Goal: Transaction & Acquisition: Purchase product/service

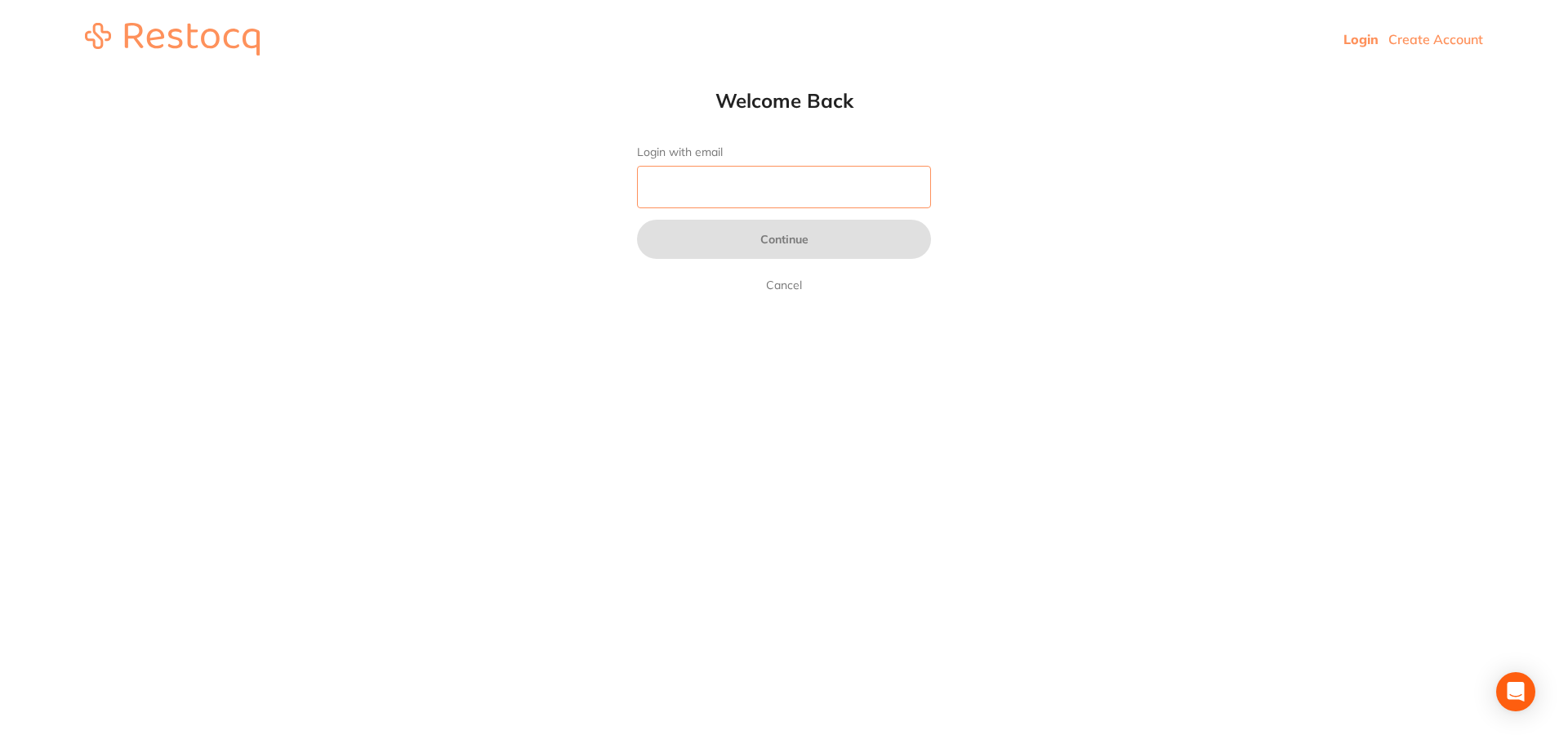
click at [728, 188] on input "Login with email" at bounding box center [784, 187] width 294 height 42
type input "[PERSON_NAME][EMAIL_ADDRESS][DOMAIN_NAME]"
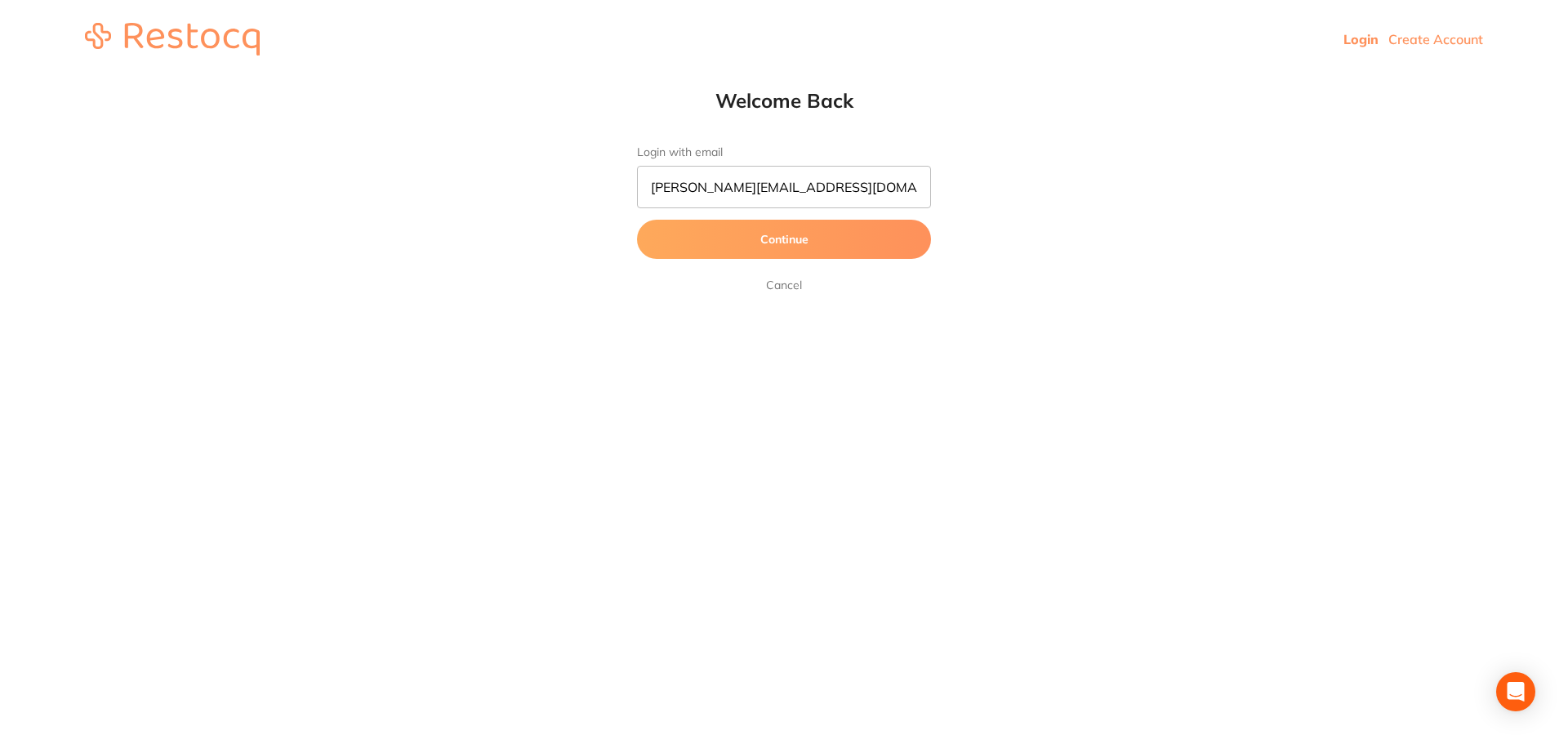
click at [790, 242] on button "Continue" at bounding box center [784, 239] width 294 height 39
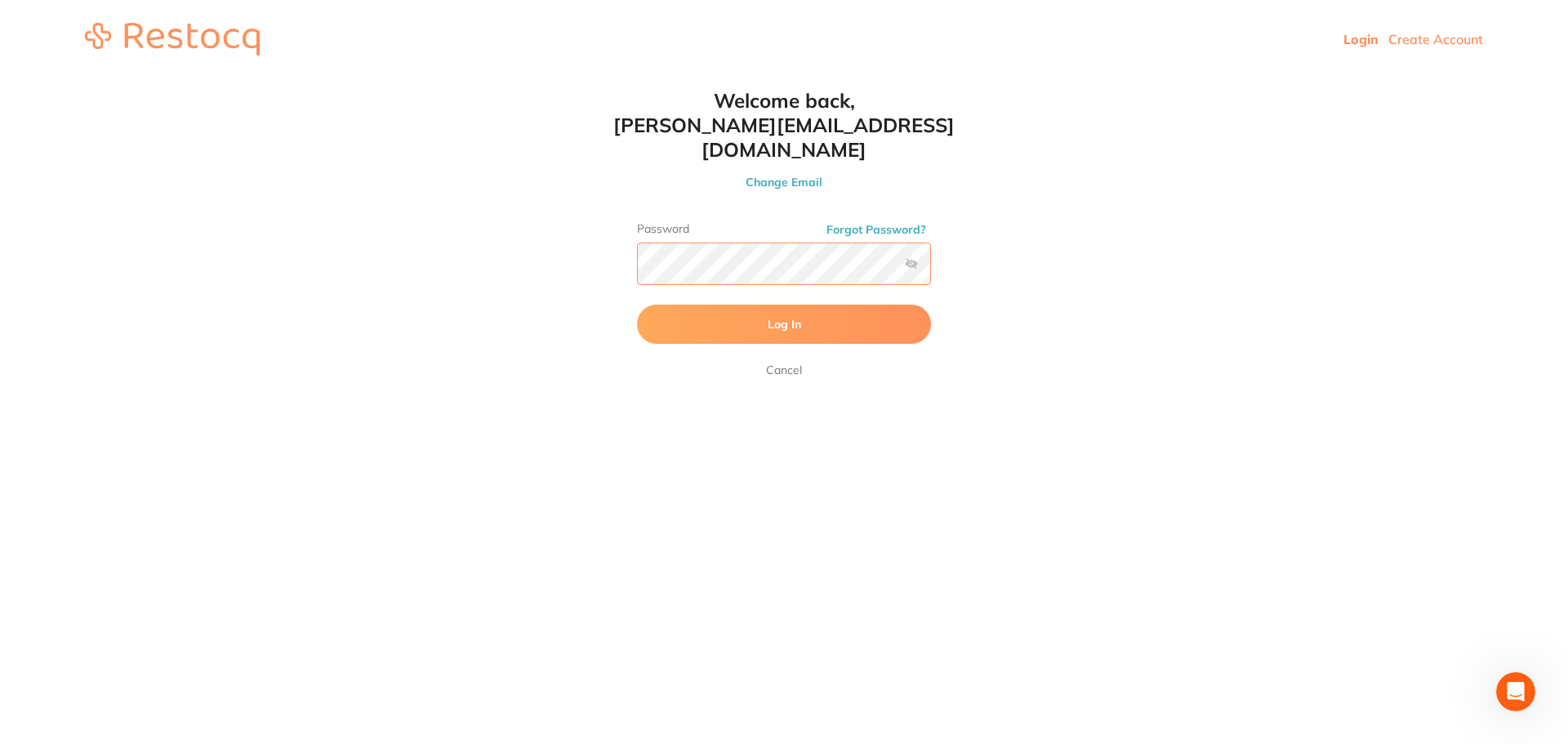
click at [637, 304] on button "Log In" at bounding box center [784, 324] width 294 height 39
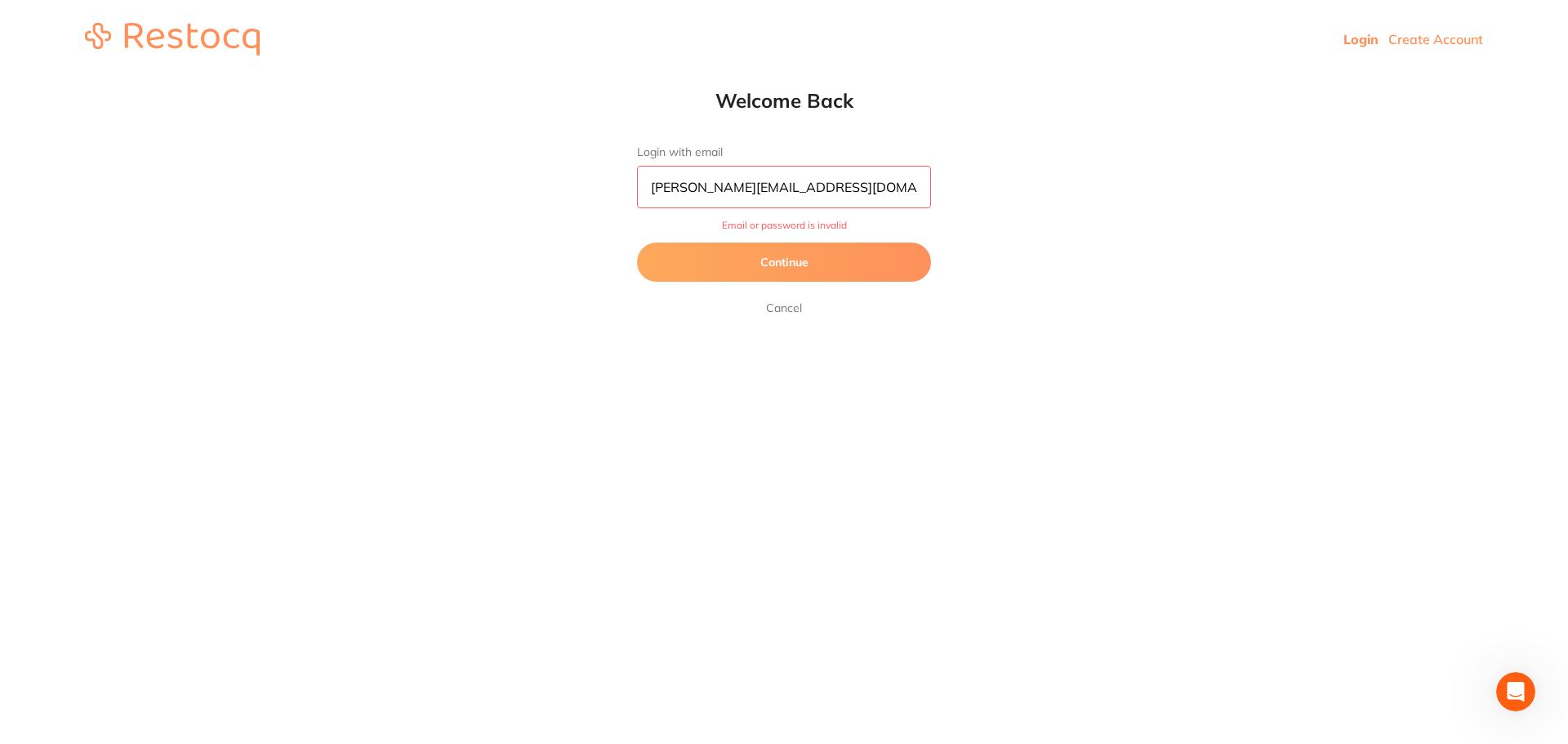
click at [776, 261] on button "Continue" at bounding box center [784, 262] width 294 height 39
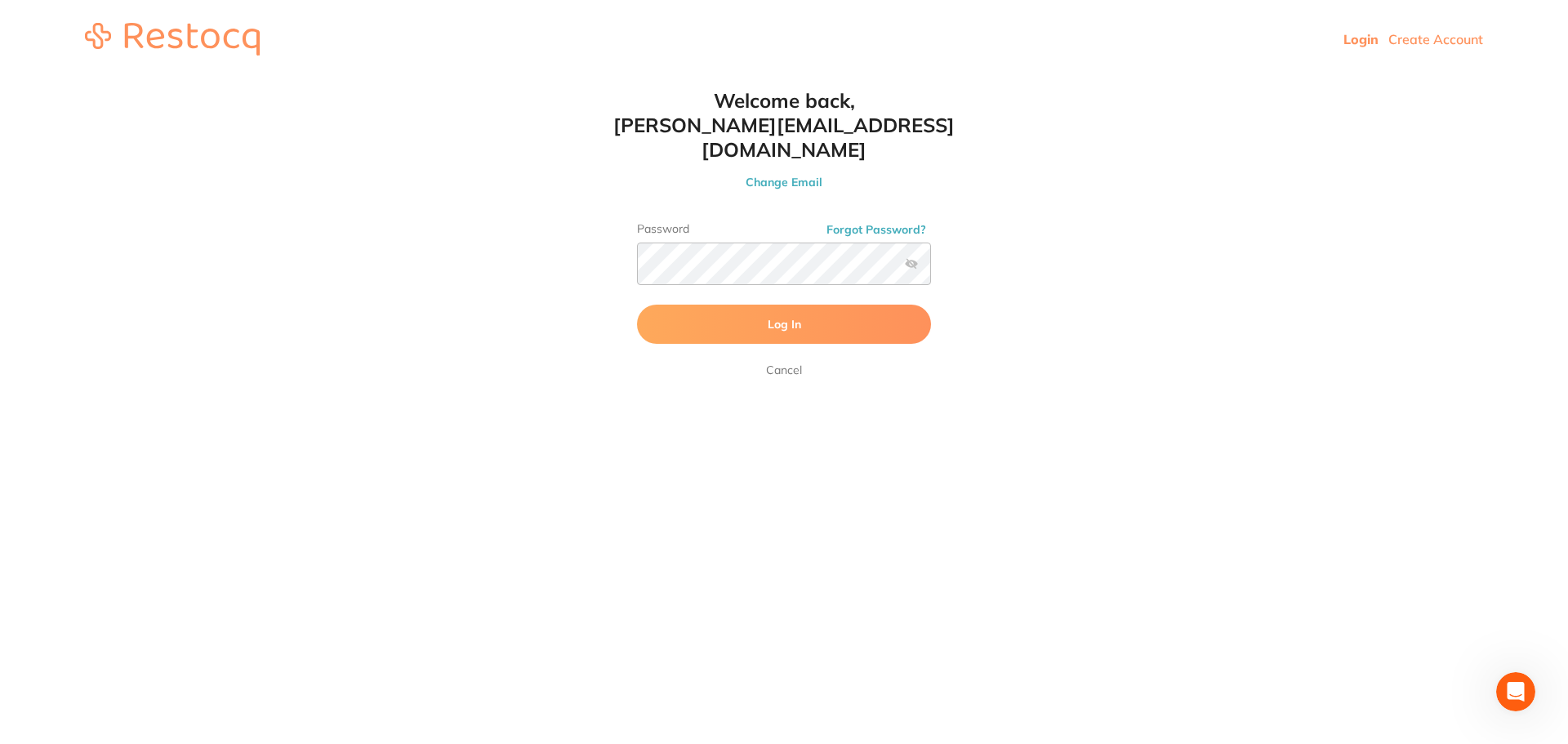
click at [917, 257] on label at bounding box center [911, 264] width 13 height 13
click at [930, 269] on input "checkbox" at bounding box center [930, 269] width 0 height 0
click at [799, 317] on span "Log In" at bounding box center [784, 324] width 34 height 14
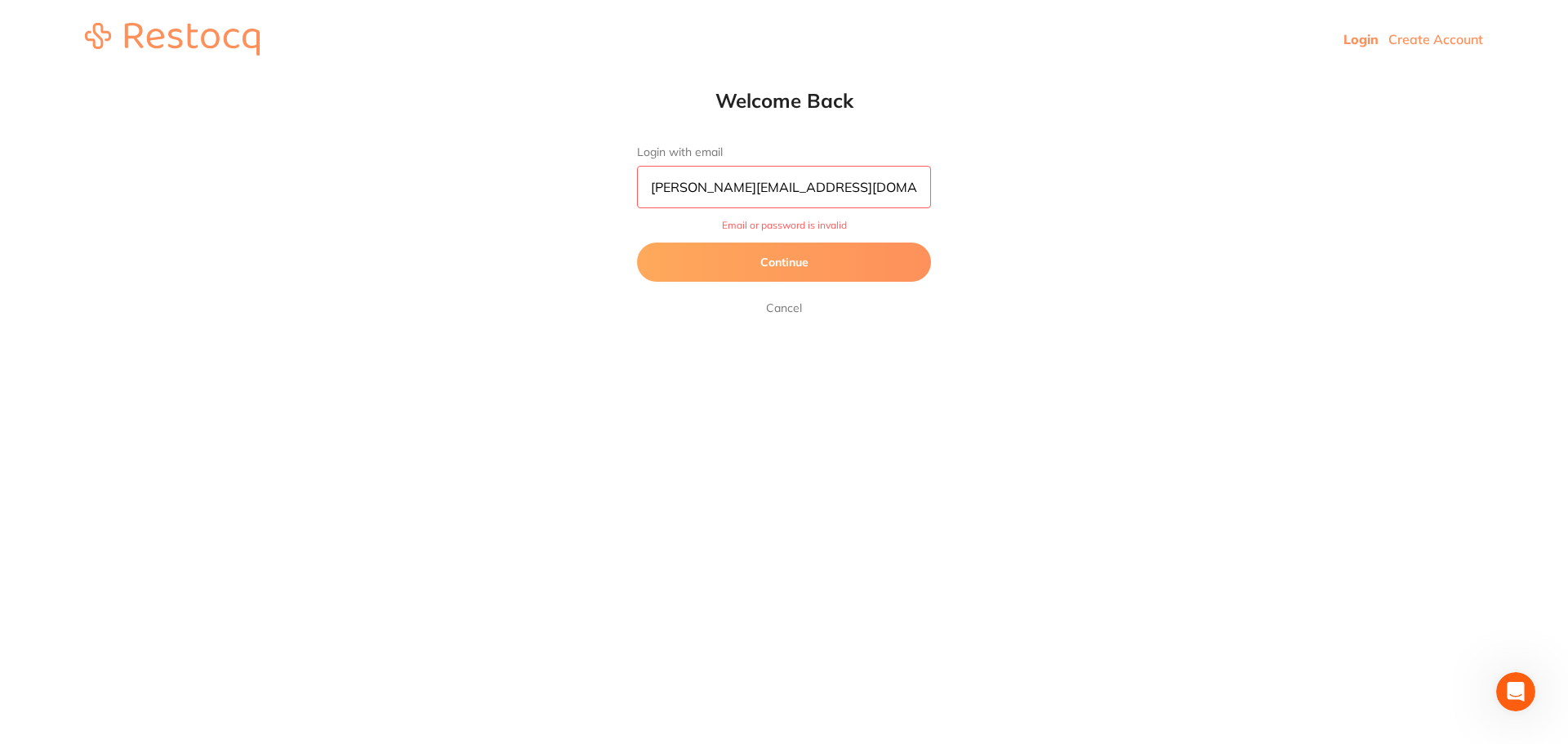
click at [792, 260] on button "Continue" at bounding box center [784, 262] width 294 height 39
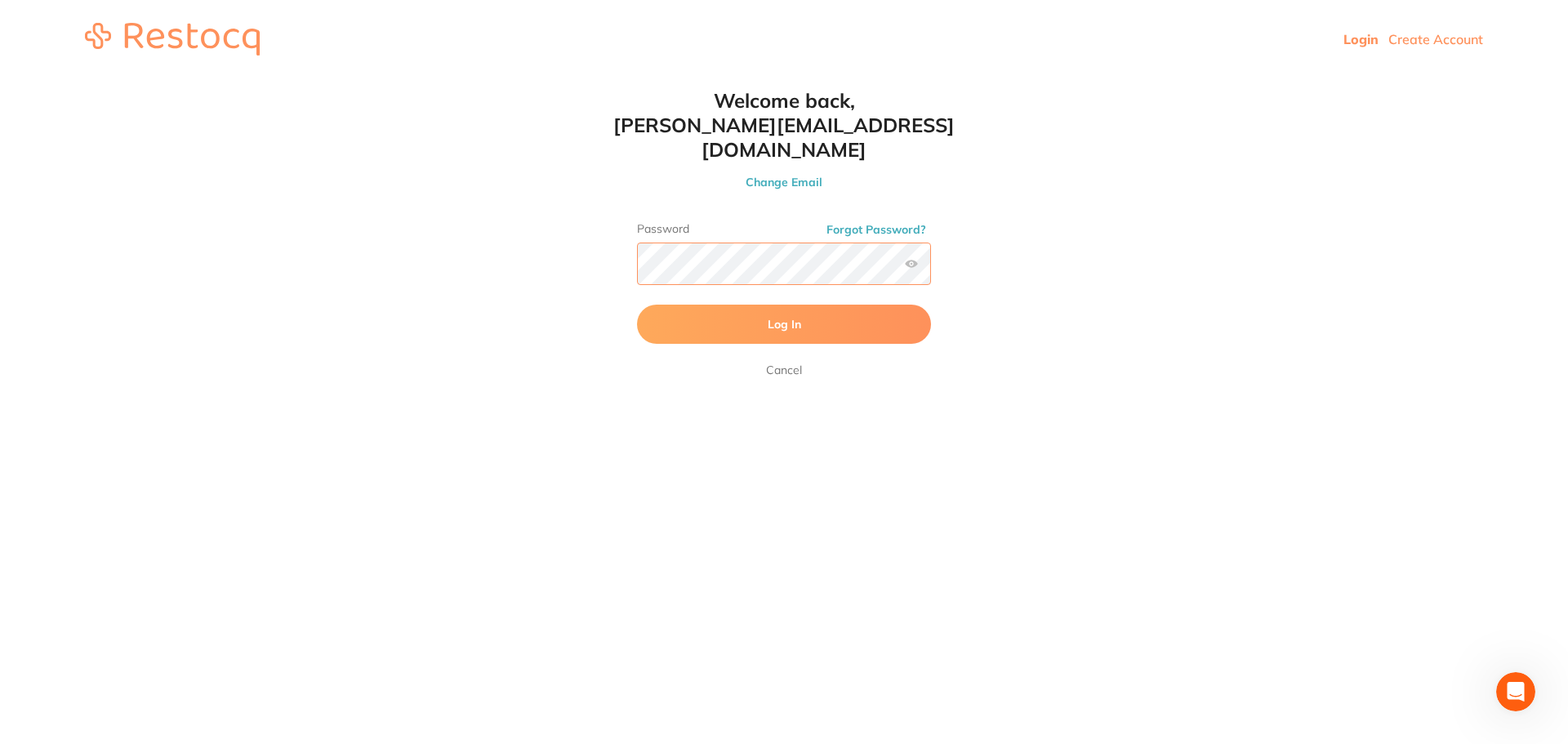
click at [454, 79] on html "Login Create Account Welcome Back Login with email eastwood@experteeth.com.au C…" at bounding box center [784, 39] width 1568 height 79
click at [655, 304] on button "Log In" at bounding box center [784, 324] width 294 height 39
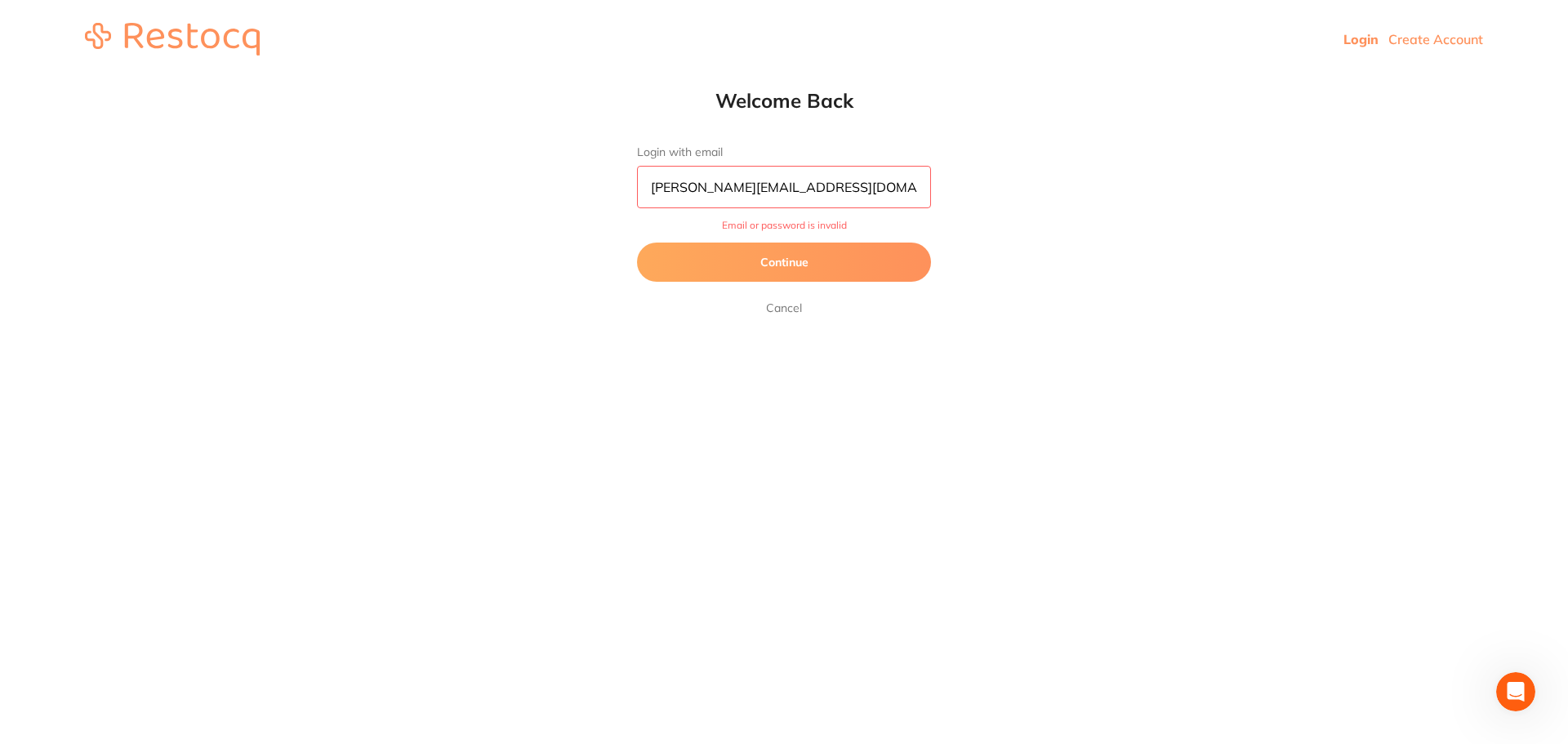
click at [783, 256] on button "Continue" at bounding box center [784, 262] width 294 height 39
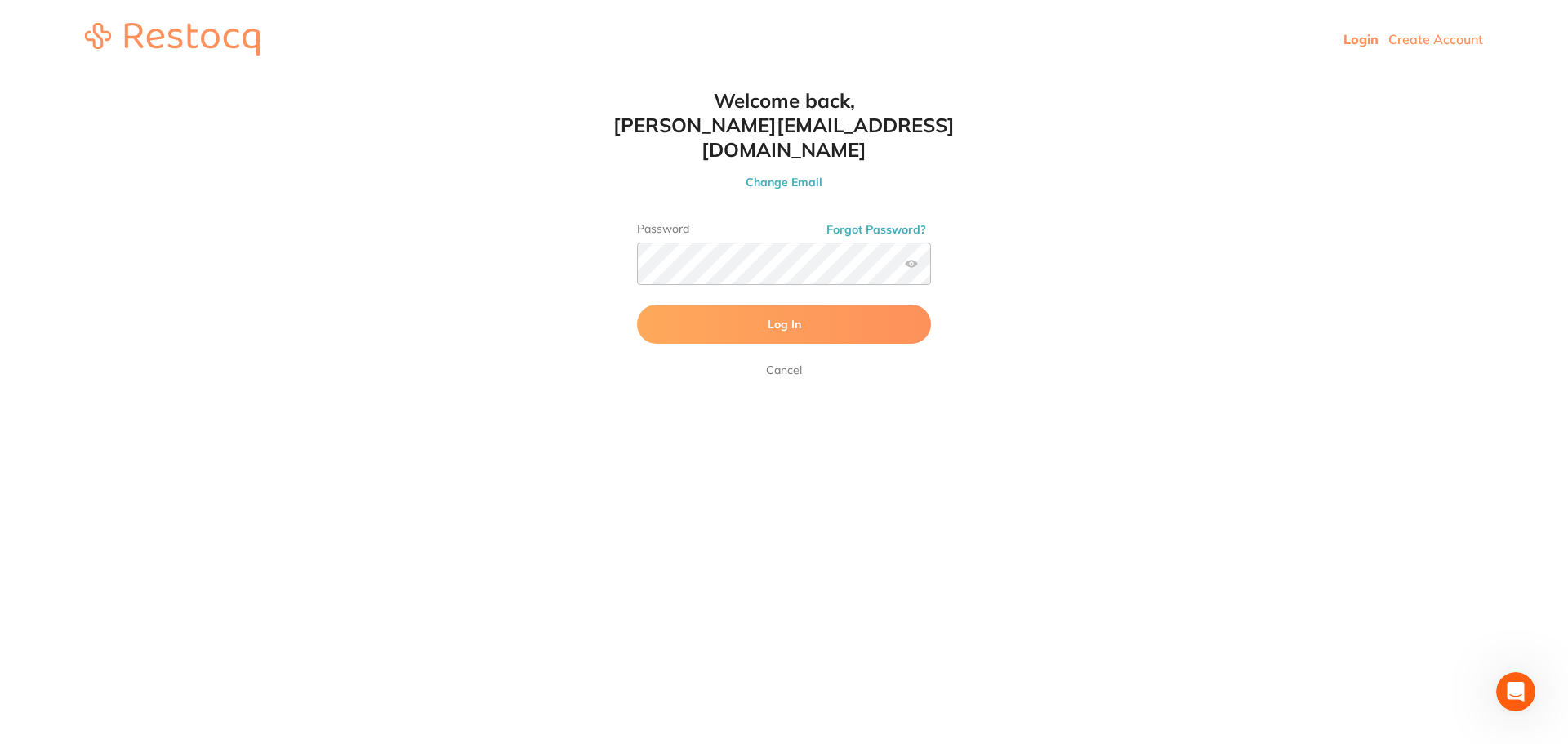
click at [792, 317] on span "Log In" at bounding box center [784, 324] width 34 height 14
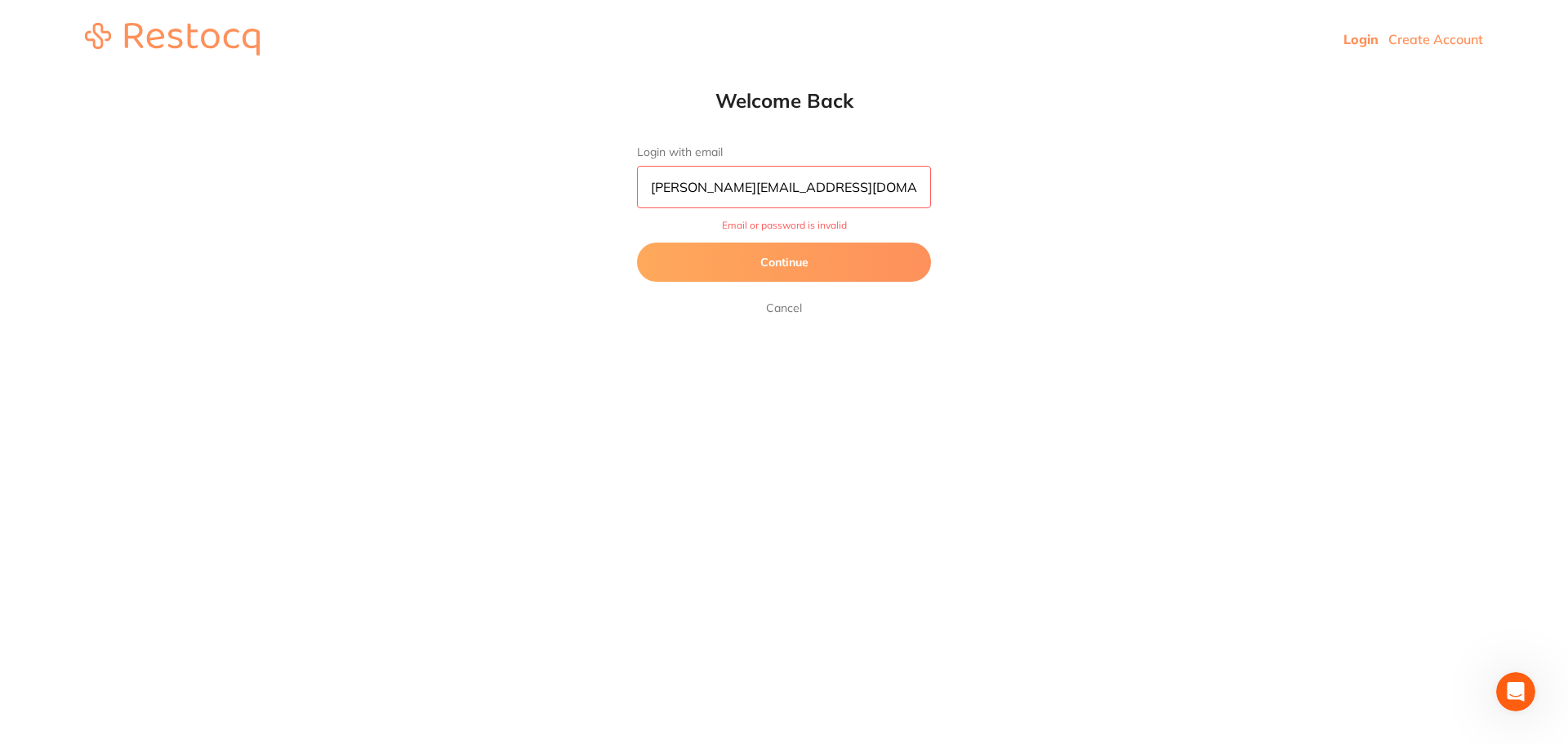
click at [818, 267] on button "Continue" at bounding box center [784, 262] width 294 height 39
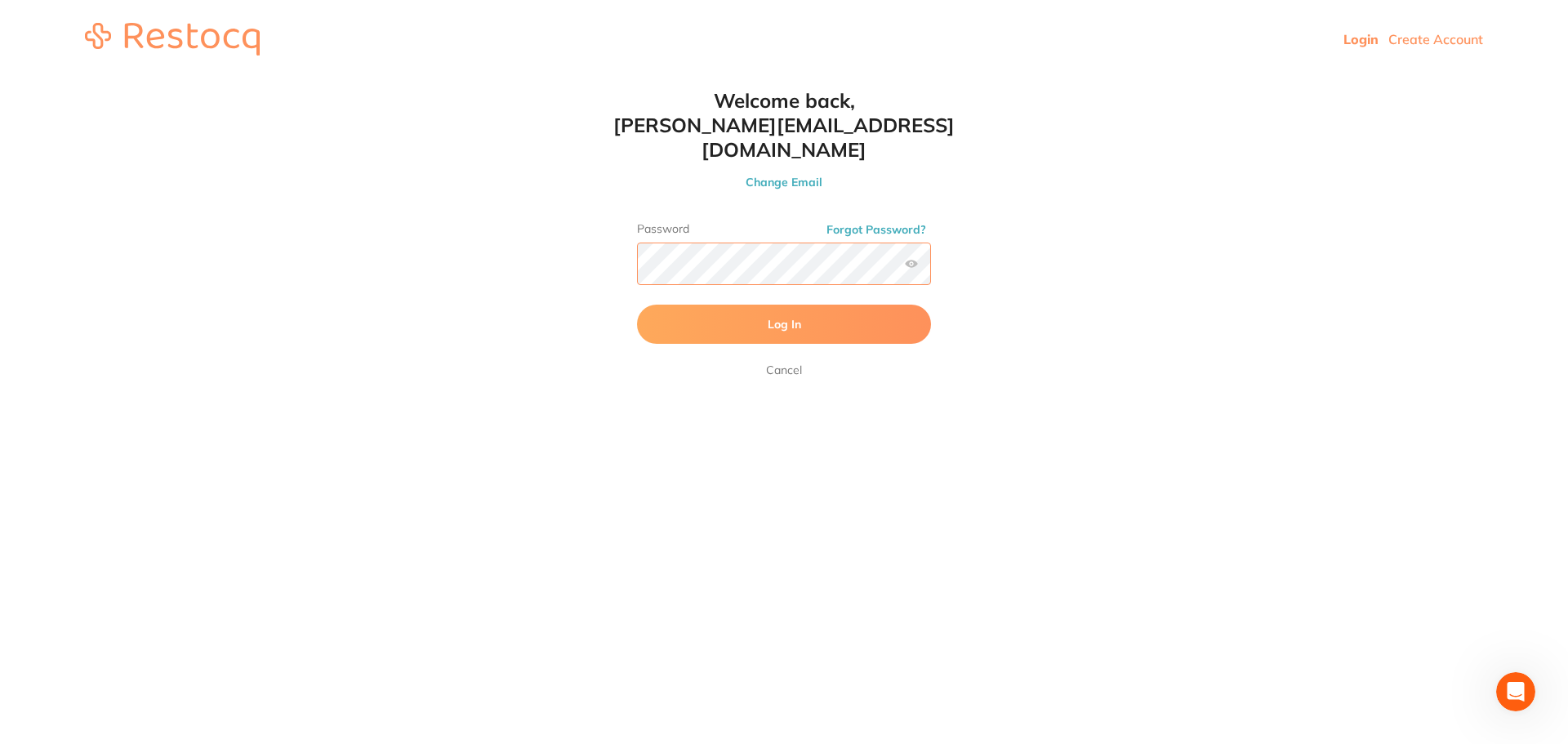
click at [622, 234] on div "Welcome back, [PERSON_NAME][EMAIL_ADDRESS][DOMAIN_NAME] Change Email Password F…" at bounding box center [784, 234] width 359 height 292
click at [691, 304] on button "Log In" at bounding box center [784, 324] width 294 height 39
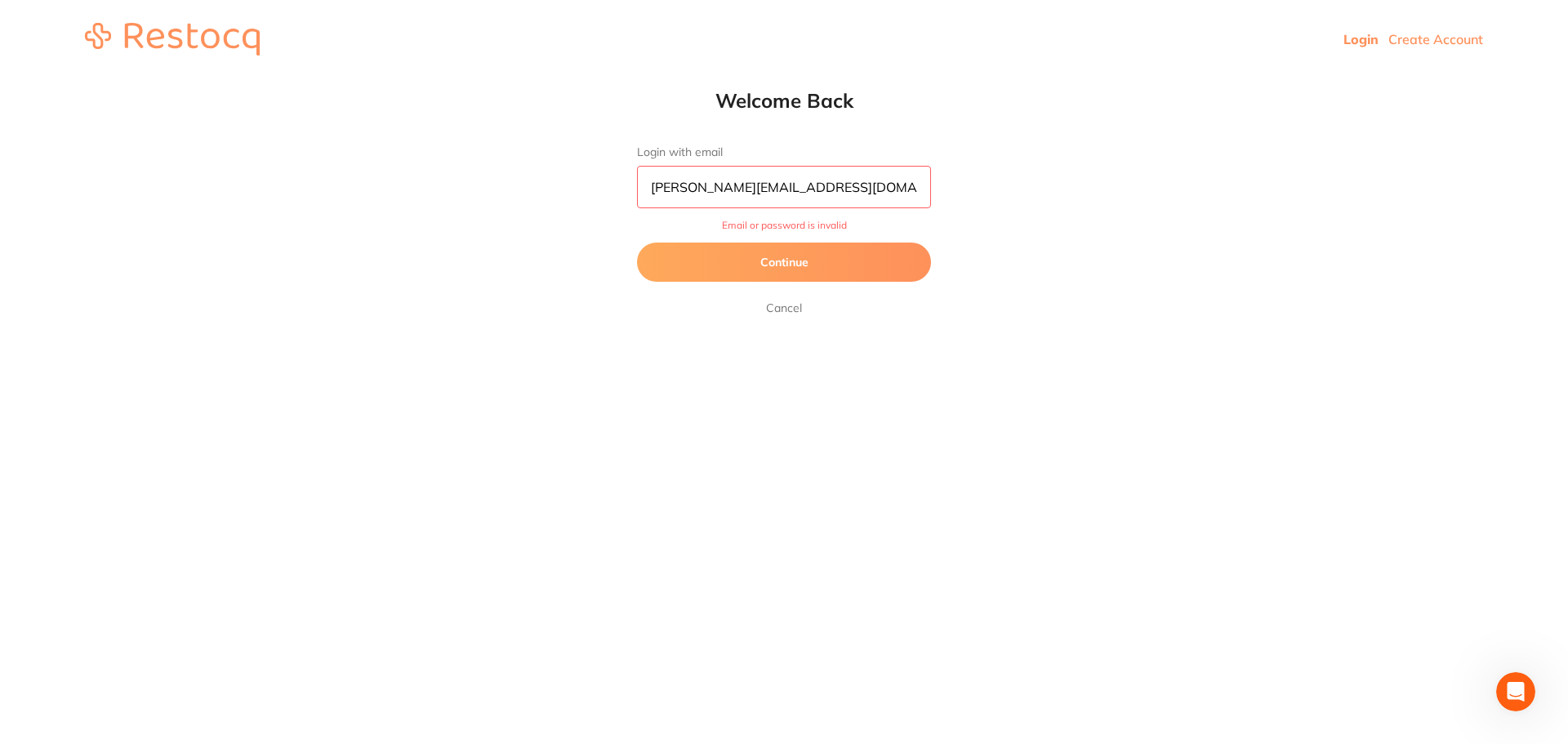
click at [781, 257] on button "Continue" at bounding box center [784, 262] width 294 height 39
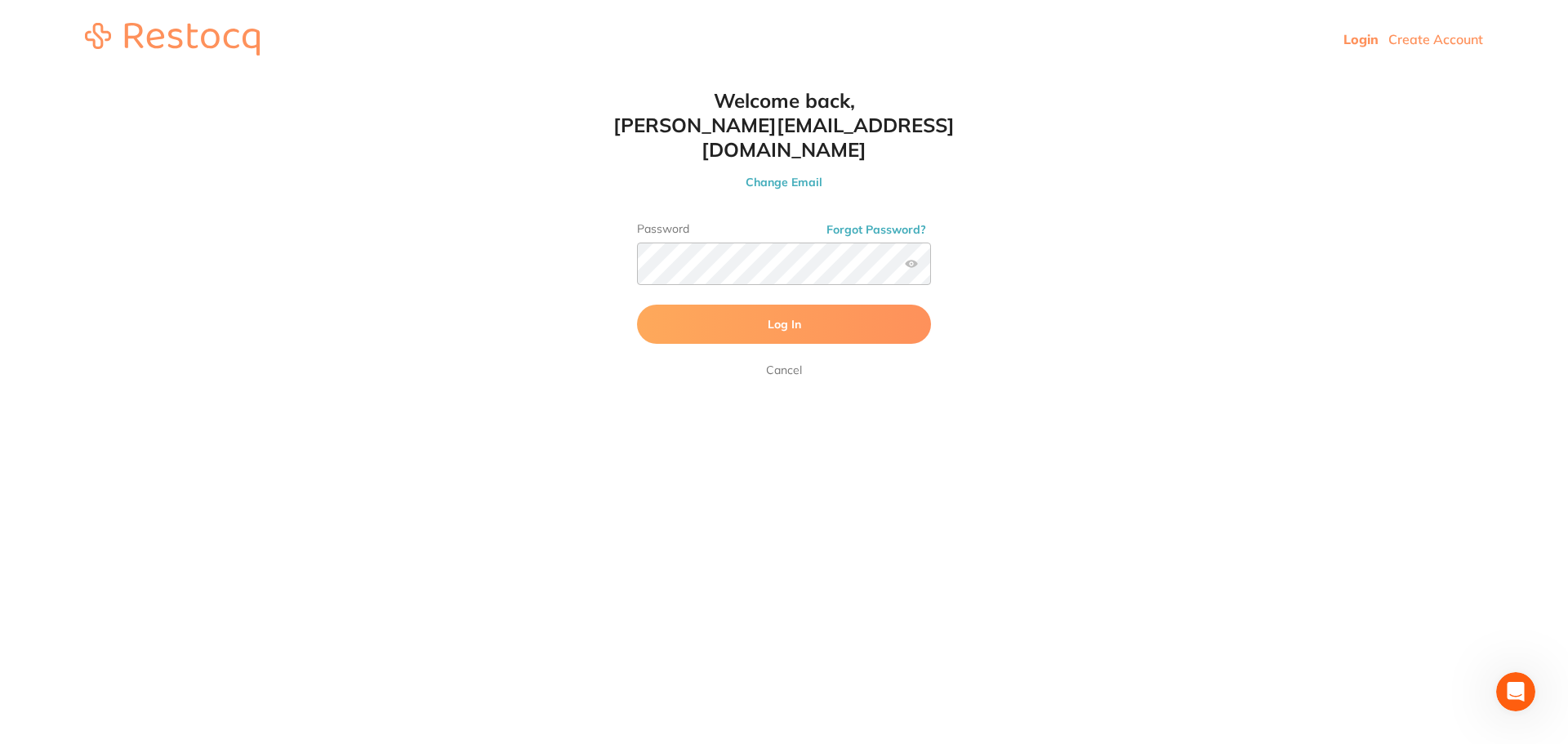
click at [678, 304] on button "Log In" at bounding box center [784, 324] width 294 height 39
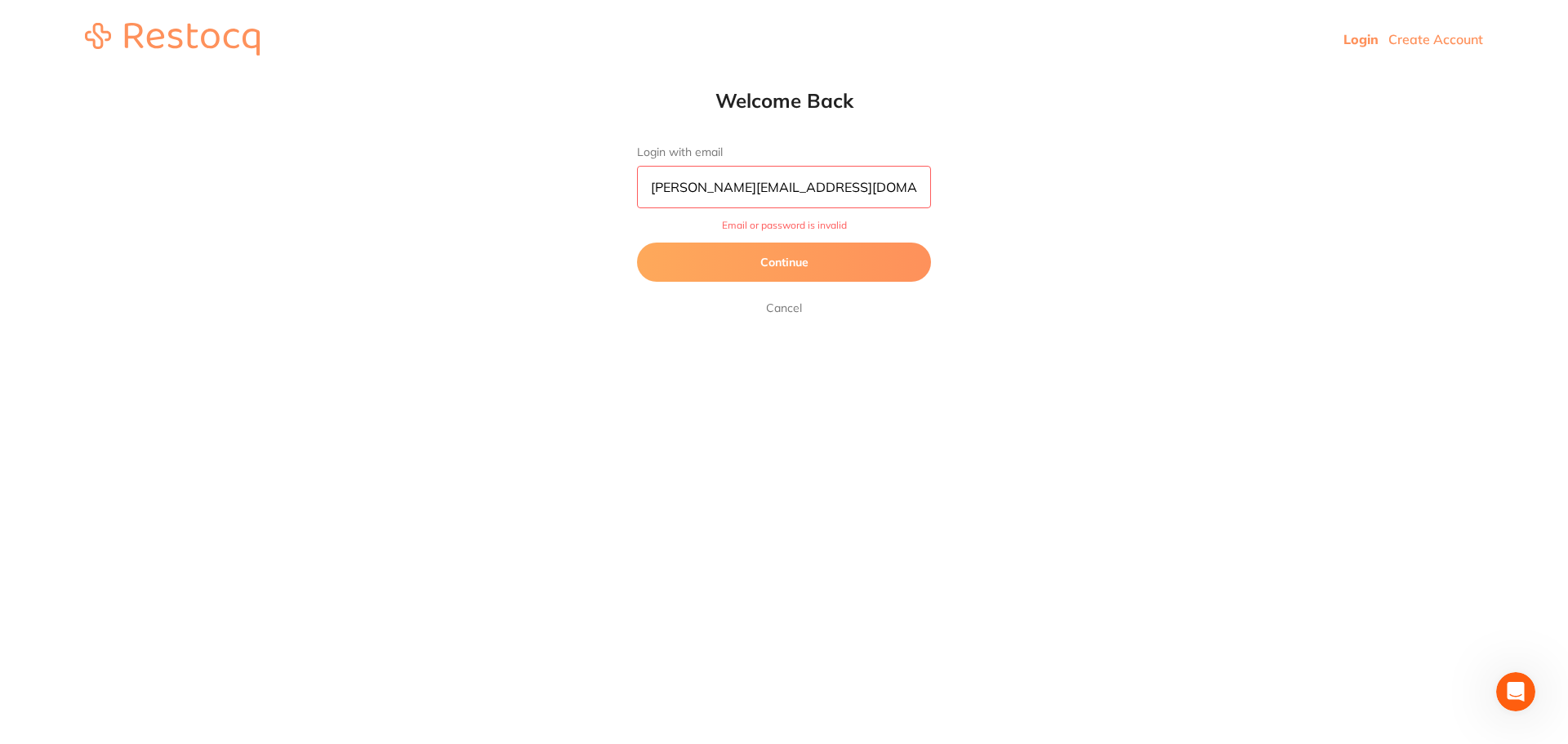
click at [813, 268] on button "Continue" at bounding box center [784, 262] width 294 height 39
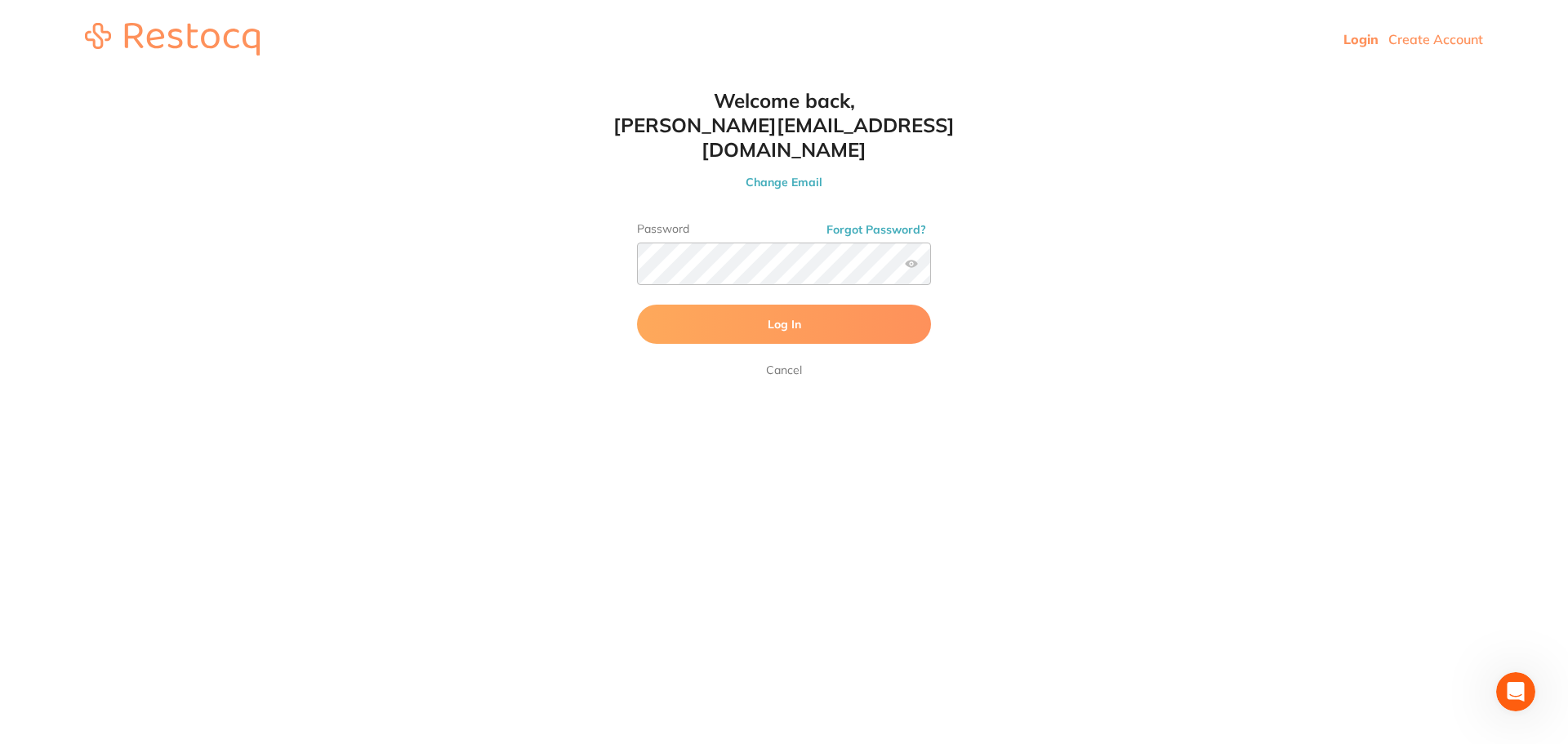
click at [788, 317] on span "Log In" at bounding box center [784, 324] width 34 height 14
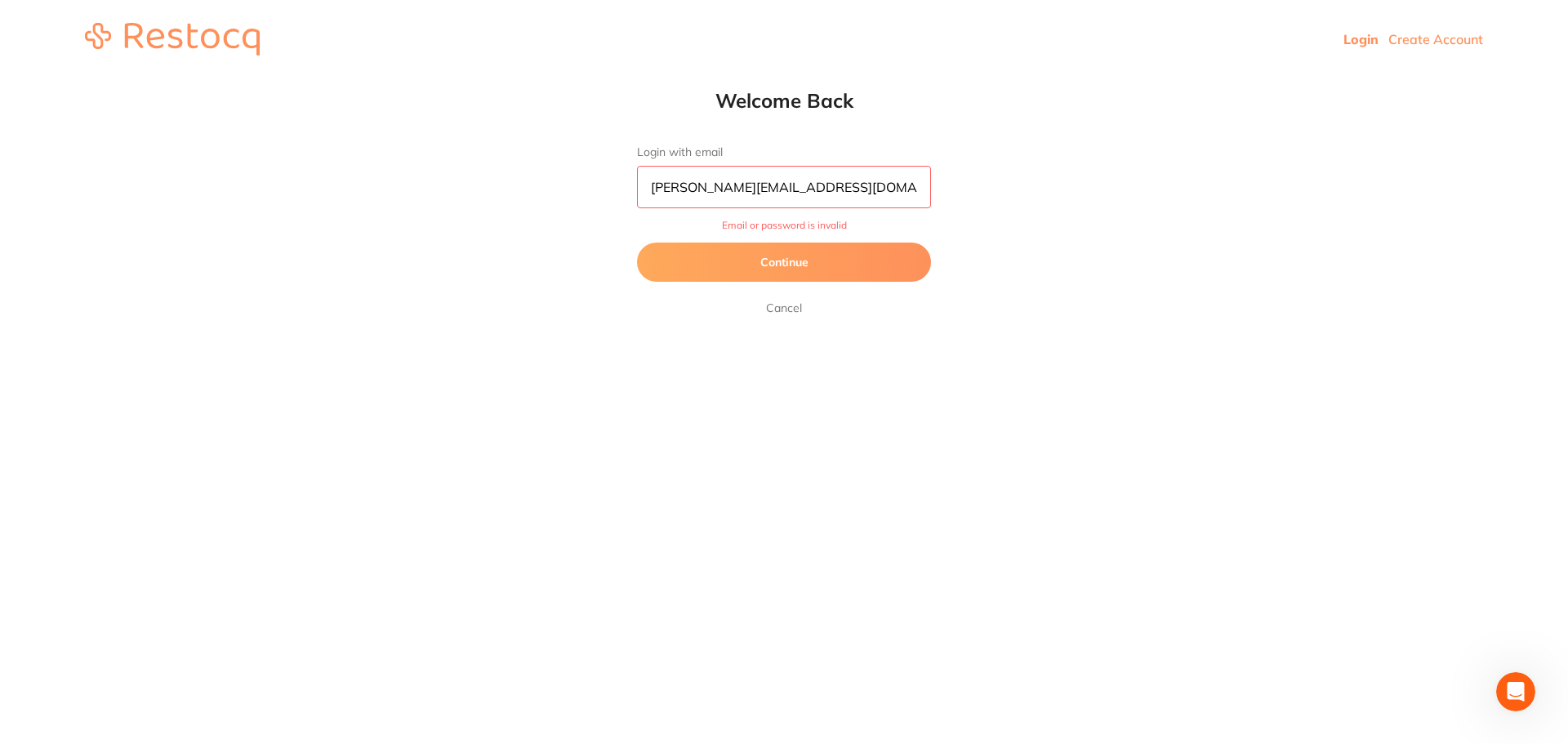
click at [1353, 41] on link "Login" at bounding box center [1361, 38] width 36 height 16
click at [1368, 34] on link "Login" at bounding box center [1361, 38] width 36 height 16
click at [1356, 36] on link "Login" at bounding box center [1361, 38] width 36 height 16
click at [884, 185] on input "[PERSON_NAME][EMAIL_ADDRESS][DOMAIN_NAME]" at bounding box center [784, 187] width 294 height 42
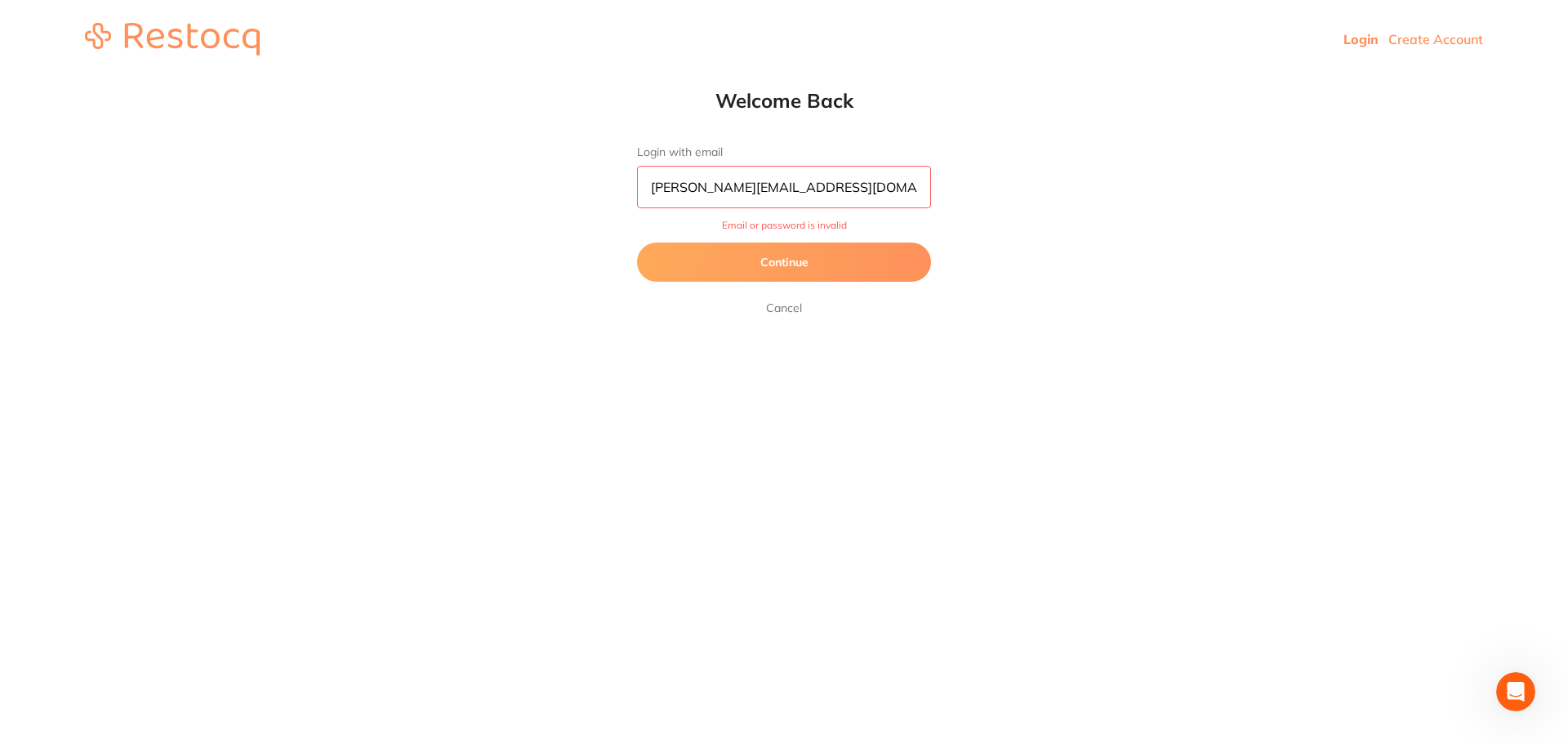
click at [1058, 79] on html "Login Create Account Welcome Back Login with email eastwood@experteeth.com.au E…" at bounding box center [784, 39] width 1568 height 79
click at [778, 228] on span "Email or password is invalid" at bounding box center [784, 226] width 294 height 12
click at [775, 225] on span "Email or password is invalid" at bounding box center [784, 226] width 294 height 12
click at [775, 259] on button "Continue" at bounding box center [784, 262] width 294 height 39
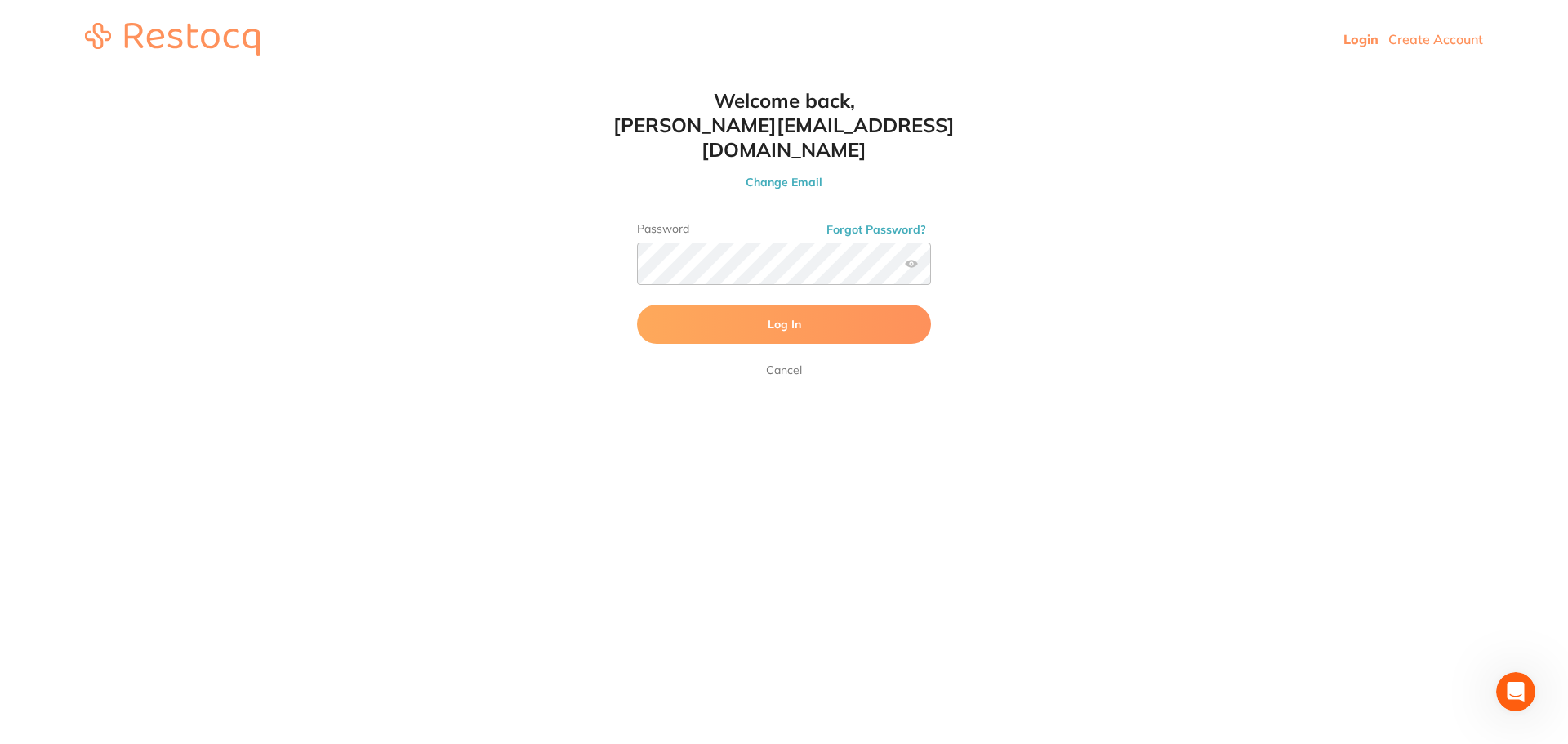
click at [852, 222] on button "Forgot Password?" at bounding box center [876, 228] width 109 height 14
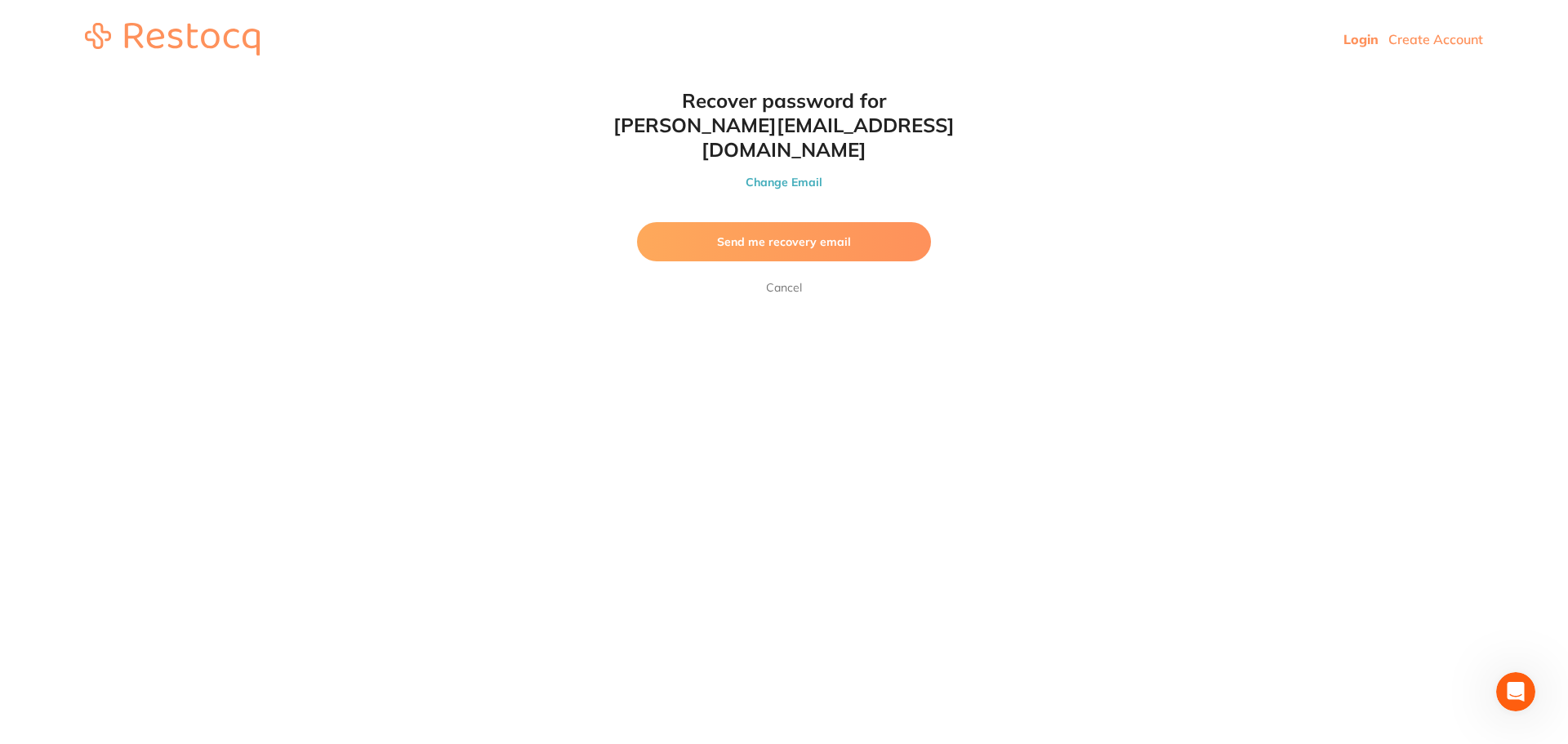
click at [782, 234] on span "Send me recovery email" at bounding box center [784, 241] width 133 height 14
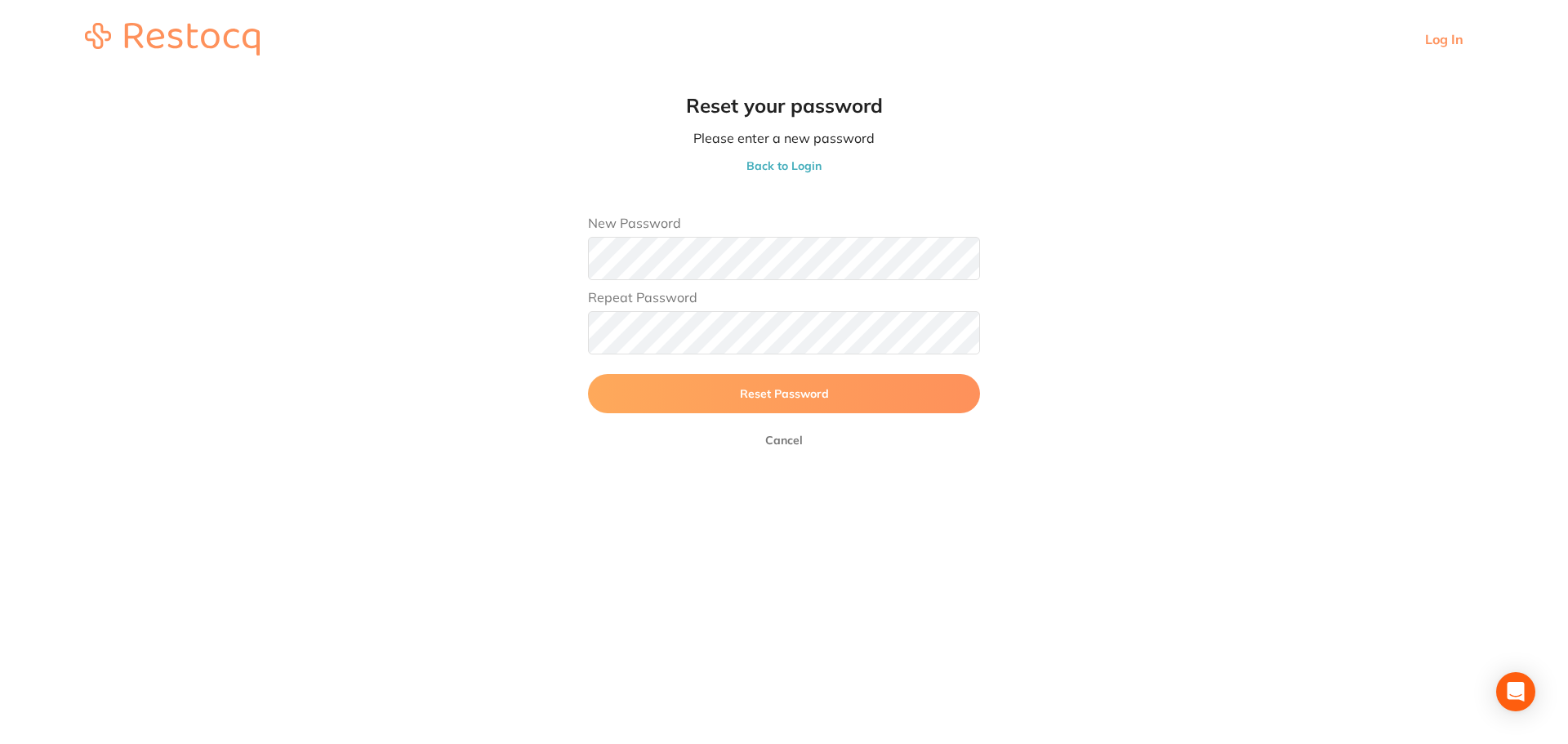
click at [632, 393] on button "Reset Password" at bounding box center [784, 393] width 392 height 39
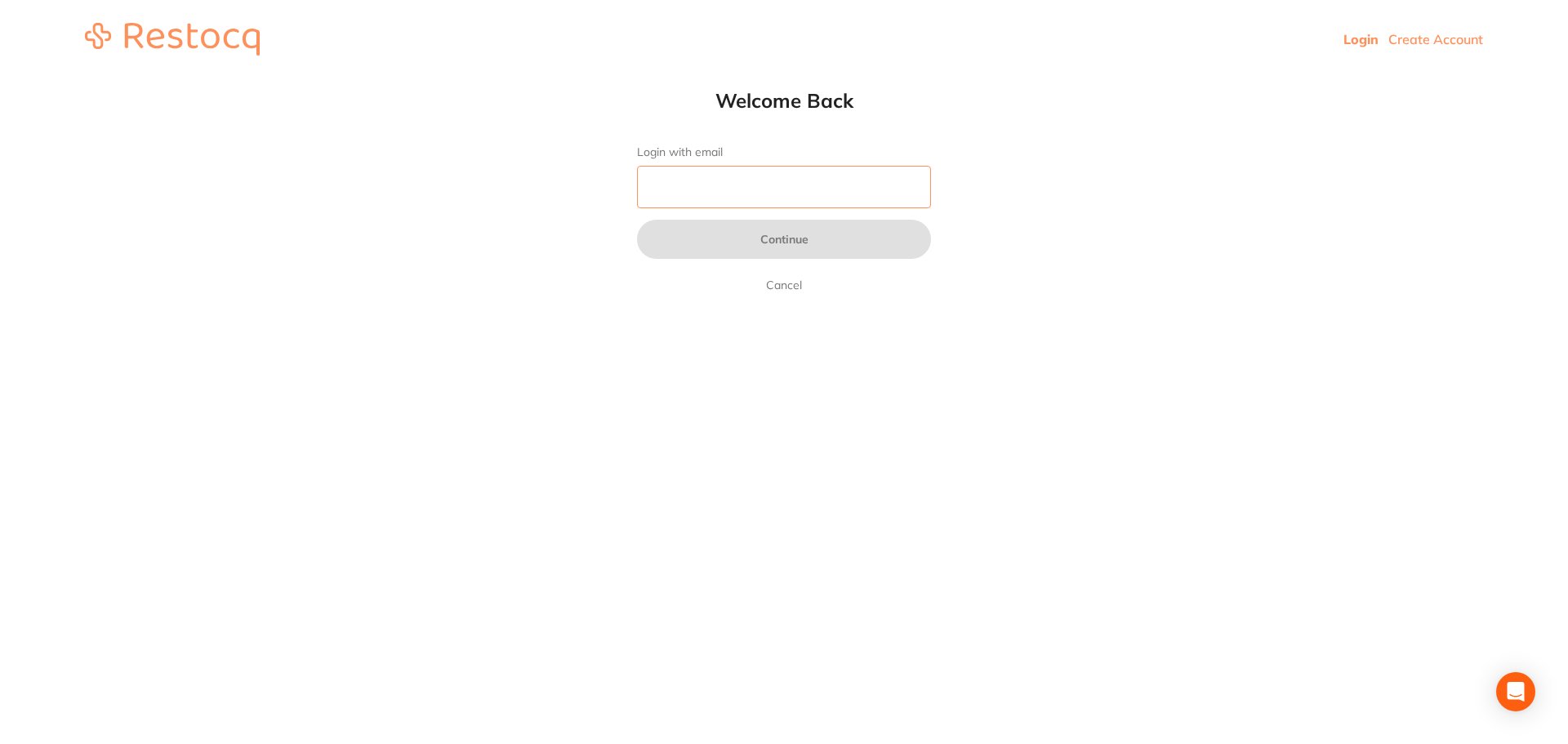
click at [707, 191] on input "Login with email" at bounding box center [784, 187] width 294 height 42
type input "[PERSON_NAME][EMAIL_ADDRESS][DOMAIN_NAME]"
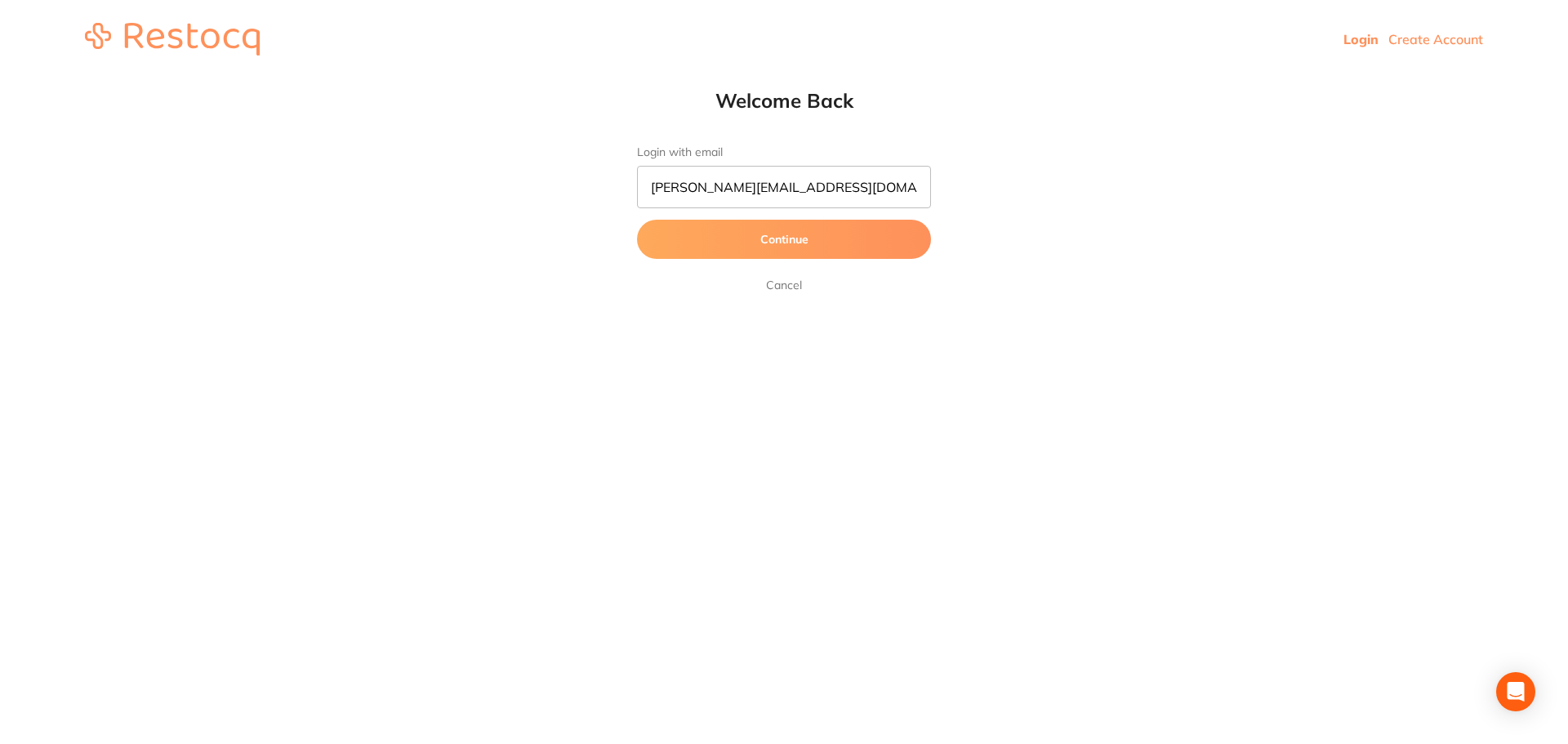
click at [801, 231] on button "Continue" at bounding box center [784, 239] width 294 height 39
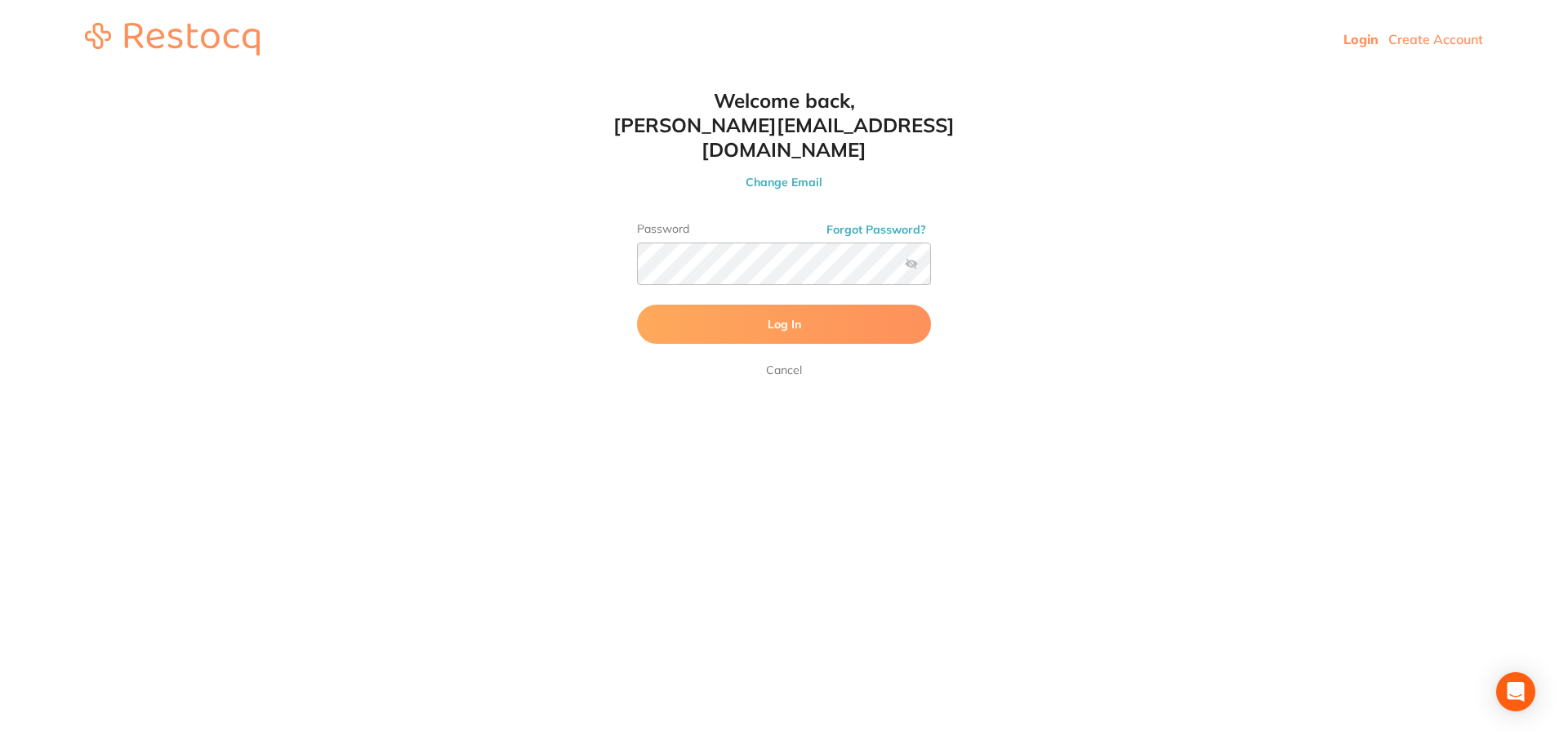
click at [911, 257] on label at bounding box center [911, 264] width 13 height 13
click at [930, 269] on input "checkbox" at bounding box center [930, 269] width 0 height 0
click at [760, 304] on button "Log In" at bounding box center [784, 324] width 294 height 39
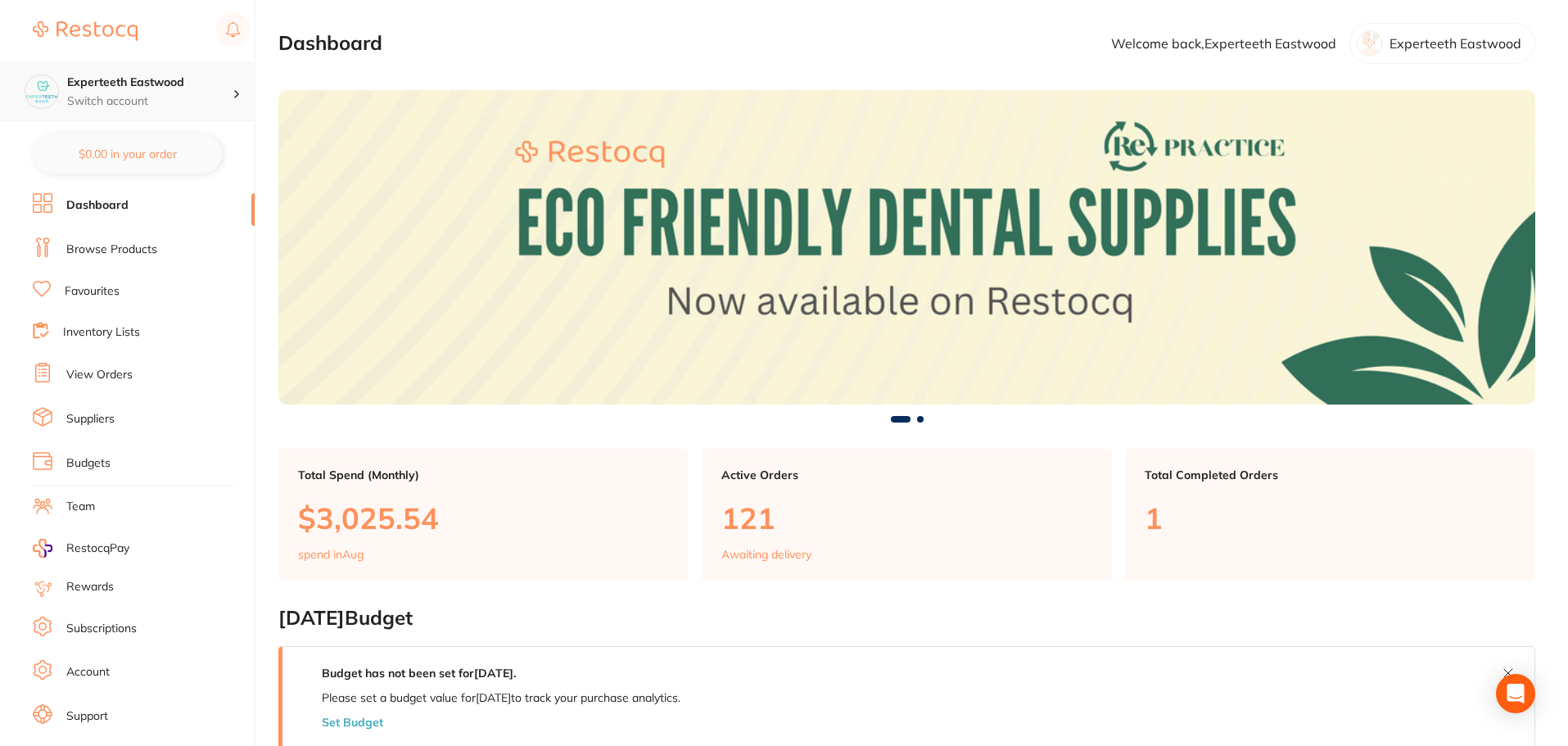
click at [170, 112] on div "Experteeth Eastwood Switch account" at bounding box center [127, 91] width 254 height 59
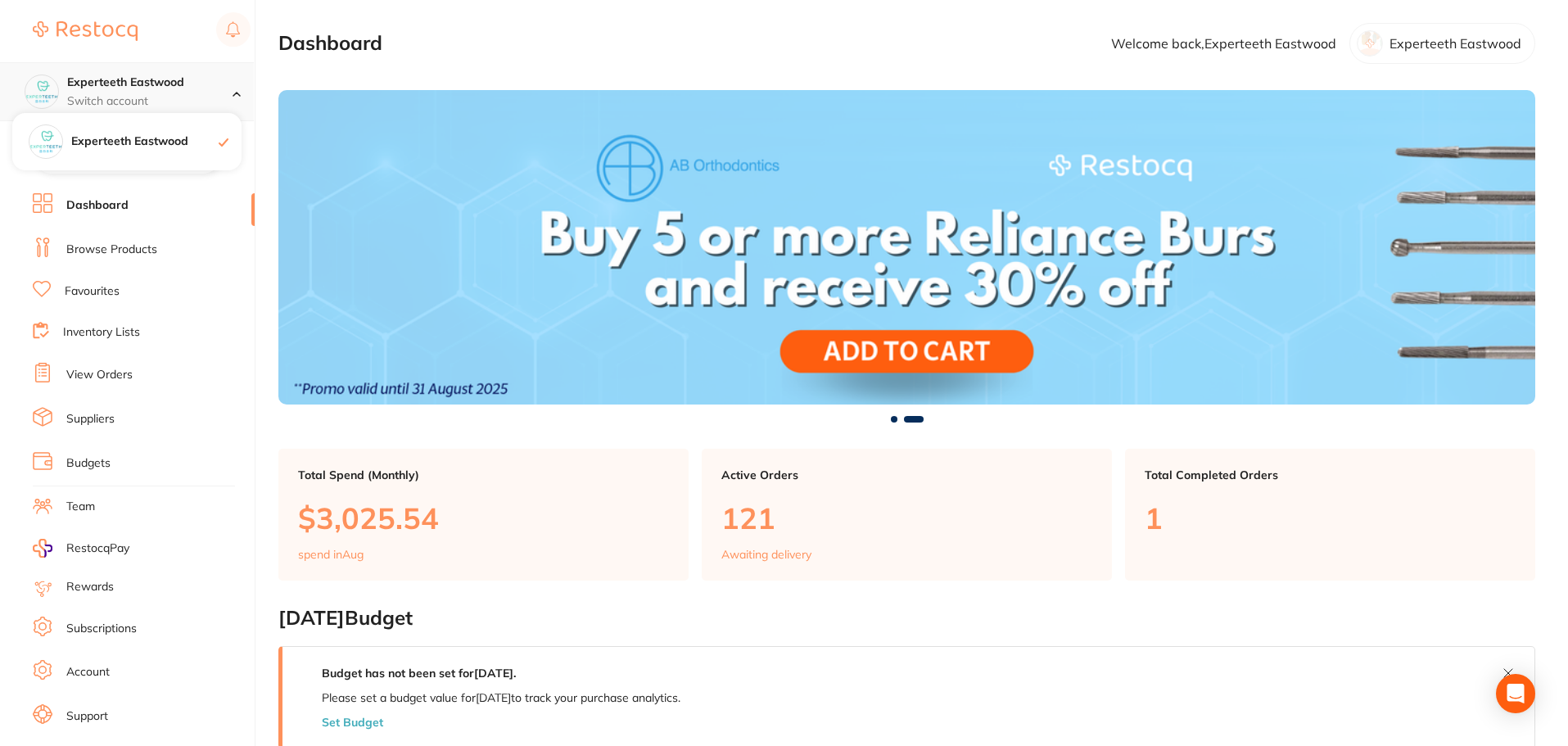
click at [179, 101] on p "Switch account" at bounding box center [150, 101] width 166 height 16
click at [189, 90] on div "Experteeth Eastwood Switch account" at bounding box center [150, 91] width 166 height 35
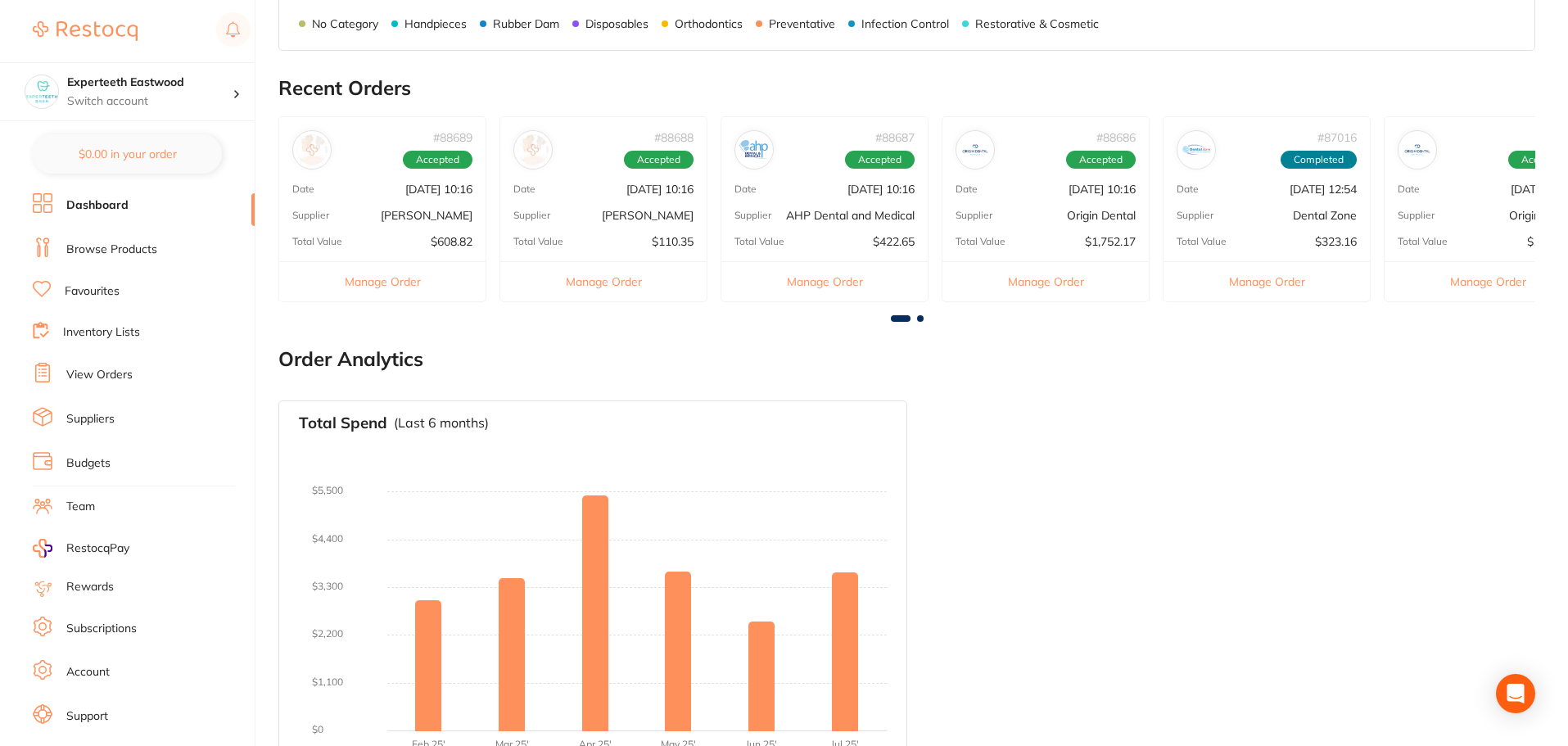
scroll to position [883, 0]
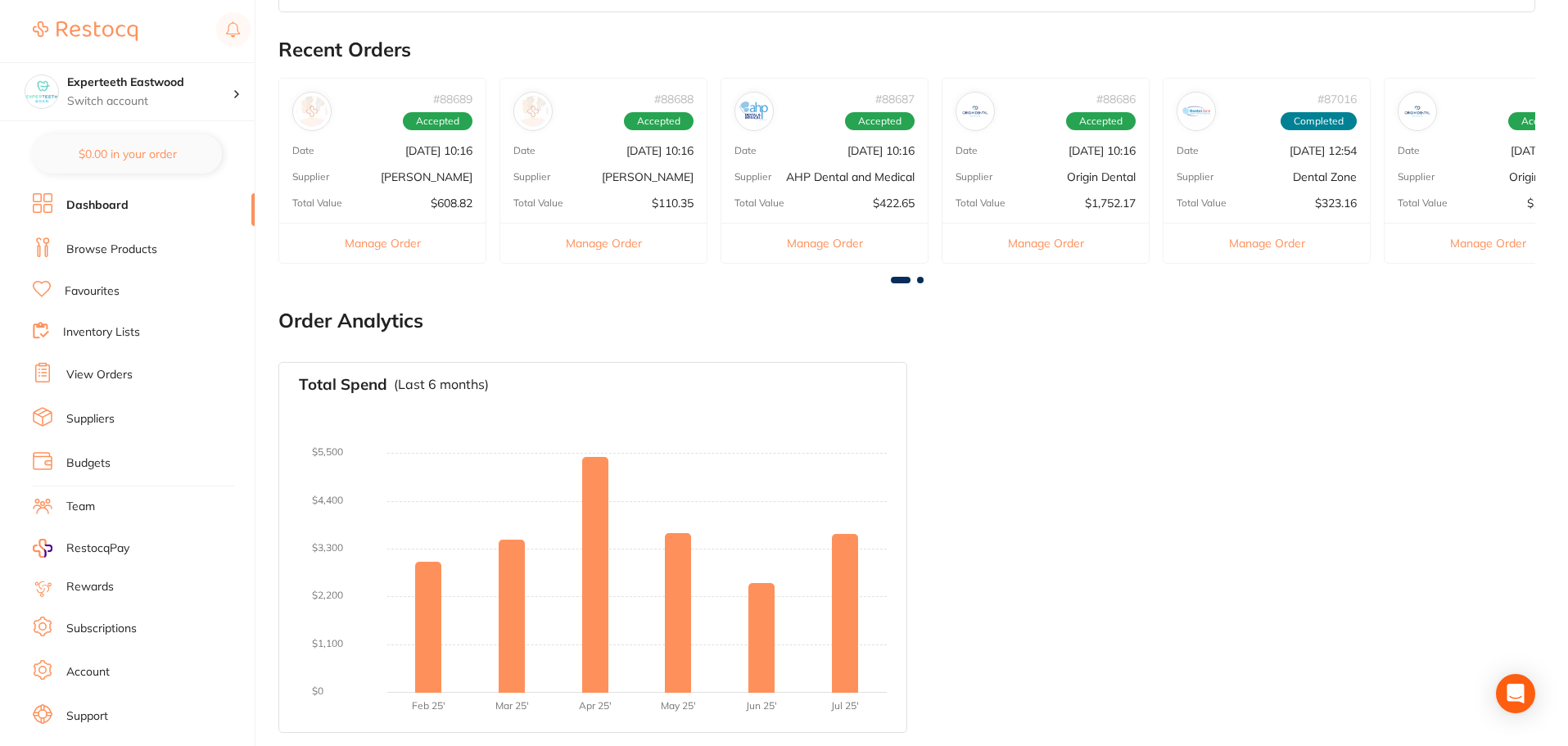
click at [116, 242] on link "Browse Products" at bounding box center [112, 249] width 91 height 16
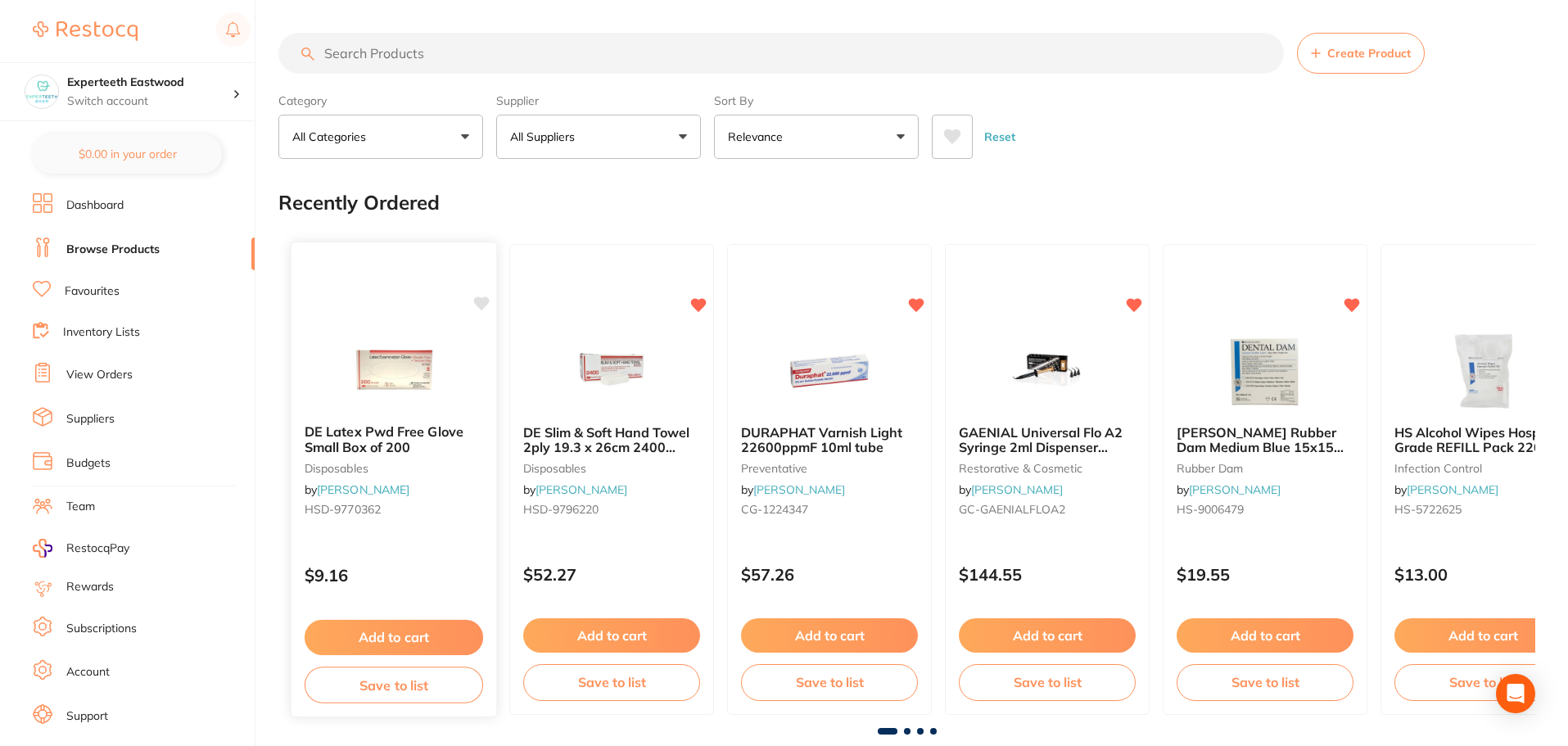
click at [484, 301] on icon at bounding box center [482, 303] width 15 height 13
click at [1086, 634] on button "Add to cart" at bounding box center [1047, 637] width 178 height 36
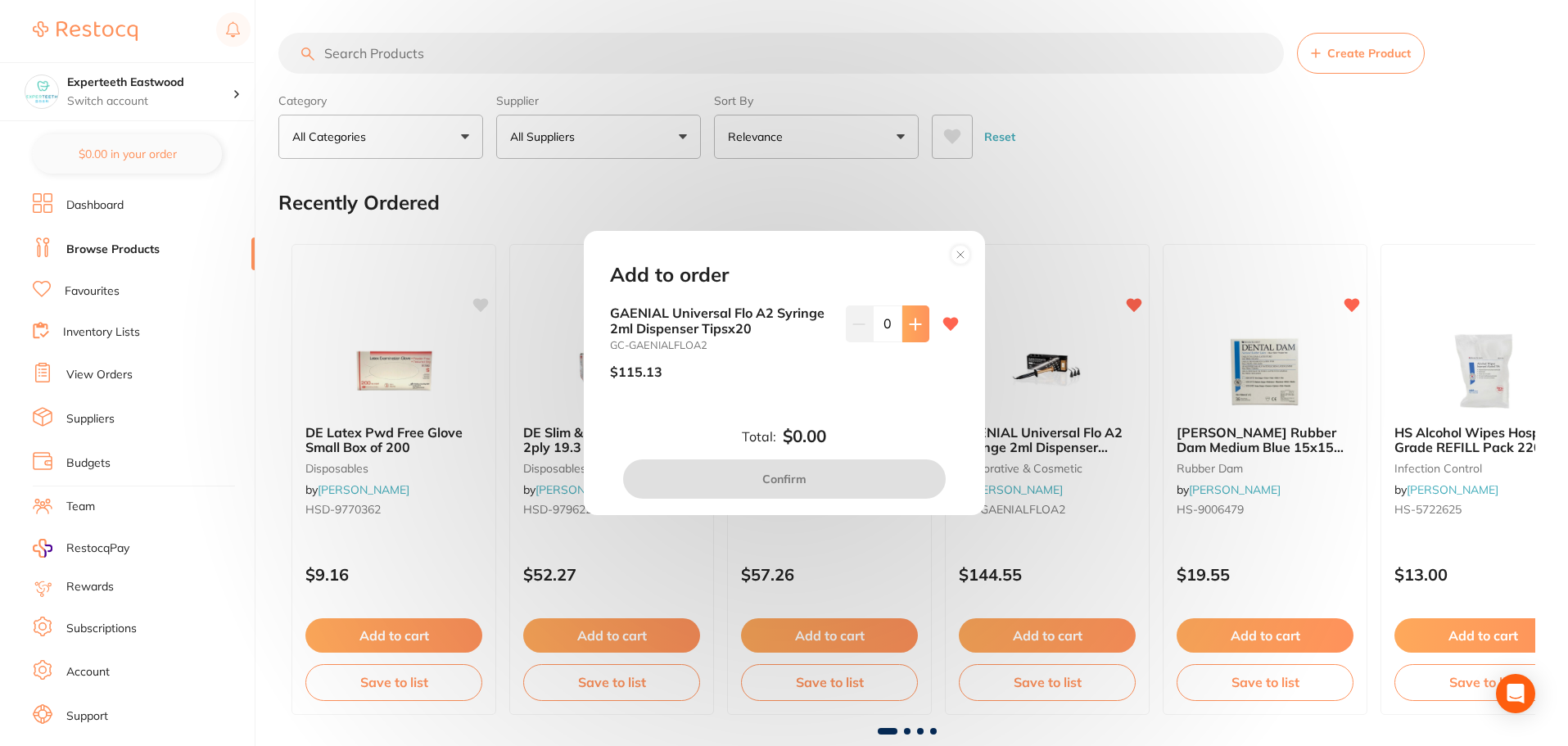
click at [915, 327] on icon at bounding box center [916, 324] width 13 height 13
type input "1"
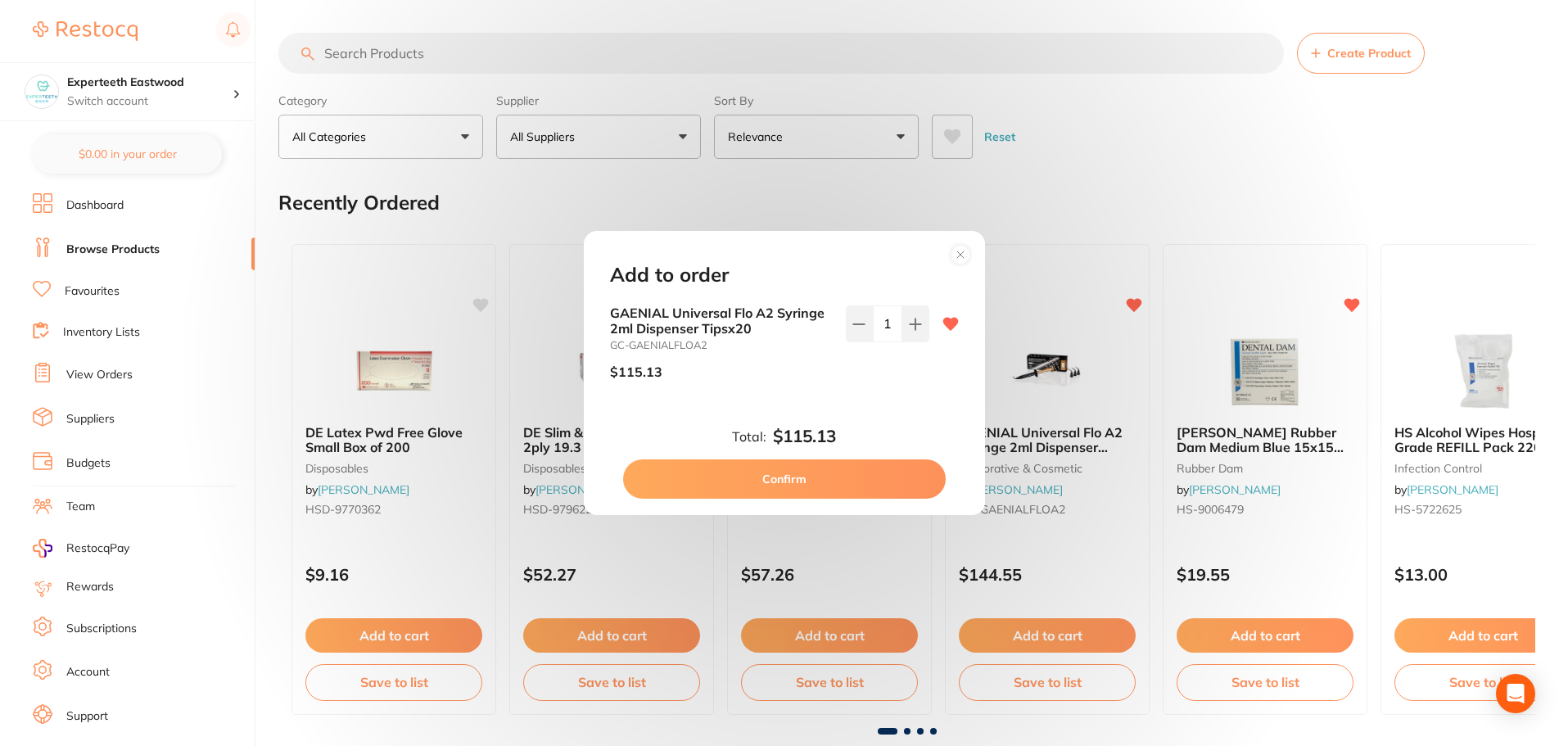
click at [774, 476] on button "Confirm" at bounding box center [784, 478] width 323 height 39
checkbox input "false"
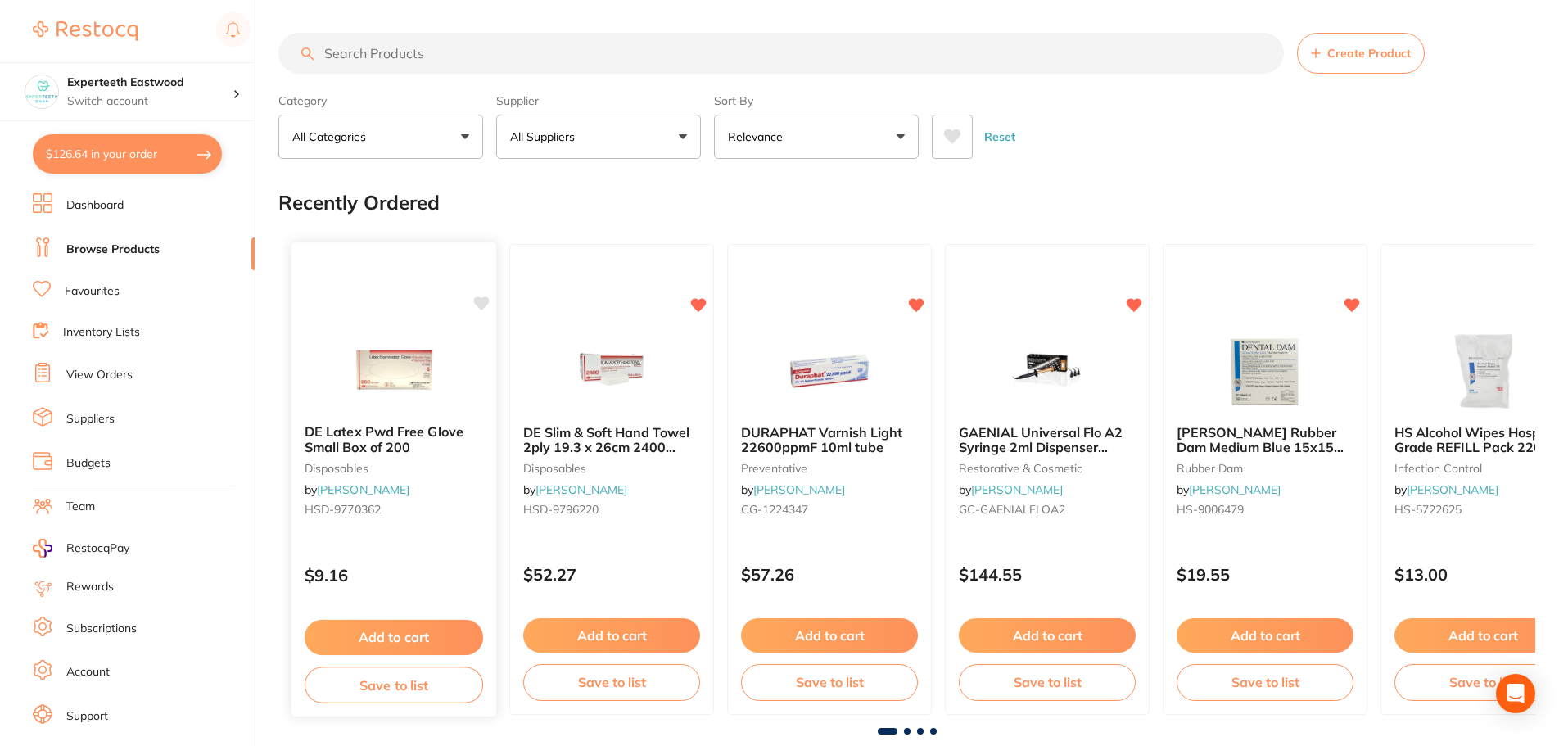
click at [477, 301] on icon at bounding box center [482, 303] width 15 height 13
click at [600, 140] on button "All Suppliers" at bounding box center [598, 137] width 205 height 44
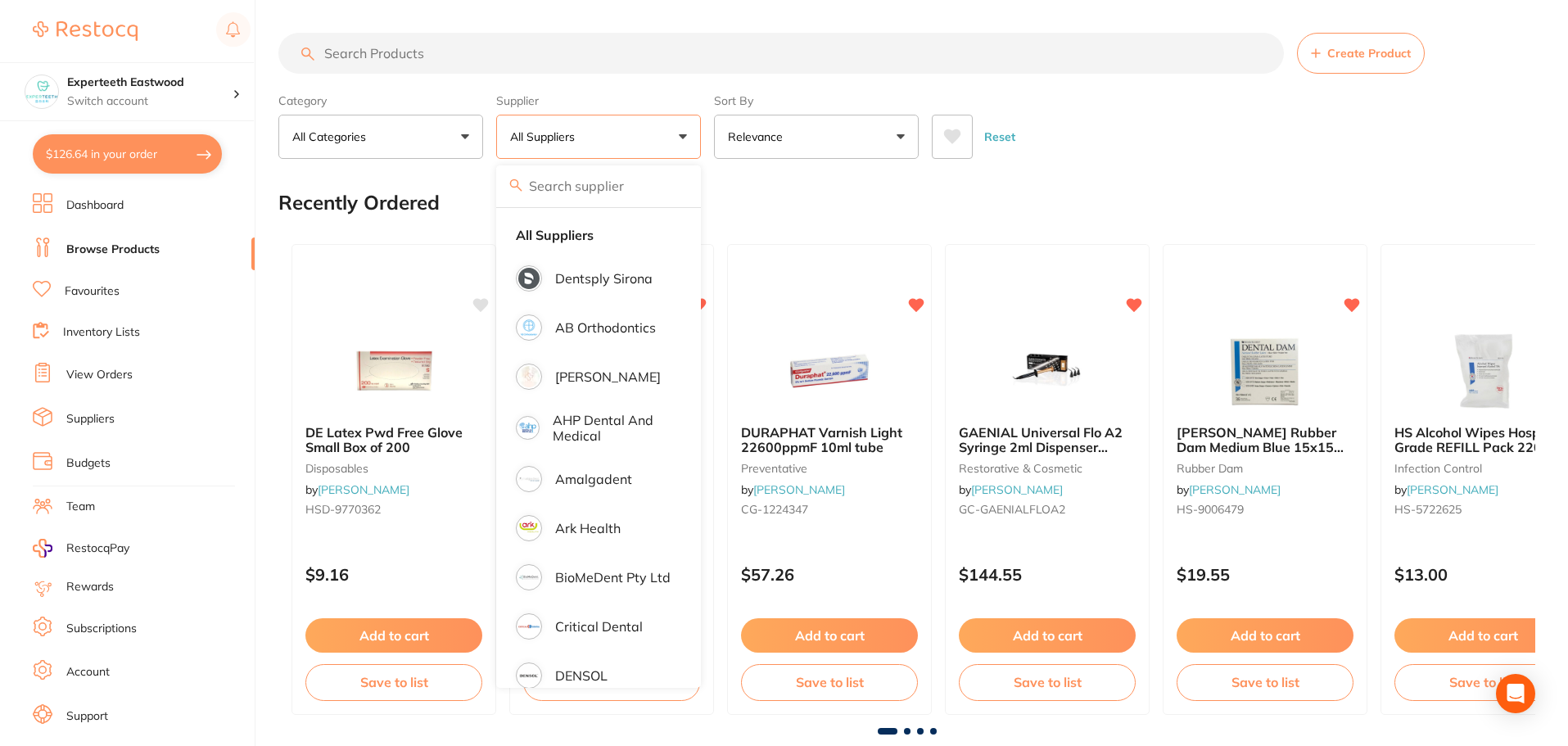
click at [600, 140] on button "All Suppliers" at bounding box center [598, 137] width 205 height 44
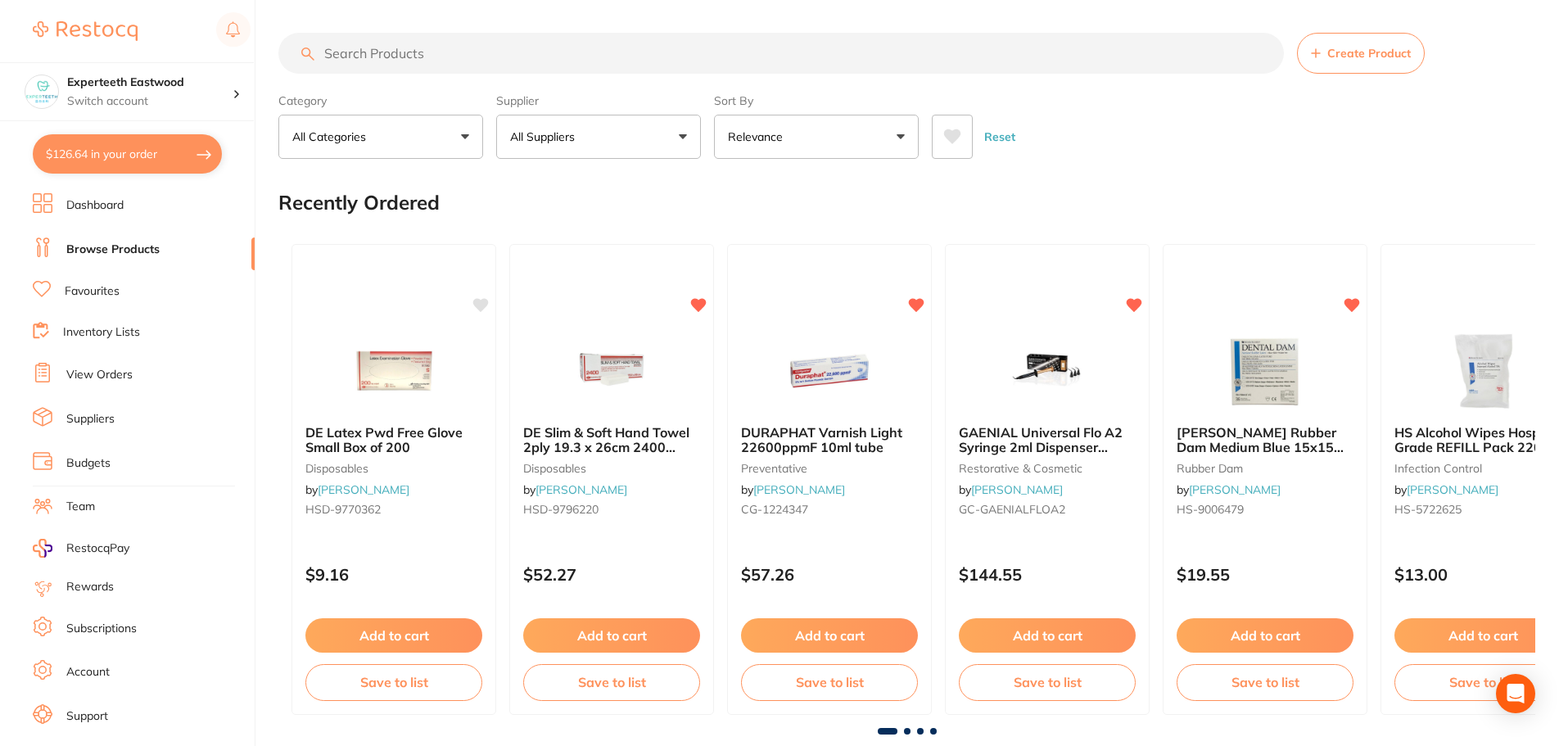
click at [572, 130] on p "All Suppliers" at bounding box center [546, 136] width 71 height 16
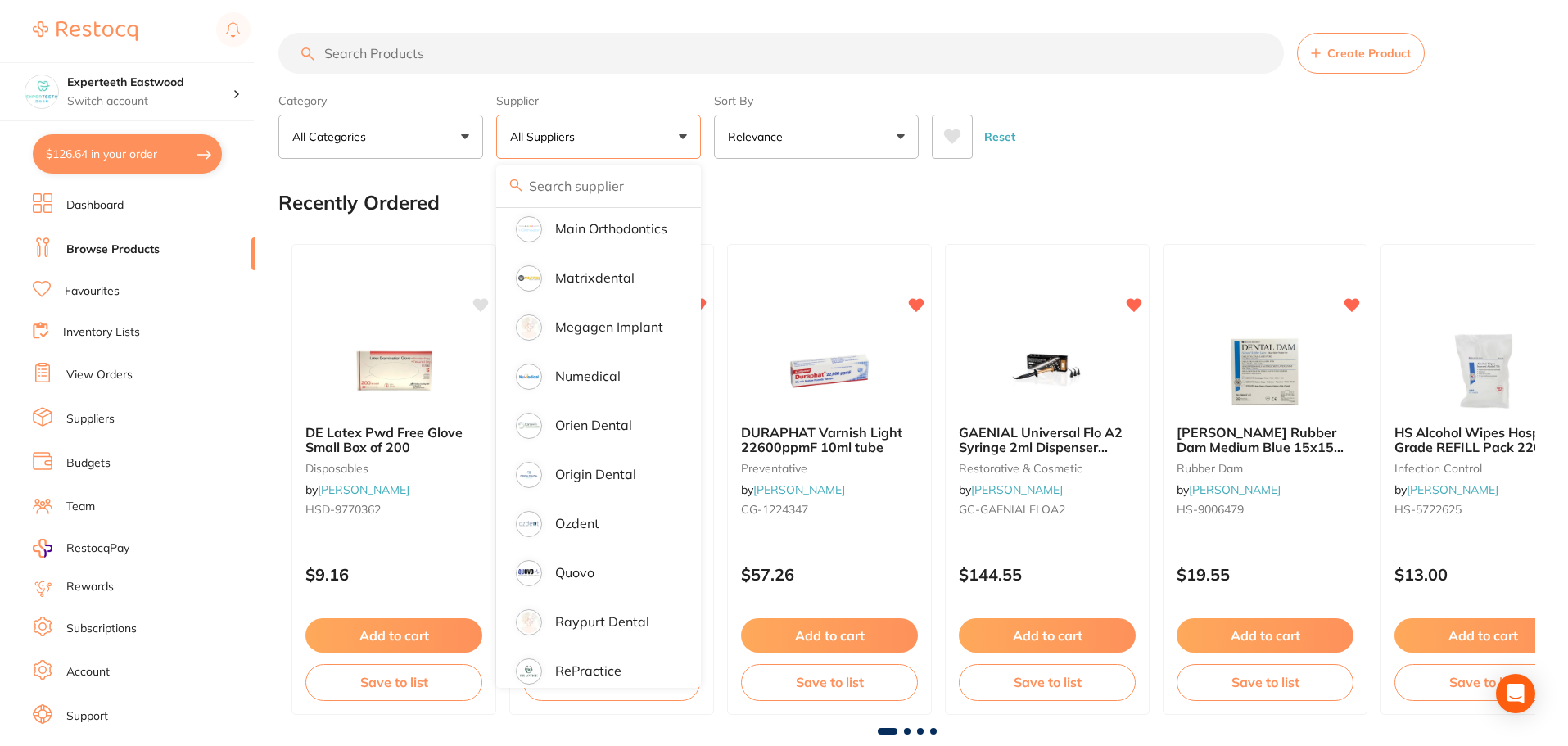
scroll to position [1392, 0]
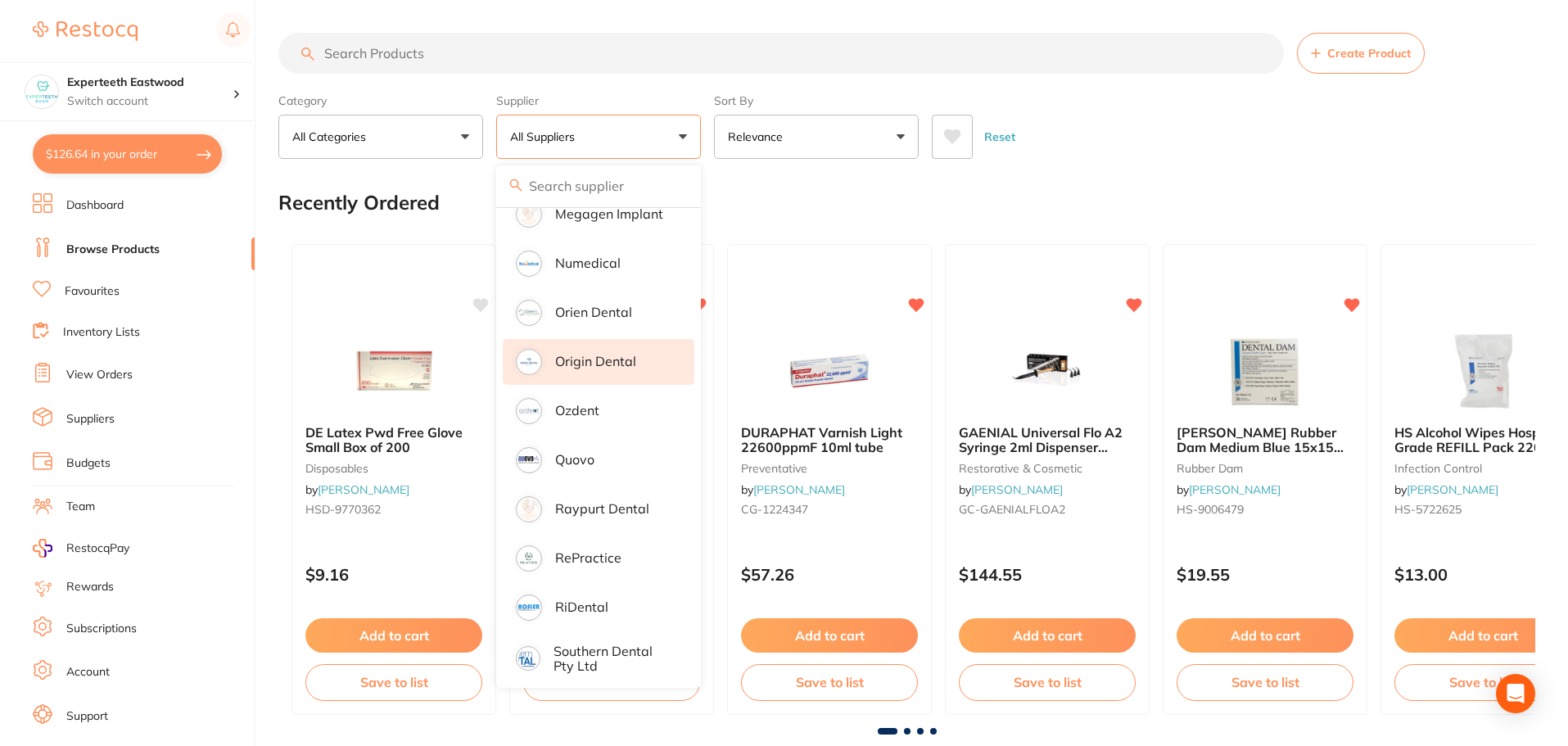
click at [608, 353] on p "Origin Dental" at bounding box center [596, 360] width 81 height 14
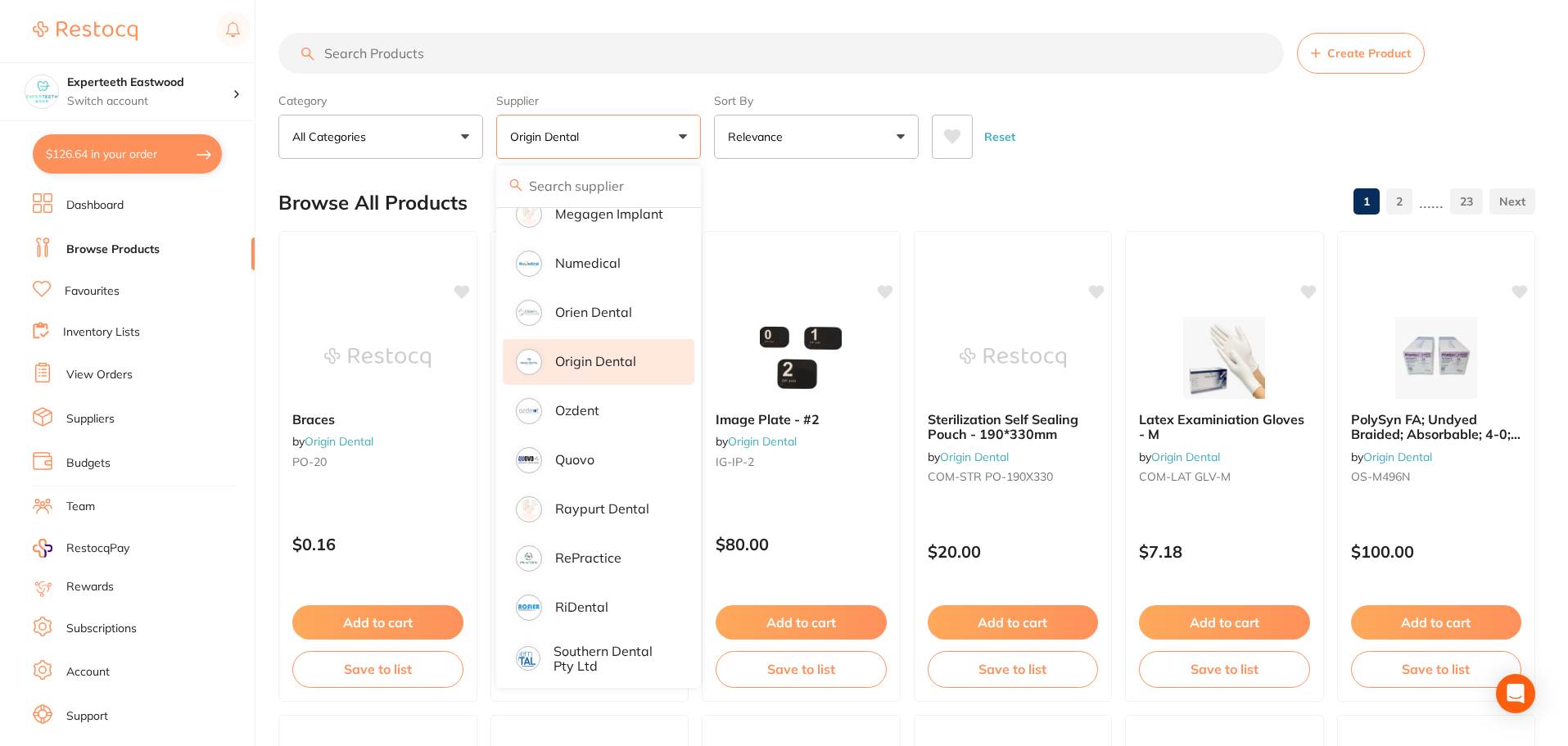
click at [840, 198] on div "Browse All Products 1 2 ...... 23" at bounding box center [906, 202] width 1257 height 55
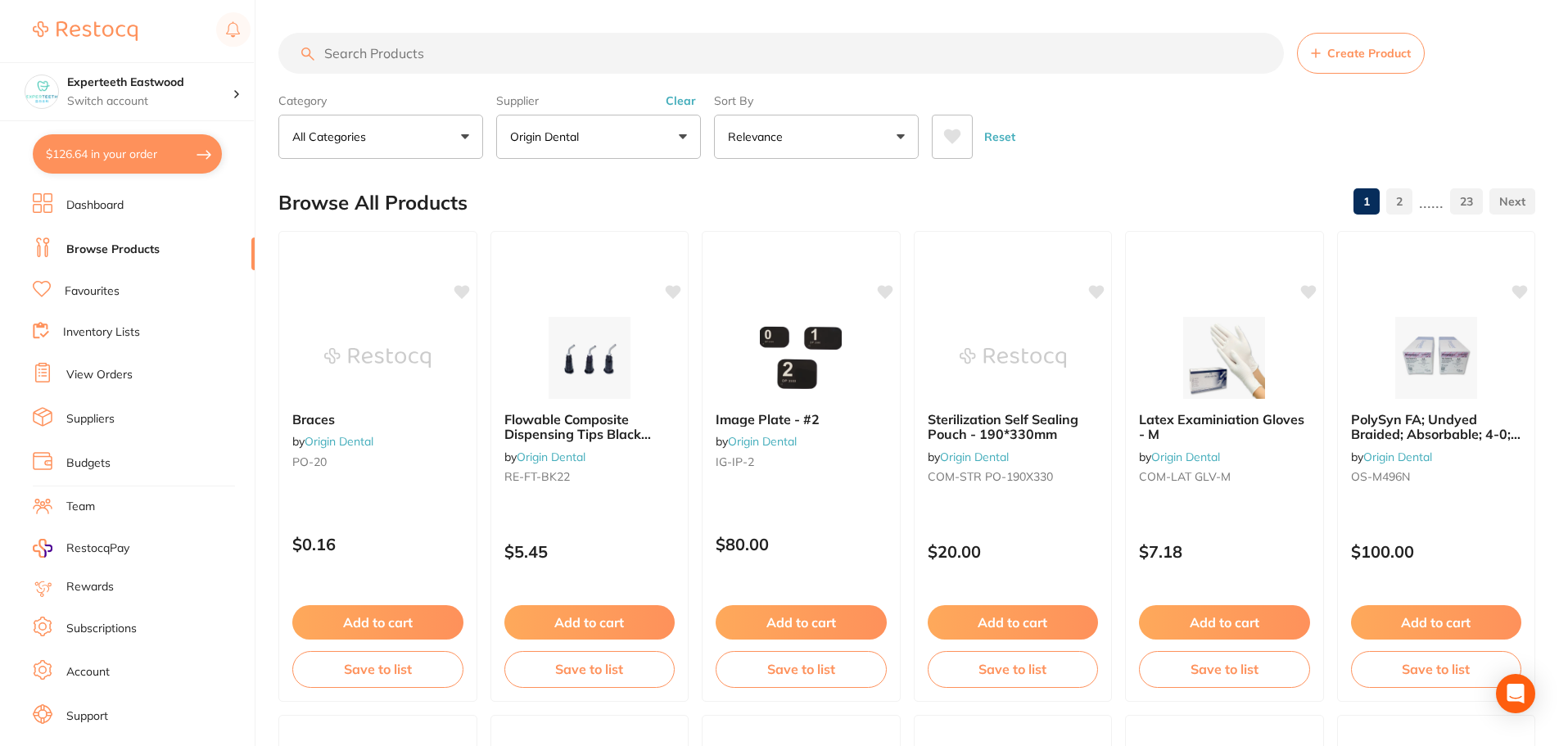
click at [944, 128] on icon at bounding box center [953, 136] width 18 height 16
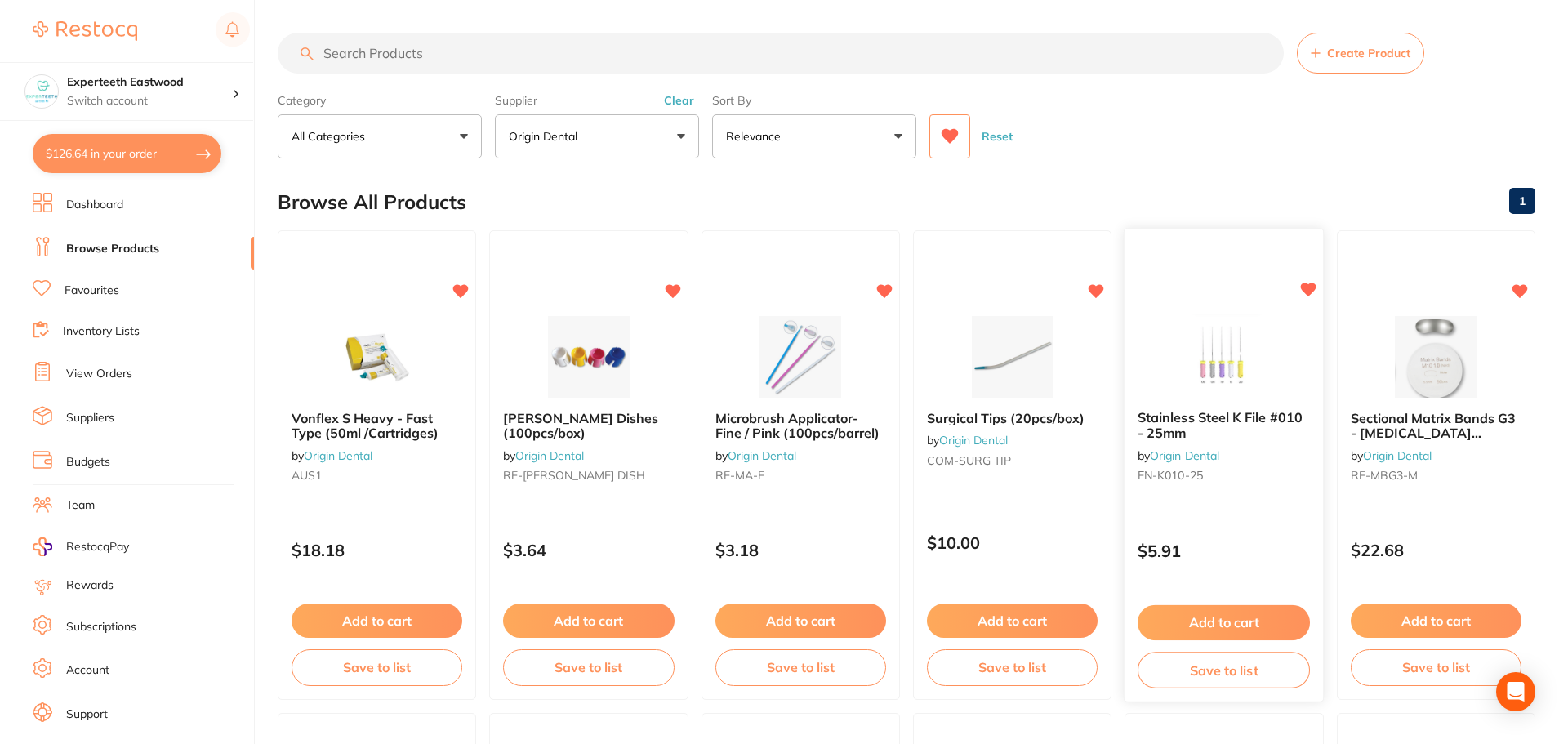
scroll to position [428, 0]
click at [1438, 339] on img at bounding box center [1431, 355] width 107 height 83
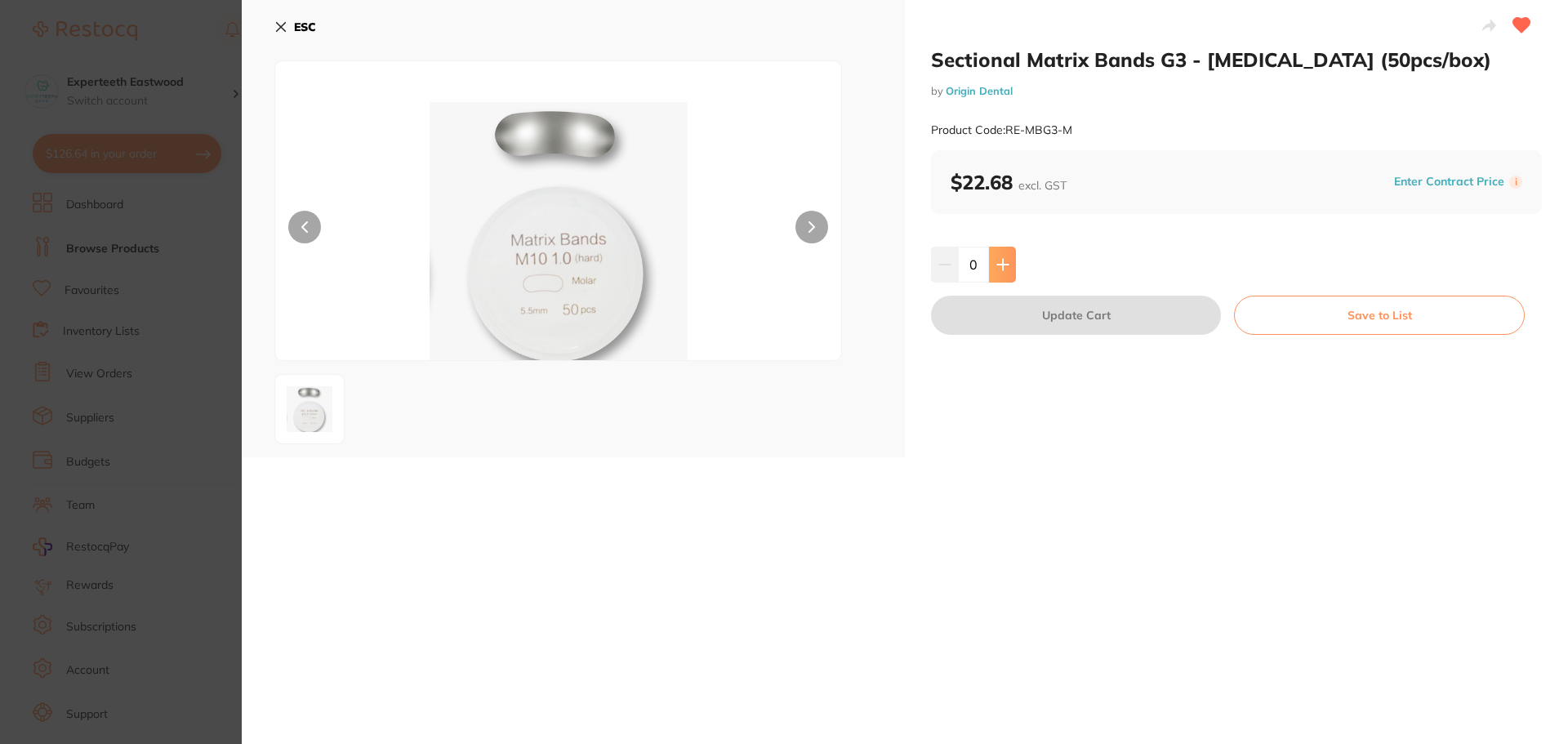
click at [1007, 261] on button at bounding box center [1002, 264] width 27 height 36
type input "1"
click at [1062, 324] on button "Update Cart" at bounding box center [1075, 315] width 290 height 39
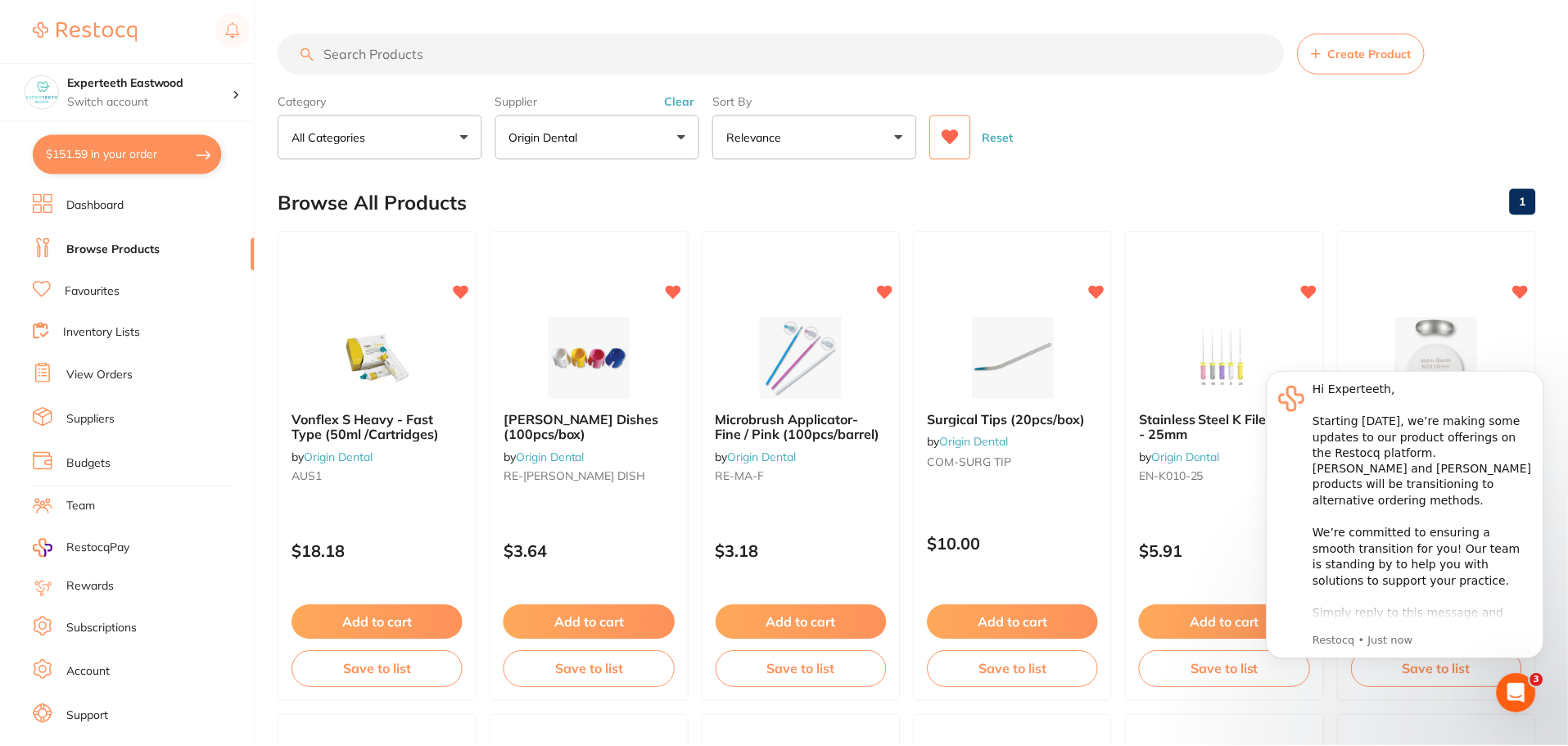
scroll to position [883, 0]
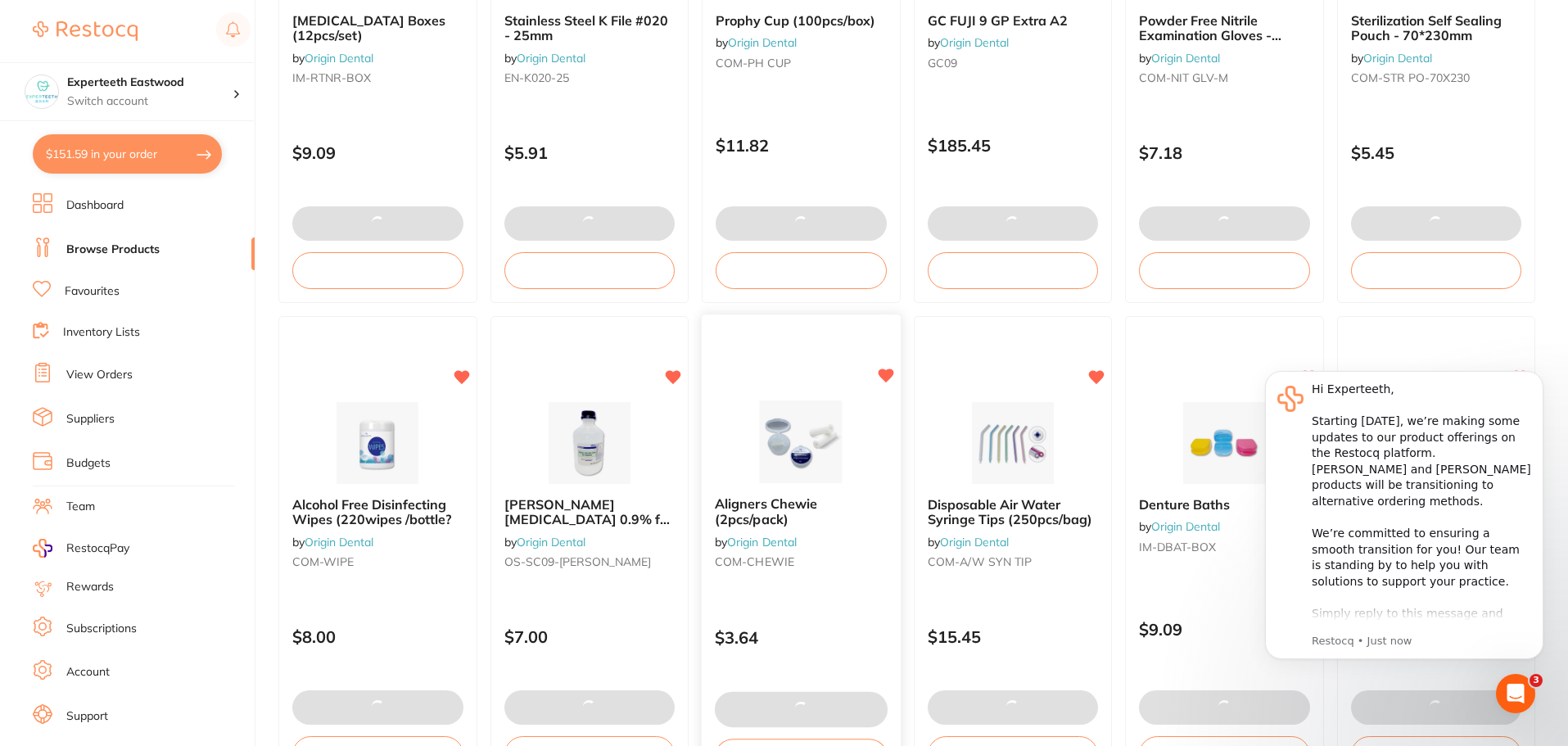
type textarea "ADD Alcohol wipes x6 units"
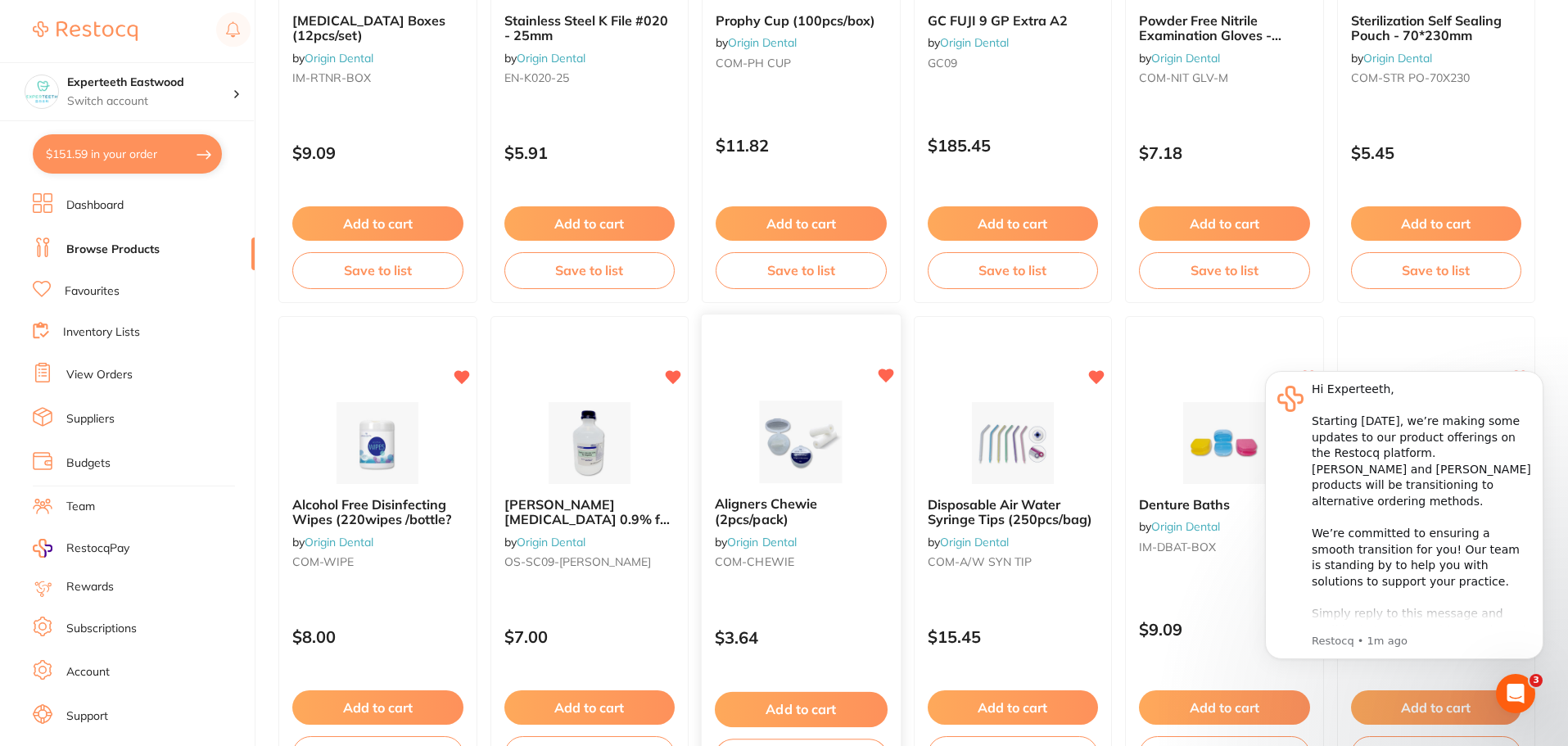
click at [806, 423] on img at bounding box center [800, 442] width 107 height 83
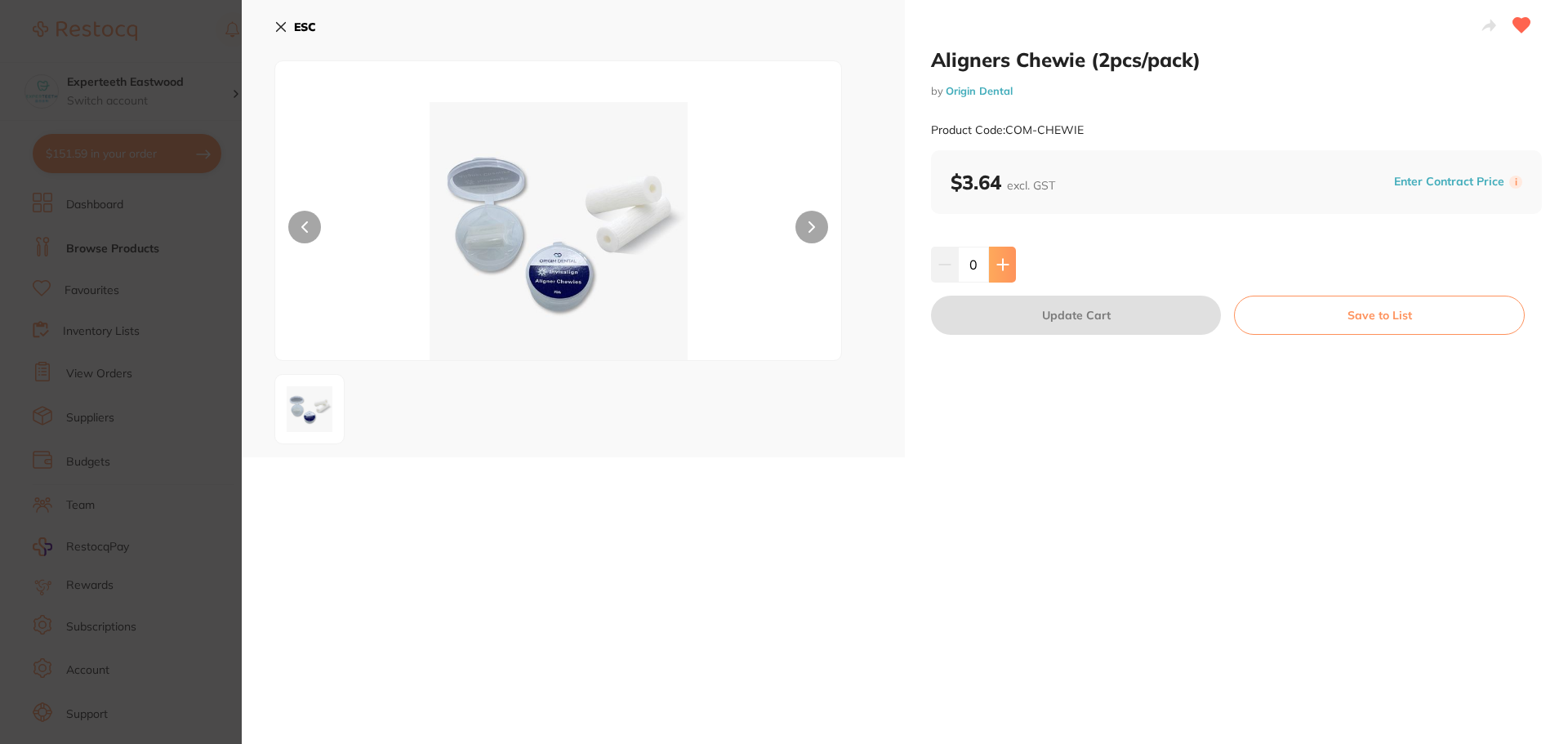
click at [1000, 264] on icon at bounding box center [1001, 264] width 11 height 11
click at [1001, 265] on icon at bounding box center [1001, 264] width 11 height 11
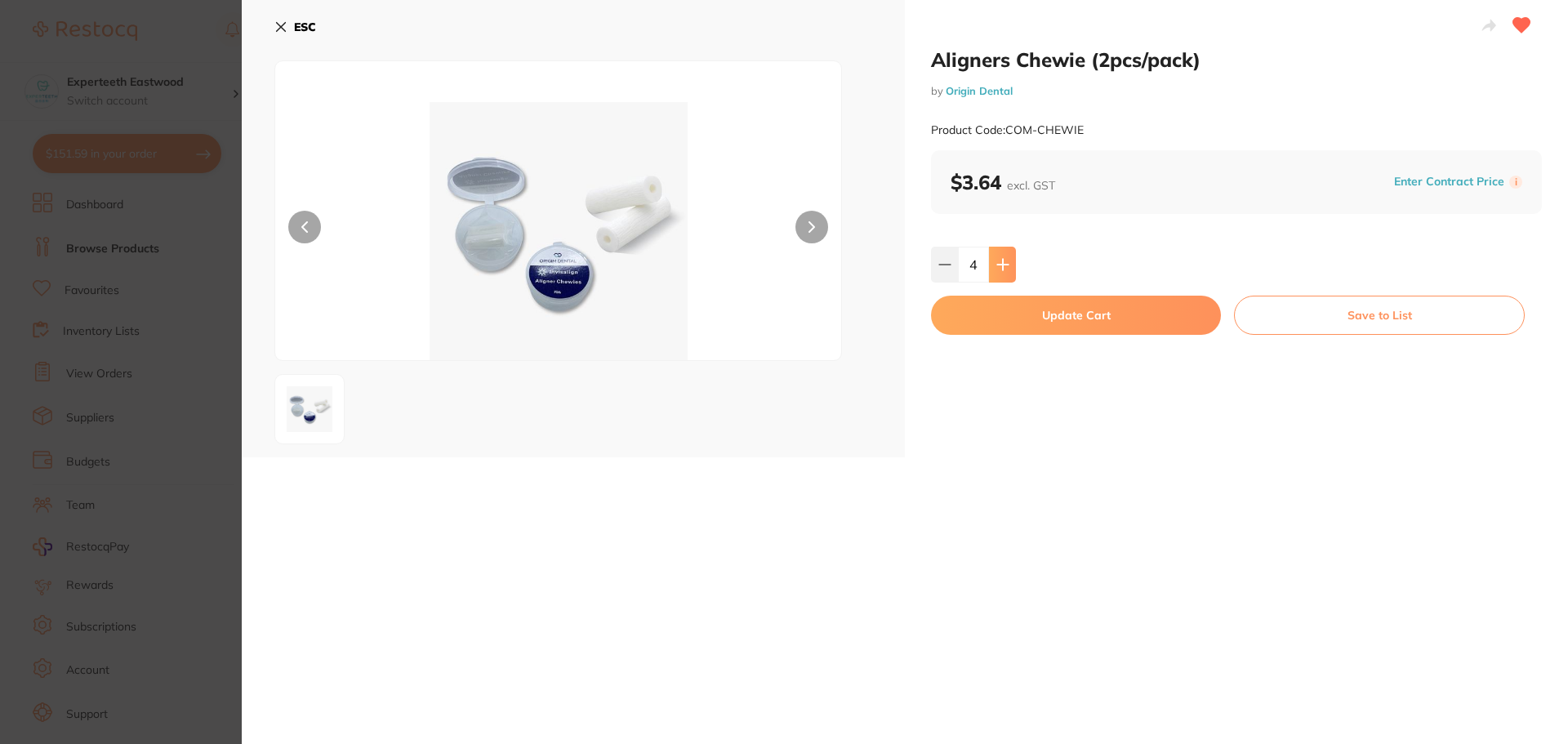
type input "5"
click at [1028, 314] on button "Update Cart" at bounding box center [1075, 315] width 290 height 39
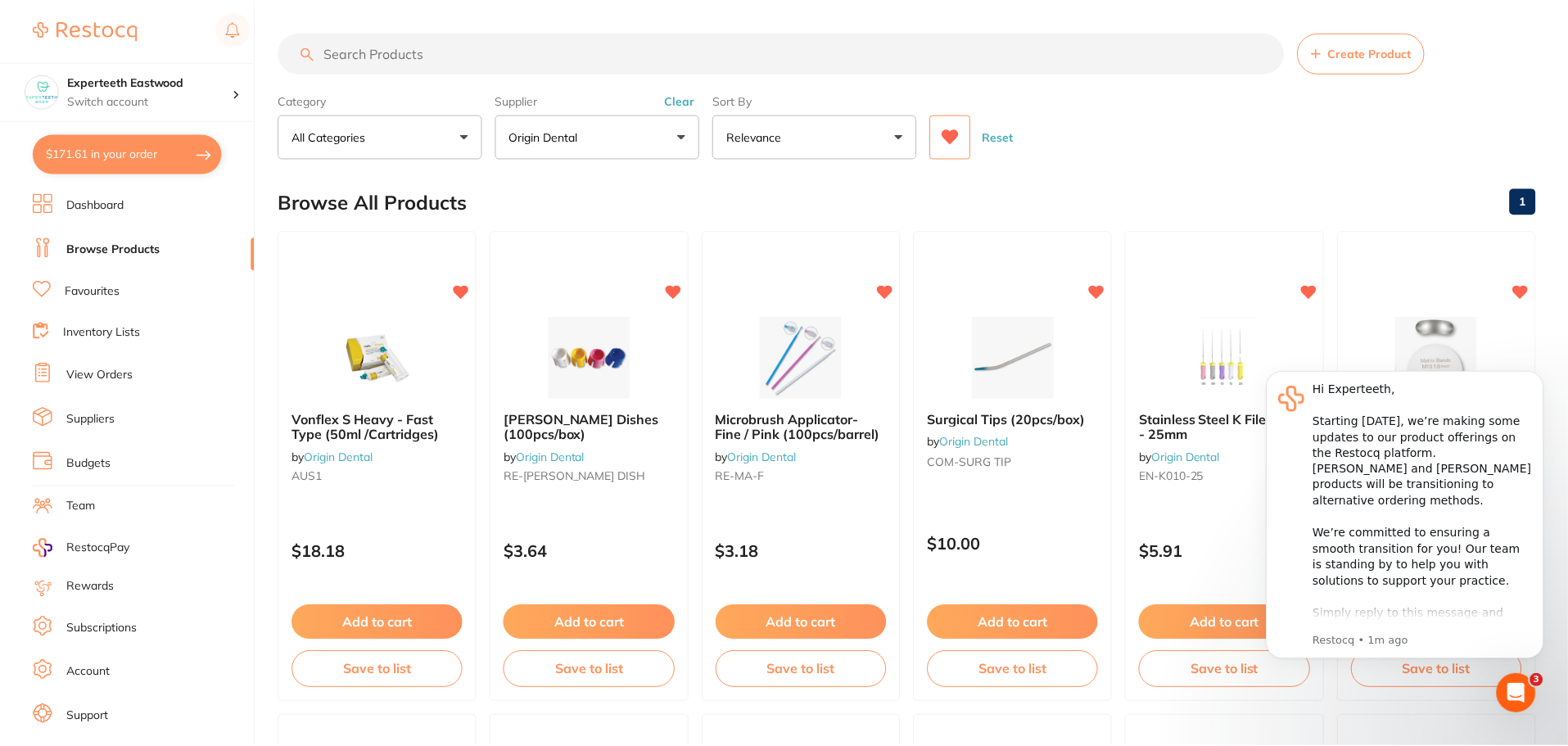
scroll to position [883, 0]
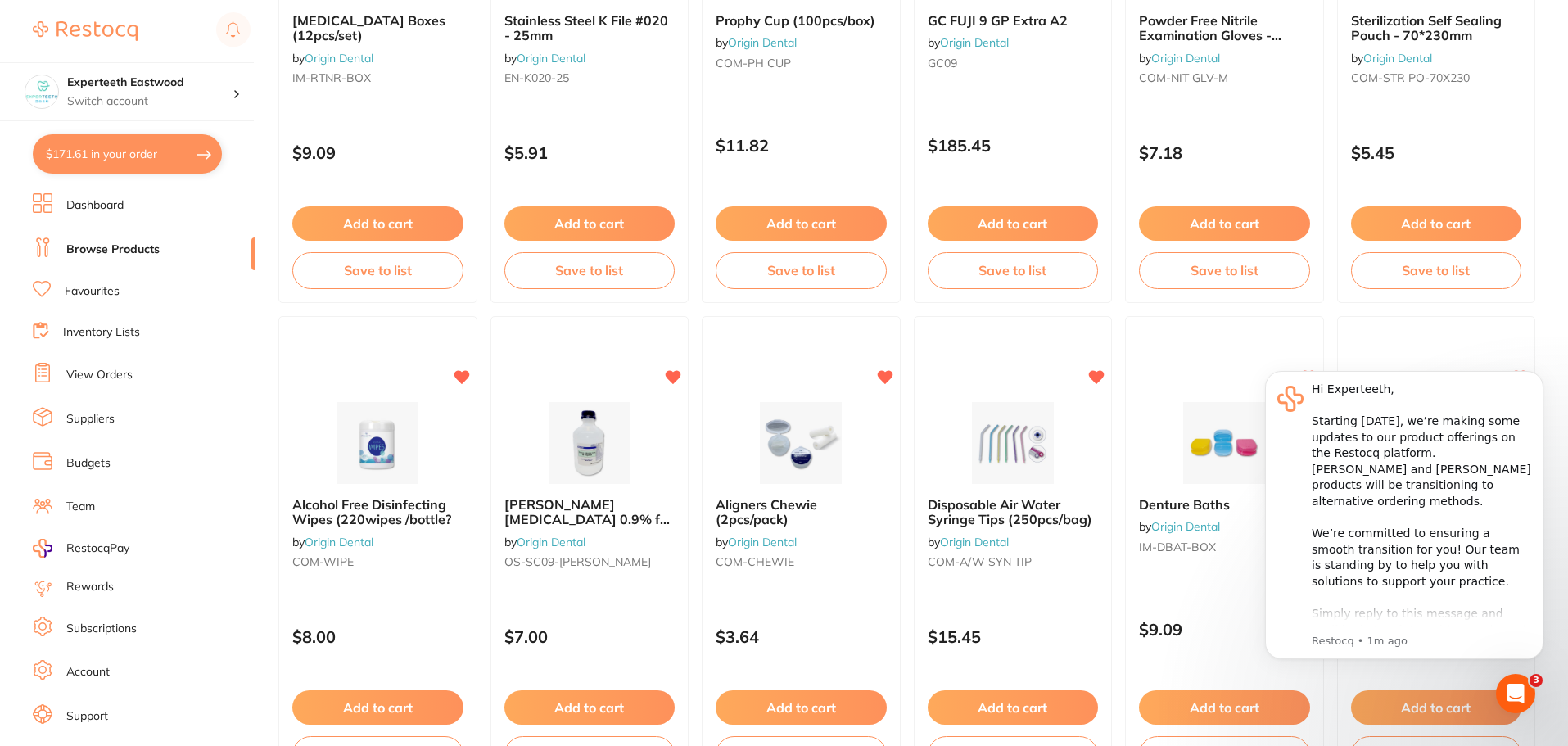
drag, startPoint x: 969, startPoint y: 451, endPoint x: 1039, endPoint y: 471, distance: 72.8
click at [969, 451] on img at bounding box center [1013, 442] width 107 height 82
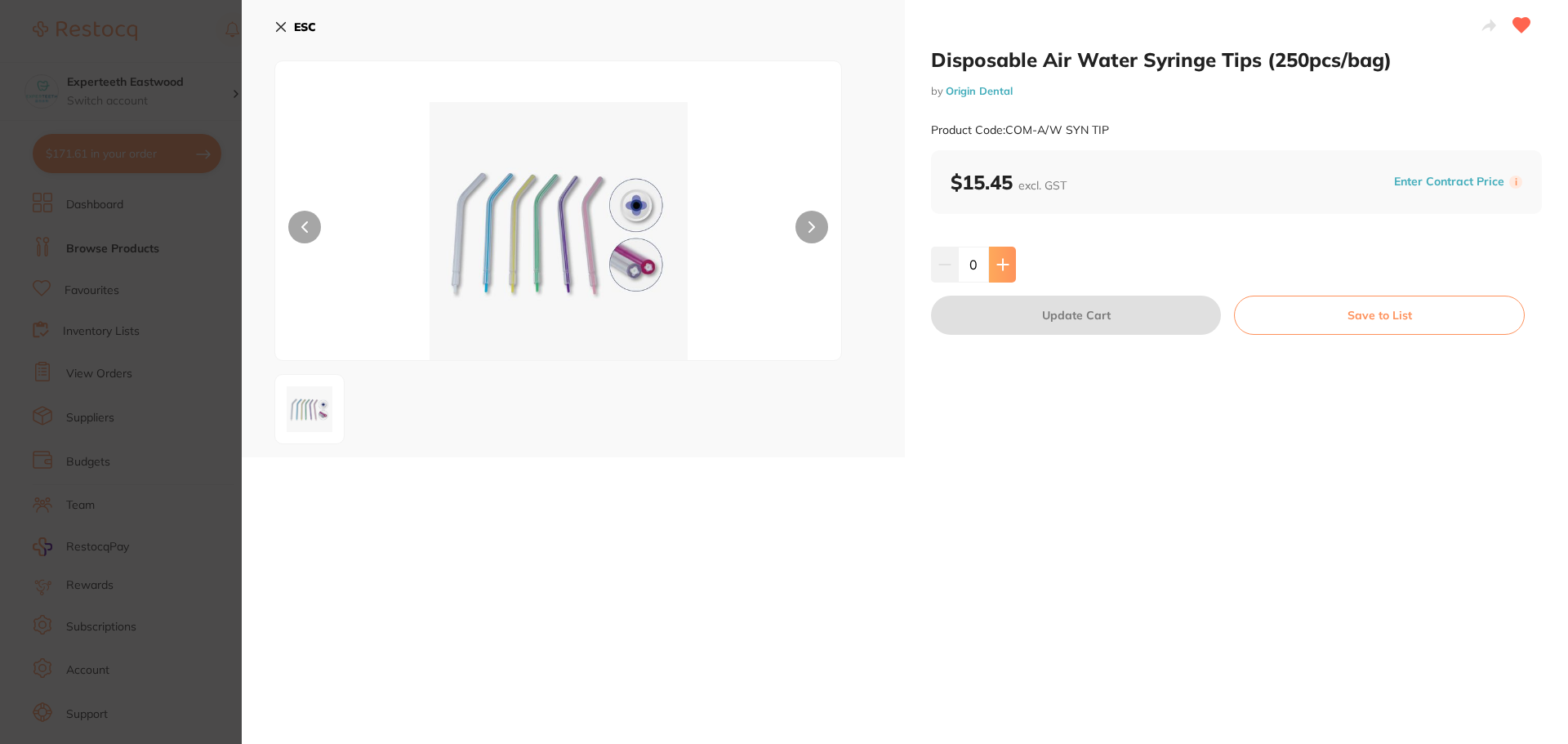
click at [1001, 263] on icon at bounding box center [1002, 265] width 13 height 13
type input "2"
click at [1011, 310] on button "Update Cart" at bounding box center [1075, 315] width 290 height 39
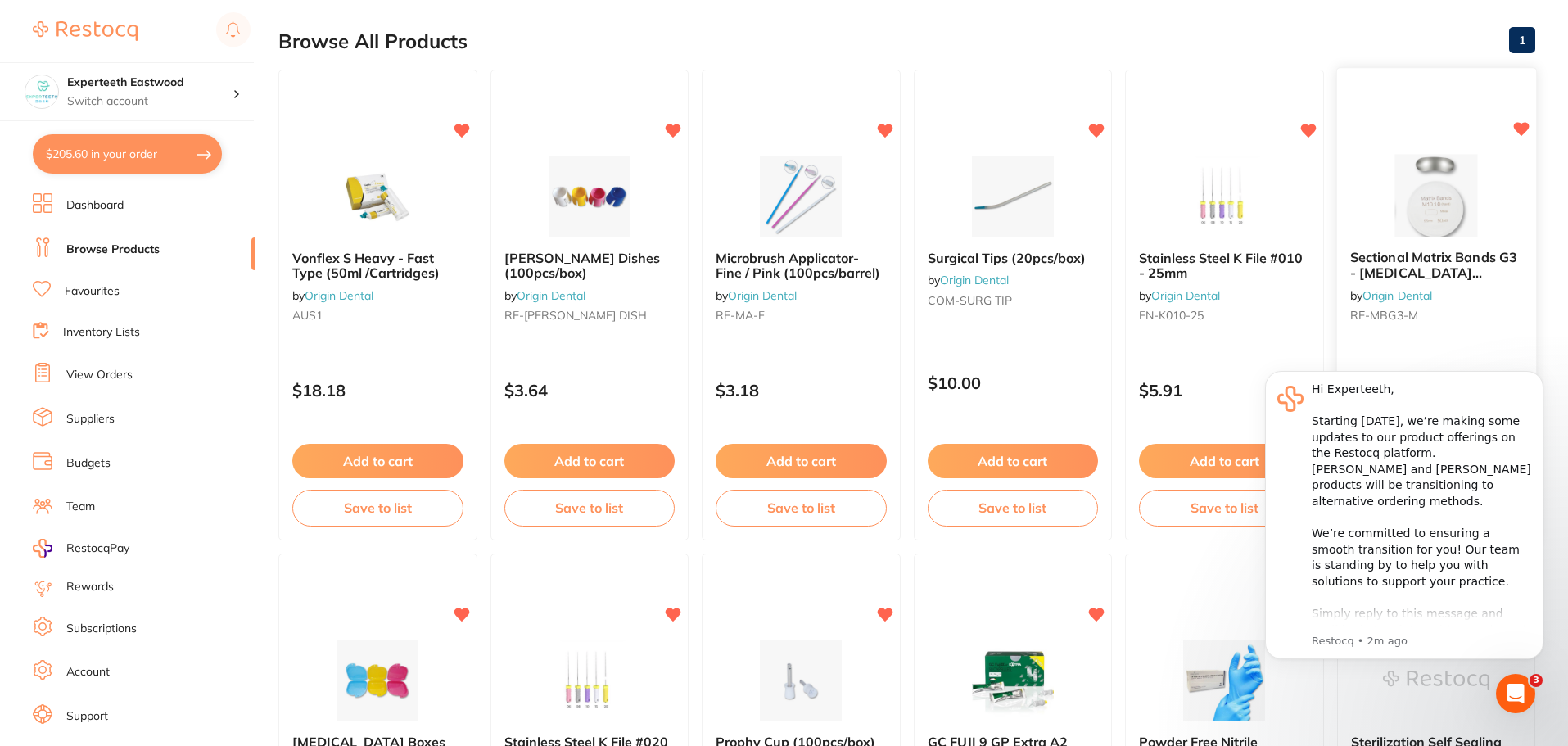
scroll to position [145, 0]
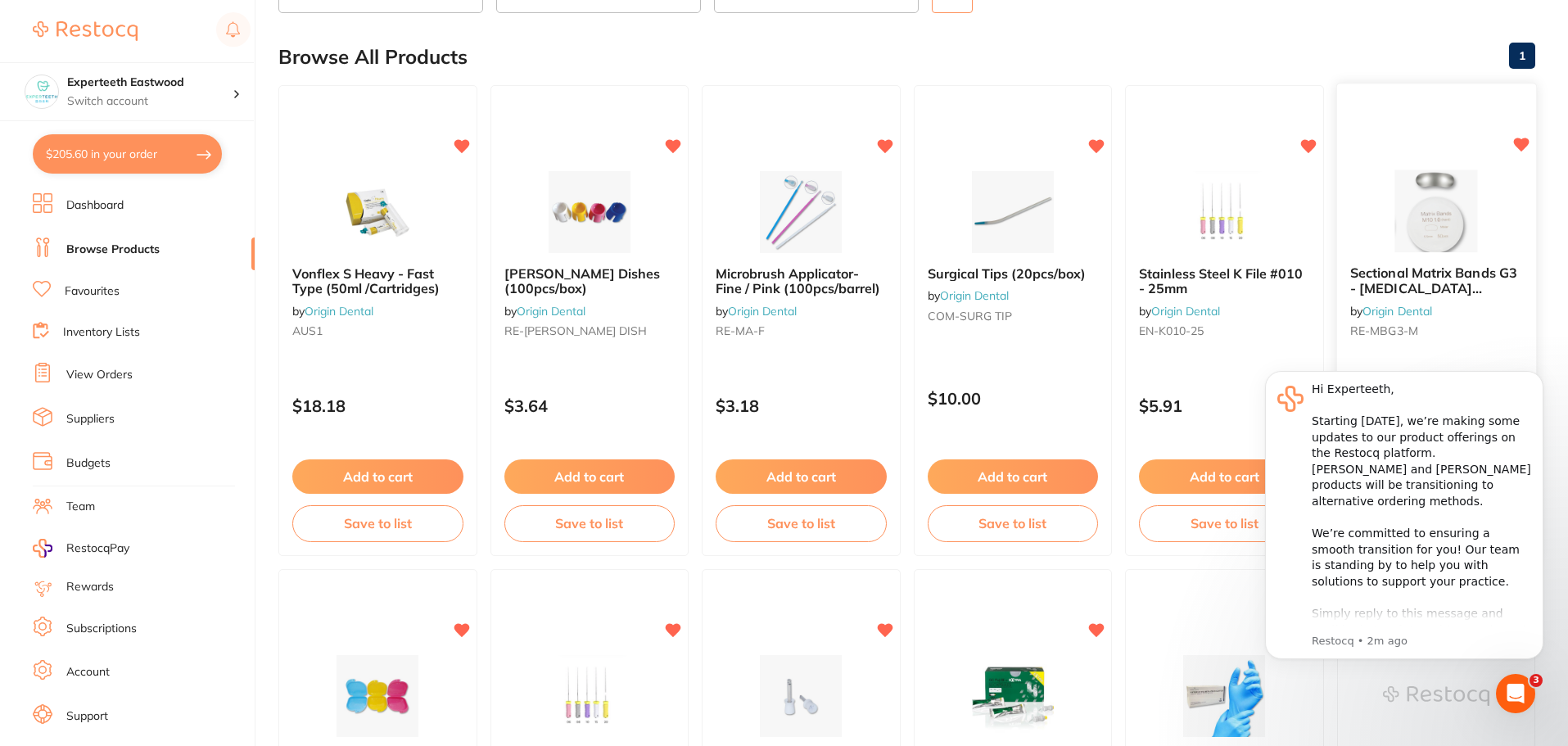
click at [1421, 194] on img at bounding box center [1435, 211] width 107 height 83
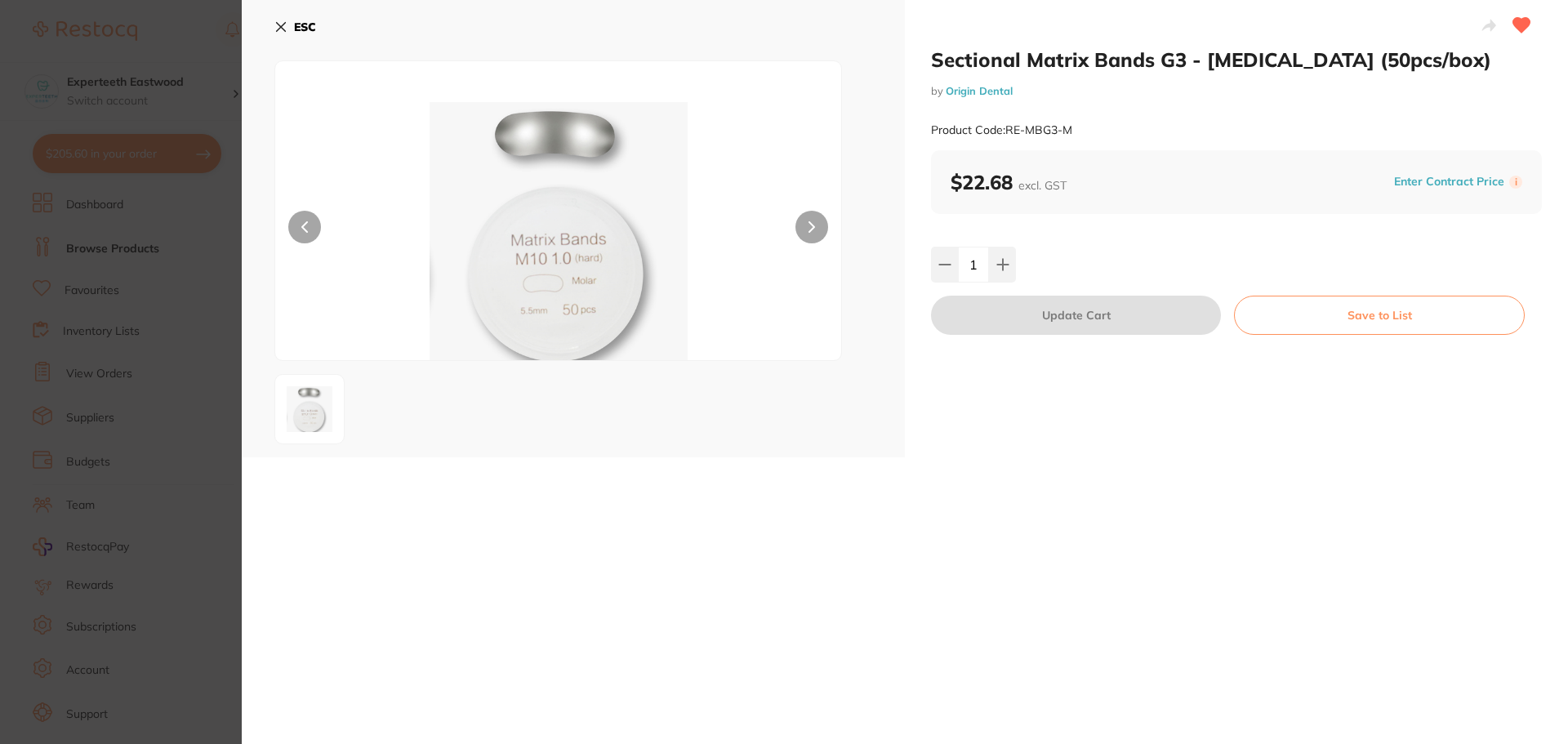
click at [274, 27] on div "ESC" at bounding box center [573, 228] width 663 height 457
drag, startPoint x: 925, startPoint y: 55, endPoint x: 1148, endPoint y: 52, distance: 223.0
click at [1148, 52] on div "Sectional Matrix Bands G3 - Molar (50pcs/box) by Origin Dental Product Code: RE…" at bounding box center [1236, 228] width 663 height 457
copy h2 "Sectional Matrix Bands"
click at [285, 23] on icon at bounding box center [280, 27] width 9 height 9
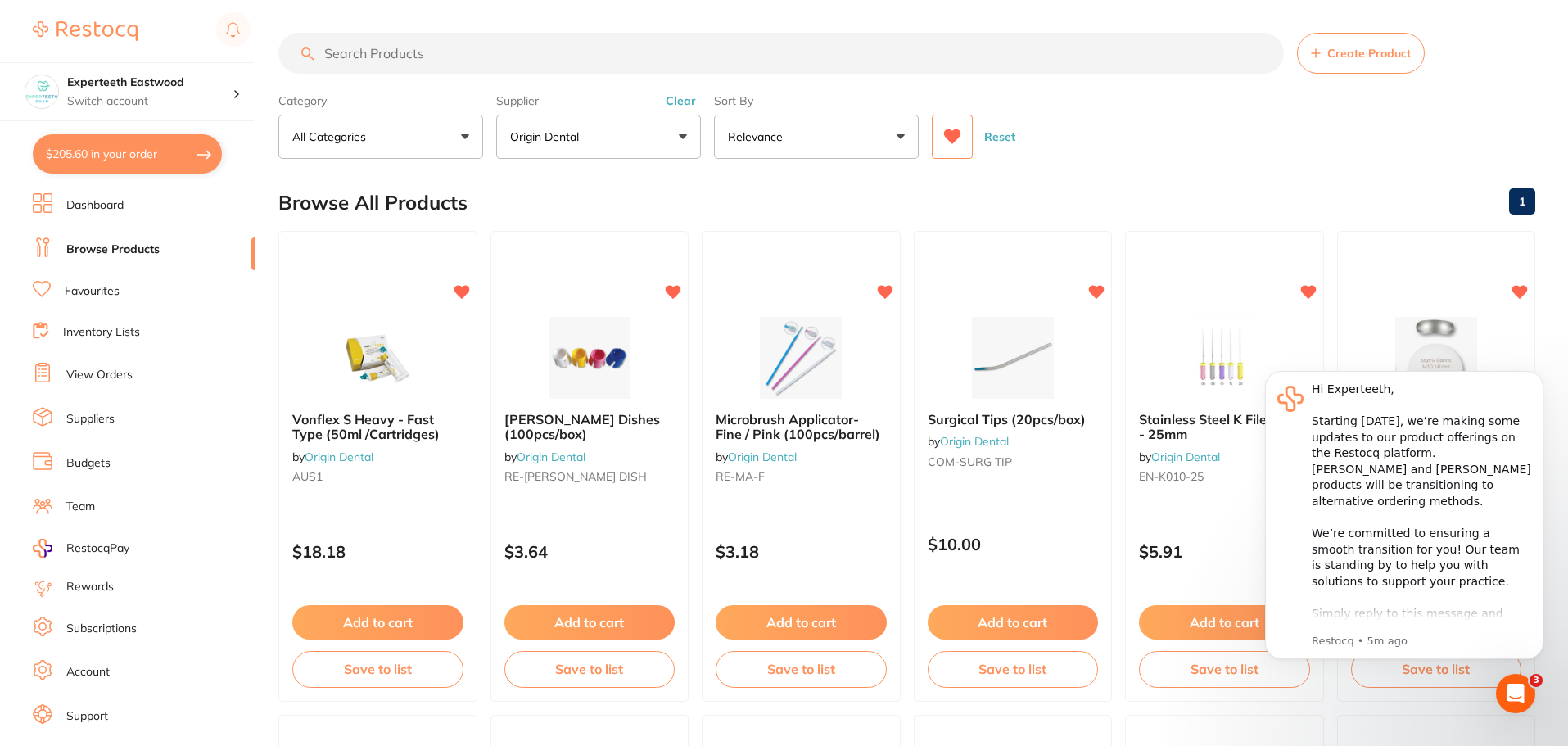
click at [453, 41] on input "search" at bounding box center [781, 53] width 1006 height 41
paste input "Sectional Matrix Bands"
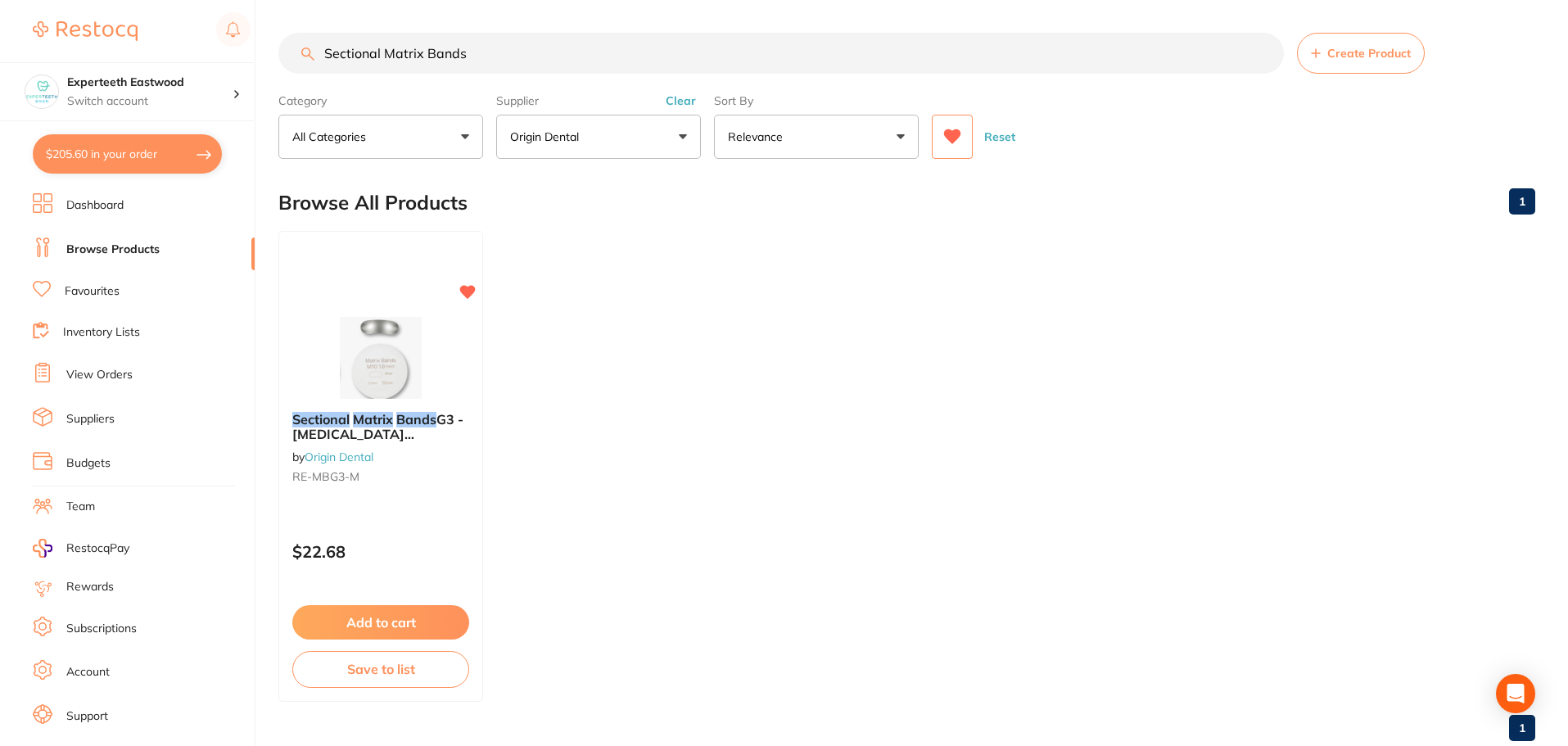
type input "Sectional Matrix Bands"
click at [952, 136] on icon at bounding box center [953, 136] width 17 height 14
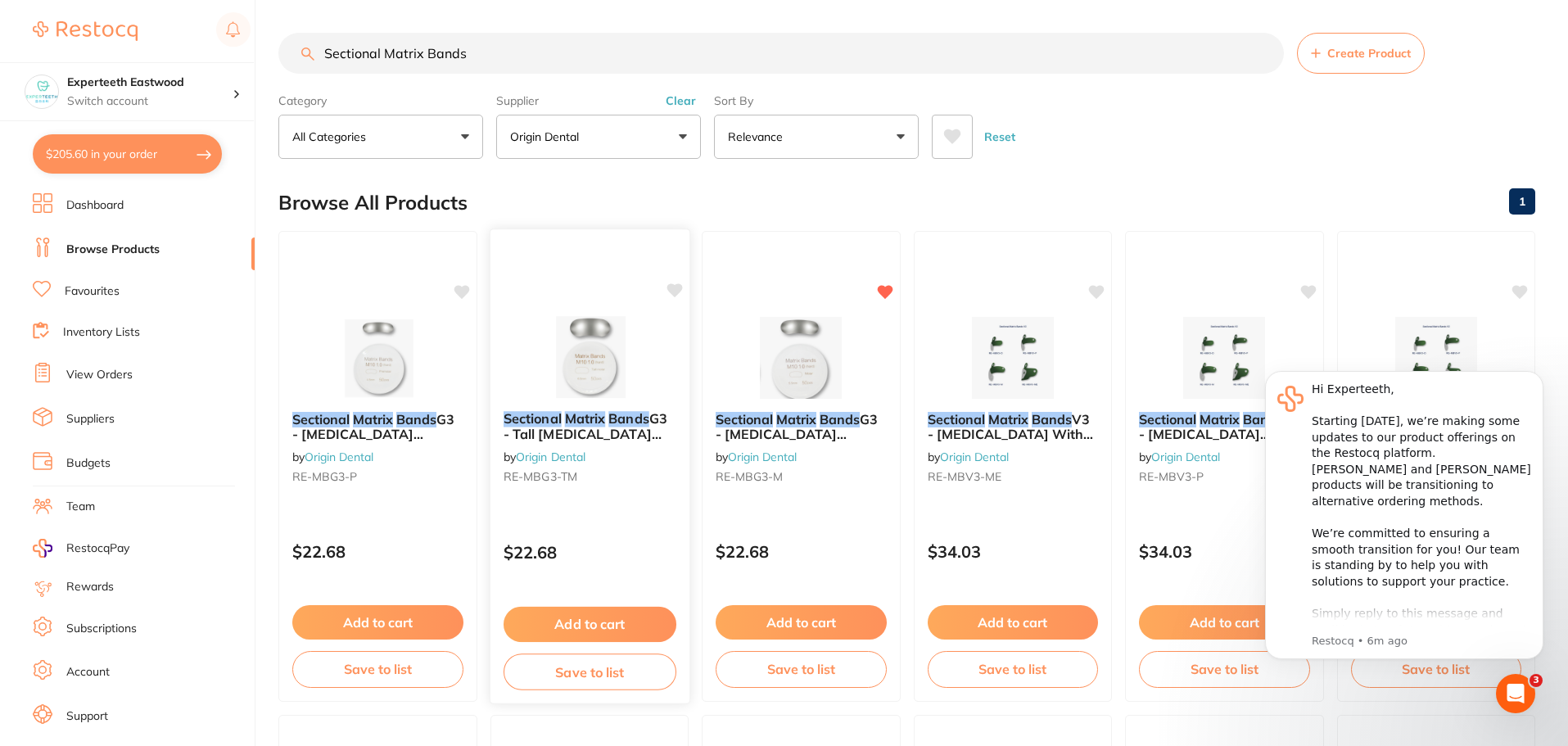
click at [677, 280] on div "Sectional Matrix Bands G3 - Tall Molar (50pcs/box) by Origin Dental RE-MBG3-TM …" at bounding box center [589, 466] width 200 height 476
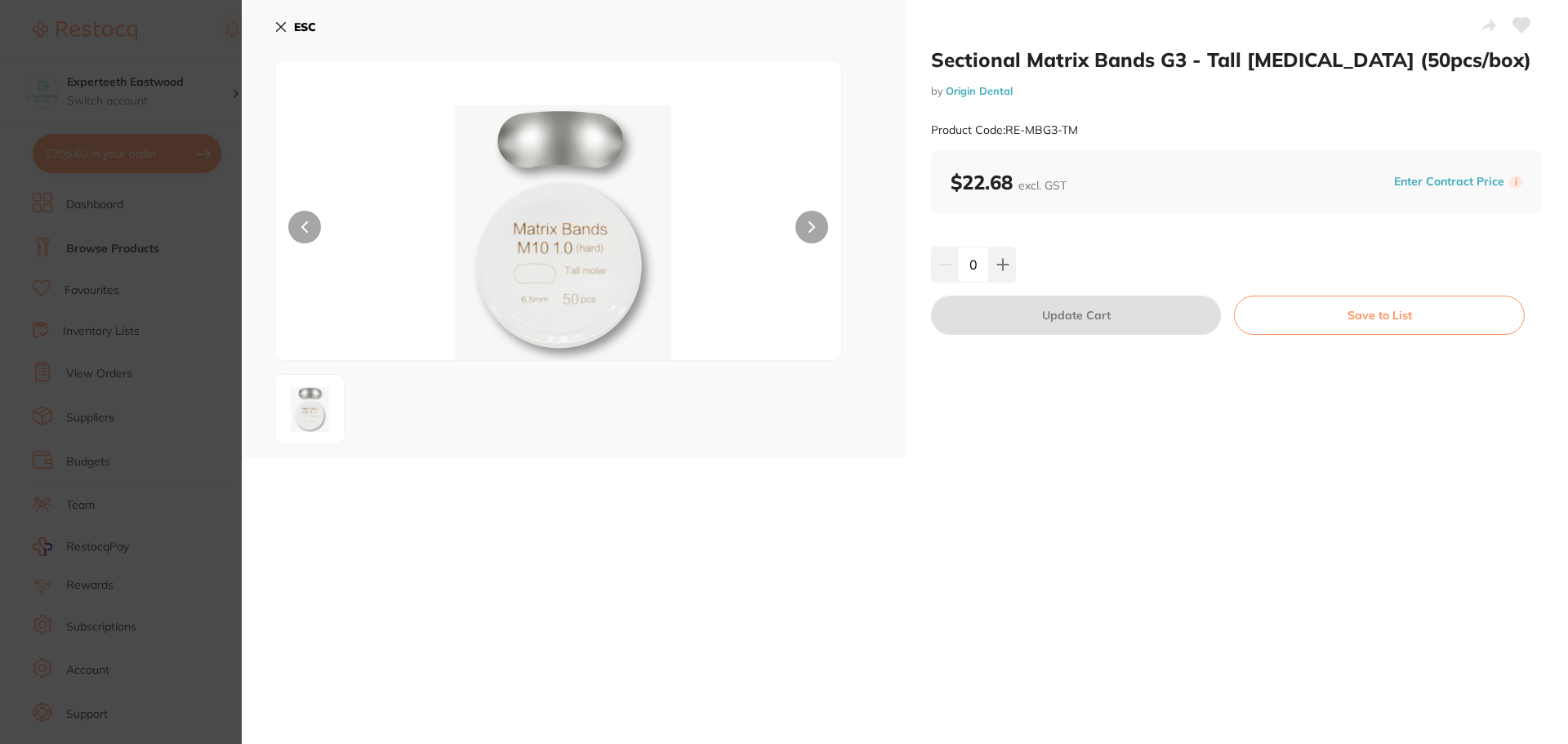
click at [281, 25] on icon at bounding box center [281, 27] width 13 height 13
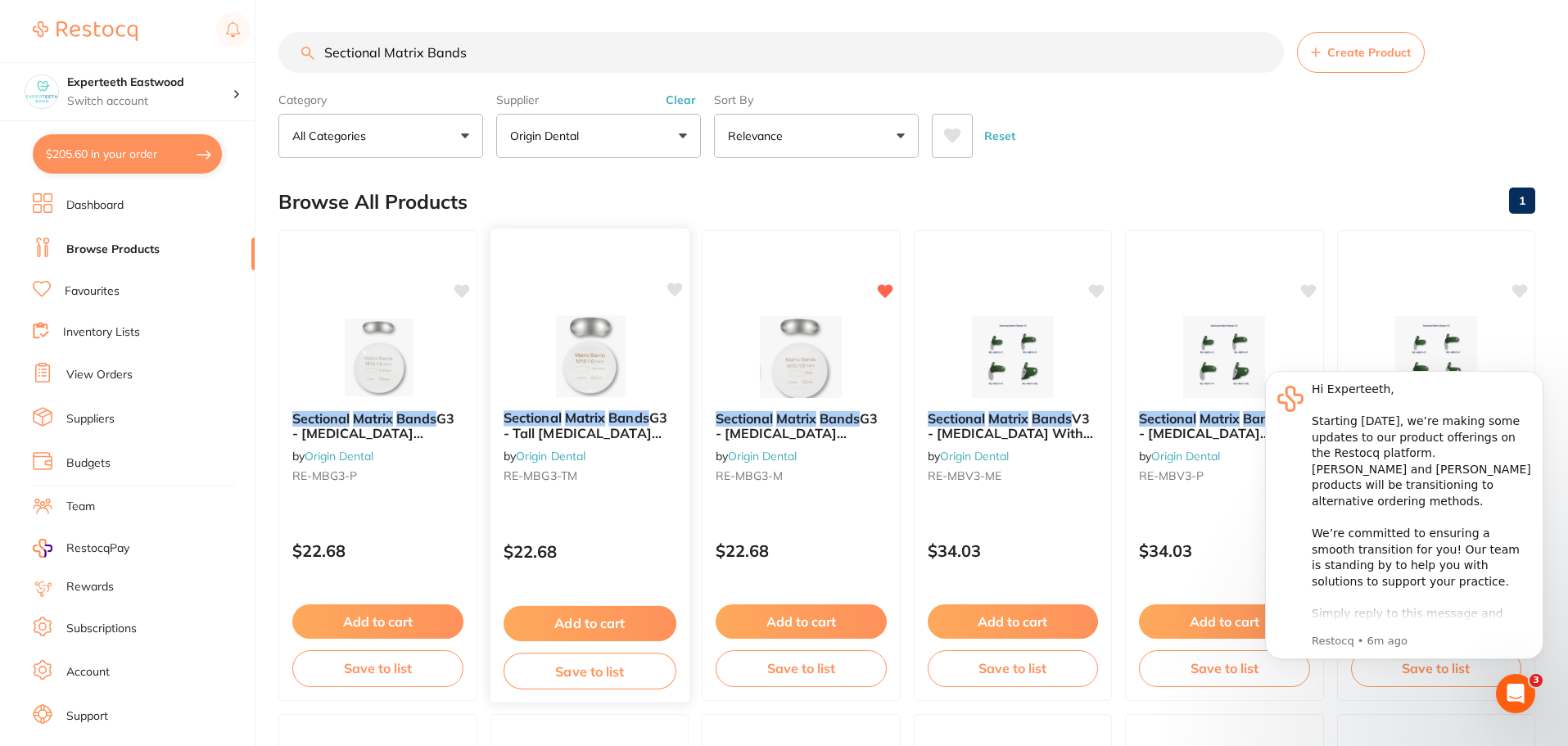
click at [671, 291] on icon at bounding box center [674, 289] width 15 height 13
click at [1098, 291] on icon at bounding box center [1098, 289] width 15 height 13
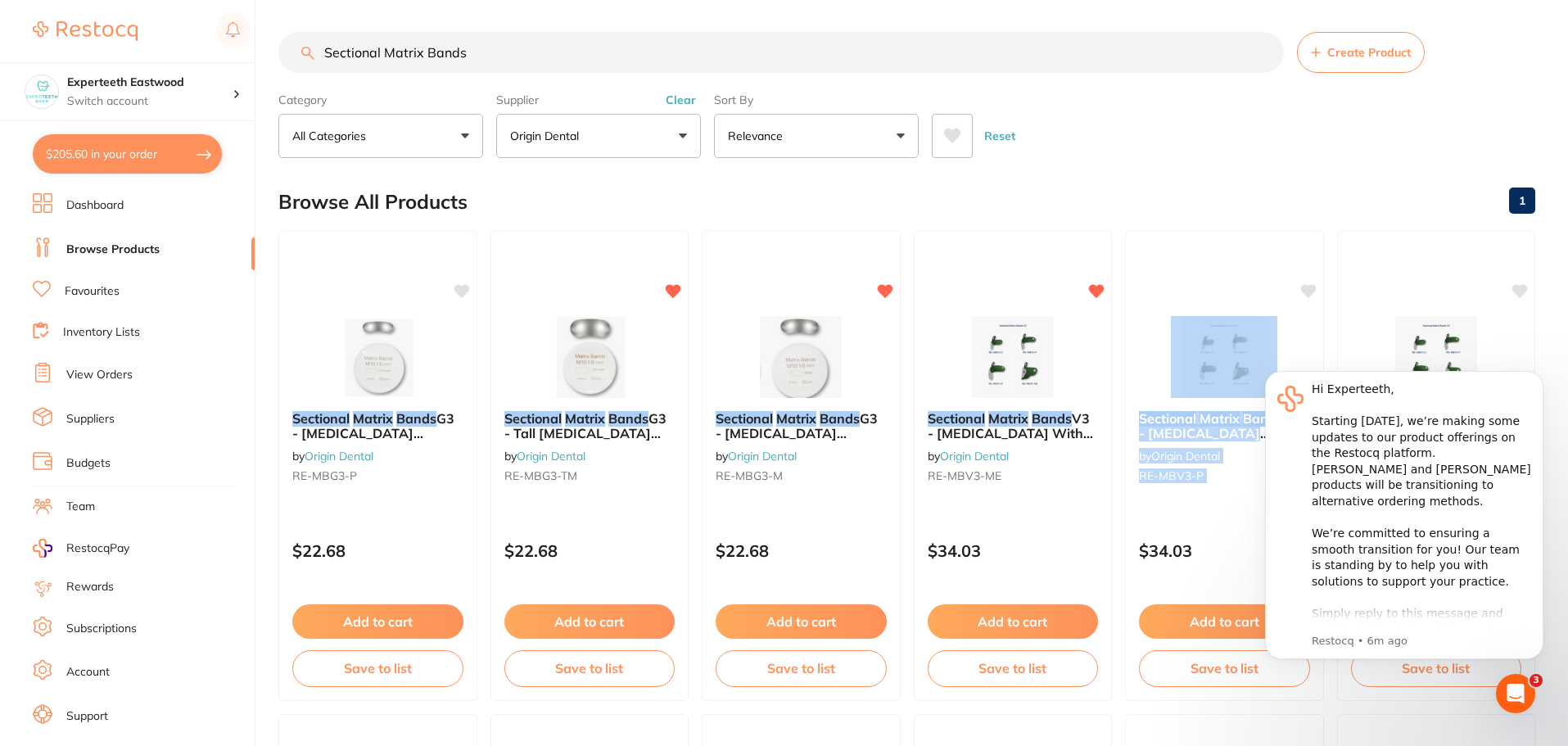
click at [1300, 292] on div "Sectional Matrix Bands V3 - Premolar (50pcs/box) by Origin Dental RE-MBV3-P $34…" at bounding box center [1224, 465] width 199 height 471
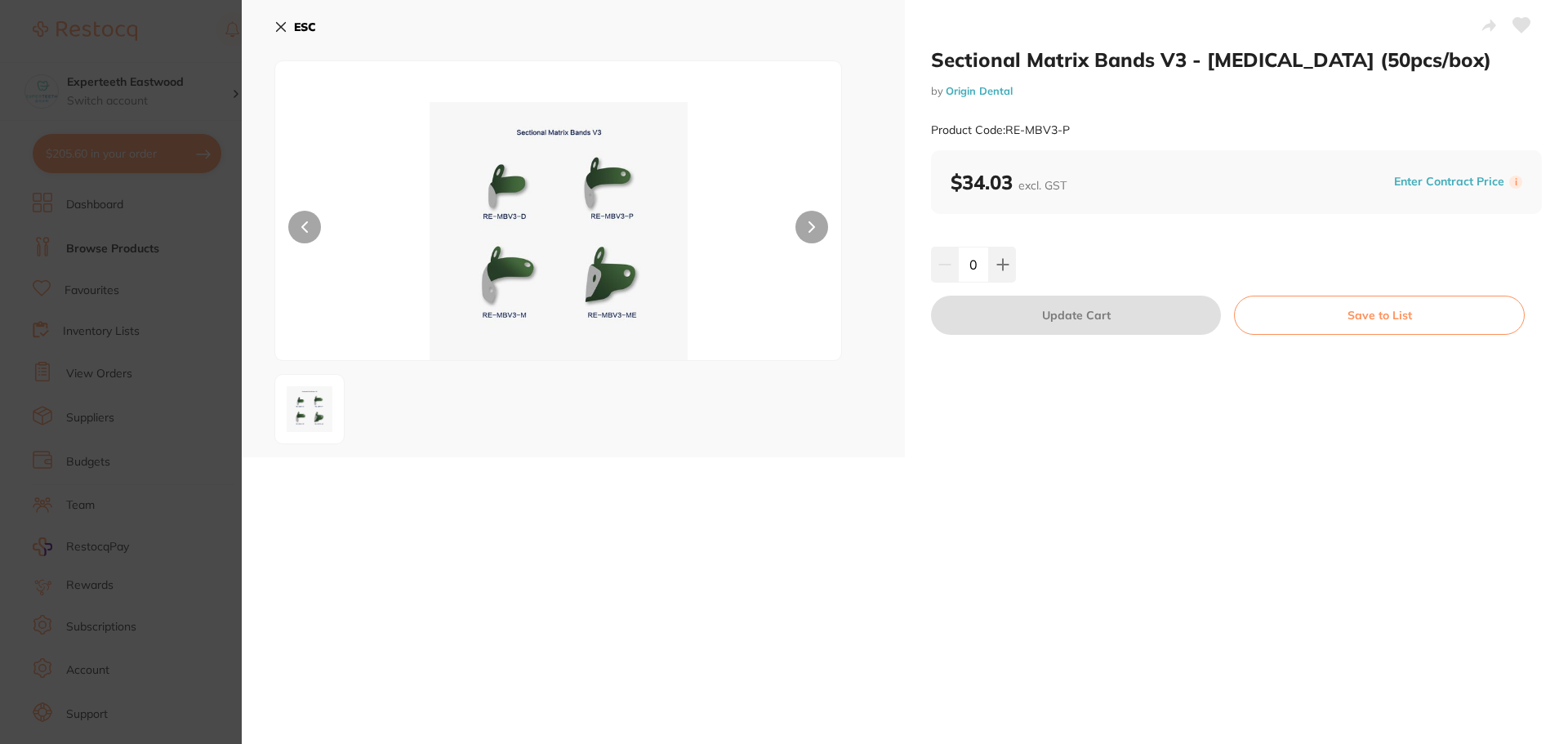
click at [278, 27] on icon at bounding box center [281, 27] width 13 height 13
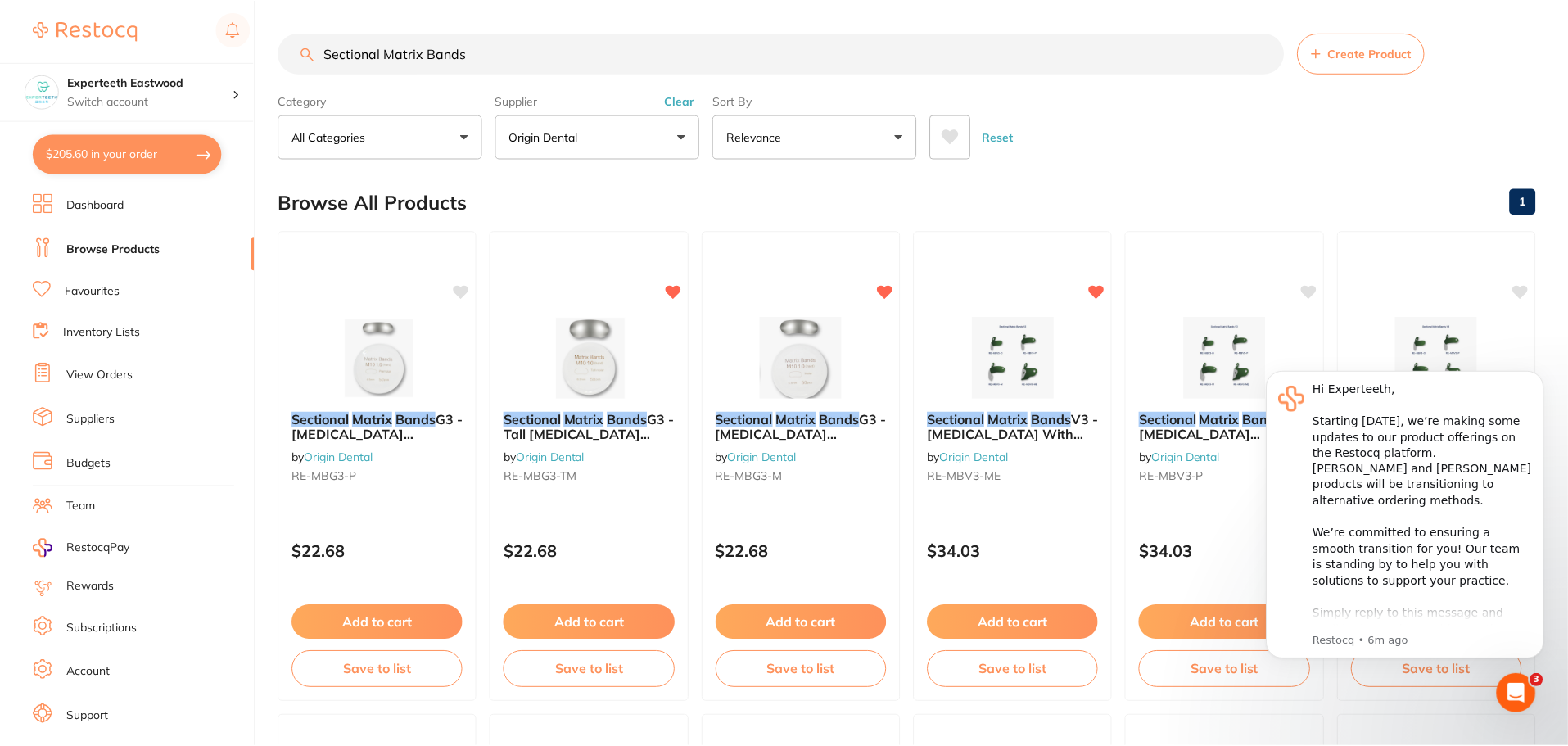
scroll to position [1, 0]
click at [457, 288] on icon at bounding box center [462, 289] width 15 height 13
click at [377, 327] on img at bounding box center [378, 356] width 107 height 83
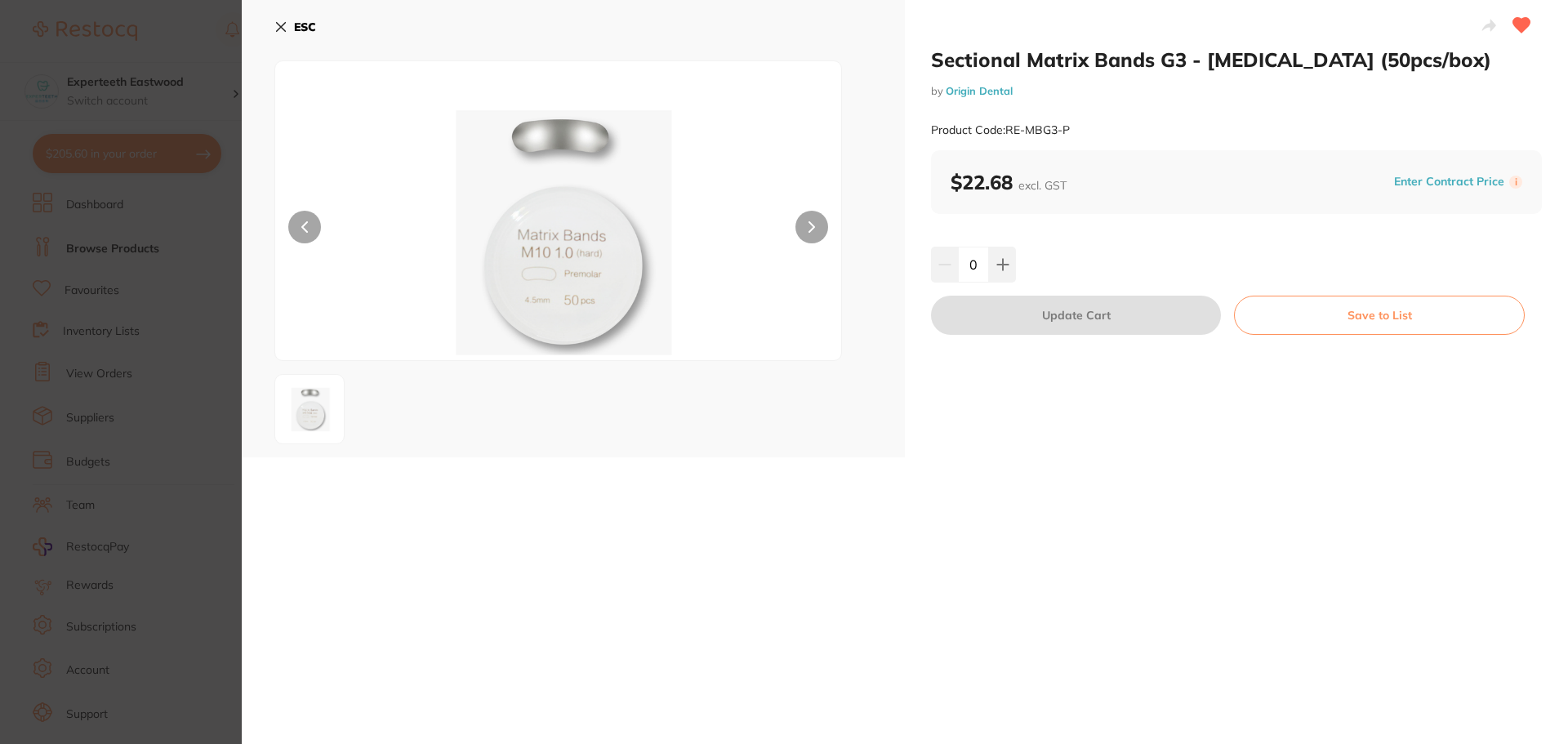
click at [280, 30] on icon at bounding box center [281, 27] width 13 height 13
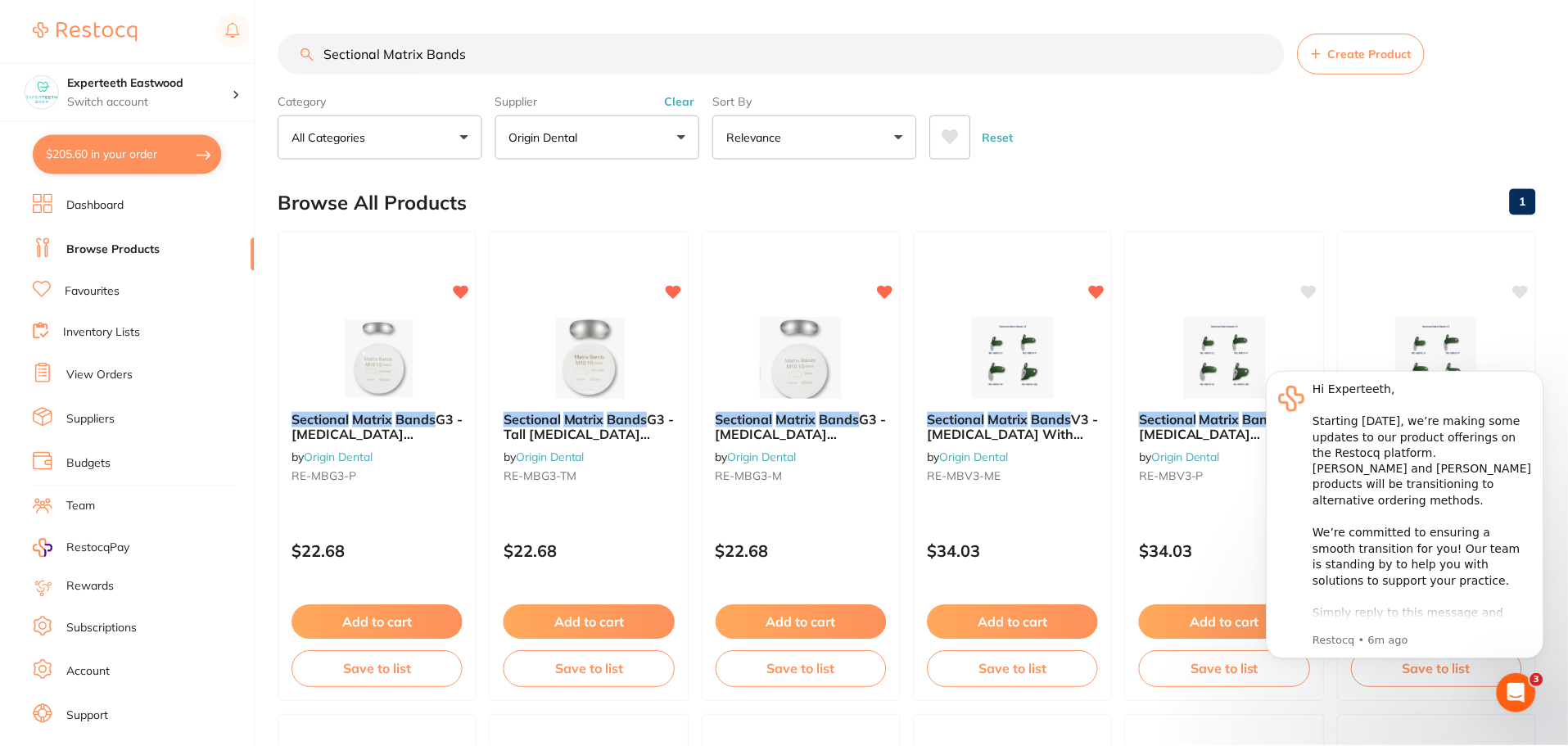
scroll to position [1, 0]
click at [602, 335] on img at bounding box center [588, 356] width 107 height 83
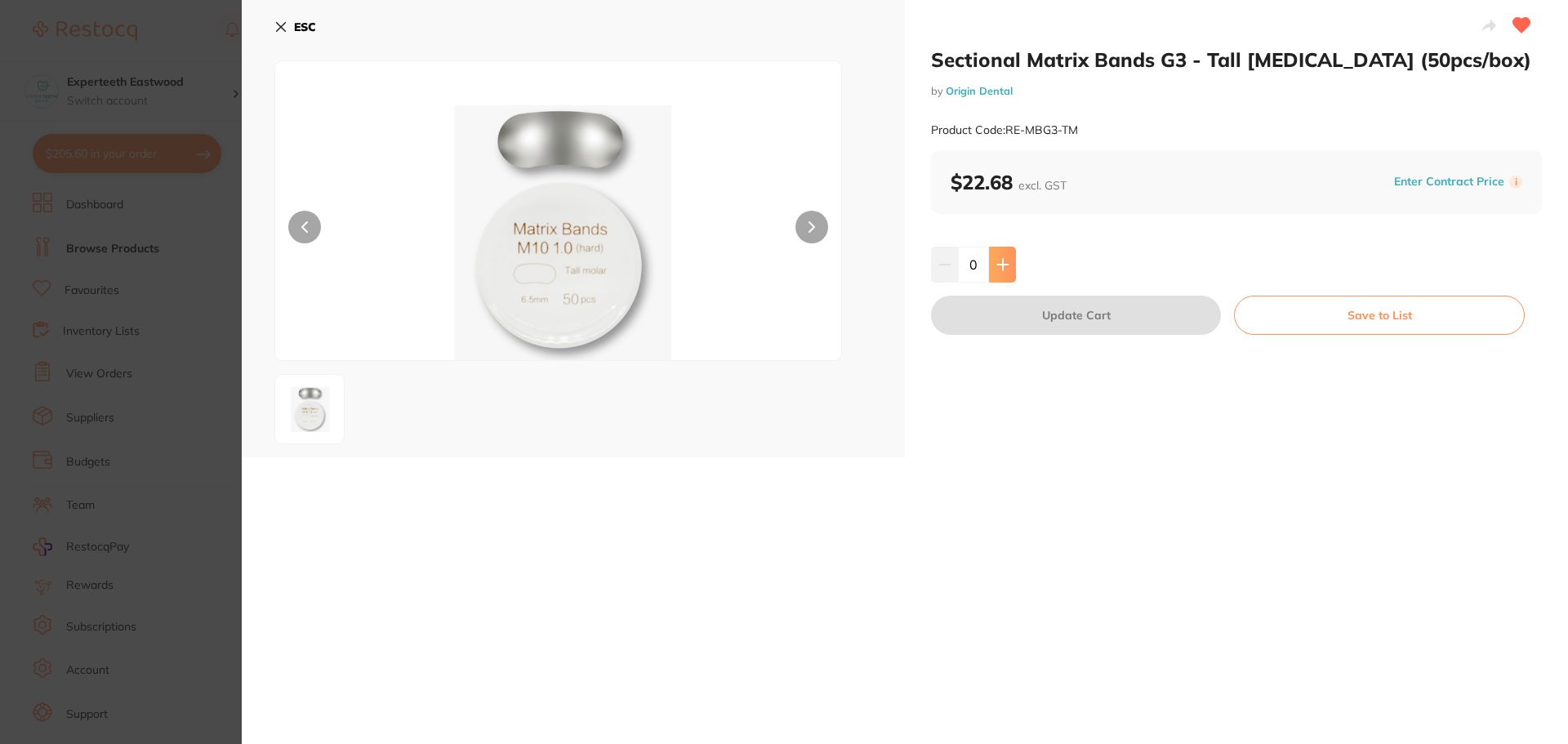
click at [997, 273] on button at bounding box center [1002, 264] width 27 height 36
type input "1"
click at [1021, 315] on button "Update Cart" at bounding box center [1075, 315] width 290 height 39
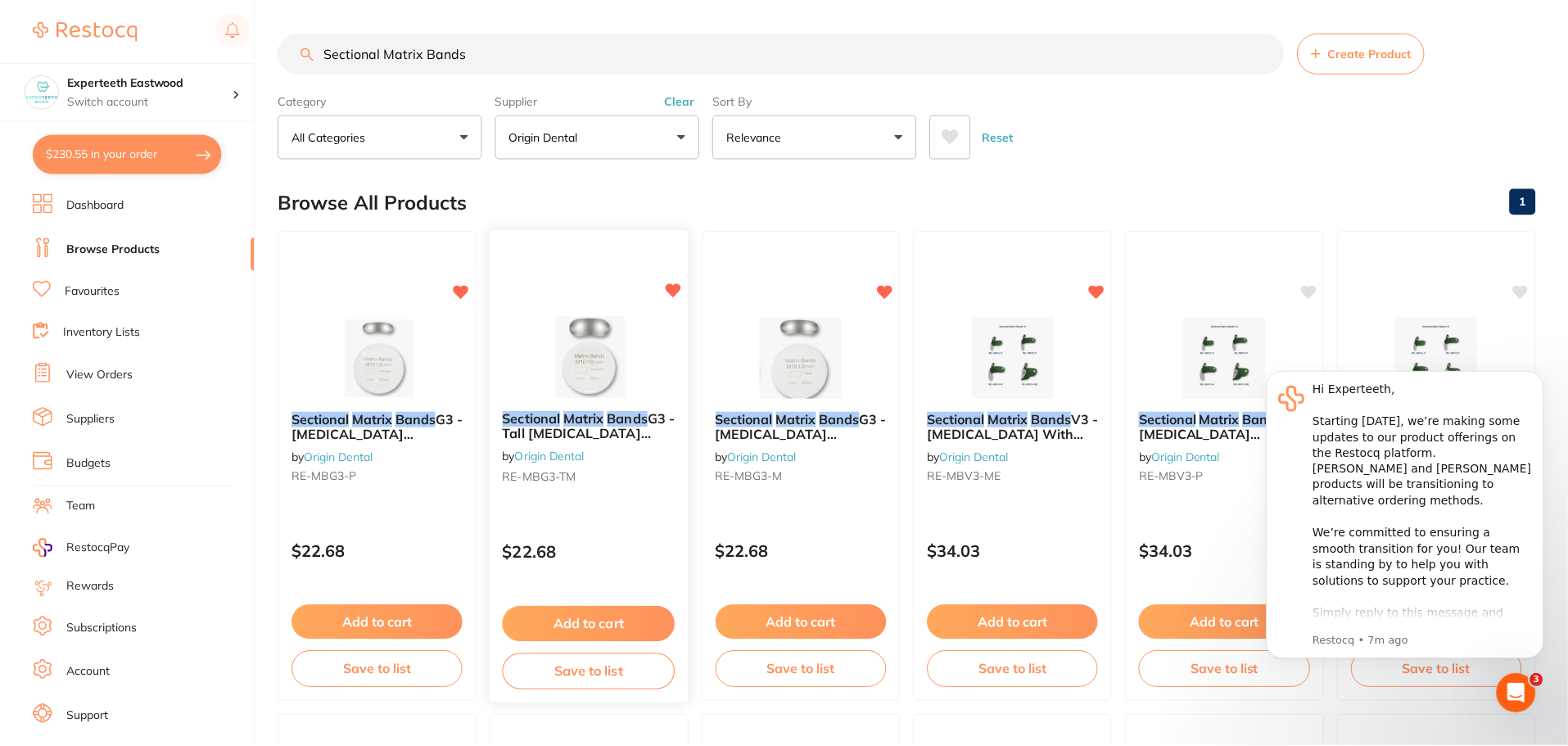
scroll to position [1, 0]
click at [801, 340] on img at bounding box center [800, 356] width 107 height 83
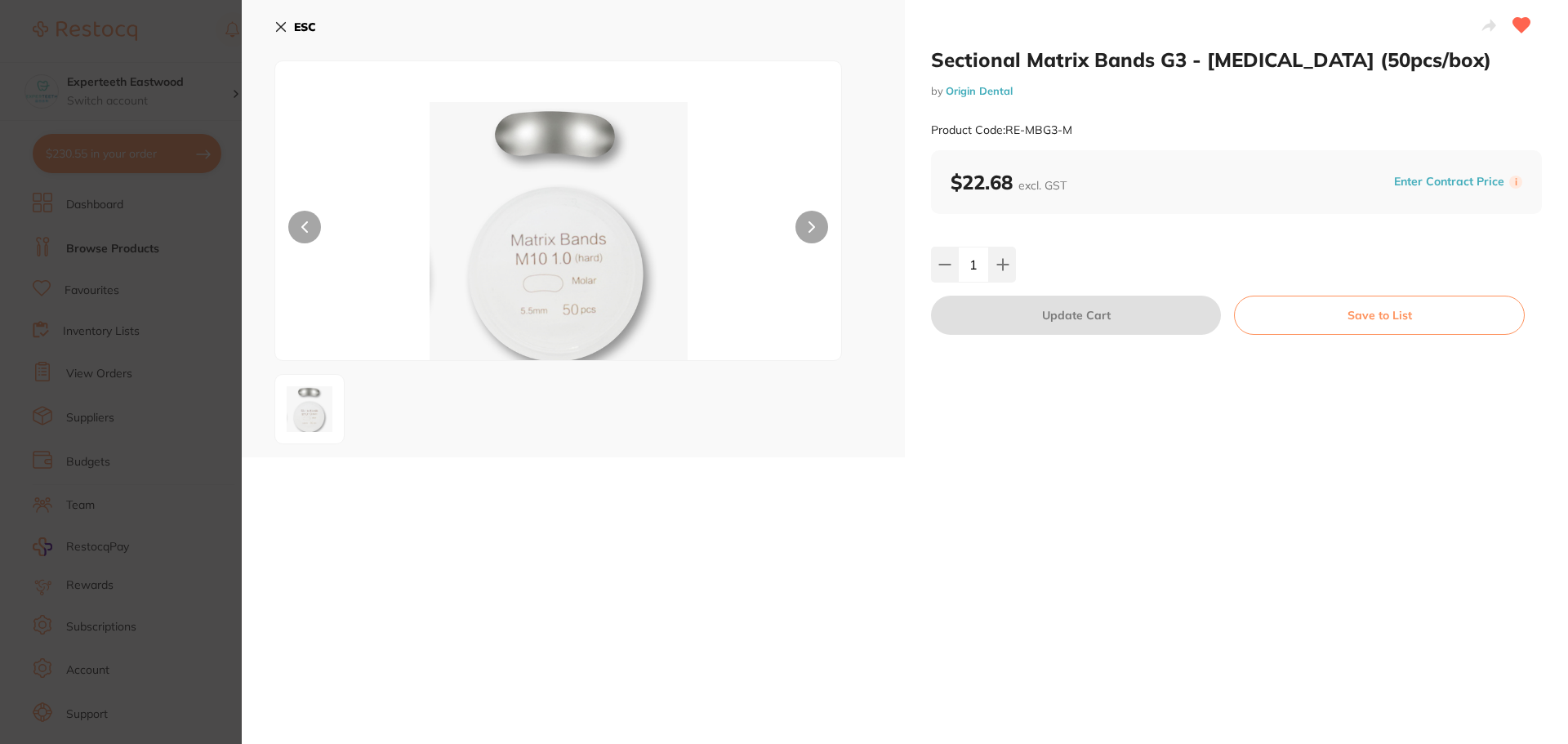
click at [280, 30] on icon at bounding box center [281, 27] width 13 height 13
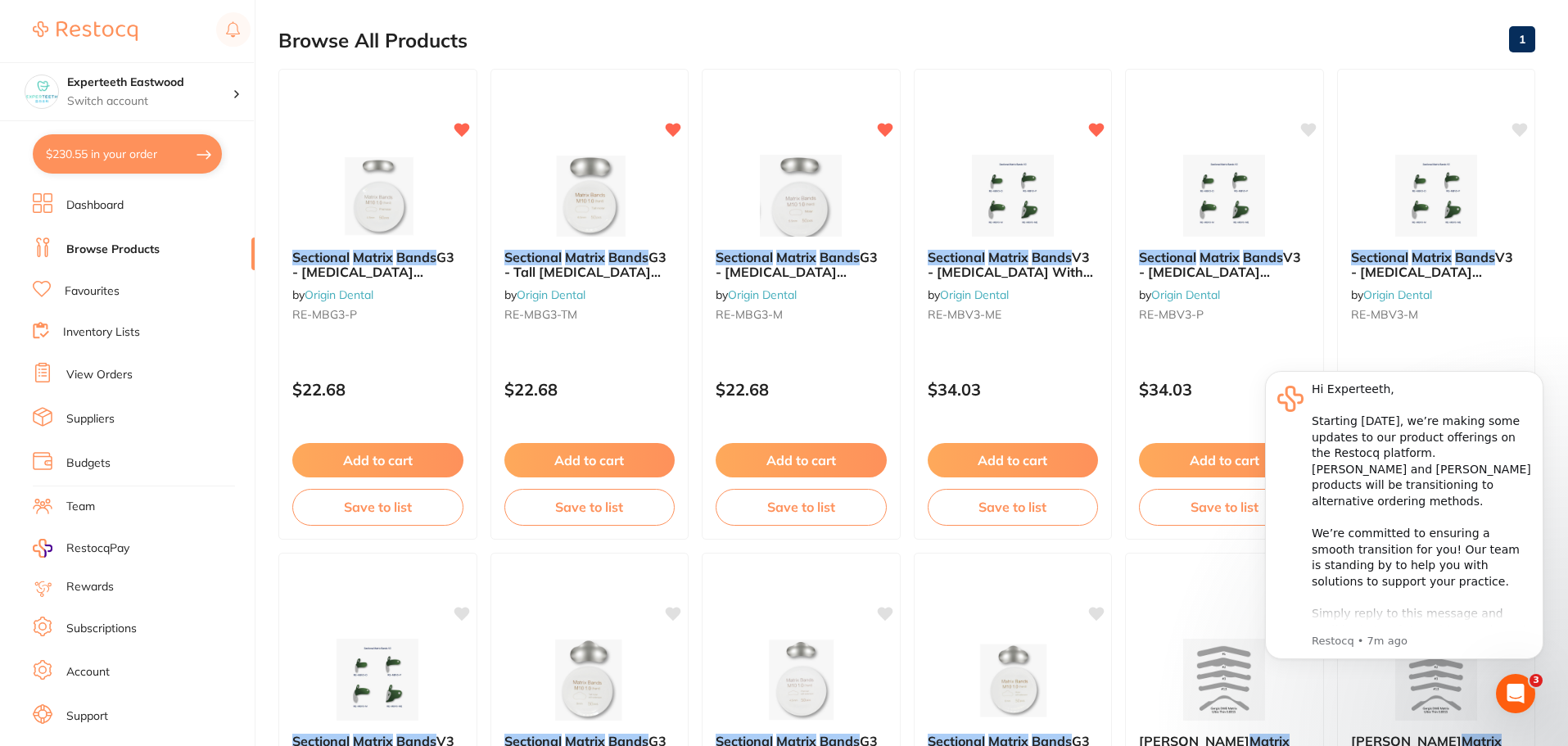
scroll to position [165, 0]
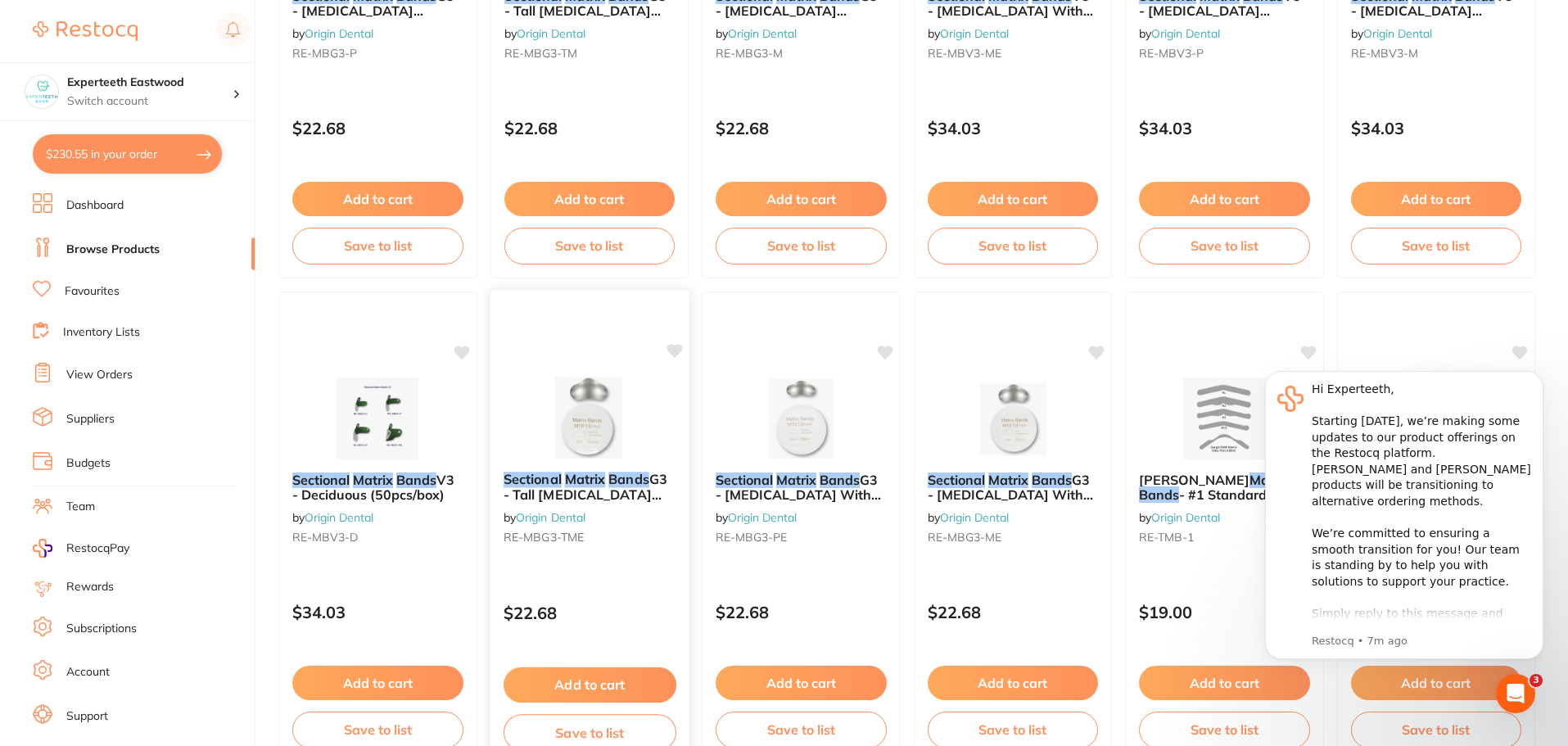
scroll to position [492, 0]
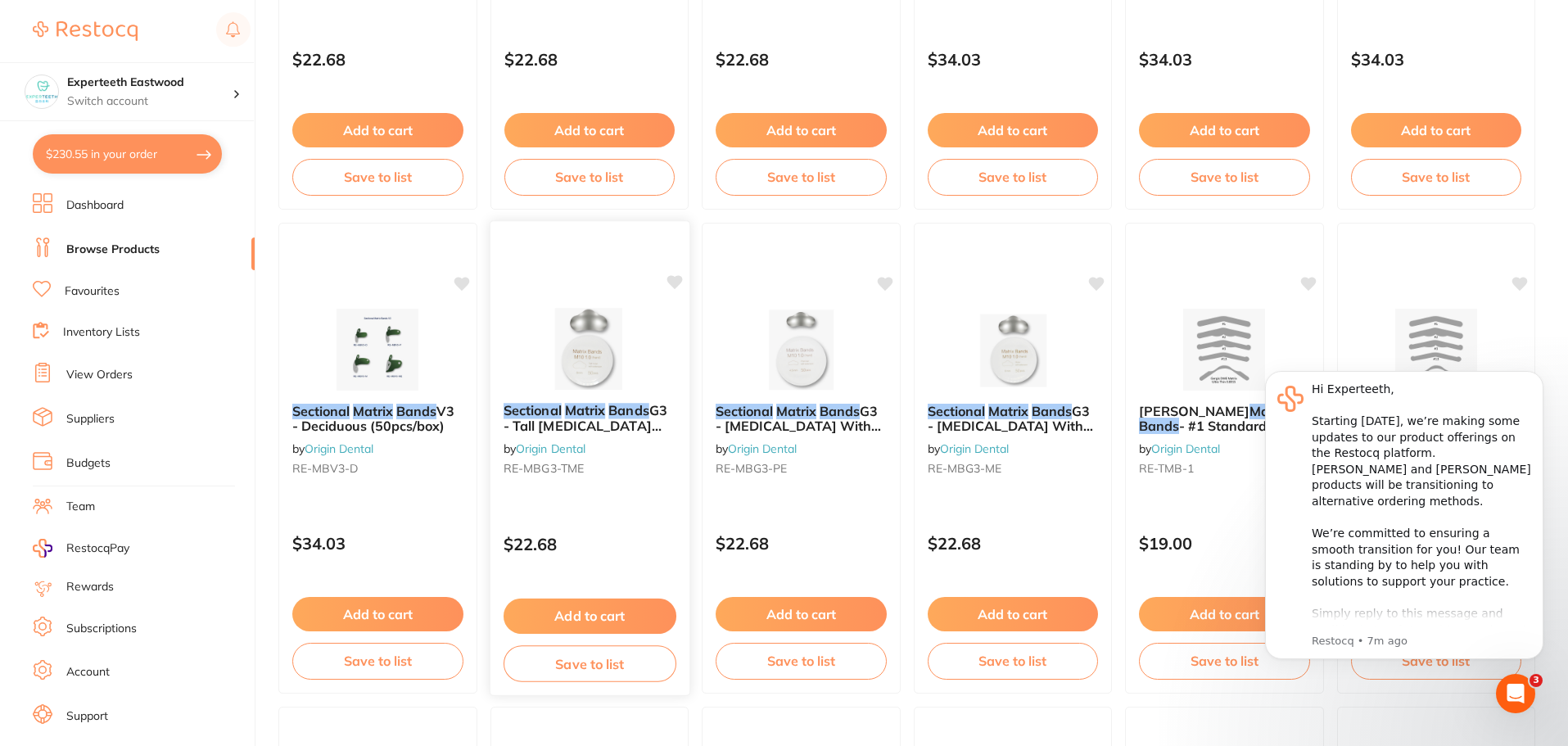
click at [670, 278] on icon at bounding box center [674, 282] width 15 height 13
click at [596, 344] on img at bounding box center [588, 348] width 107 height 83
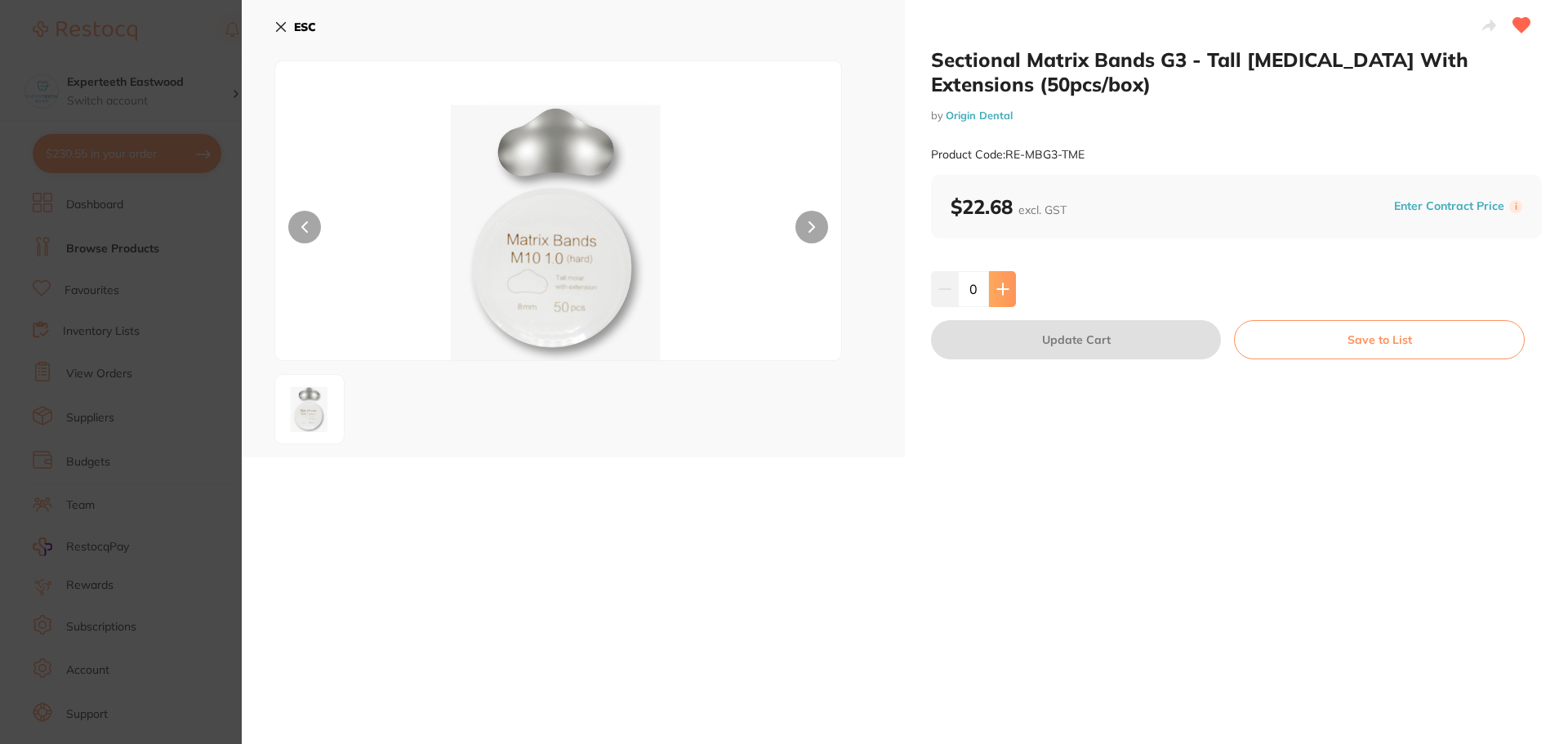
click at [1000, 281] on button at bounding box center [1002, 288] width 27 height 36
type input "1"
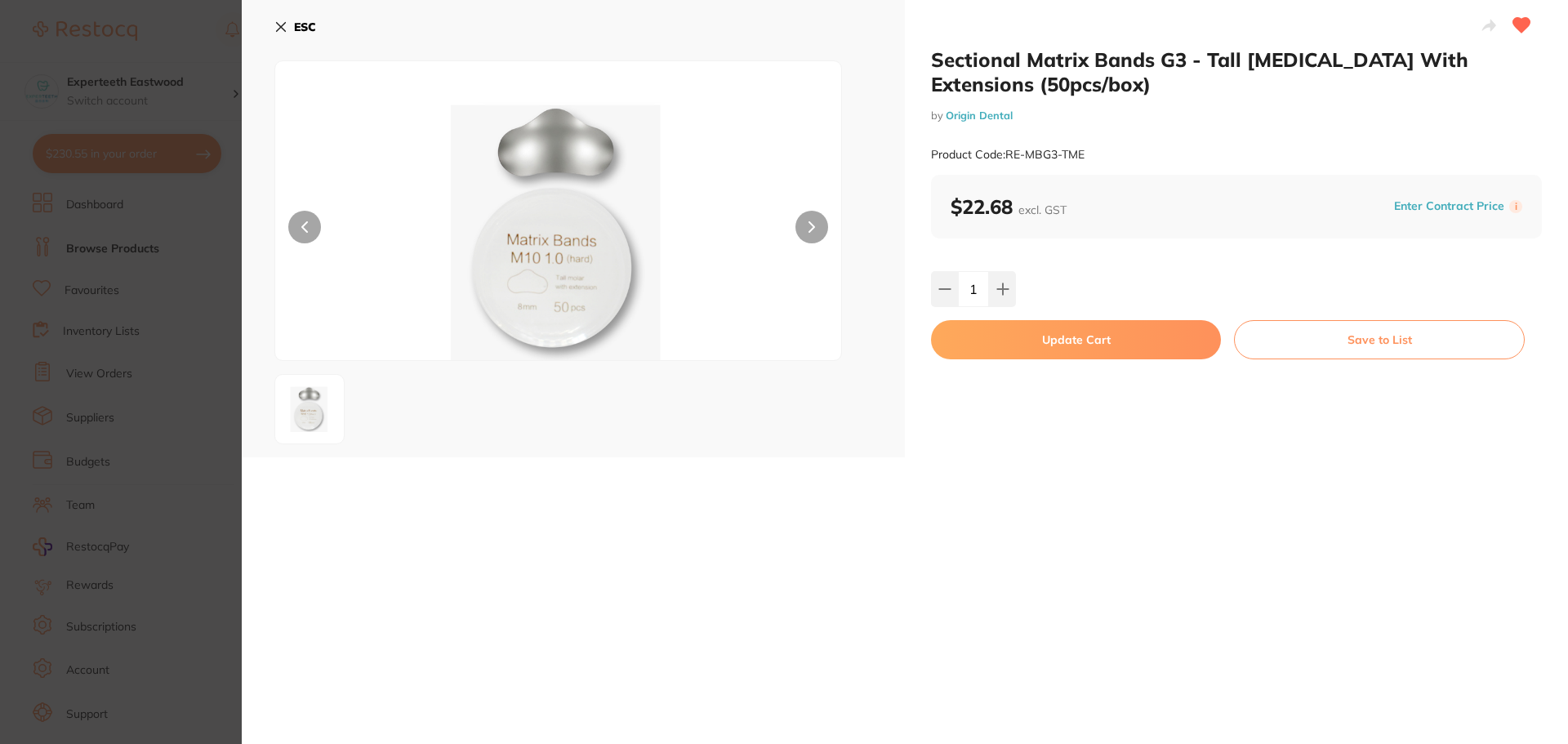
click at [1040, 338] on button "Update Cart" at bounding box center [1075, 339] width 290 height 39
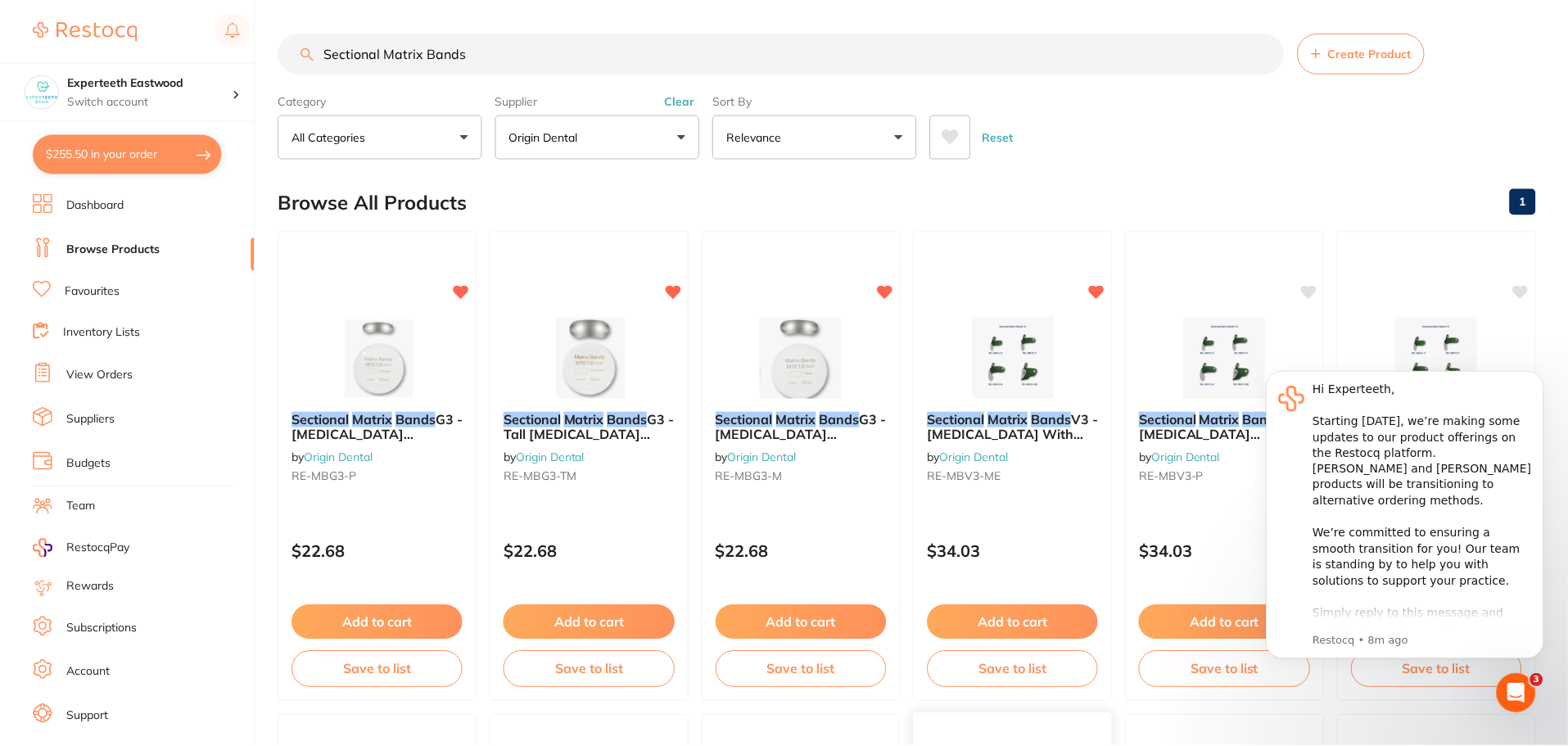
scroll to position [492, 0]
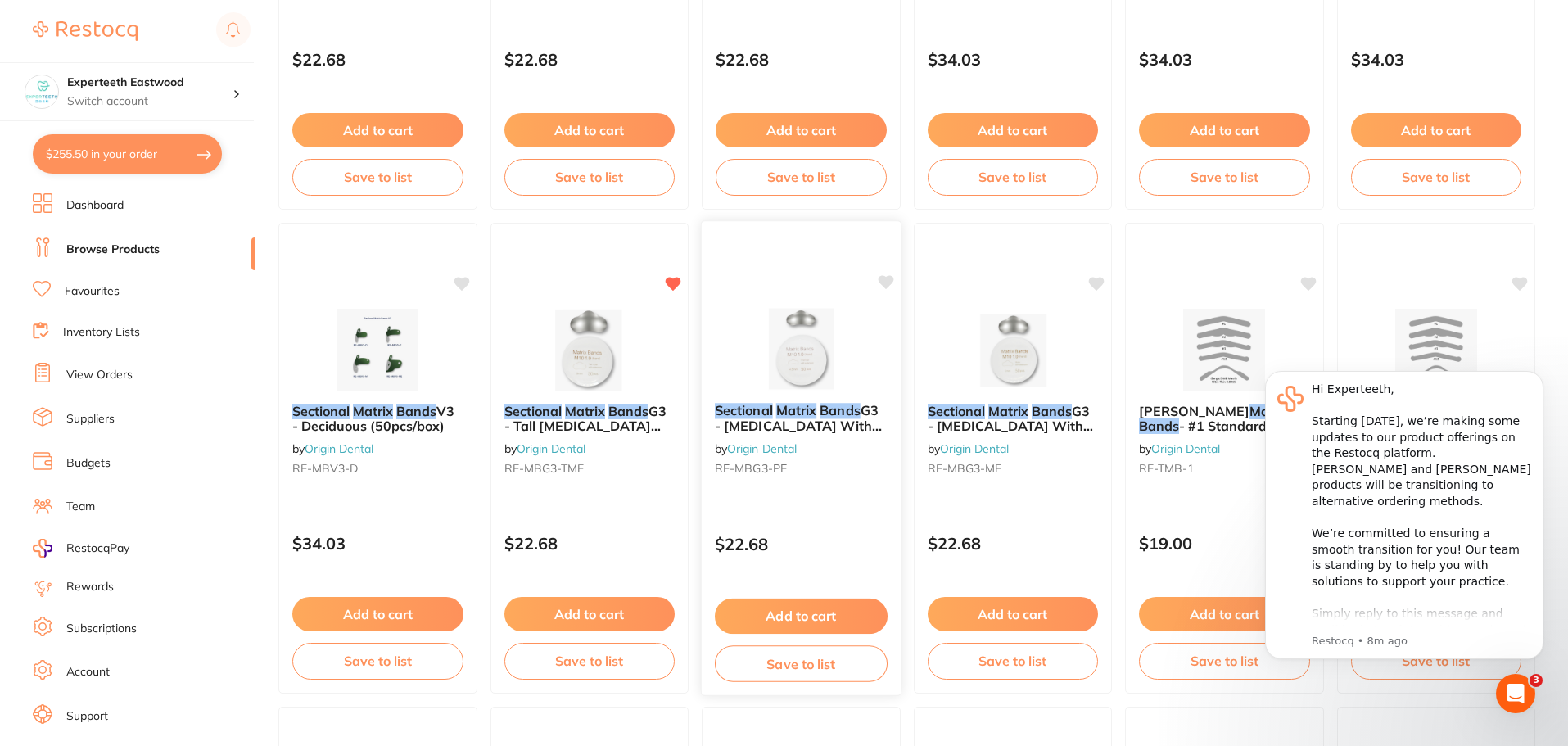
click at [809, 334] on img at bounding box center [800, 348] width 107 height 83
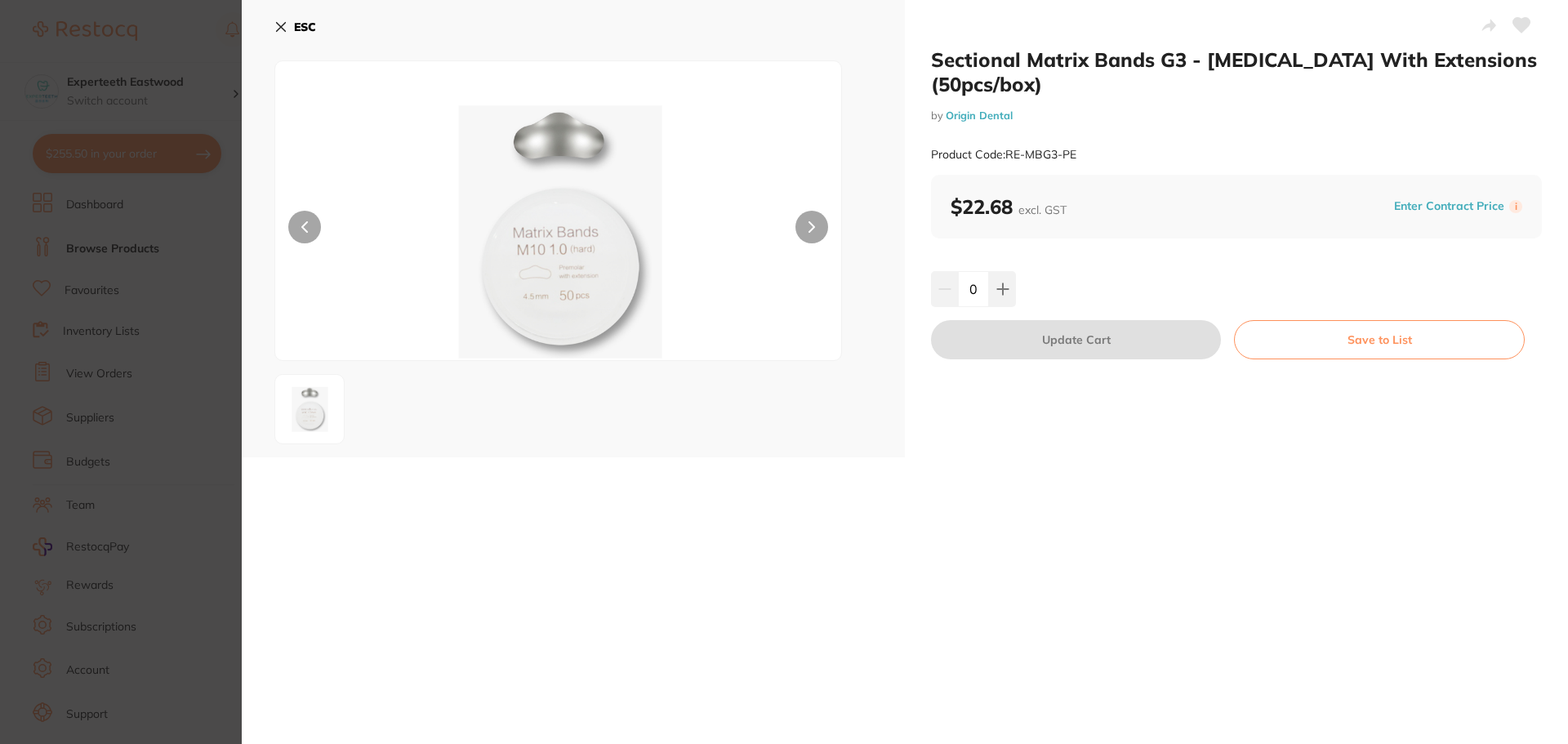
click at [805, 222] on button at bounding box center [811, 227] width 33 height 33
click at [818, 235] on button at bounding box center [811, 227] width 33 height 33
click at [1002, 291] on icon at bounding box center [1002, 289] width 13 height 13
type input "1"
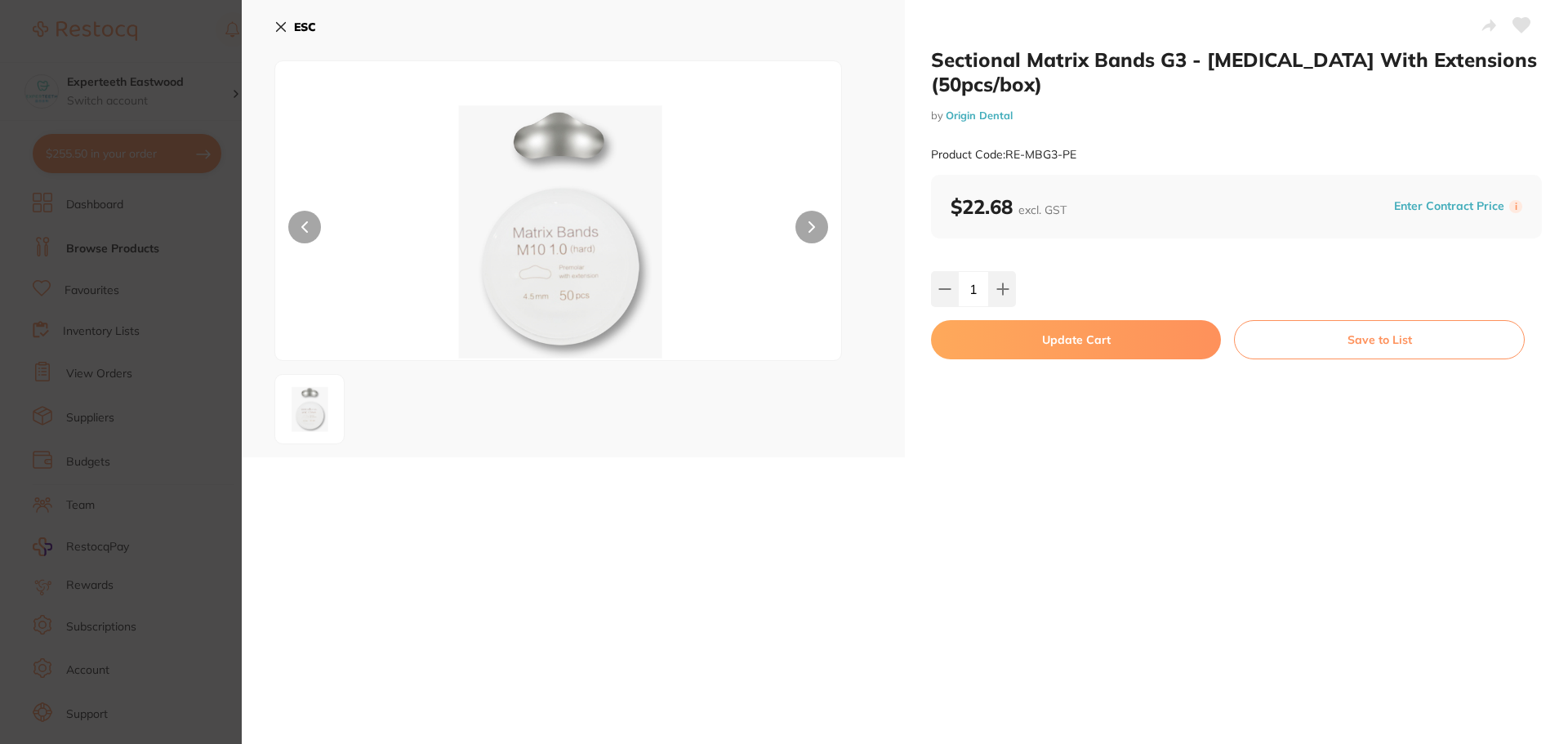
click at [1043, 328] on button "Update Cart" at bounding box center [1075, 339] width 290 height 39
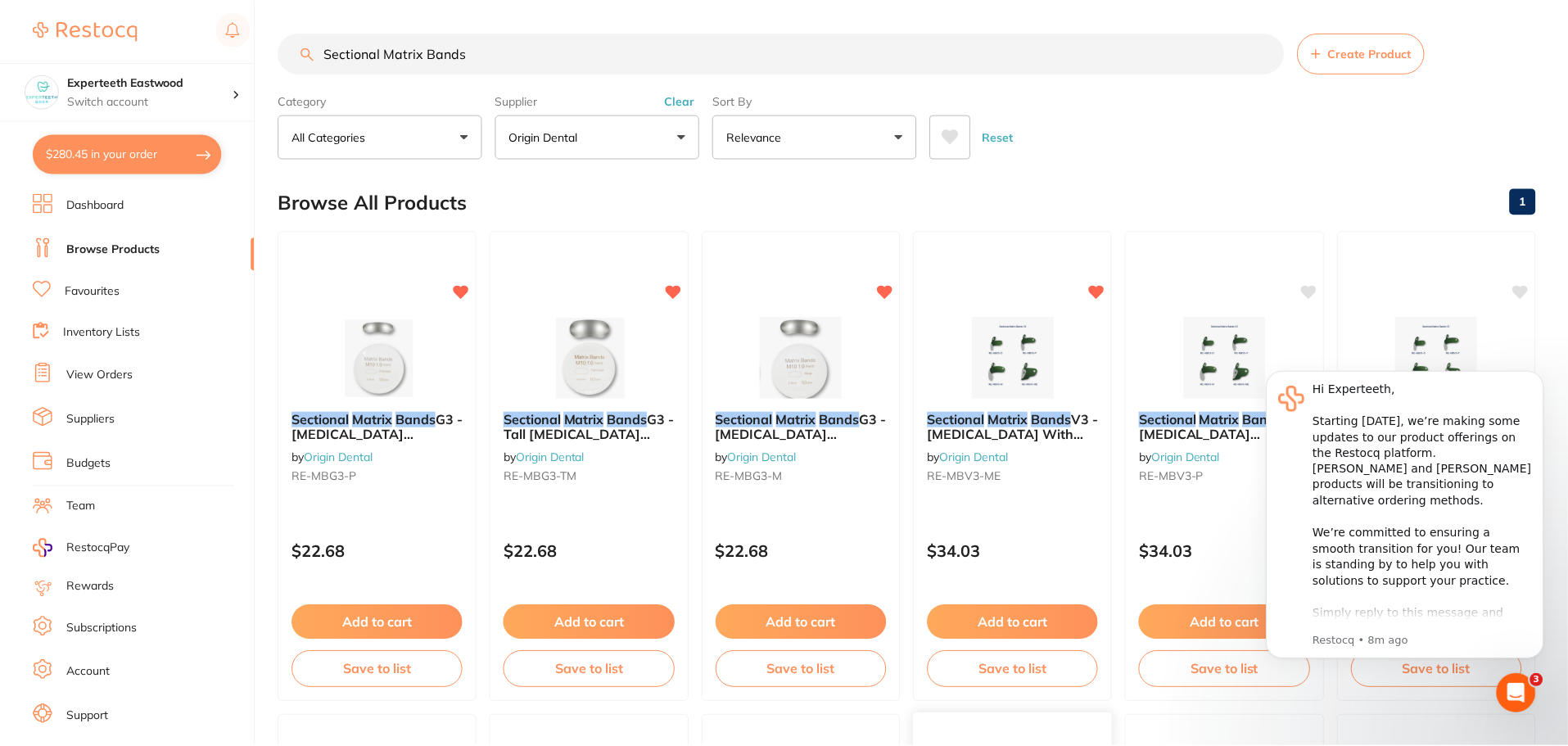
scroll to position [492, 0]
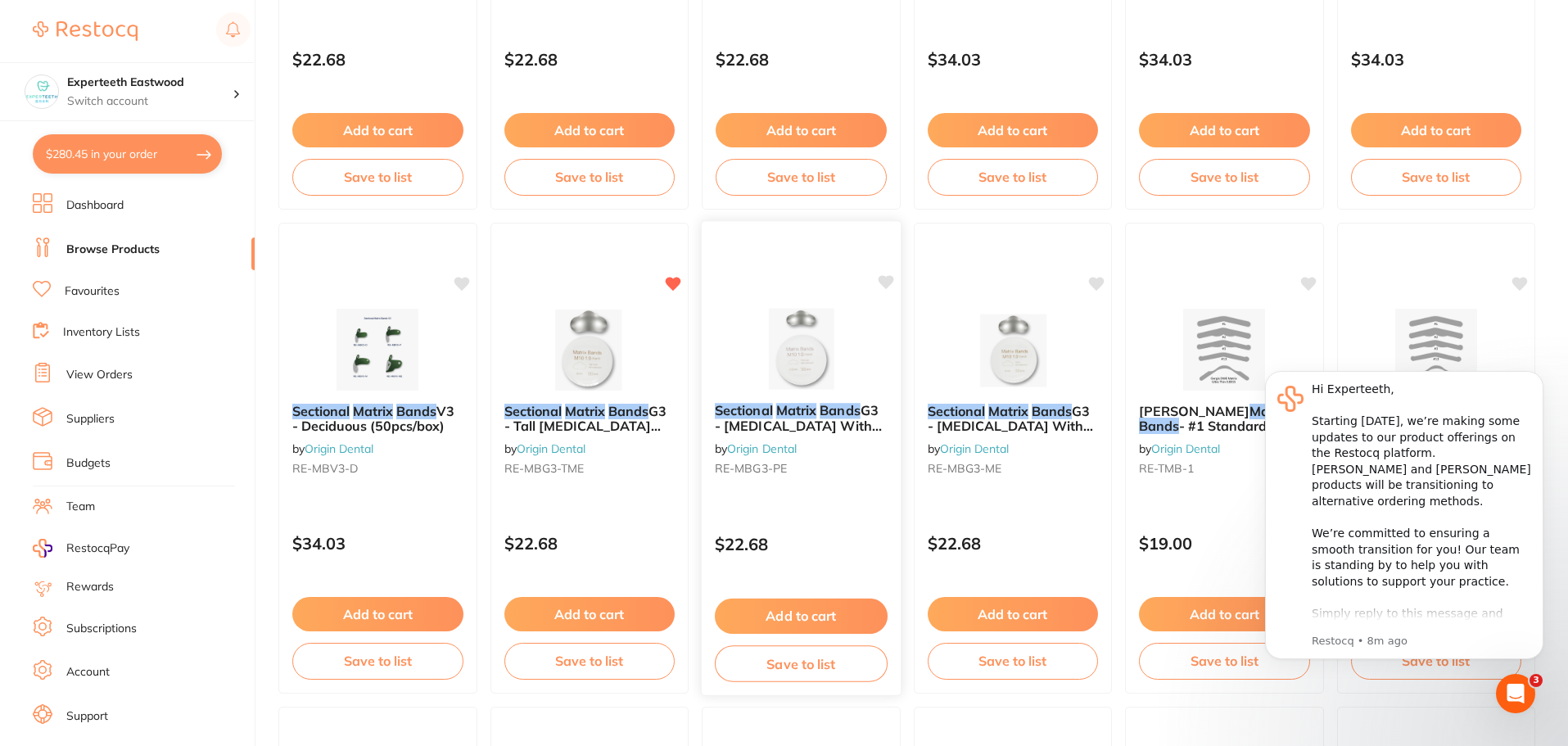
click at [883, 283] on icon at bounding box center [886, 282] width 15 height 13
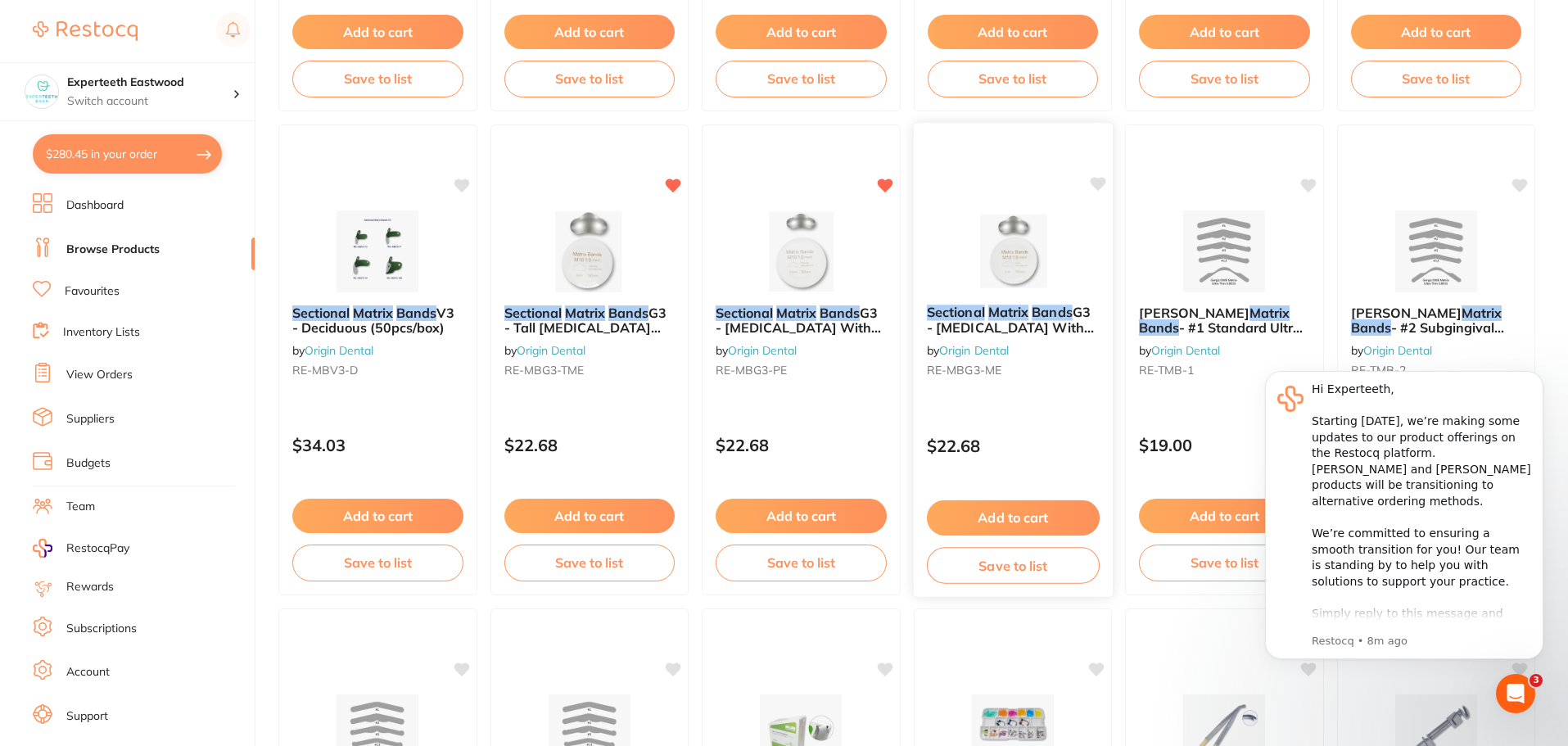
scroll to position [574, 0]
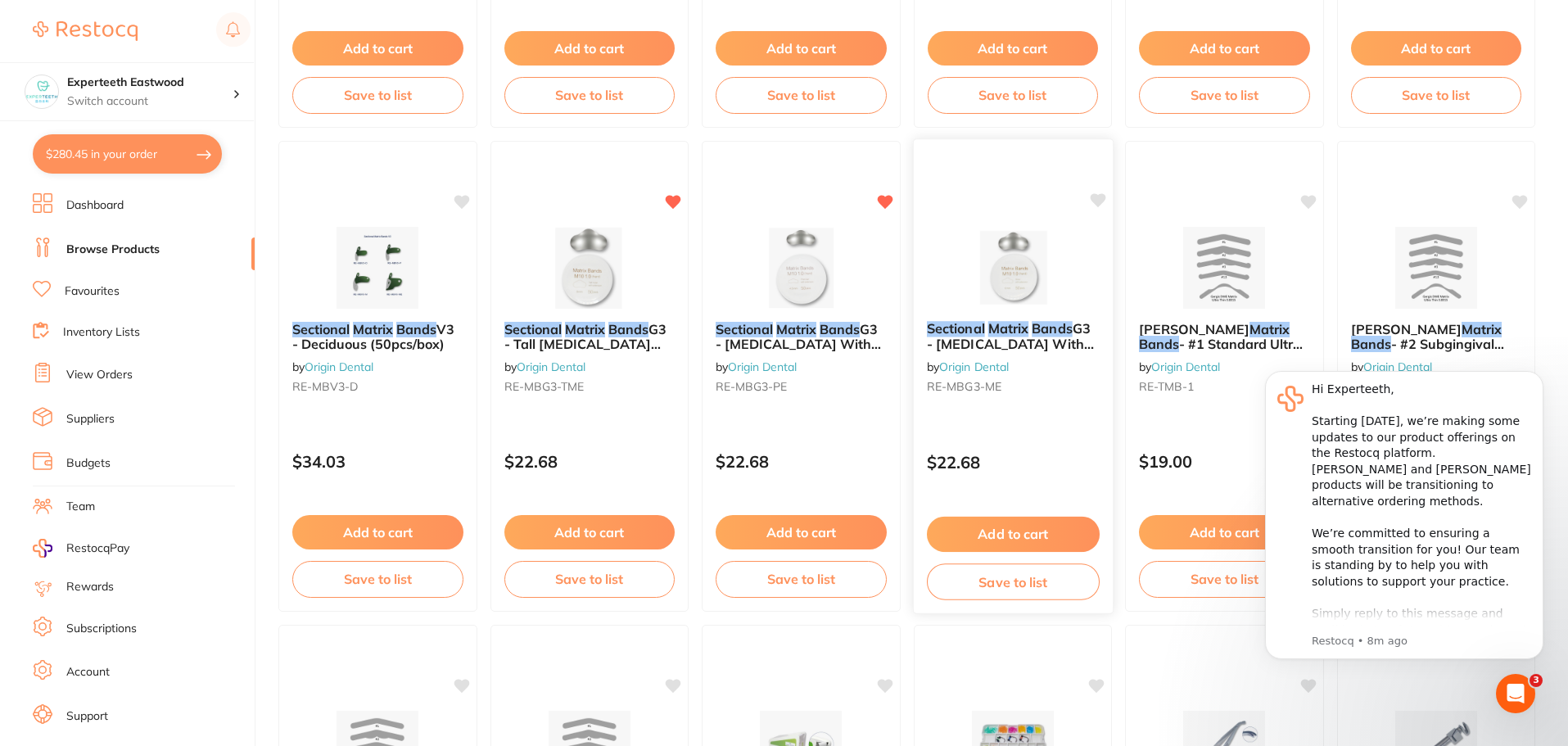
click at [1018, 266] on img at bounding box center [1012, 267] width 107 height 83
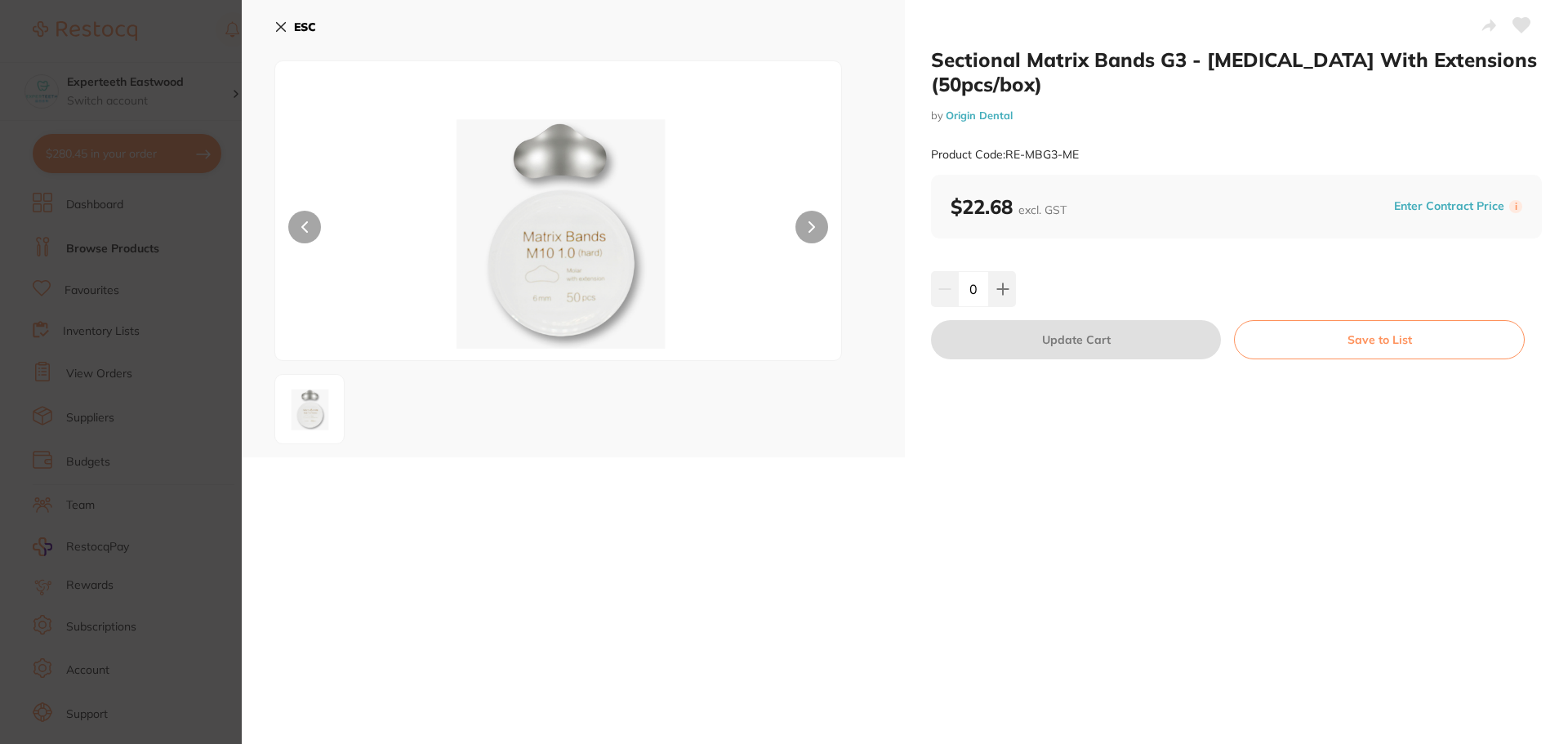
click at [1019, 271] on div "0" at bounding box center [1236, 288] width 611 height 36
click at [1009, 271] on button at bounding box center [1002, 288] width 27 height 36
type input "1"
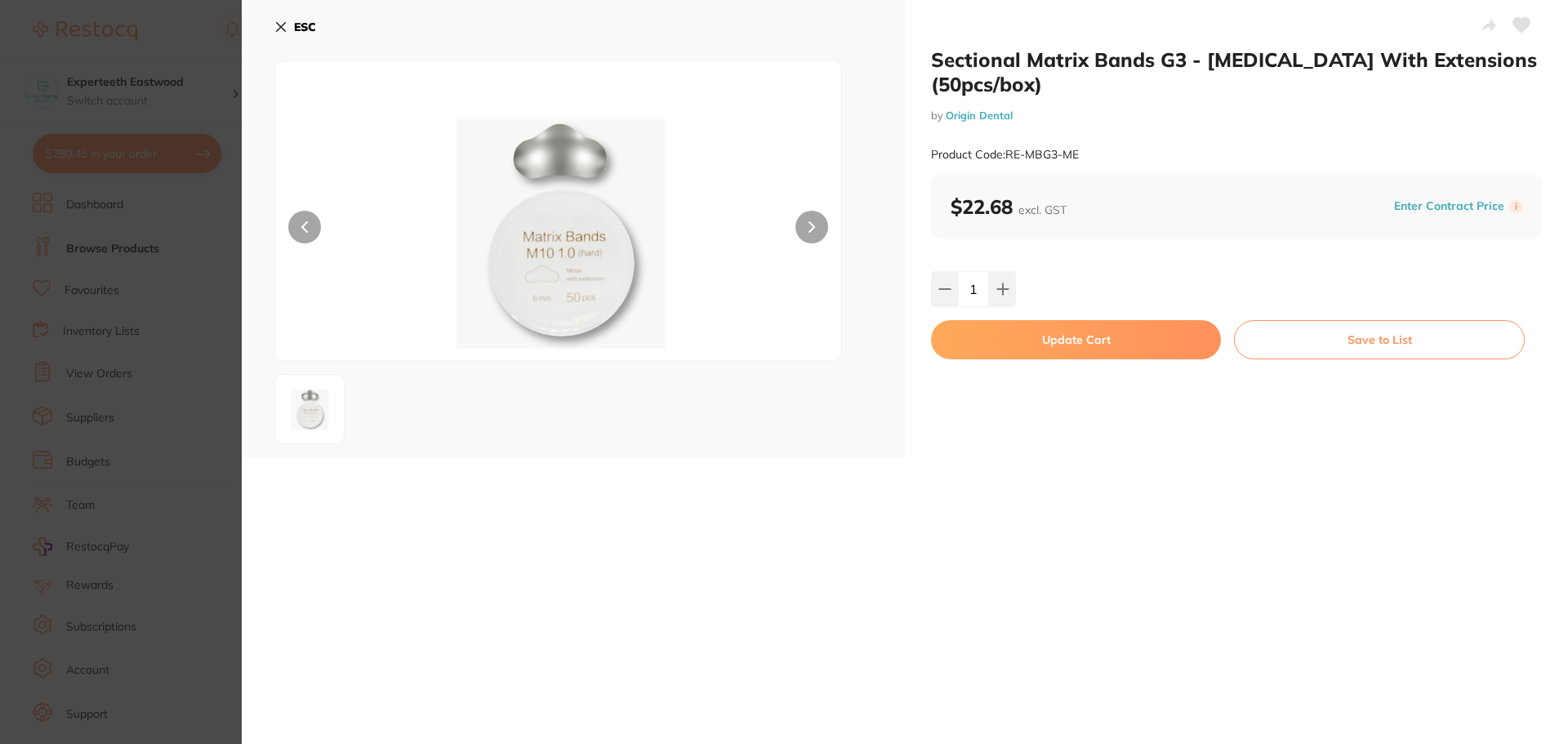
click at [1039, 320] on button "Update Cart" at bounding box center [1075, 339] width 290 height 39
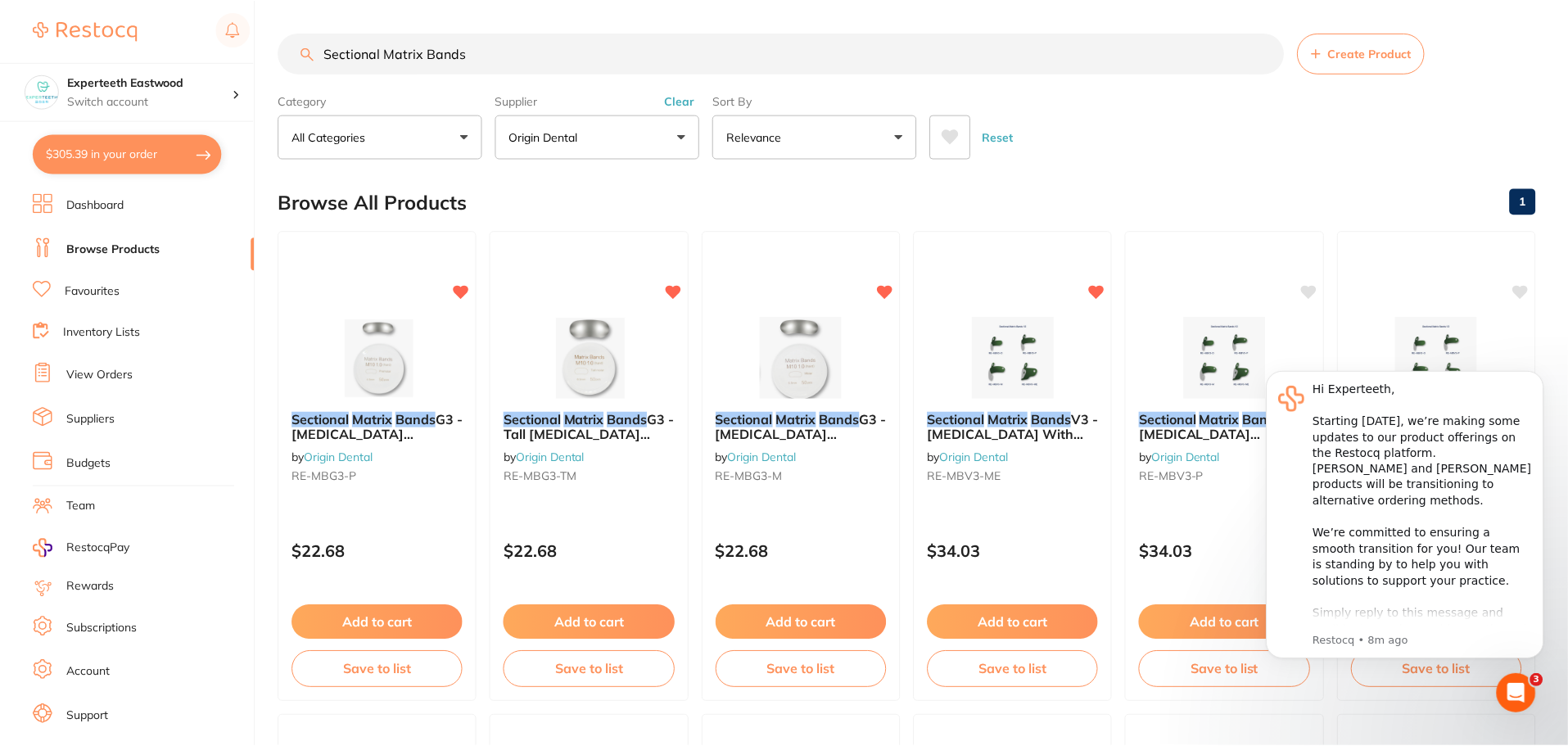
scroll to position [574, 0]
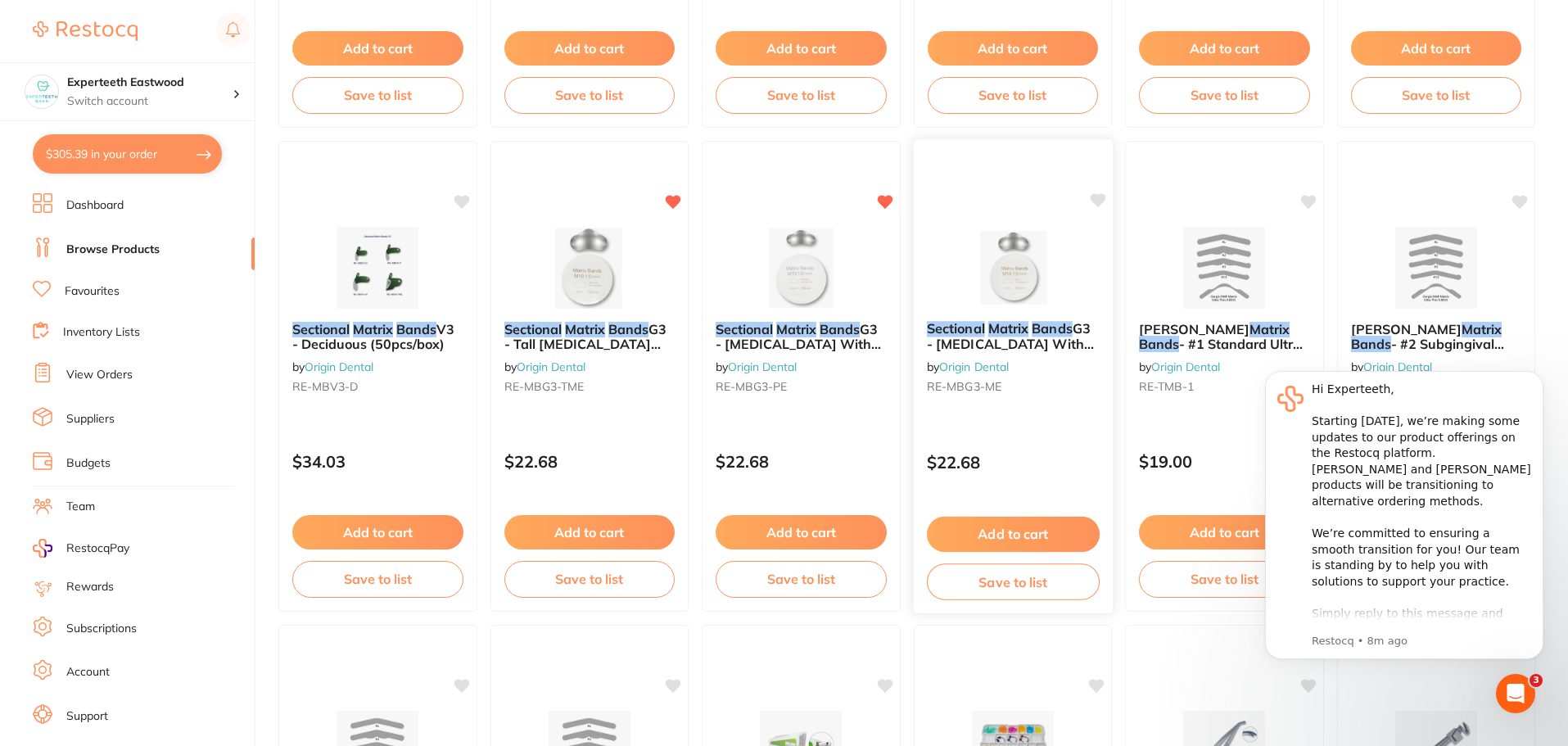
click at [1091, 197] on icon at bounding box center [1098, 200] width 15 height 13
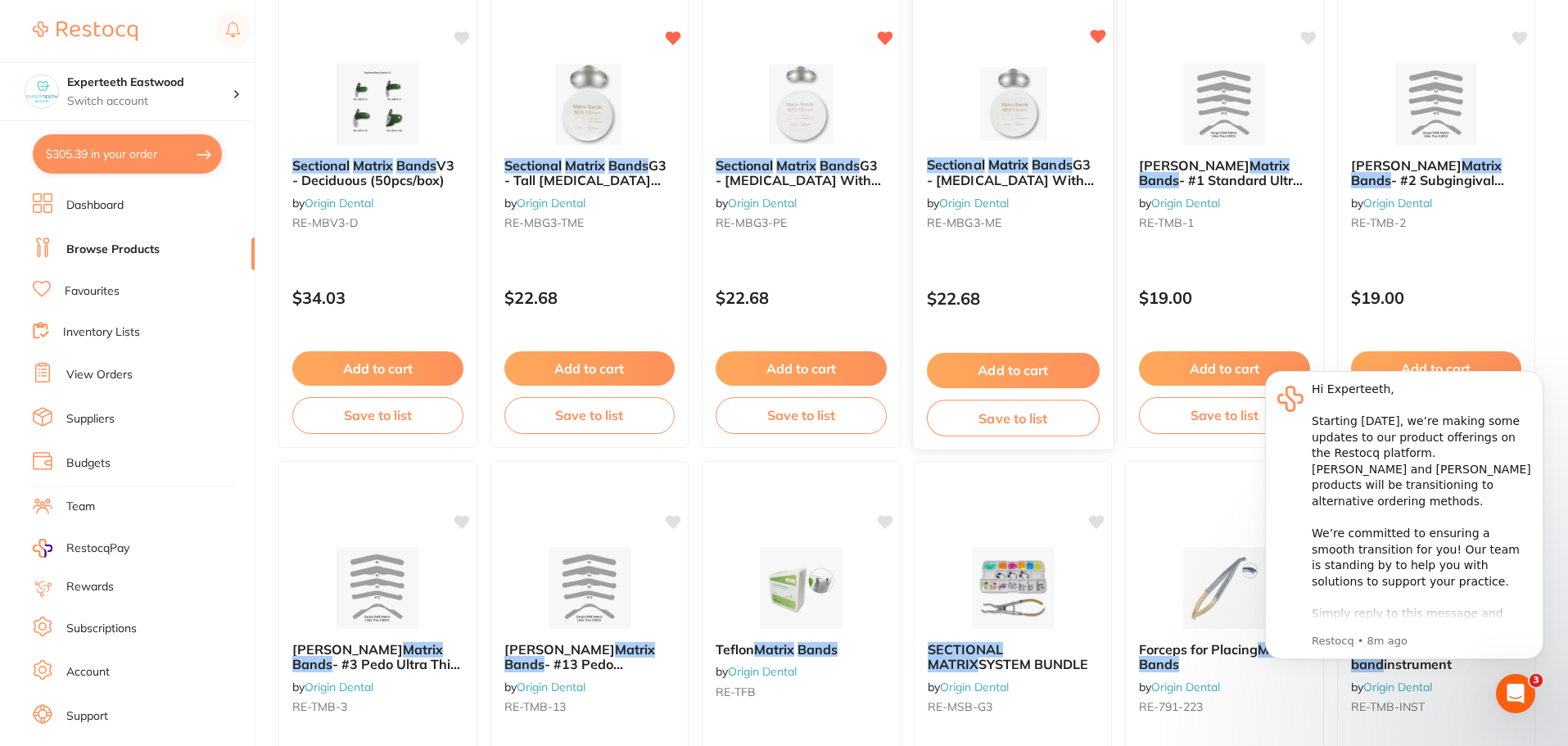
scroll to position [656, 0]
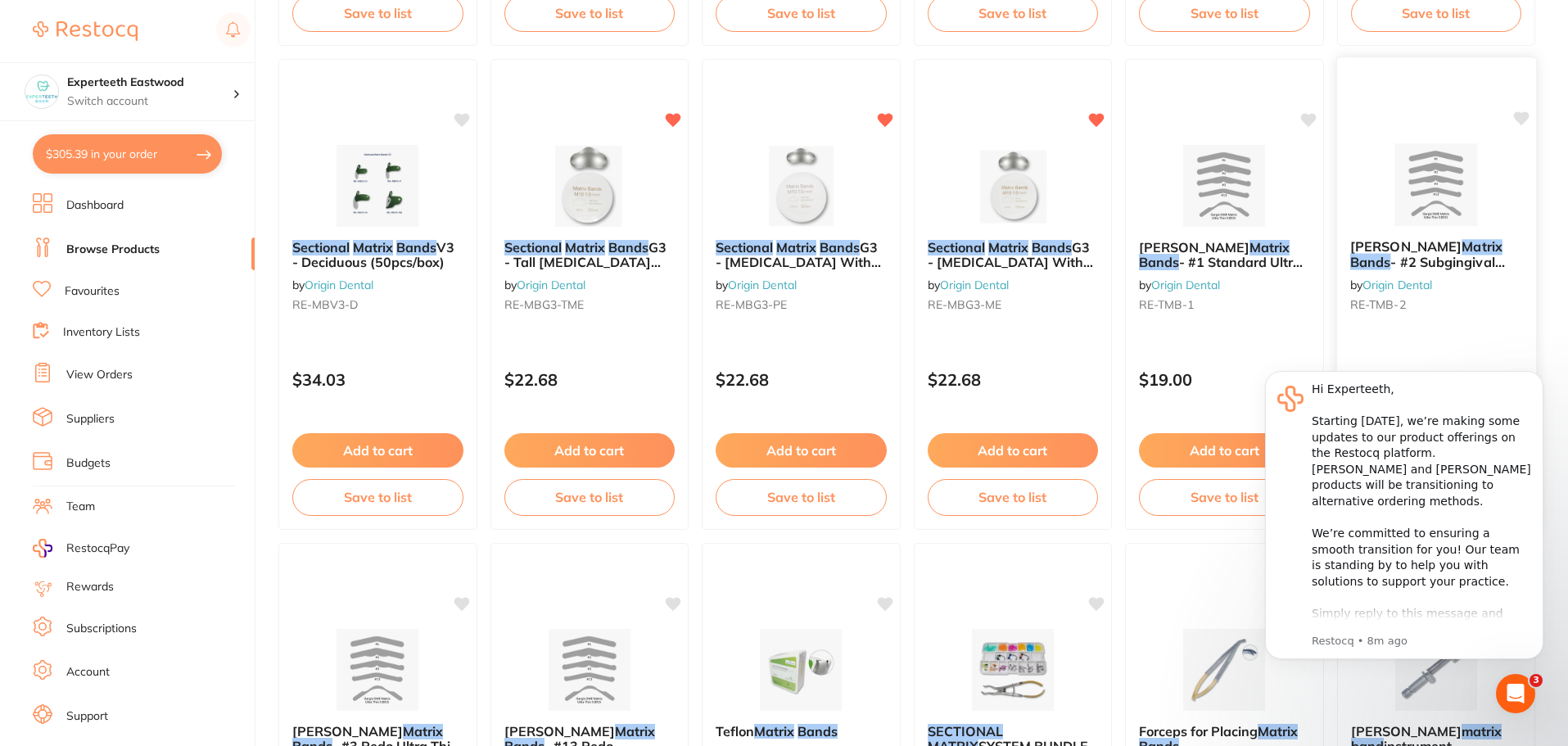
click at [1414, 186] on img at bounding box center [1435, 185] width 107 height 83
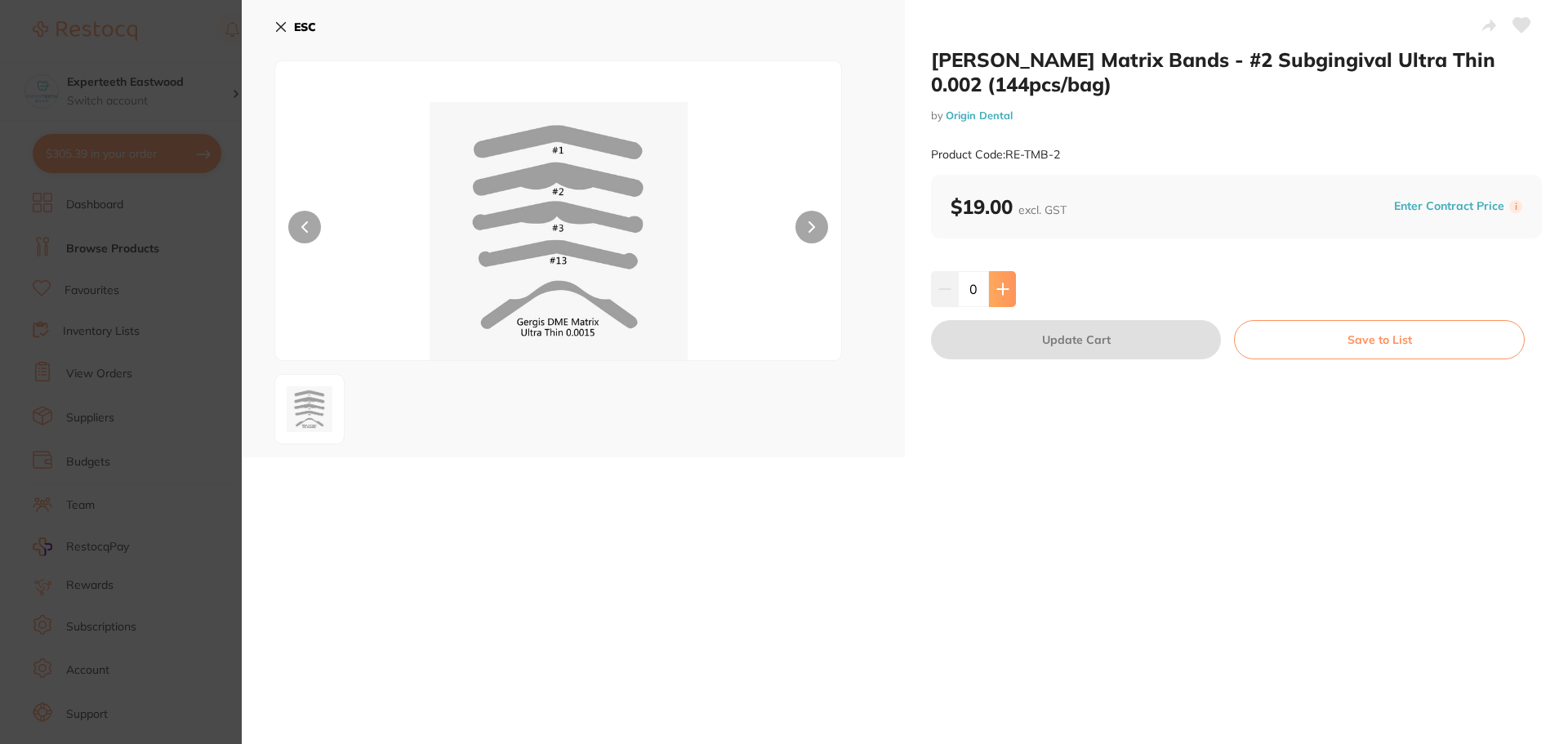
click at [1008, 295] on button at bounding box center [1002, 288] width 27 height 36
type input "1"
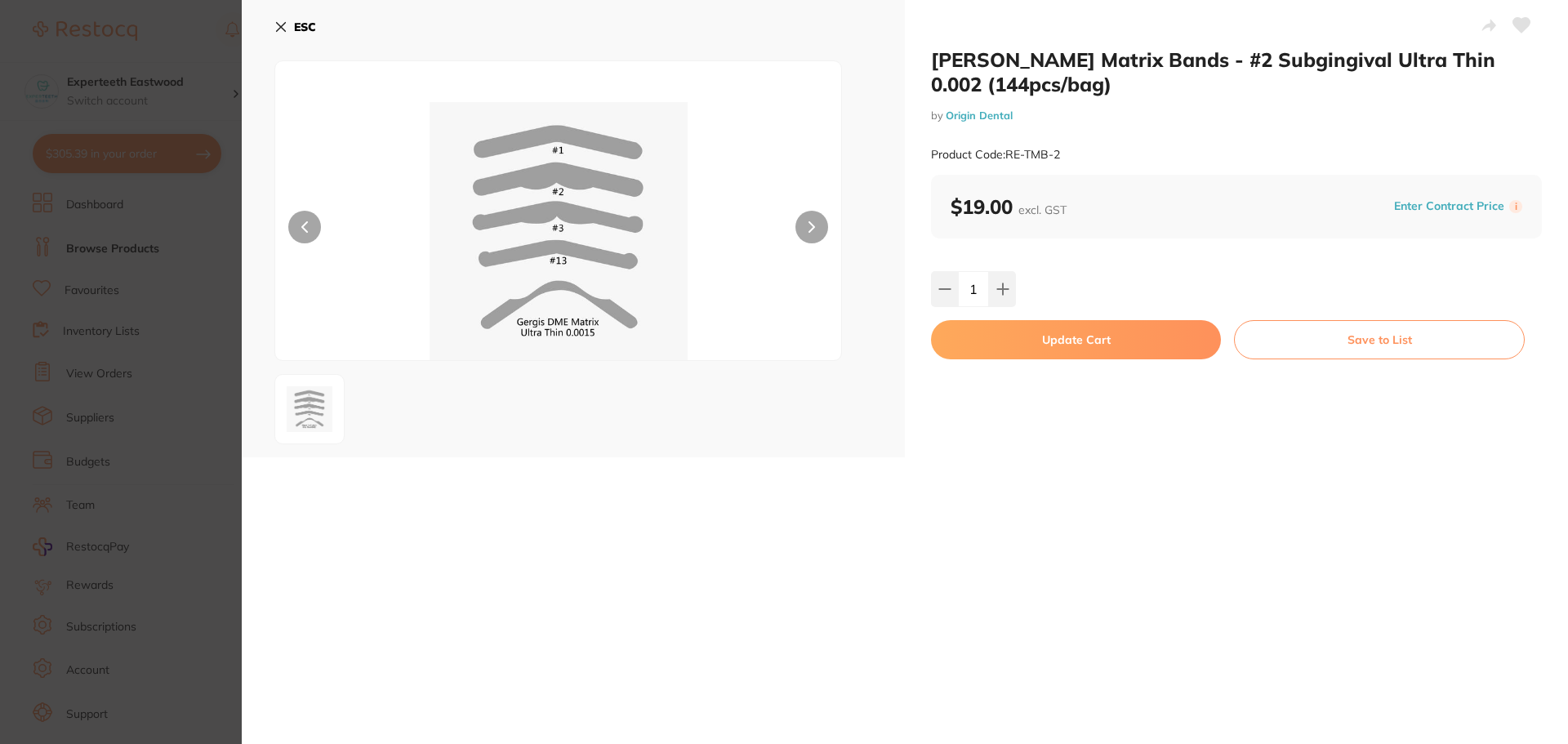
click at [1027, 334] on button "Update Cart" at bounding box center [1075, 339] width 290 height 39
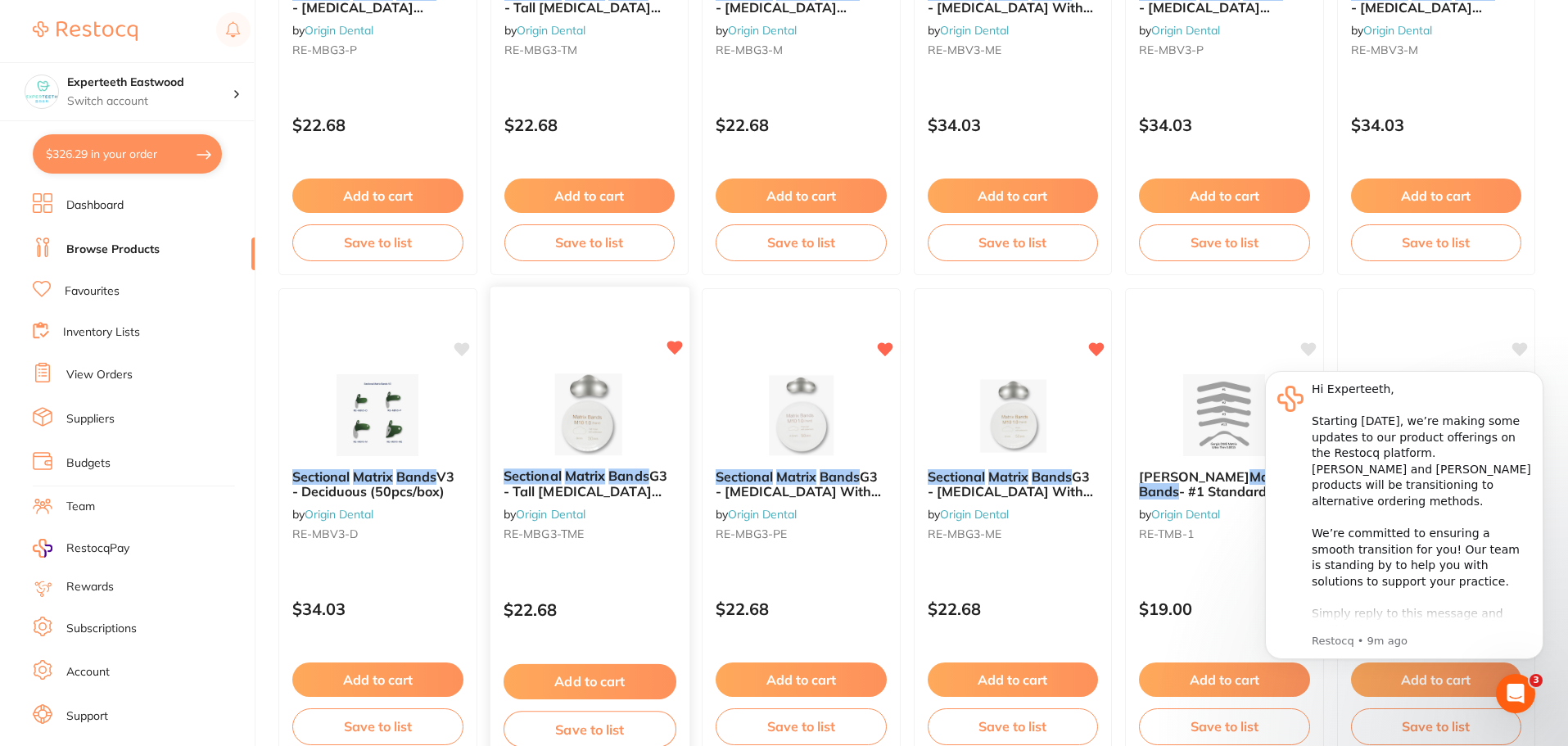
scroll to position [428, 0]
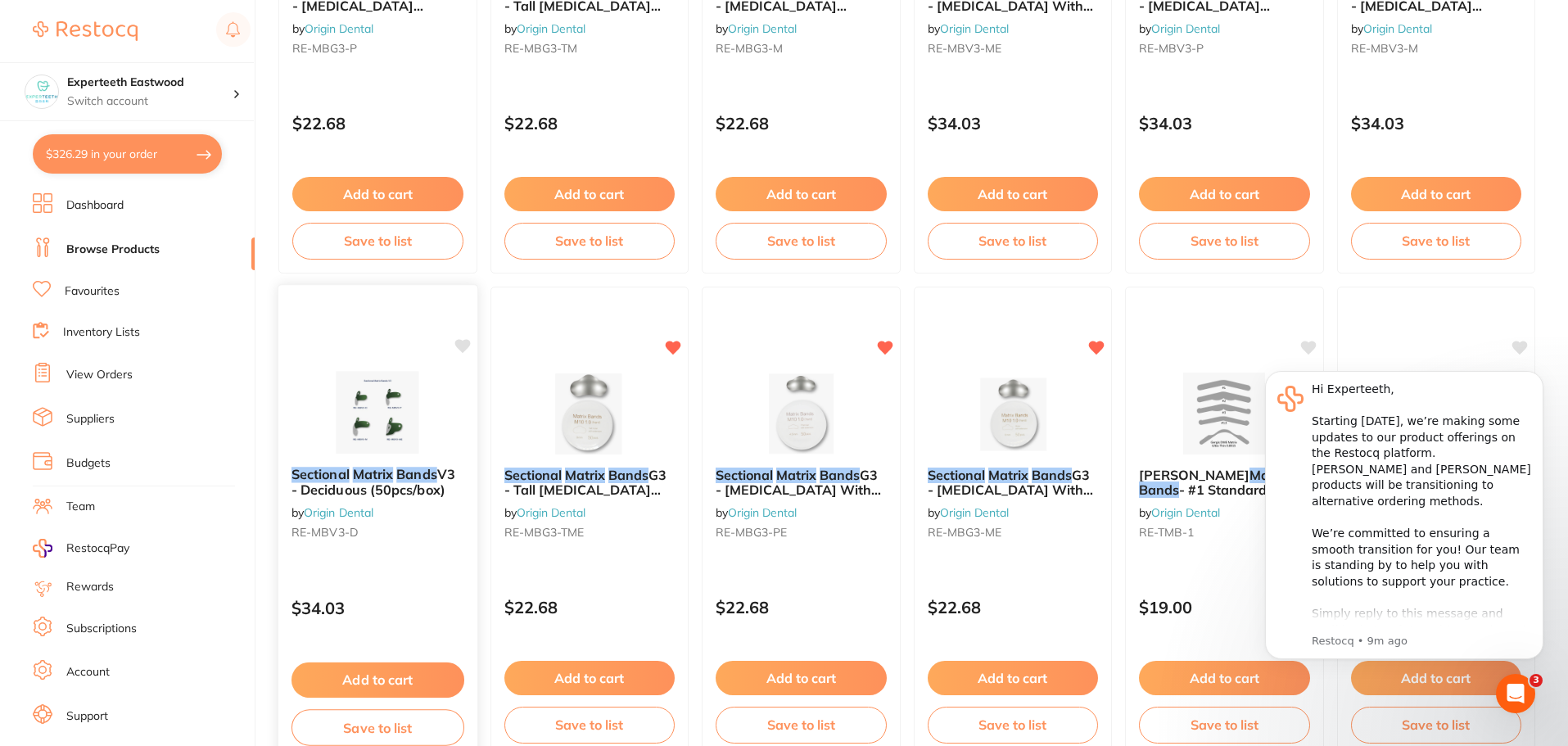
click at [375, 397] on img at bounding box center [378, 412] width 107 height 83
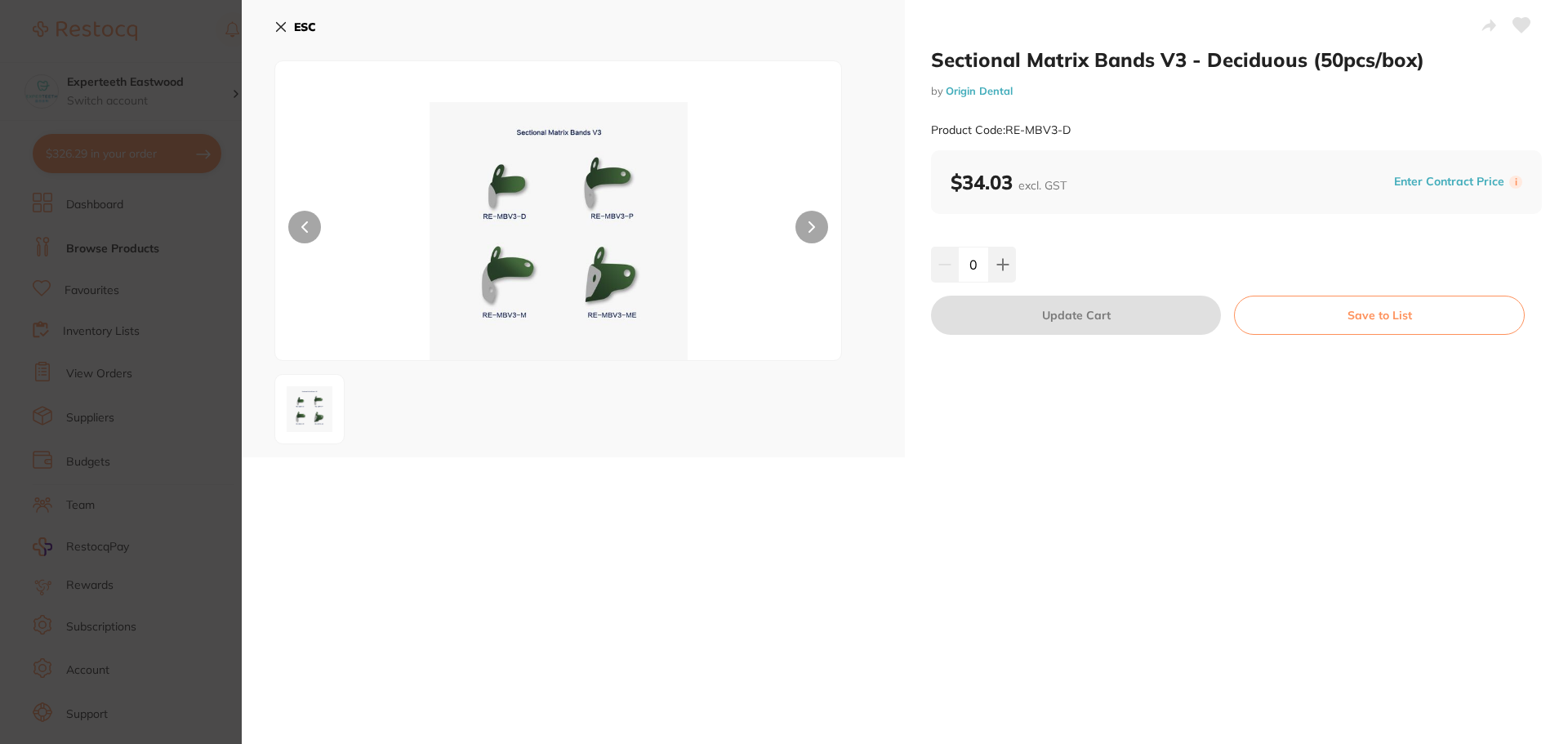
click at [277, 30] on icon at bounding box center [281, 27] width 13 height 13
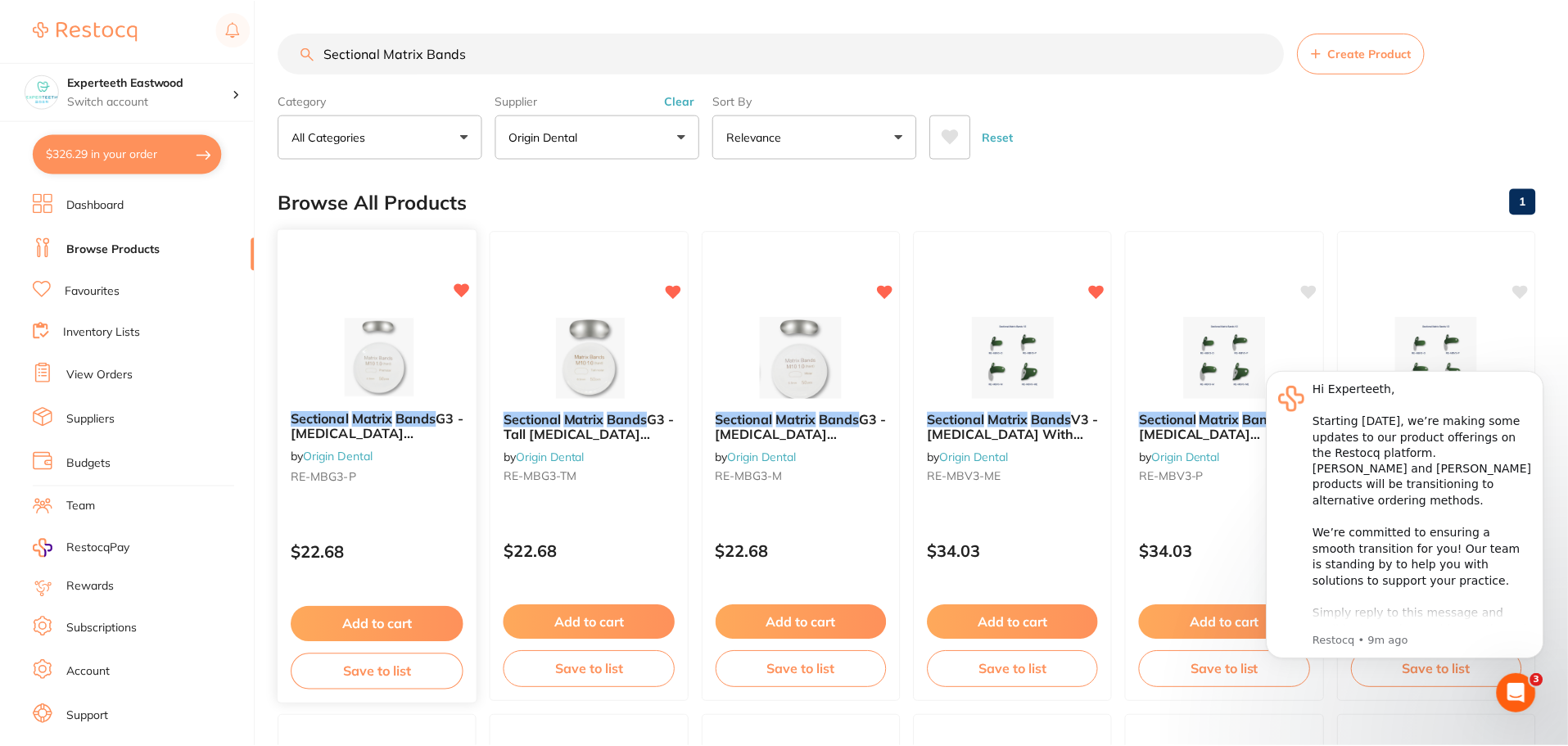
scroll to position [428, 0]
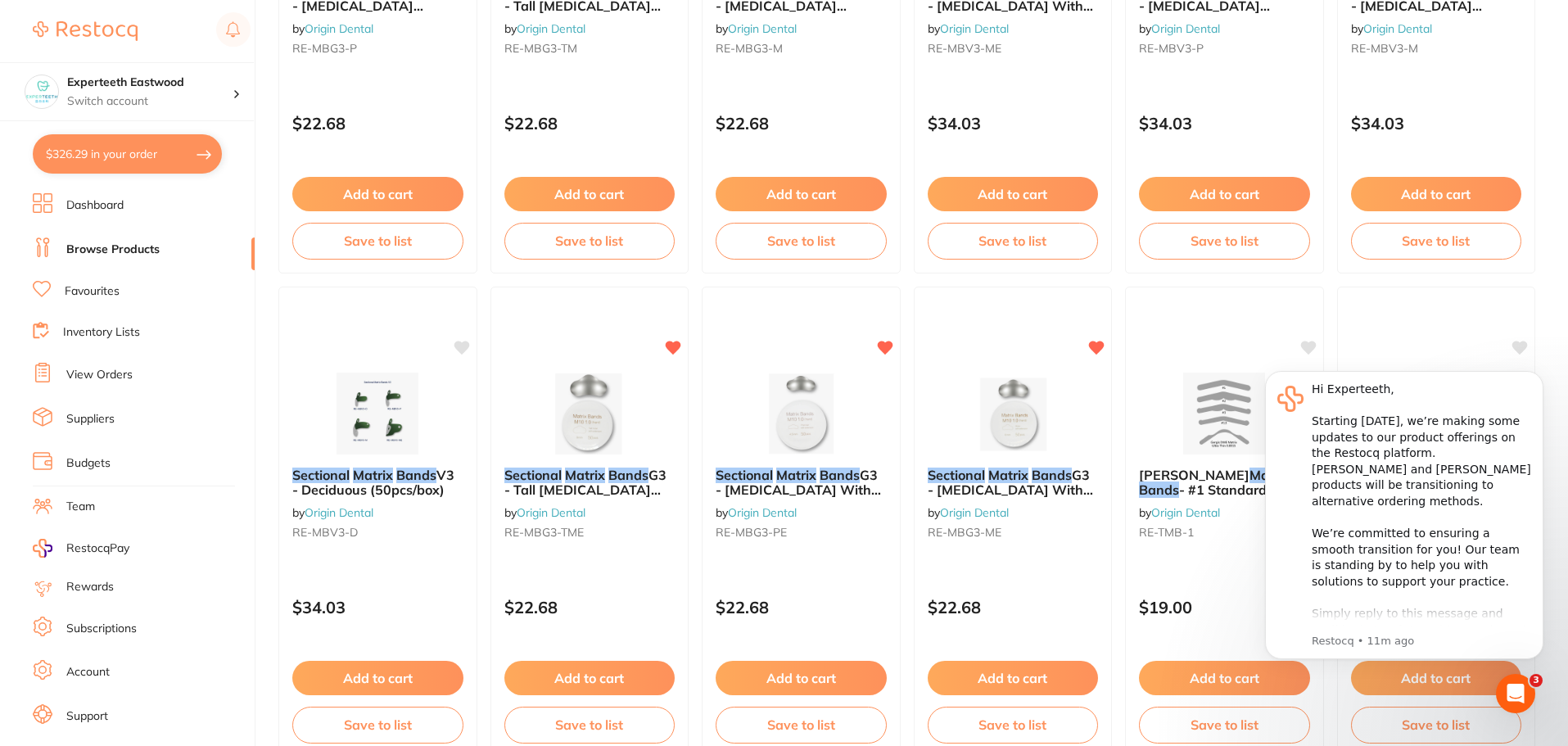
drag, startPoint x: 56, startPoint y: 145, endPoint x: 195, endPoint y: 150, distance: 139.1
click at [56, 145] on button "$326.29 in your order" at bounding box center [127, 153] width 189 height 39
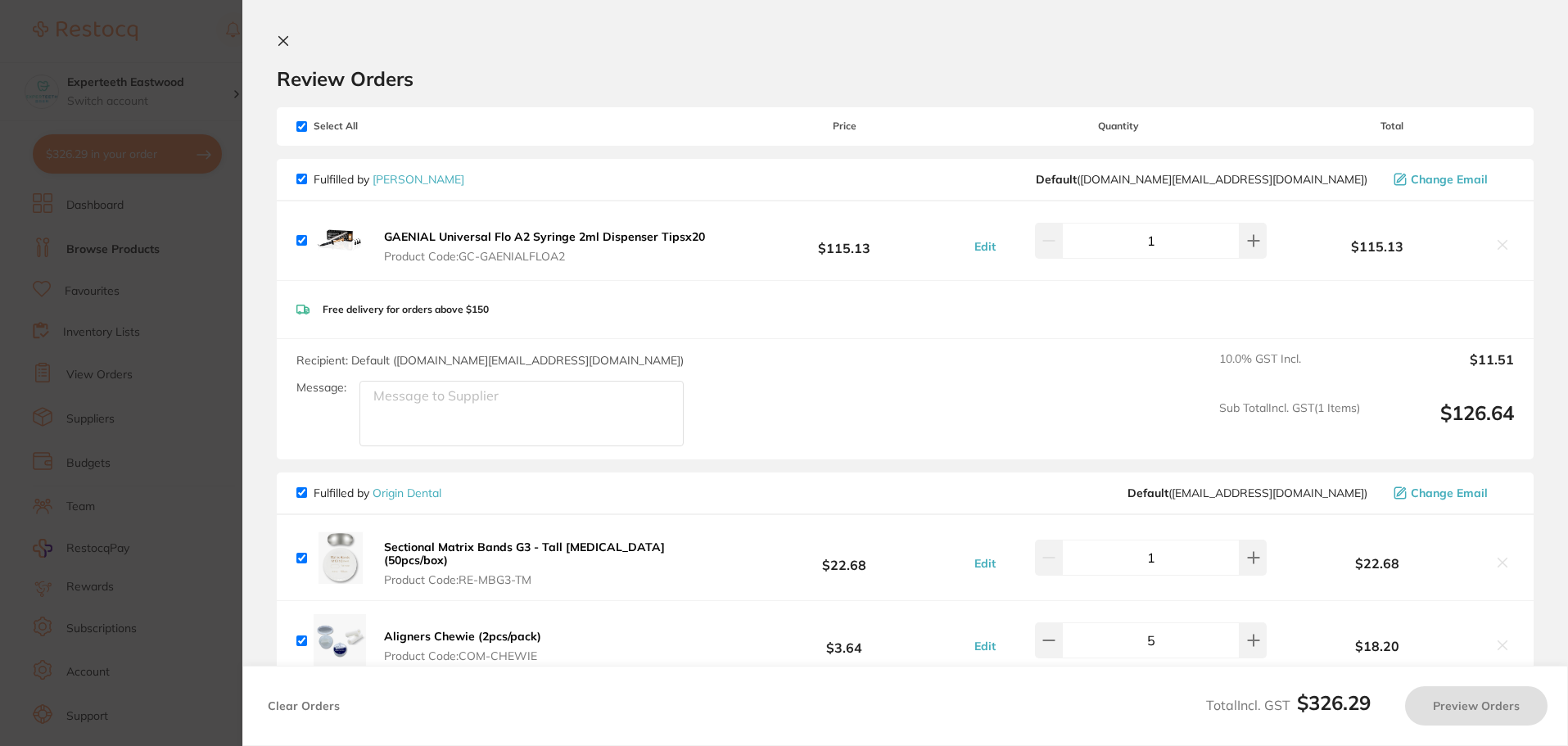
checkbox input "true"
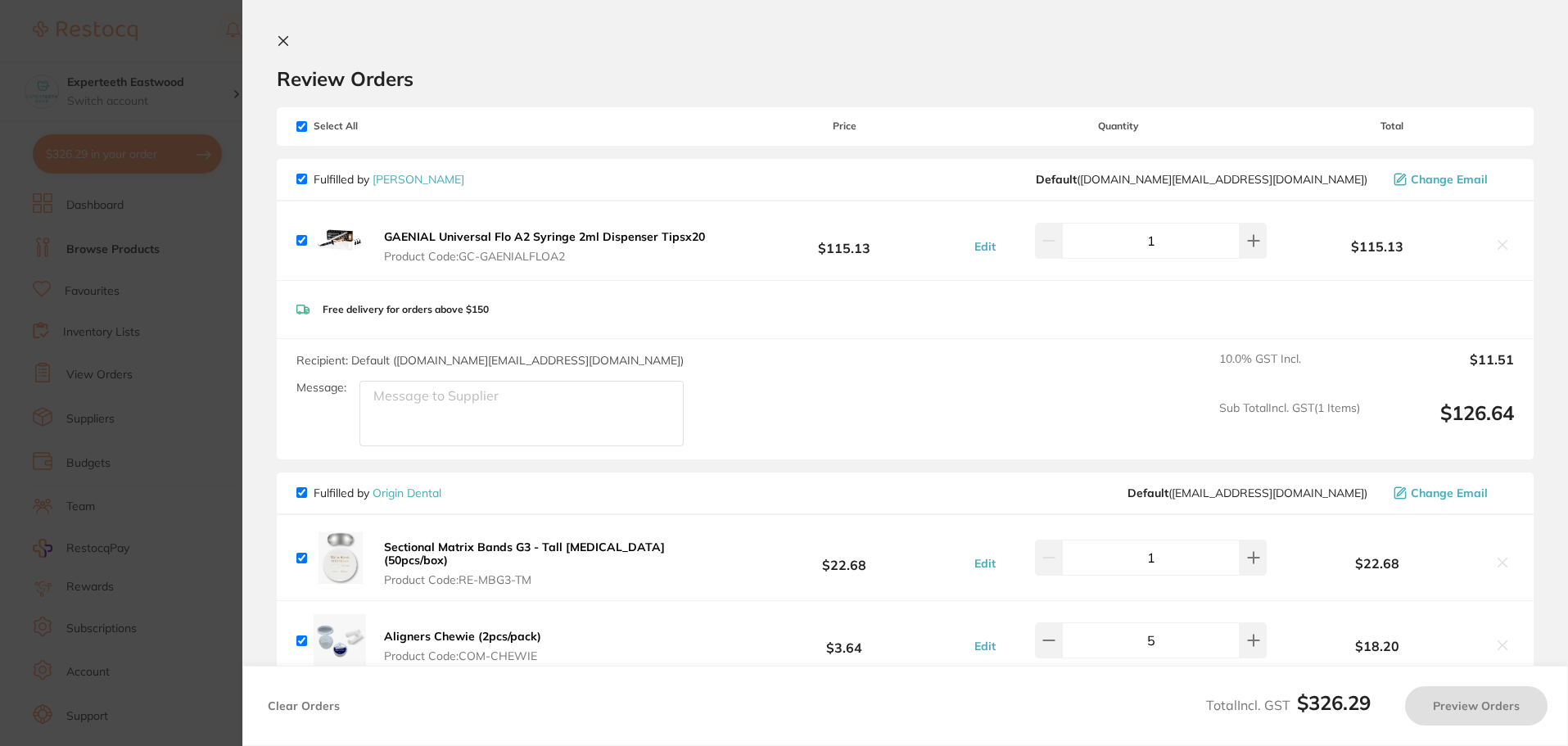
checkbox input "true"
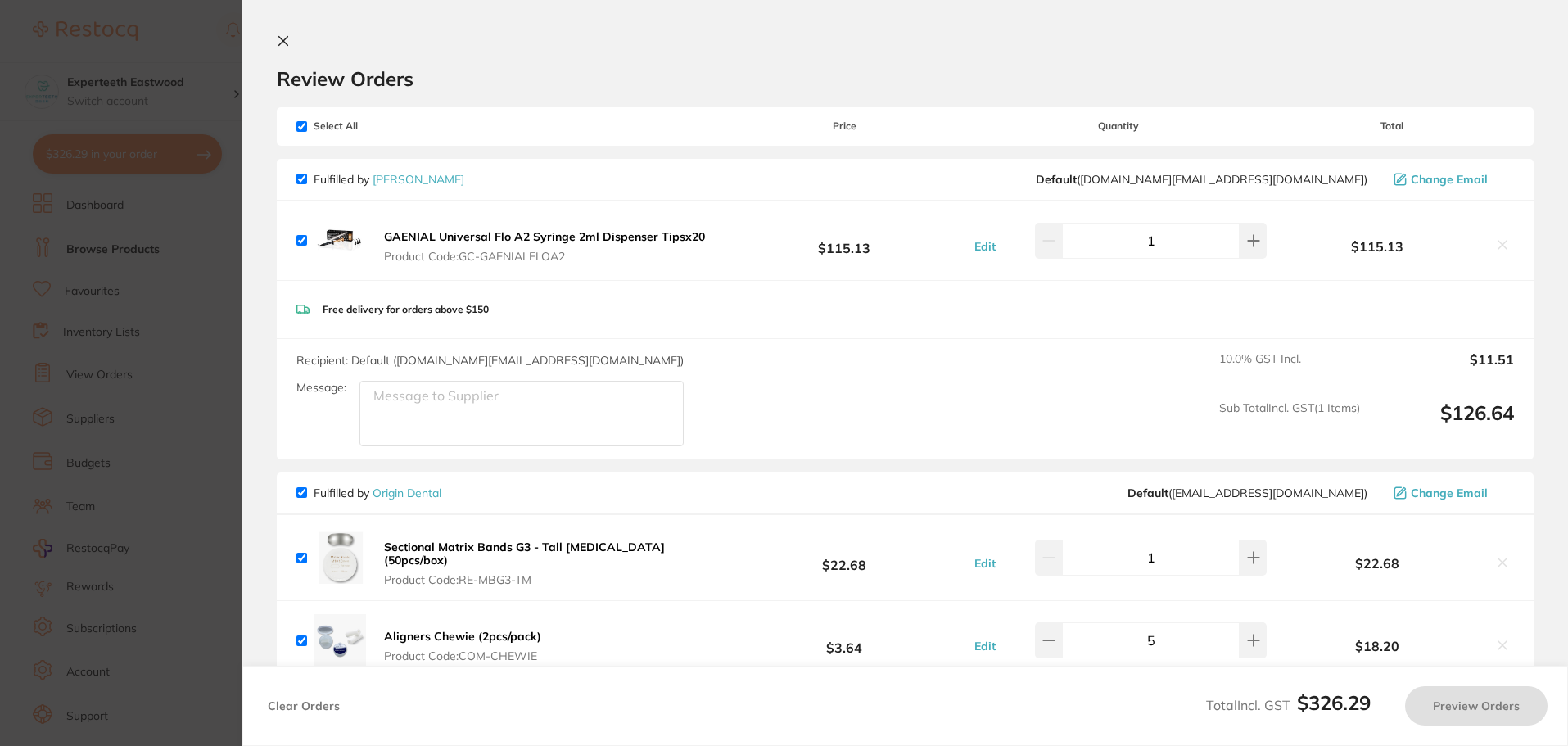
checkbox input "true"
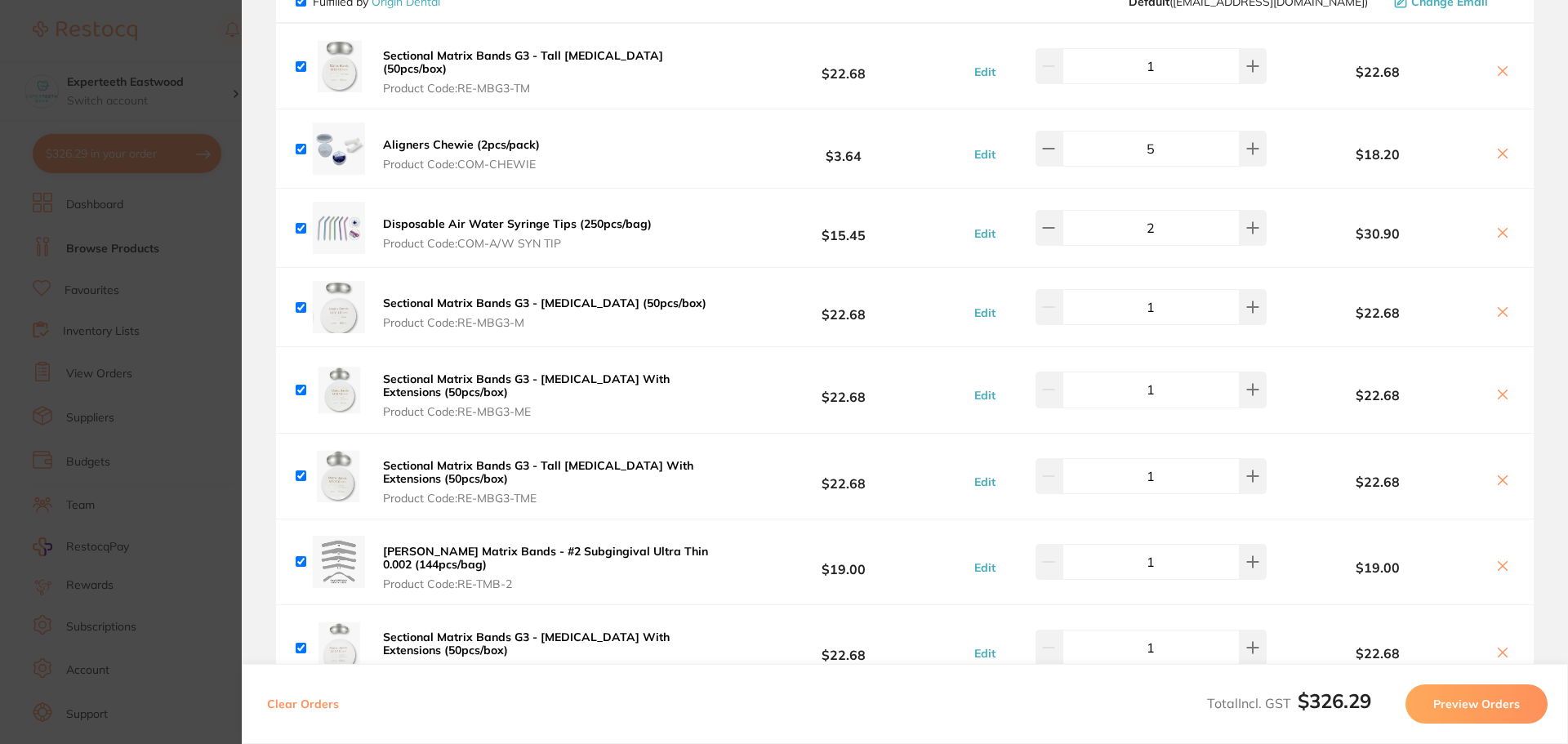
scroll to position [408, 0]
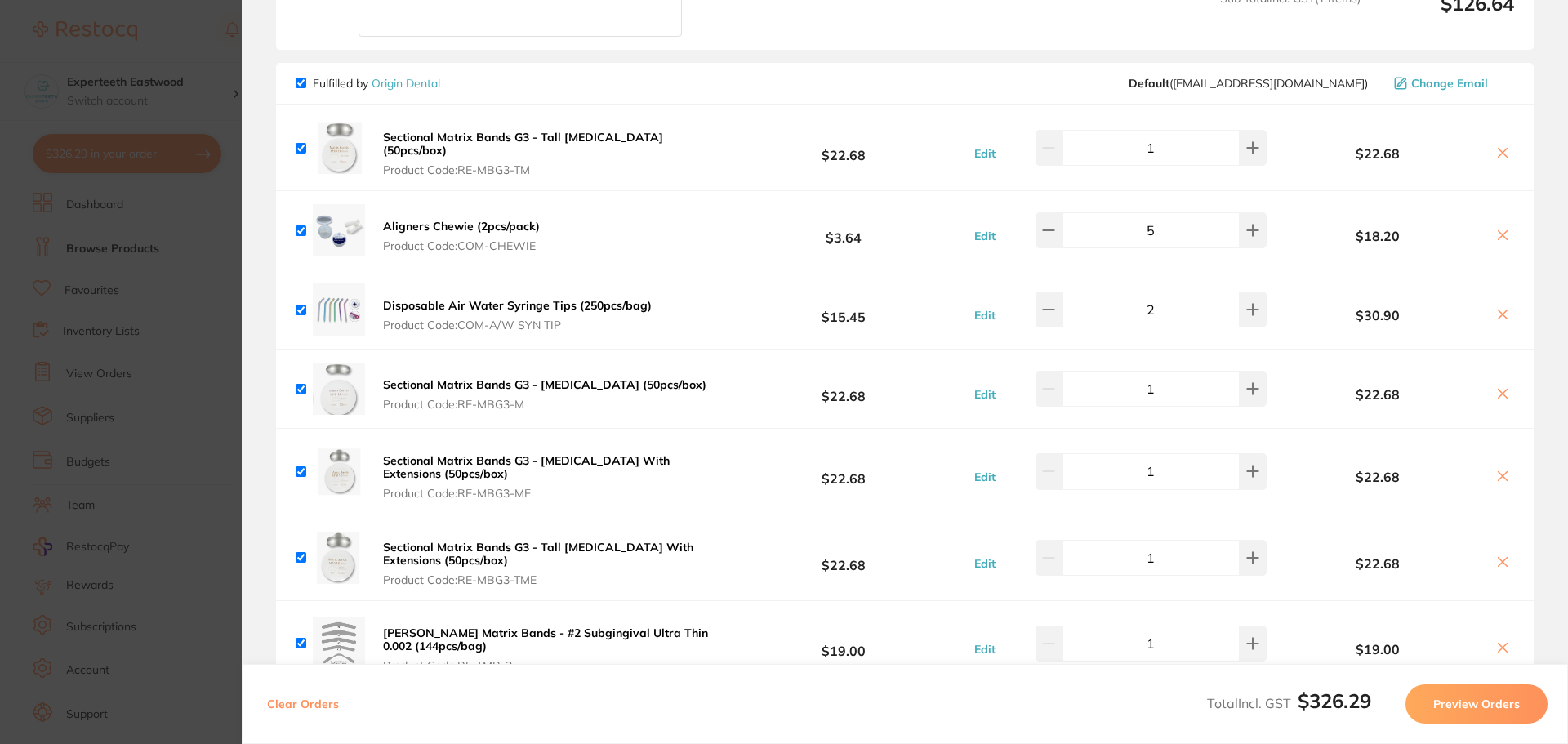
click at [1498, 387] on icon at bounding box center [1503, 394] width 13 height 13
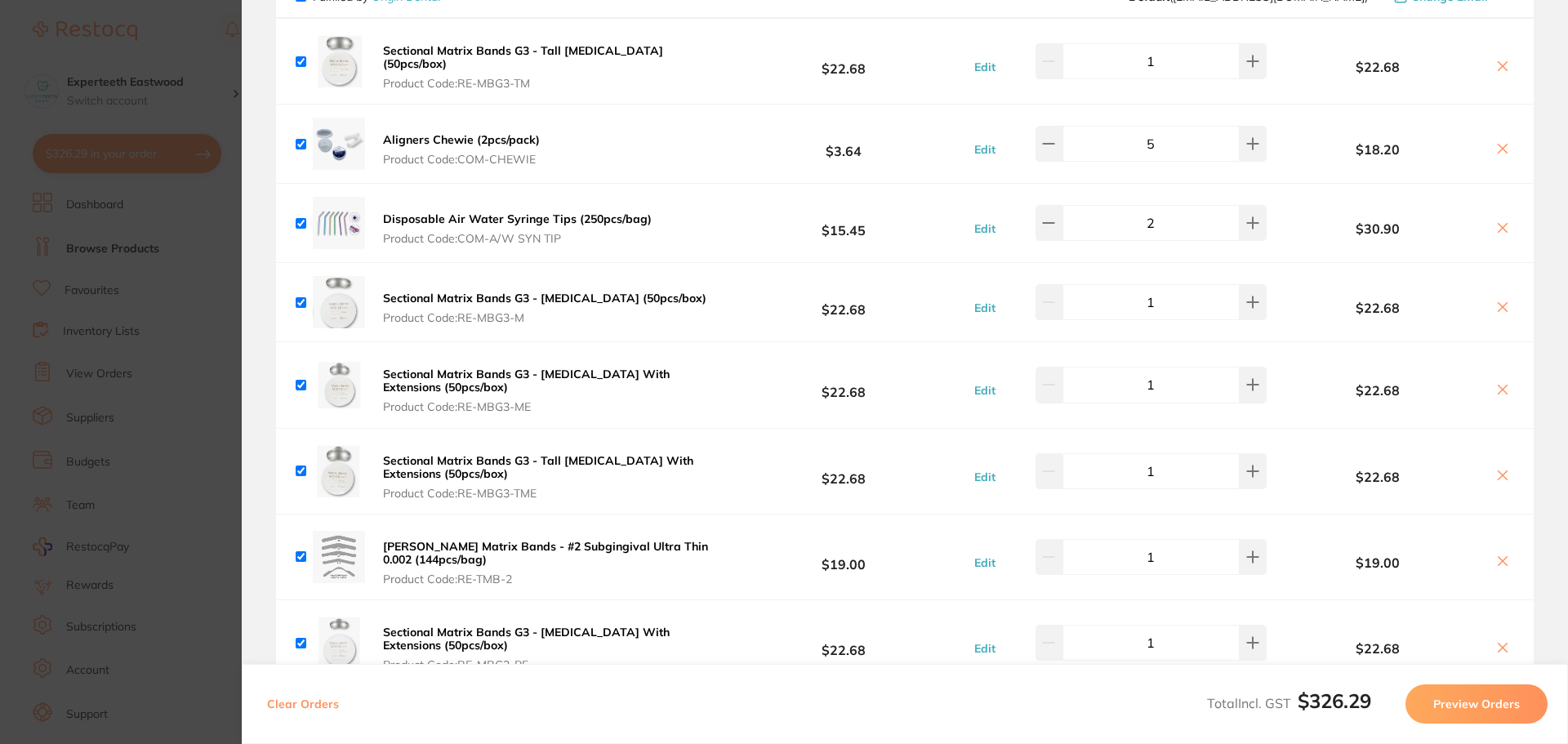
scroll to position [490, 0]
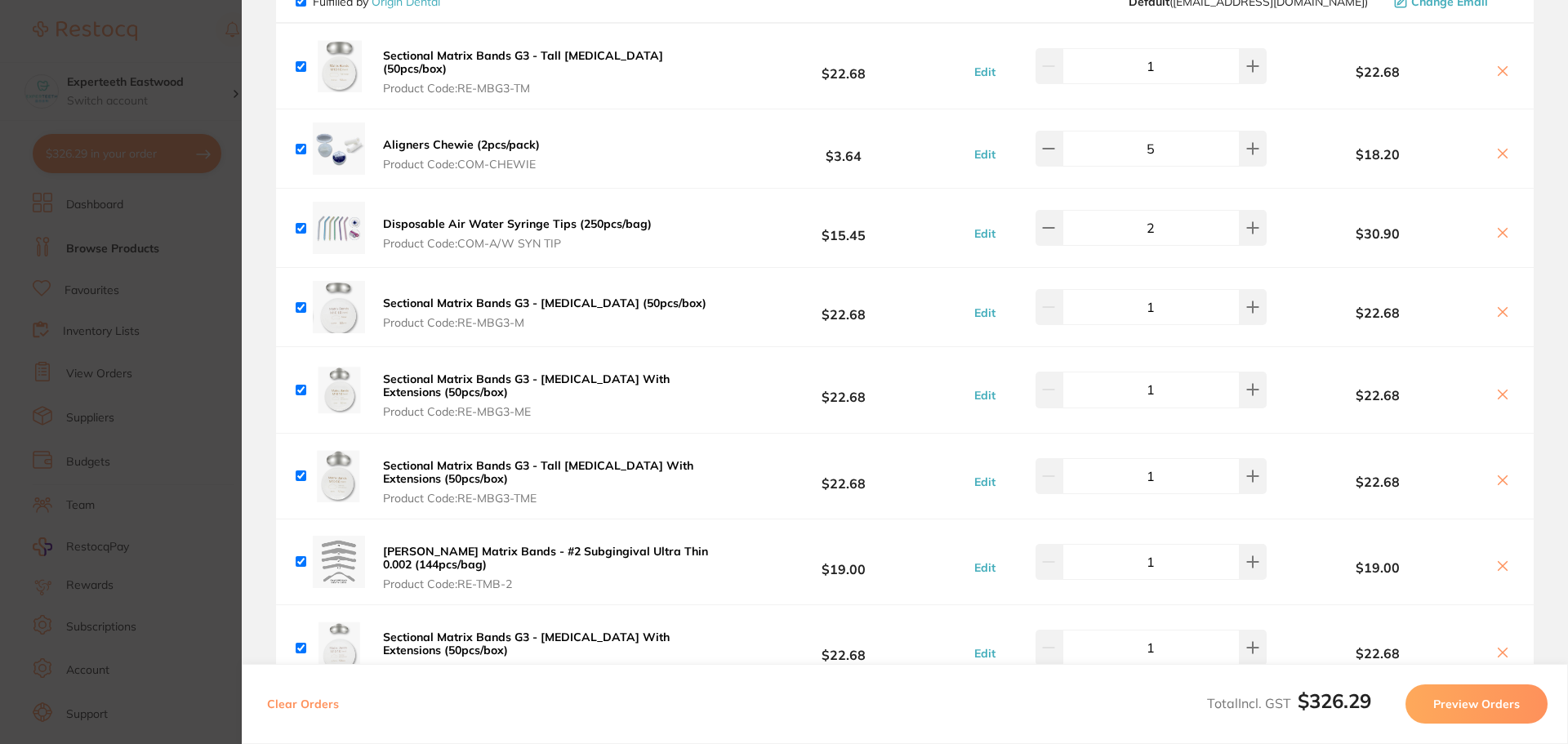
click at [1501, 305] on icon at bounding box center [1503, 312] width 13 height 13
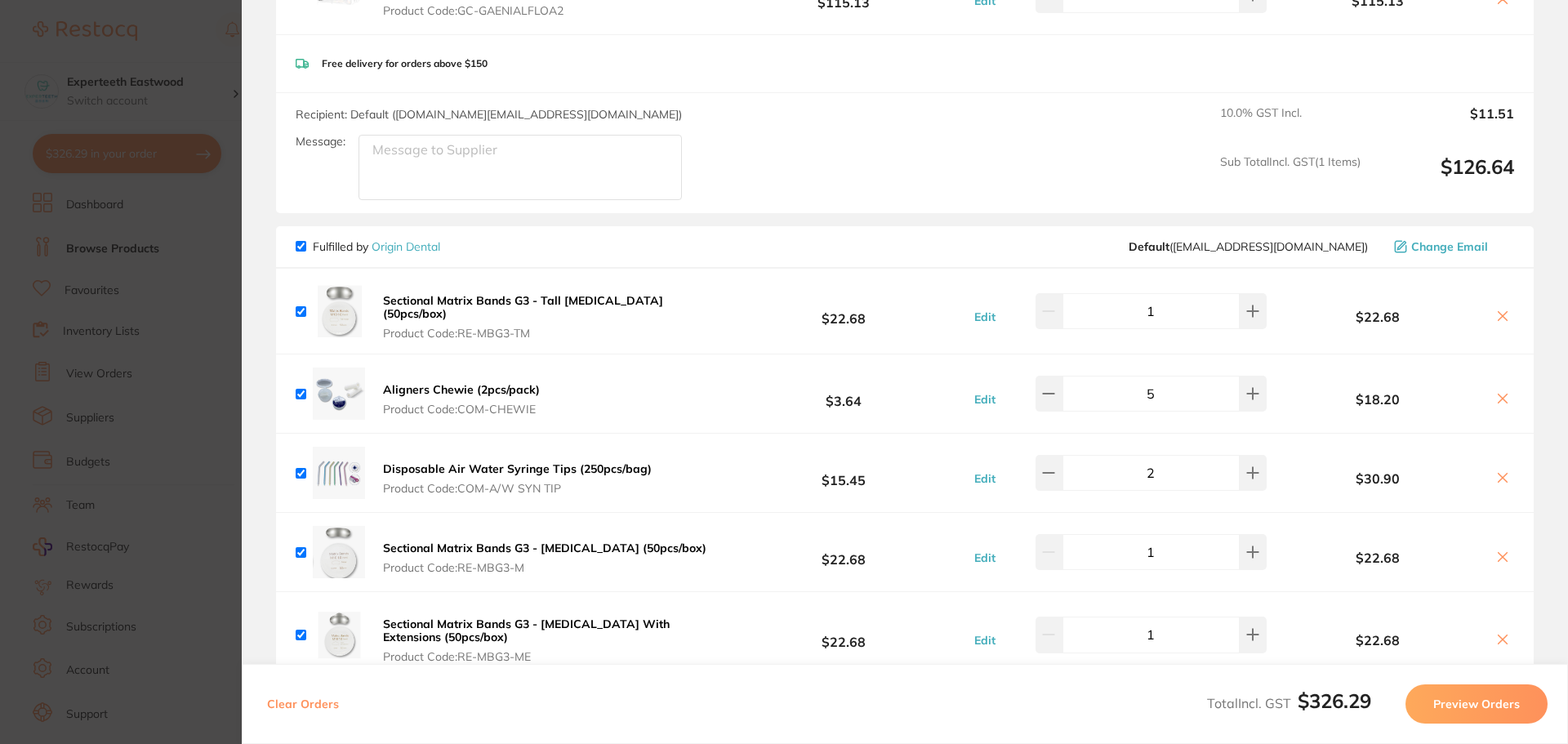
scroll to position [326, 0]
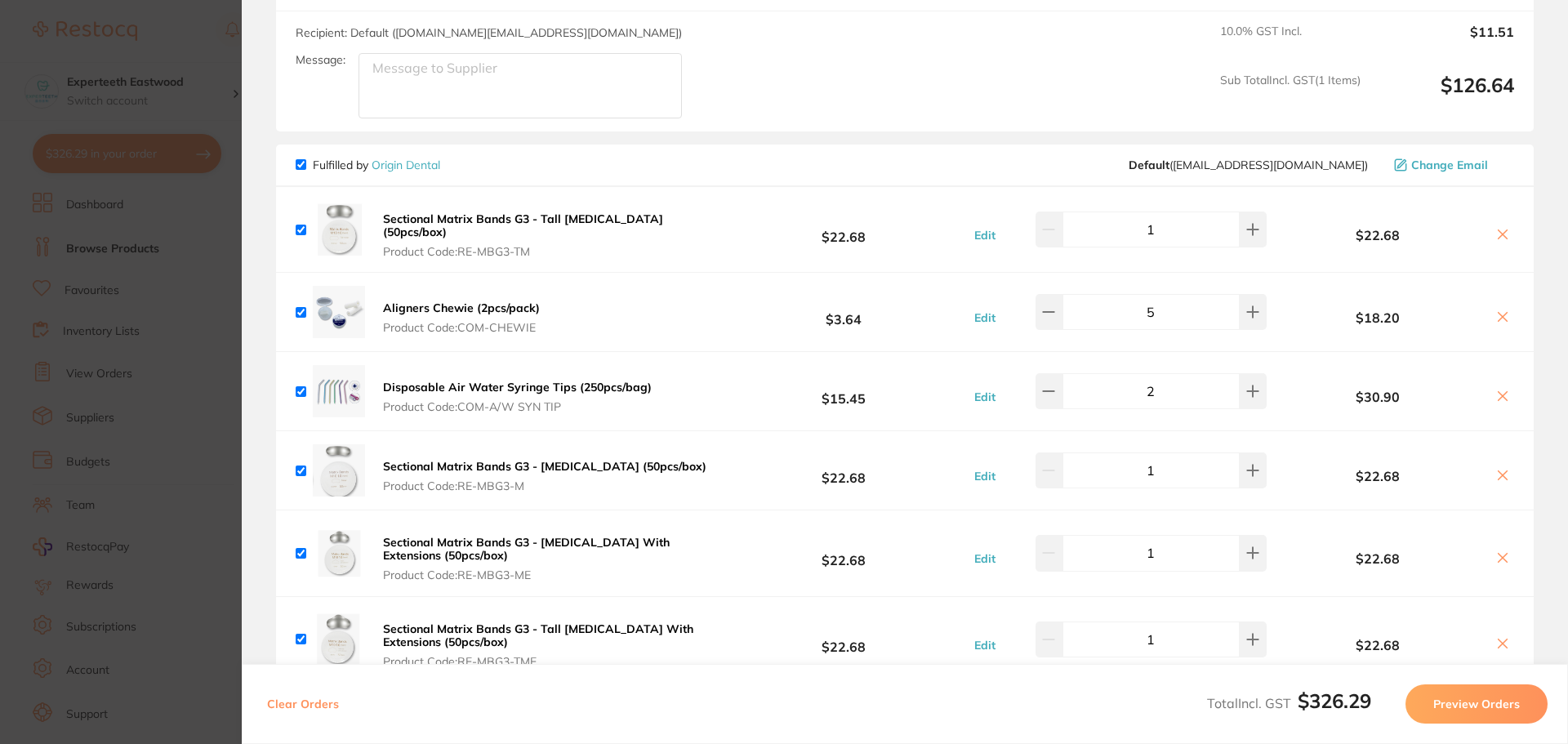
click at [1501, 468] on icon at bounding box center [1503, 475] width 13 height 13
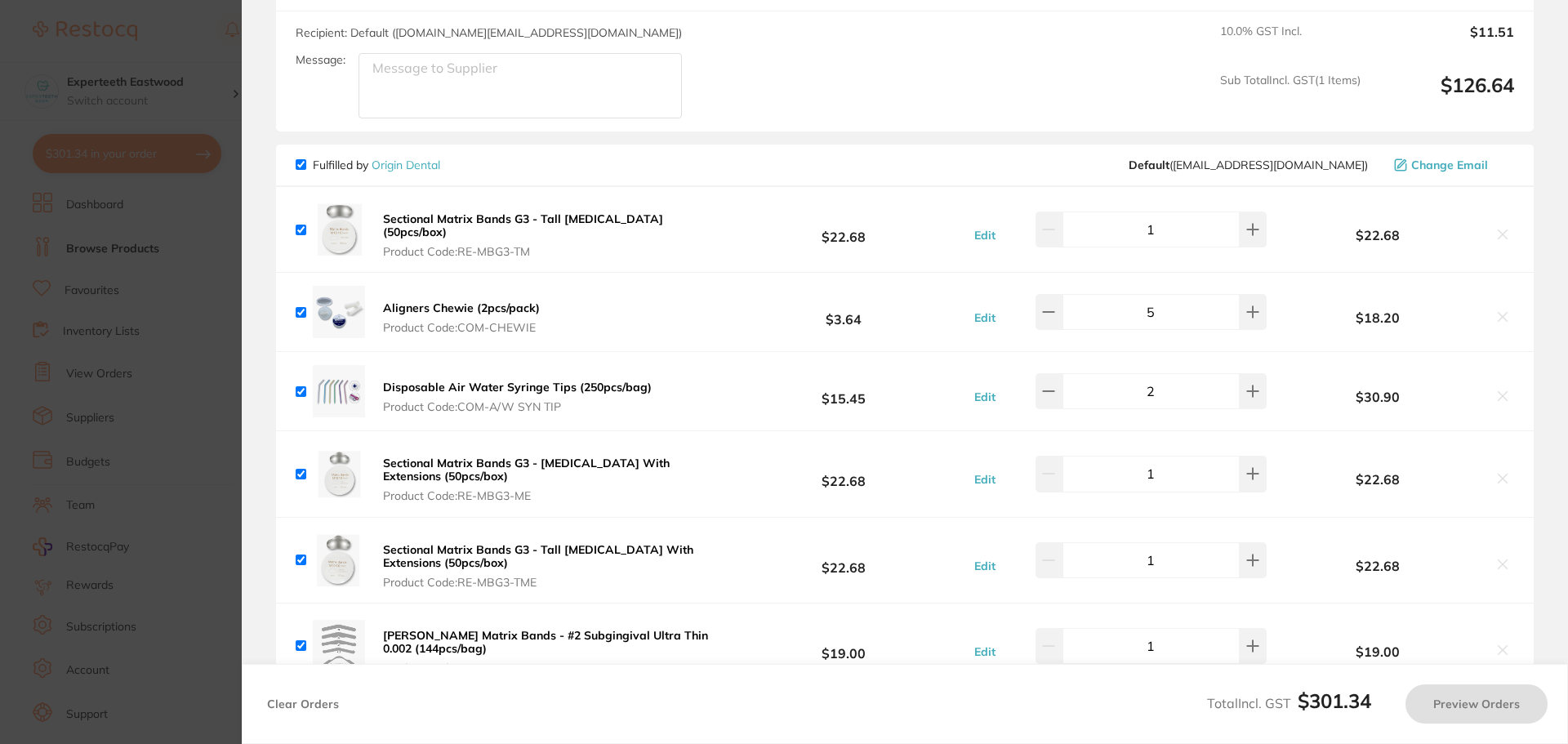
checkbox input "true"
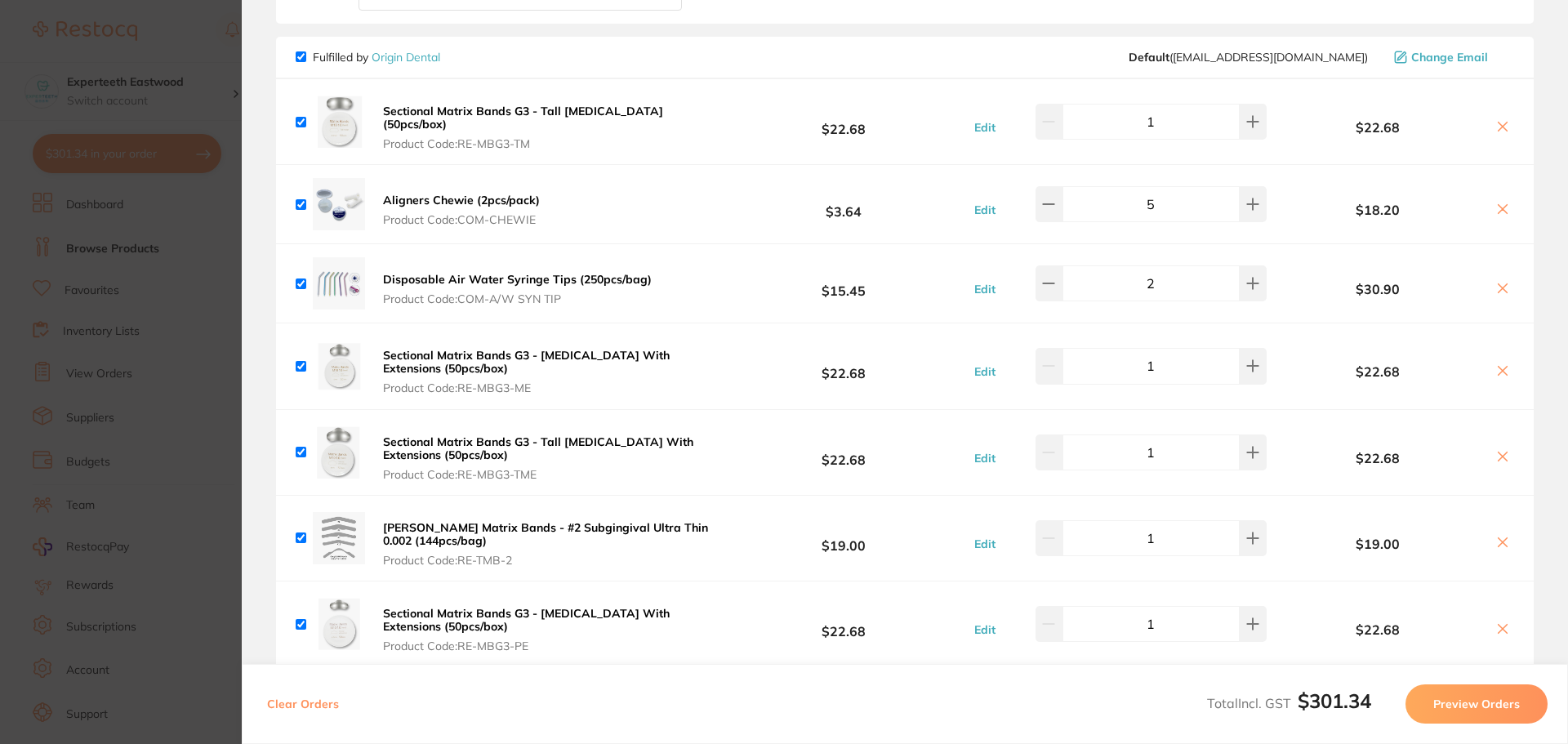
scroll to position [408, 0]
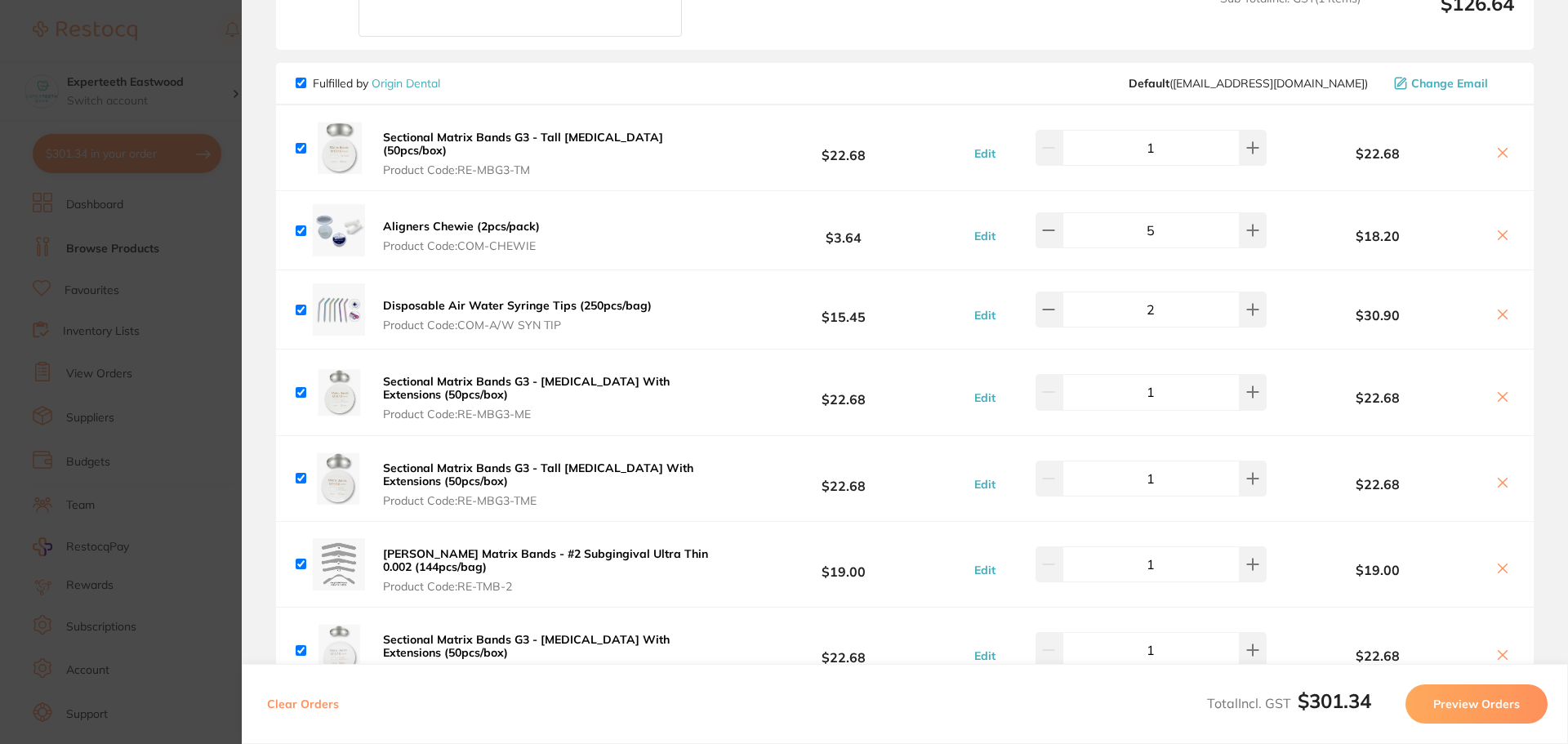
click at [205, 182] on section "Update RRP Set your pre negotiated price for this item. Item Agreed RRP (excl. …" at bounding box center [784, 372] width 1568 height 744
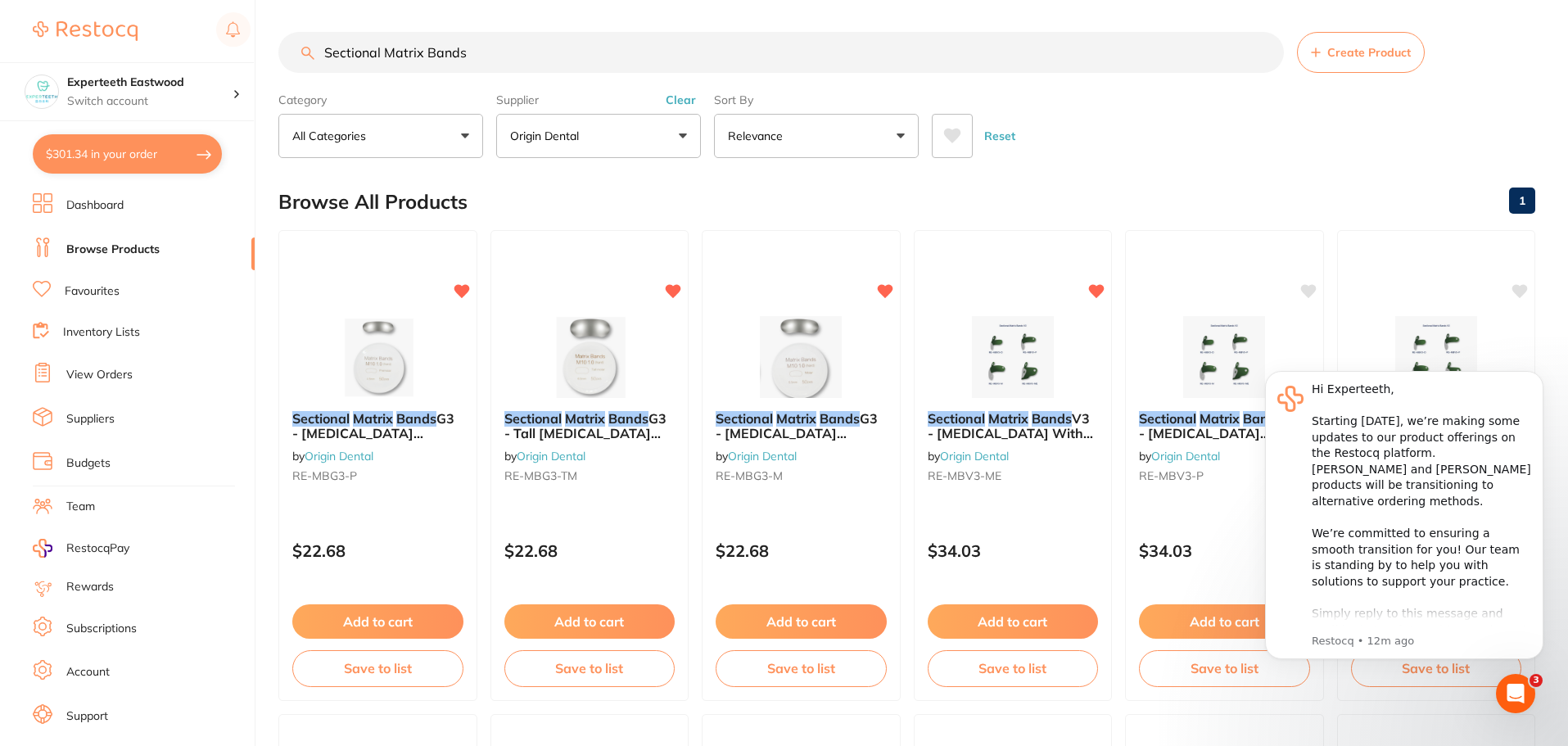
scroll to position [0, 0]
drag, startPoint x: 507, startPoint y: 59, endPoint x: 298, endPoint y: 53, distance: 209.1
click at [299, 52] on input "Sectional Matrix Bands" at bounding box center [781, 53] width 1006 height 41
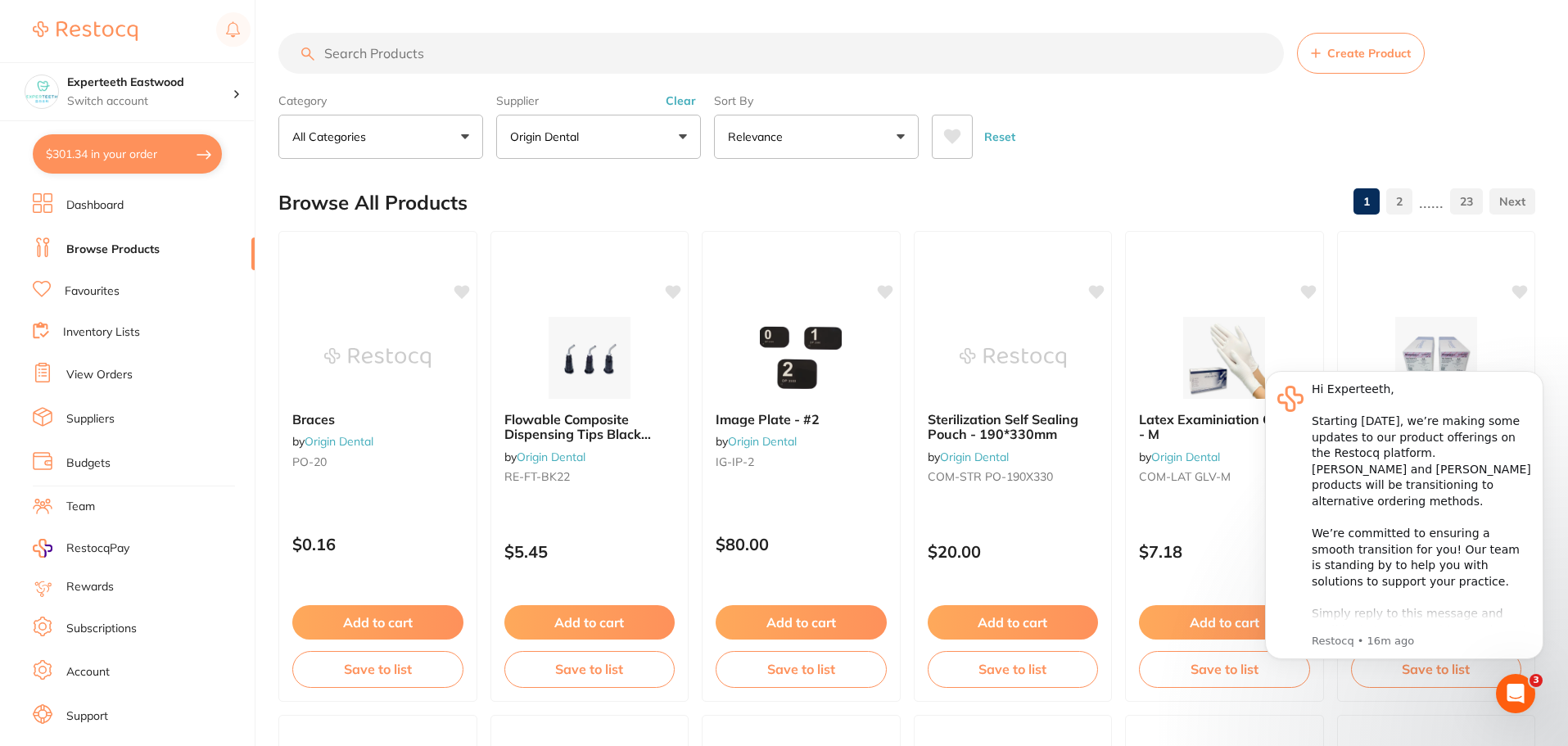
click at [947, 142] on icon at bounding box center [953, 136] width 18 height 16
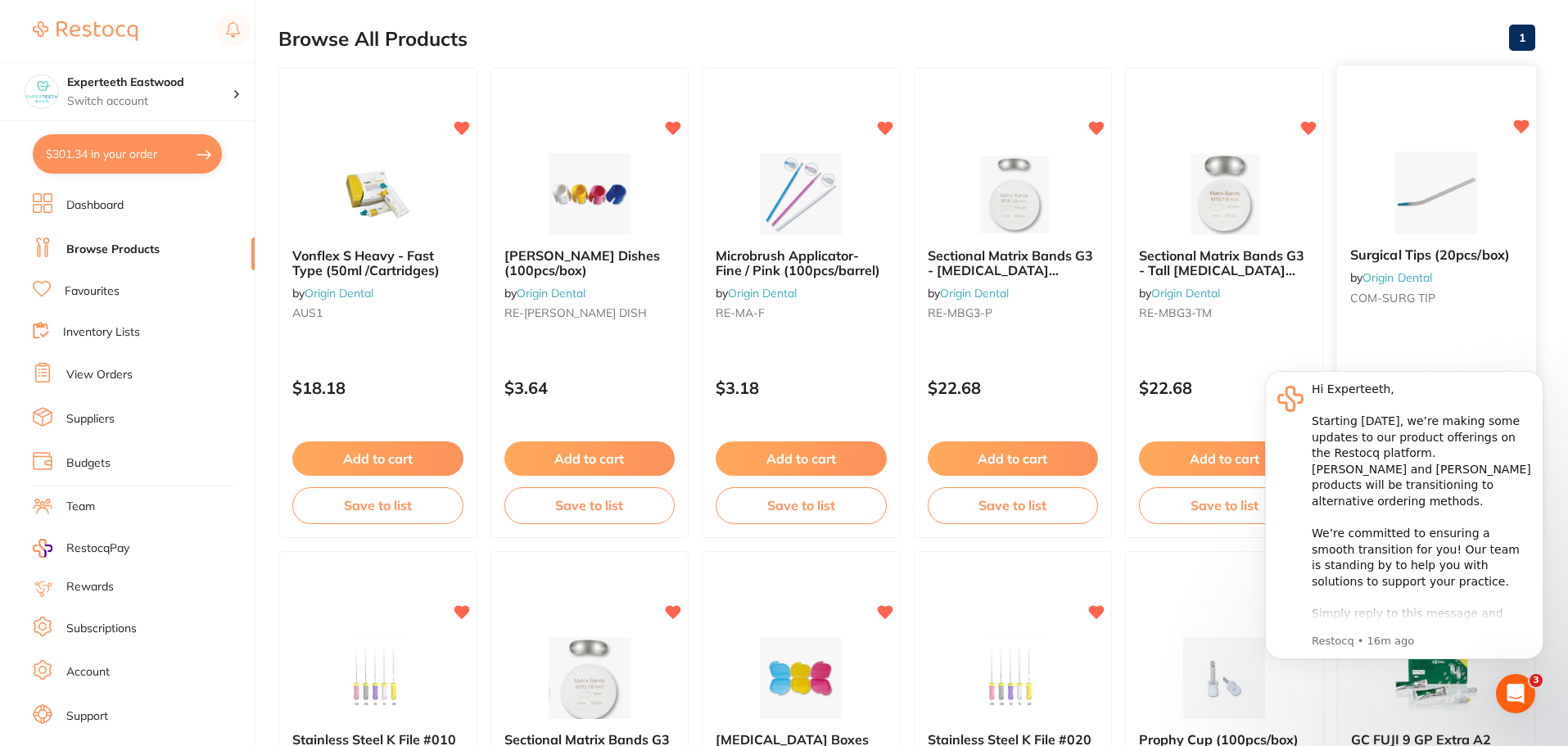
click at [1459, 194] on img at bounding box center [1435, 193] width 107 height 83
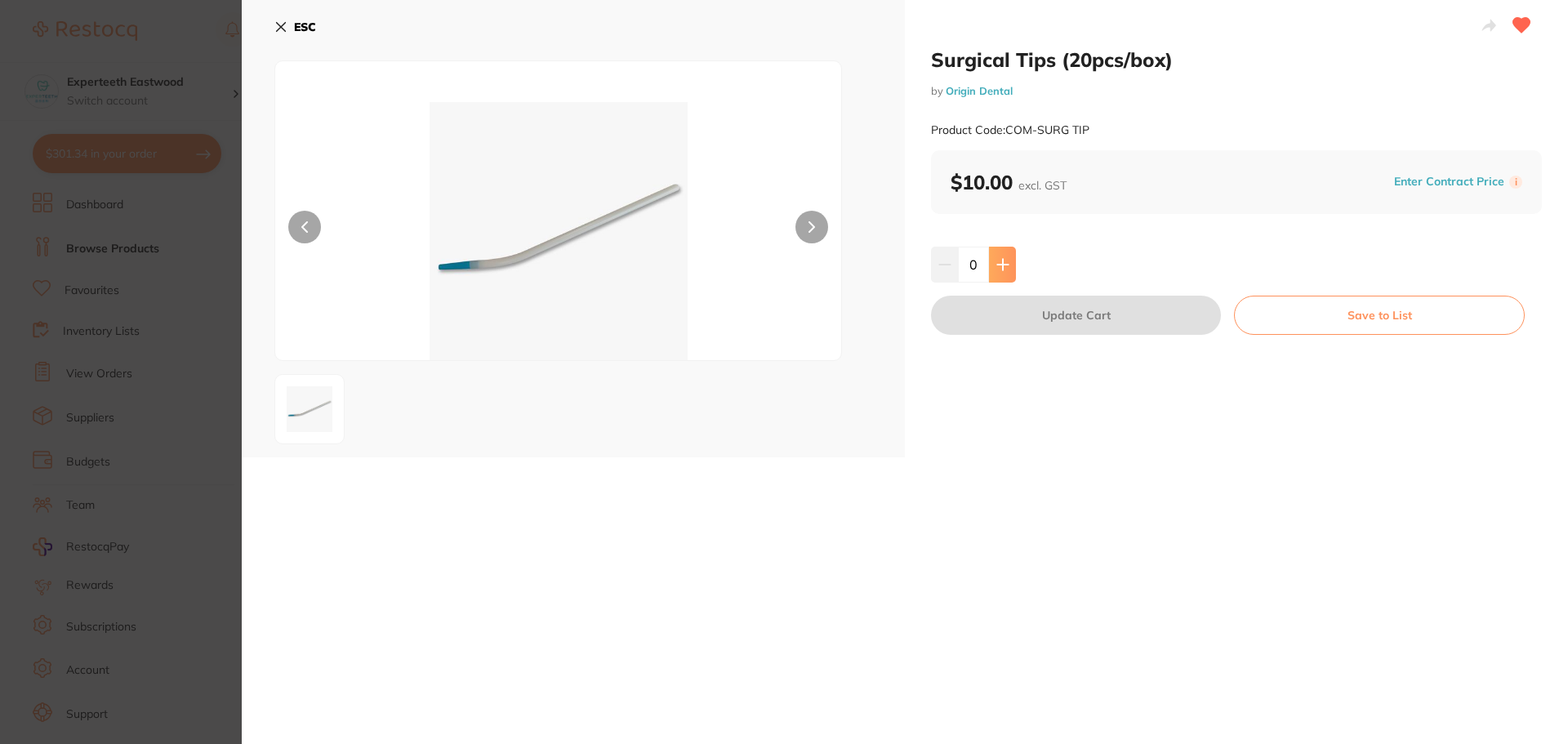
click at [1006, 266] on button at bounding box center [1002, 264] width 27 height 36
type input "1"
click at [1042, 308] on button "Update Cart" at bounding box center [1075, 315] width 290 height 39
checkbox input "false"
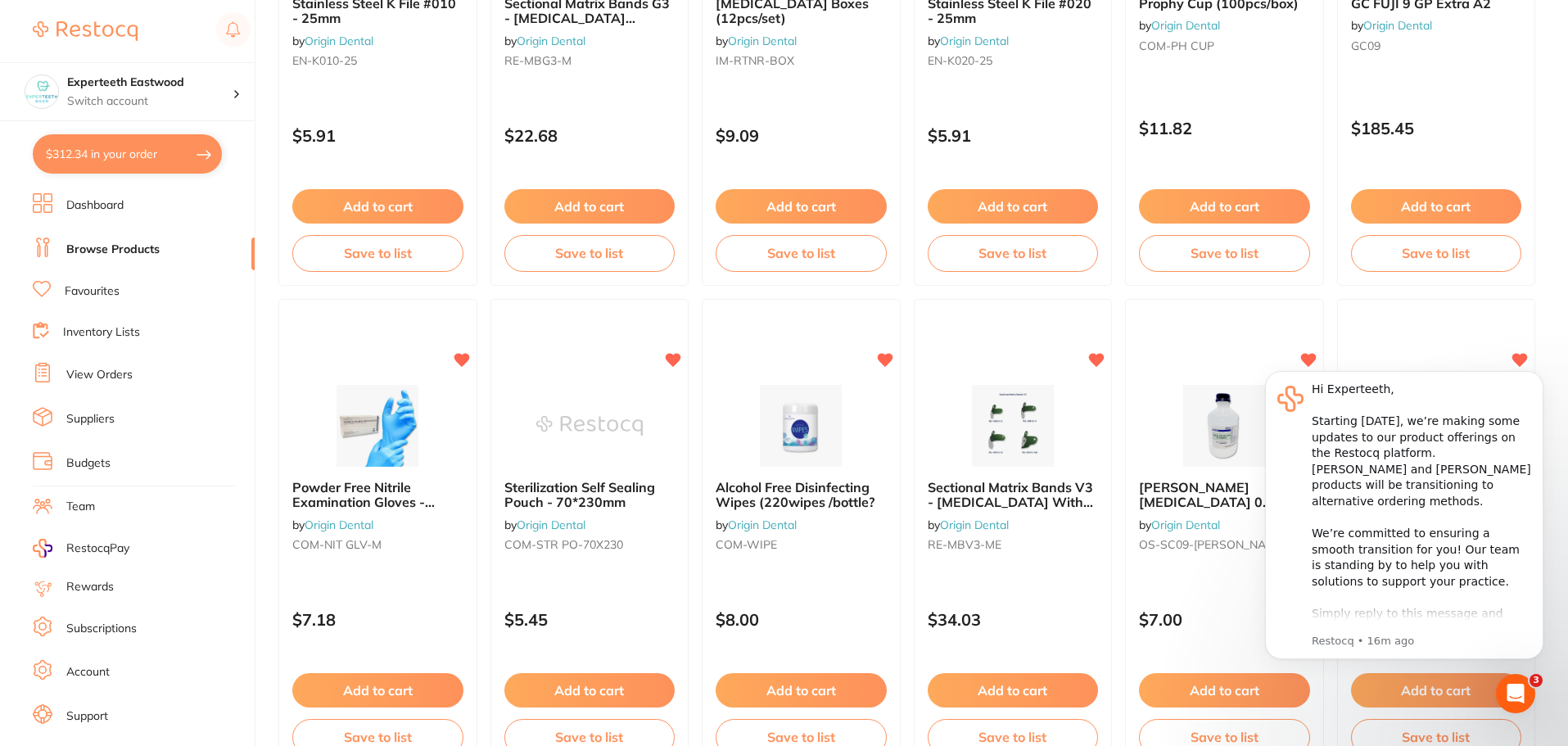
scroll to position [900, 0]
click at [814, 421] on img at bounding box center [800, 424] width 107 height 83
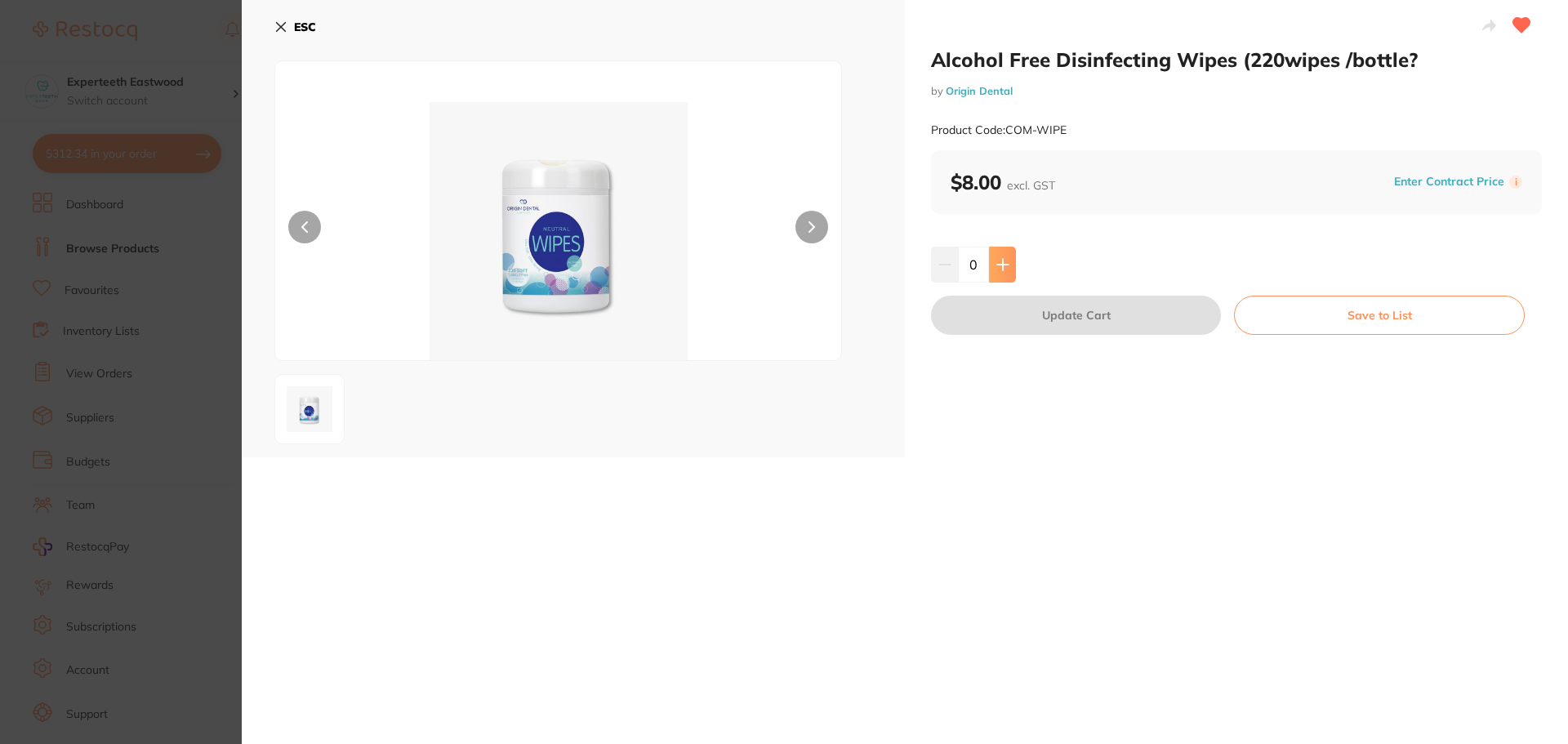
click at [1009, 269] on button at bounding box center [1002, 264] width 27 height 36
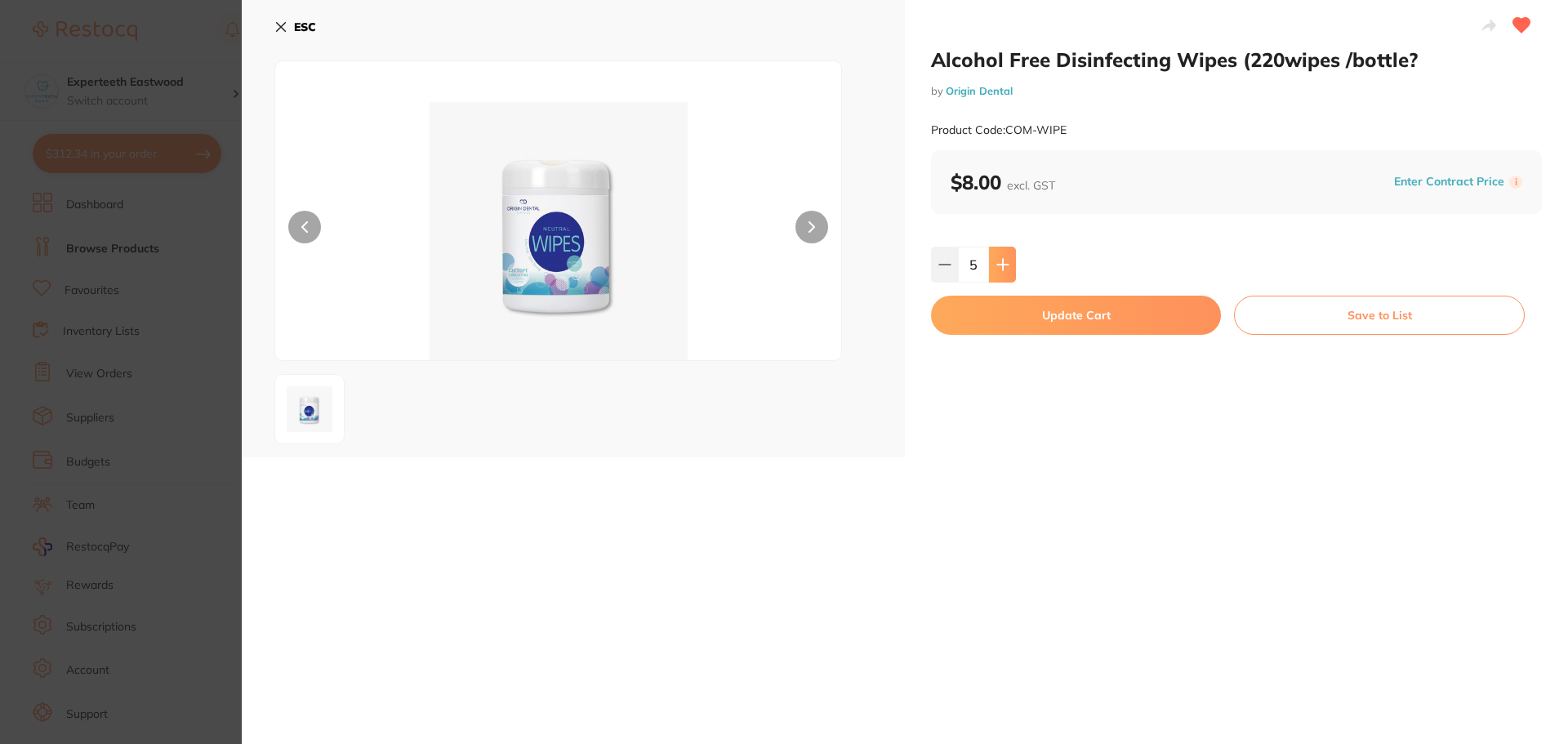
click at [1009, 269] on button at bounding box center [1002, 264] width 27 height 36
click at [947, 261] on icon at bounding box center [945, 265] width 13 height 13
type input "5"
click at [1023, 324] on button "Update Cart" at bounding box center [1075, 315] width 290 height 39
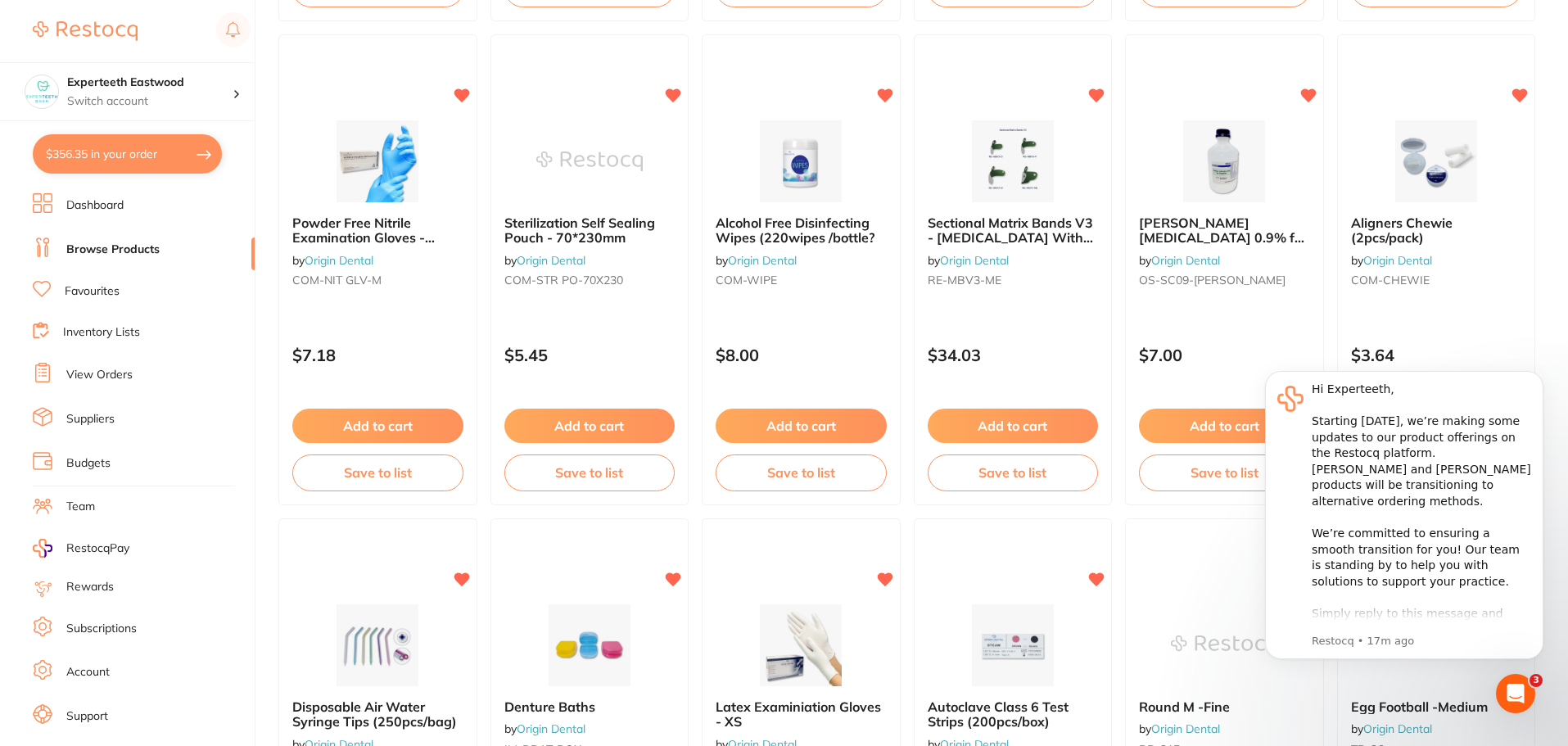
scroll to position [1145, 0]
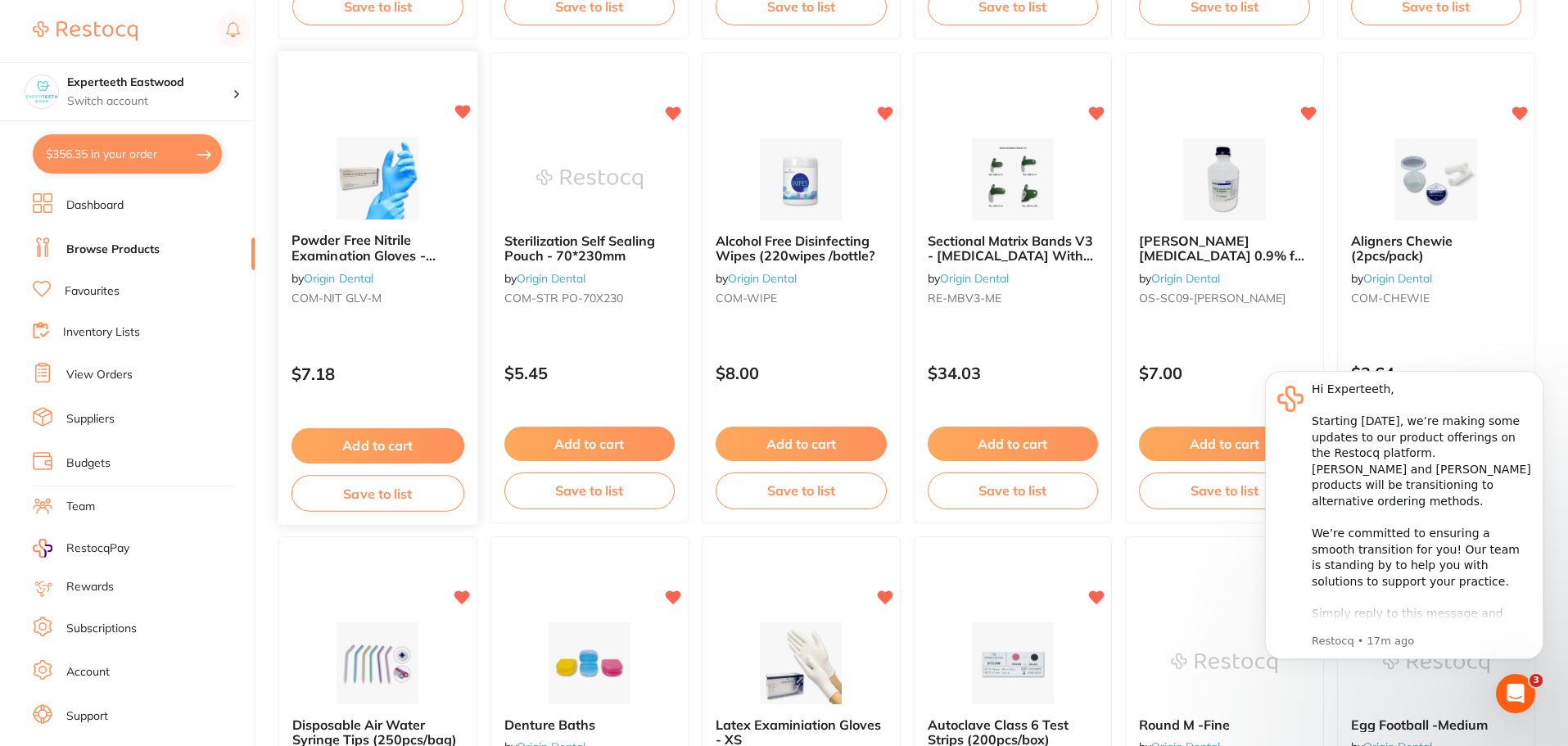
click at [385, 189] on img at bounding box center [378, 178] width 107 height 83
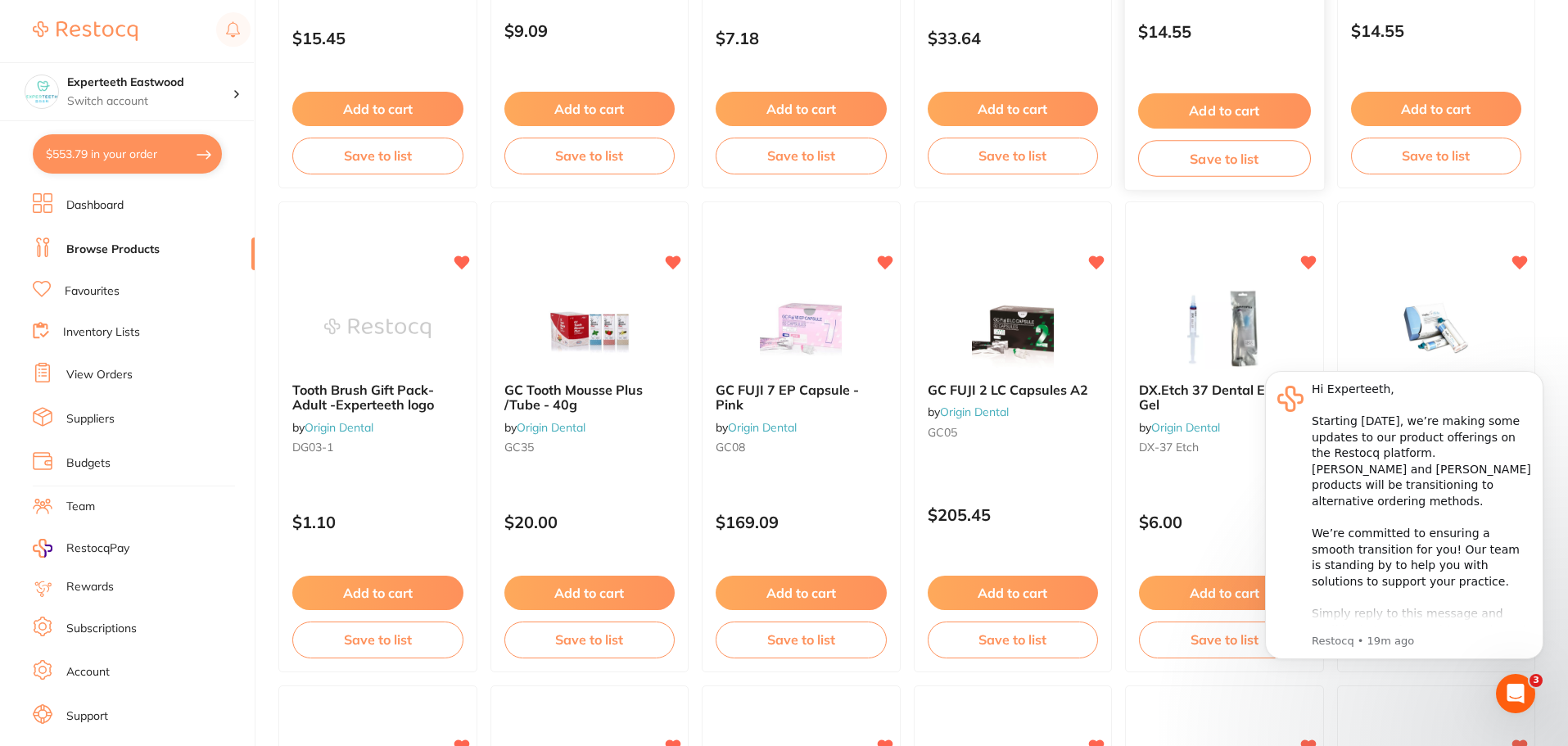
scroll to position [2128, 0]
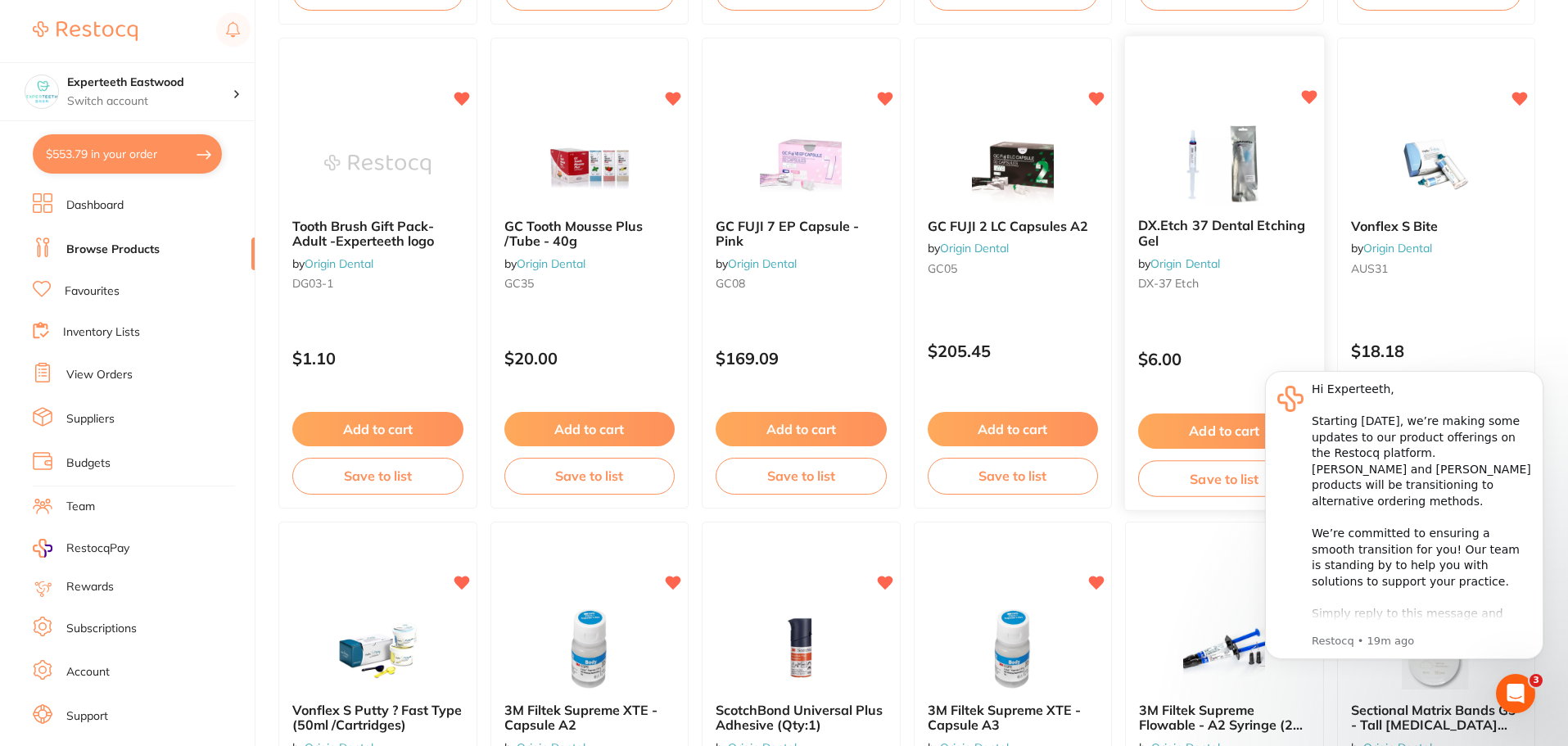
click at [1215, 162] on img at bounding box center [1224, 164] width 107 height 83
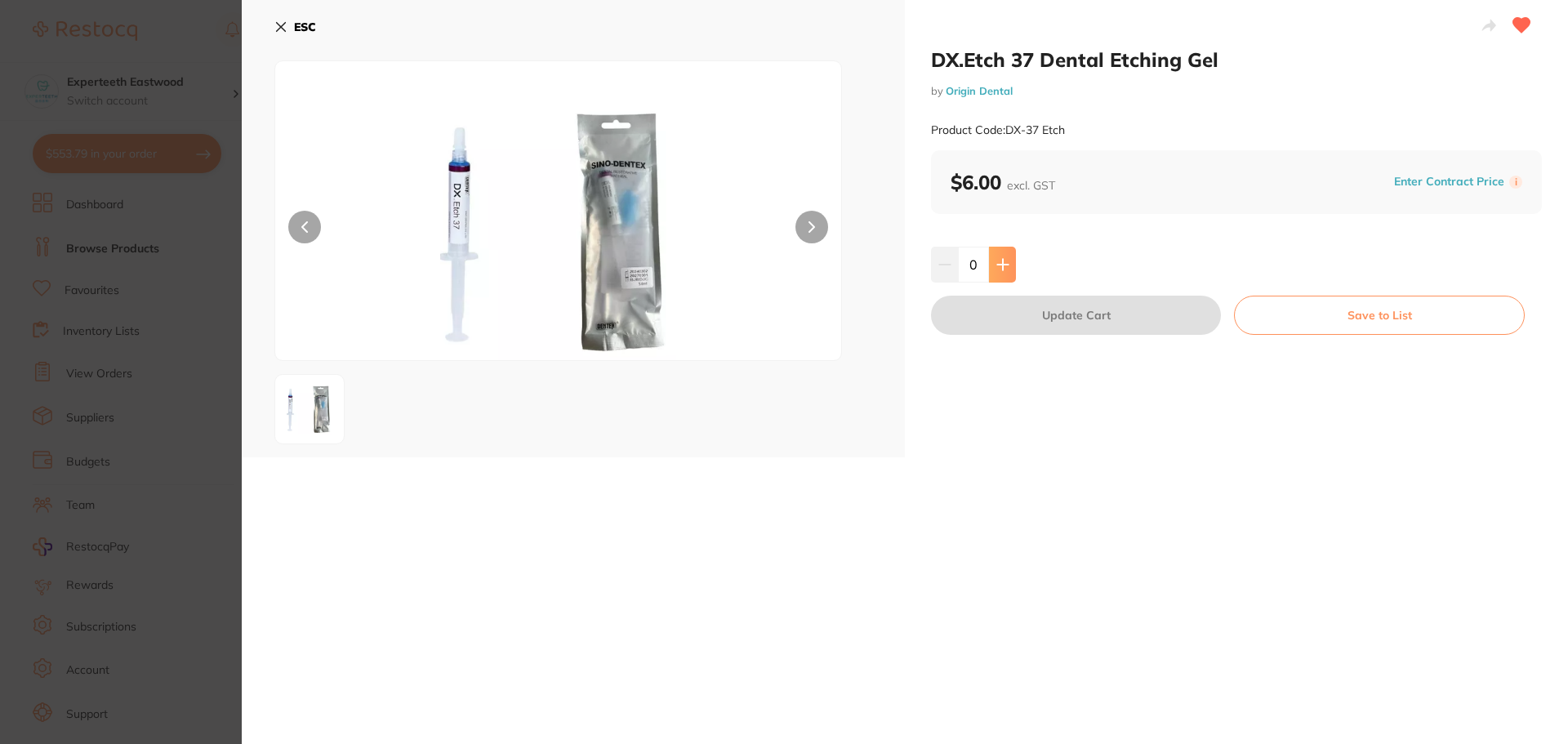
click at [1004, 265] on icon at bounding box center [1002, 265] width 13 height 13
type input "3"
click at [1014, 318] on button "Update Cart" at bounding box center [1075, 315] width 290 height 39
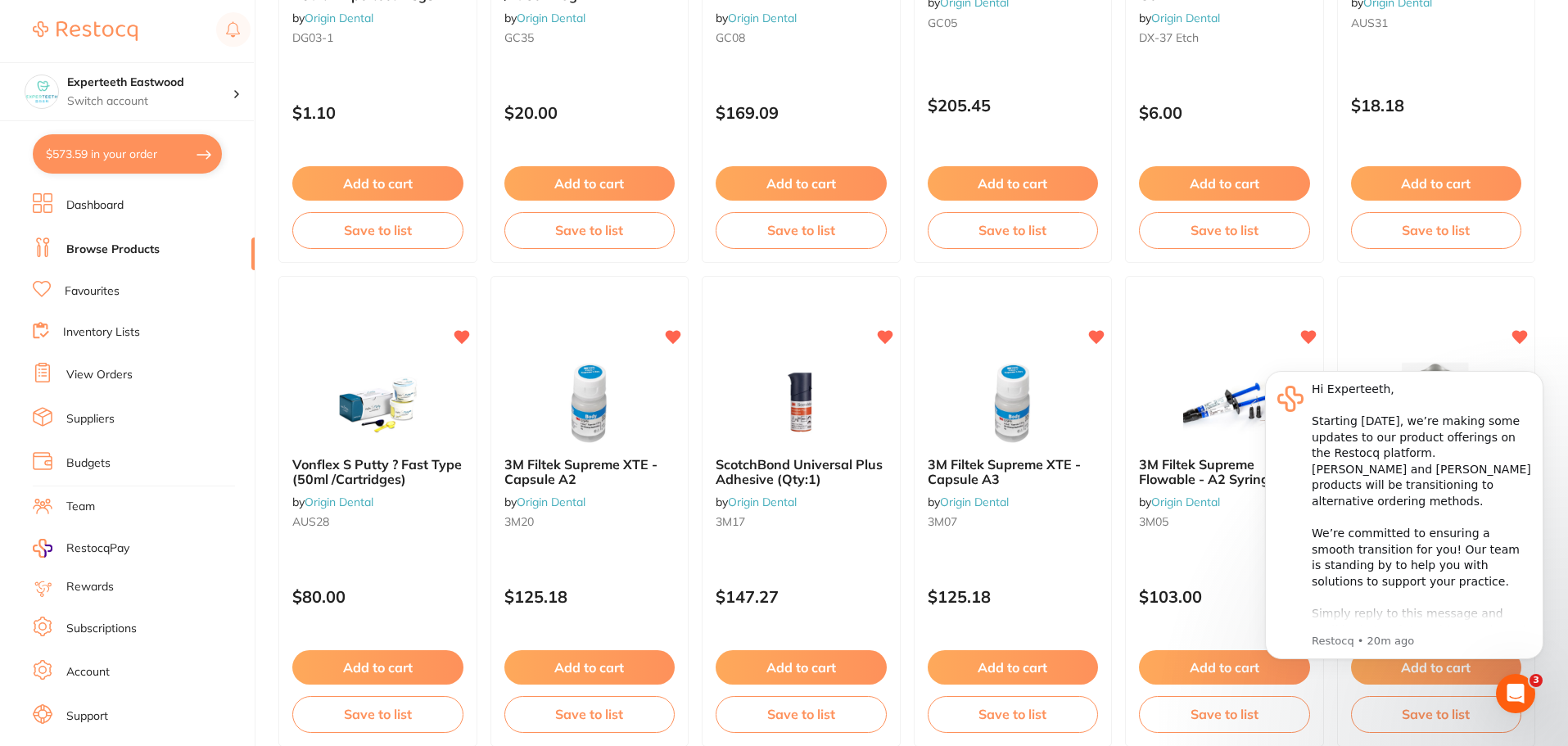
scroll to position [2537, 0]
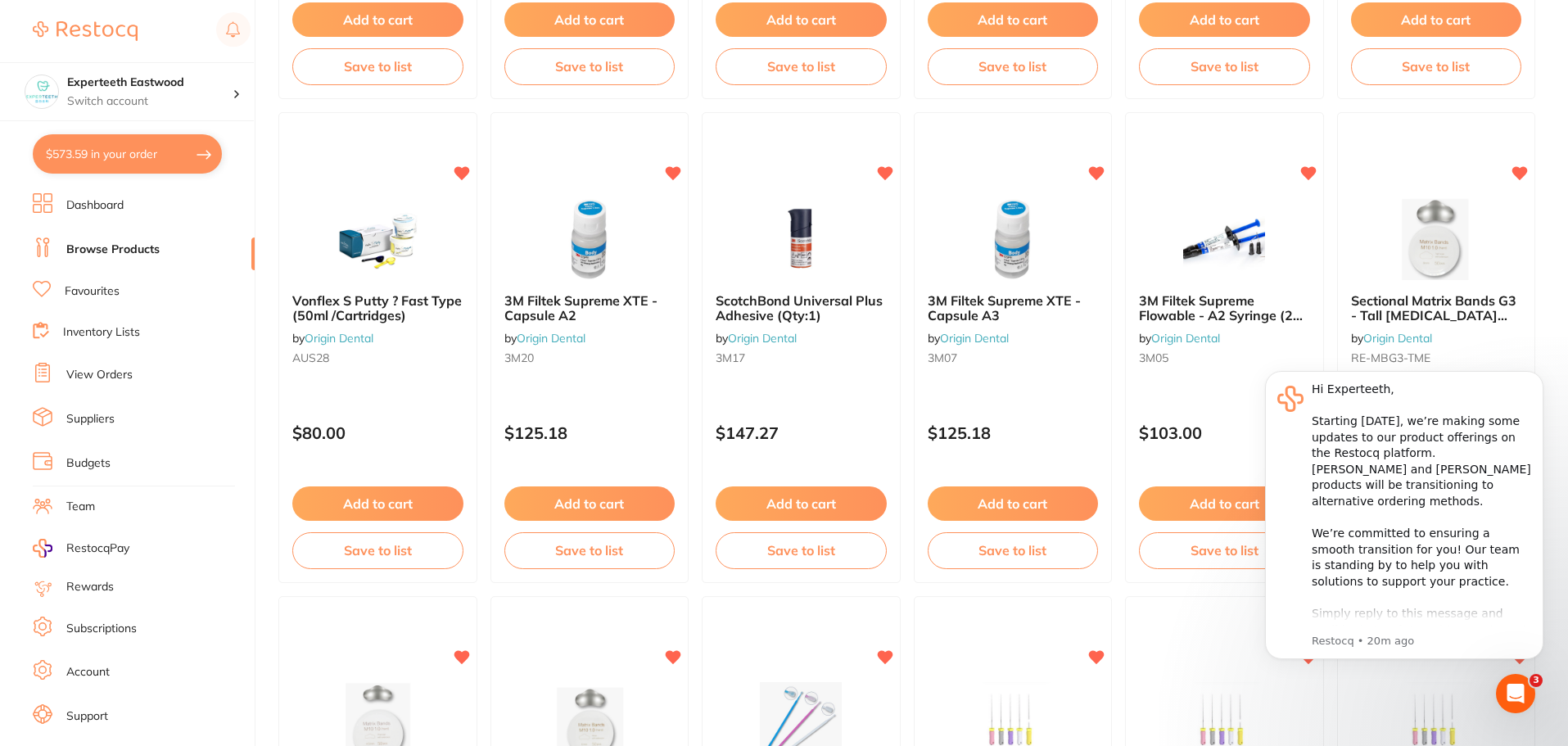
drag, startPoint x: 605, startPoint y: 503, endPoint x: 669, endPoint y: 482, distance: 67.4
click at [605, 503] on button "Add to cart" at bounding box center [590, 503] width 171 height 35
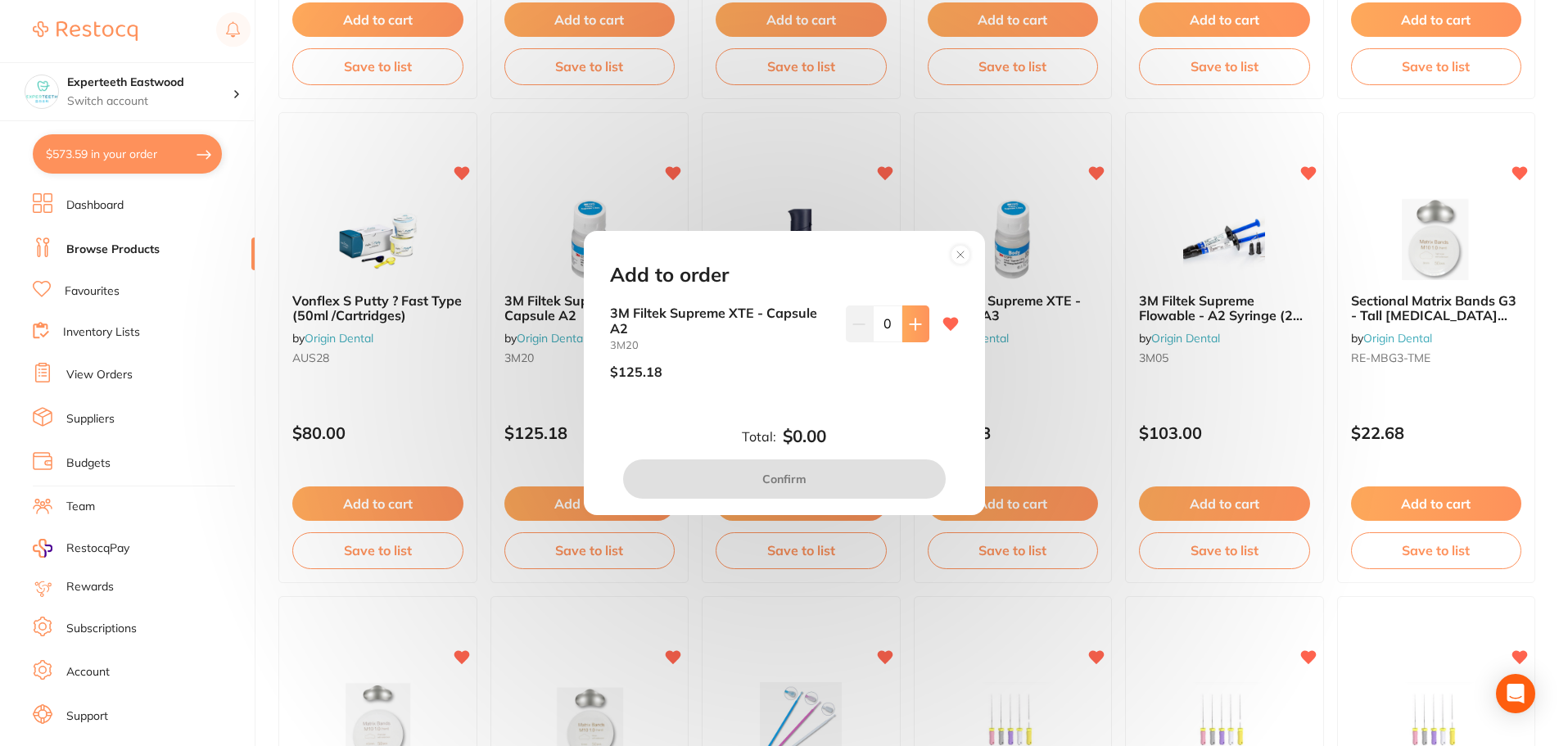
click at [909, 330] on icon at bounding box center [916, 324] width 13 height 13
type input "1"
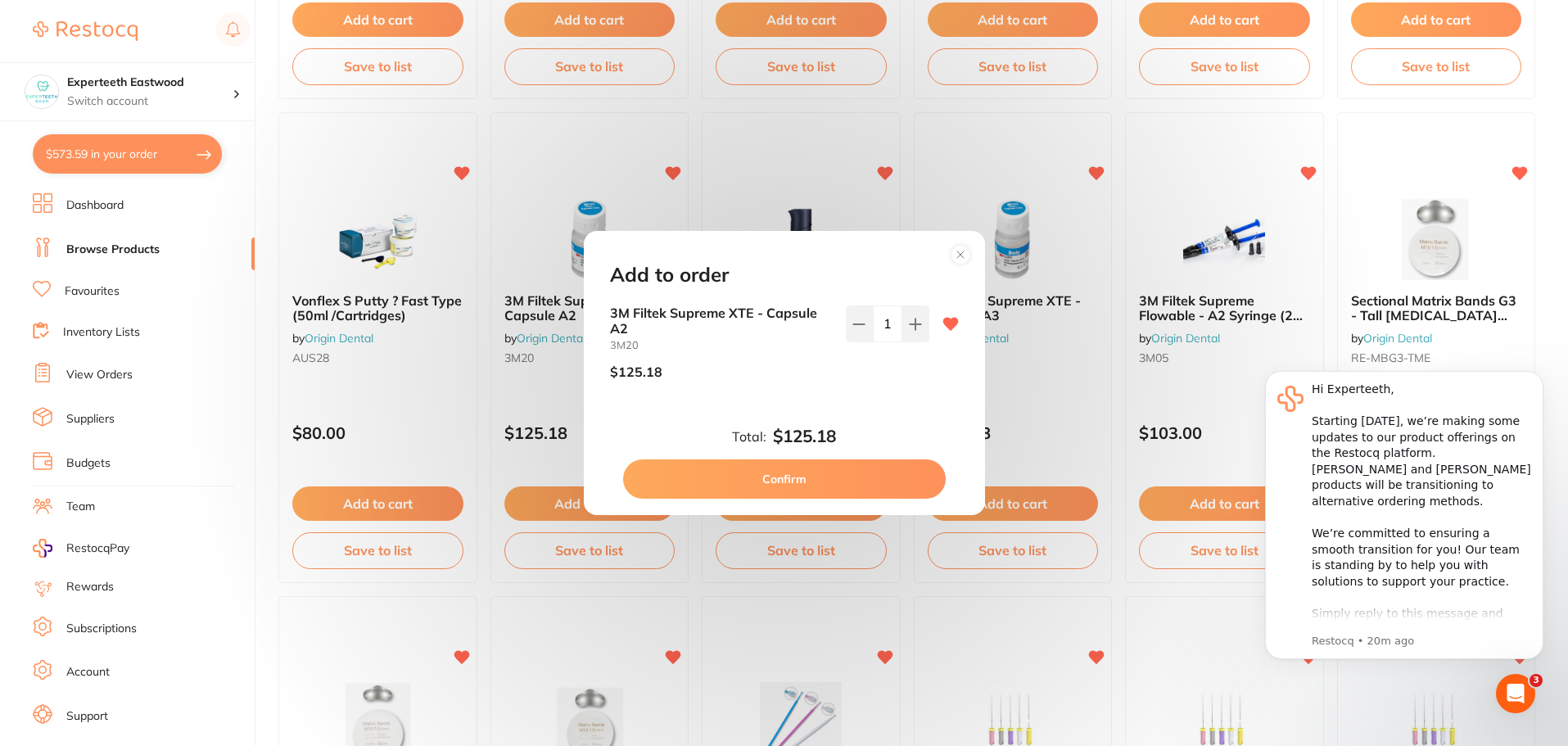
scroll to position [0, 0]
click at [785, 480] on button "Confirm" at bounding box center [784, 478] width 323 height 39
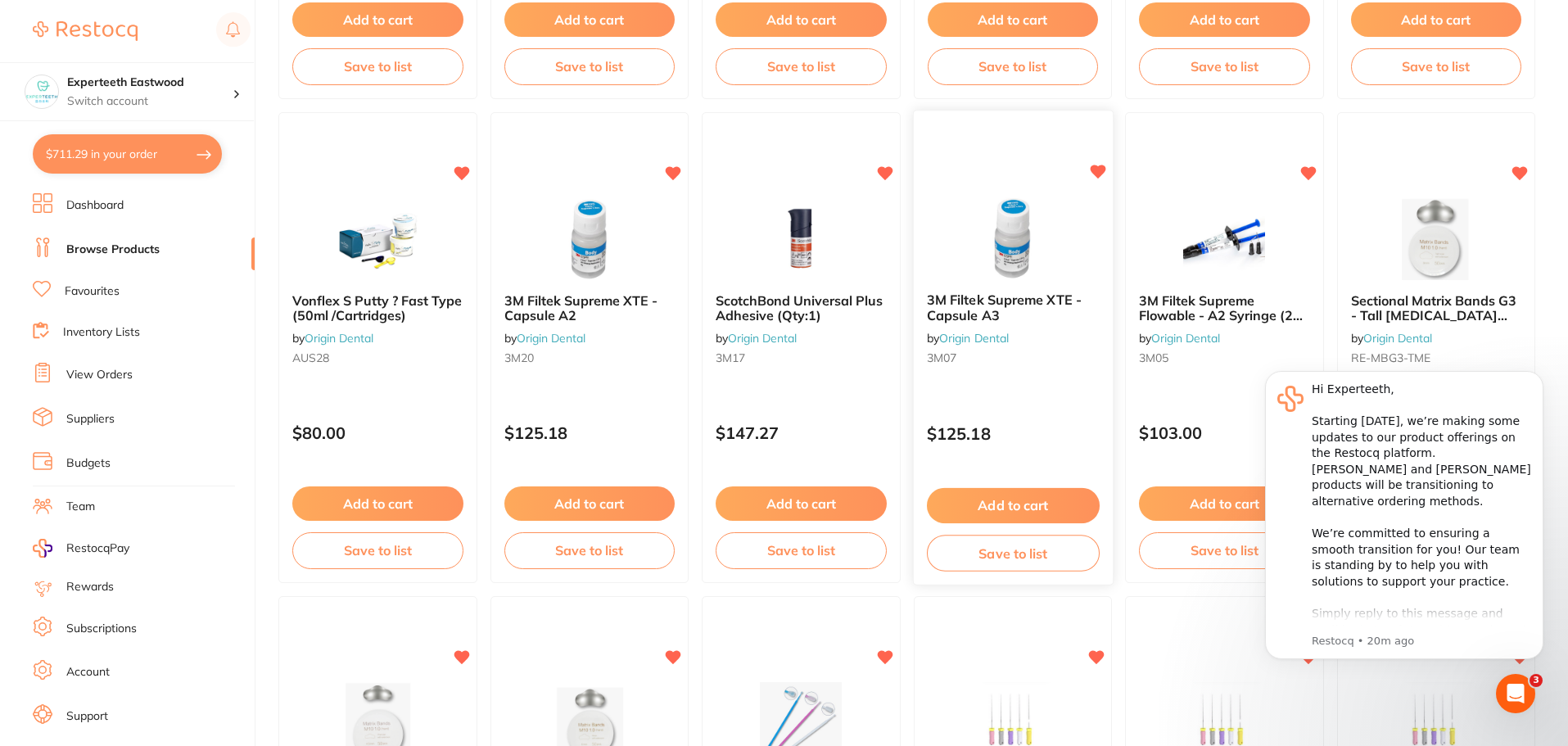
click at [994, 508] on button "Add to cart" at bounding box center [1012, 505] width 172 height 36
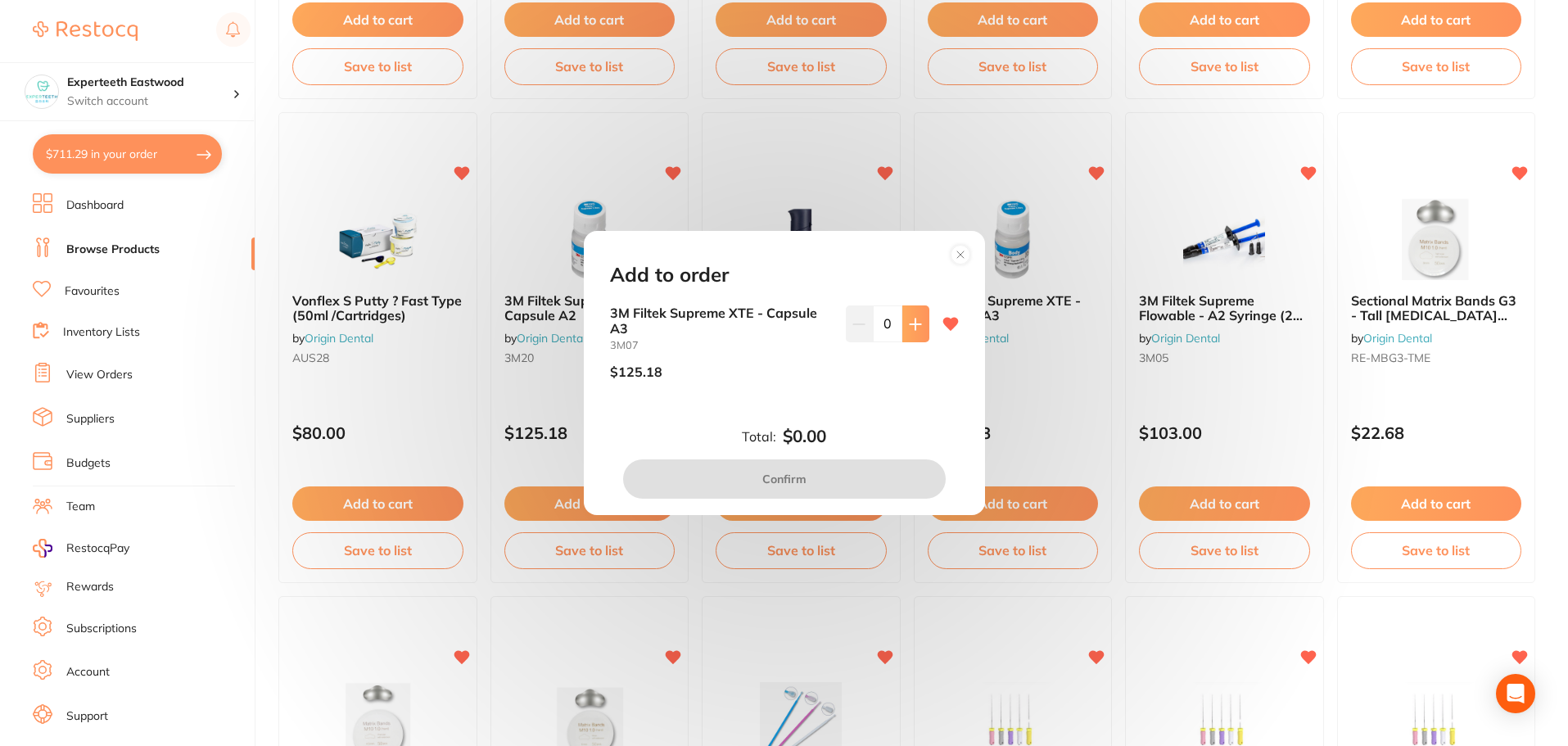
click at [911, 325] on icon at bounding box center [915, 323] width 11 height 11
type input "1"
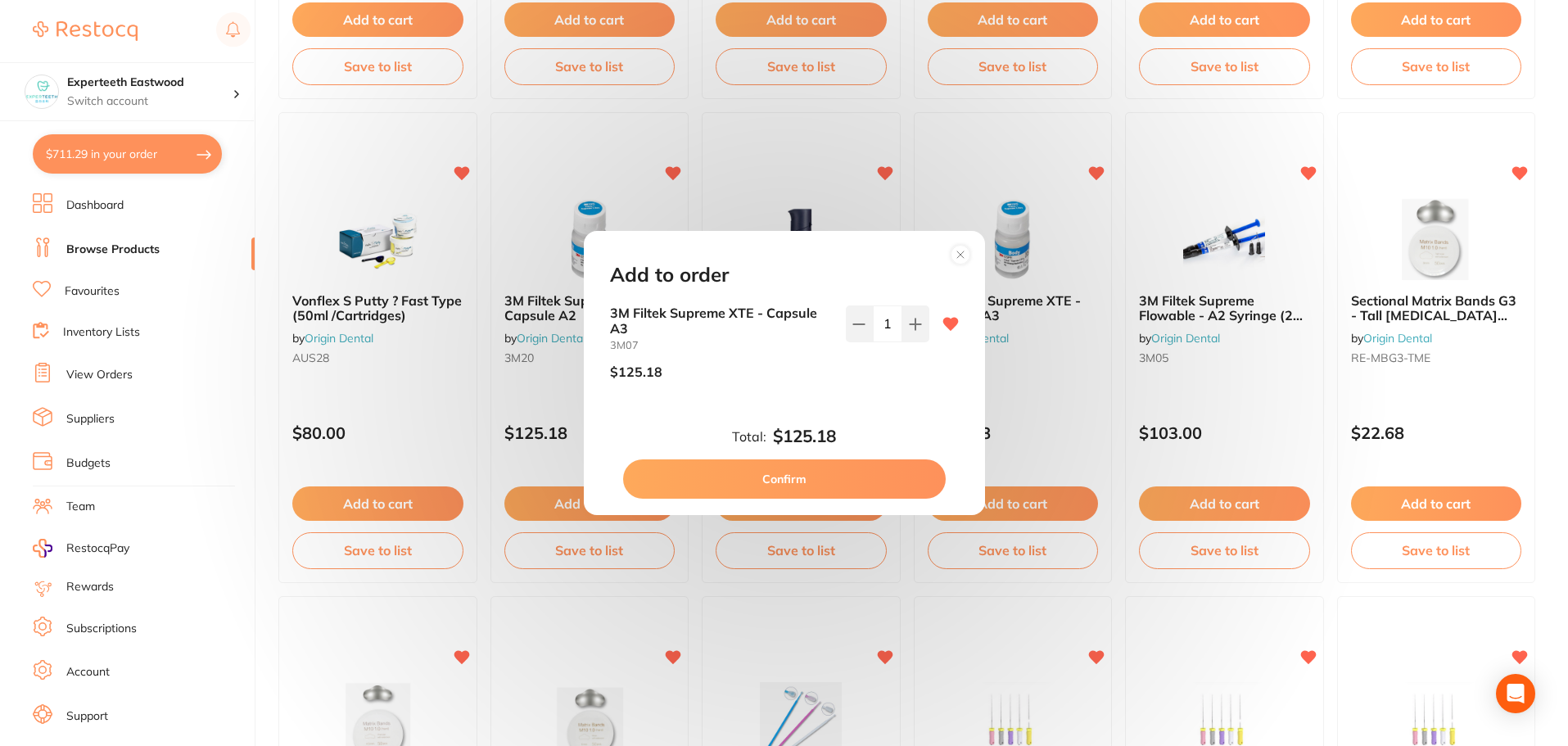
click at [820, 478] on button "Confirm" at bounding box center [784, 478] width 323 height 39
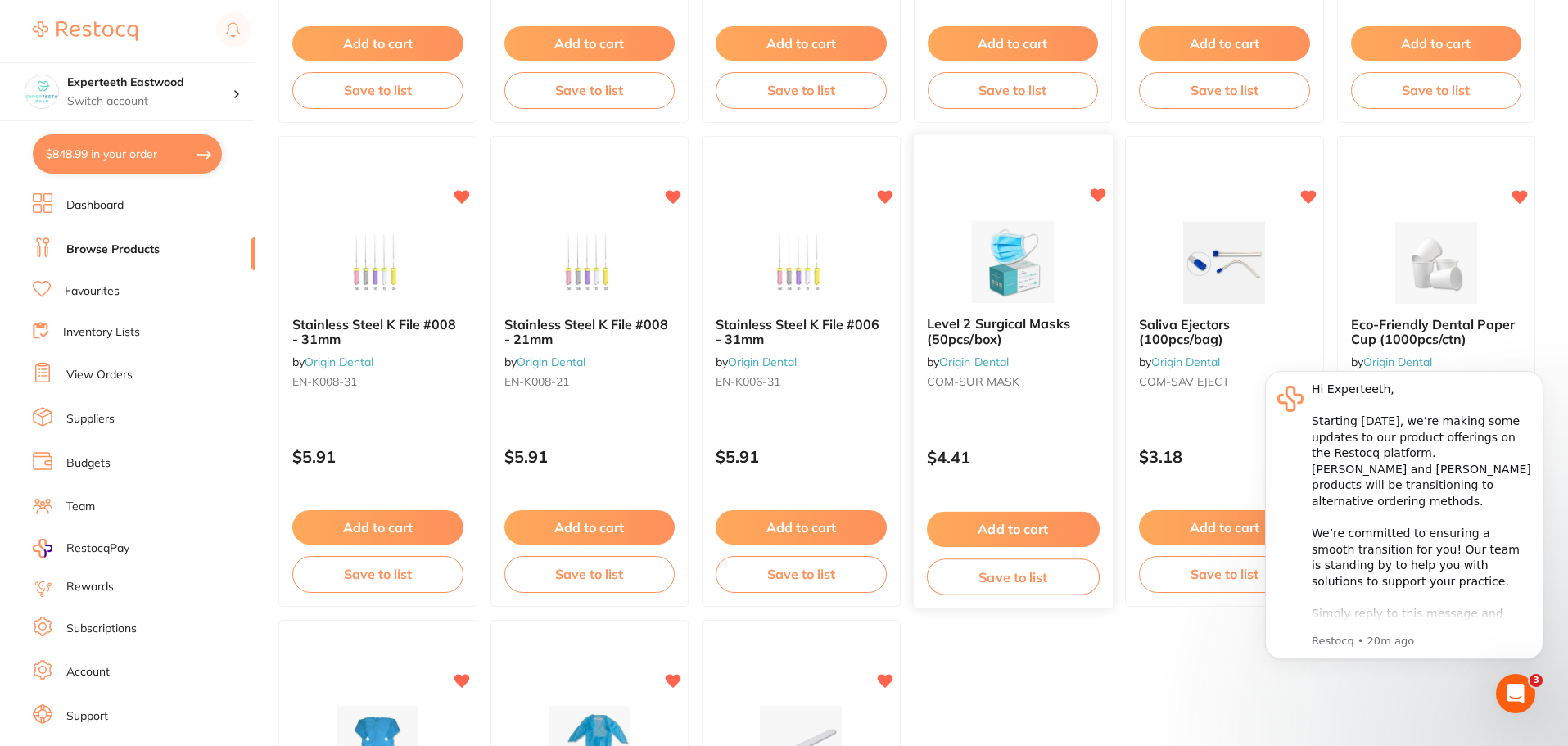
scroll to position [3519, 0]
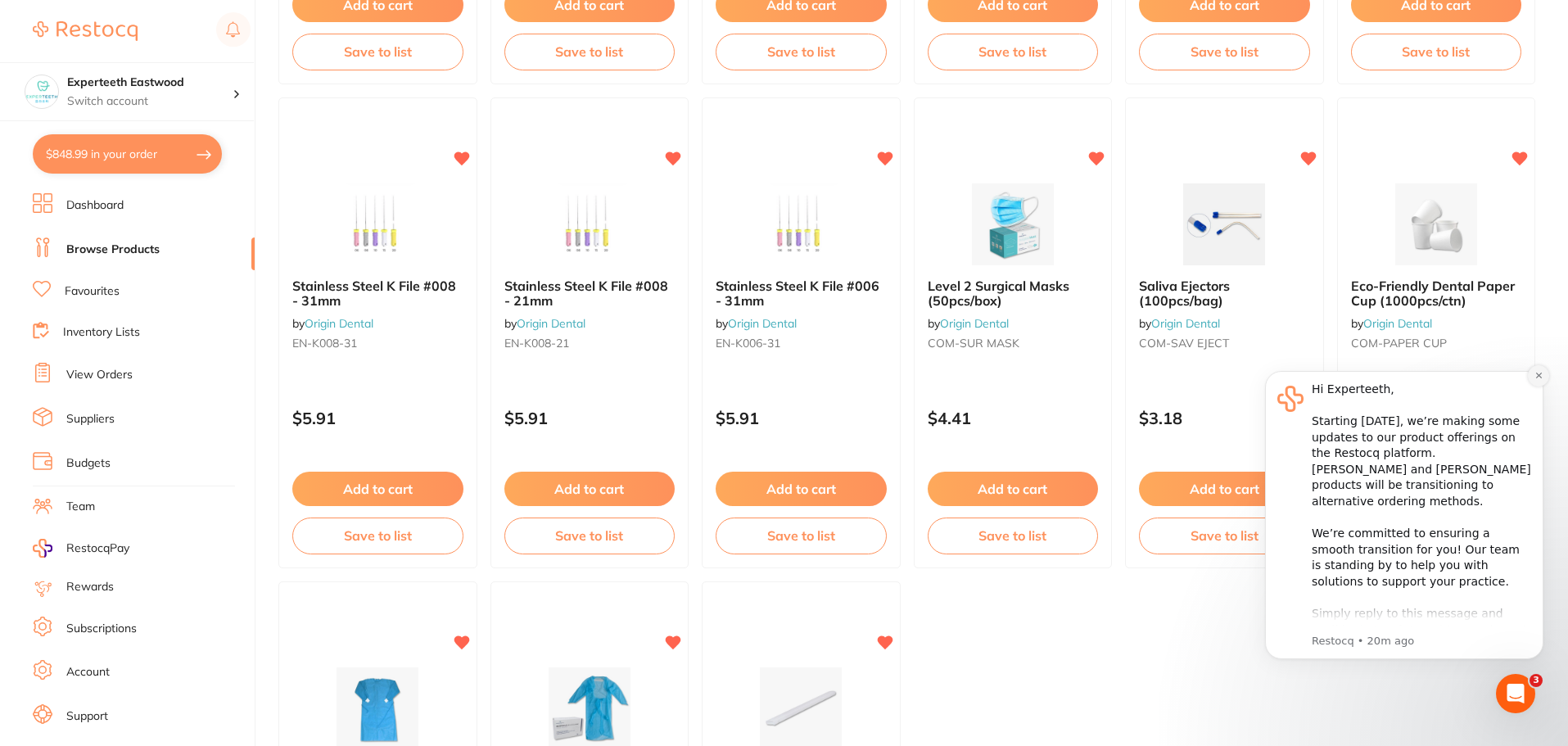
click at [1538, 371] on icon "Dismiss notification" at bounding box center [1538, 374] width 9 height 9
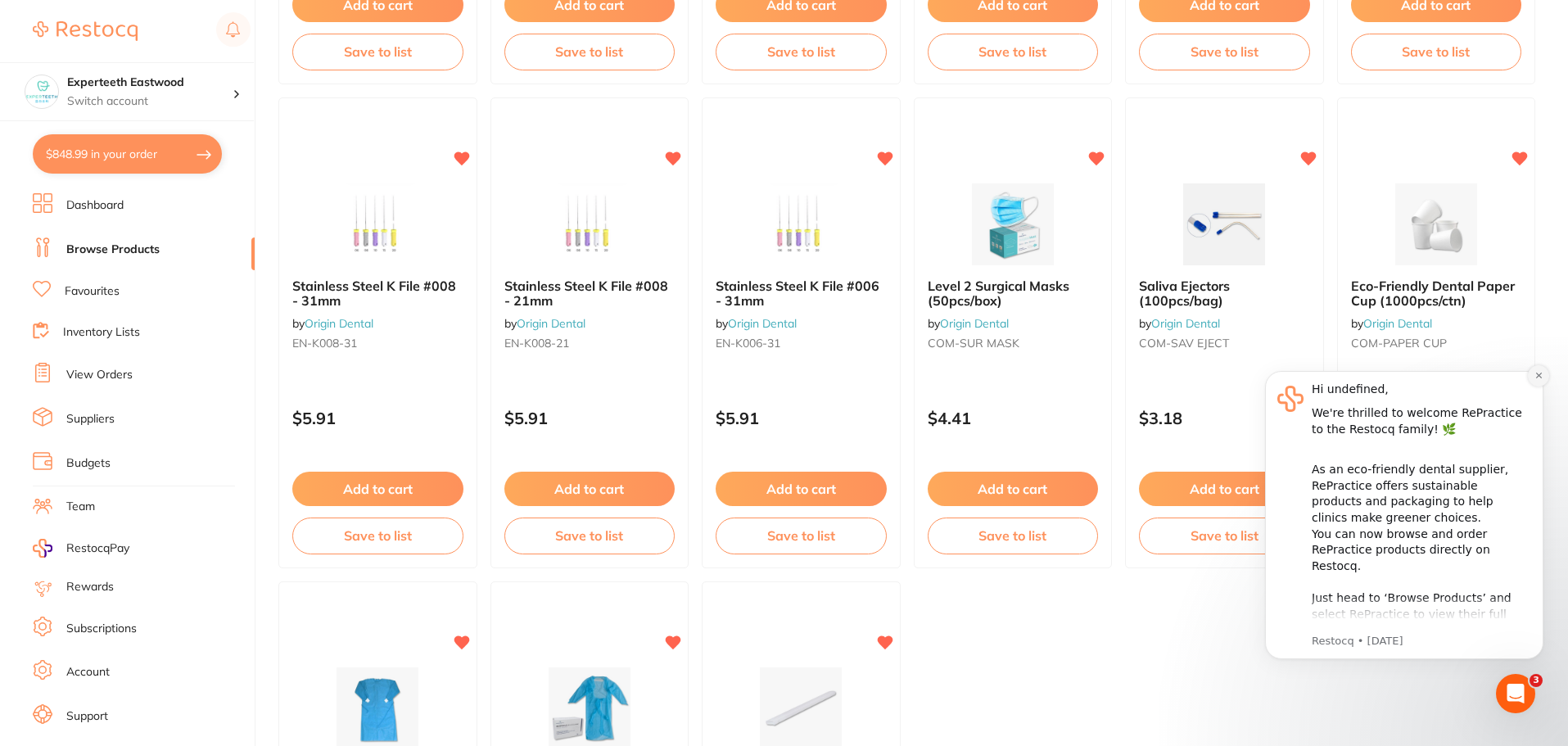
click at [1537, 378] on icon "Dismiss notification" at bounding box center [1538, 374] width 9 height 9
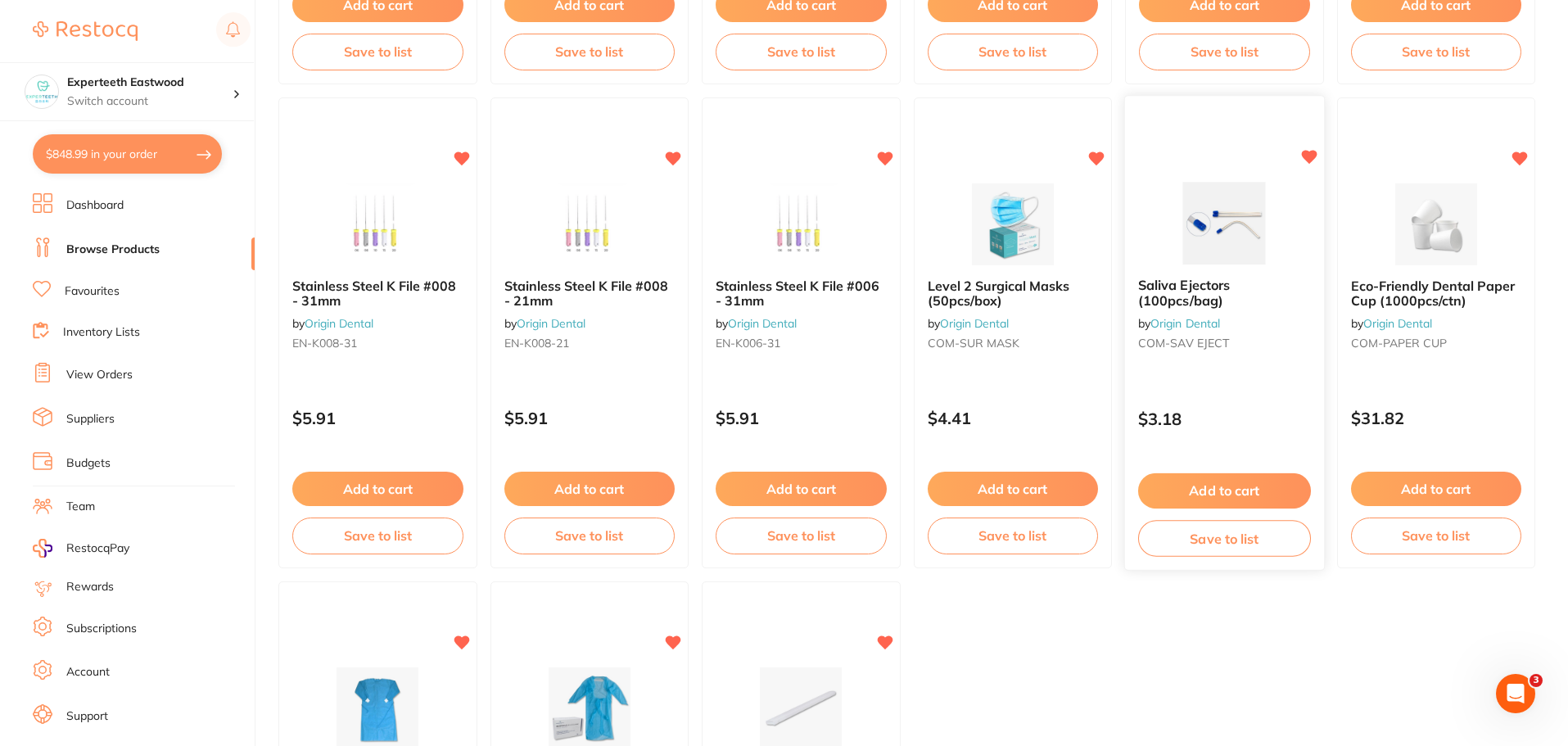
click at [1203, 484] on button "Add to cart" at bounding box center [1224, 490] width 172 height 36
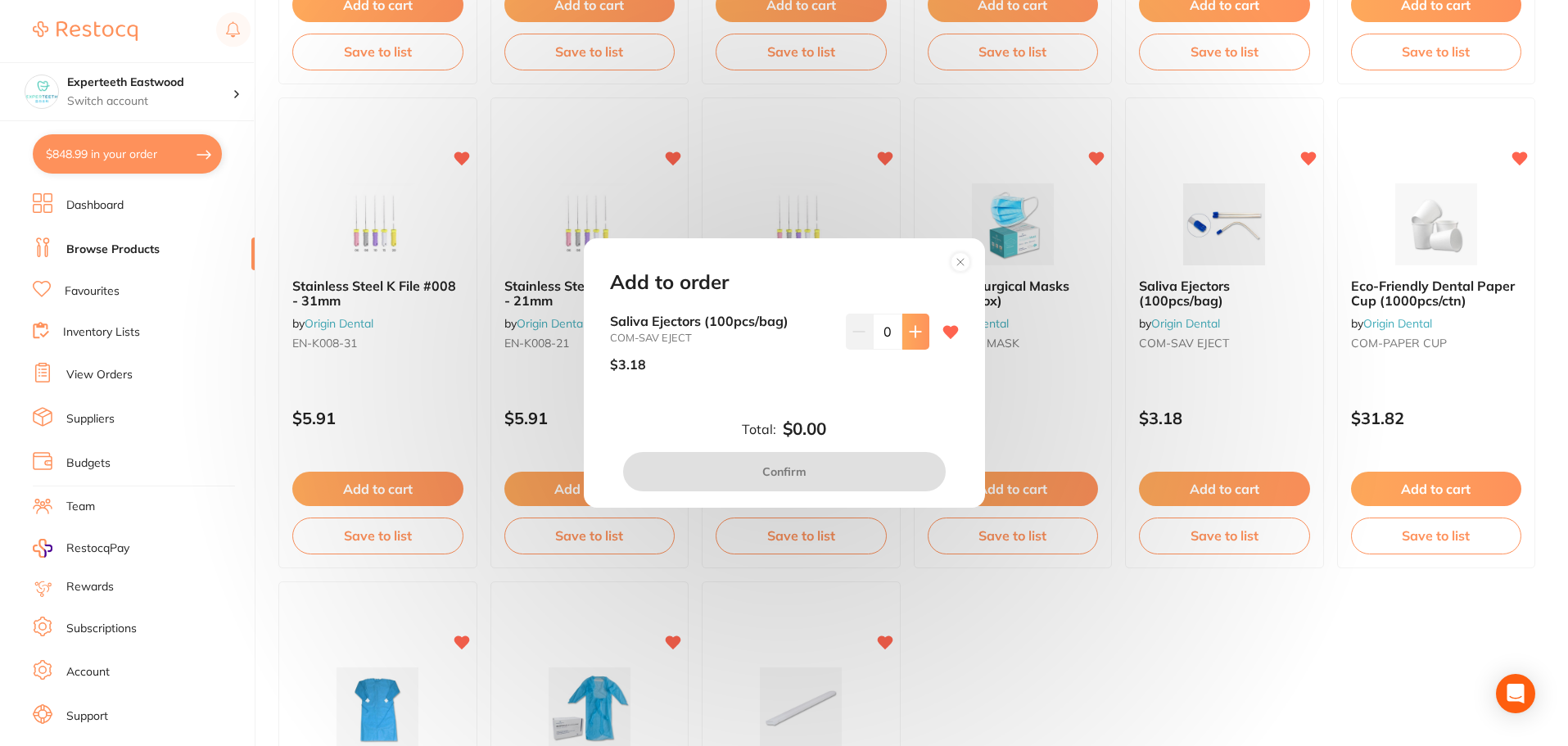
click at [908, 321] on button at bounding box center [916, 331] width 27 height 36
type input "1"
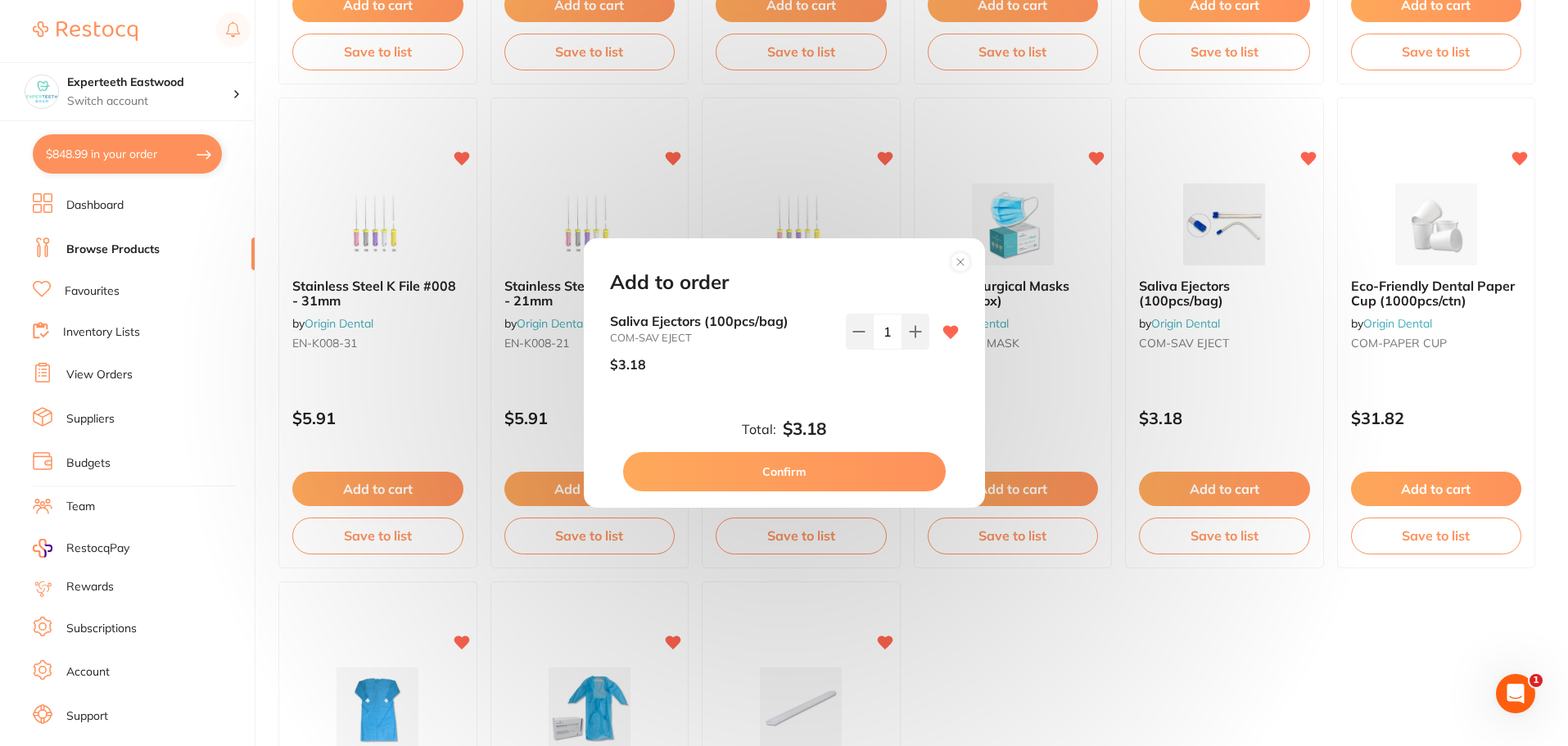
scroll to position [0, 0]
click at [851, 473] on button "Confirm" at bounding box center [784, 471] width 323 height 39
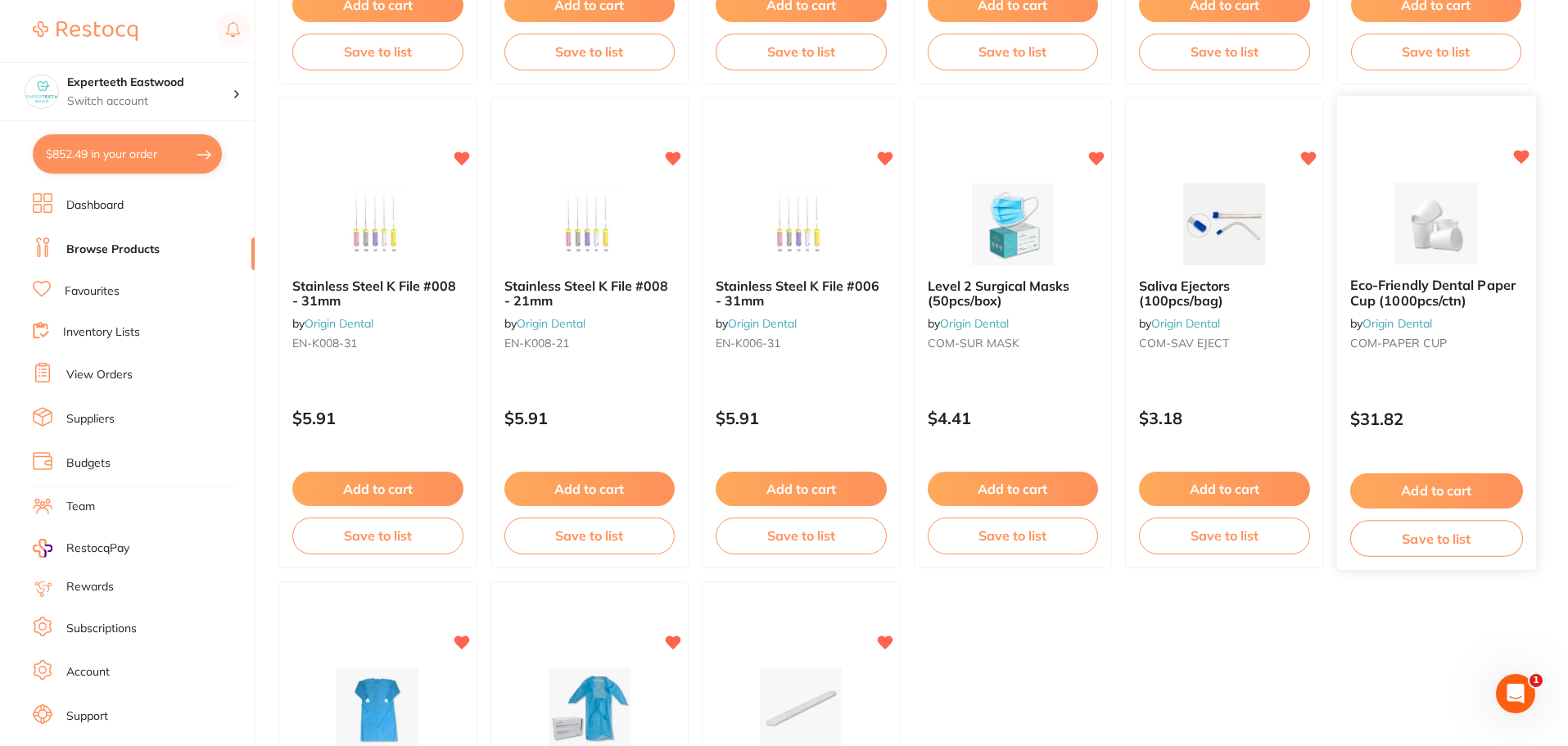
click at [1435, 483] on button "Add to cart" at bounding box center [1435, 490] width 172 height 36
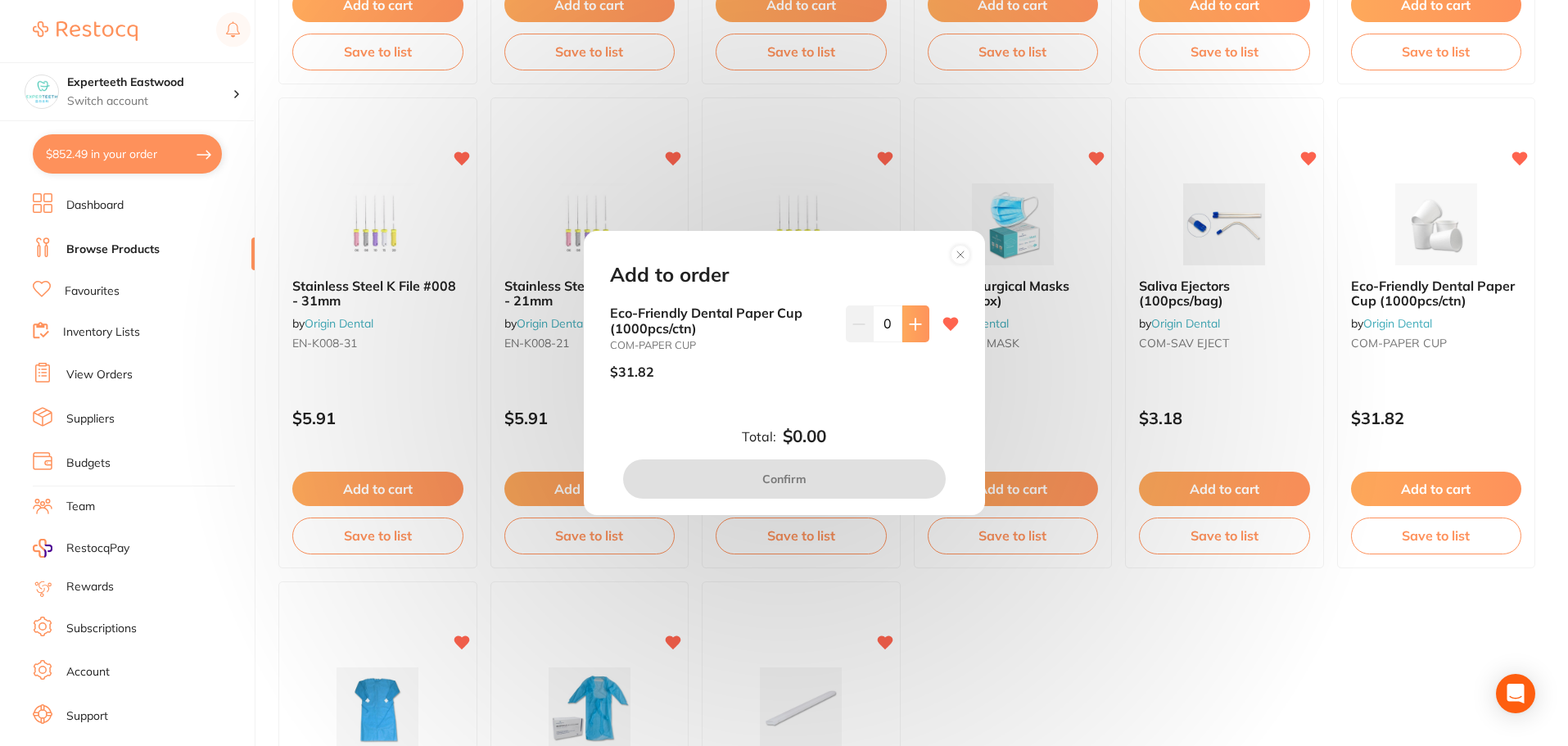
click at [913, 335] on button at bounding box center [916, 322] width 27 height 36
type input "1"
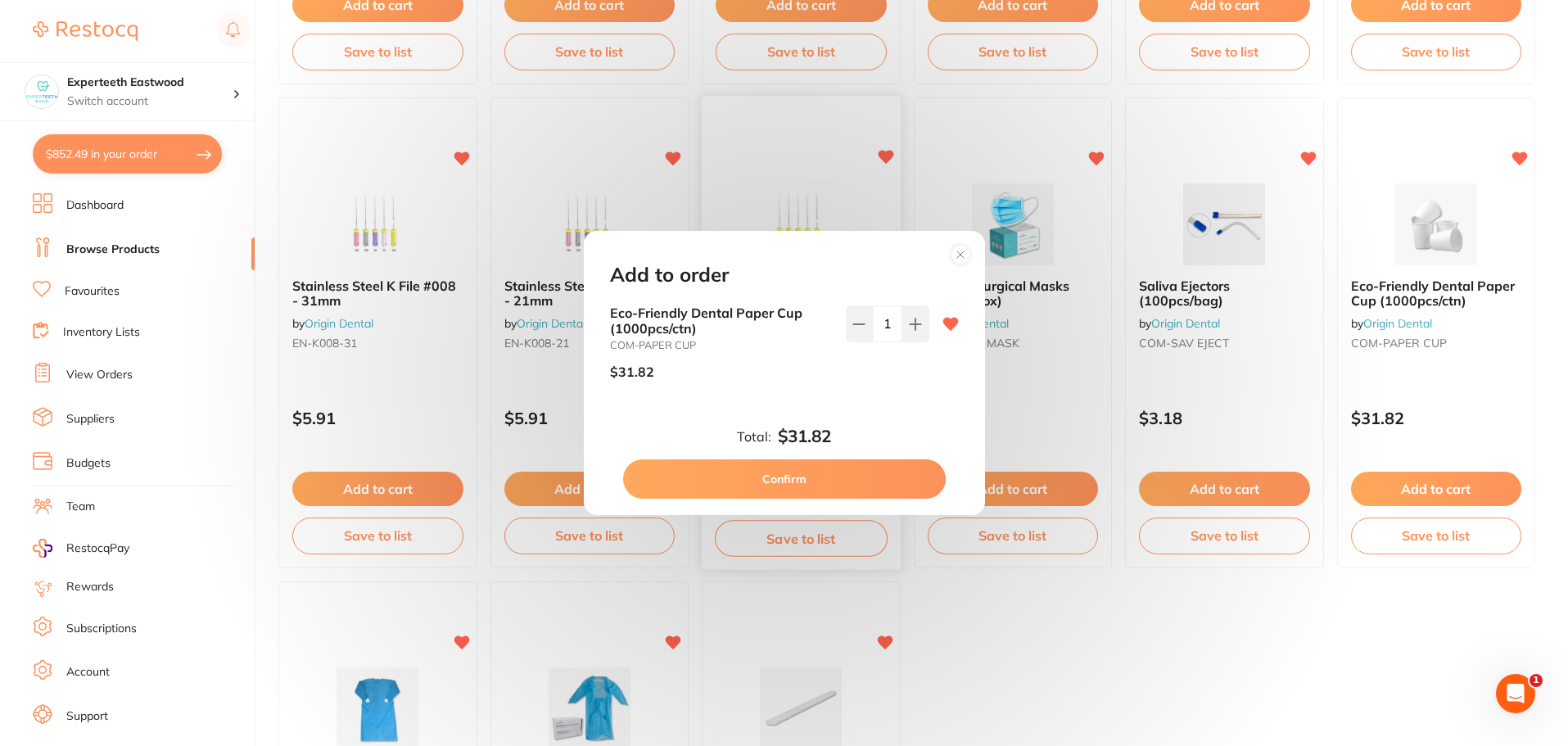
click at [809, 479] on button "Confirm" at bounding box center [784, 478] width 323 height 39
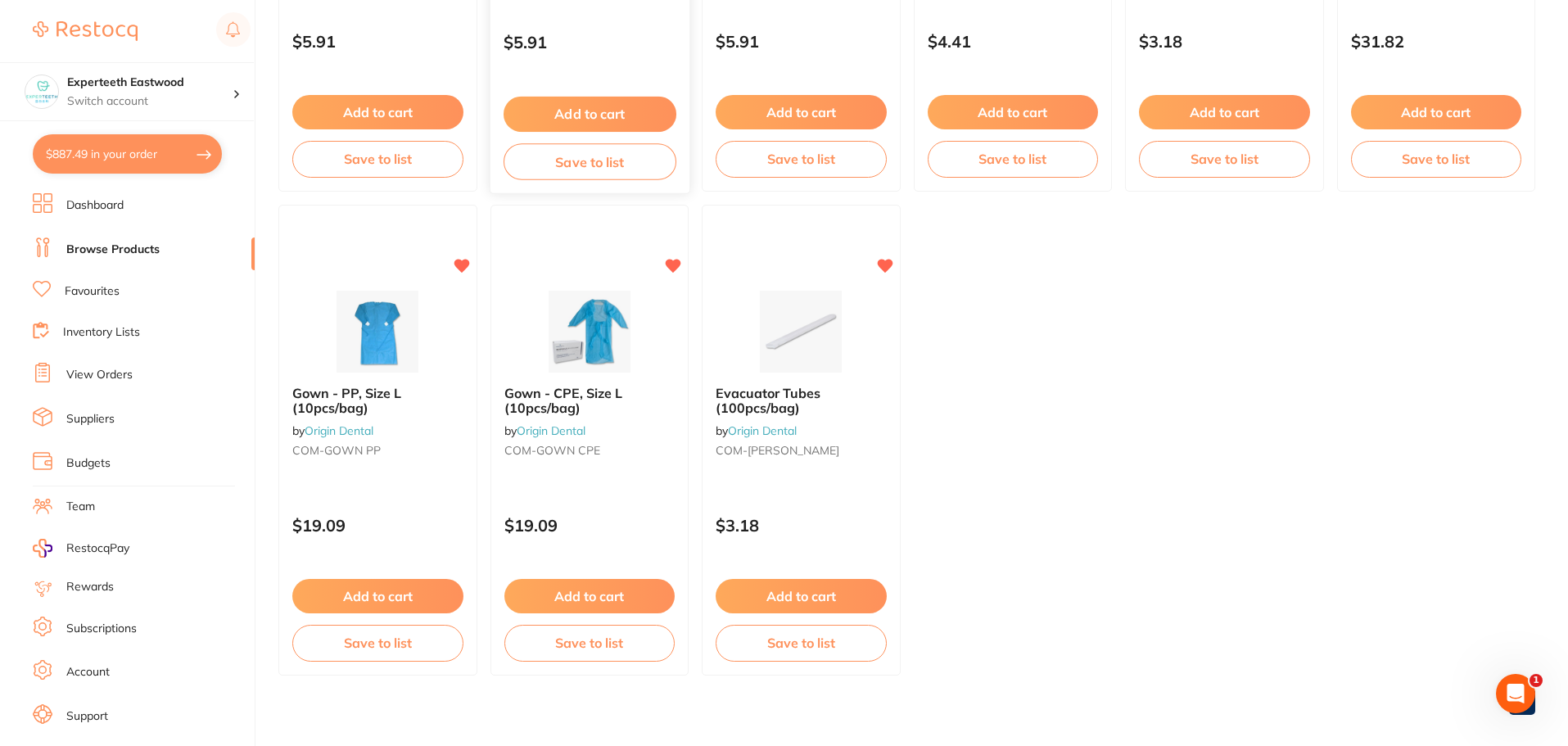
scroll to position [3911, 0]
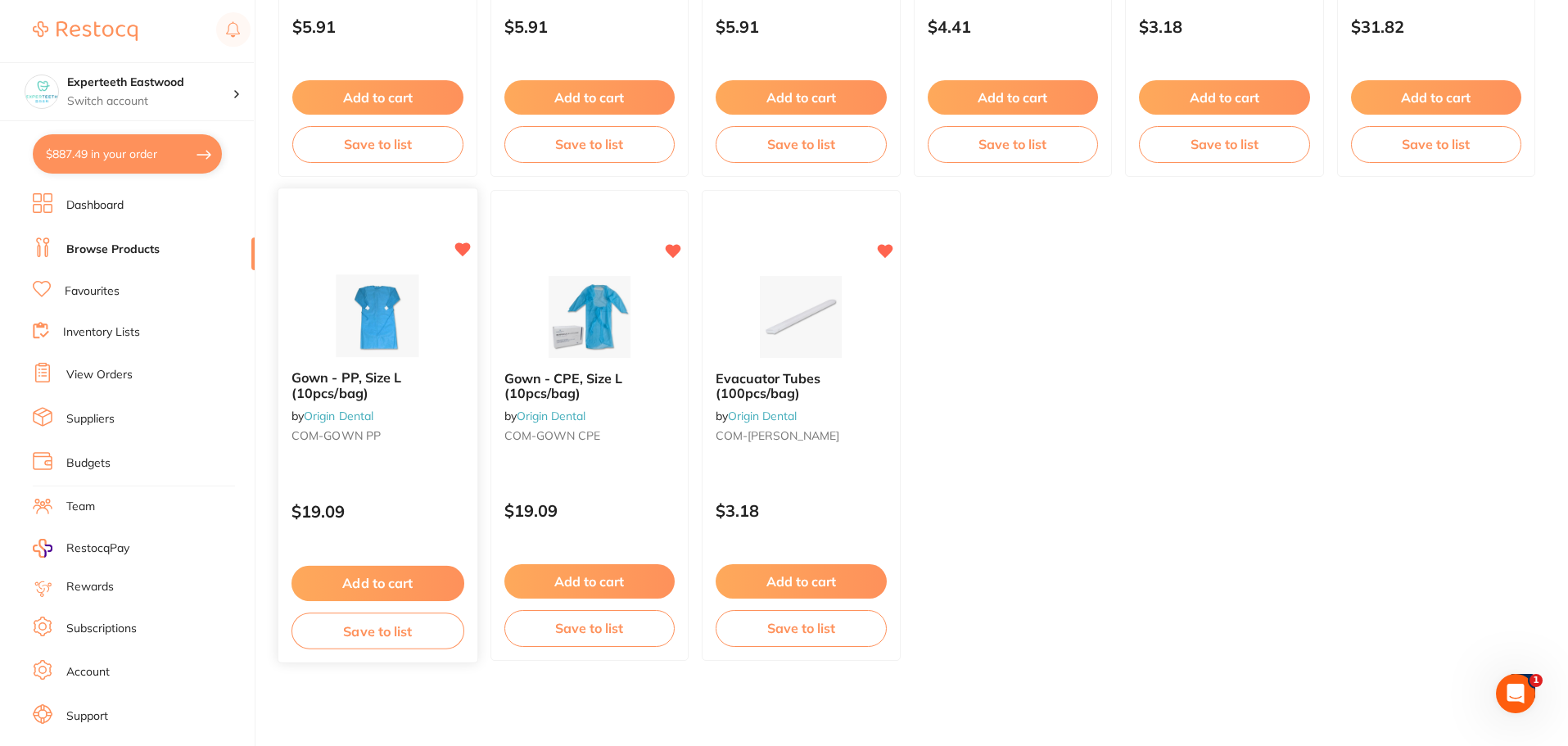
click at [399, 577] on button "Add to cart" at bounding box center [378, 583] width 172 height 36
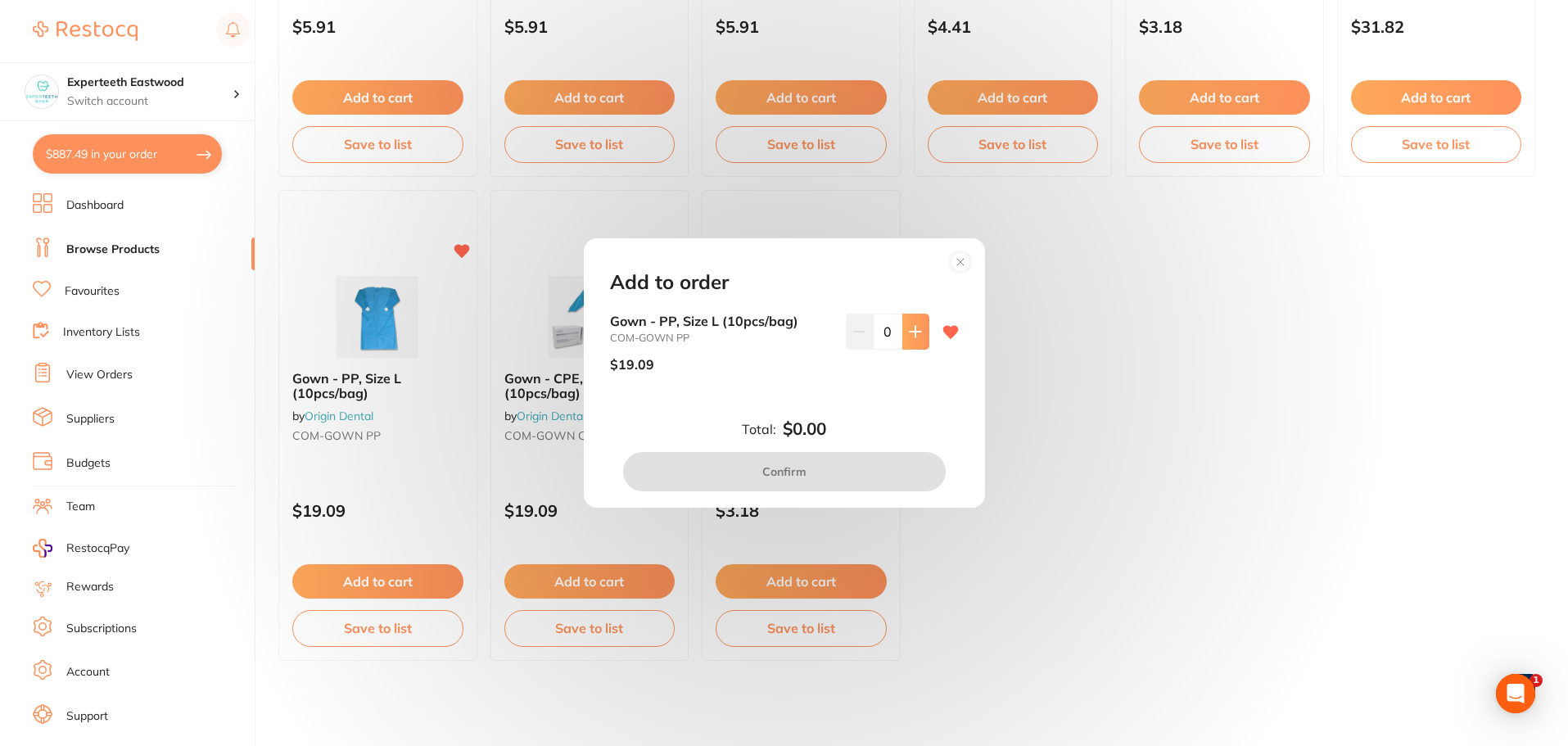
scroll to position [0, 0]
click at [912, 331] on icon at bounding box center [915, 330] width 11 height 11
type input "1"
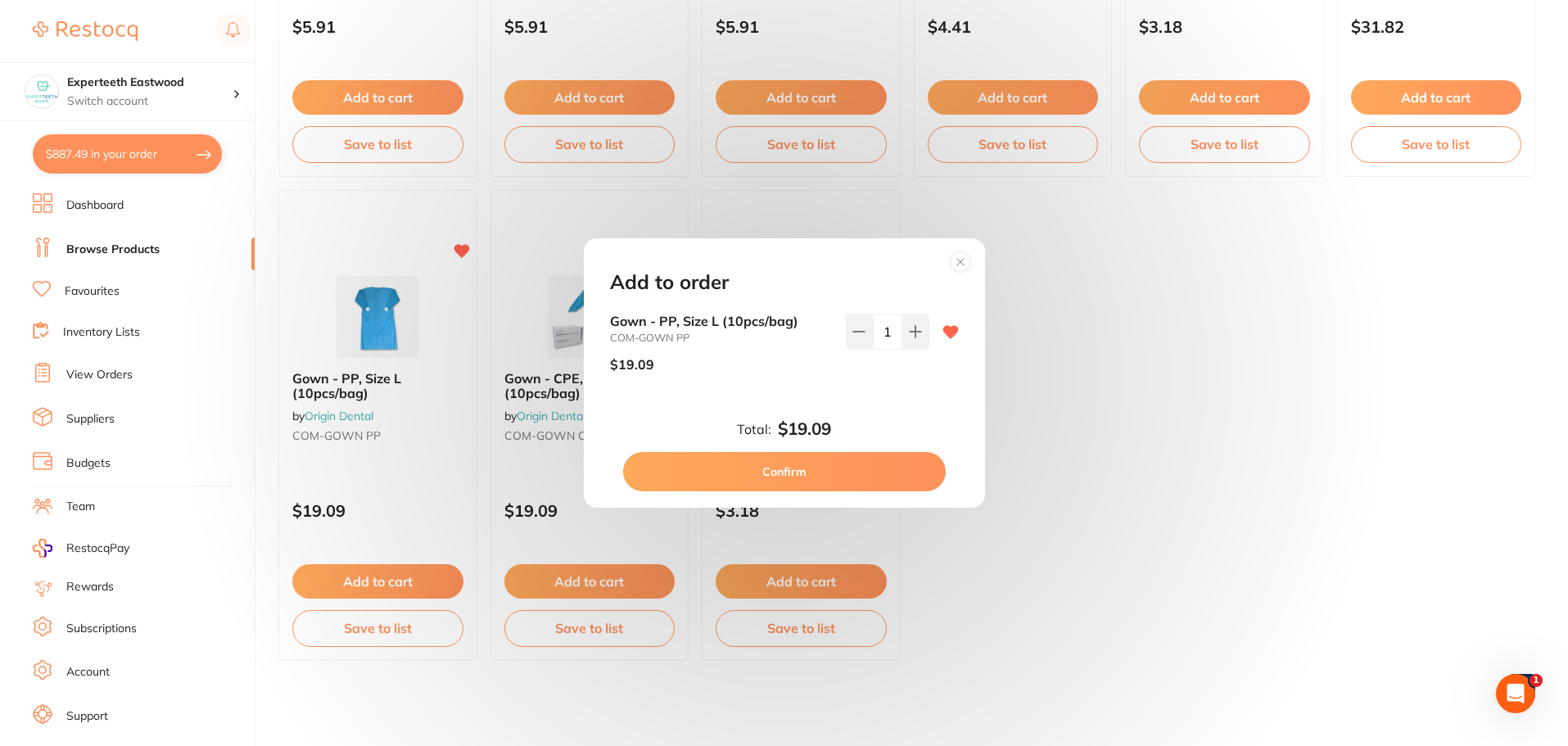
click at [763, 468] on button "Confirm" at bounding box center [784, 471] width 323 height 39
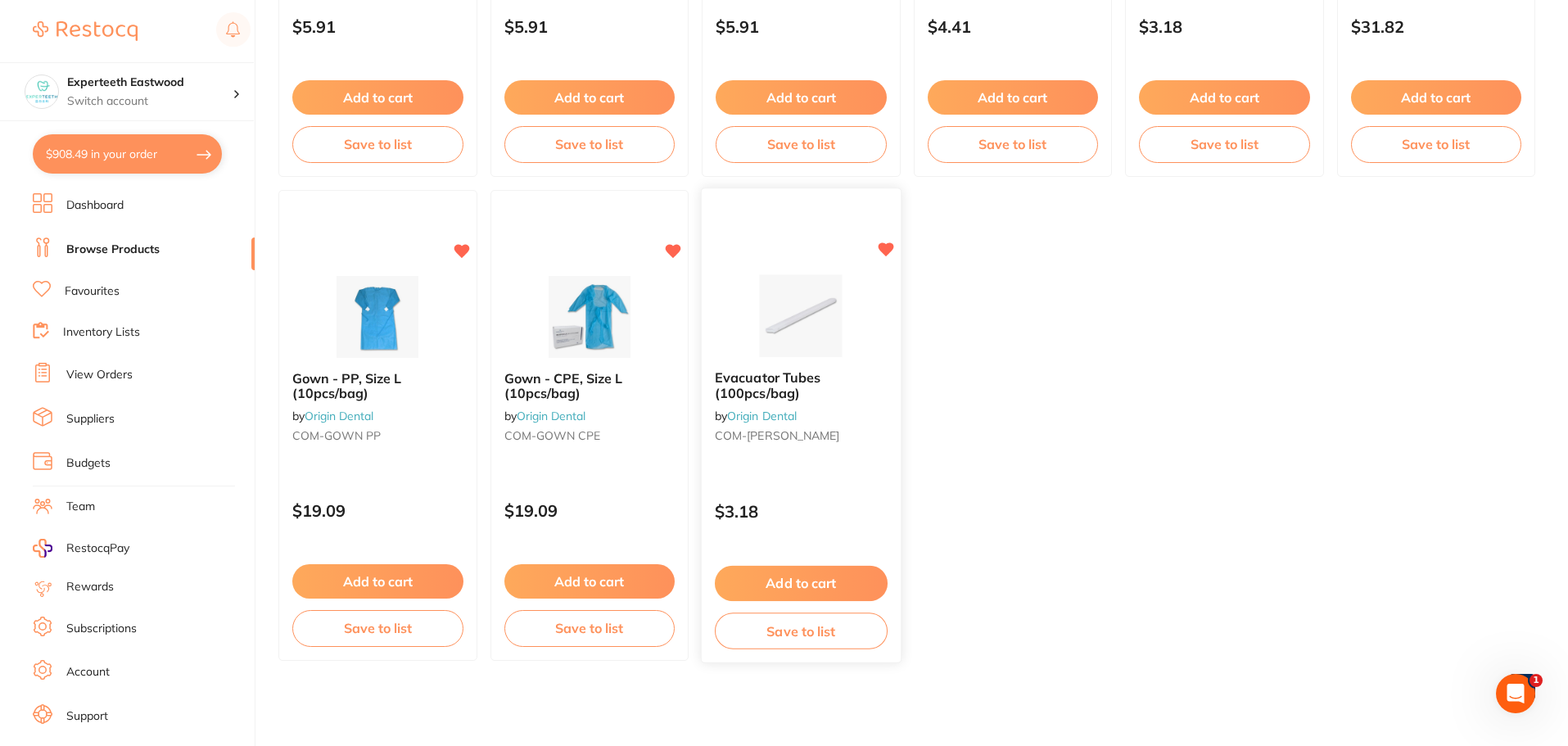
click at [795, 582] on button "Add to cart" at bounding box center [800, 583] width 172 height 36
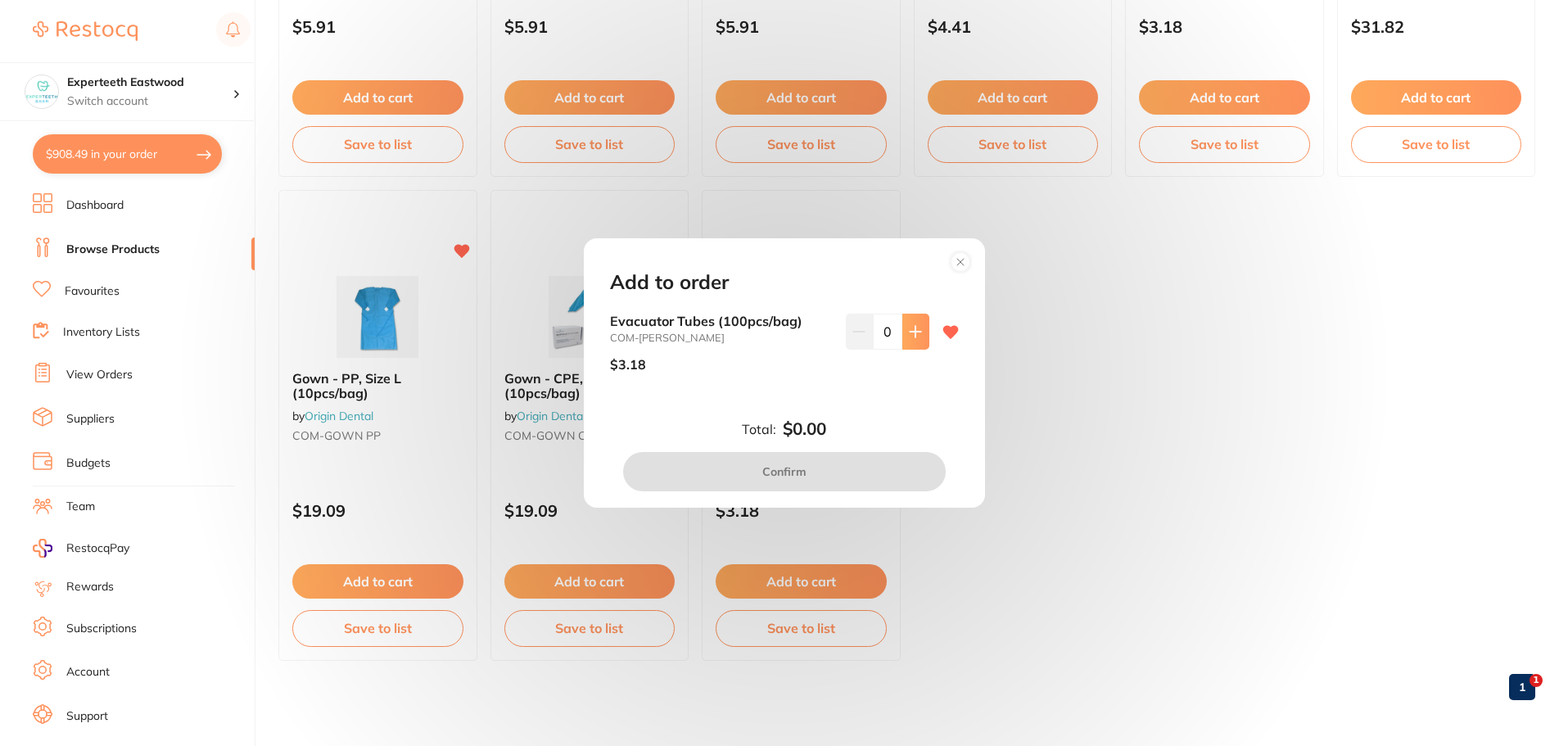
click at [916, 331] on icon at bounding box center [915, 330] width 11 height 11
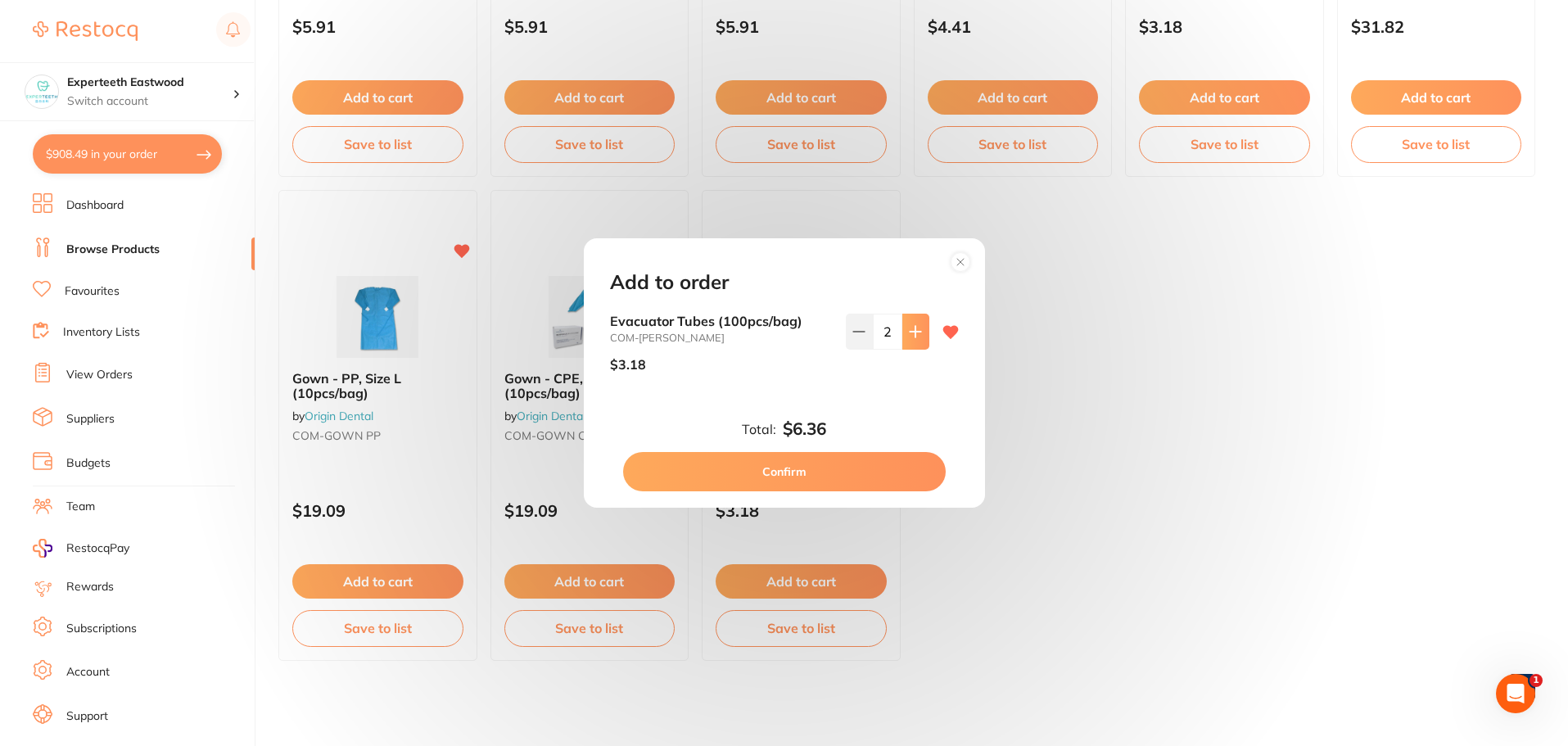
click at [916, 331] on icon at bounding box center [915, 330] width 11 height 11
type input "5"
click at [823, 474] on button "Confirm" at bounding box center [784, 471] width 323 height 39
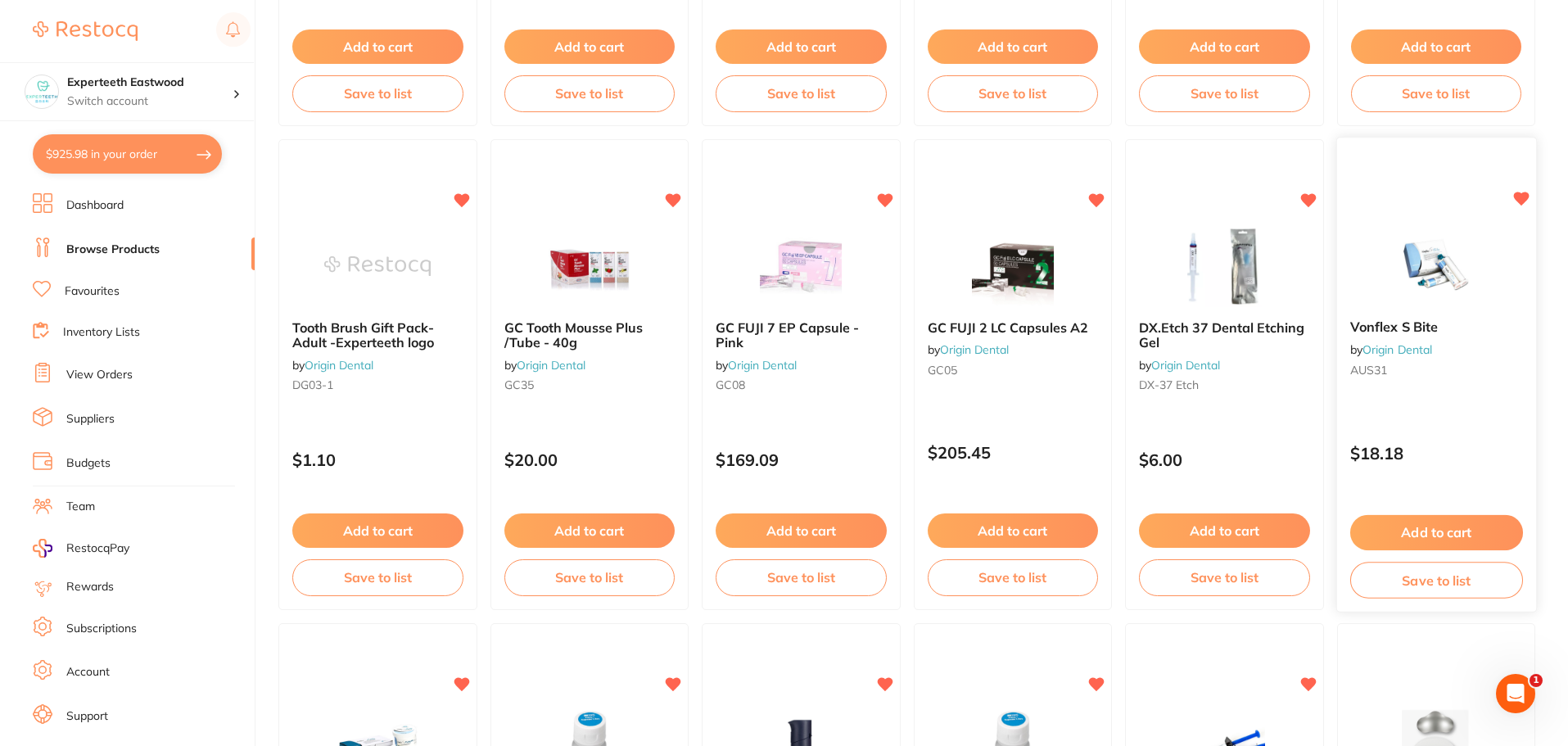
scroll to position [2028, 0]
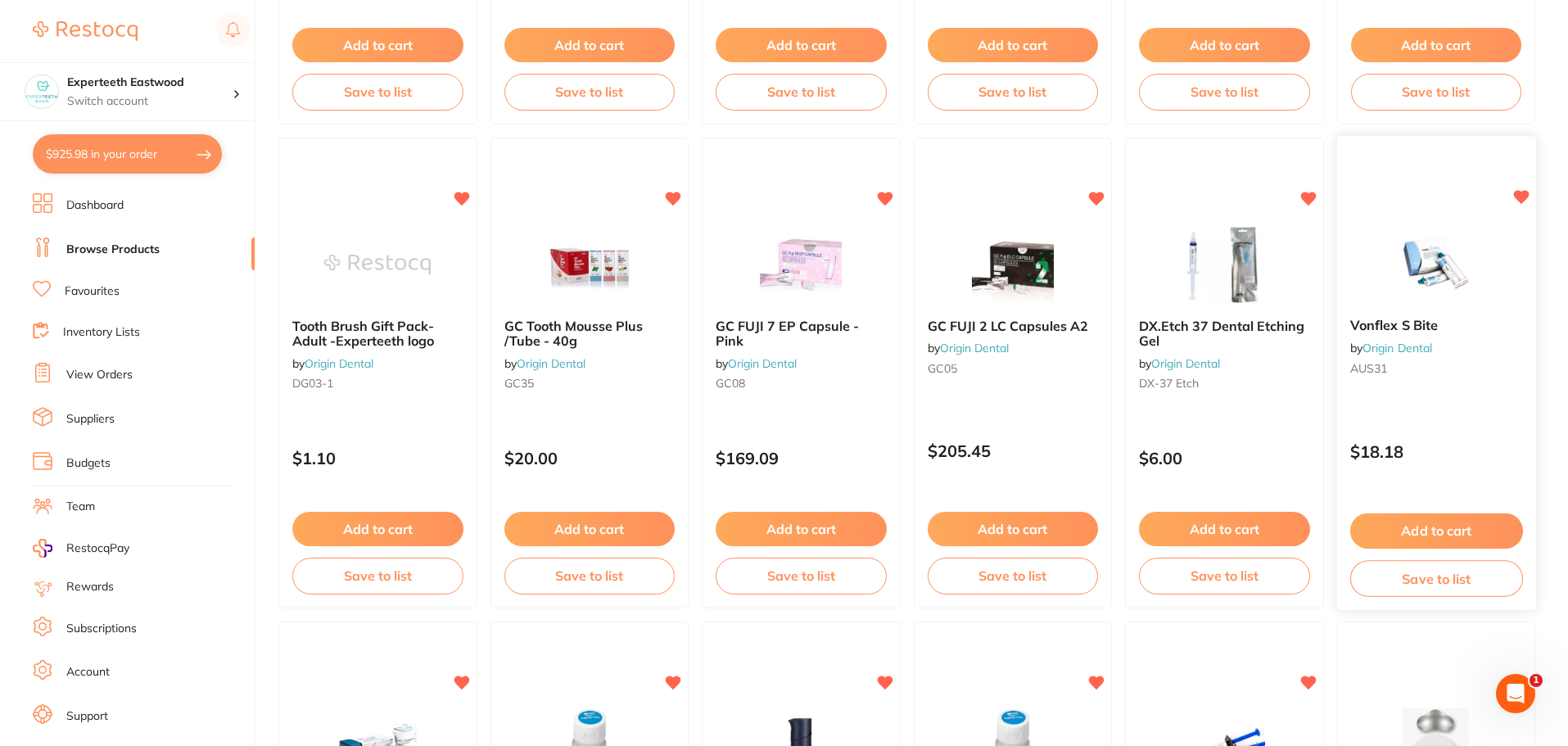
click at [1405, 526] on button "Add to cart" at bounding box center [1435, 530] width 172 height 36
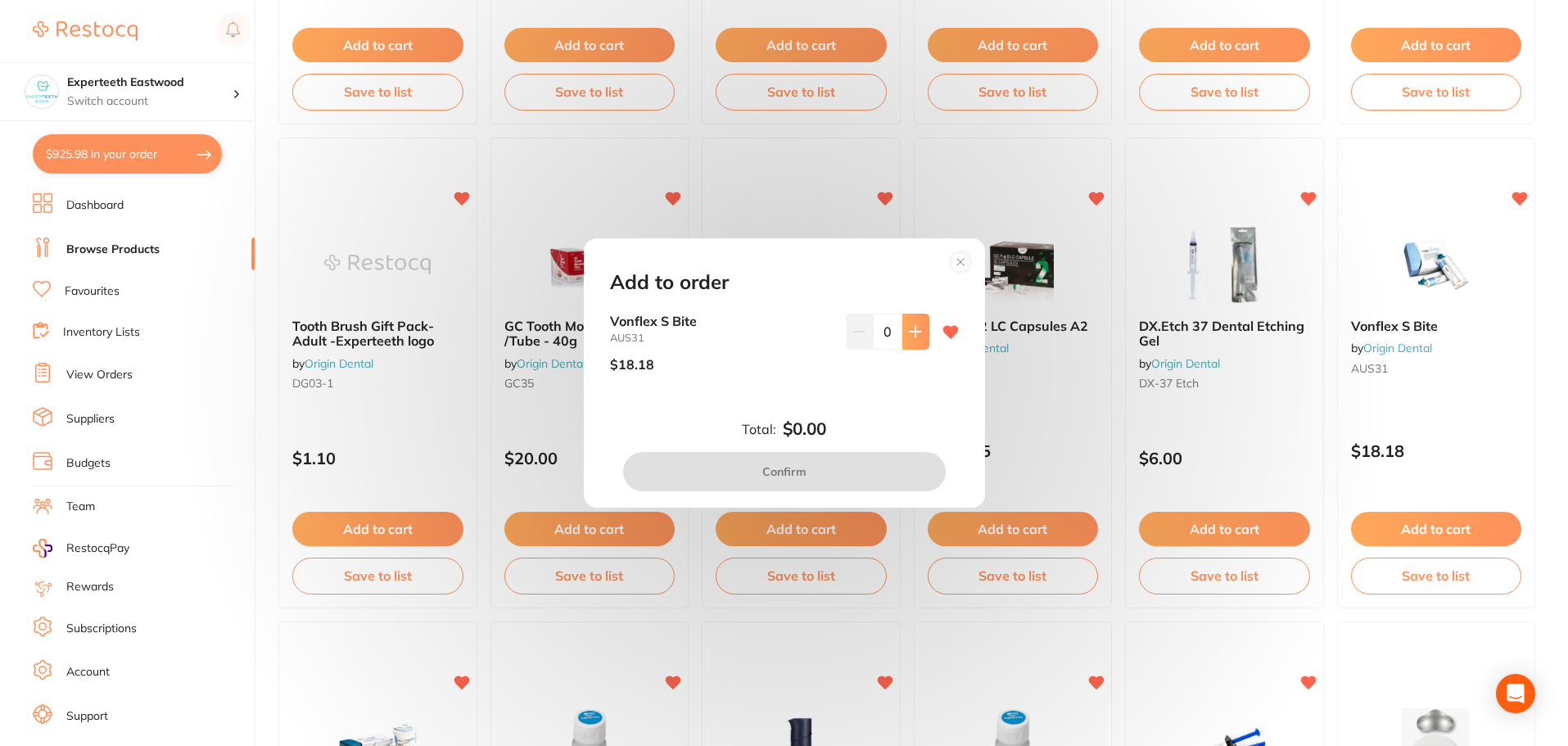
click at [916, 337] on icon at bounding box center [916, 332] width 13 height 13
type input "1"
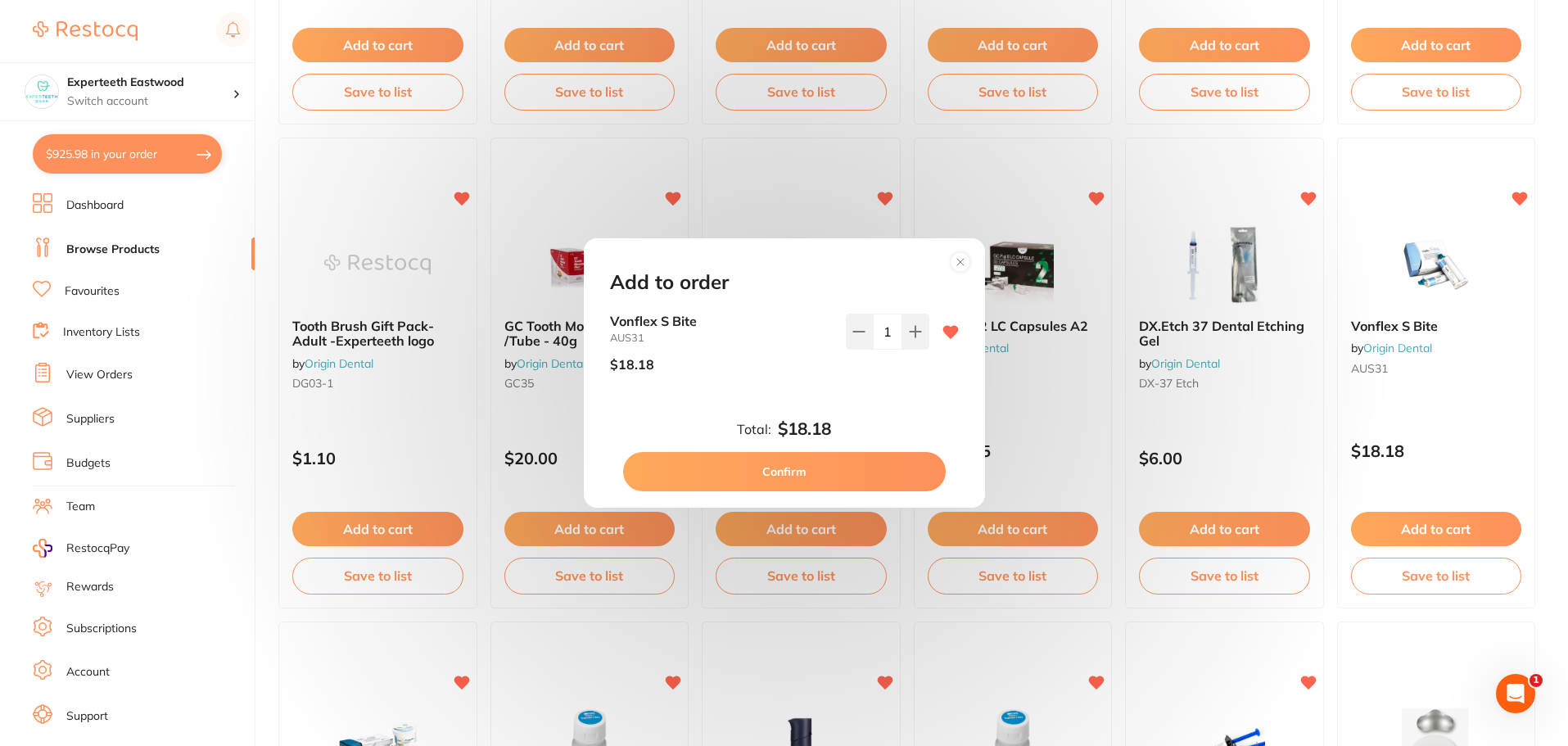
scroll to position [0, 0]
click at [800, 468] on button "Confirm" at bounding box center [784, 471] width 323 height 39
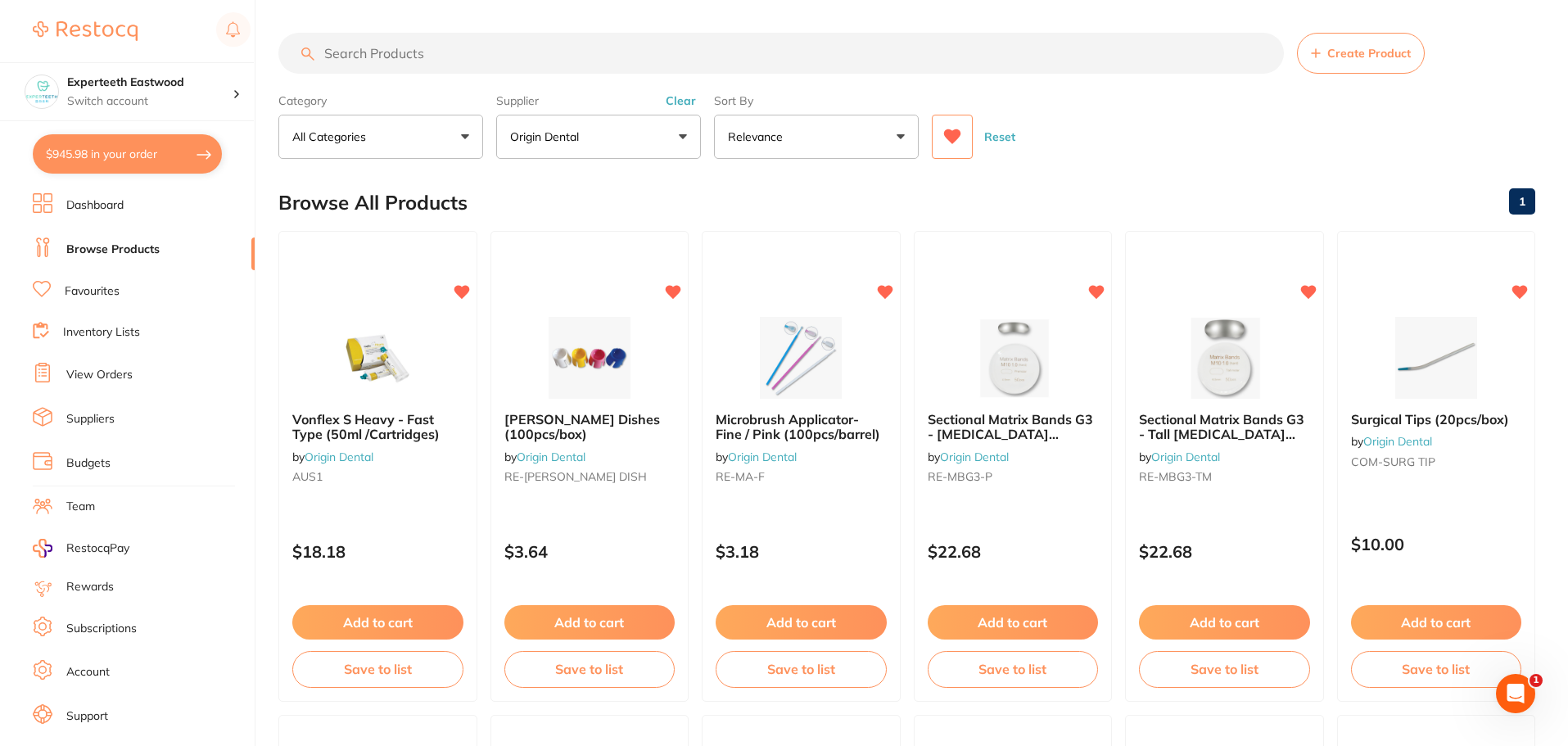
click at [965, 134] on button at bounding box center [953, 137] width 41 height 44
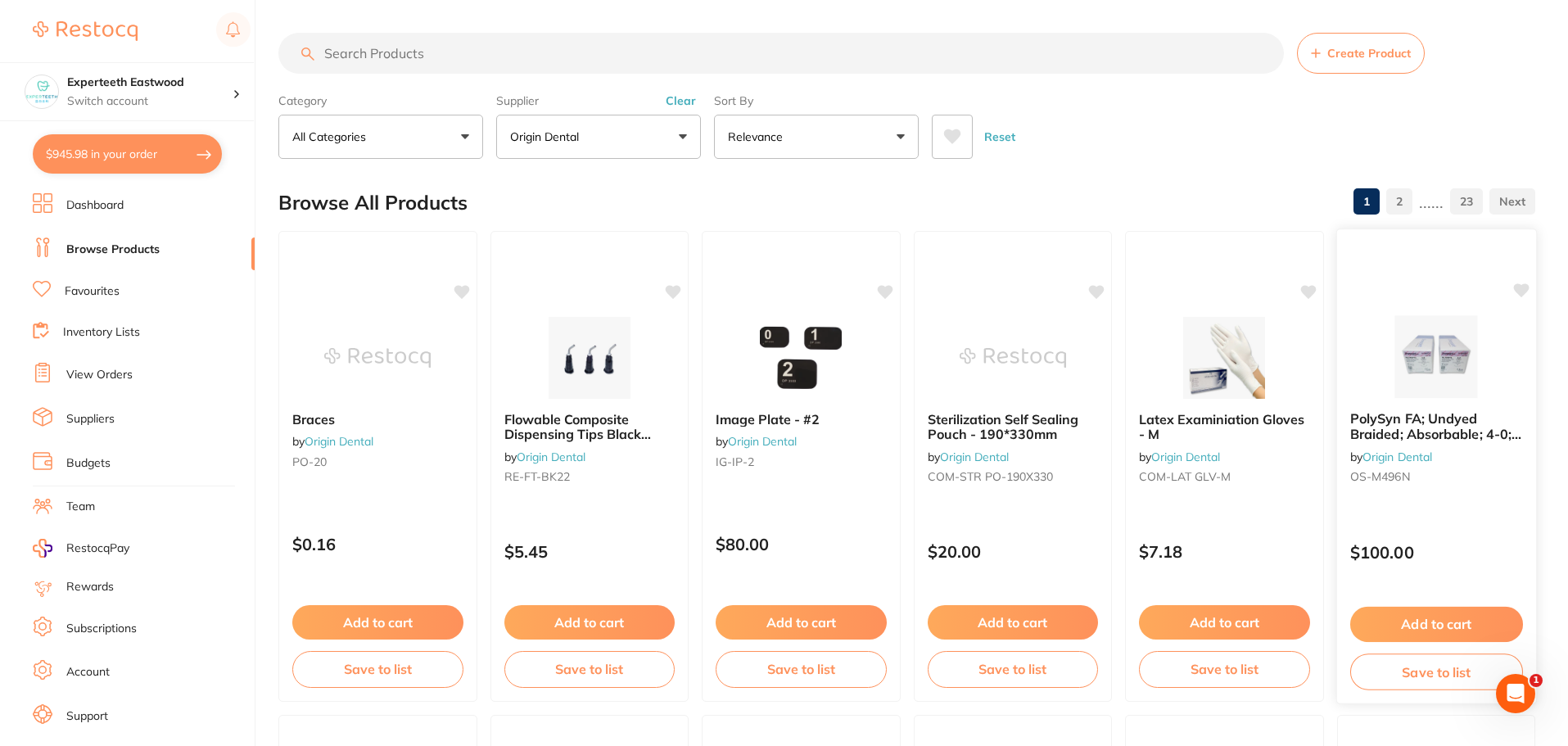
click at [1528, 287] on icon at bounding box center [1521, 290] width 15 height 13
click at [1449, 349] on img at bounding box center [1435, 356] width 107 height 83
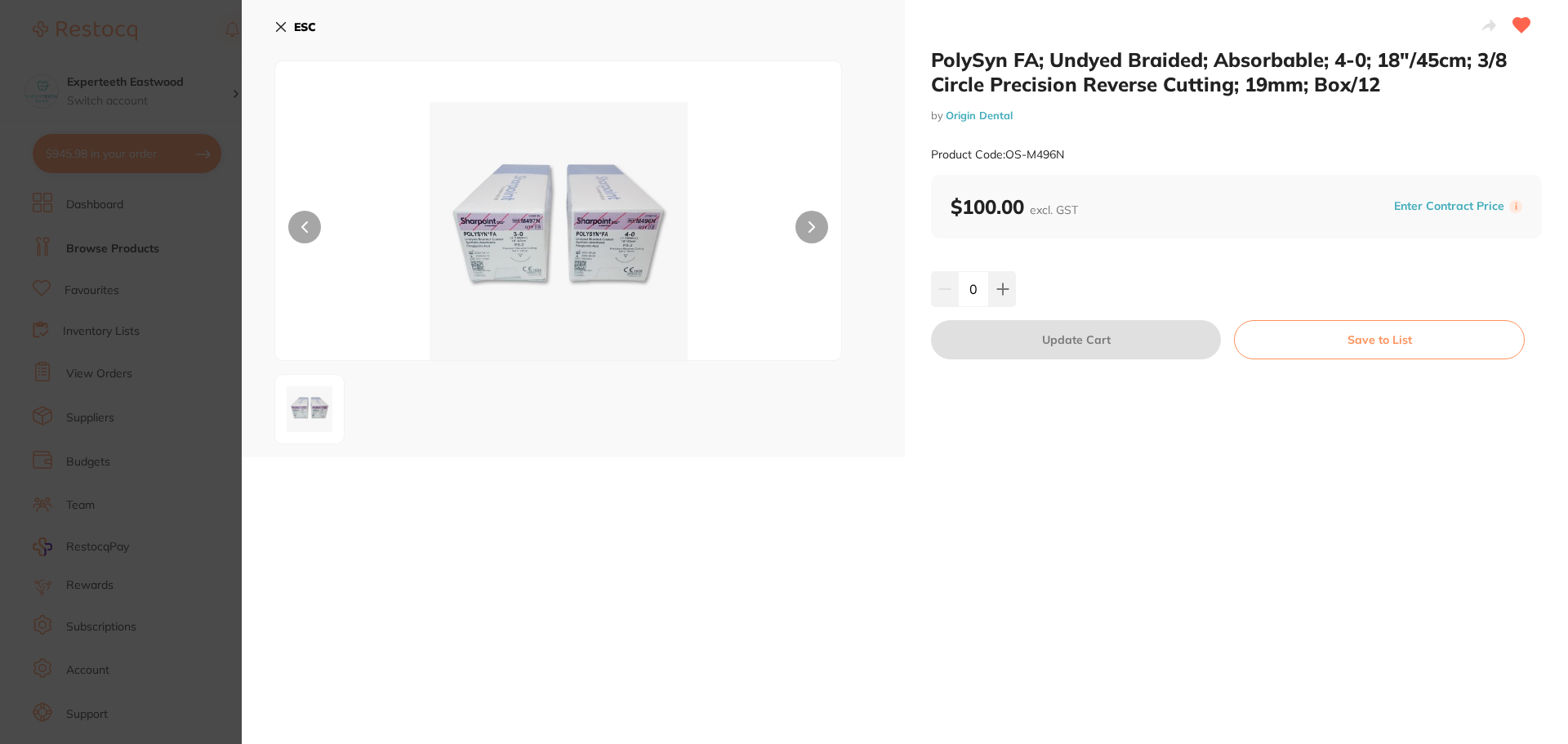
click at [282, 25] on icon at bounding box center [280, 27] width 9 height 9
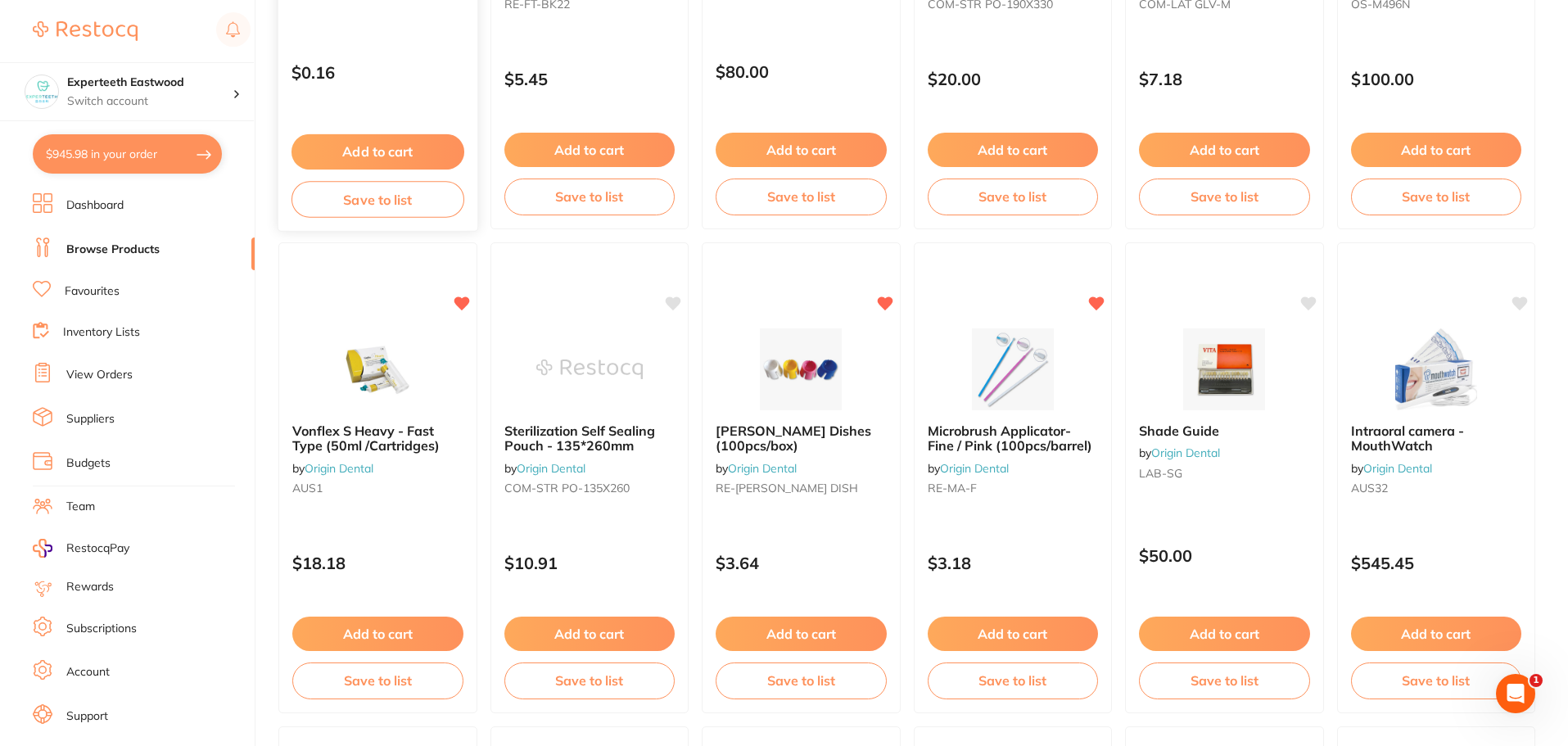
scroll to position [493, 0]
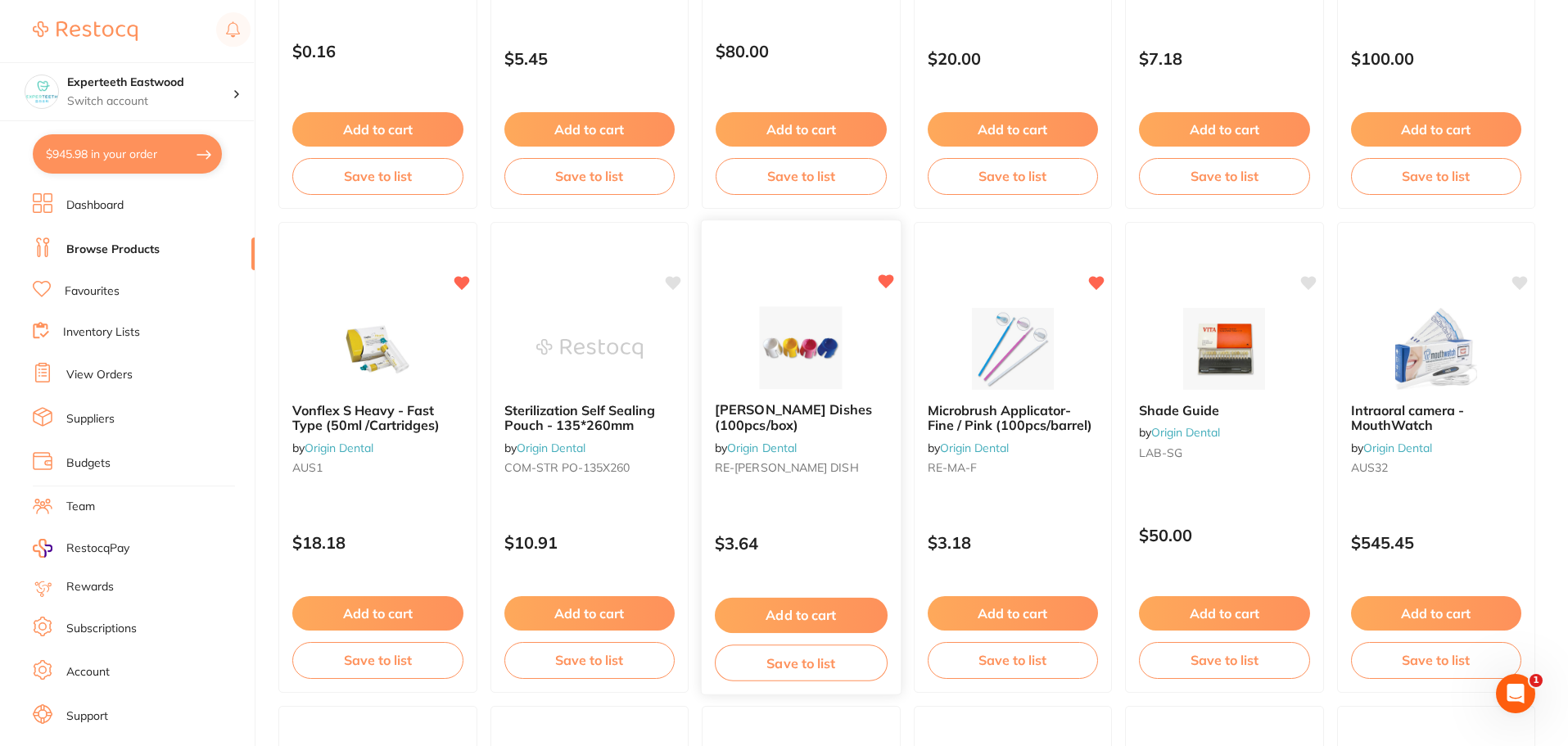
click at [765, 331] on img at bounding box center [800, 347] width 107 height 83
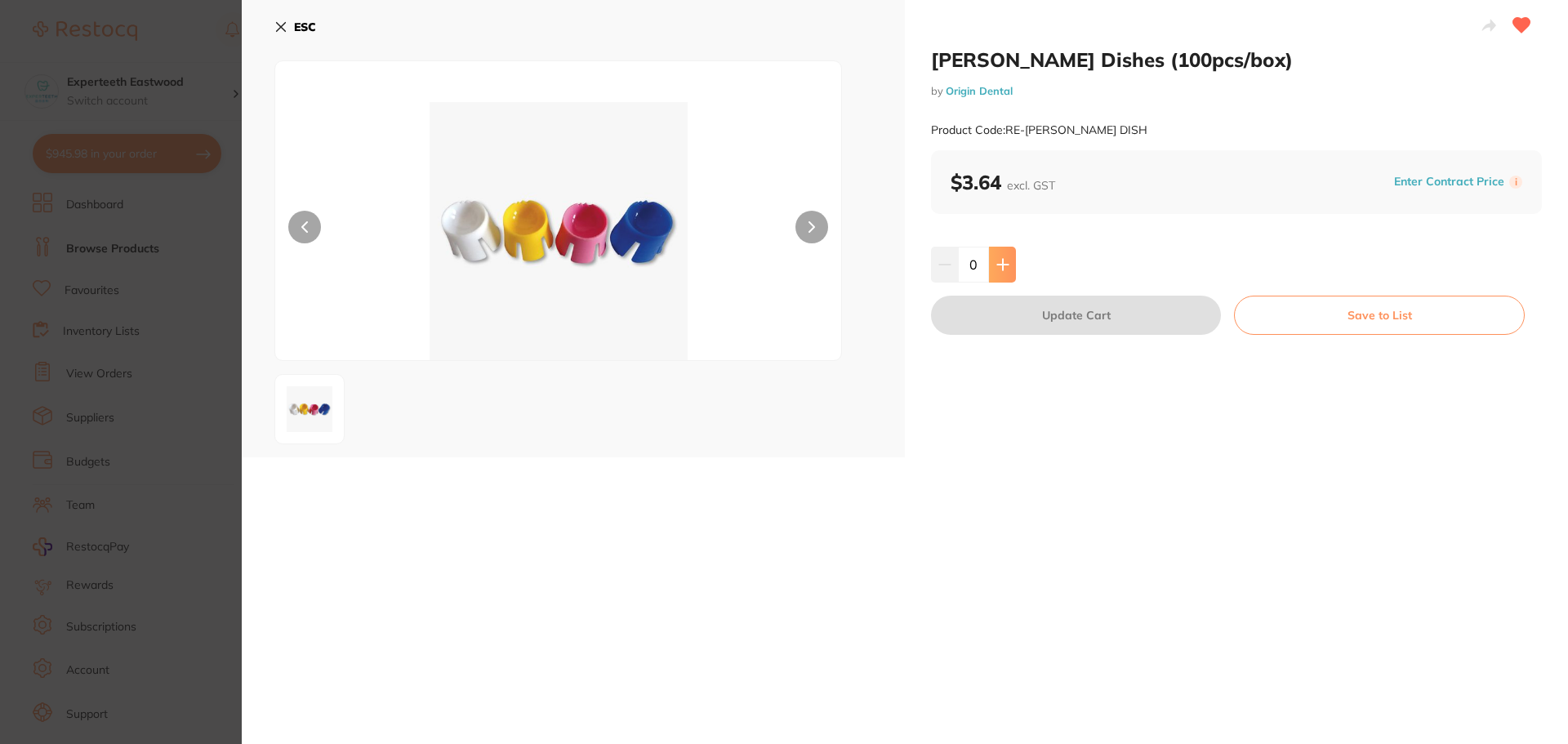
click at [1001, 260] on icon at bounding box center [1001, 264] width 11 height 11
click at [997, 261] on icon at bounding box center [1002, 265] width 13 height 13
type input "3"
click at [1005, 312] on button "Update Cart" at bounding box center [1075, 315] width 290 height 39
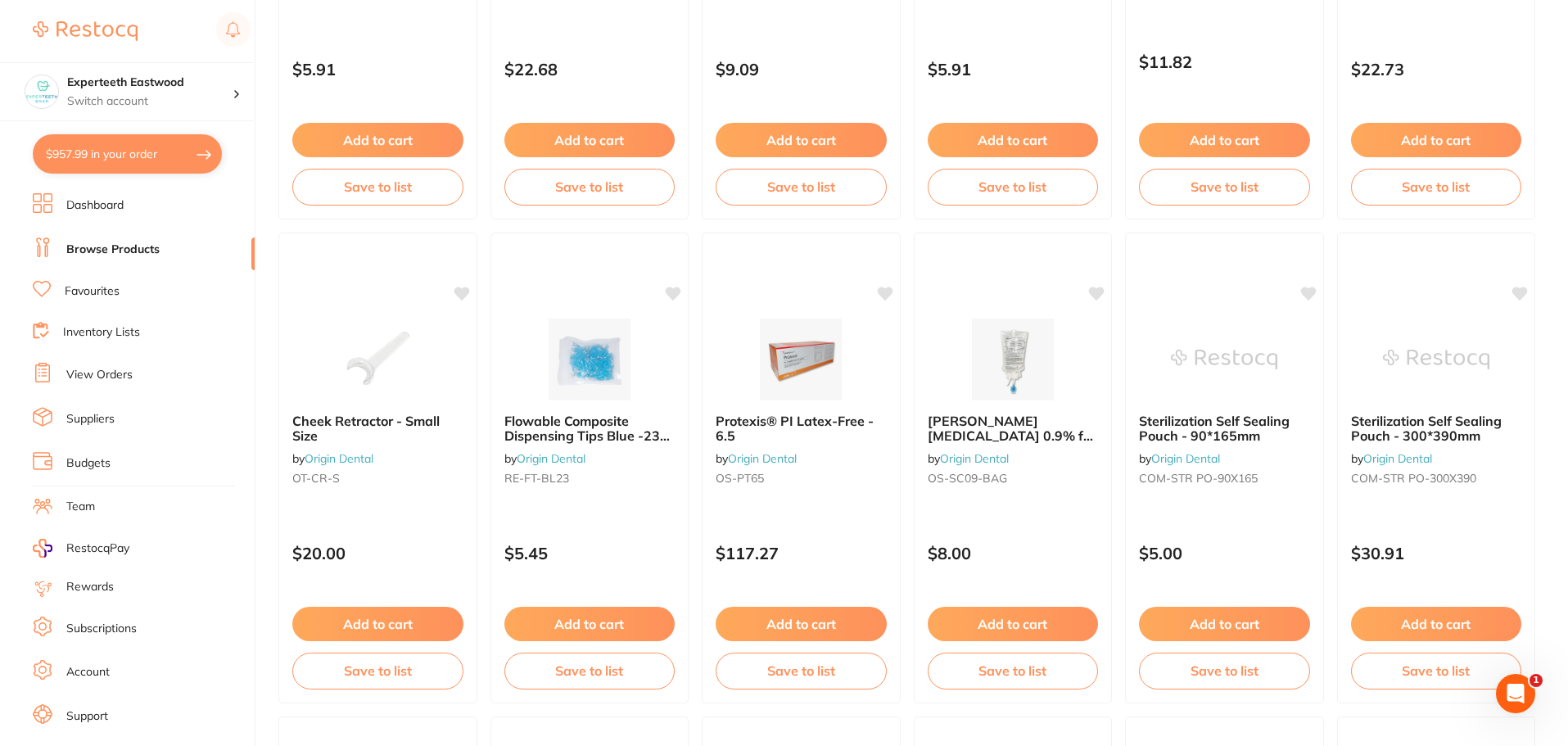
scroll to position [1966, 0]
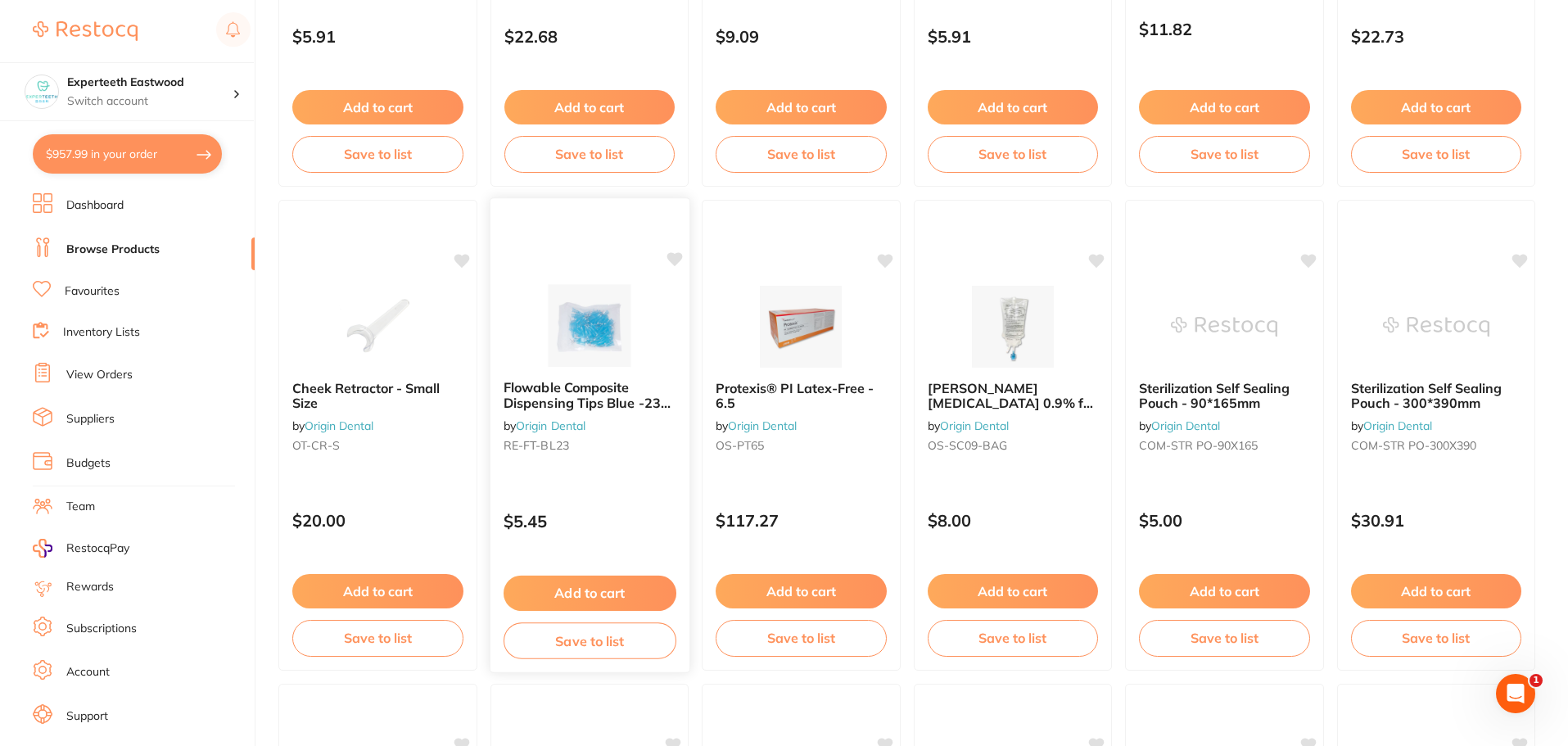
click at [678, 254] on icon at bounding box center [674, 259] width 15 height 13
click at [589, 320] on img at bounding box center [588, 325] width 107 height 83
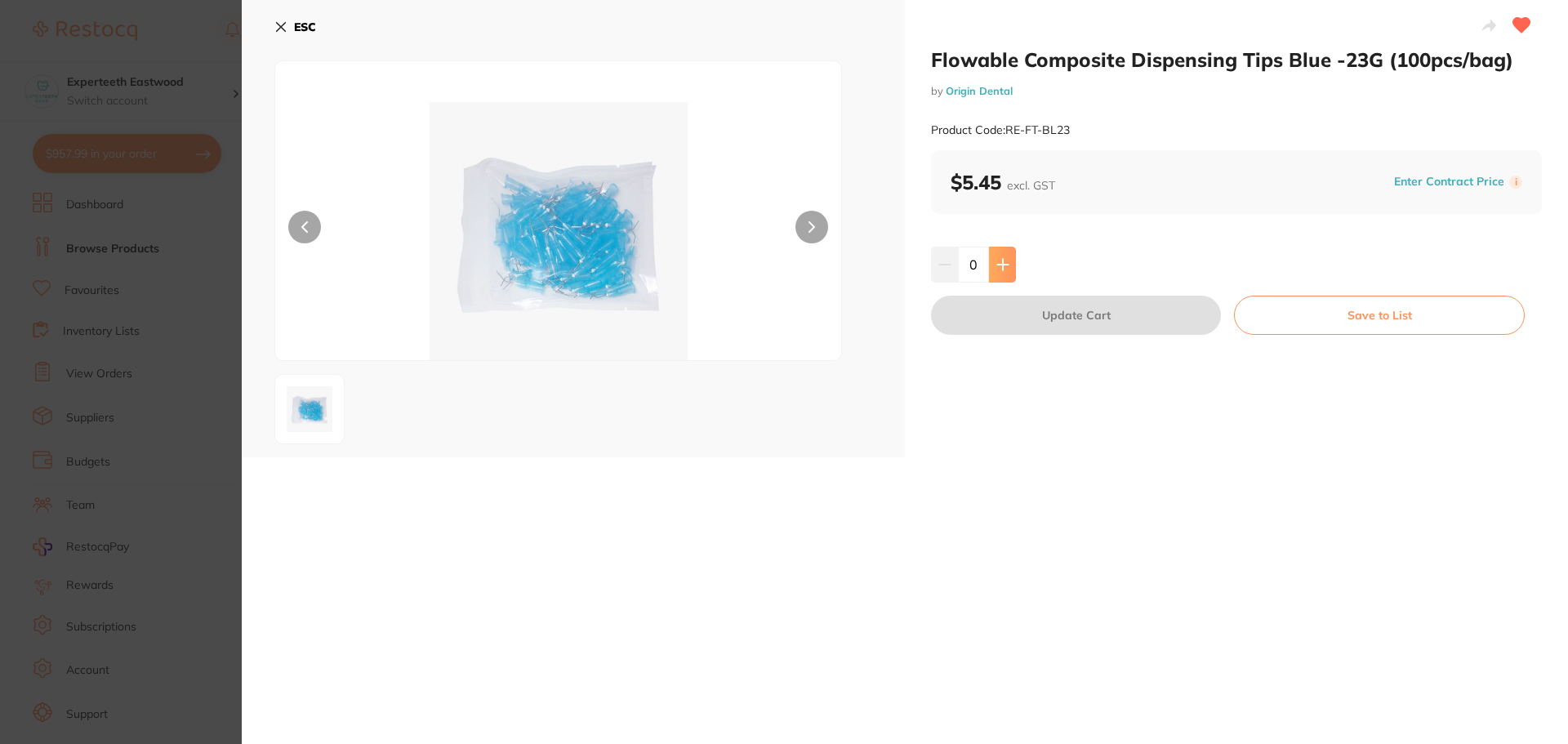
click at [1001, 260] on icon at bounding box center [1001, 264] width 11 height 11
type input "1"
click at [1012, 315] on button "Update Cart" at bounding box center [1075, 315] width 290 height 39
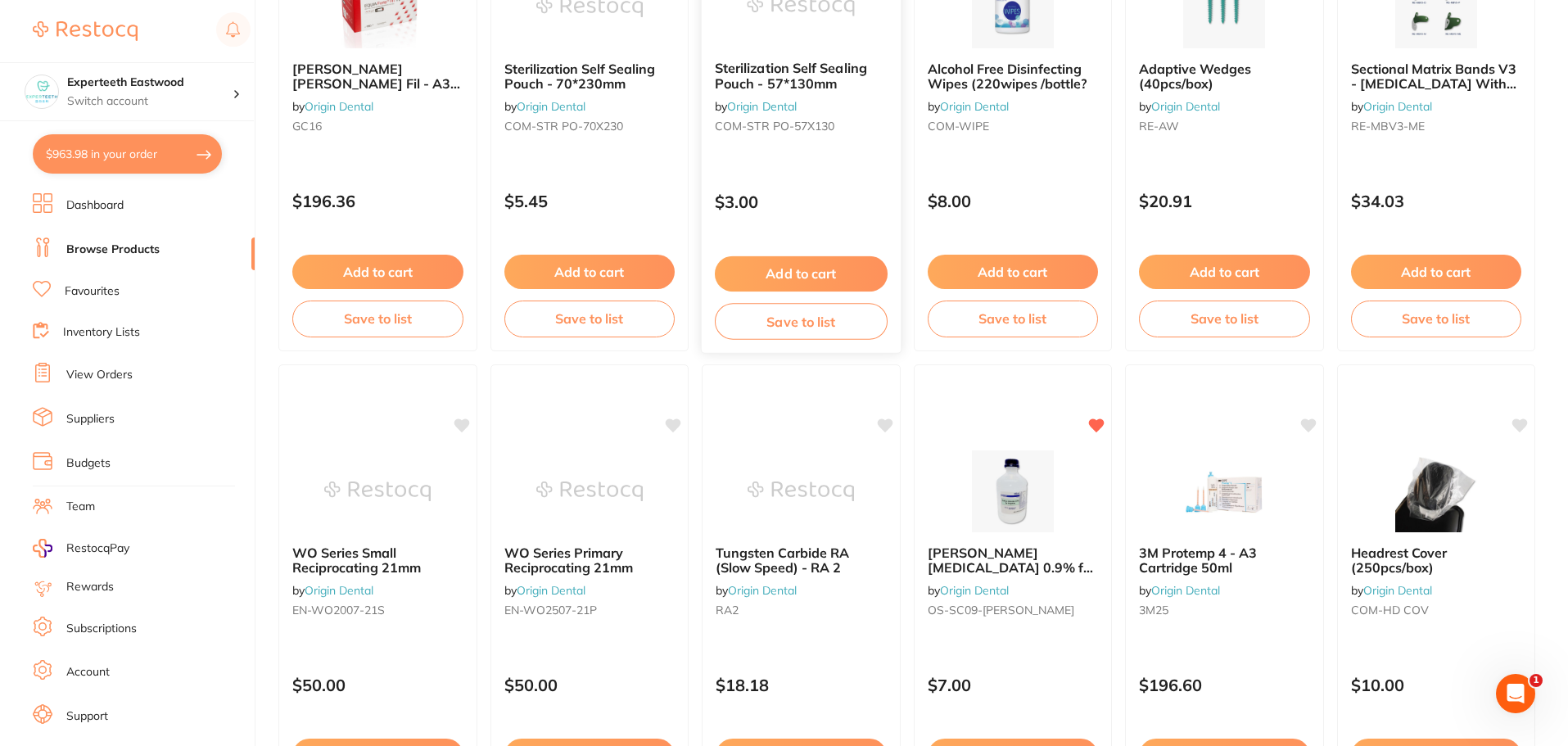
scroll to position [3848, 0]
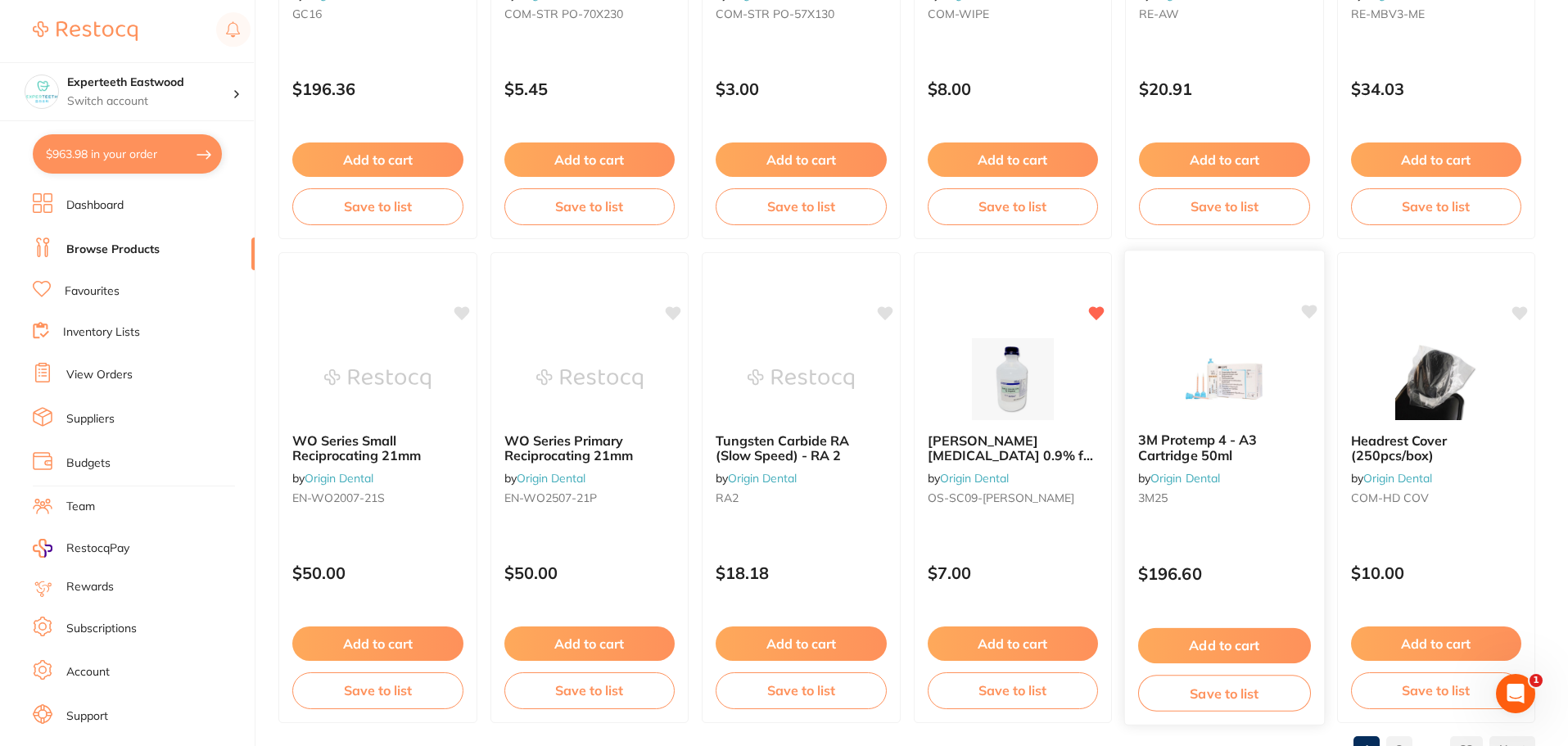
click at [1305, 306] on icon at bounding box center [1309, 311] width 15 height 13
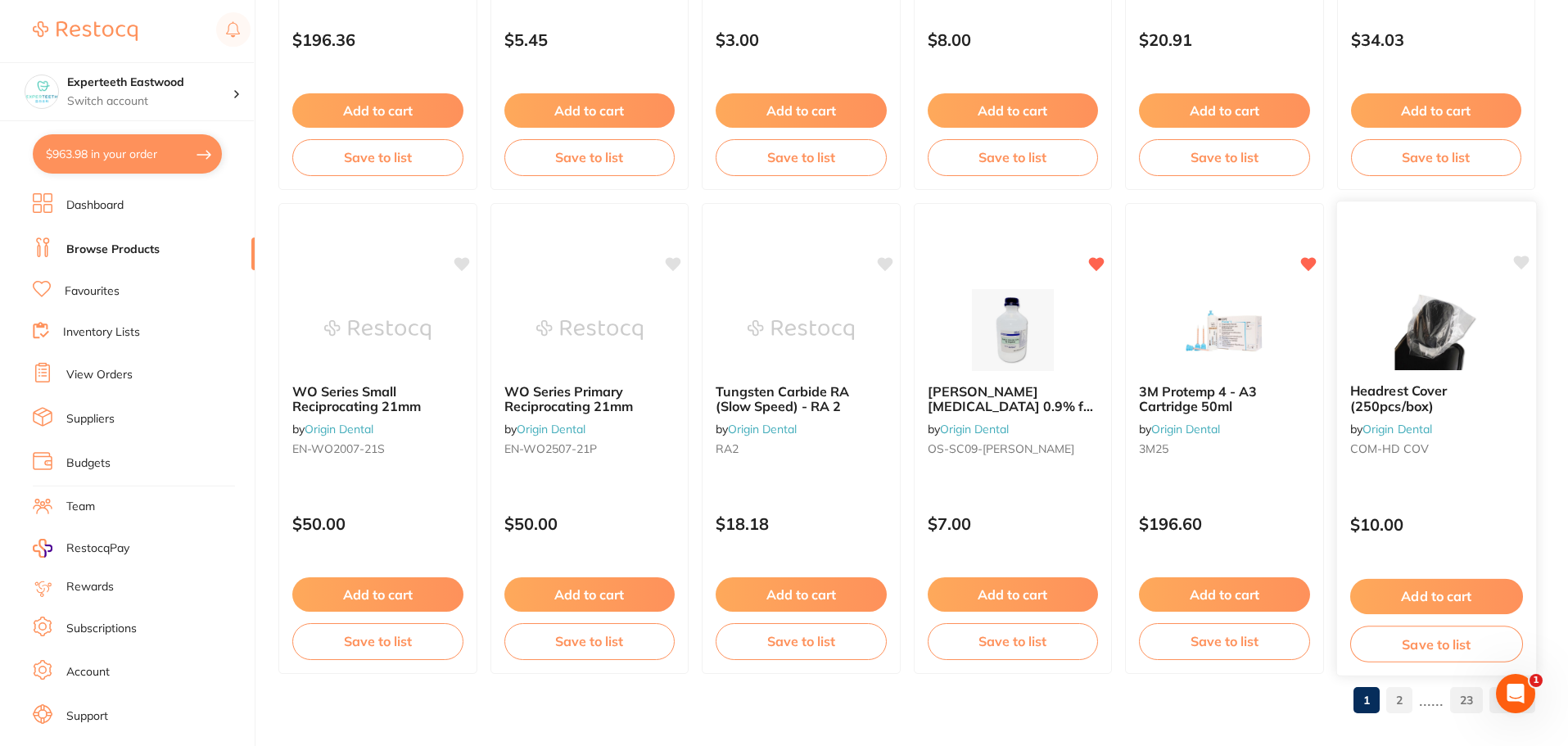
scroll to position [3911, 0]
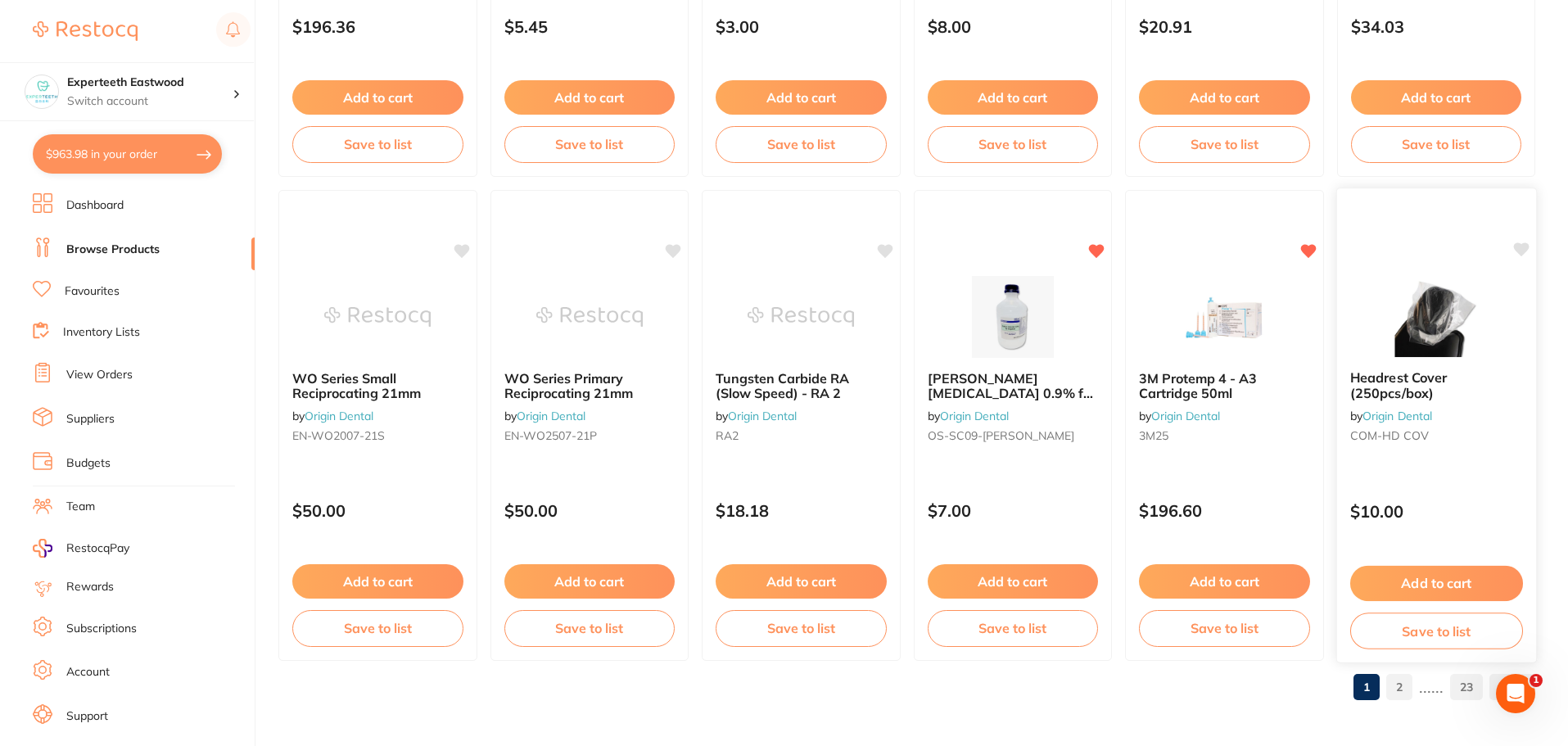
click at [1524, 246] on icon at bounding box center [1521, 249] width 15 height 13
click at [1447, 579] on button "Add to cart" at bounding box center [1435, 583] width 172 height 36
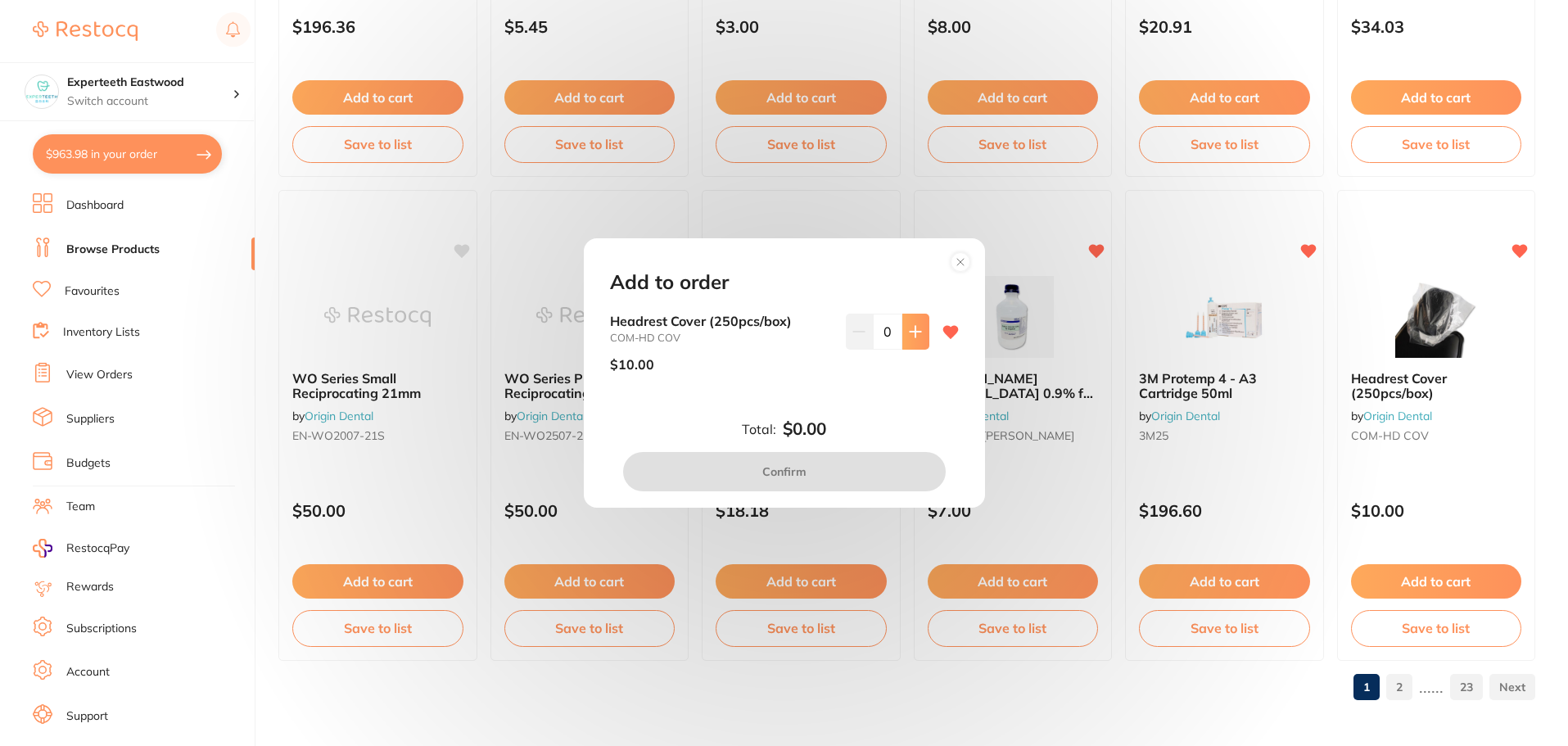
click at [911, 334] on icon at bounding box center [915, 330] width 11 height 11
type input "1"
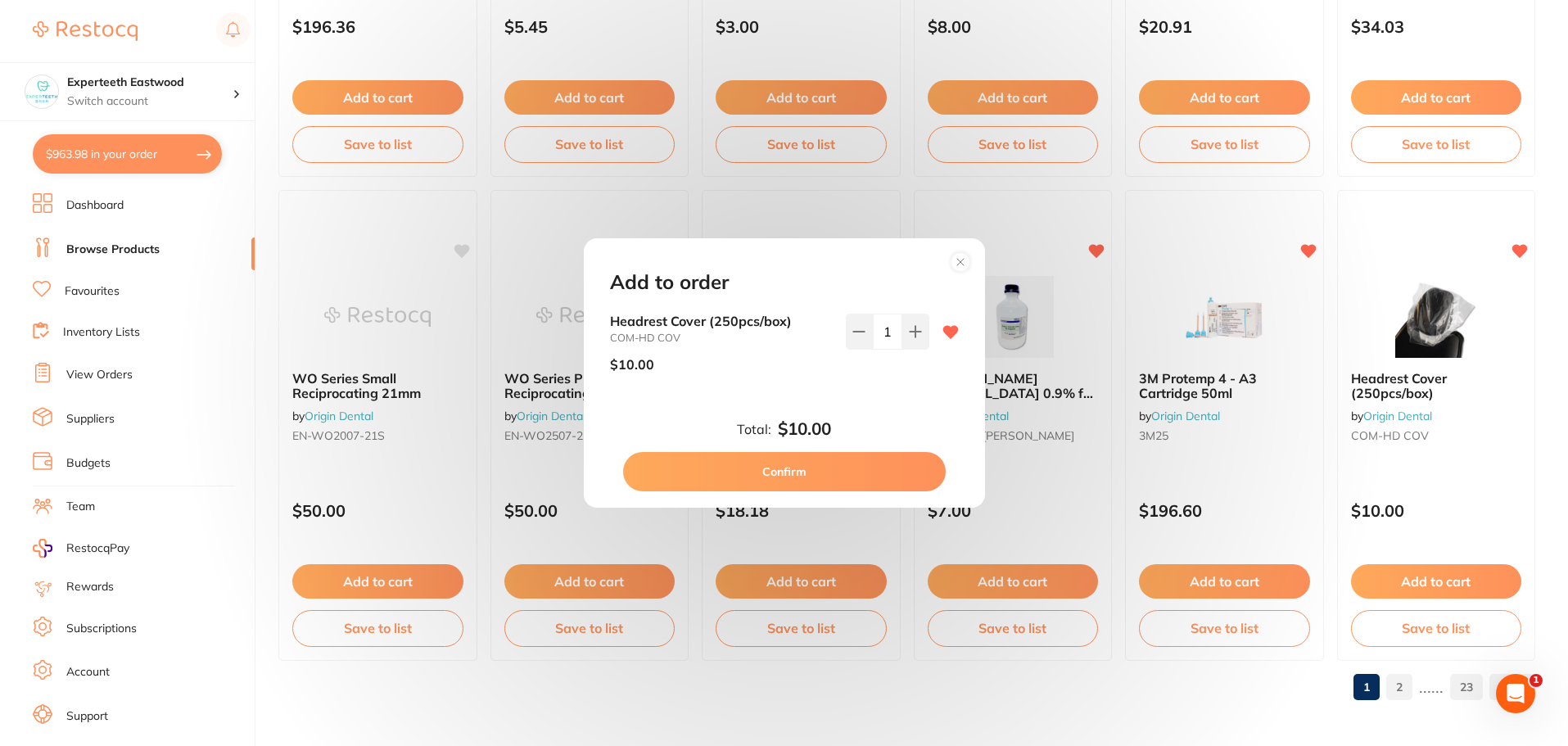
scroll to position [0, 0]
click at [807, 468] on button "Confirm" at bounding box center [784, 471] width 323 height 39
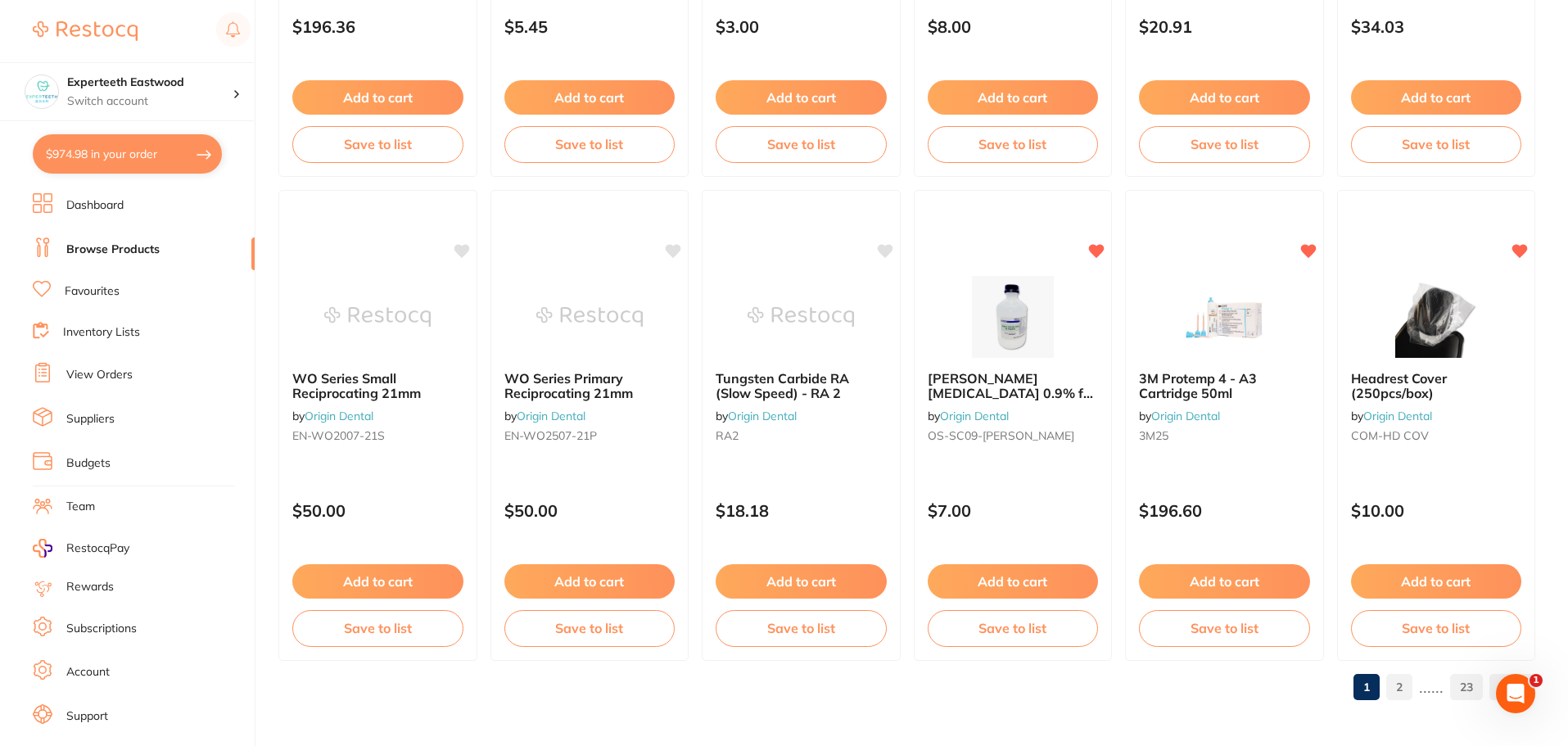
click at [1400, 683] on link "2" at bounding box center [1399, 686] width 26 height 33
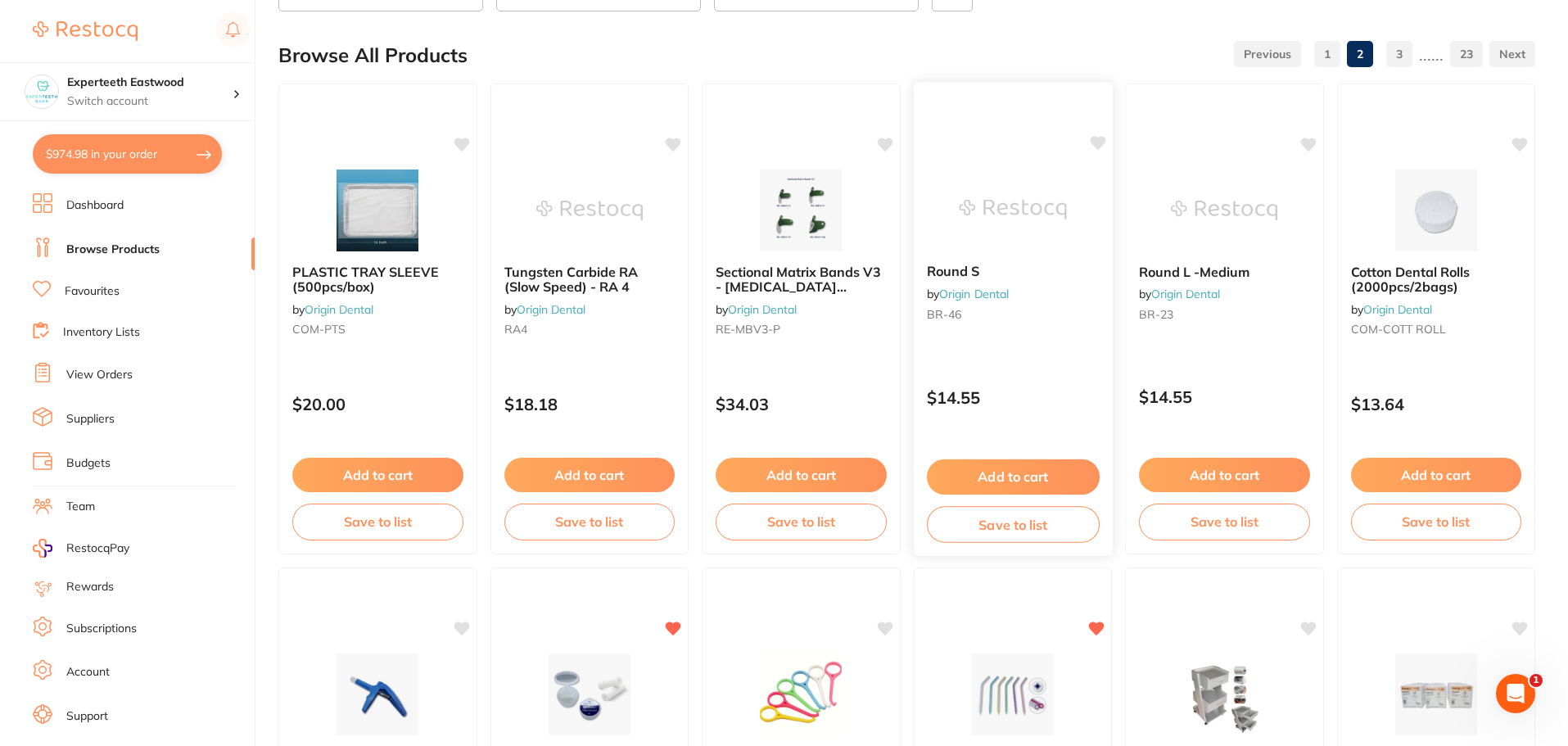
scroll to position [164, 0]
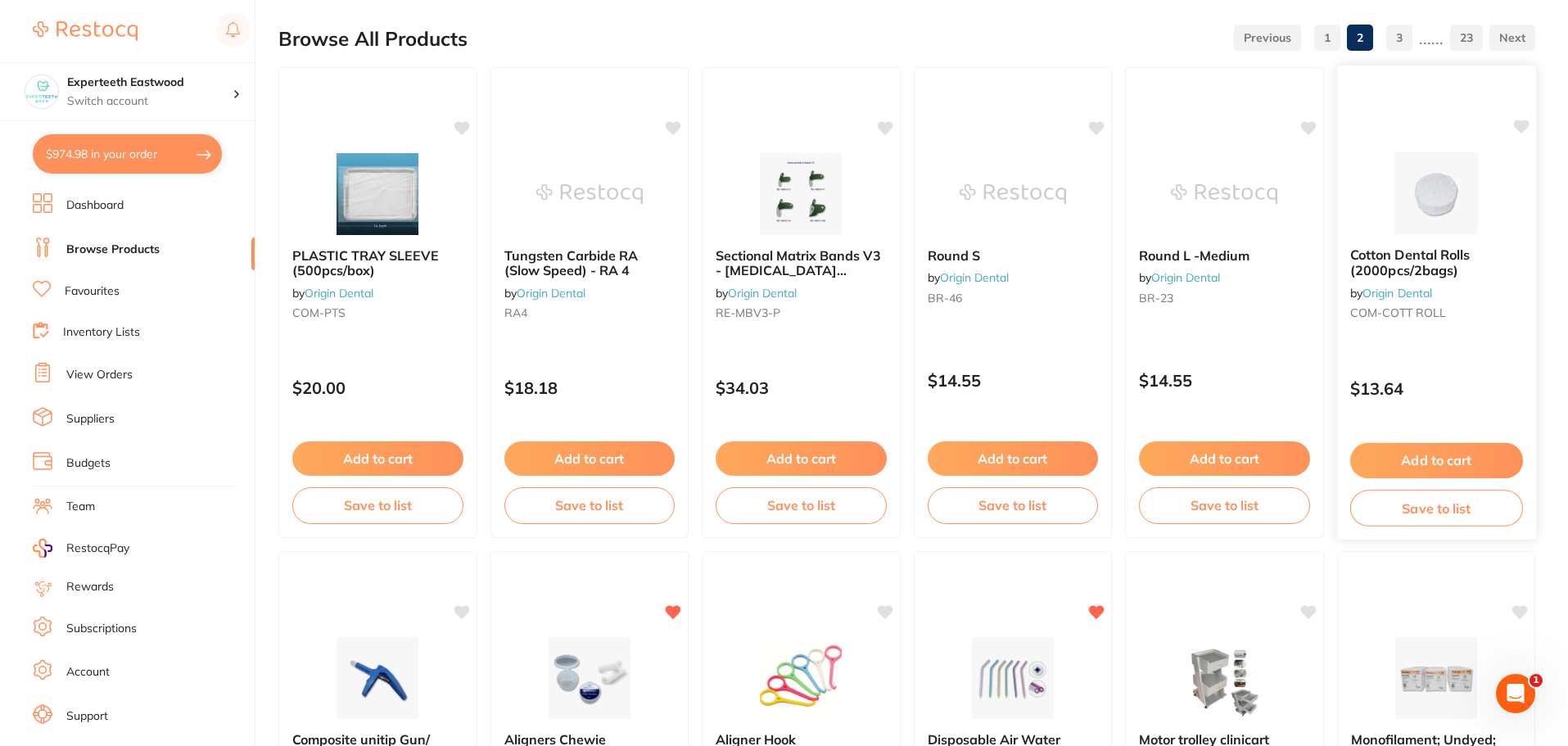
click at [1520, 120] on icon at bounding box center [1521, 126] width 16 height 16
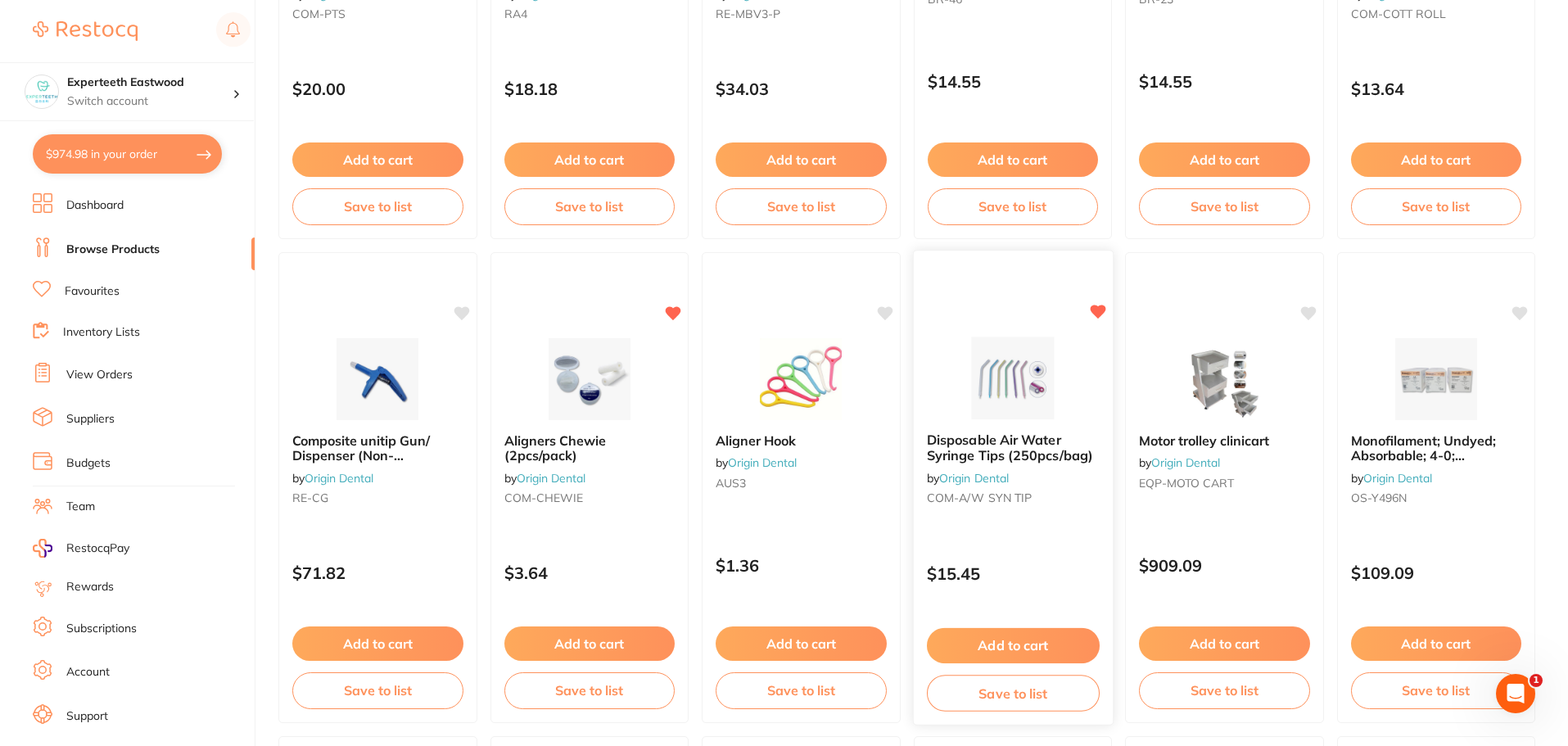
scroll to position [491, 0]
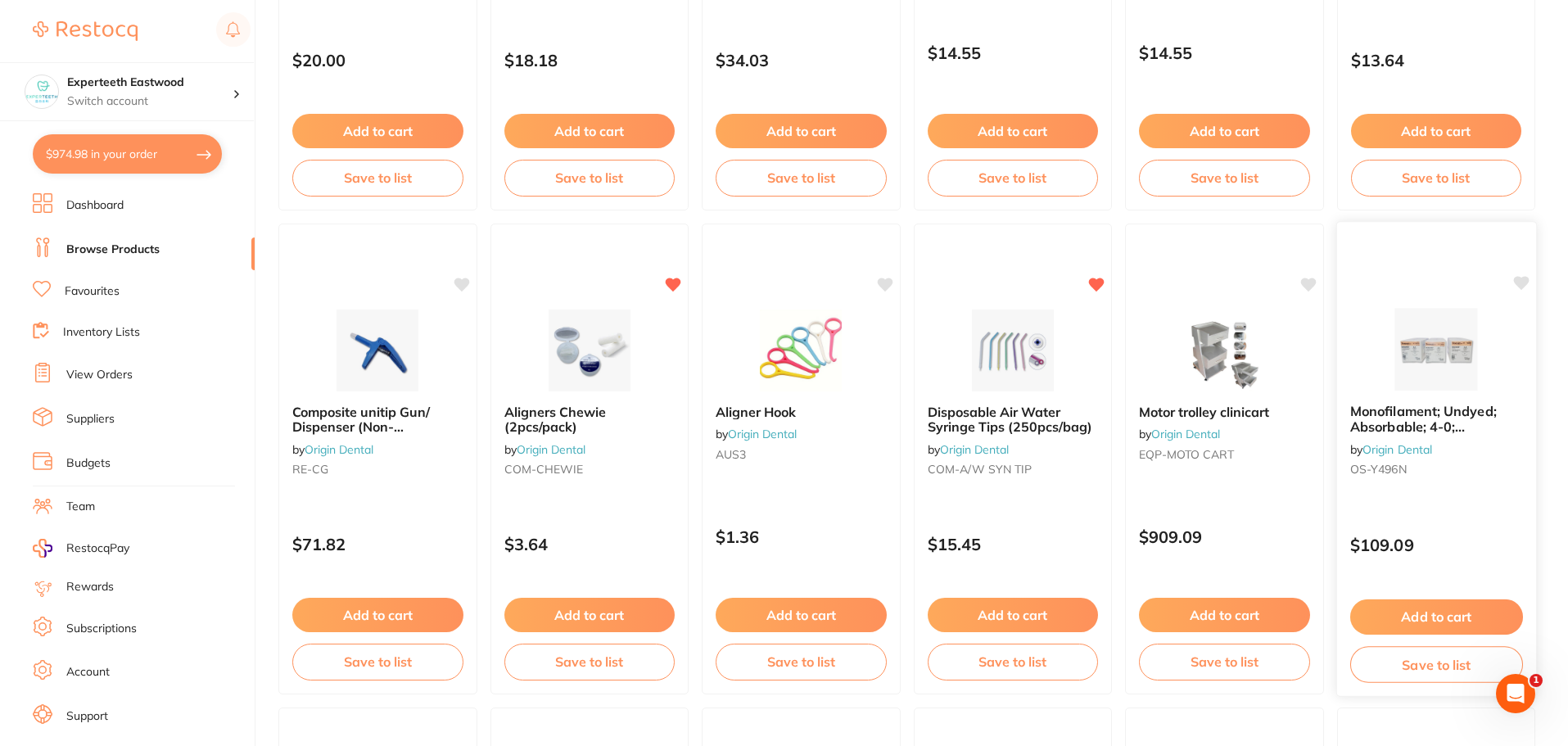
click at [1522, 281] on icon at bounding box center [1521, 283] width 15 height 13
drag, startPoint x: 886, startPoint y: 282, endPoint x: 887, endPoint y: 298, distance: 16.0
click at [886, 282] on icon at bounding box center [886, 283] width 15 height 13
click at [805, 605] on button "Add to cart" at bounding box center [800, 616] width 172 height 36
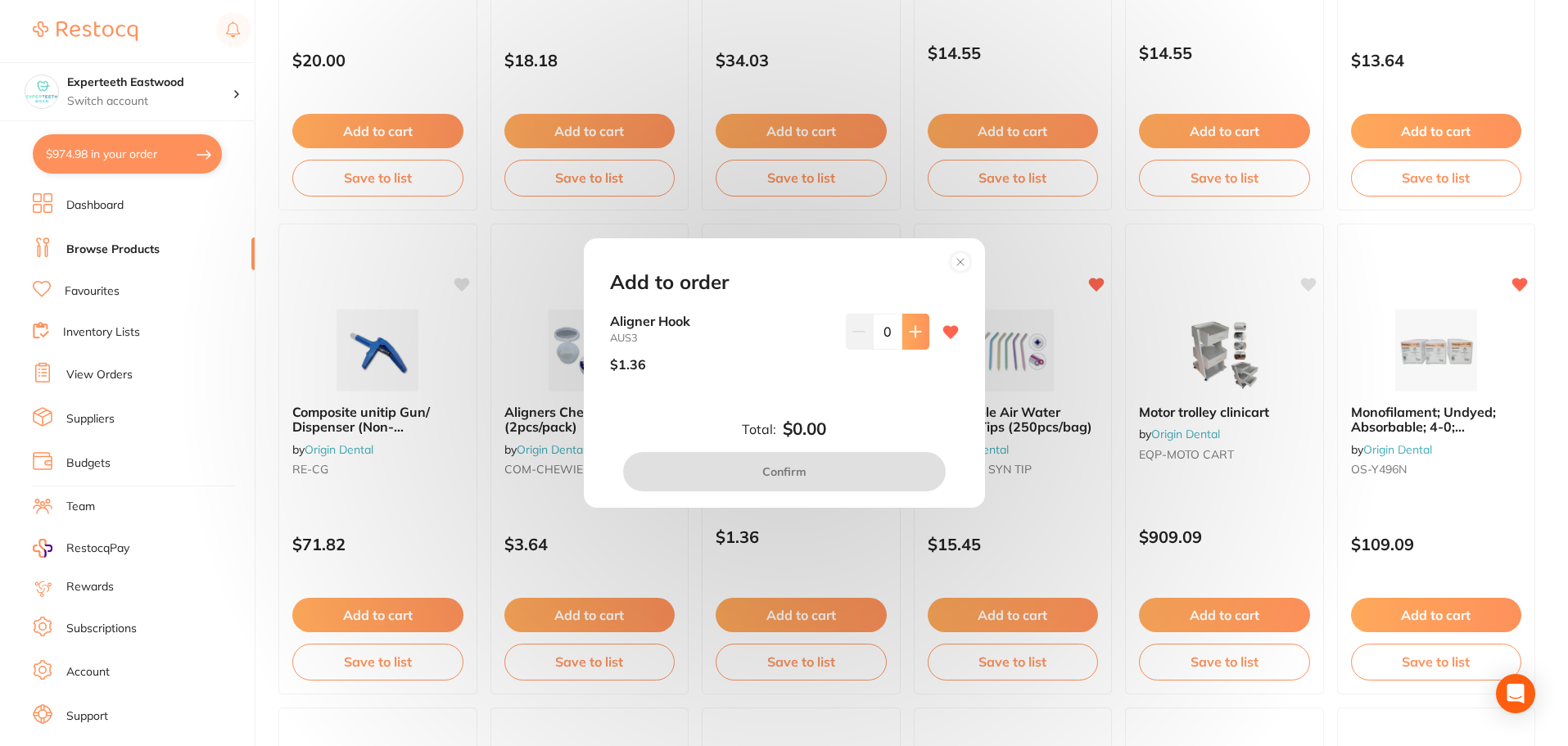
click at [909, 327] on icon at bounding box center [916, 332] width 13 height 13
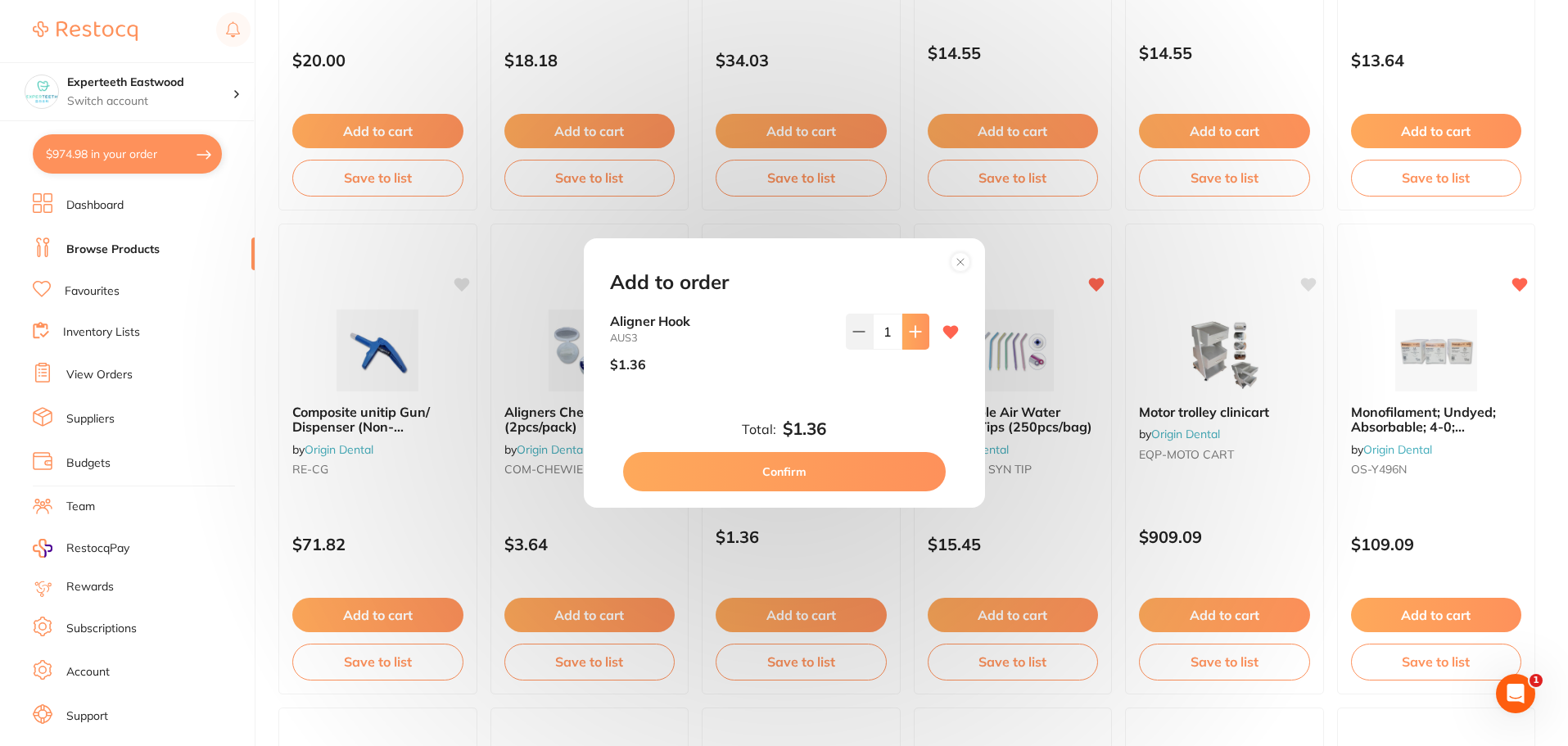
scroll to position [0, 0]
click at [909, 327] on icon at bounding box center [916, 332] width 13 height 13
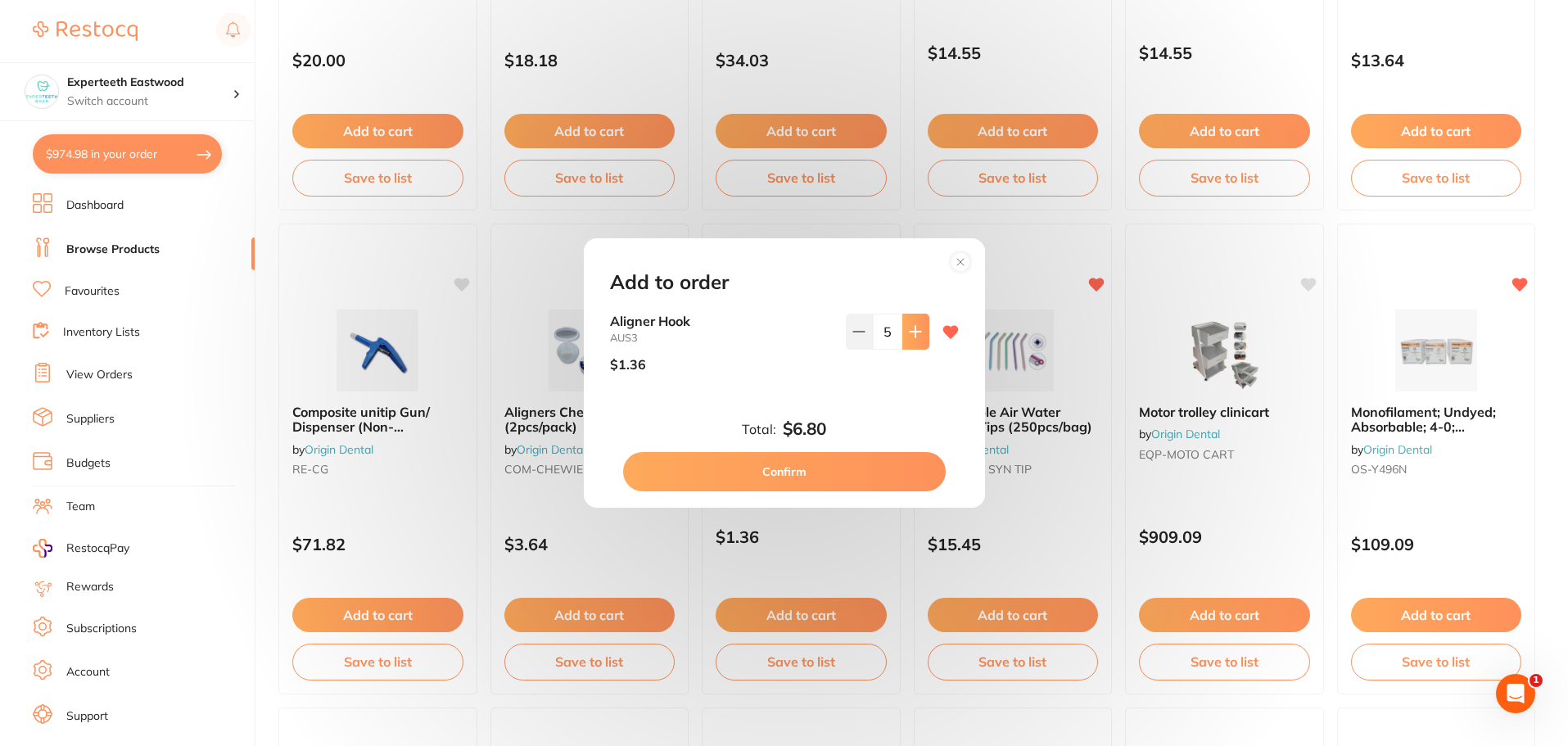
click at [909, 327] on icon at bounding box center [916, 332] width 13 height 13
click at [856, 332] on icon at bounding box center [859, 332] width 13 height 13
type input "5"
click at [826, 460] on button "Confirm" at bounding box center [784, 471] width 323 height 39
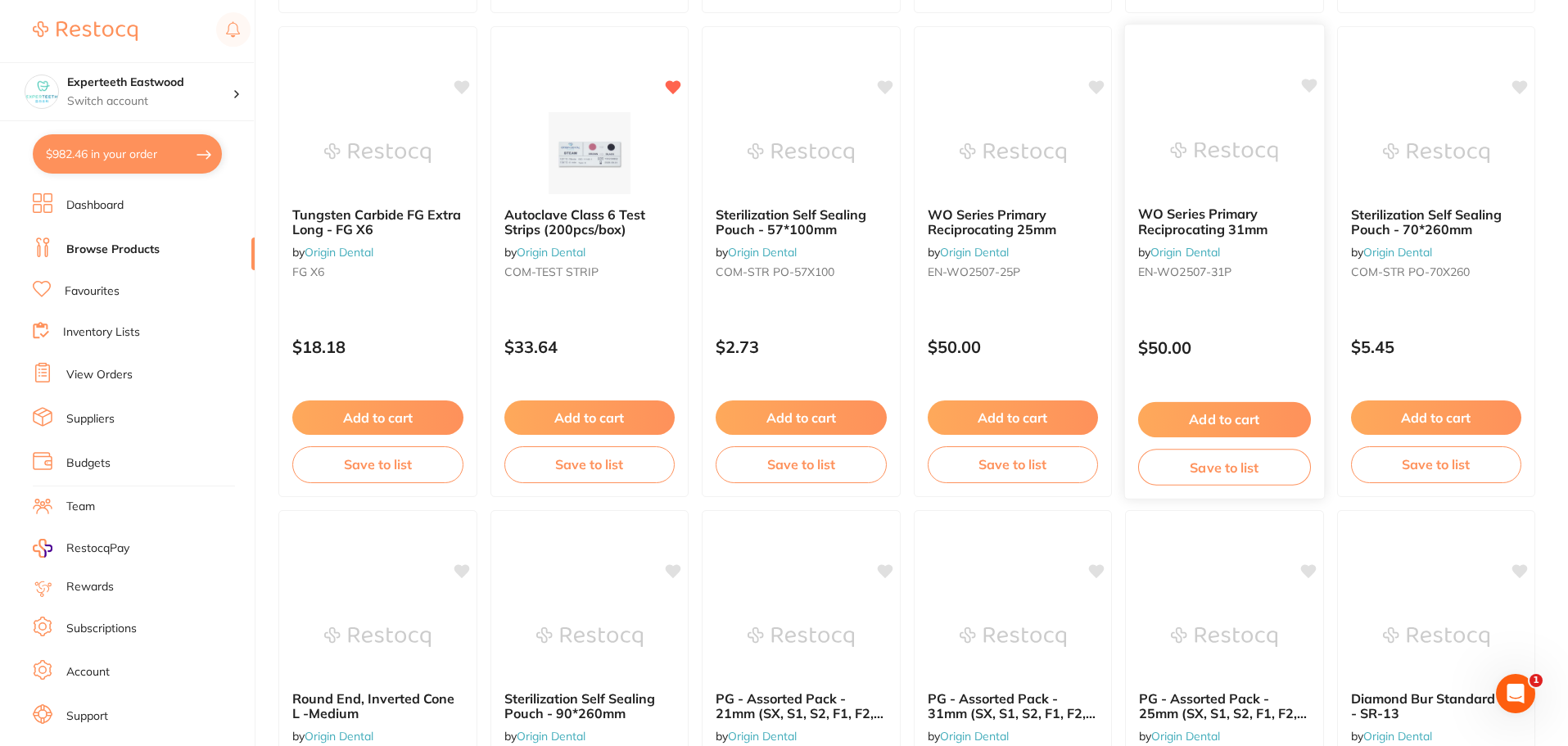
scroll to position [1637, 0]
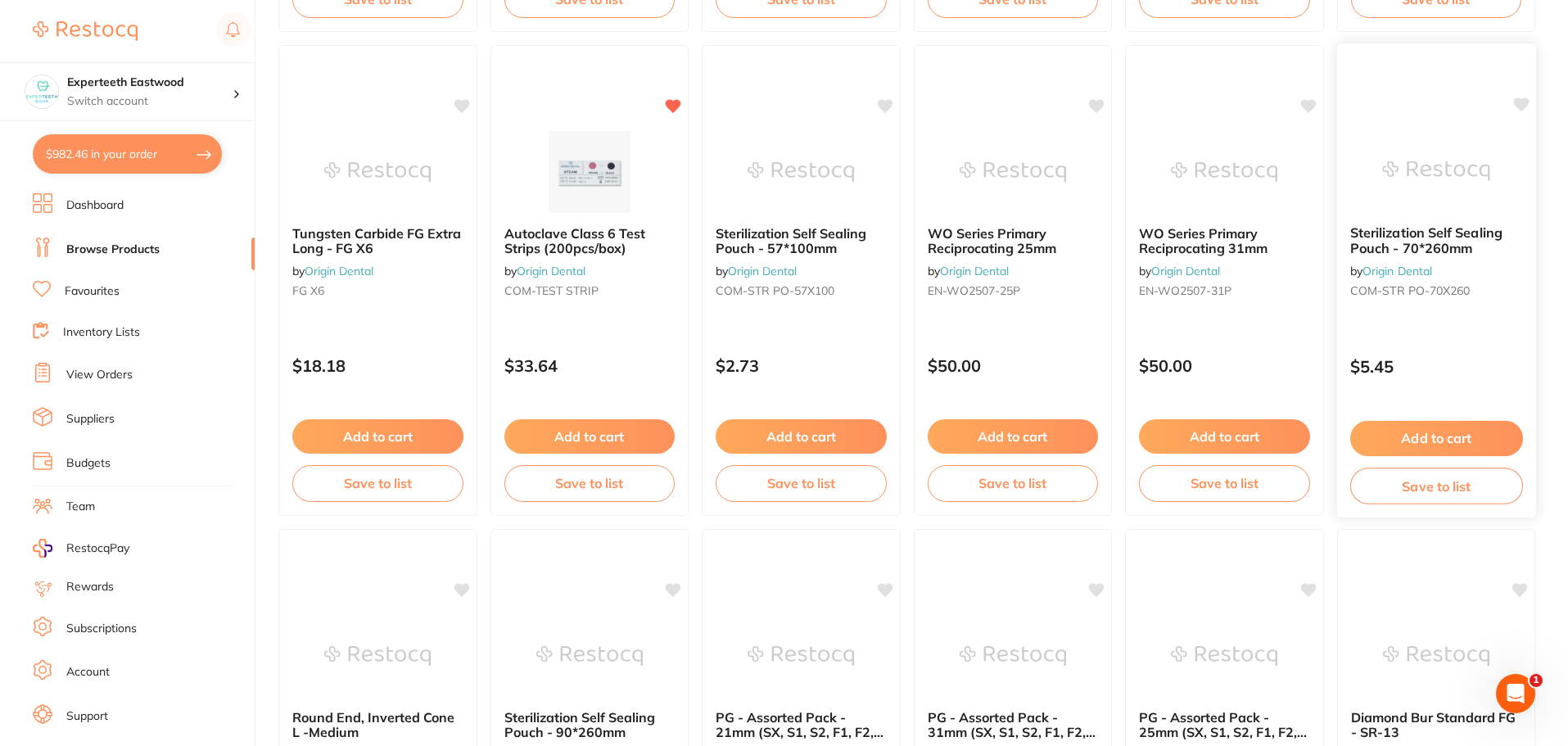
click at [1515, 100] on icon at bounding box center [1521, 104] width 15 height 13
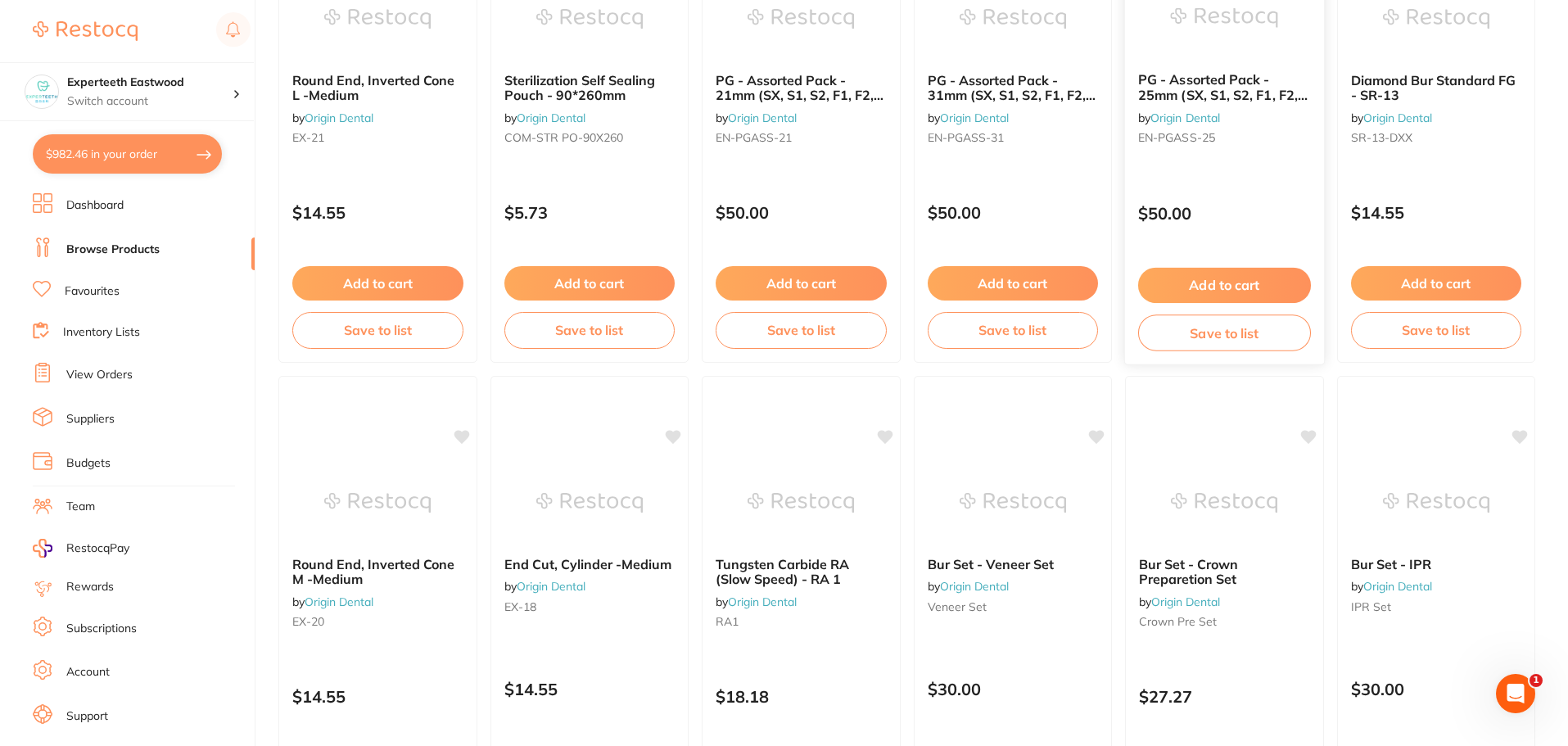
scroll to position [2456, 0]
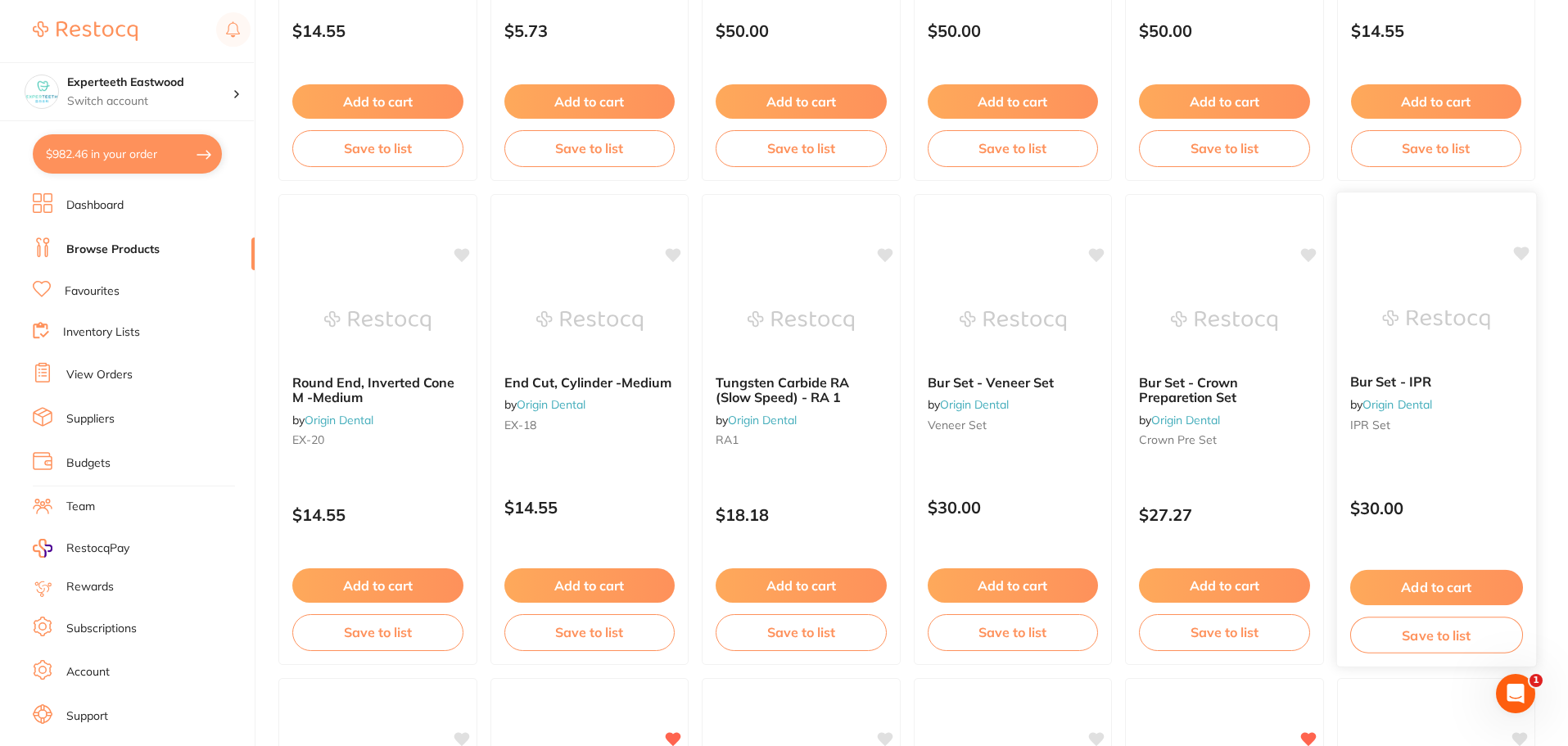
click at [1520, 250] on icon at bounding box center [1521, 253] width 15 height 13
click at [1308, 252] on icon at bounding box center [1309, 253] width 15 height 13
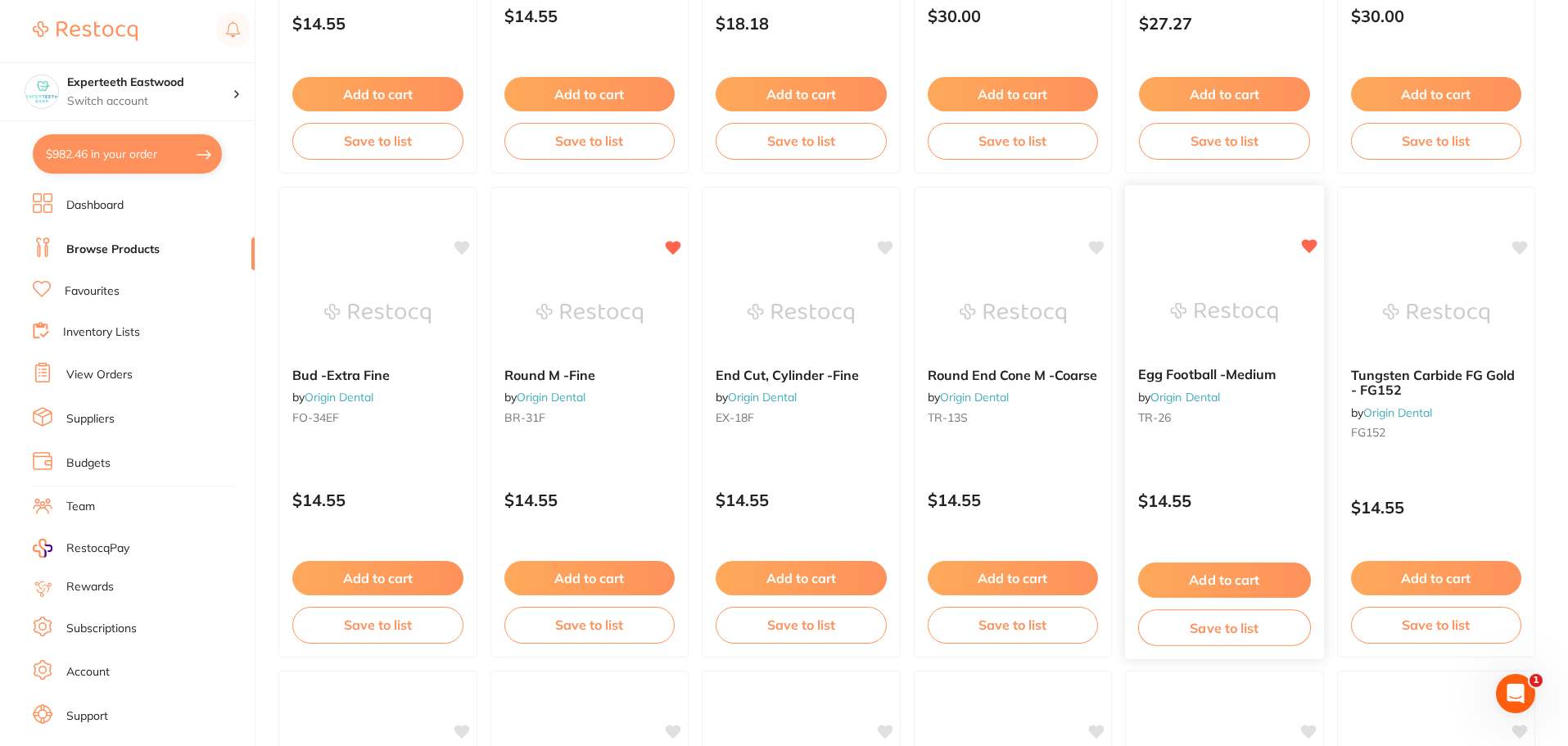
scroll to position [3028, 0]
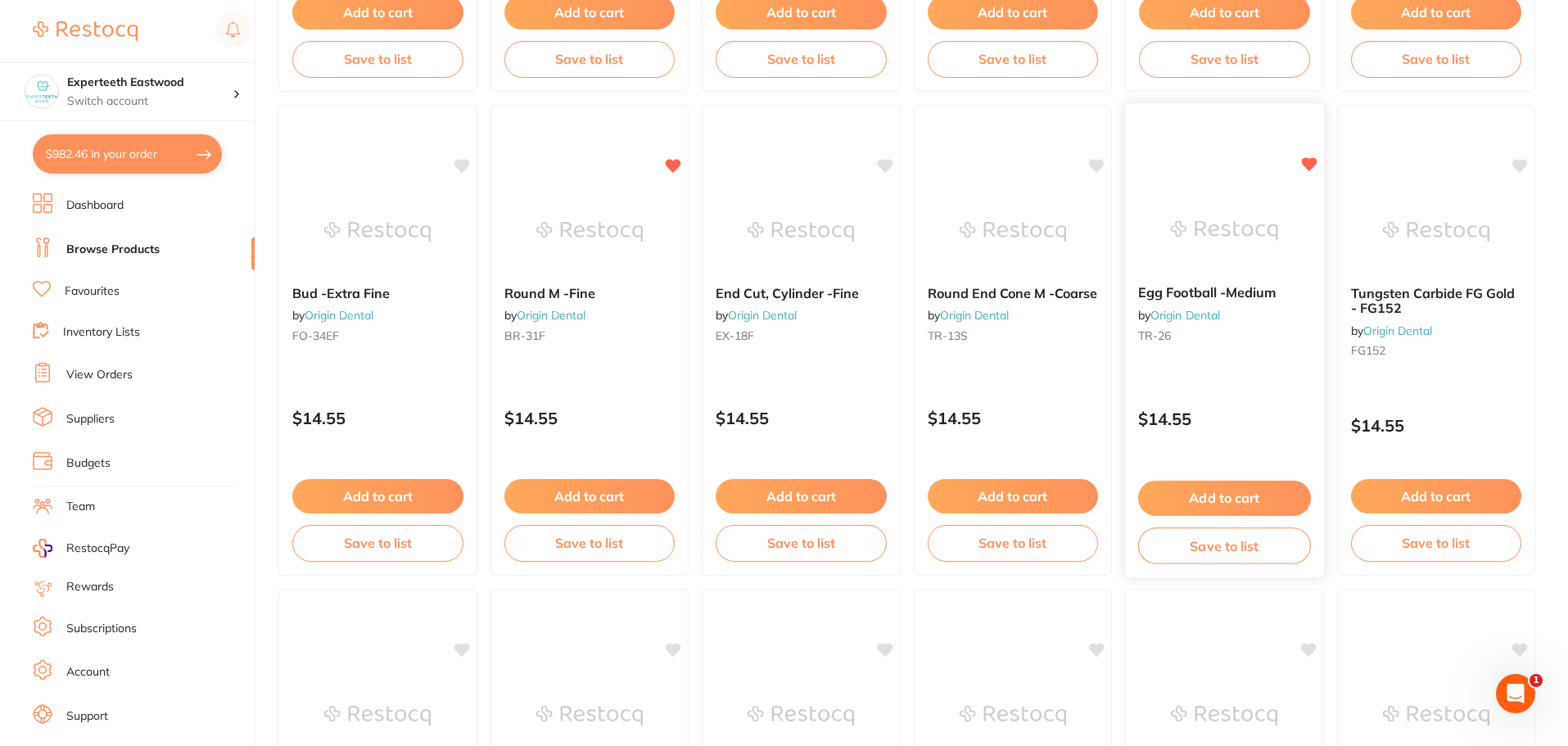
click at [1315, 164] on icon at bounding box center [1309, 164] width 15 height 13
click at [1093, 160] on icon at bounding box center [1098, 164] width 15 height 13
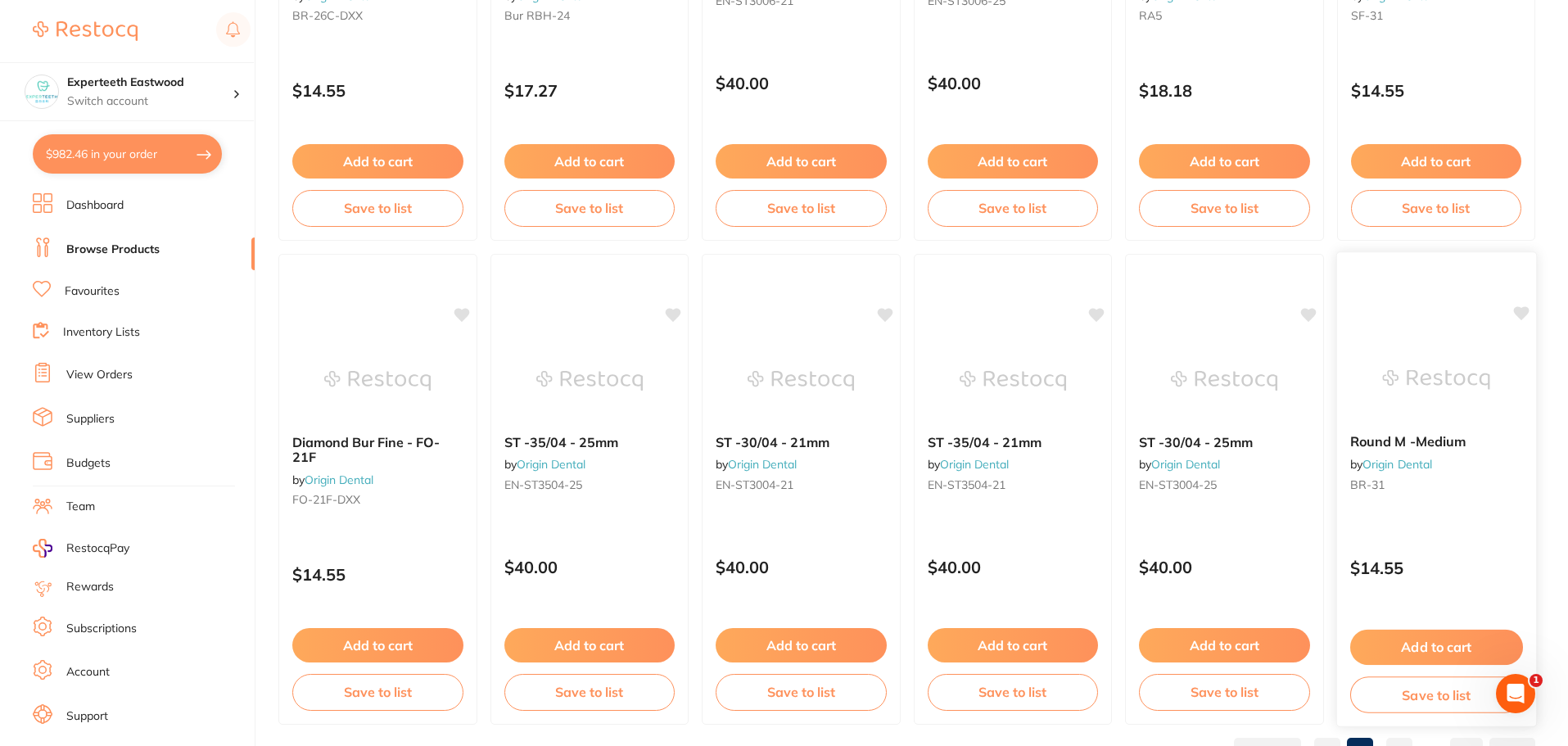
scroll to position [3911, 0]
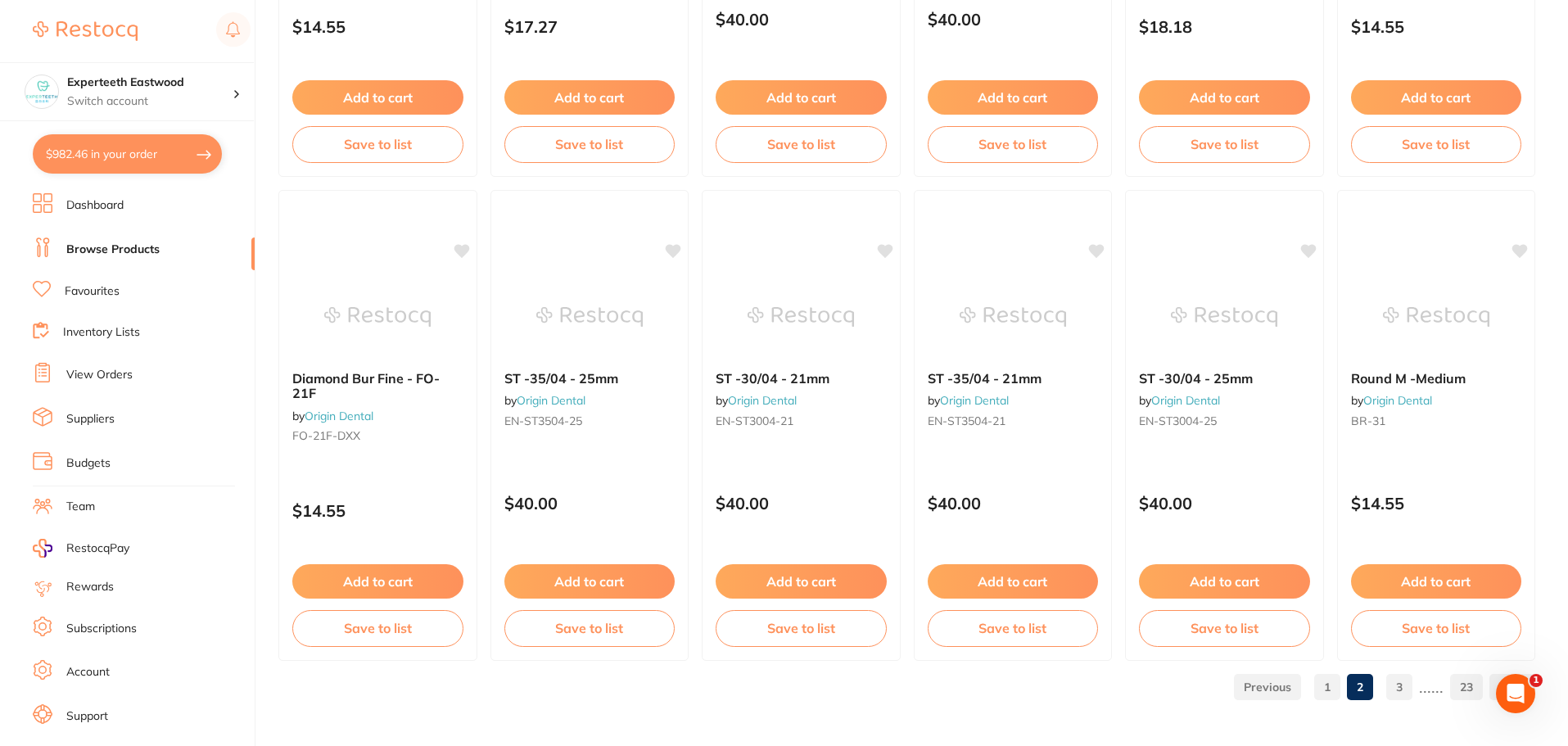
click at [1404, 685] on link "3" at bounding box center [1399, 686] width 26 height 33
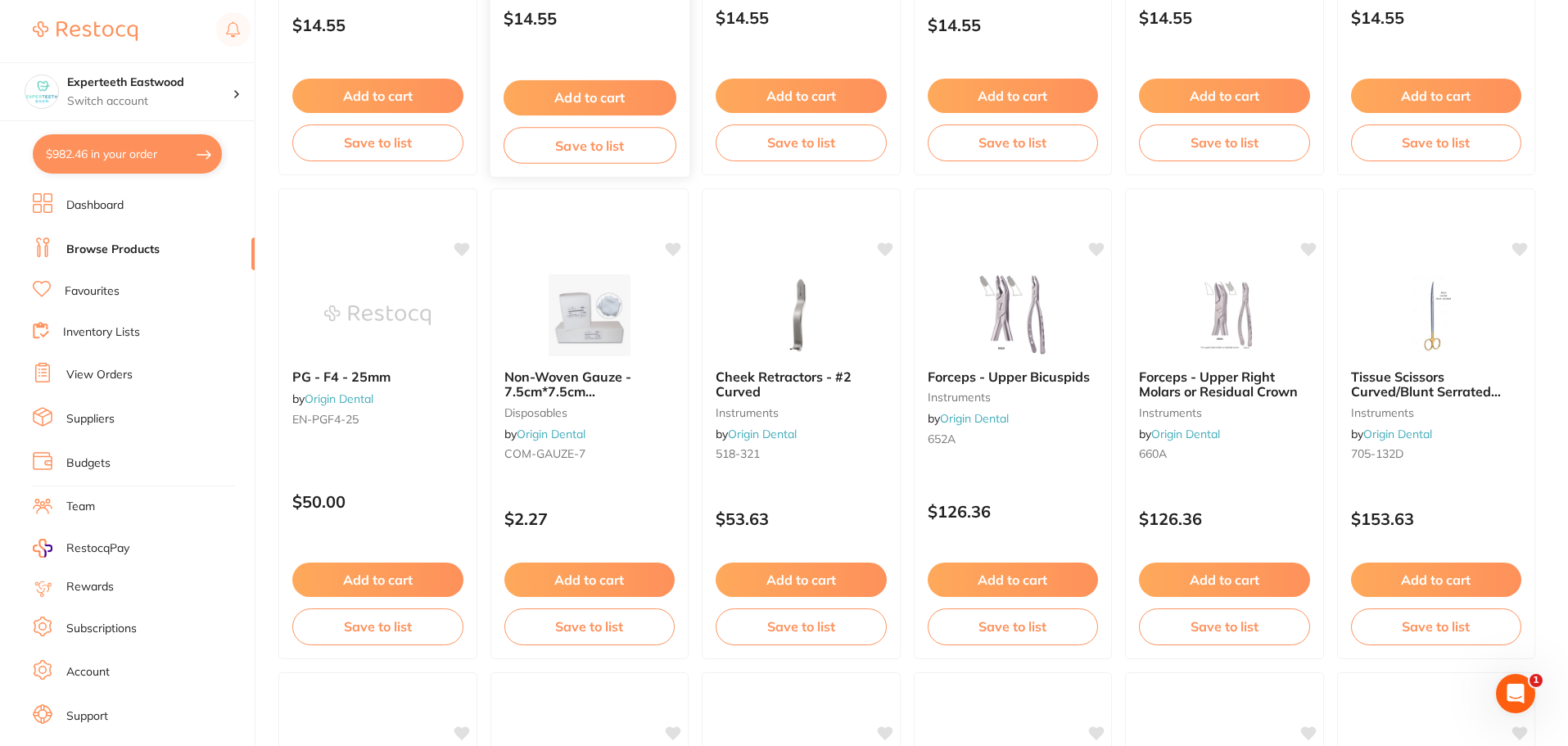
scroll to position [2946, 0]
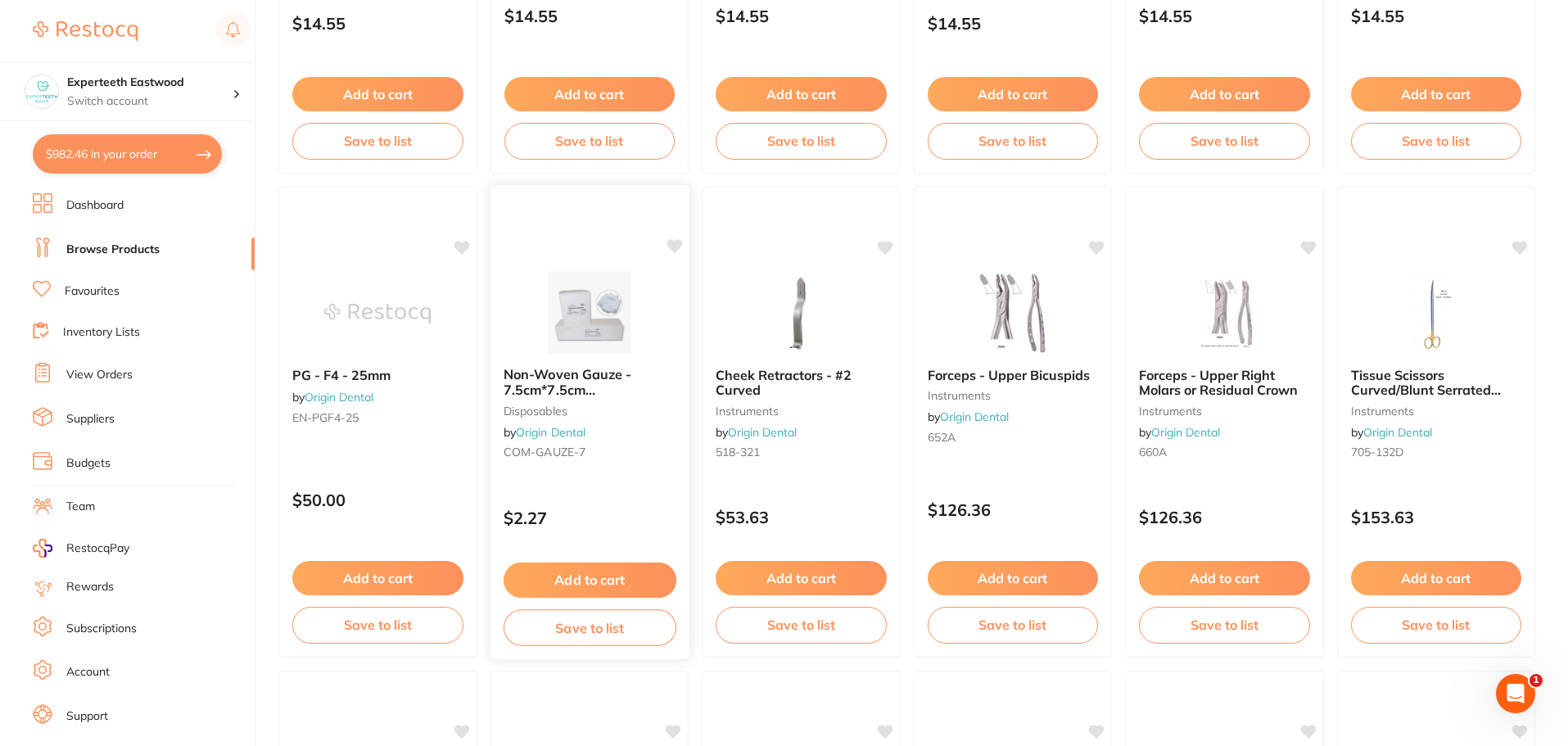
click at [676, 240] on icon at bounding box center [673, 245] width 16 height 16
click at [573, 576] on button "Add to cart" at bounding box center [588, 579] width 172 height 36
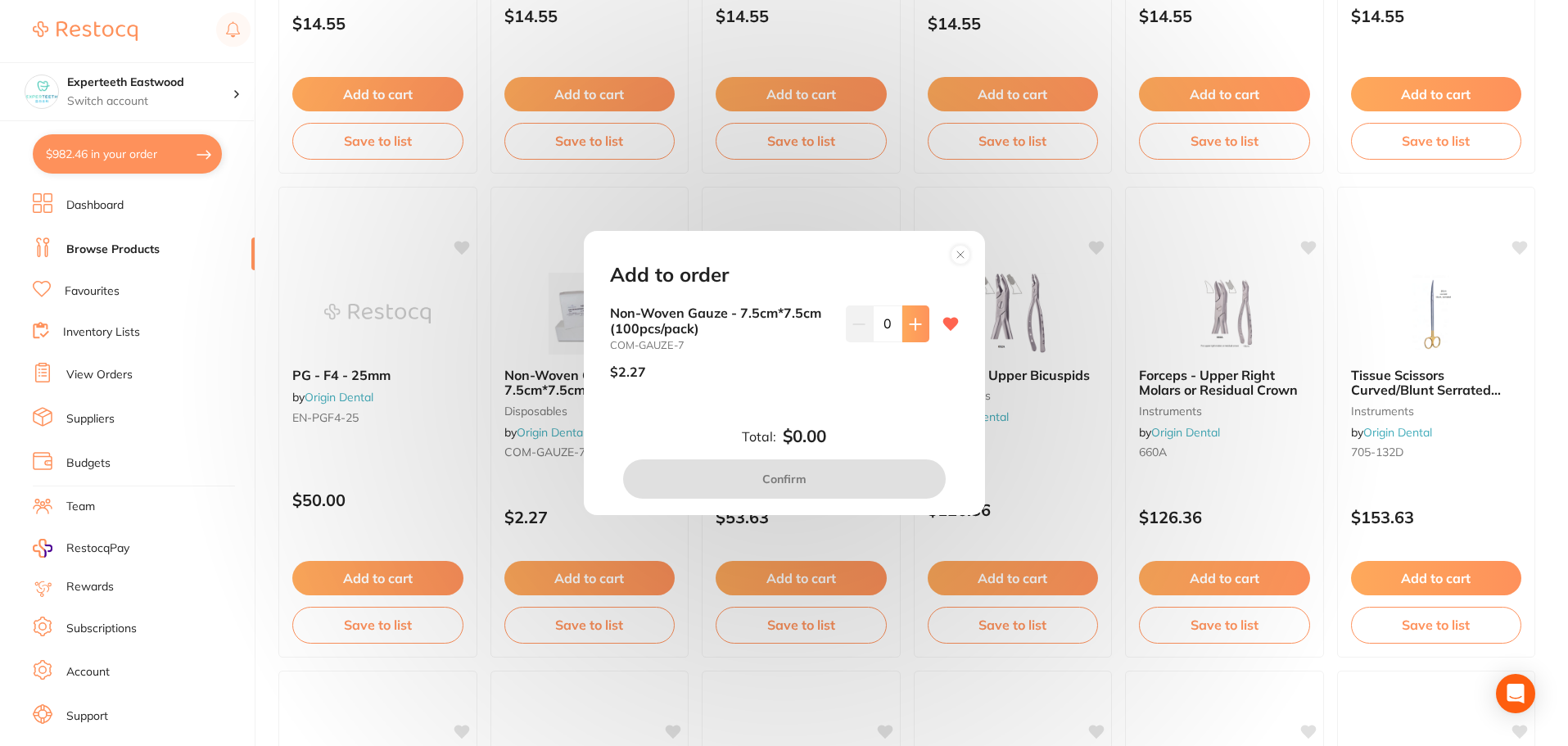
click at [914, 322] on icon at bounding box center [916, 324] width 13 height 13
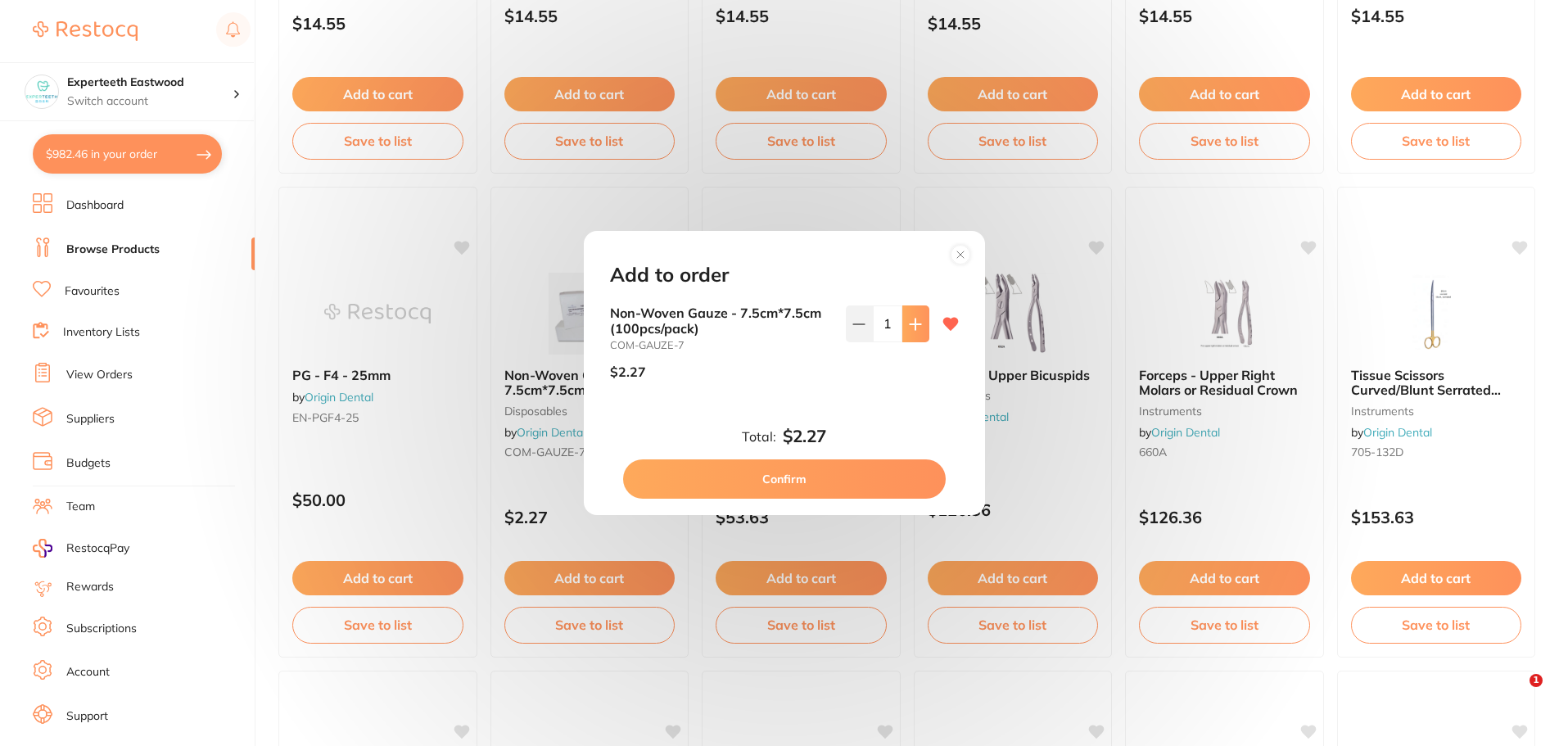
click at [914, 322] on icon at bounding box center [916, 324] width 13 height 13
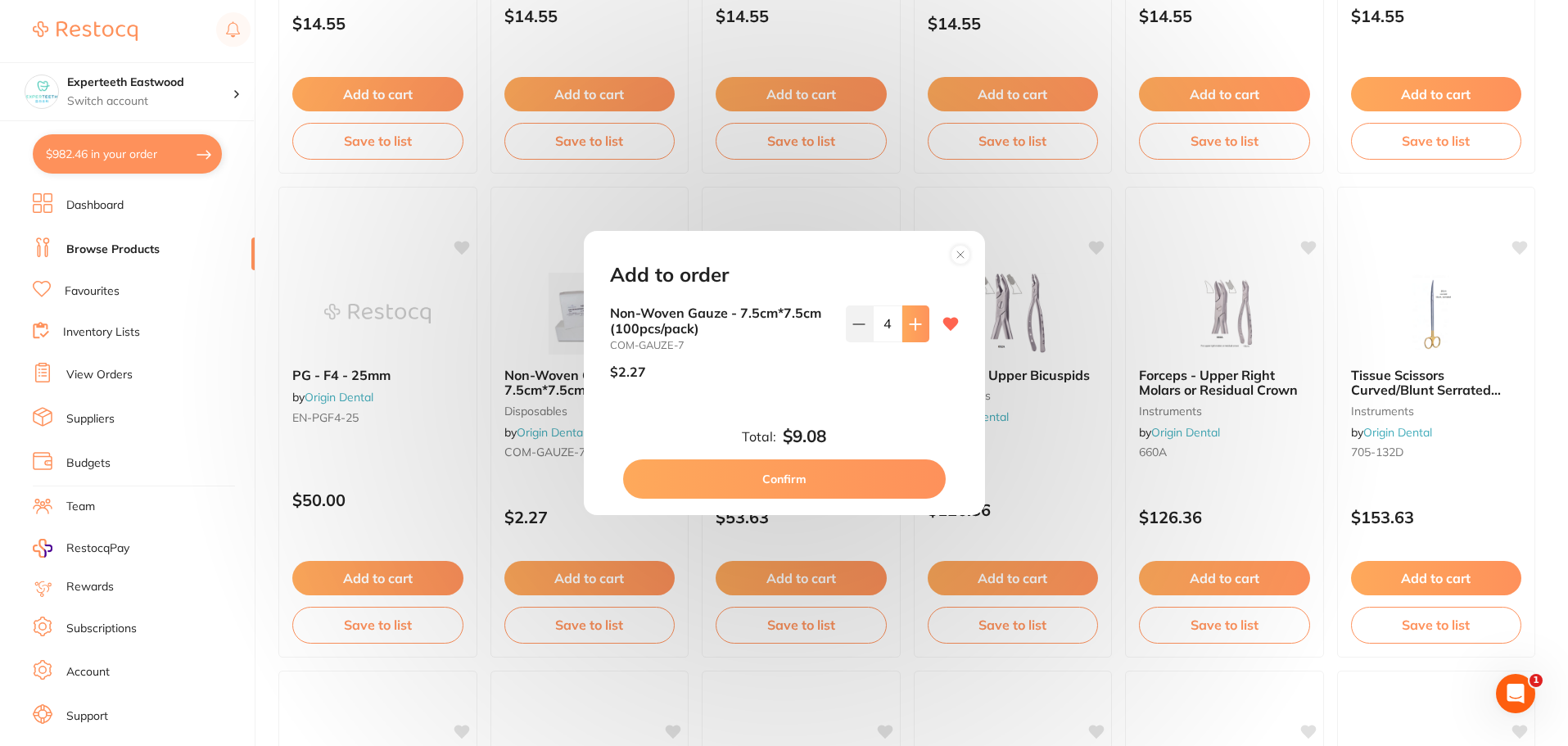
type input "5"
click at [796, 485] on button "Confirm" at bounding box center [784, 478] width 323 height 39
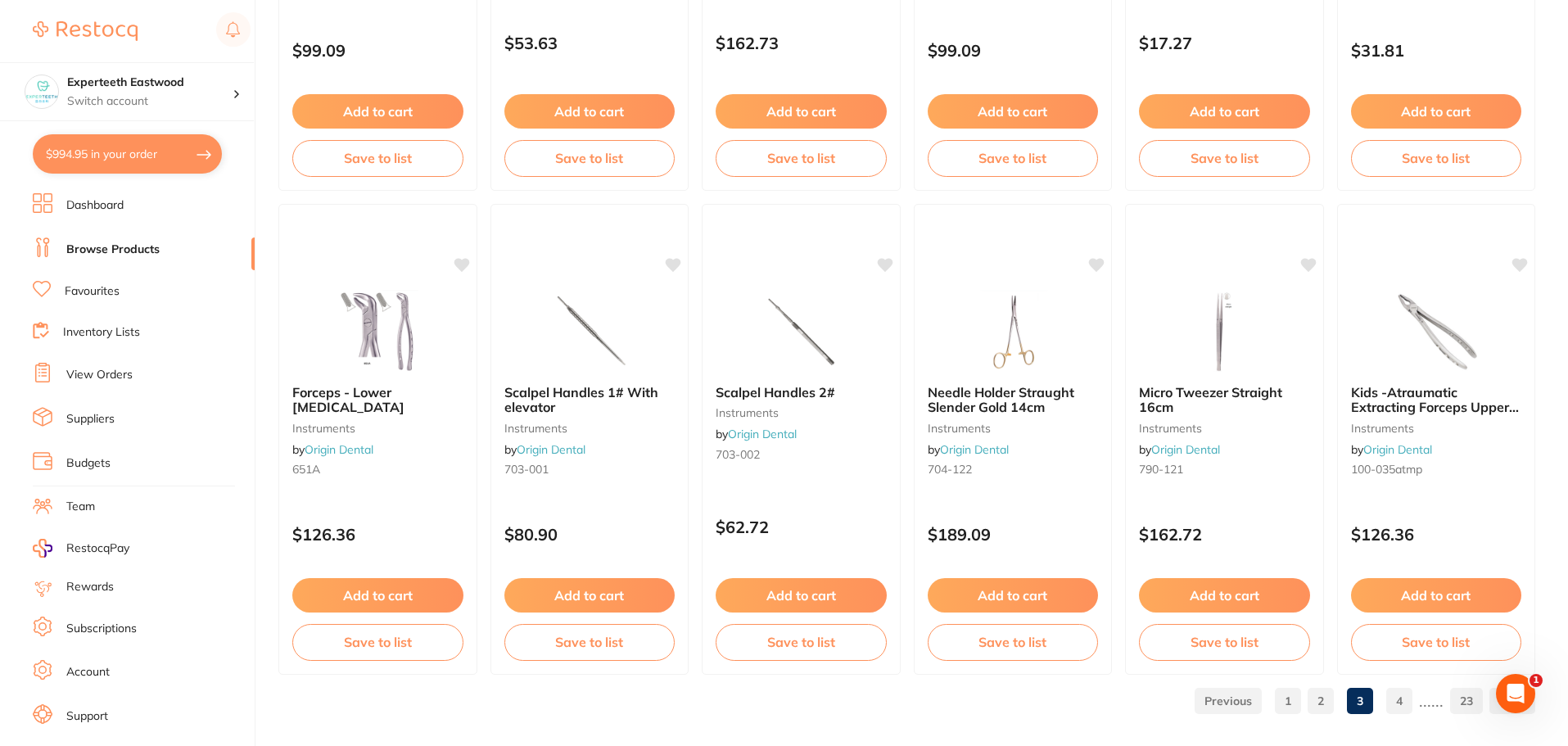
scroll to position [3911, 0]
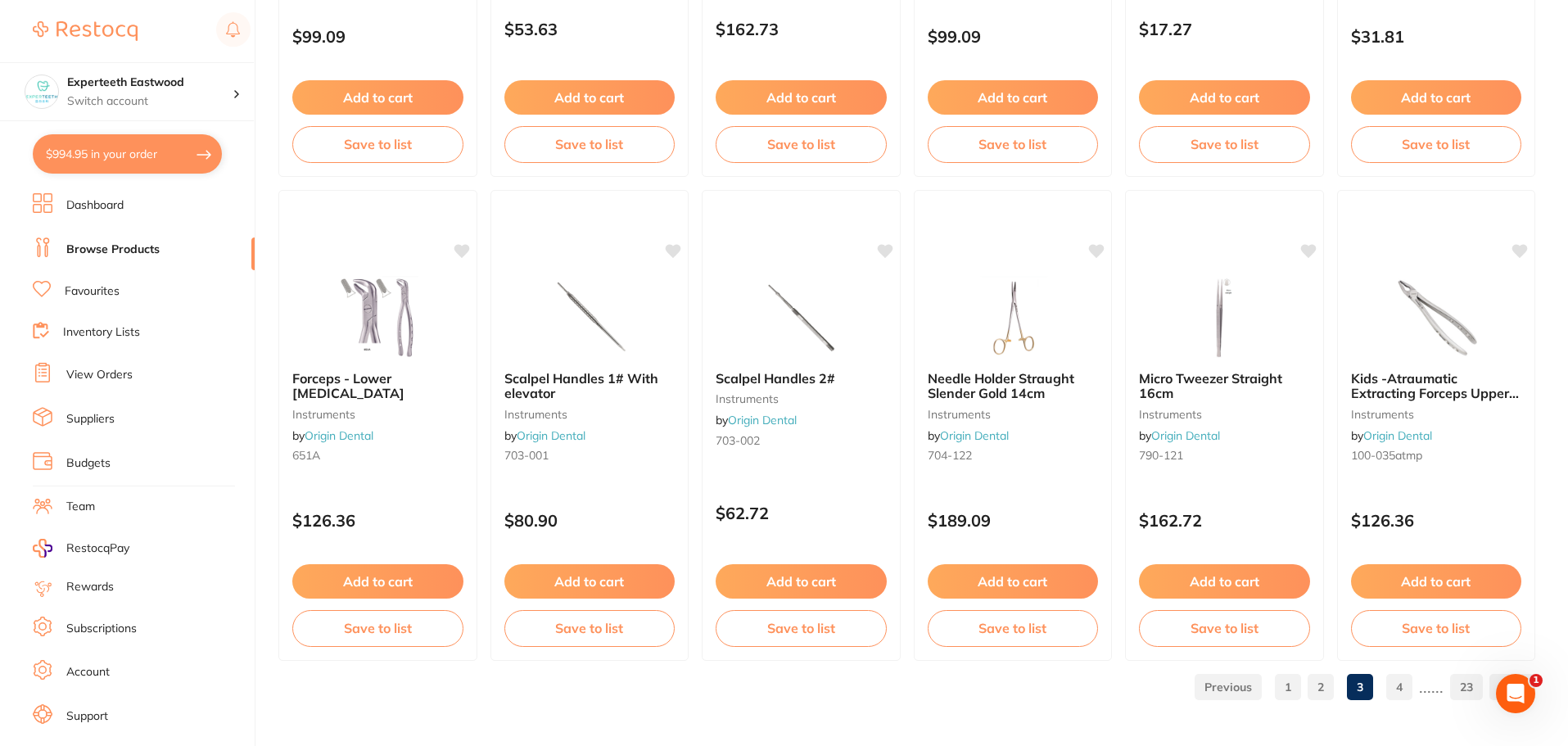
click at [1393, 678] on link "4" at bounding box center [1399, 686] width 26 height 33
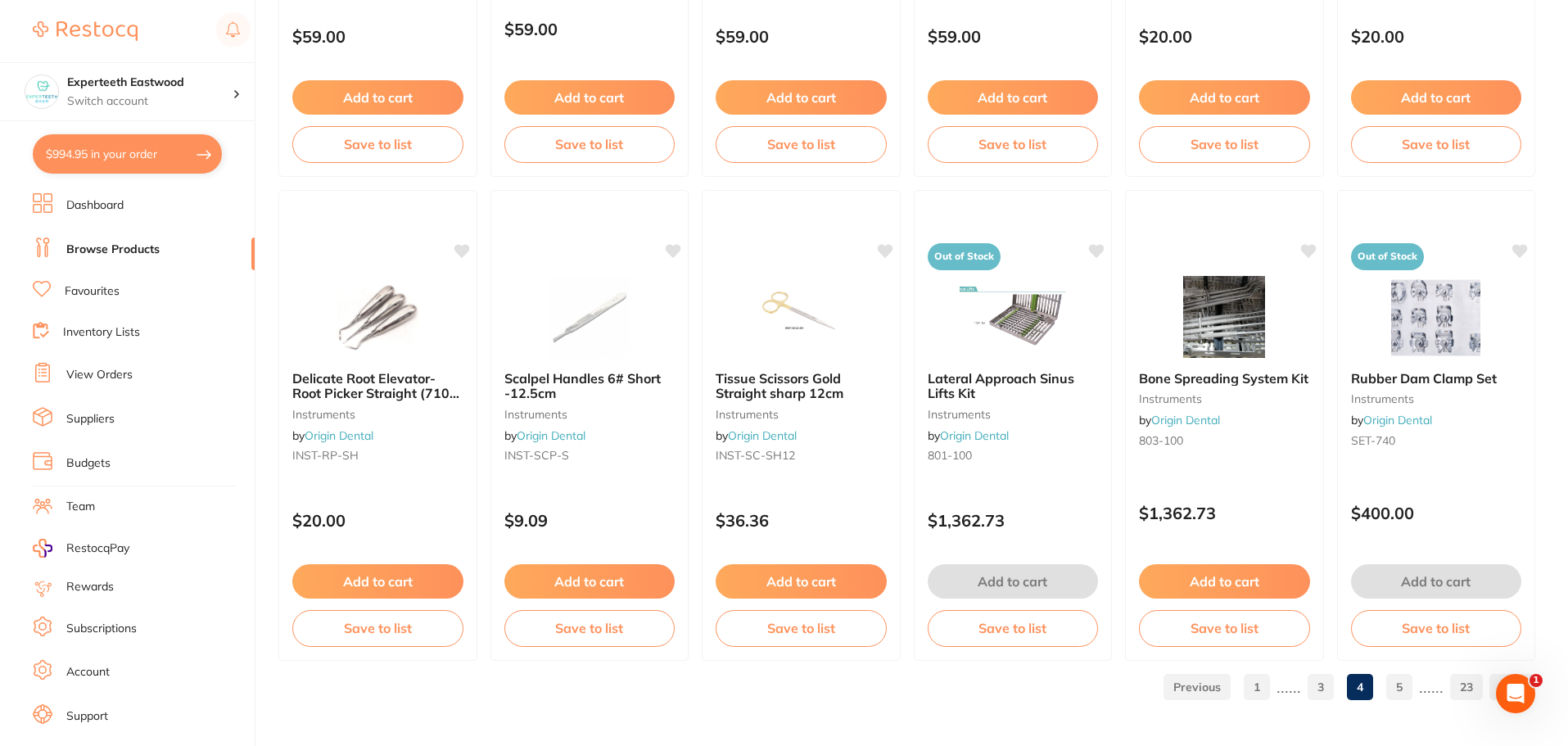
click at [1401, 687] on link "5" at bounding box center [1399, 686] width 26 height 33
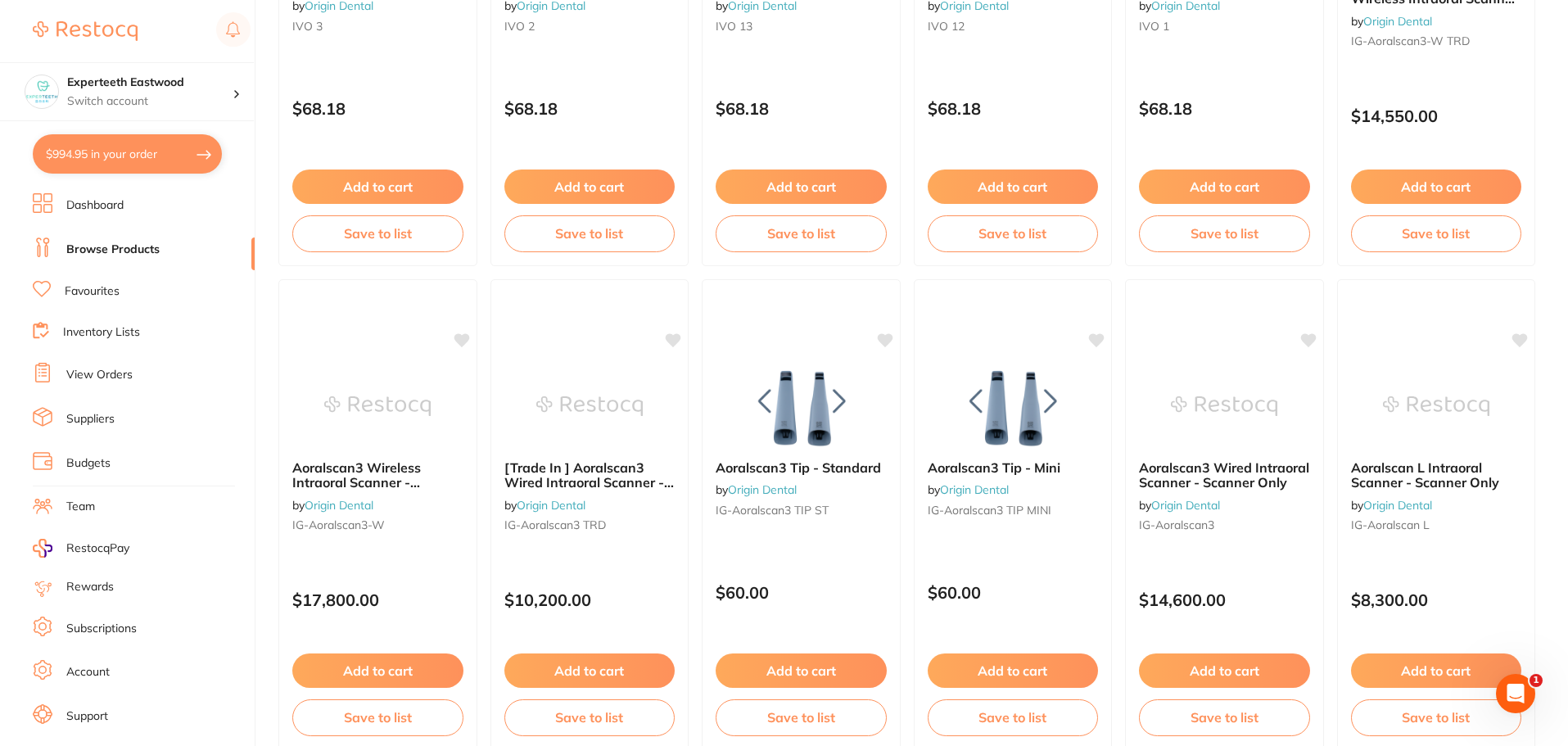
scroll to position [3356, 0]
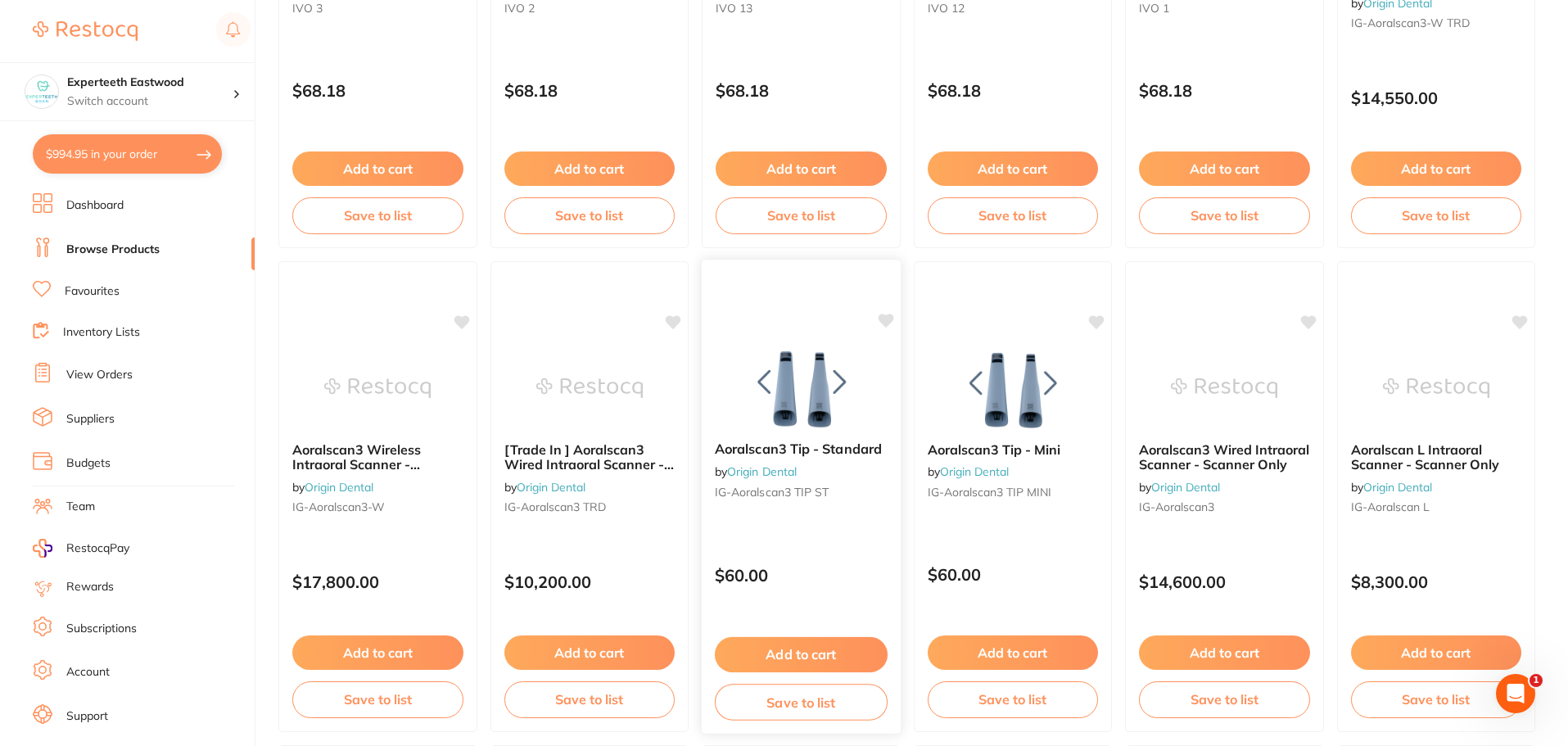
click at [891, 320] on icon at bounding box center [886, 321] width 15 height 13
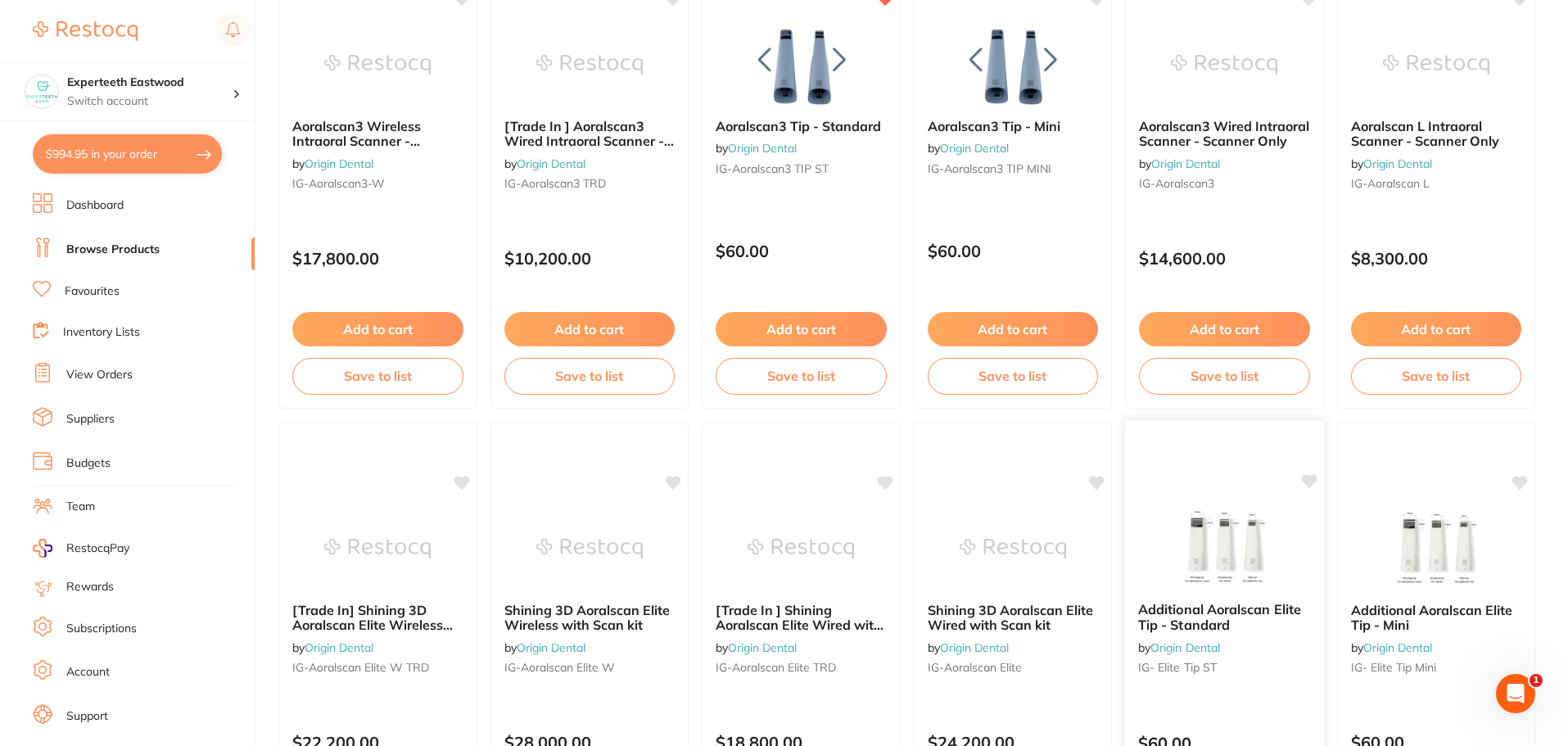
scroll to position [3666, 0]
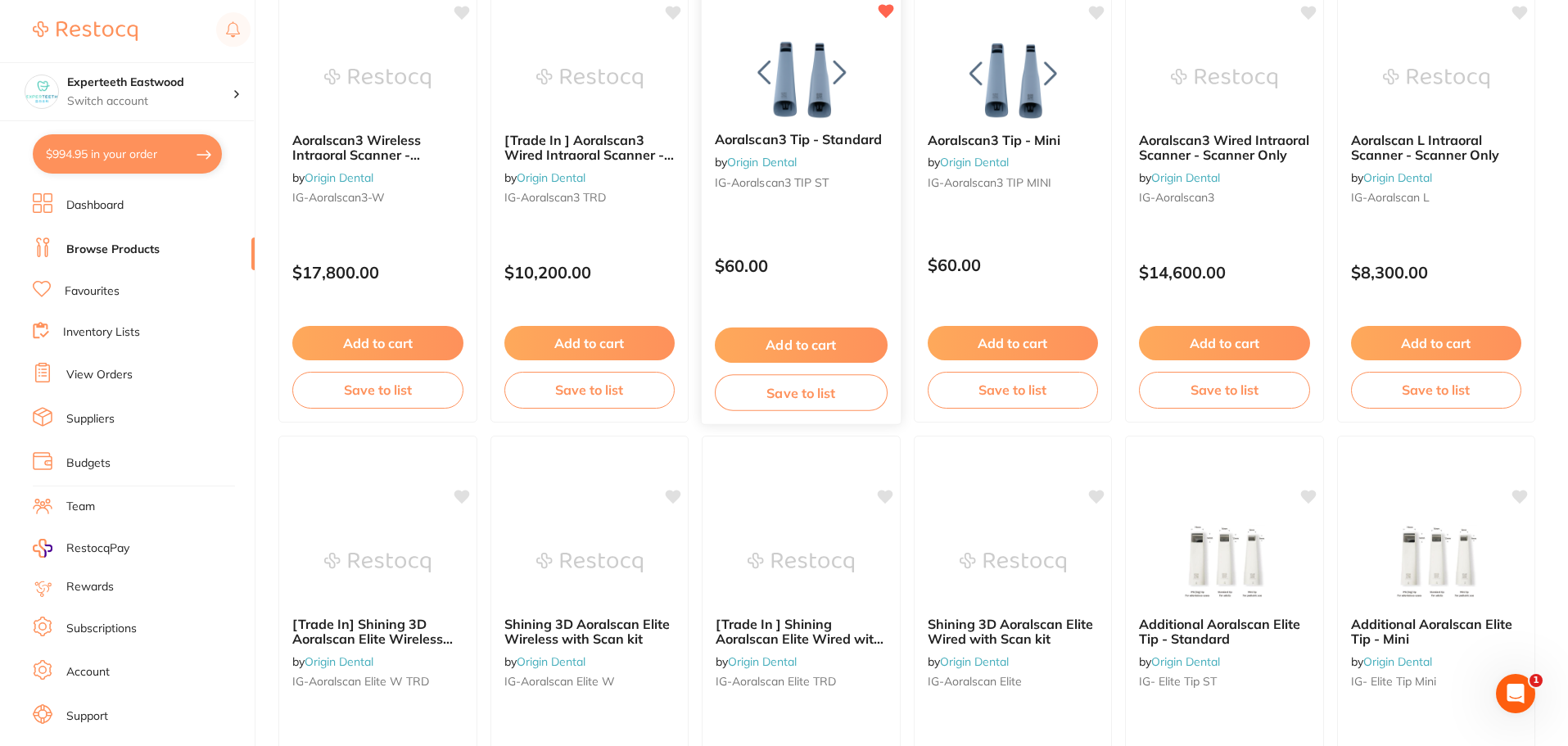
click at [883, 10] on icon at bounding box center [886, 11] width 15 height 13
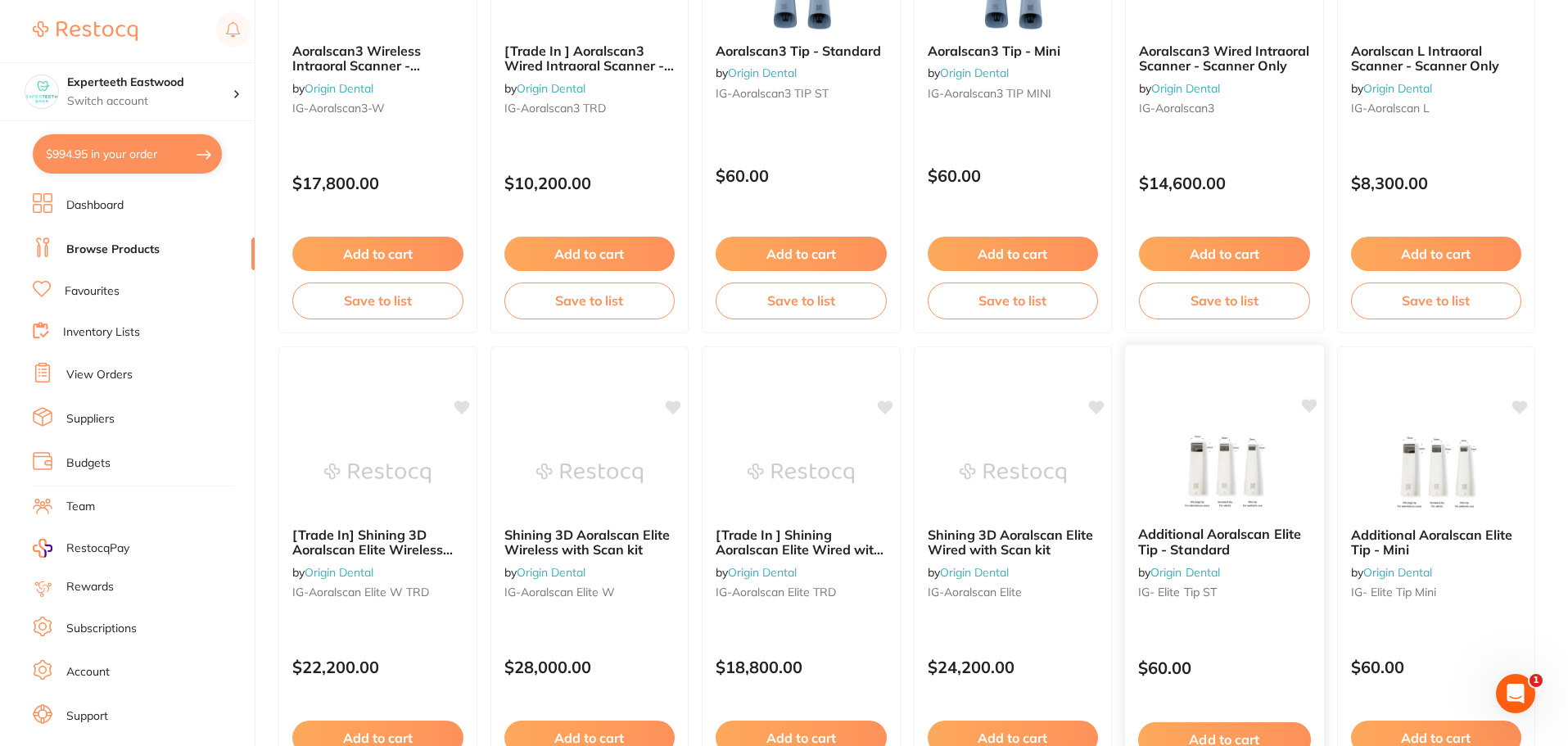
scroll to position [3911, 0]
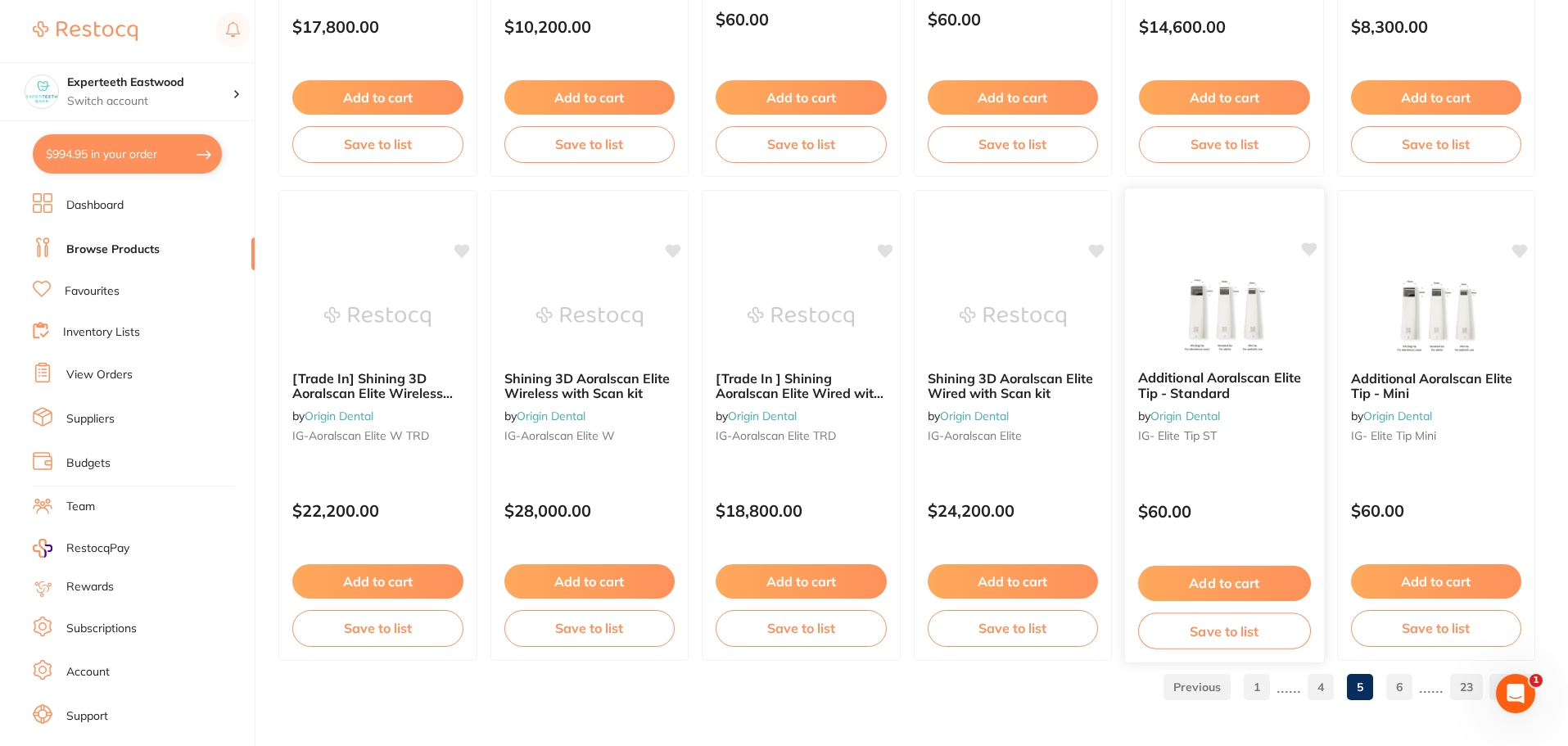
click at [1300, 244] on icon at bounding box center [1308, 249] width 16 height 16
click at [1396, 682] on link "6" at bounding box center [1399, 686] width 26 height 33
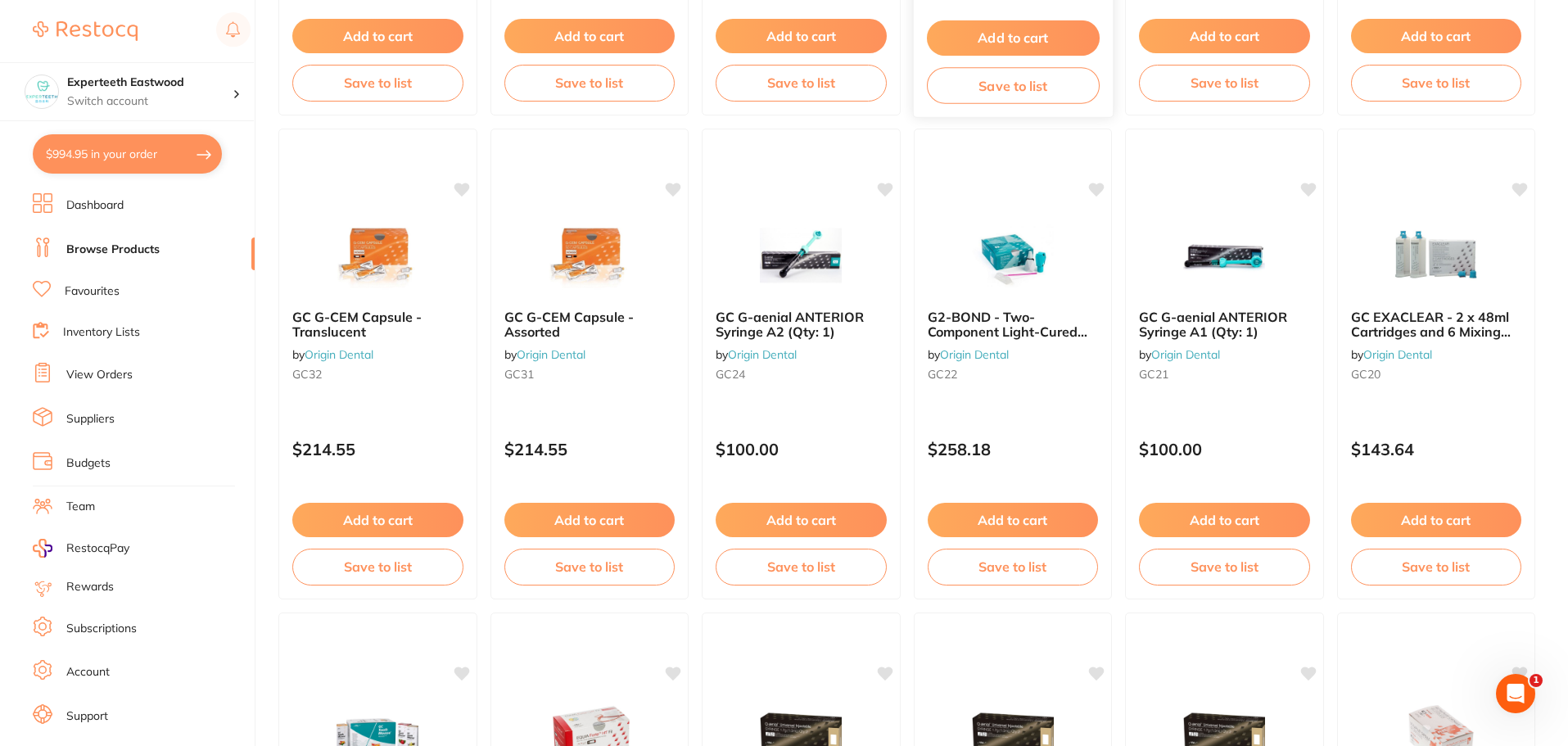
scroll to position [1556, 0]
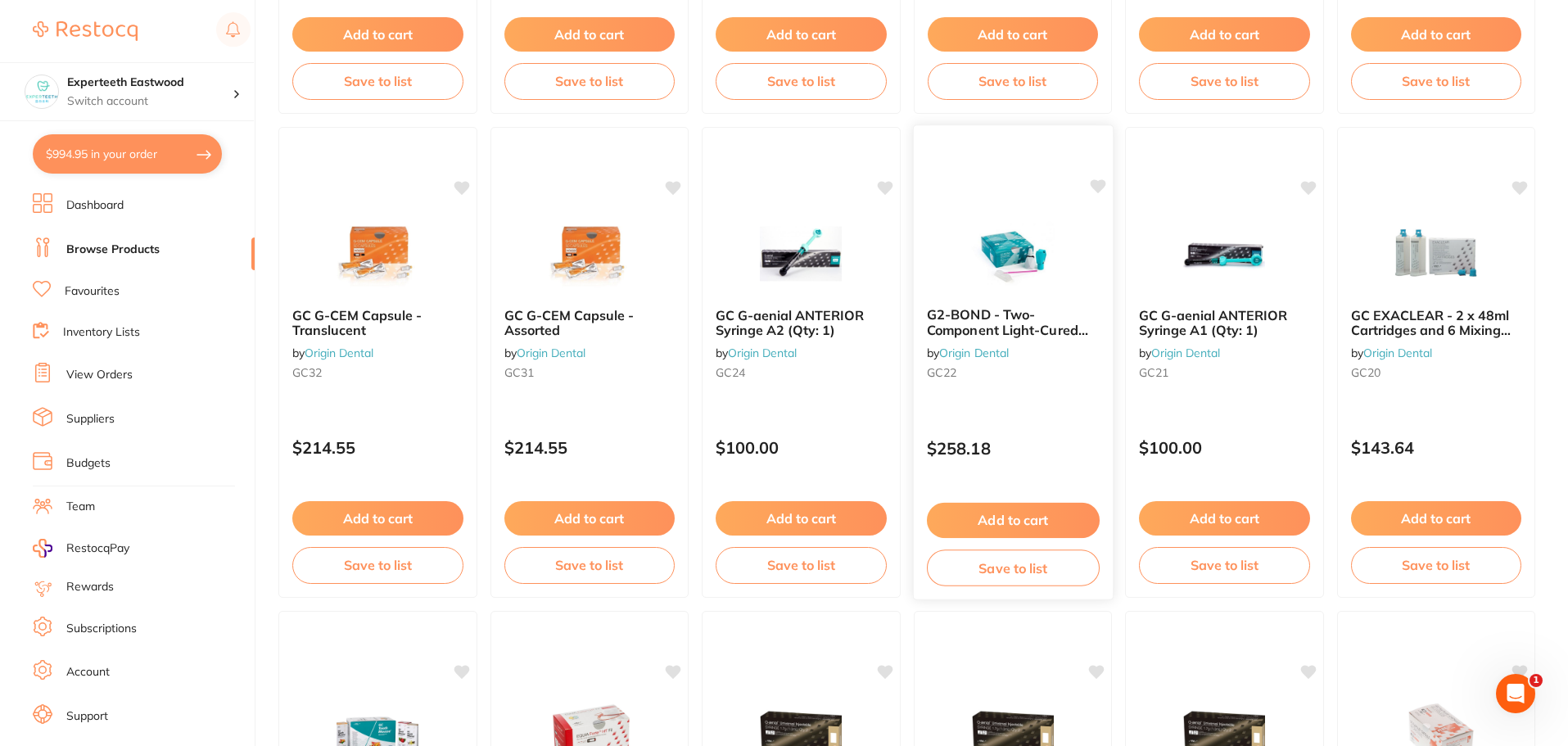
click at [1101, 186] on icon at bounding box center [1098, 186] width 15 height 13
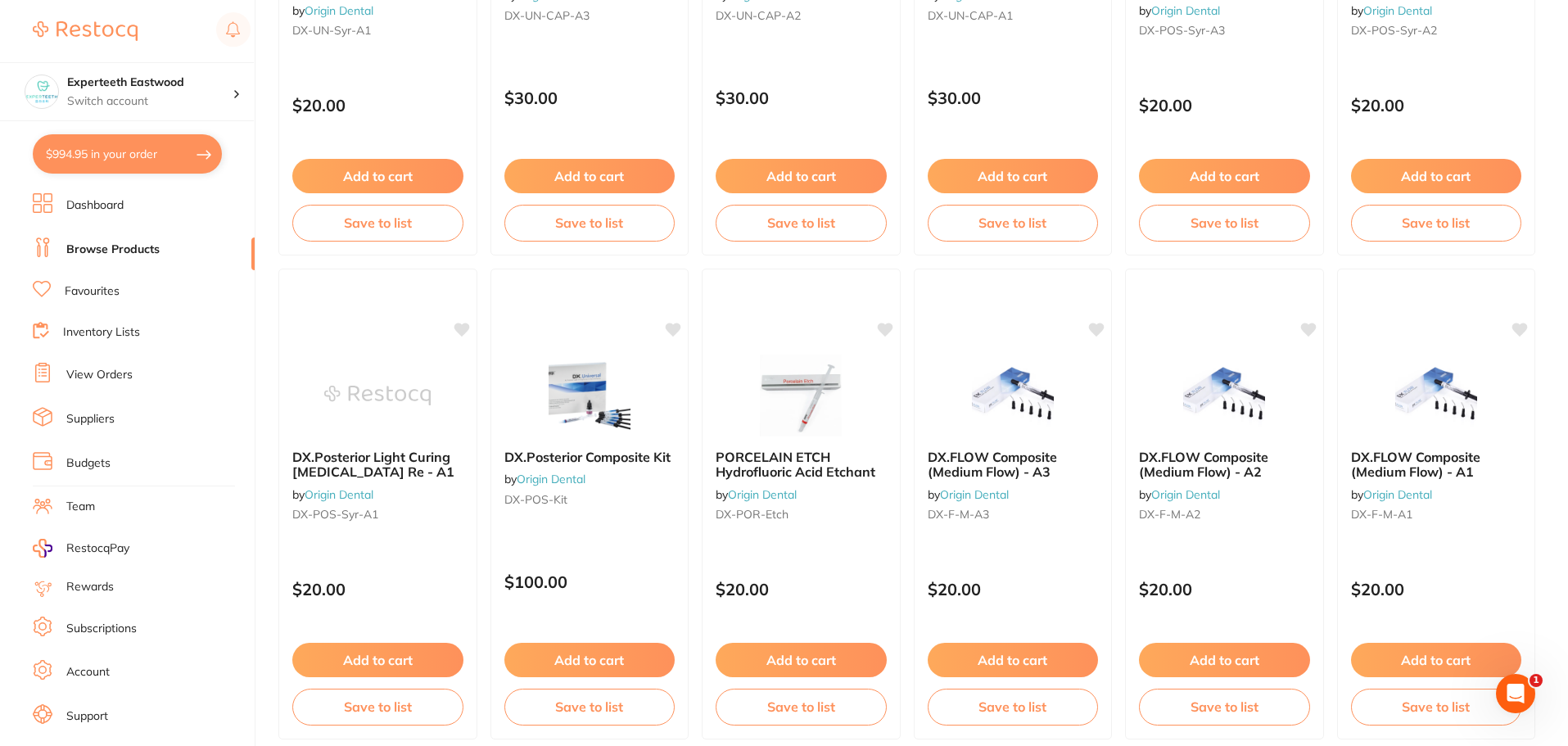
scroll to position [3911, 0]
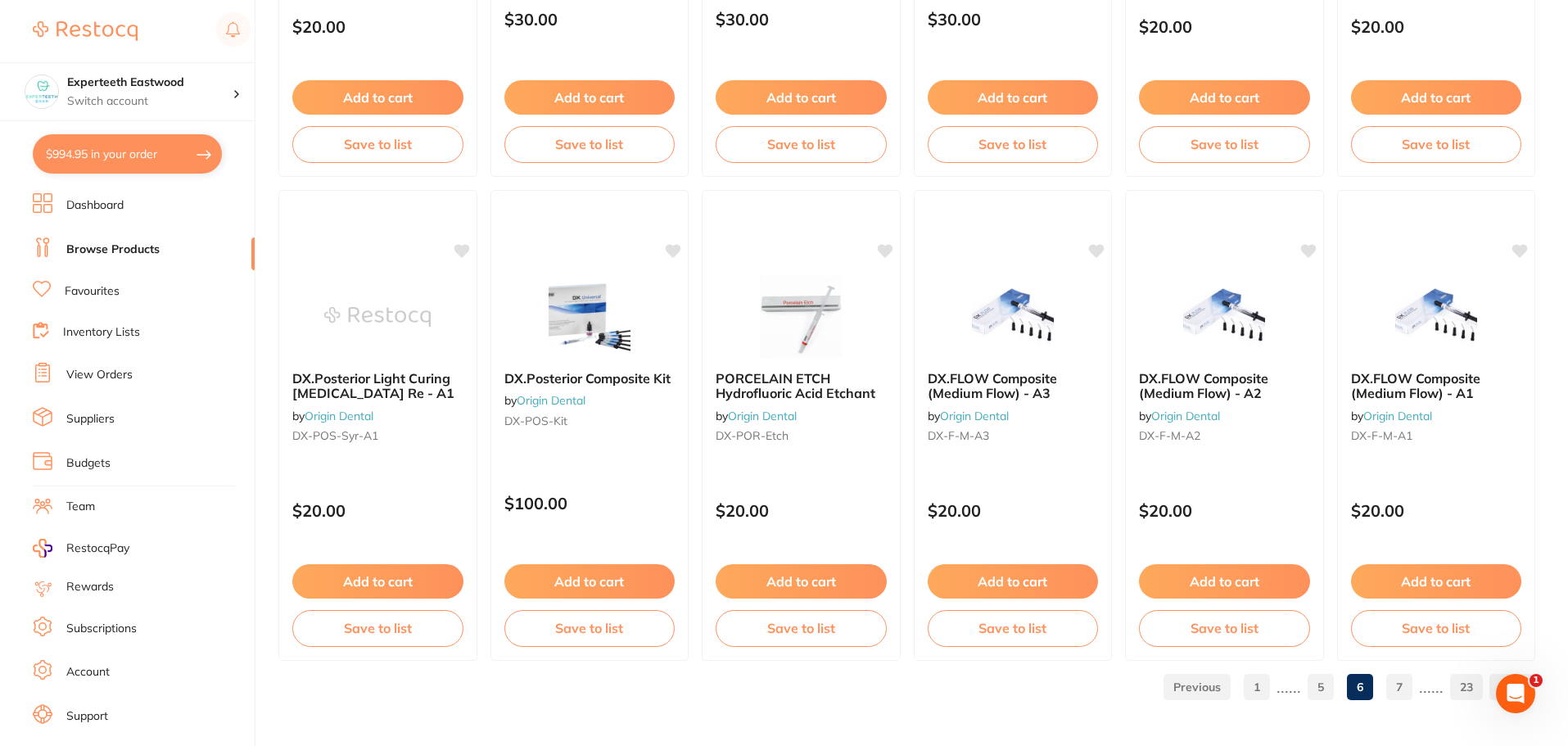
click at [1398, 682] on link "7" at bounding box center [1399, 686] width 26 height 33
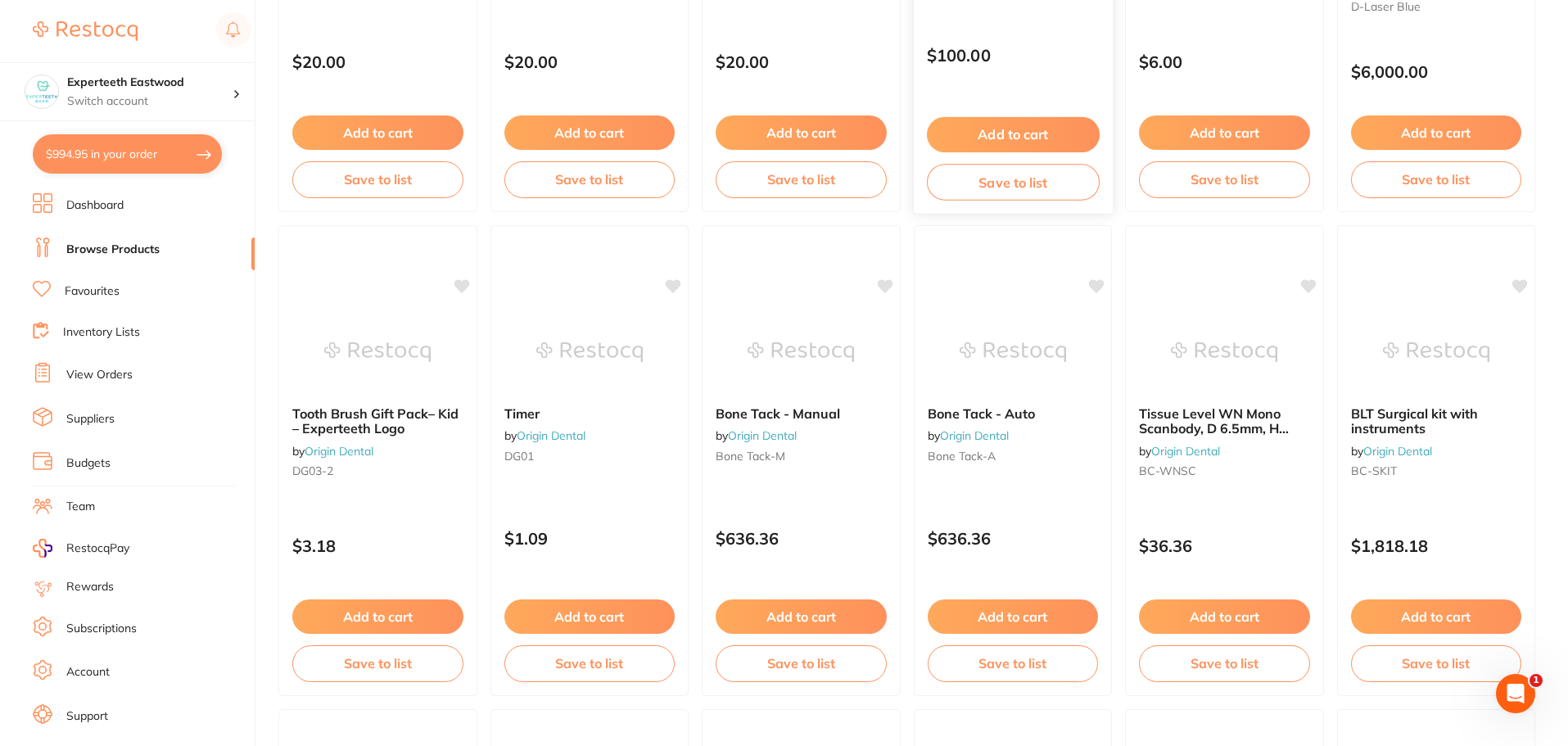
scroll to position [573, 0]
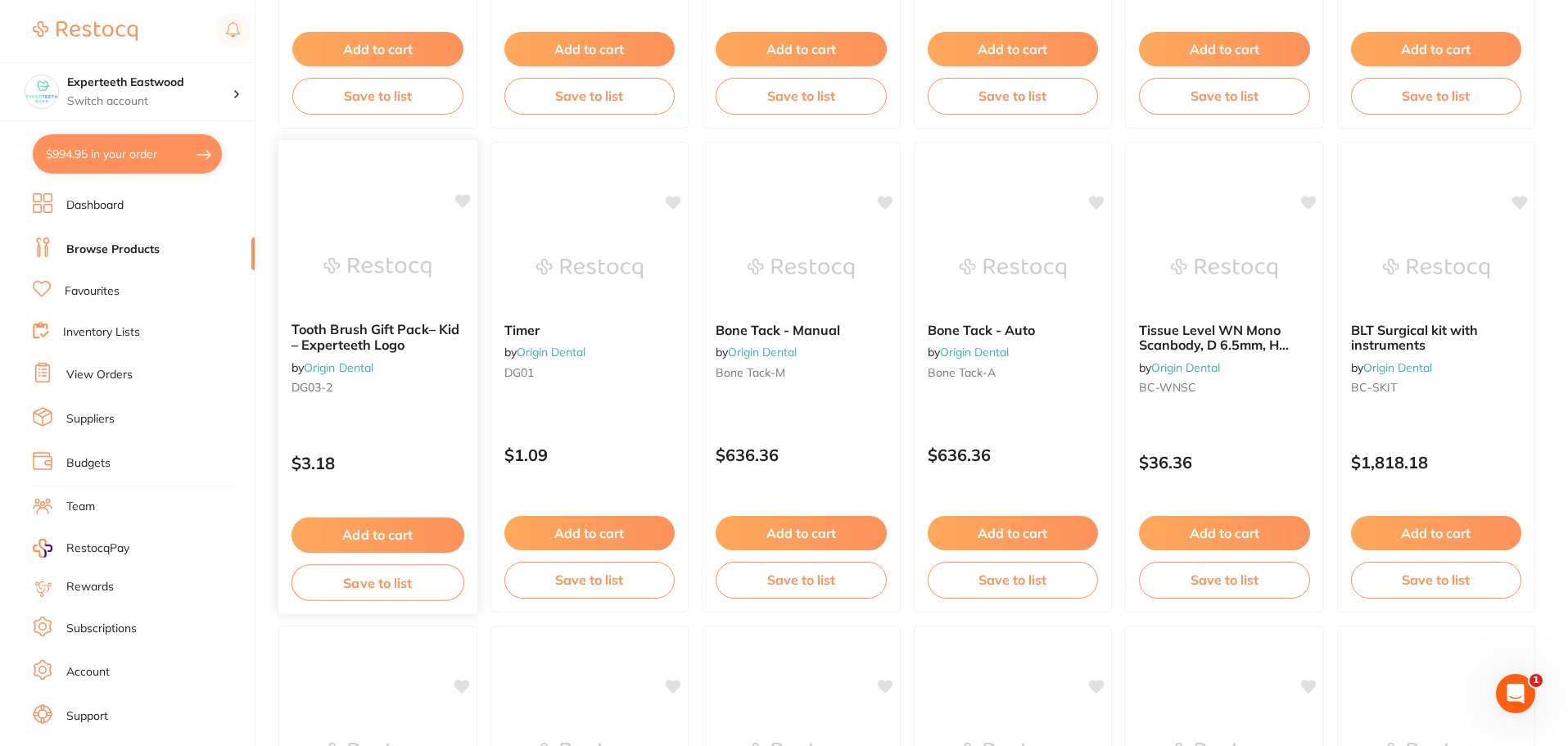
click at [462, 201] on icon at bounding box center [462, 201] width 15 height 13
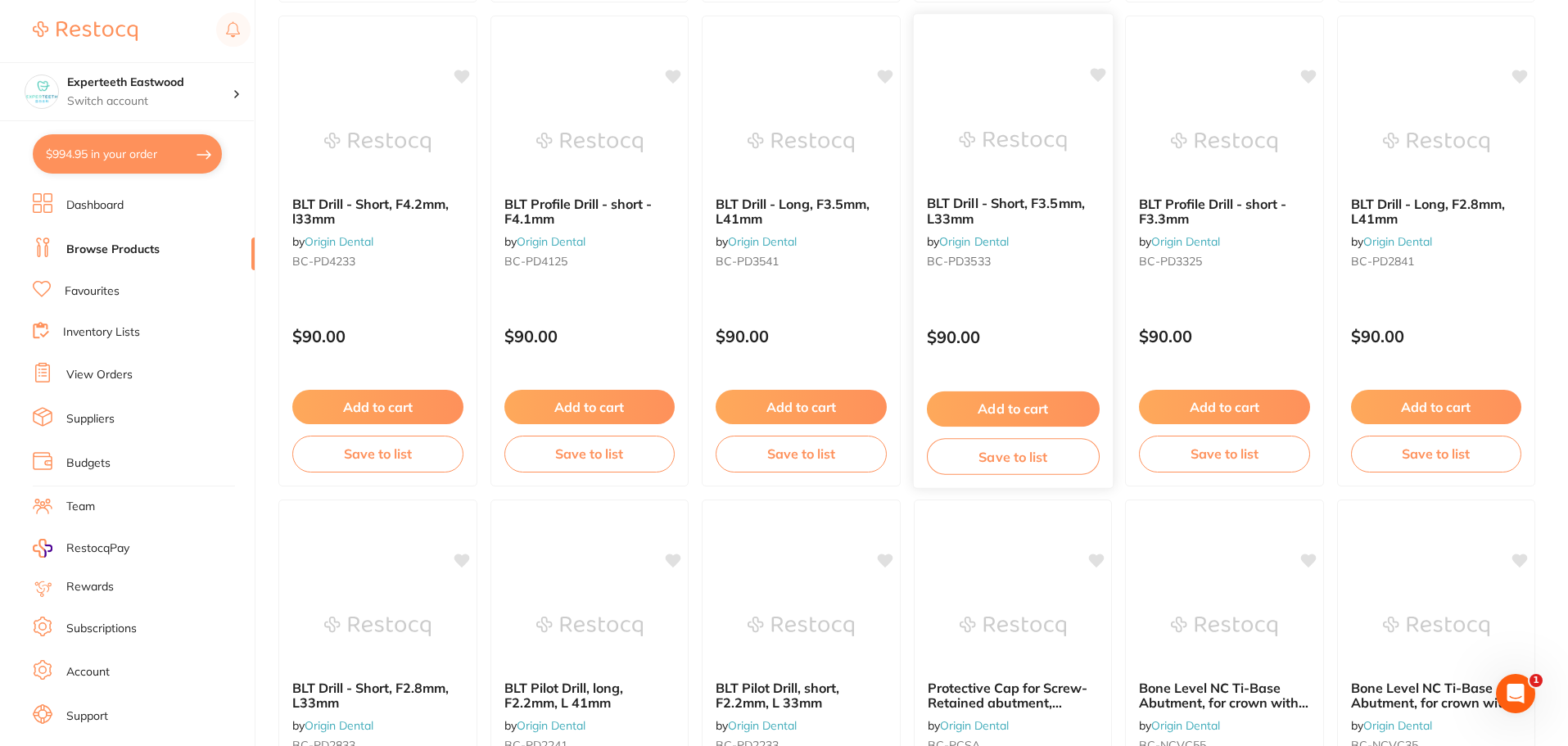
scroll to position [3911, 0]
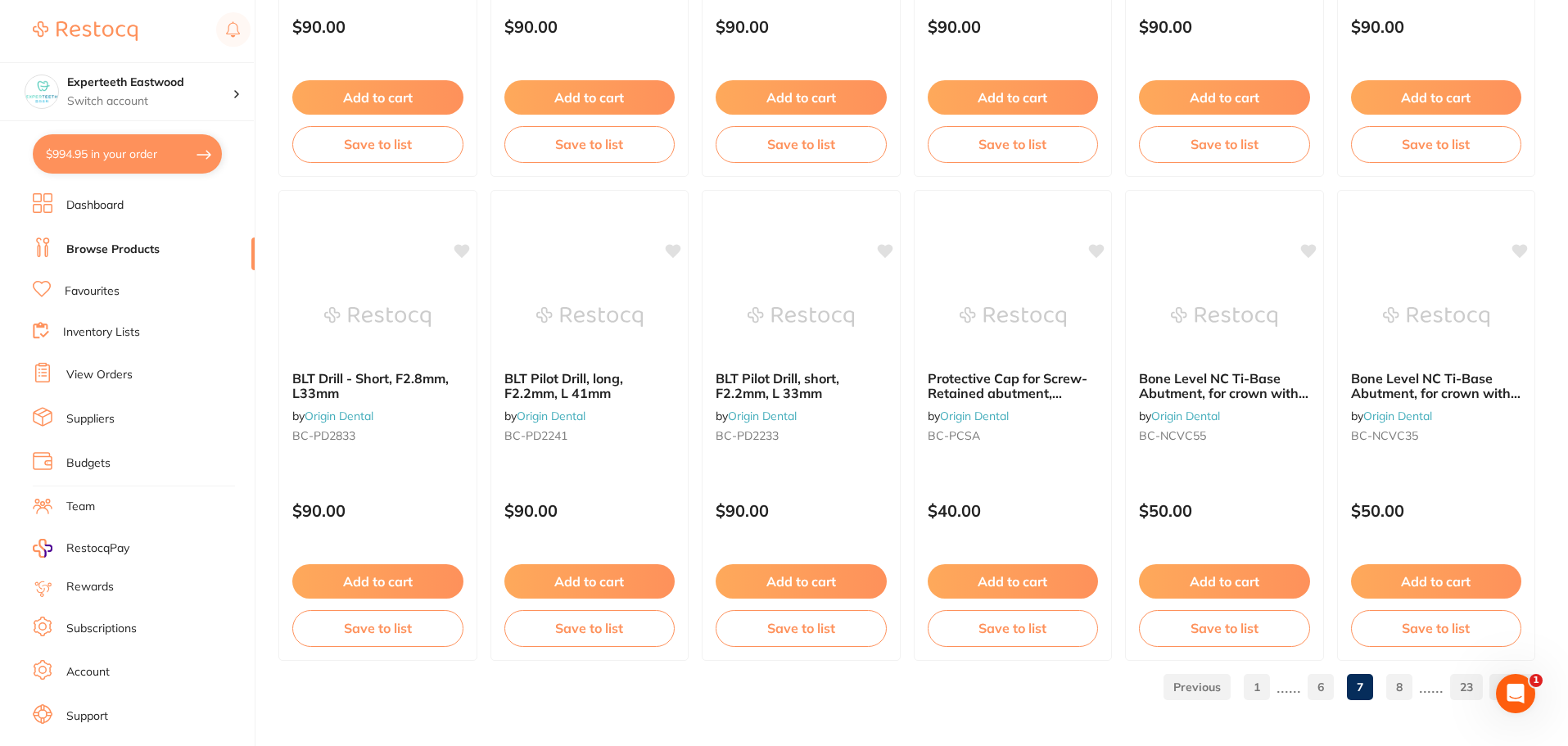
click at [1398, 678] on link "8" at bounding box center [1399, 686] width 26 height 33
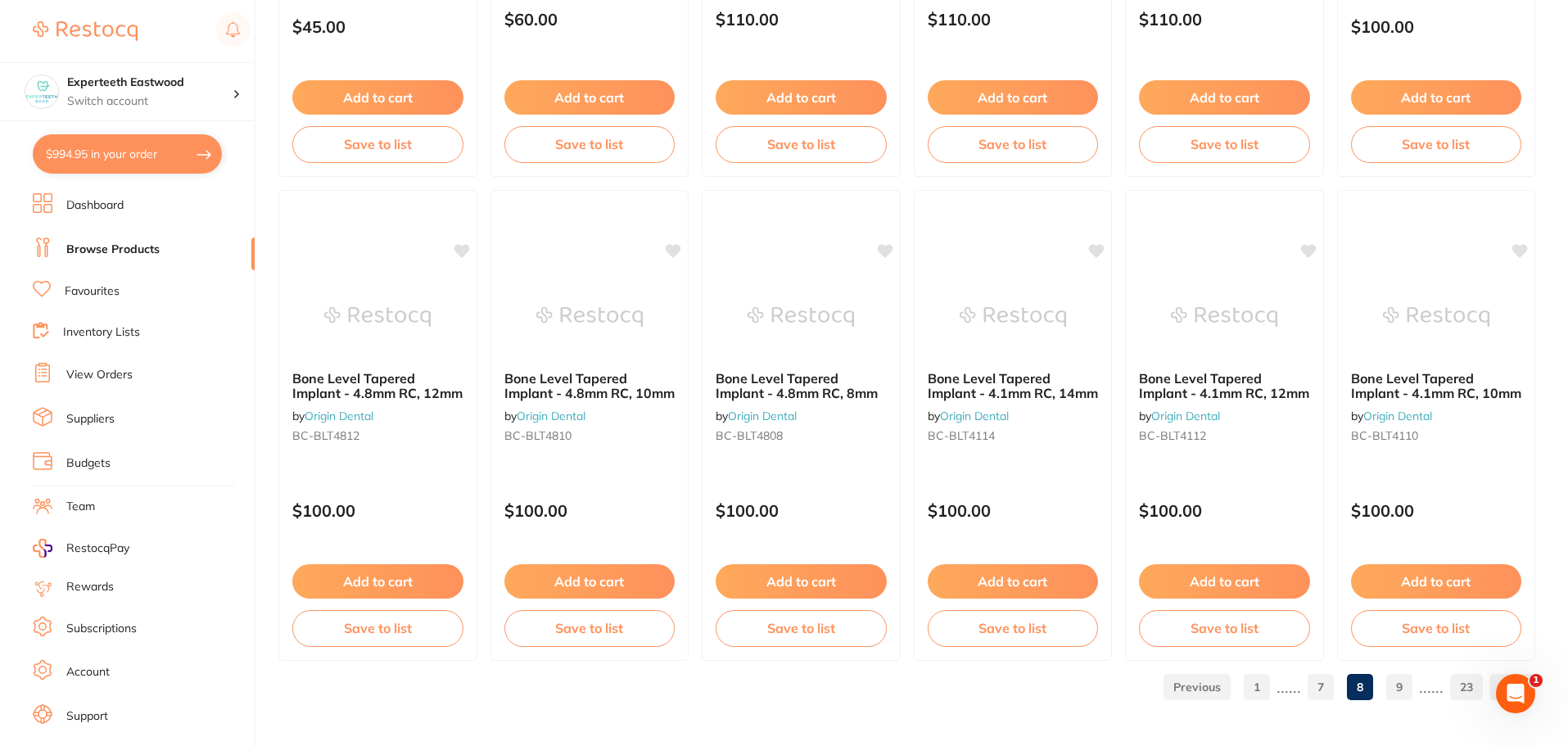
click at [1402, 686] on link "9" at bounding box center [1399, 686] width 26 height 33
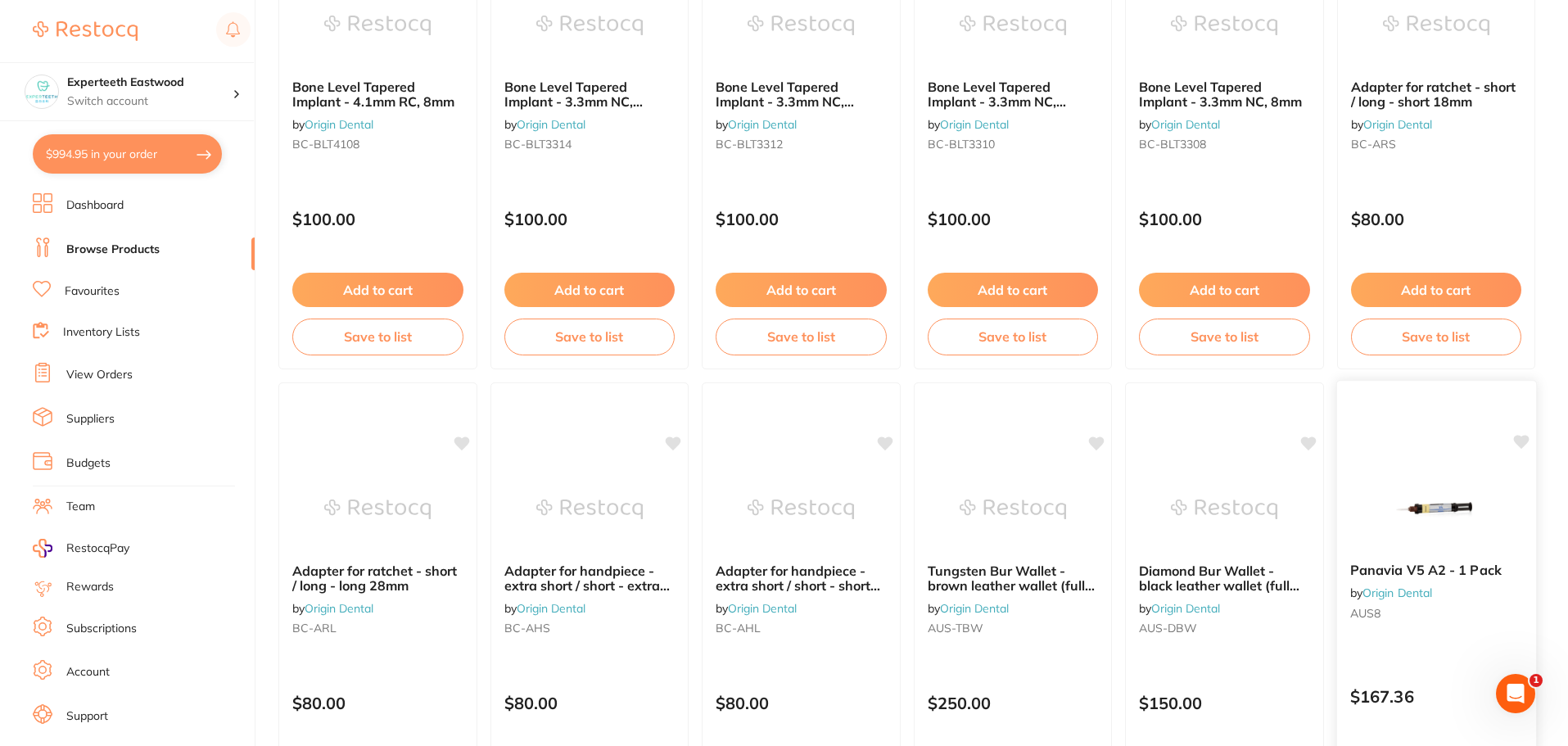
scroll to position [573, 0]
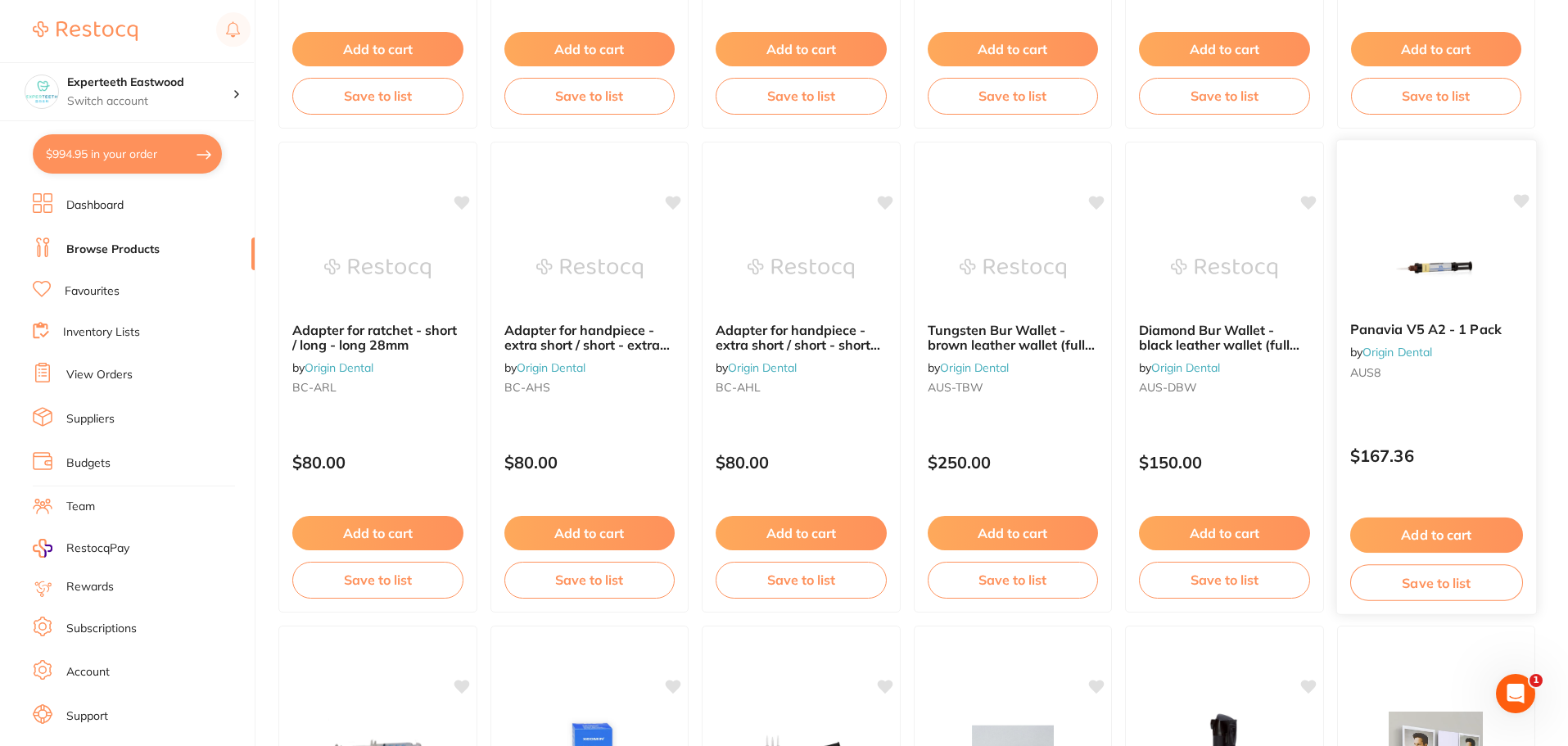
click at [1516, 197] on icon at bounding box center [1521, 201] width 15 height 13
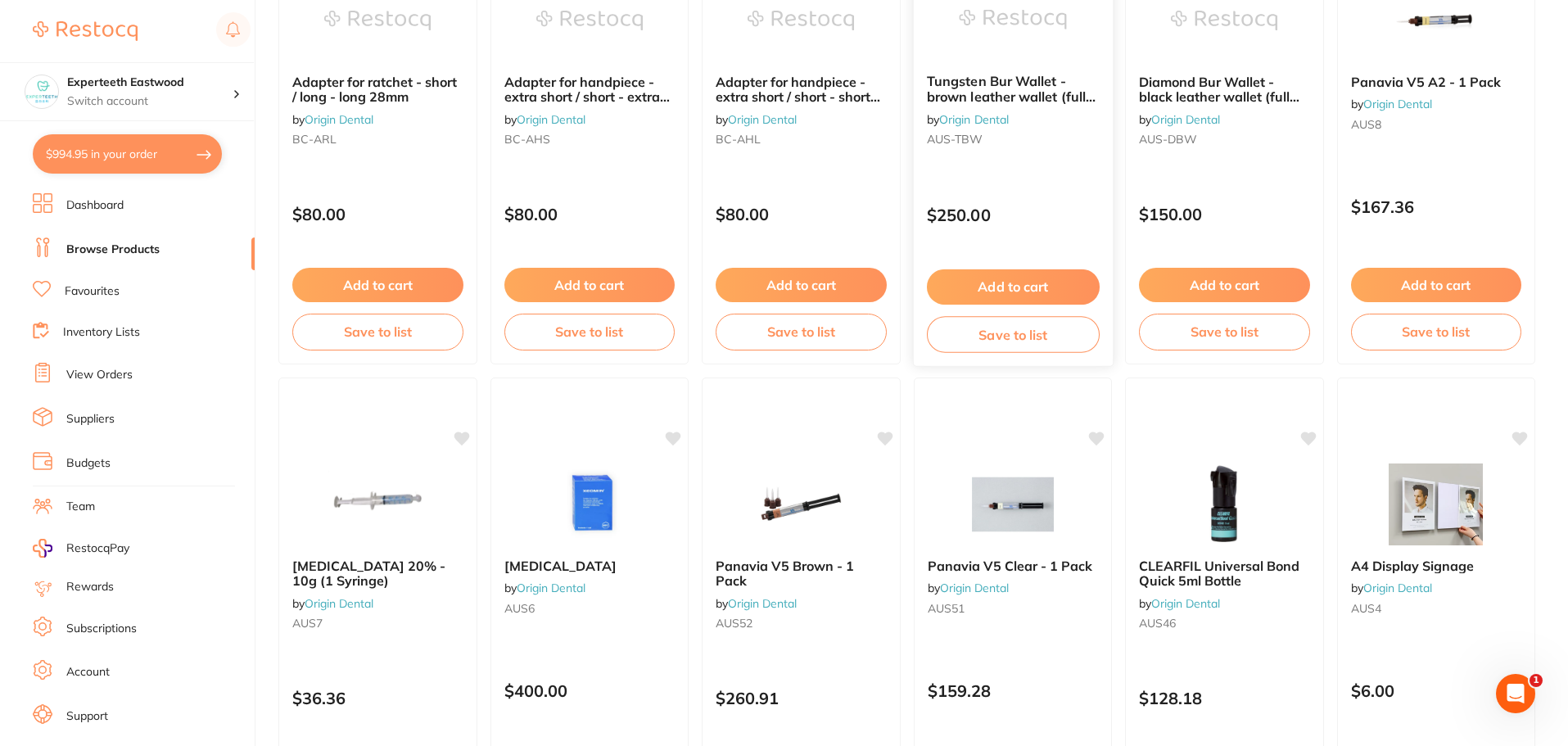
scroll to position [900, 0]
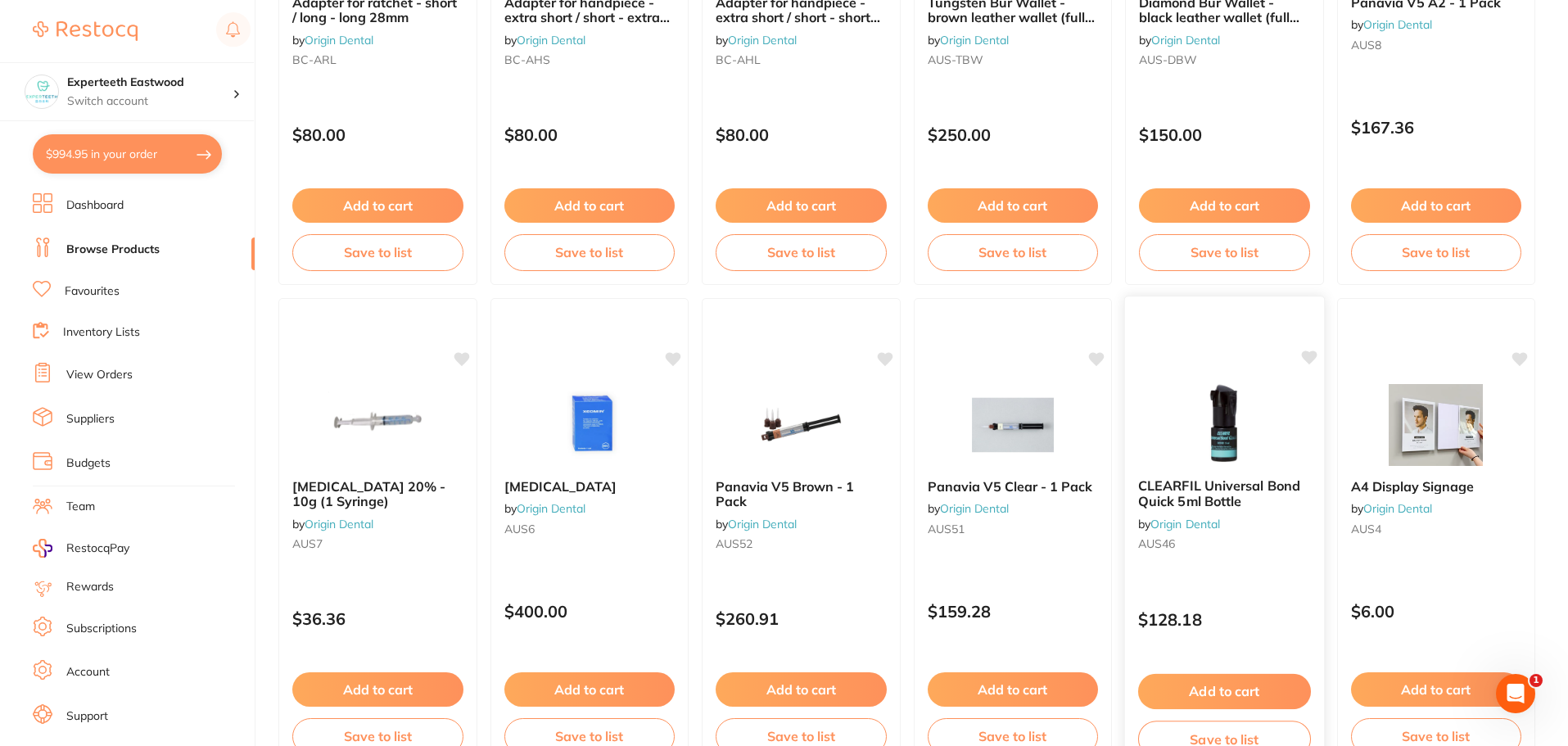
click at [1310, 363] on icon at bounding box center [1309, 357] width 15 height 13
click at [1087, 364] on div "Panavia V5 Clear - 1 Pack by Origin Dental AUS51 $159.28 Add to cart Save to li…" at bounding box center [1012, 533] width 200 height 476
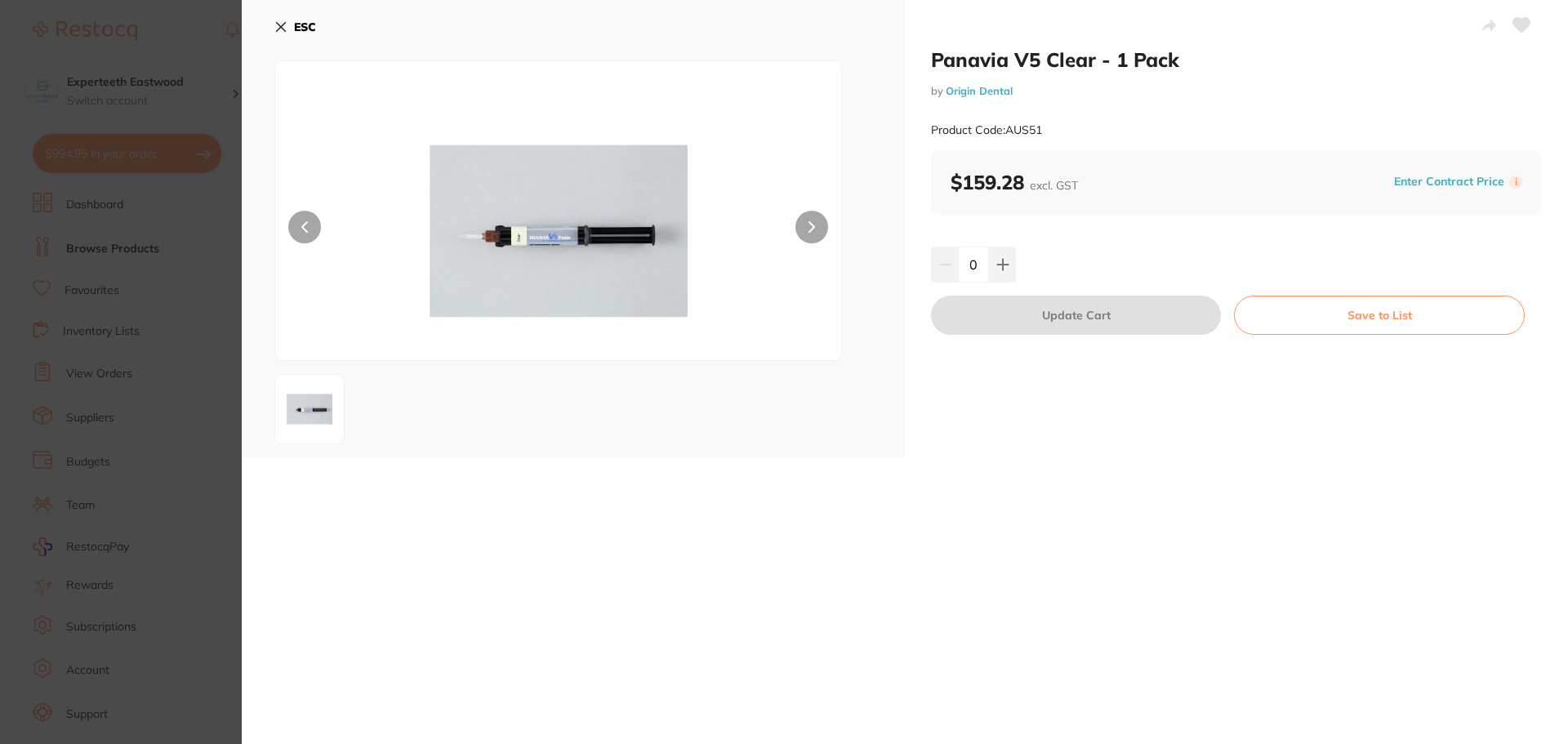
click at [286, 30] on icon at bounding box center [281, 27] width 13 height 13
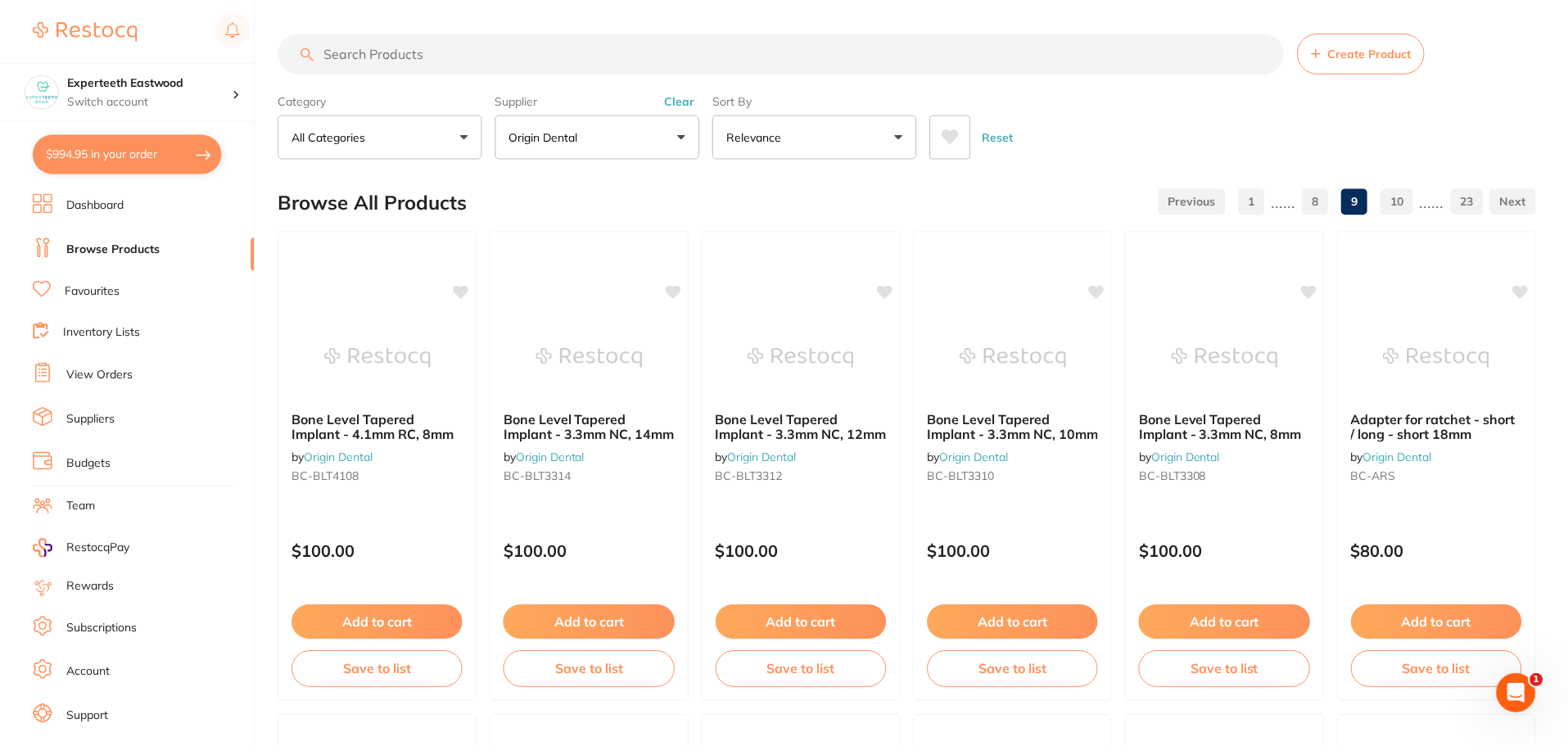
scroll to position [900, 0]
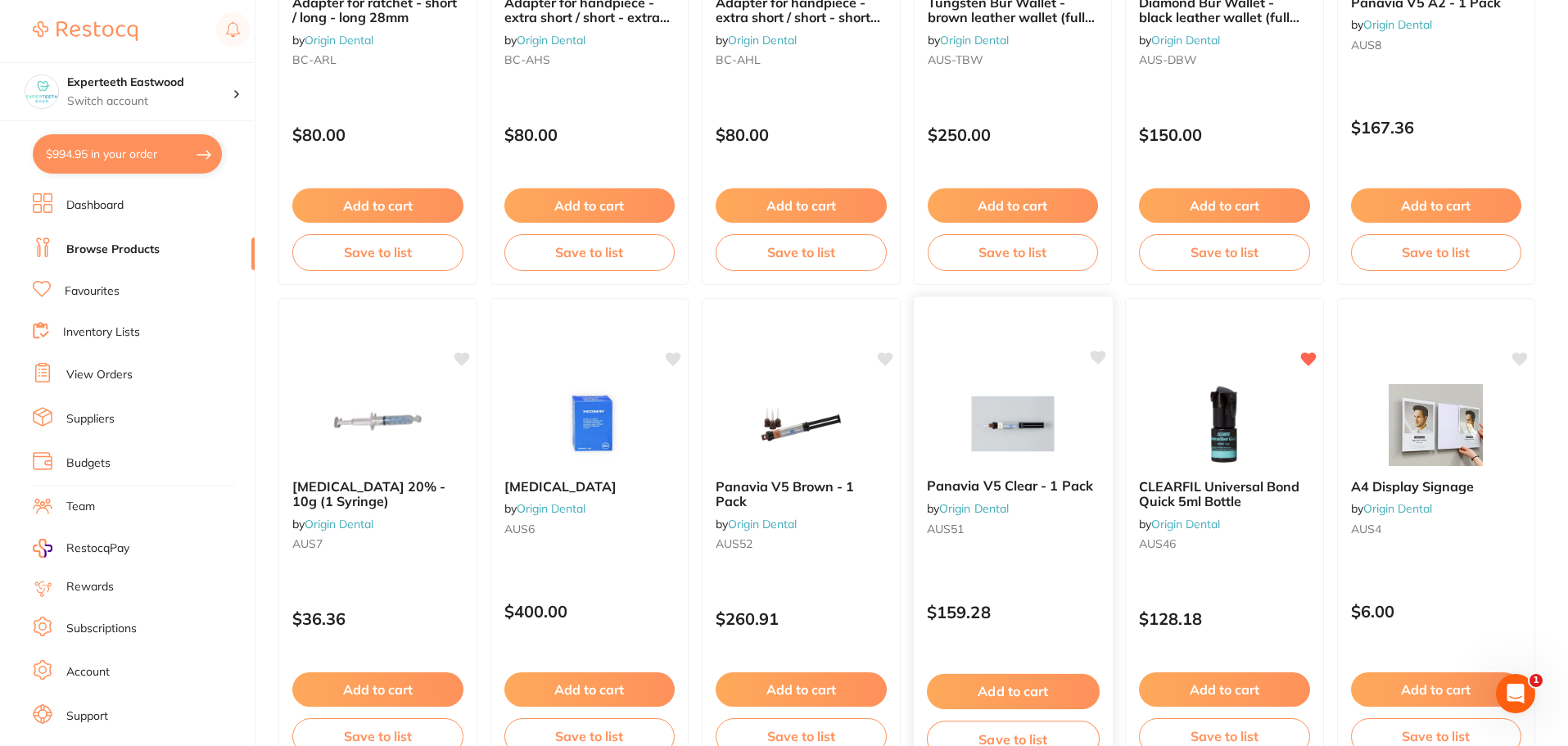
click at [1092, 353] on icon at bounding box center [1098, 357] width 15 height 13
click at [883, 354] on icon at bounding box center [886, 357] width 15 height 13
click at [673, 353] on icon at bounding box center [674, 357] width 15 height 13
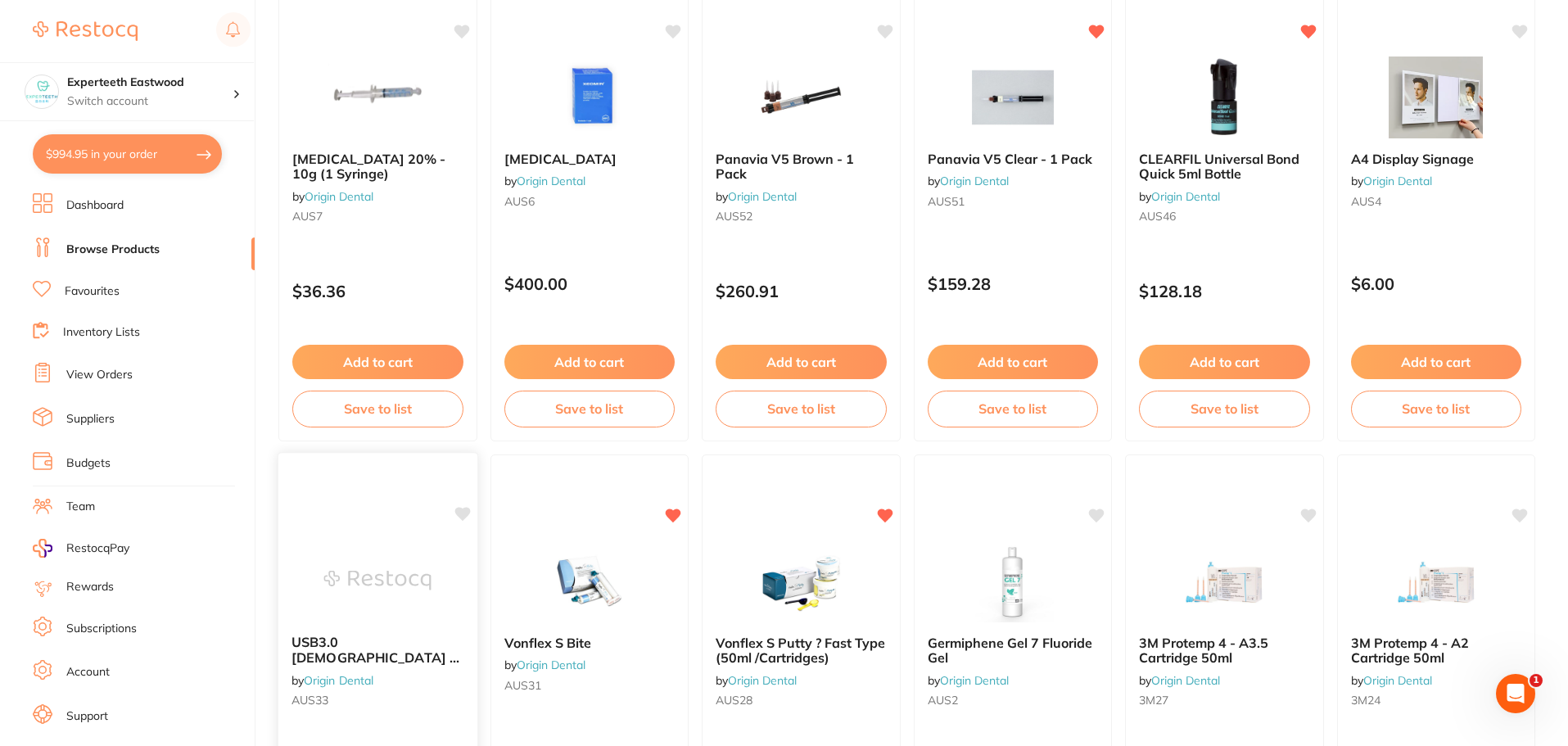
scroll to position [1309, 0]
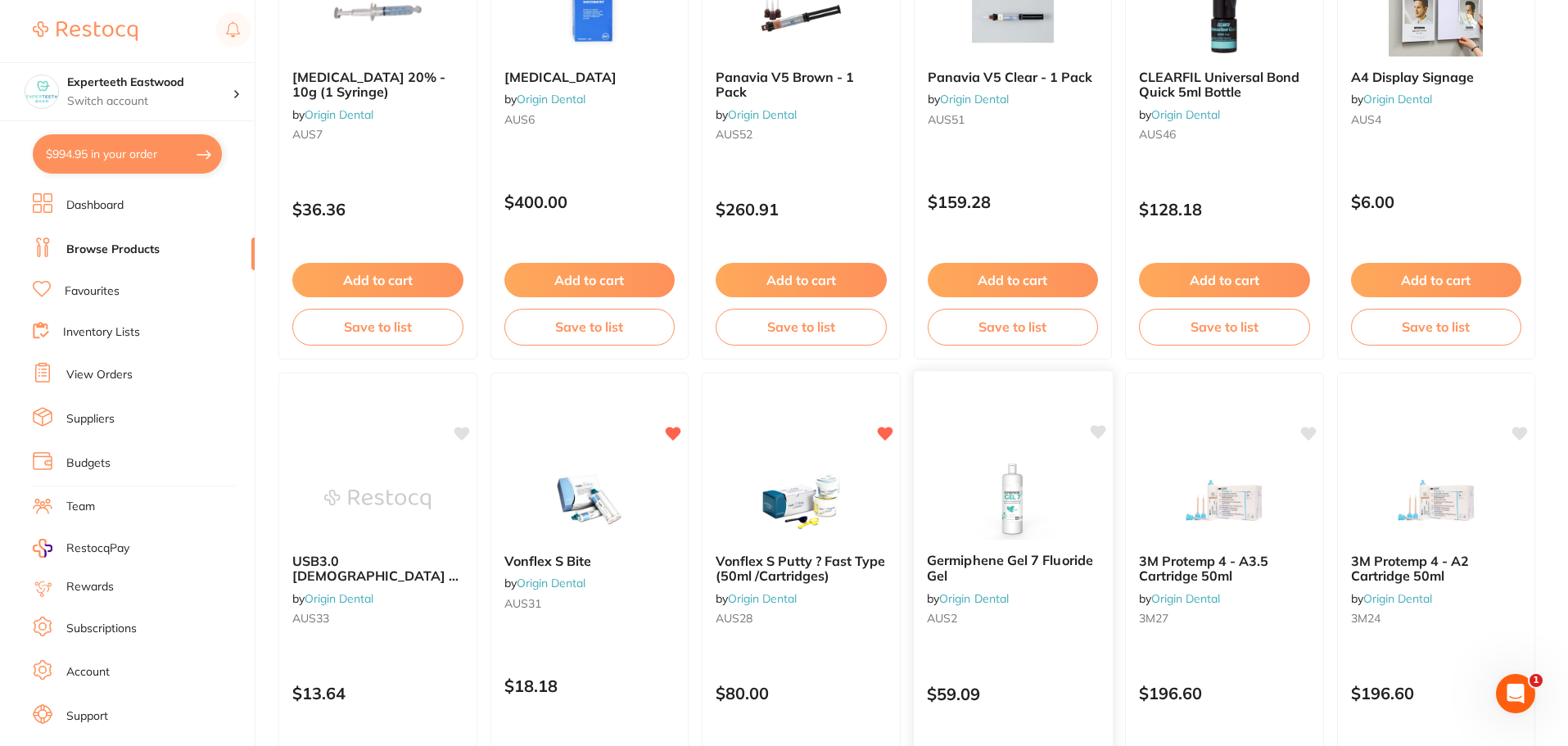
drag, startPoint x: 1102, startPoint y: 429, endPoint x: 1052, endPoint y: 468, distance: 63.4
click at [1102, 430] on icon at bounding box center [1098, 431] width 15 height 13
click at [1020, 484] on img at bounding box center [1012, 498] width 107 height 83
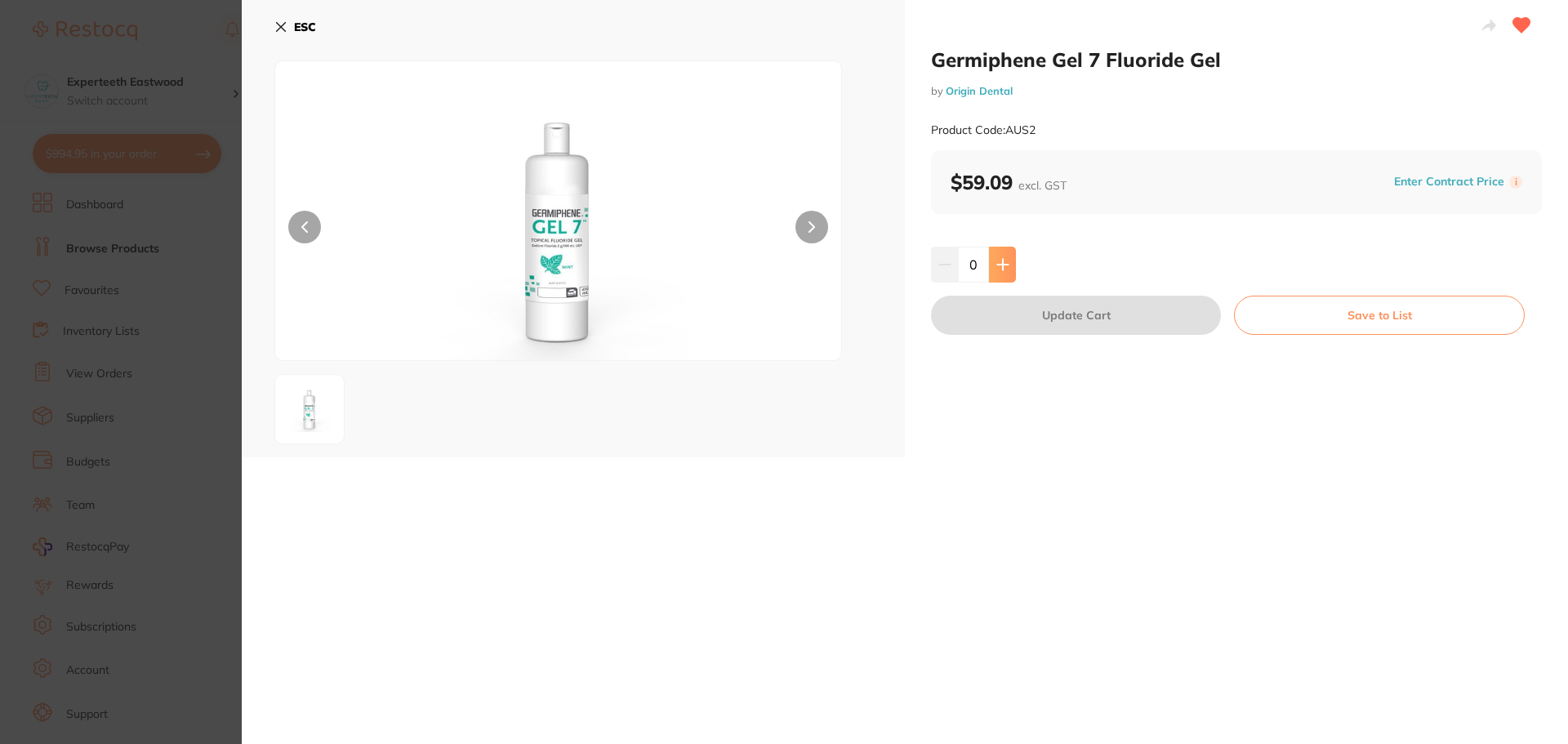
click at [1006, 264] on icon at bounding box center [1001, 264] width 11 height 11
type input "1"
click at [1059, 325] on button "Update Cart" at bounding box center [1075, 315] width 290 height 39
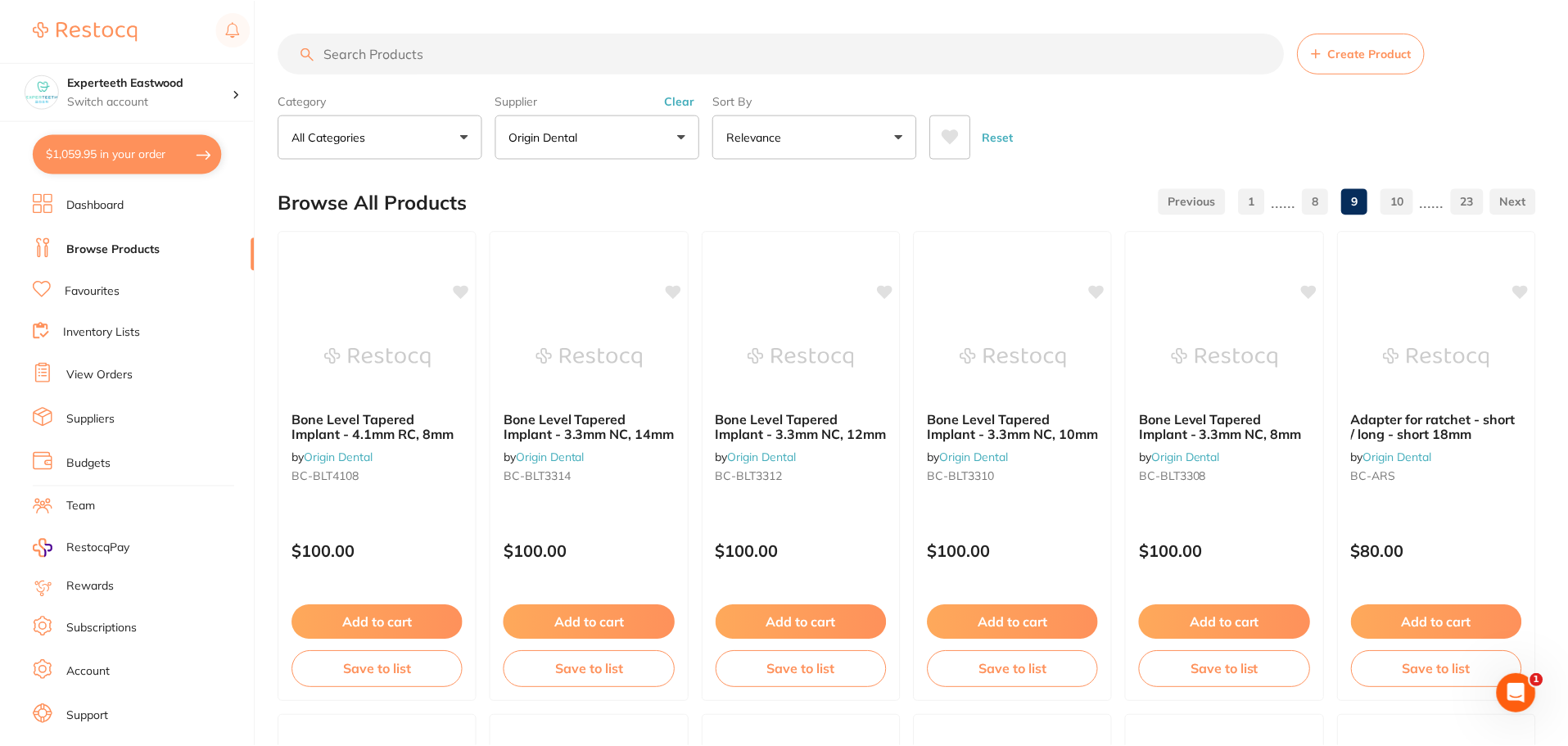
scroll to position [1309, 0]
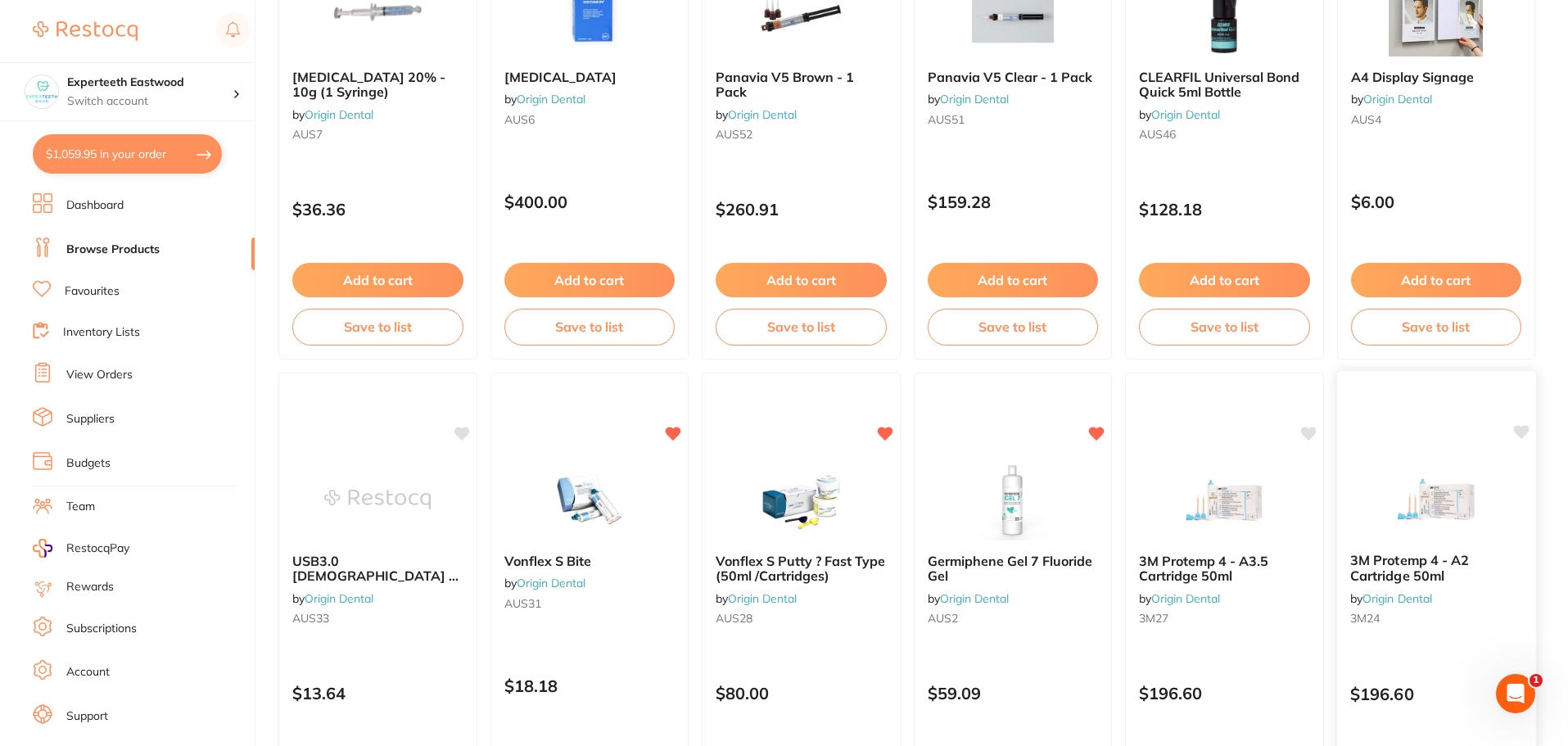
click at [1520, 427] on icon at bounding box center [1521, 431] width 15 height 13
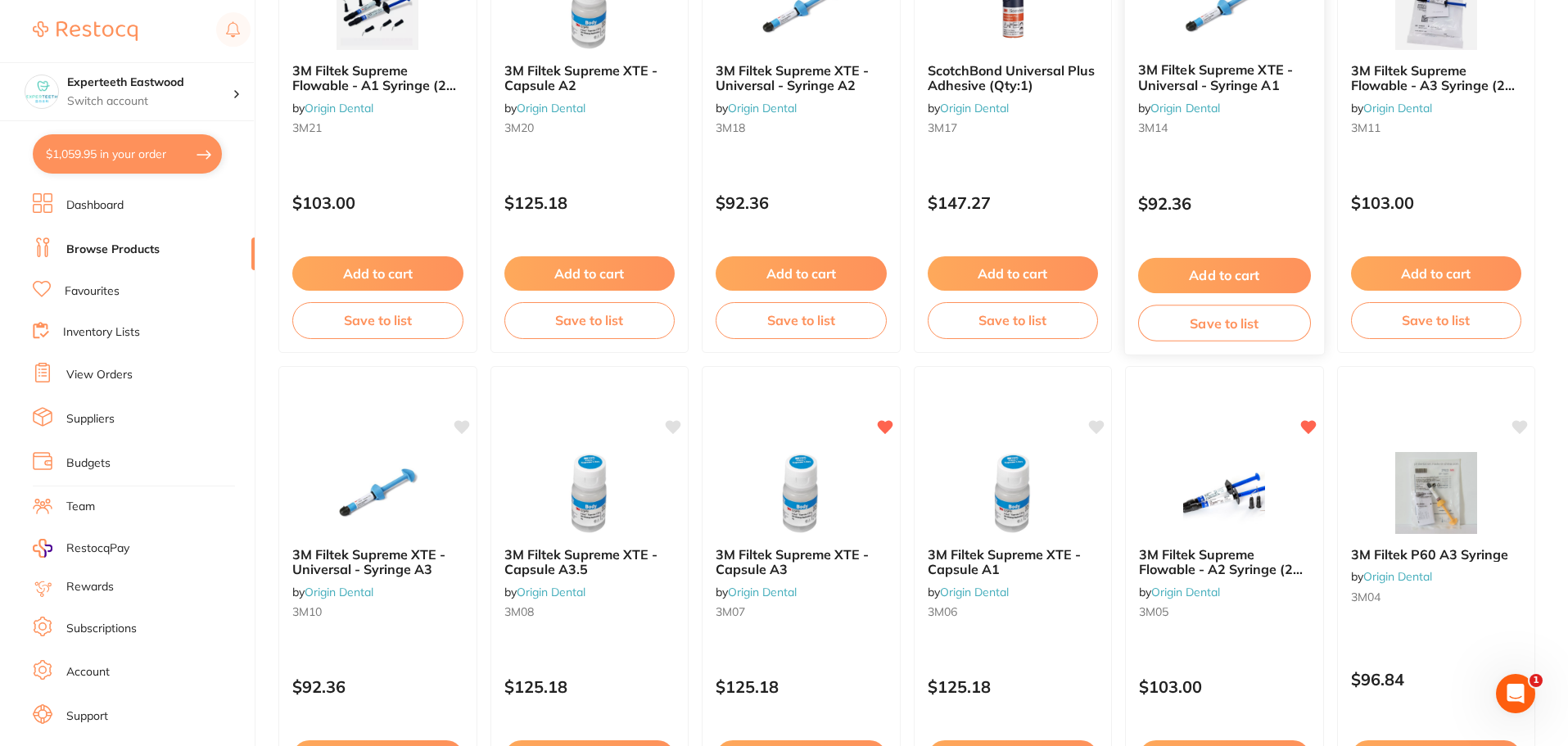
scroll to position [2374, 0]
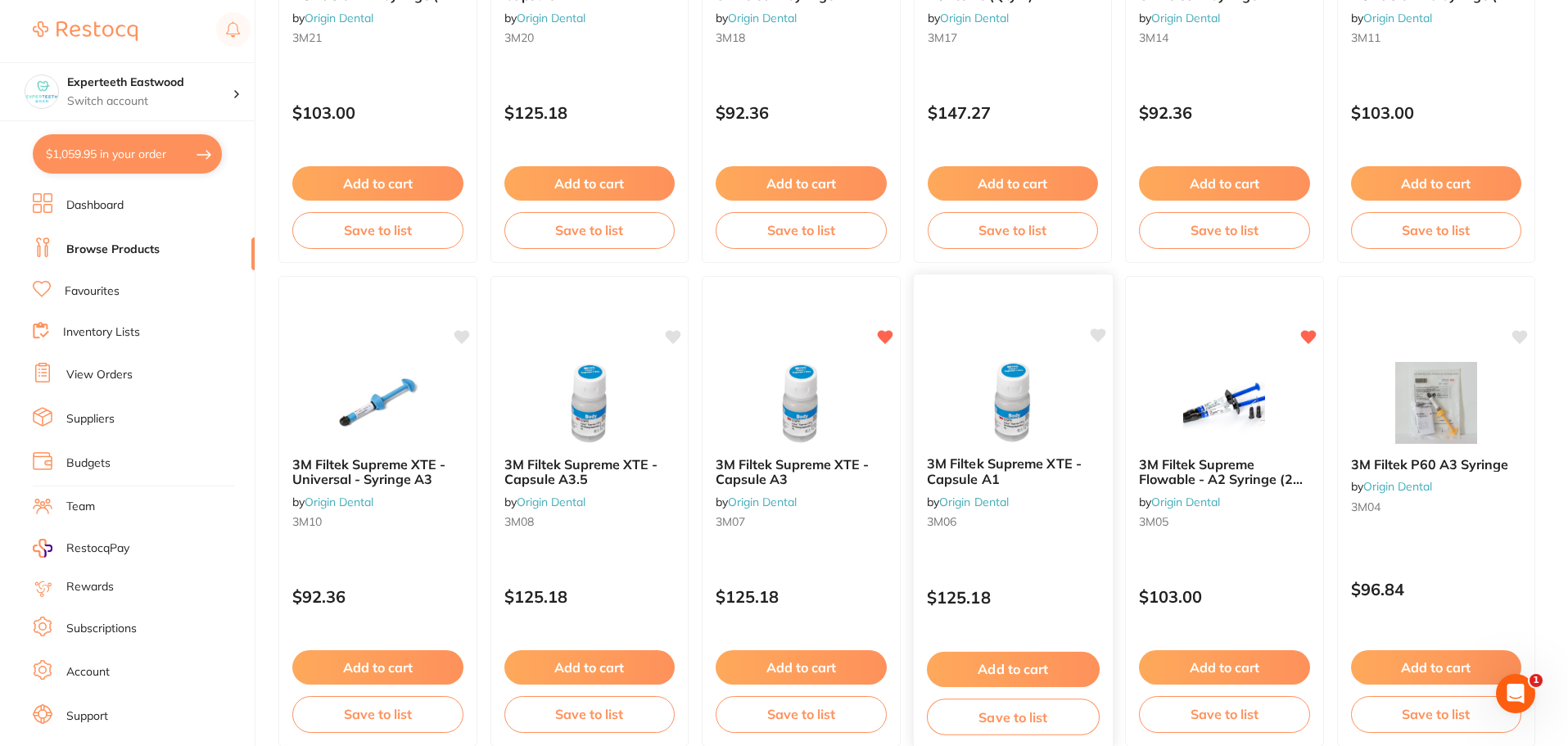
click at [1102, 336] on icon at bounding box center [1098, 335] width 15 height 13
click at [1014, 414] on img at bounding box center [1012, 401] width 107 height 83
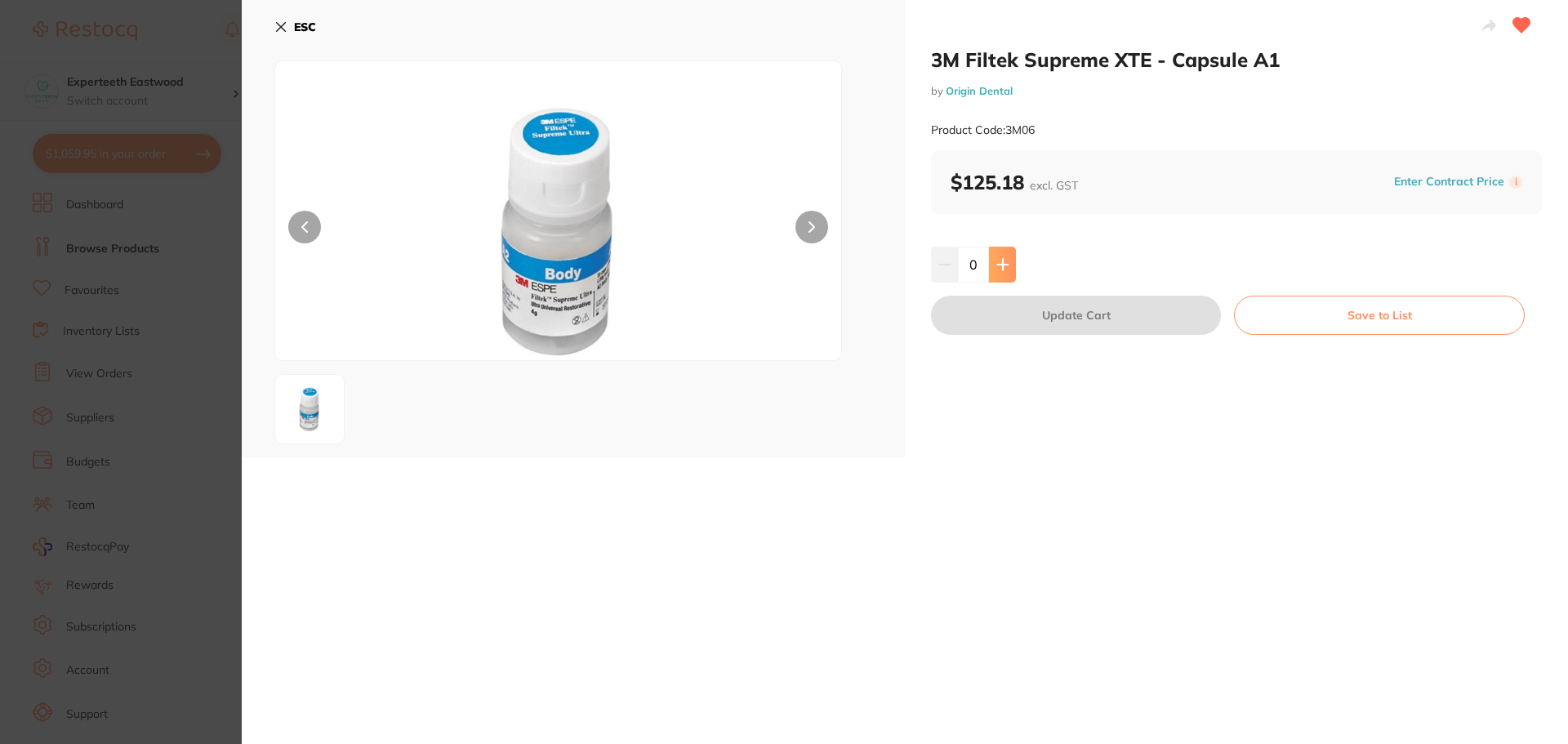
click at [1001, 264] on icon at bounding box center [1001, 264] width 11 height 11
type input "1"
click at [1016, 322] on button "Update Cart" at bounding box center [1075, 315] width 290 height 39
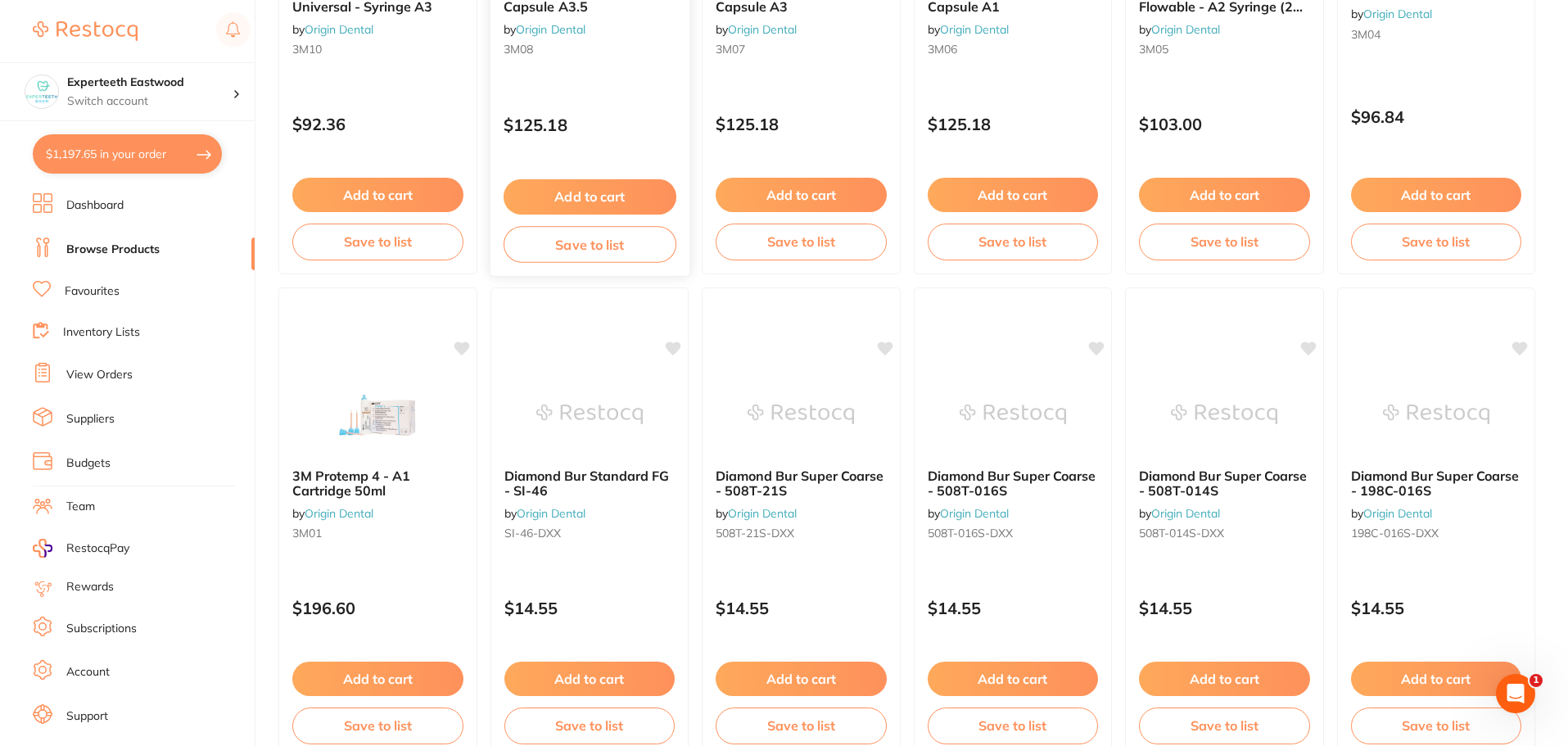
scroll to position [2865, 0]
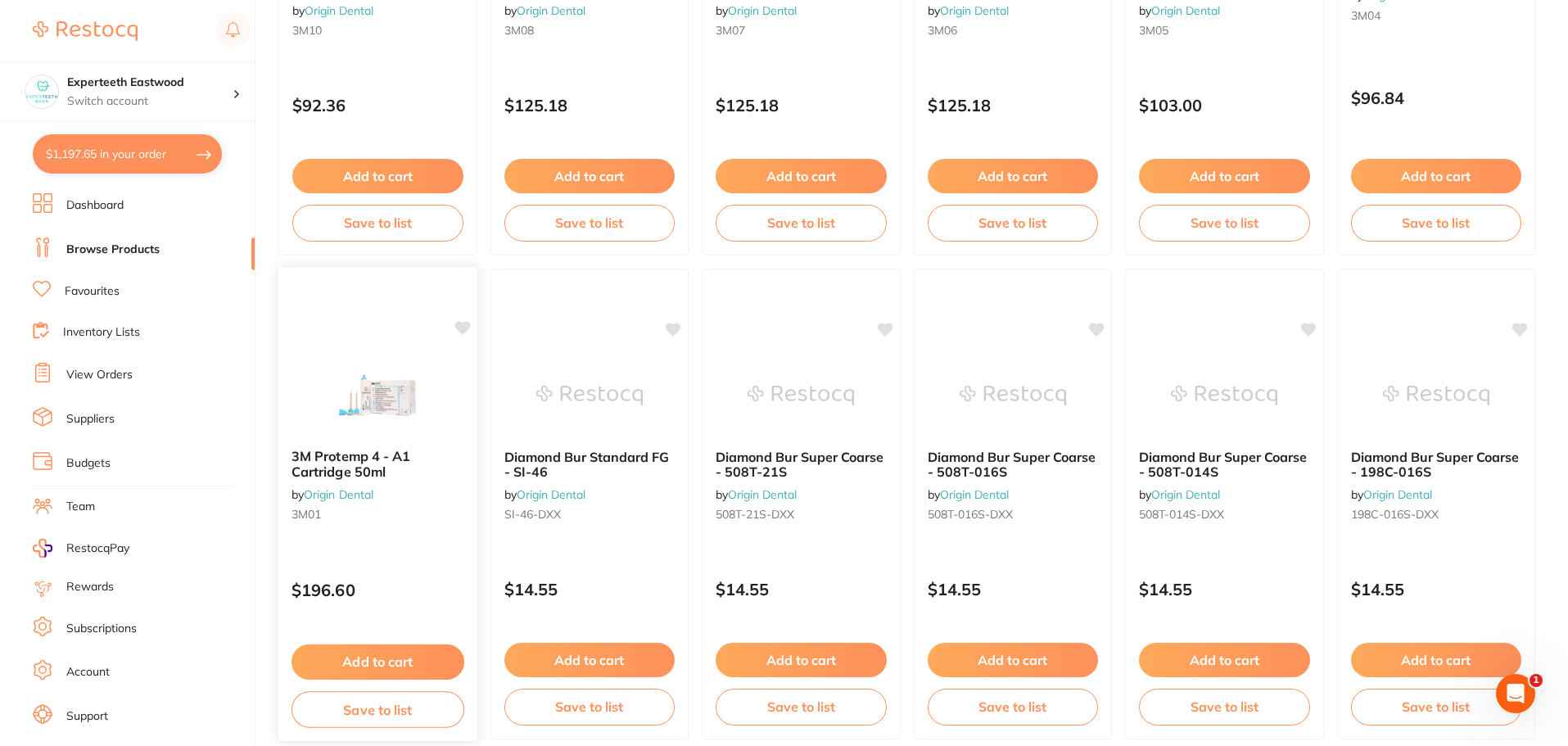
click at [462, 324] on icon at bounding box center [462, 327] width 15 height 13
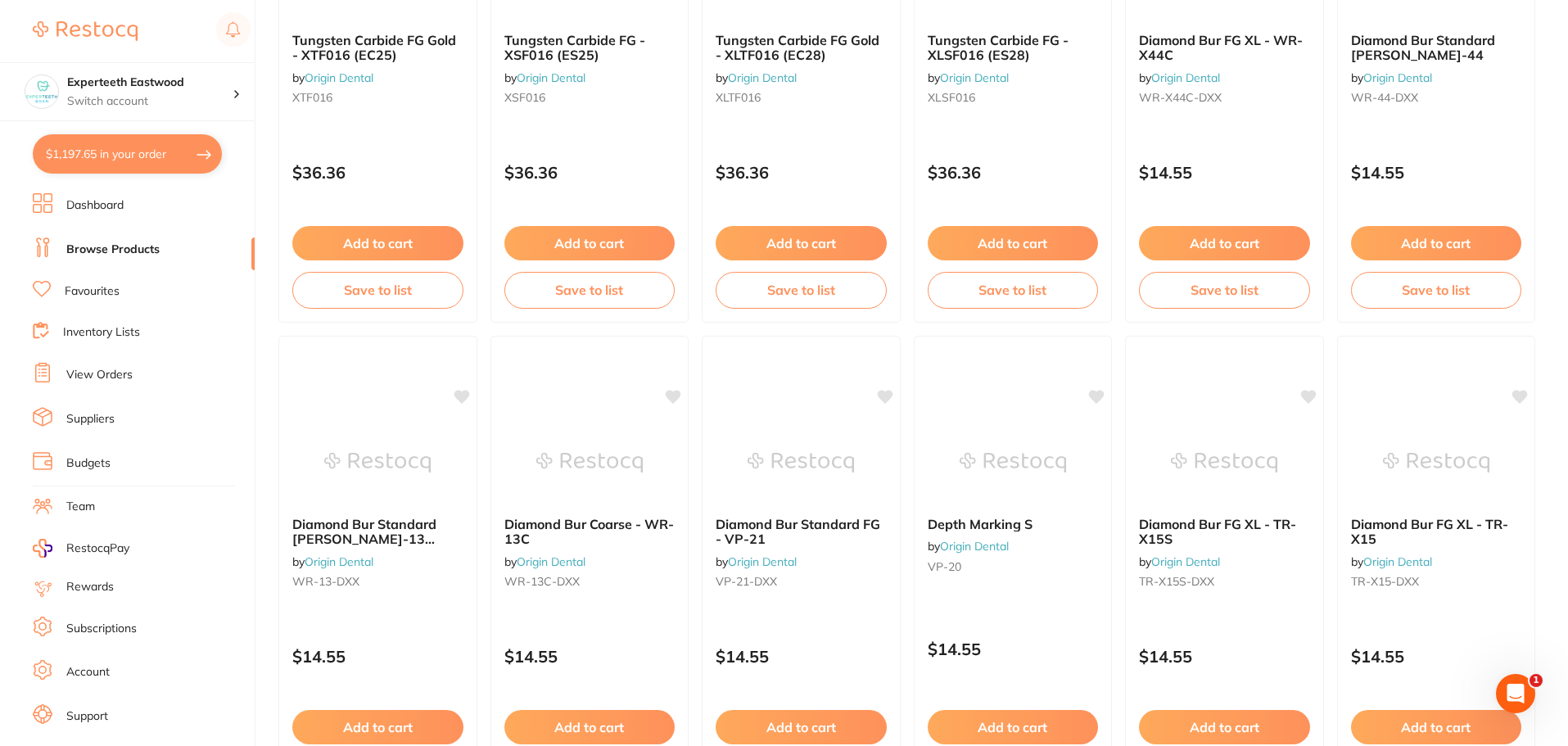
scroll to position [3911, 0]
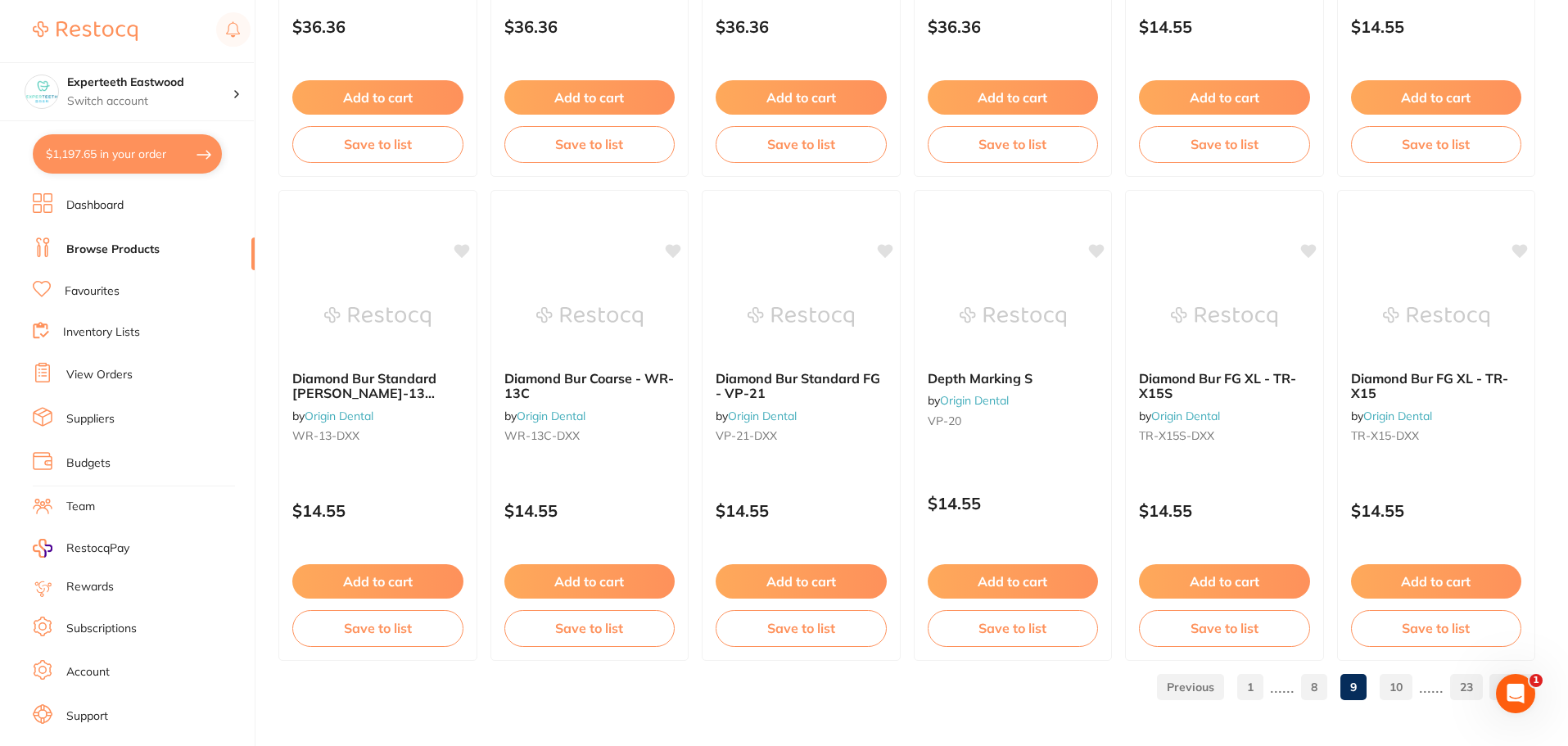
click at [1393, 686] on link "10" at bounding box center [1397, 686] width 33 height 33
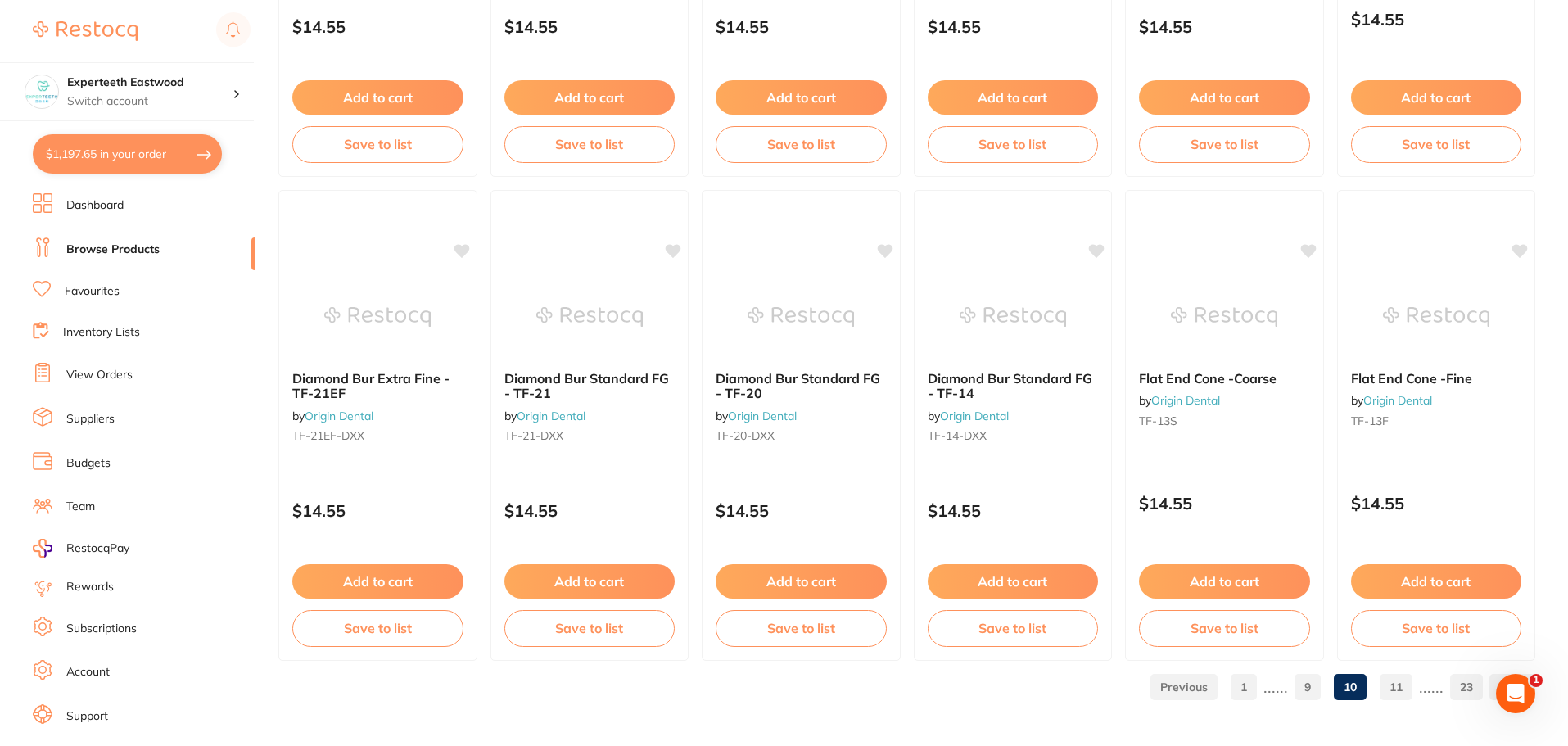
click at [1398, 690] on link "11" at bounding box center [1397, 686] width 33 height 33
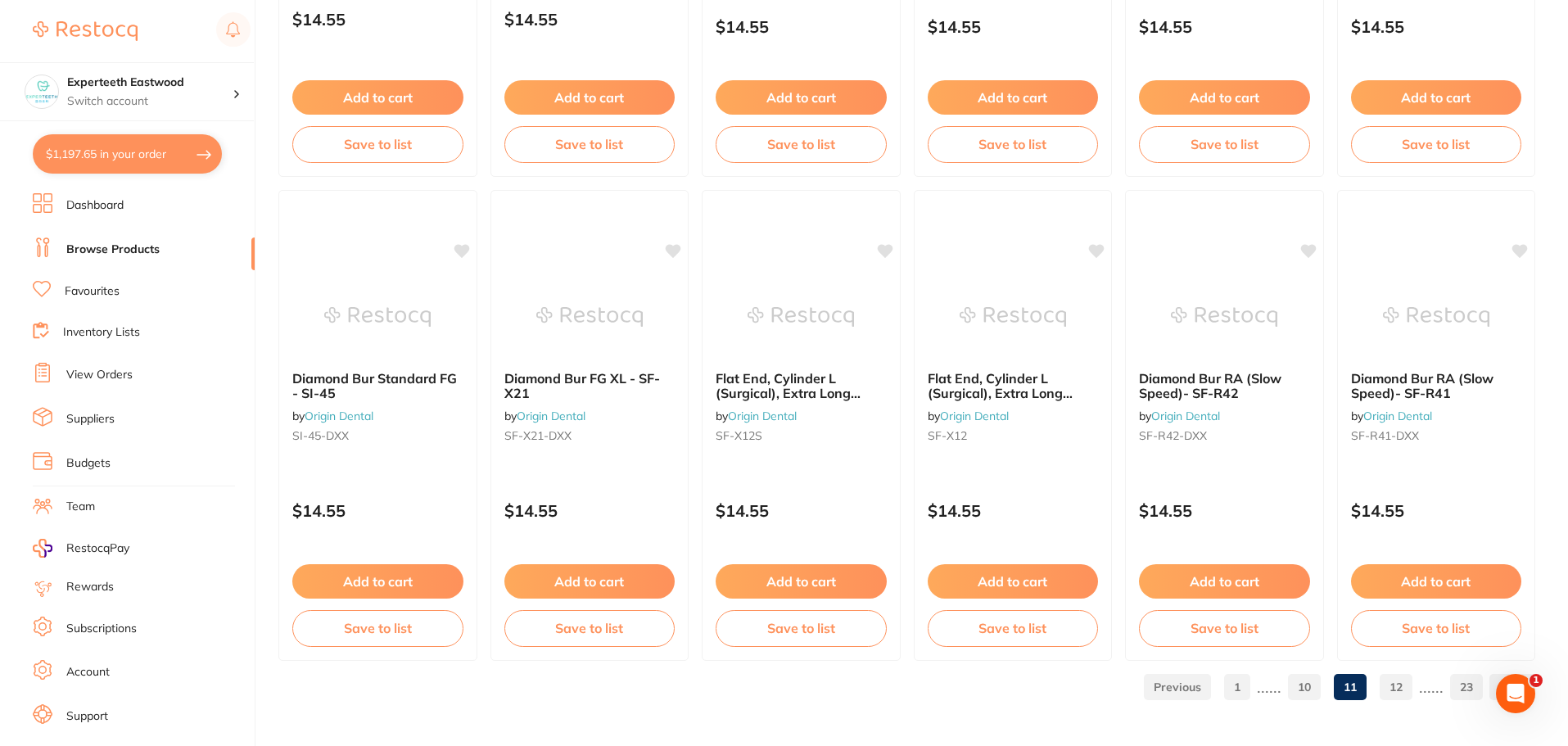
click at [1403, 689] on link "12" at bounding box center [1397, 686] width 33 height 33
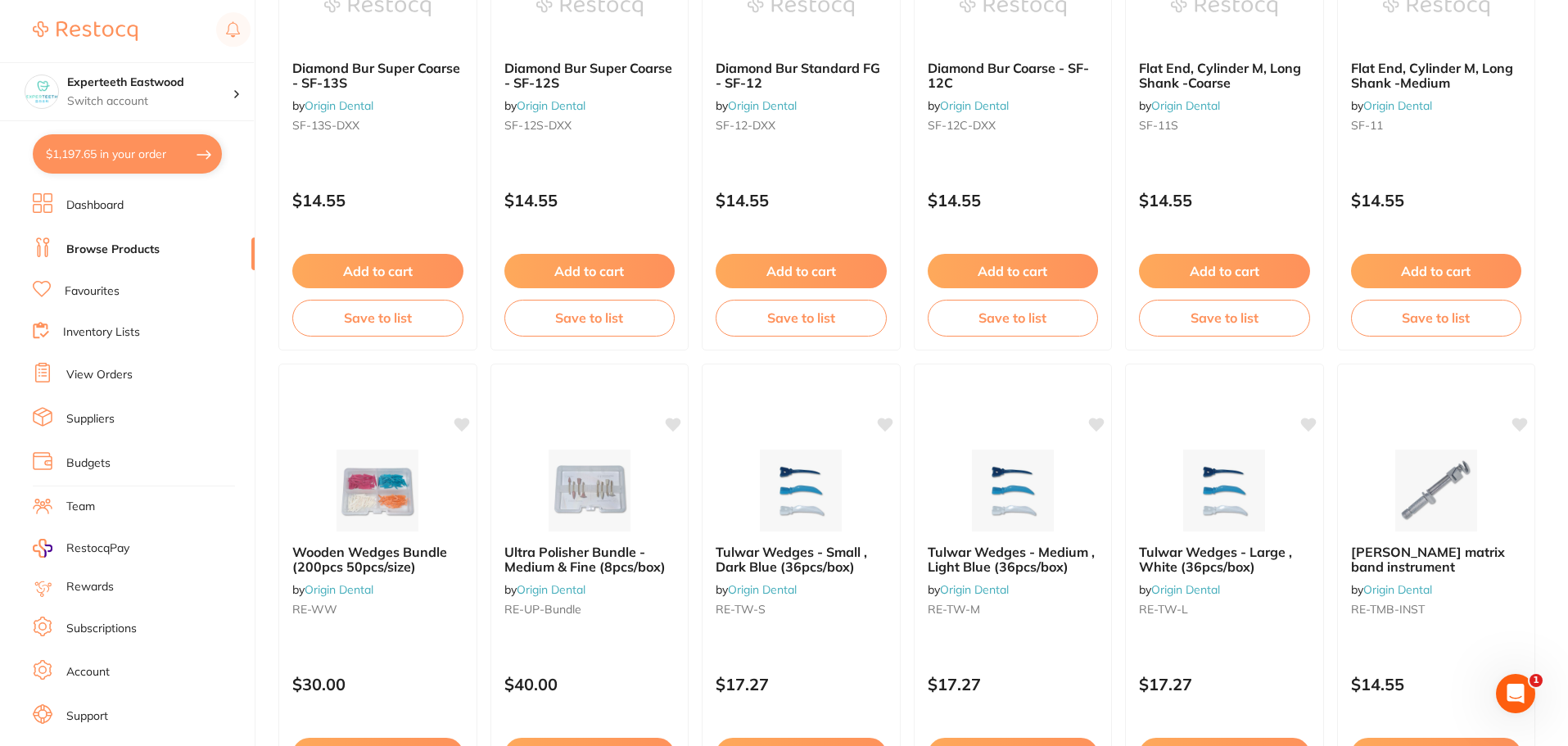
scroll to position [1474, 0]
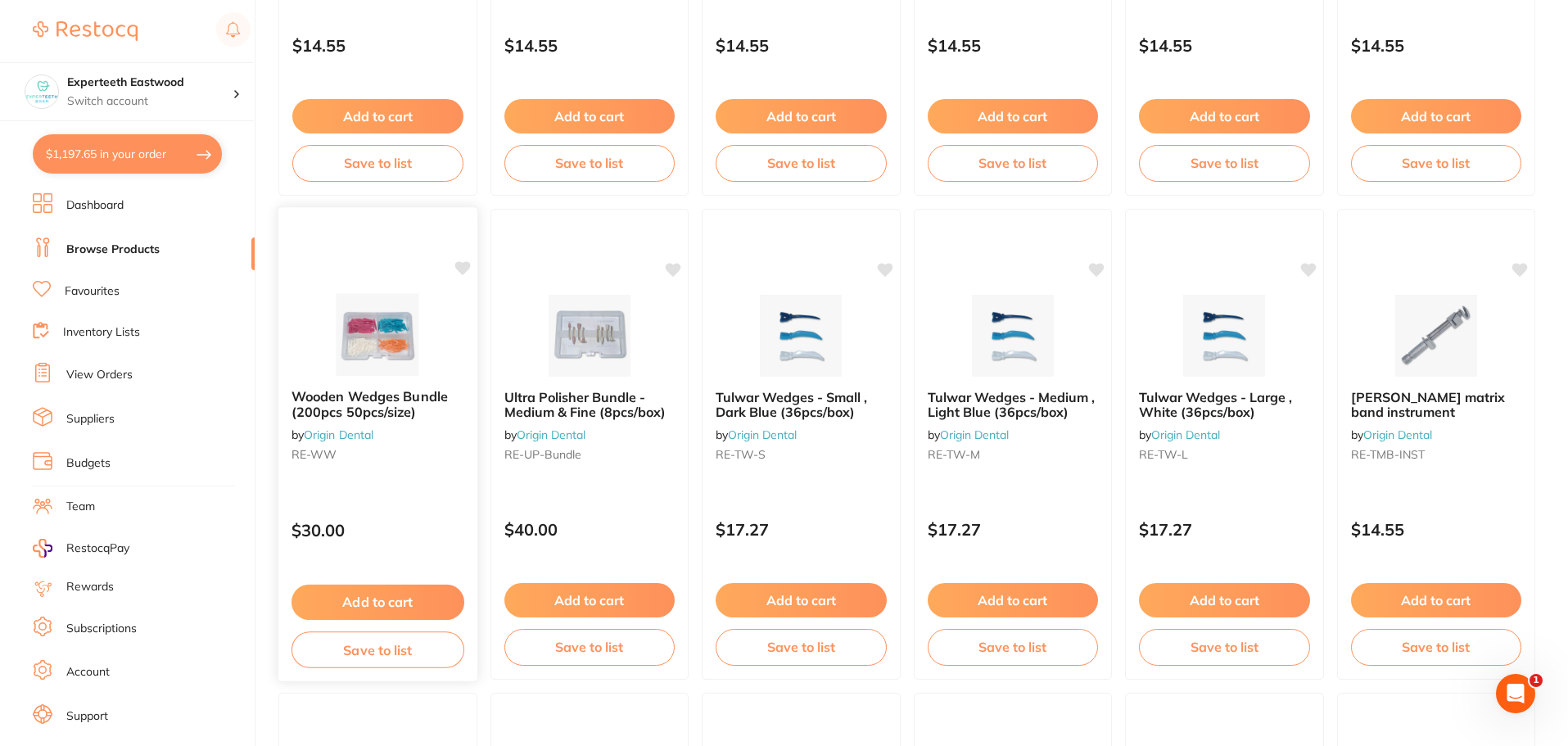
click at [465, 261] on icon at bounding box center [461, 268] width 16 height 16
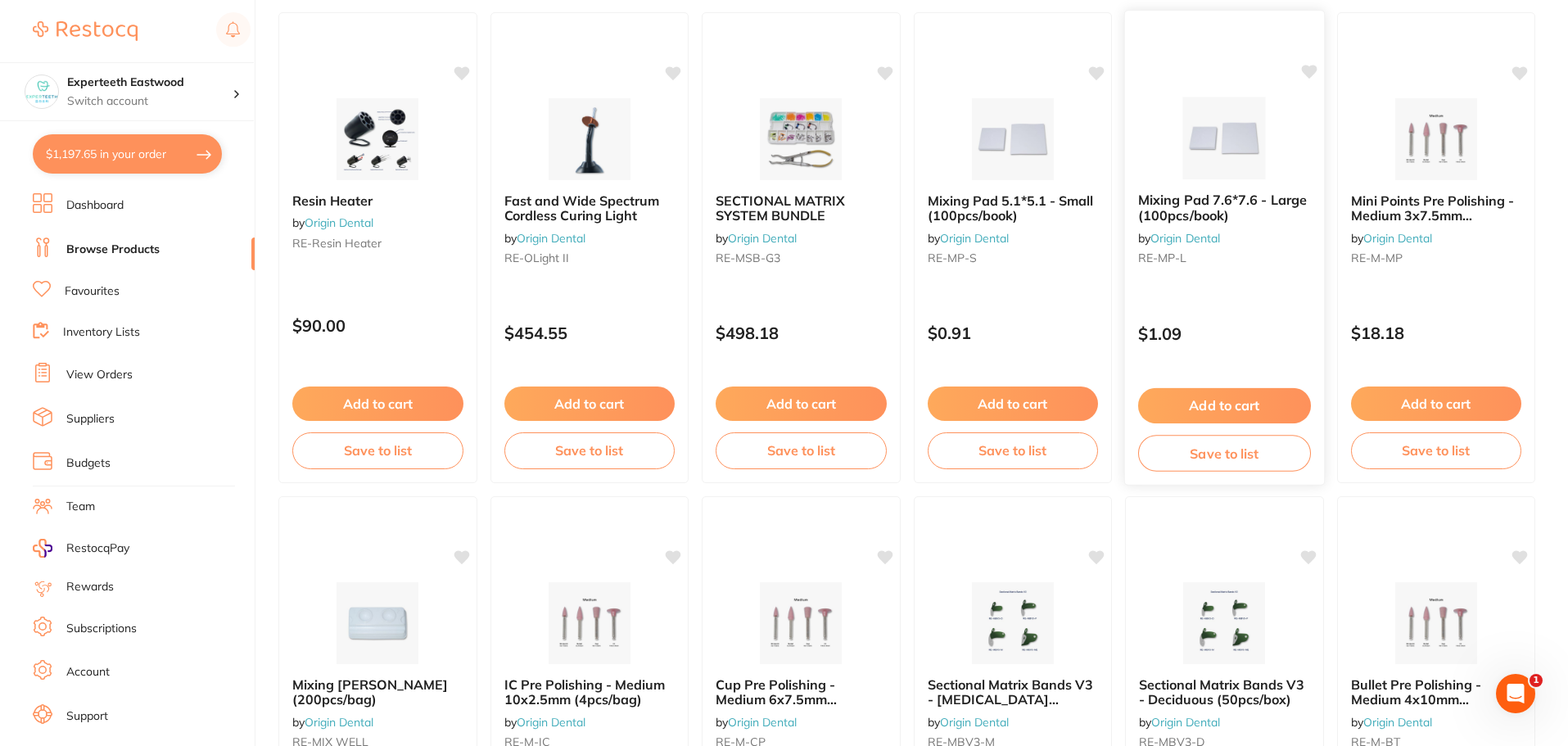
scroll to position [2619, 0]
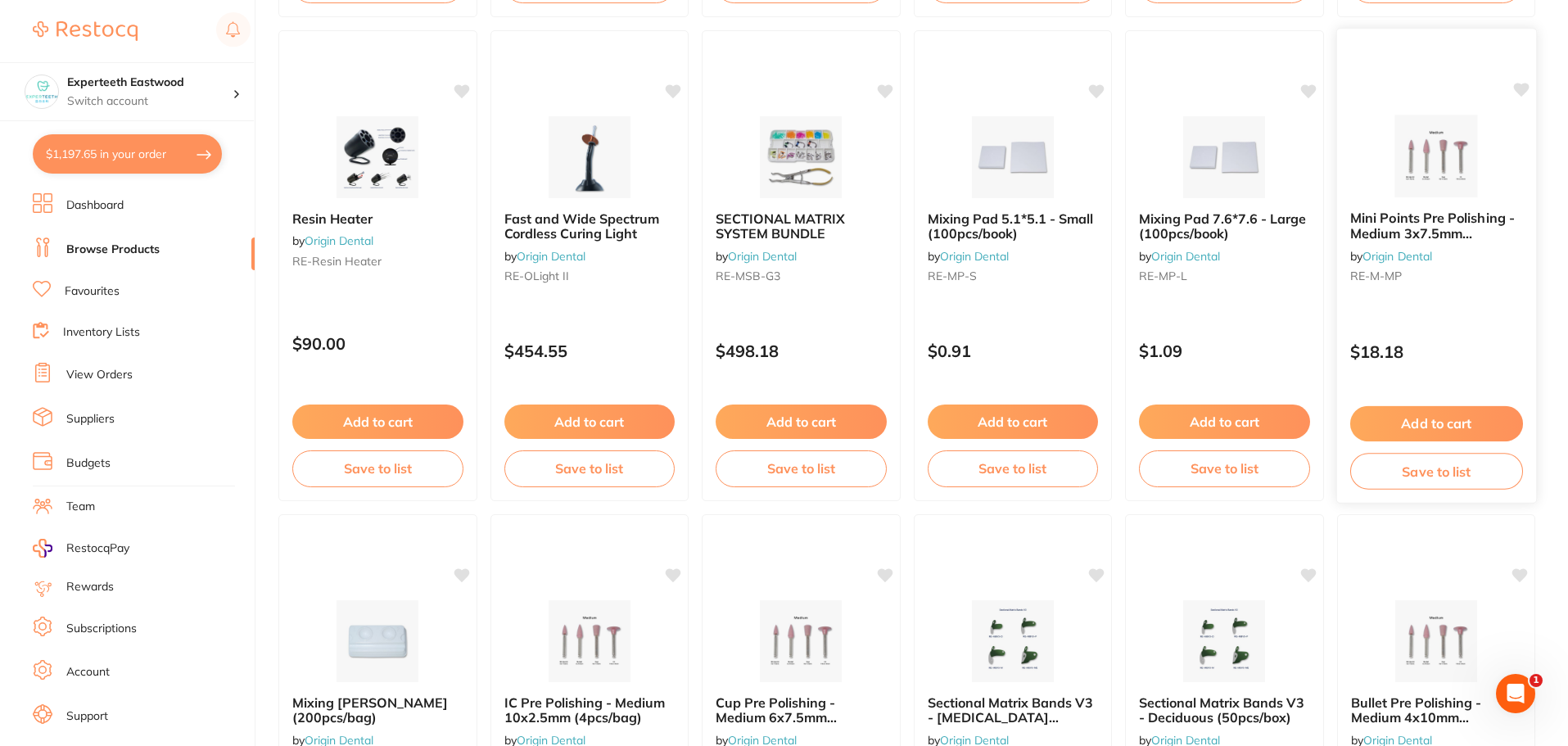
click at [1518, 84] on icon at bounding box center [1521, 90] width 15 height 13
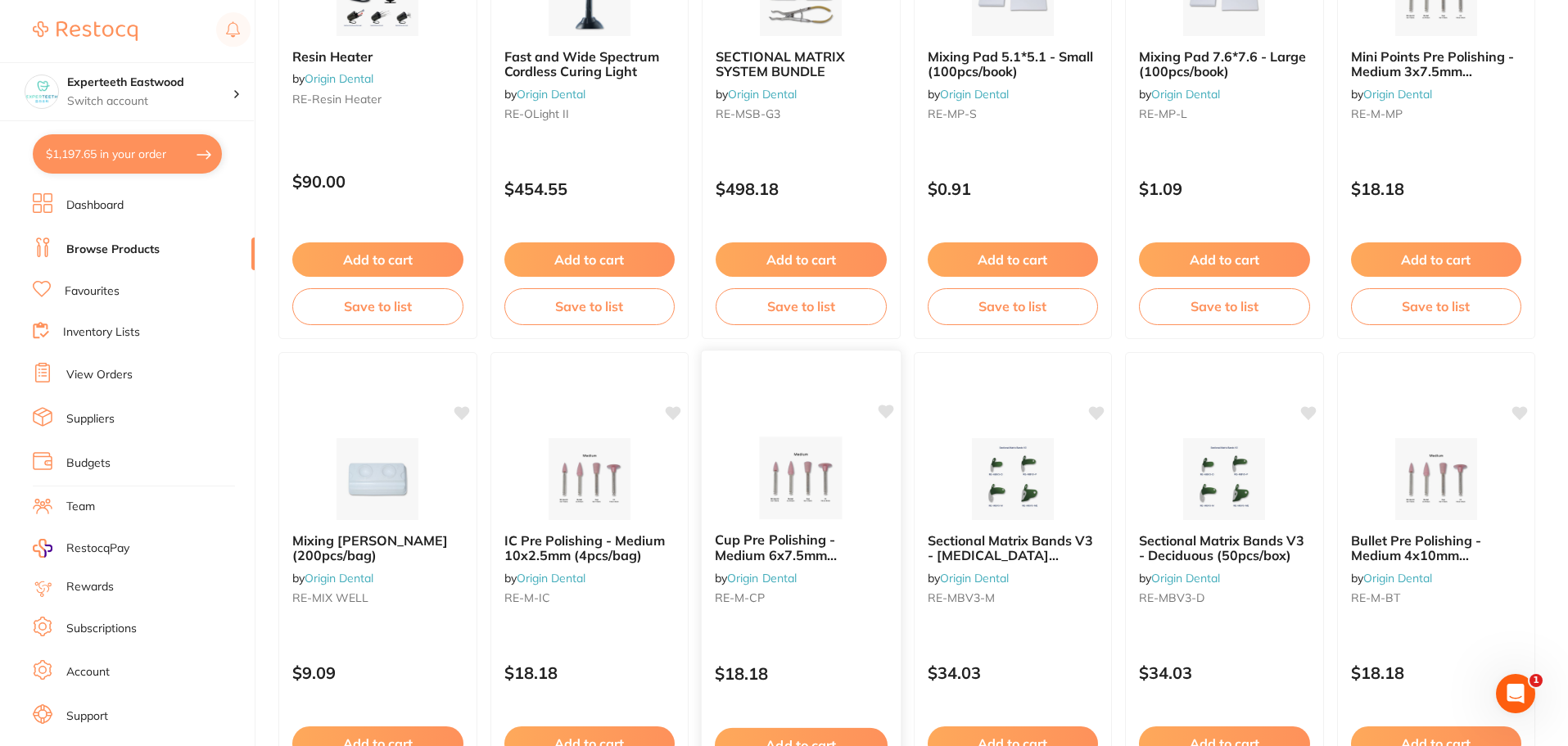
scroll to position [2783, 0]
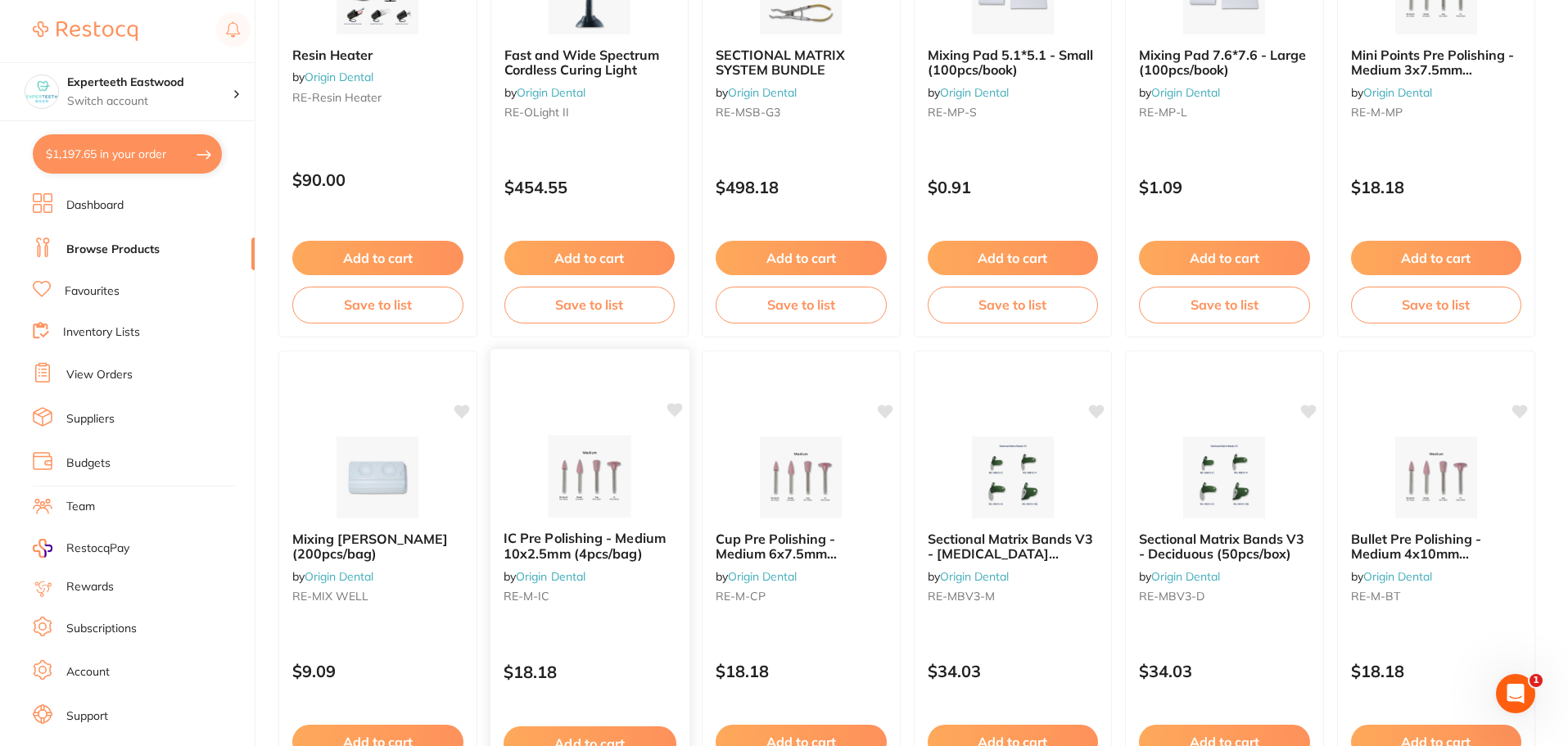
click at [616, 482] on img at bounding box center [588, 476] width 107 height 83
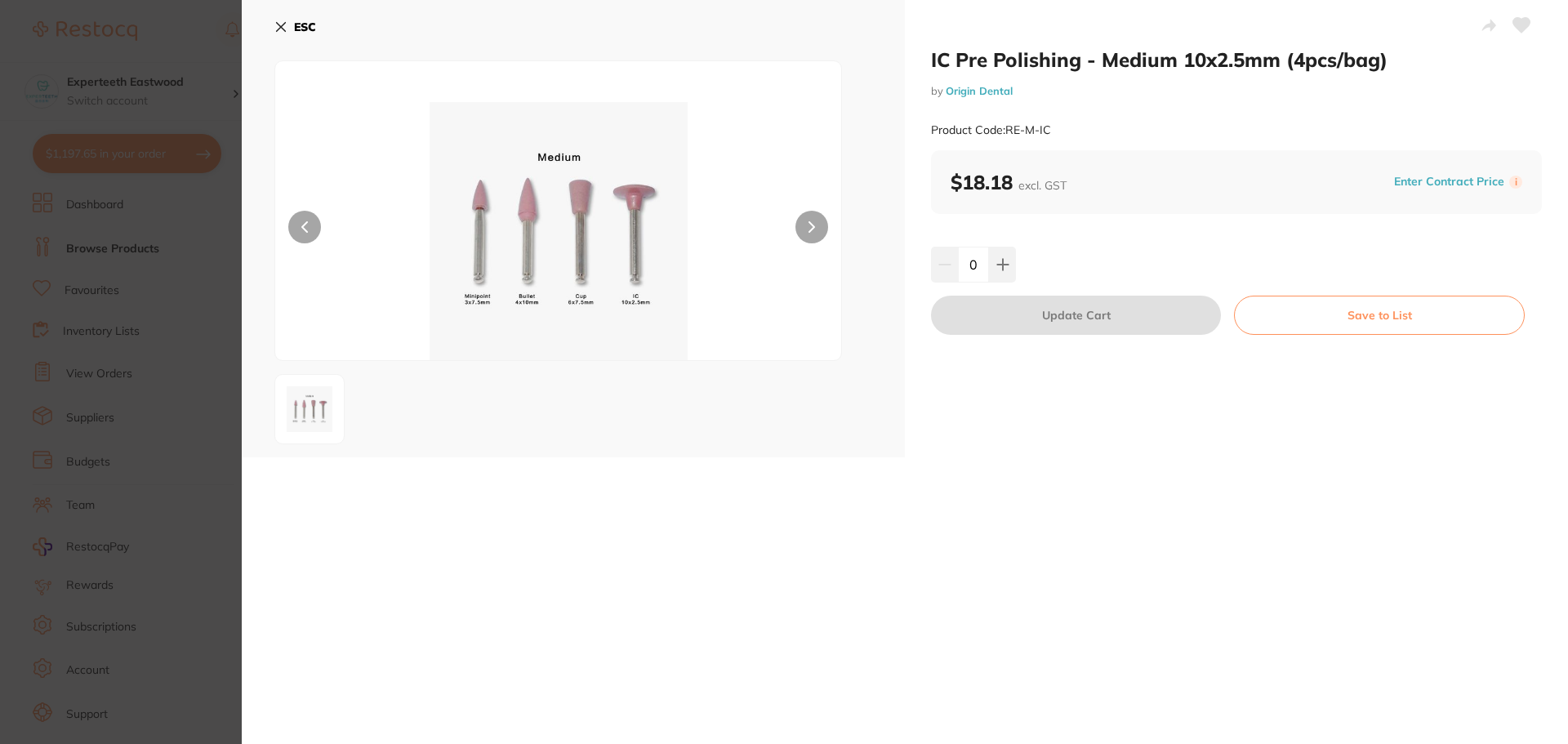
scroll to position [408, 0]
click at [286, 30] on icon at bounding box center [281, 27] width 13 height 13
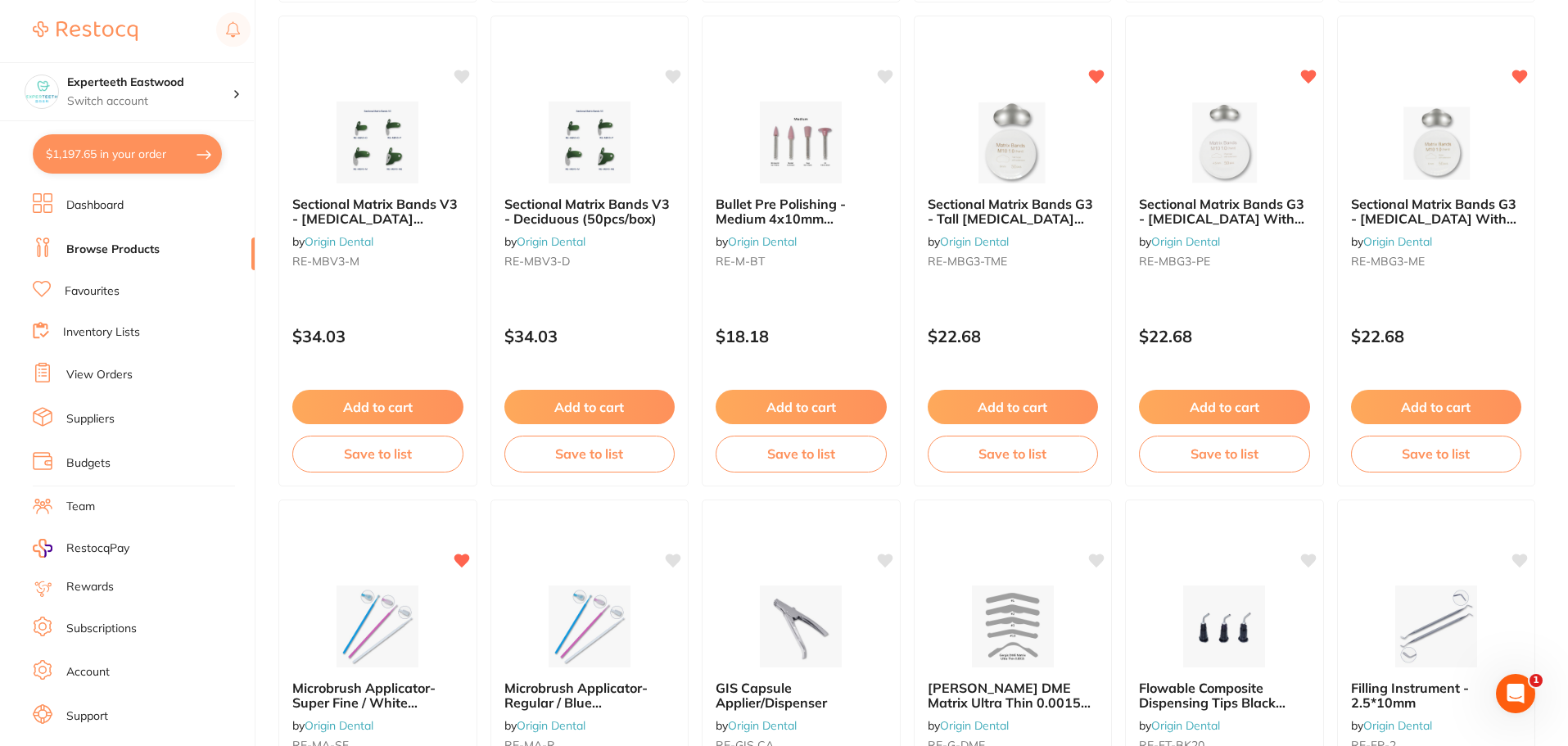
scroll to position [2791, 0]
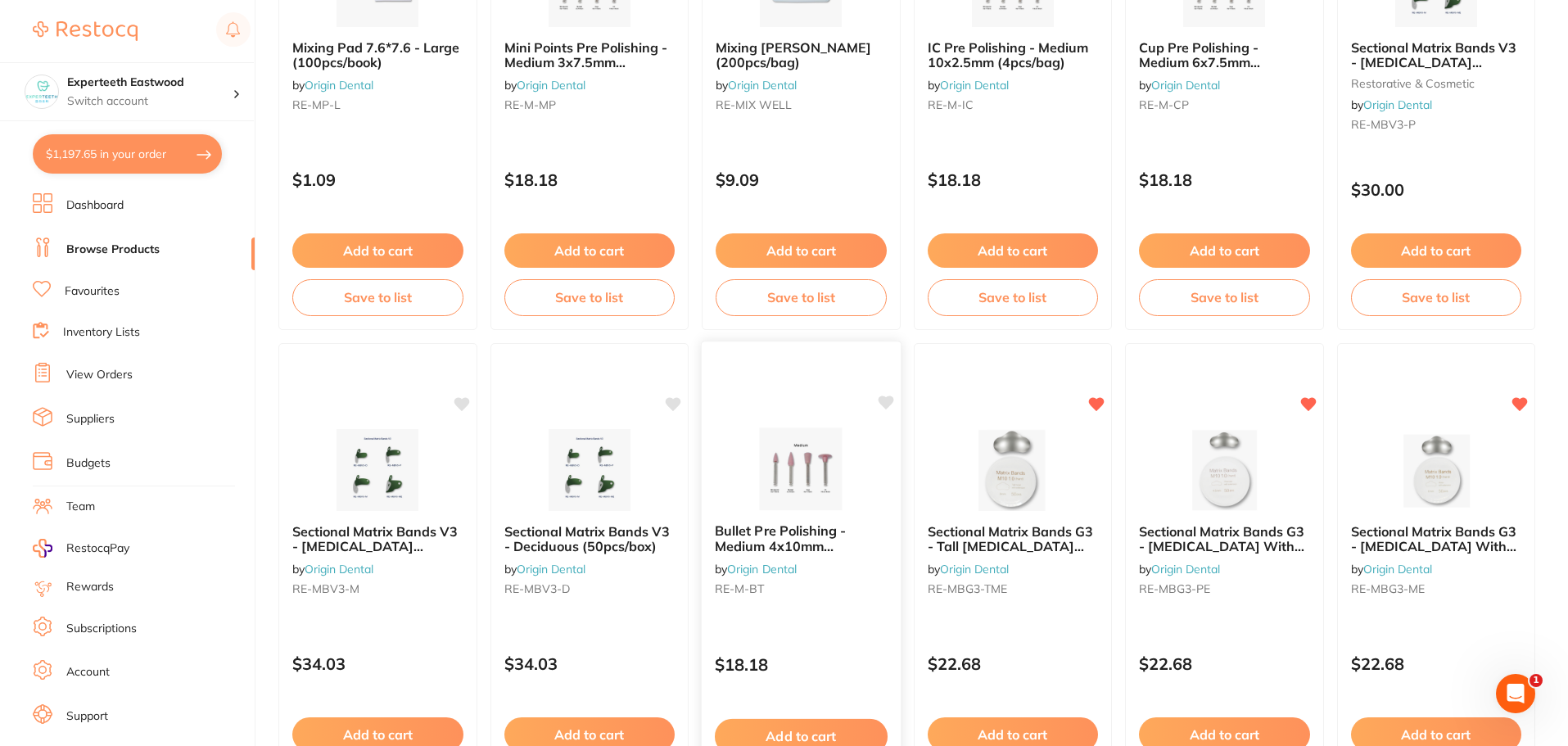
click at [883, 401] on icon at bounding box center [886, 402] width 15 height 13
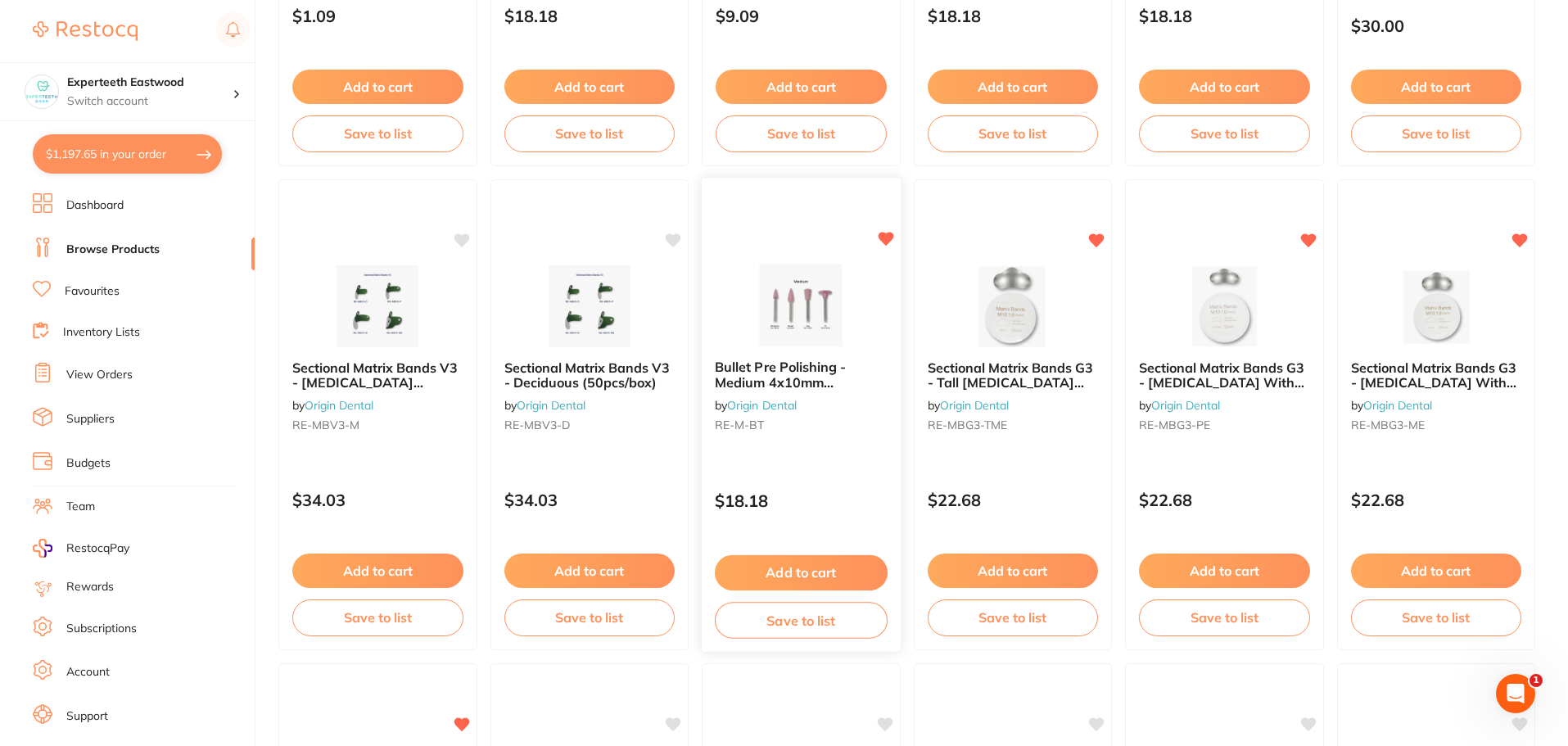
click at [820, 572] on button "Add to cart" at bounding box center [800, 573] width 172 height 36
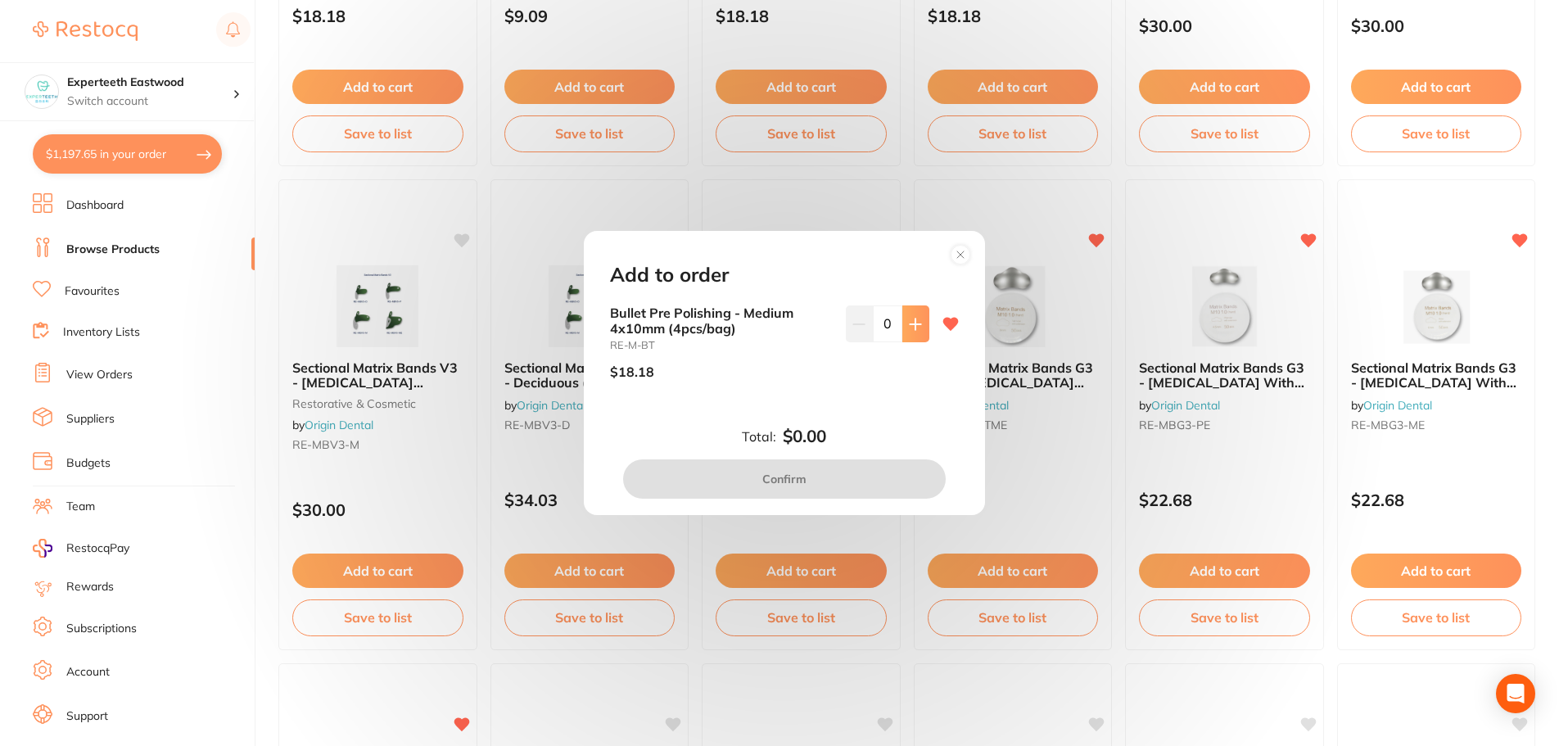
scroll to position [2470, 0]
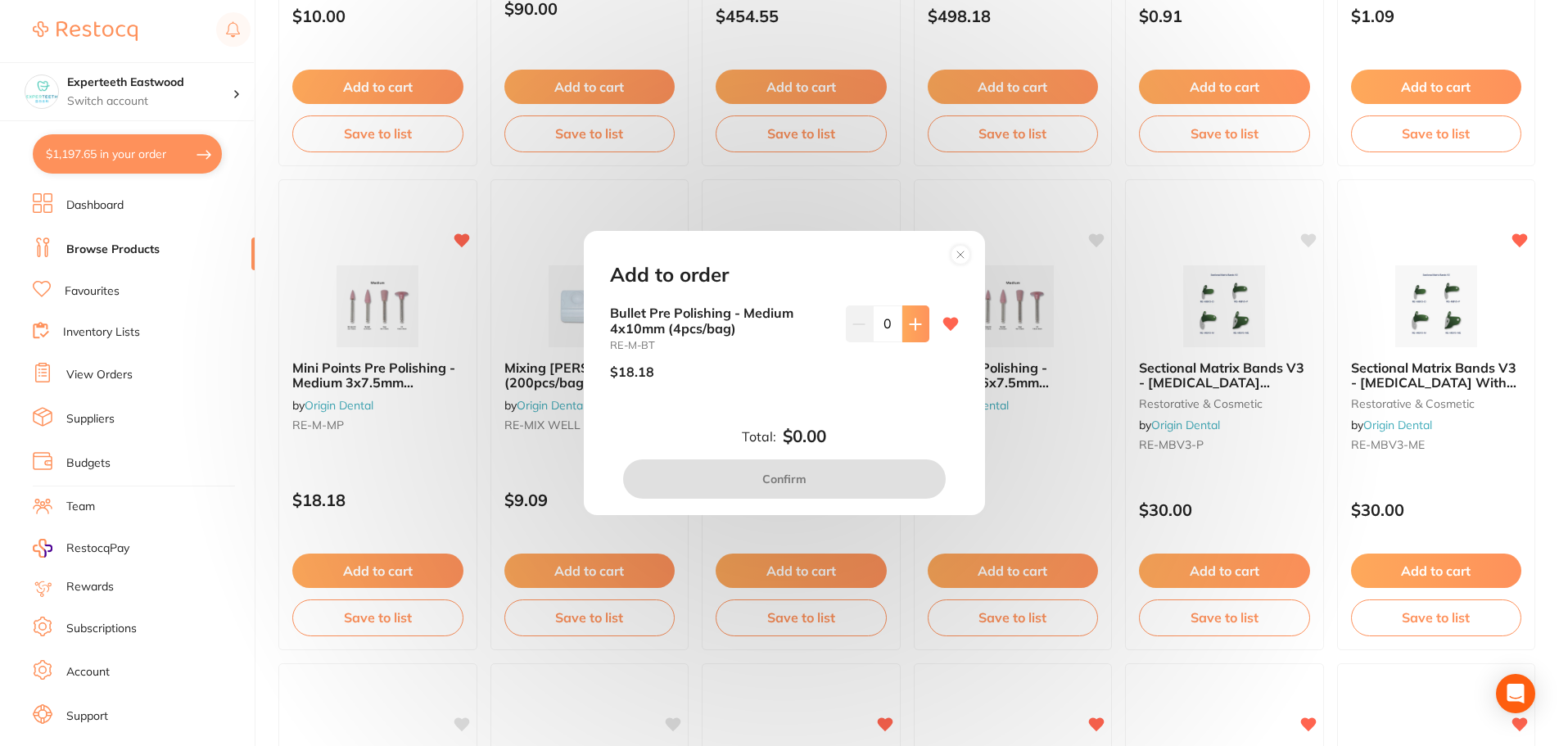
click at [913, 319] on icon at bounding box center [916, 324] width 13 height 13
type input "1"
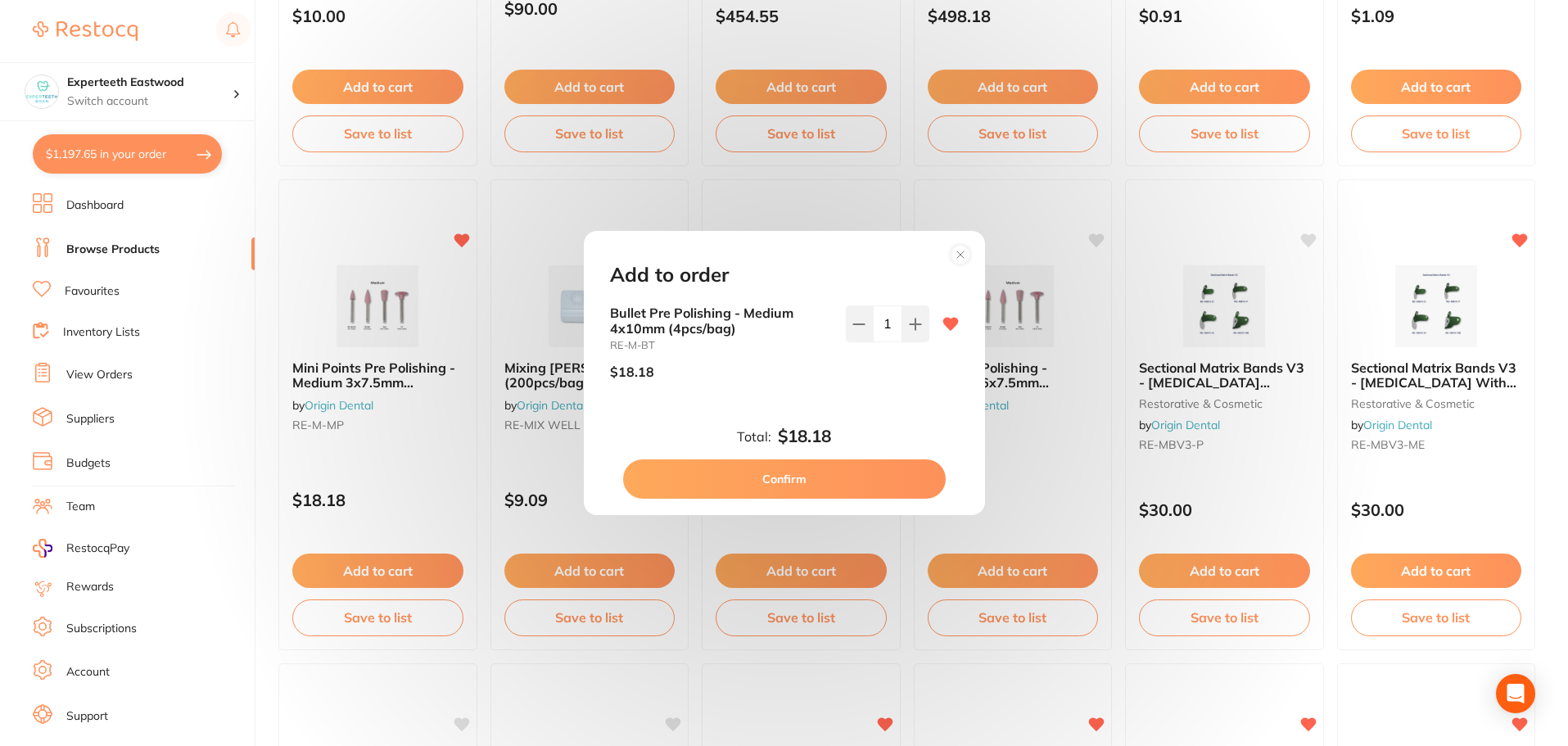
click at [799, 473] on button "Confirm" at bounding box center [784, 478] width 323 height 39
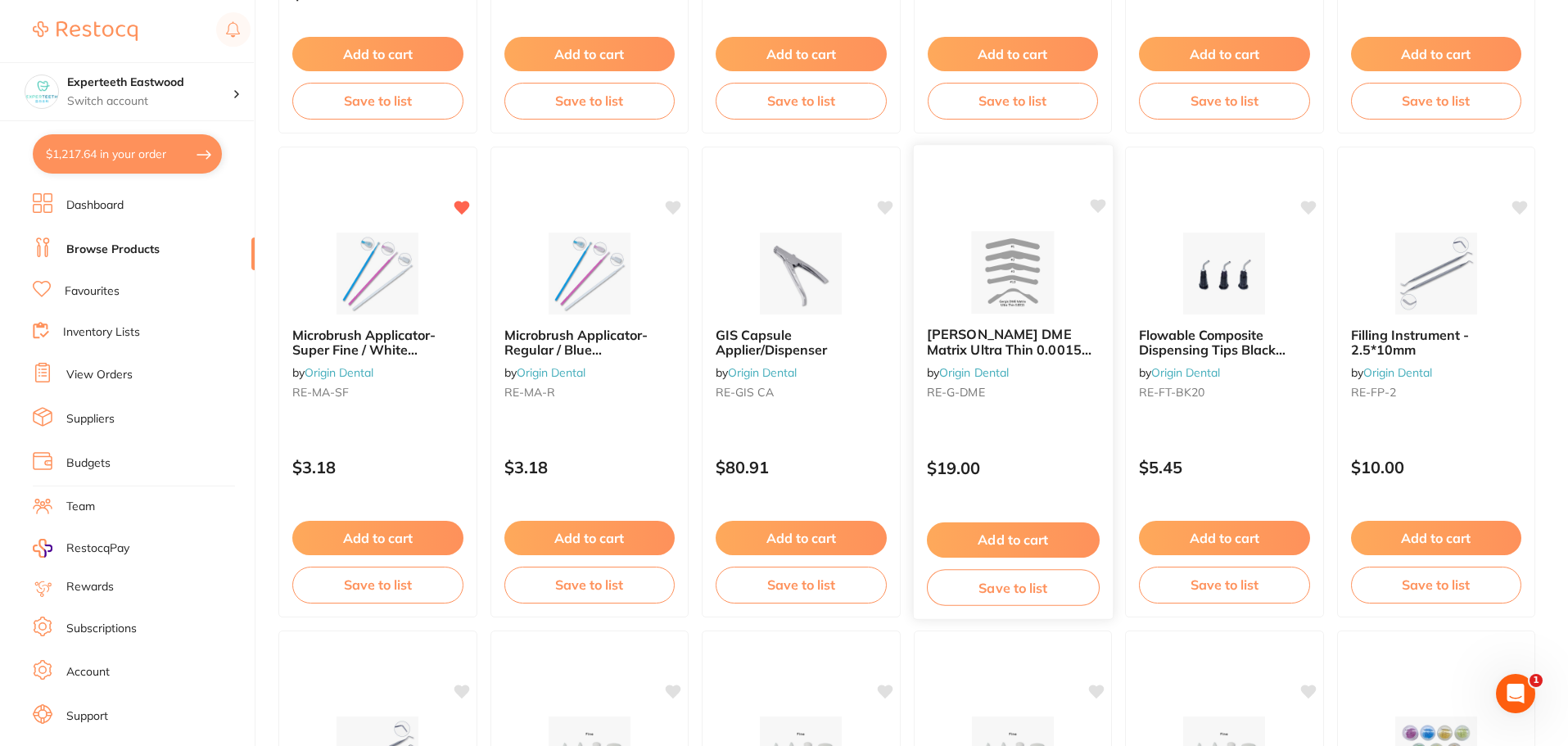
scroll to position [3453, 0]
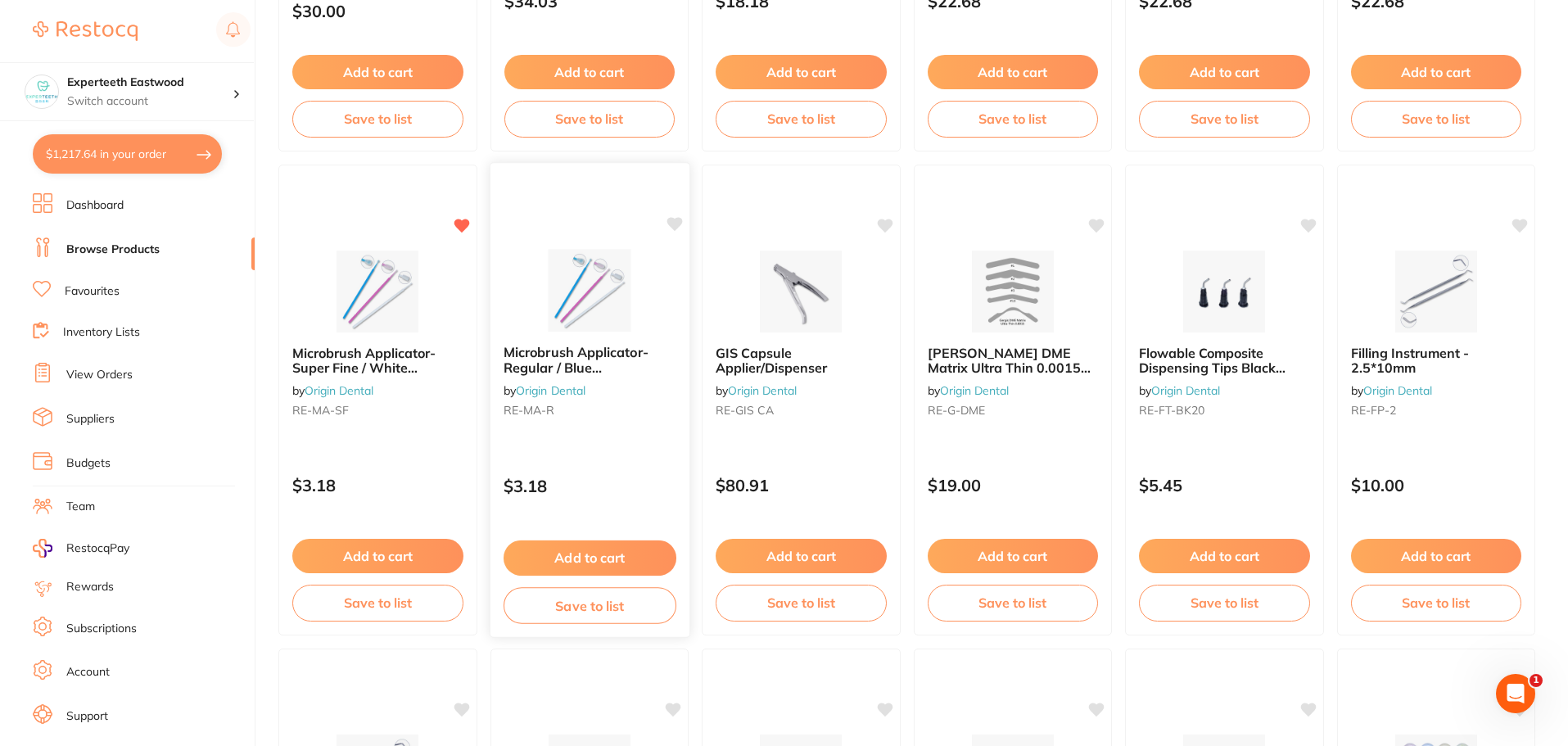
click at [672, 221] on icon at bounding box center [674, 223] width 15 height 13
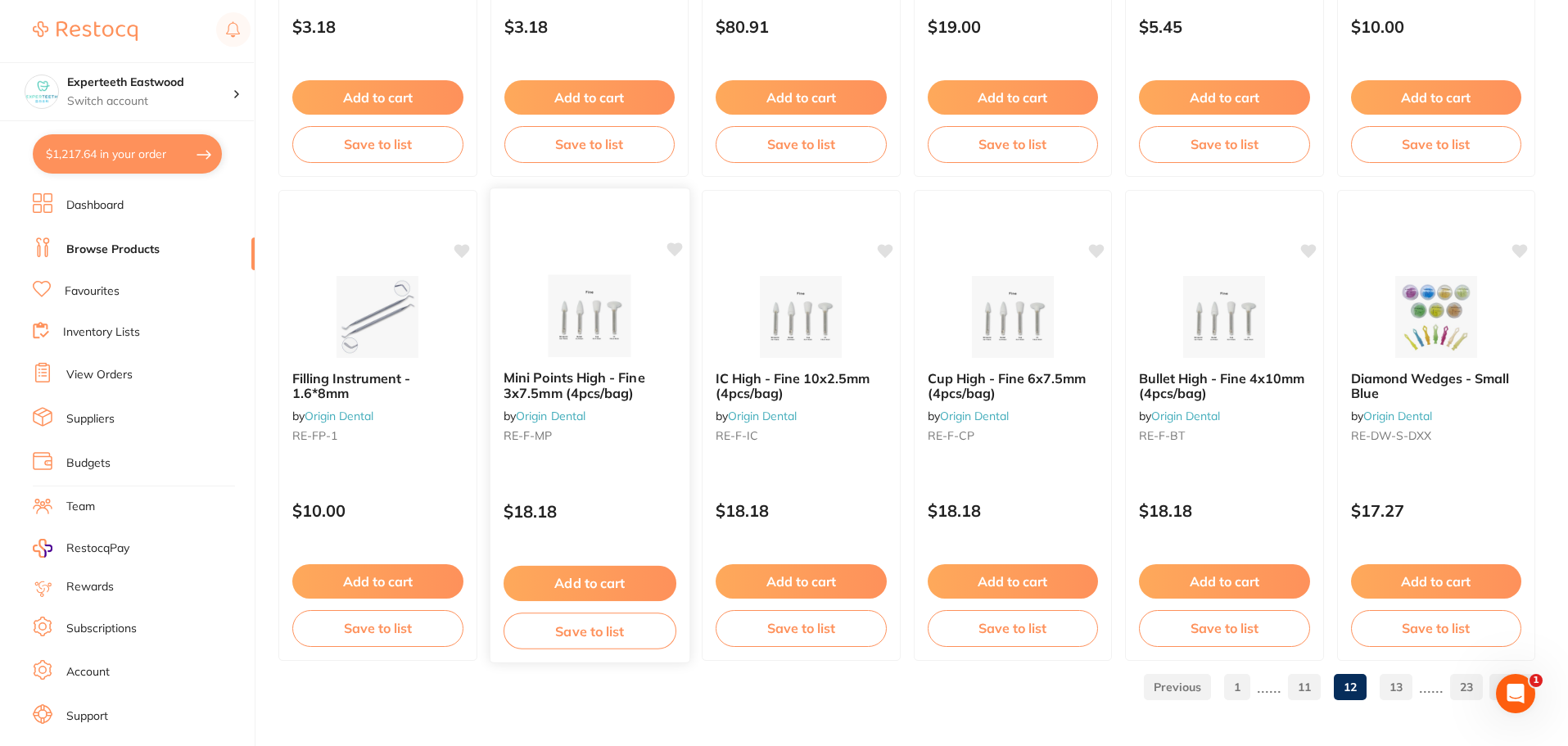
scroll to position [3829, 0]
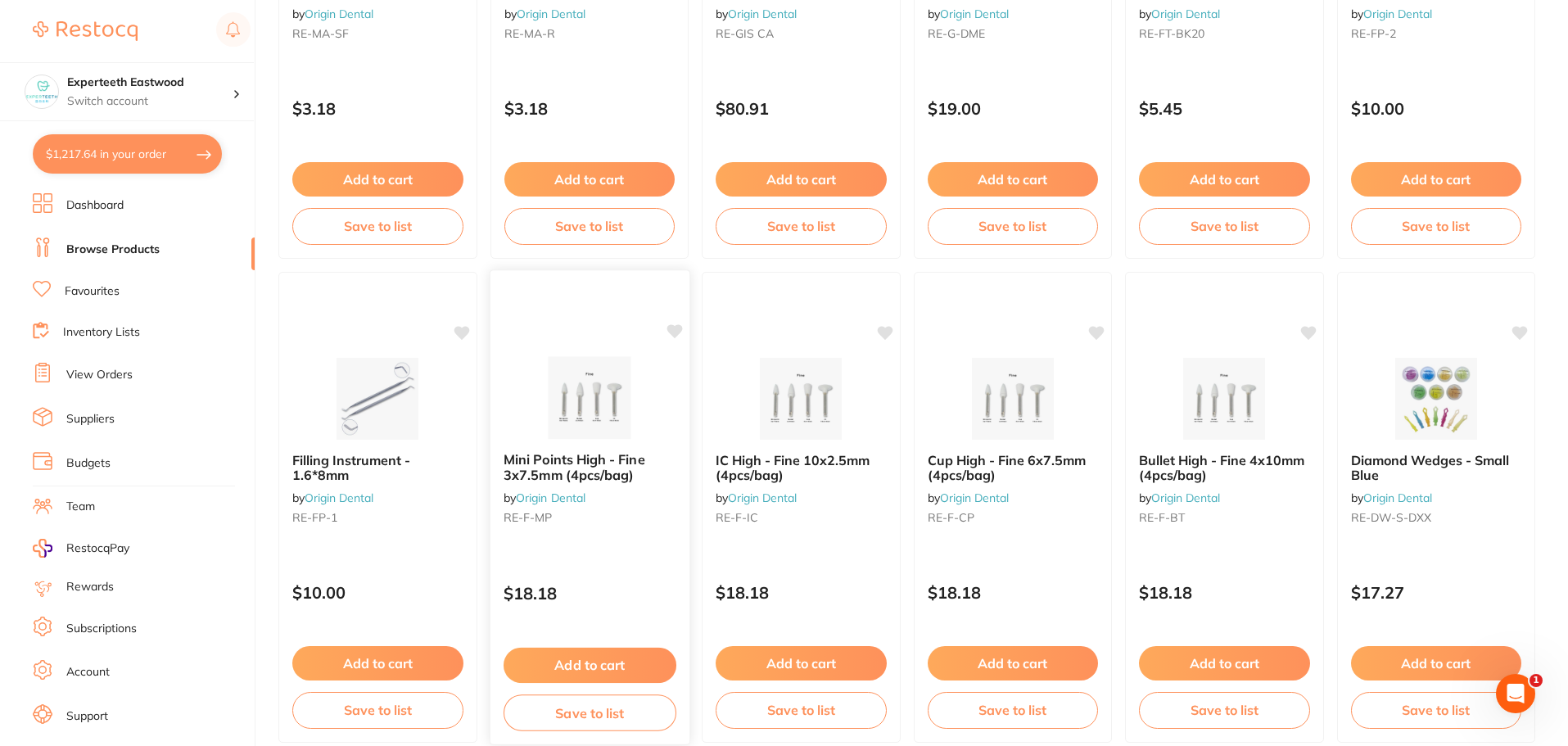
click at [670, 325] on icon at bounding box center [674, 331] width 15 height 13
click at [634, 661] on button "Add to cart" at bounding box center [588, 665] width 172 height 36
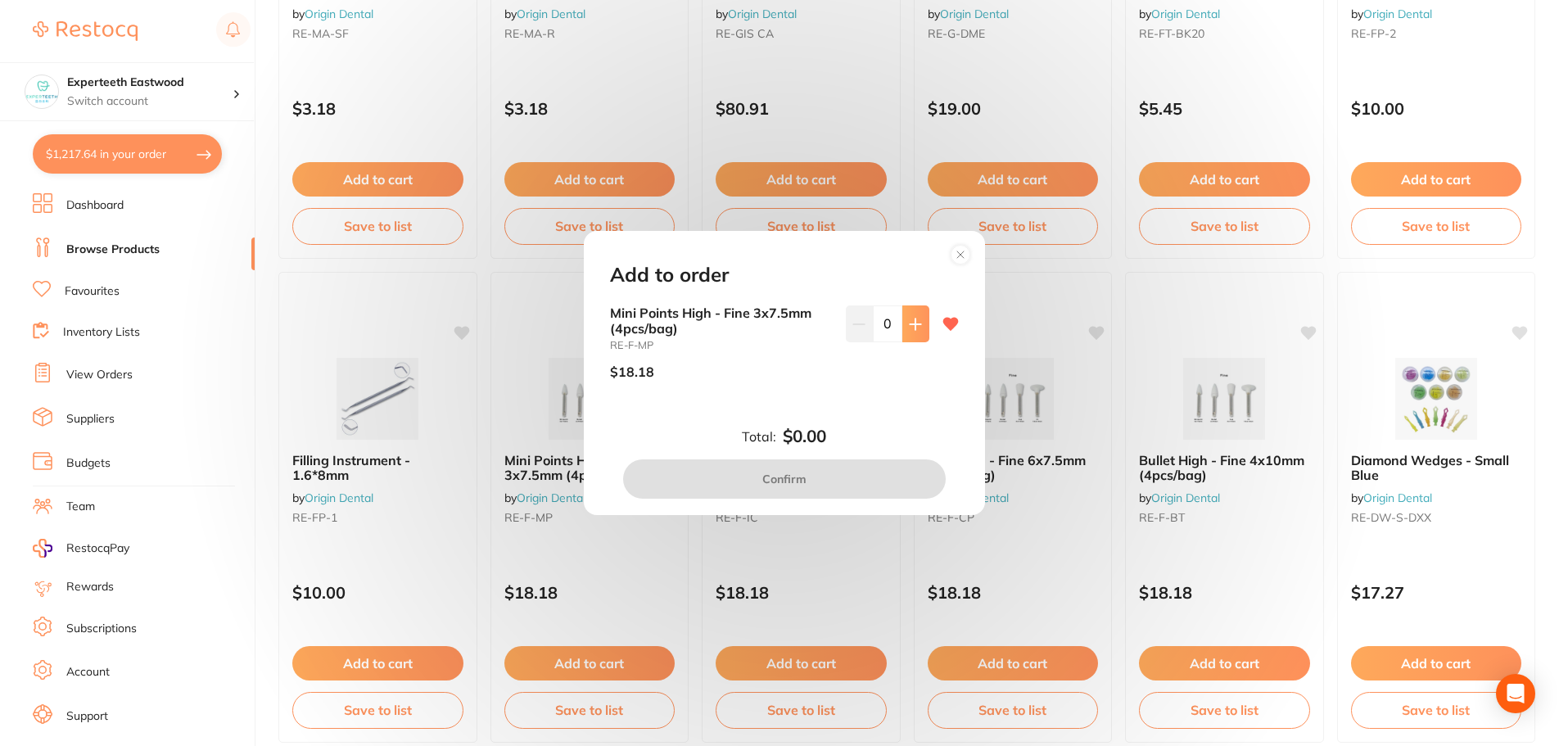
click at [909, 322] on icon at bounding box center [916, 324] width 13 height 13
type input "1"
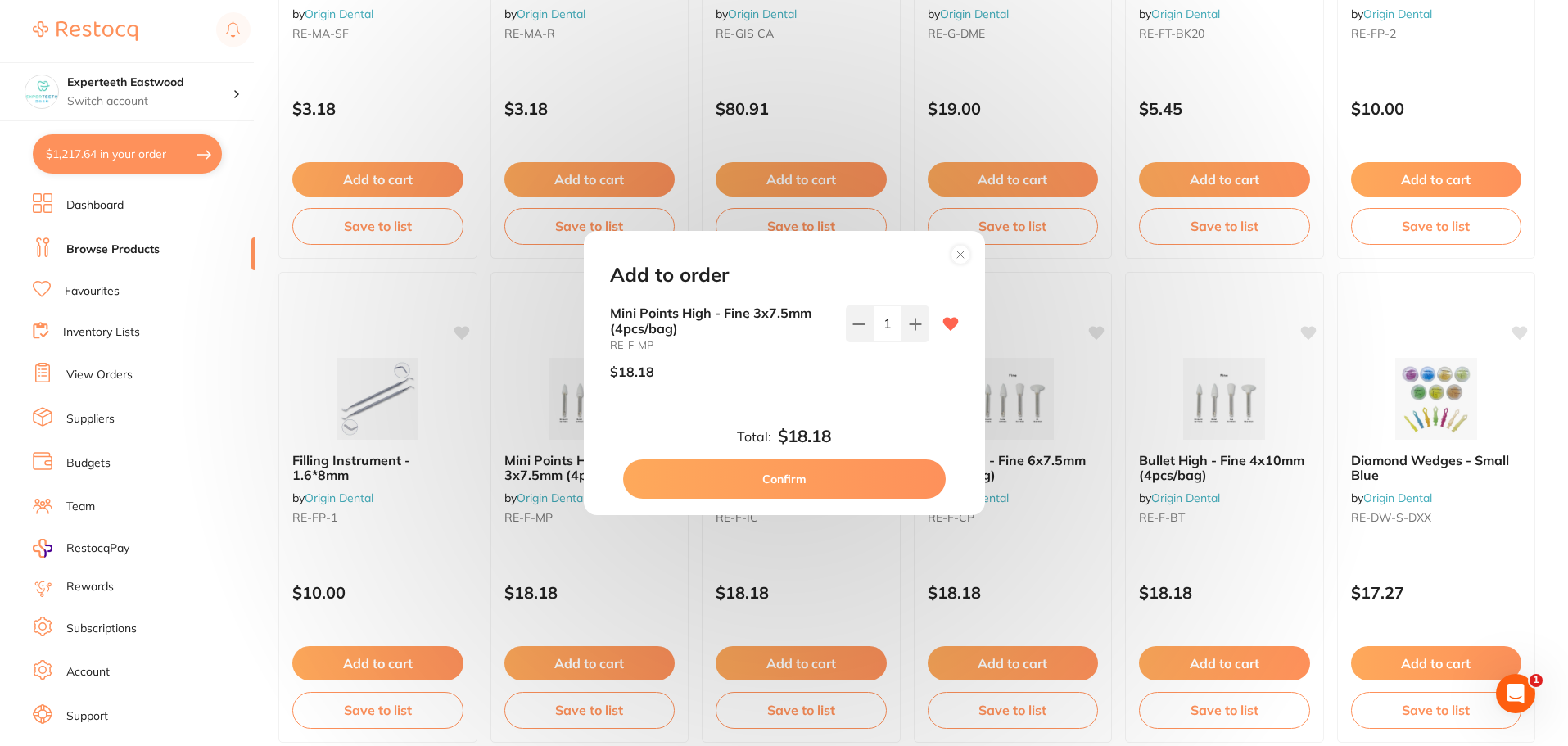
click at [828, 468] on button "Confirm" at bounding box center [784, 478] width 323 height 39
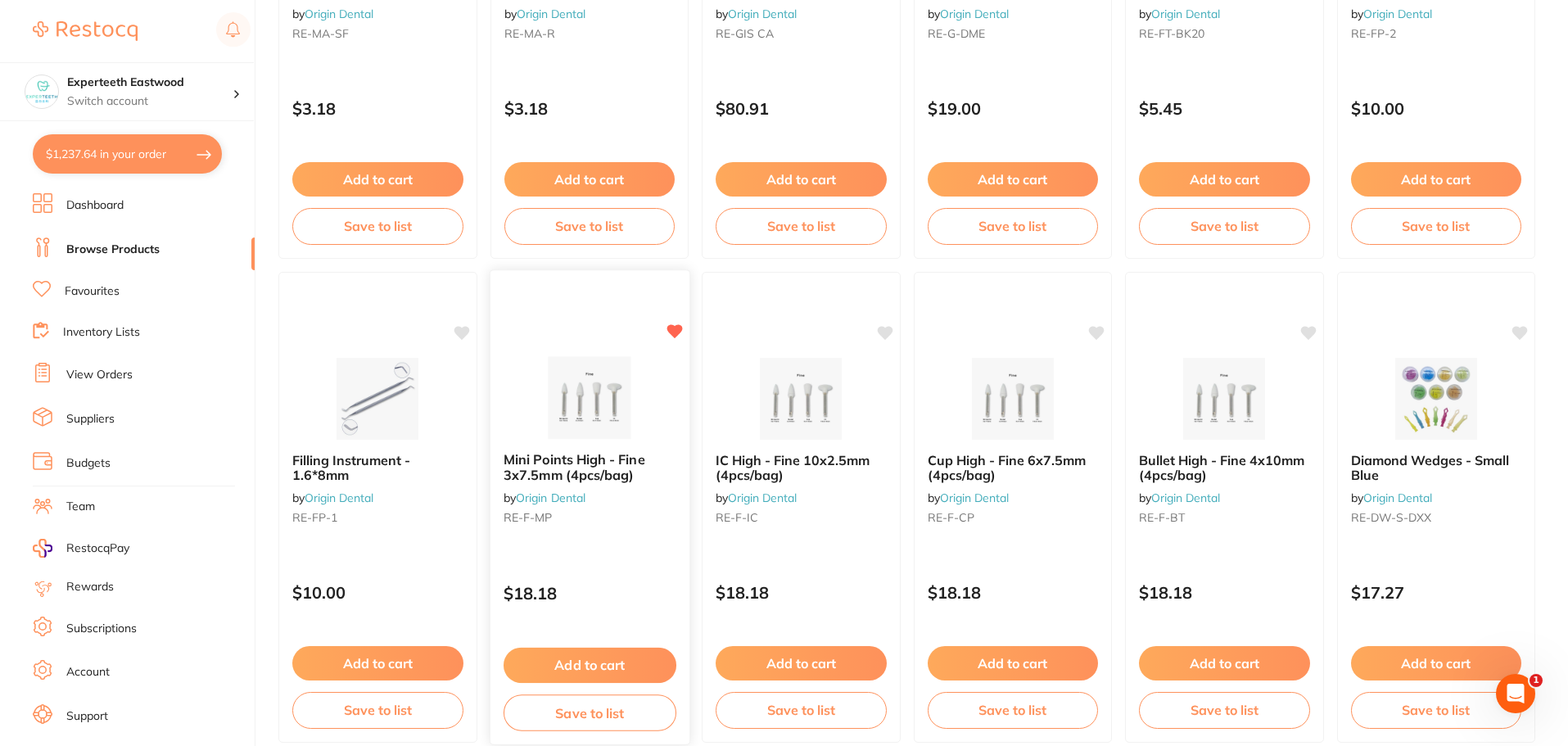
scroll to position [3911, 0]
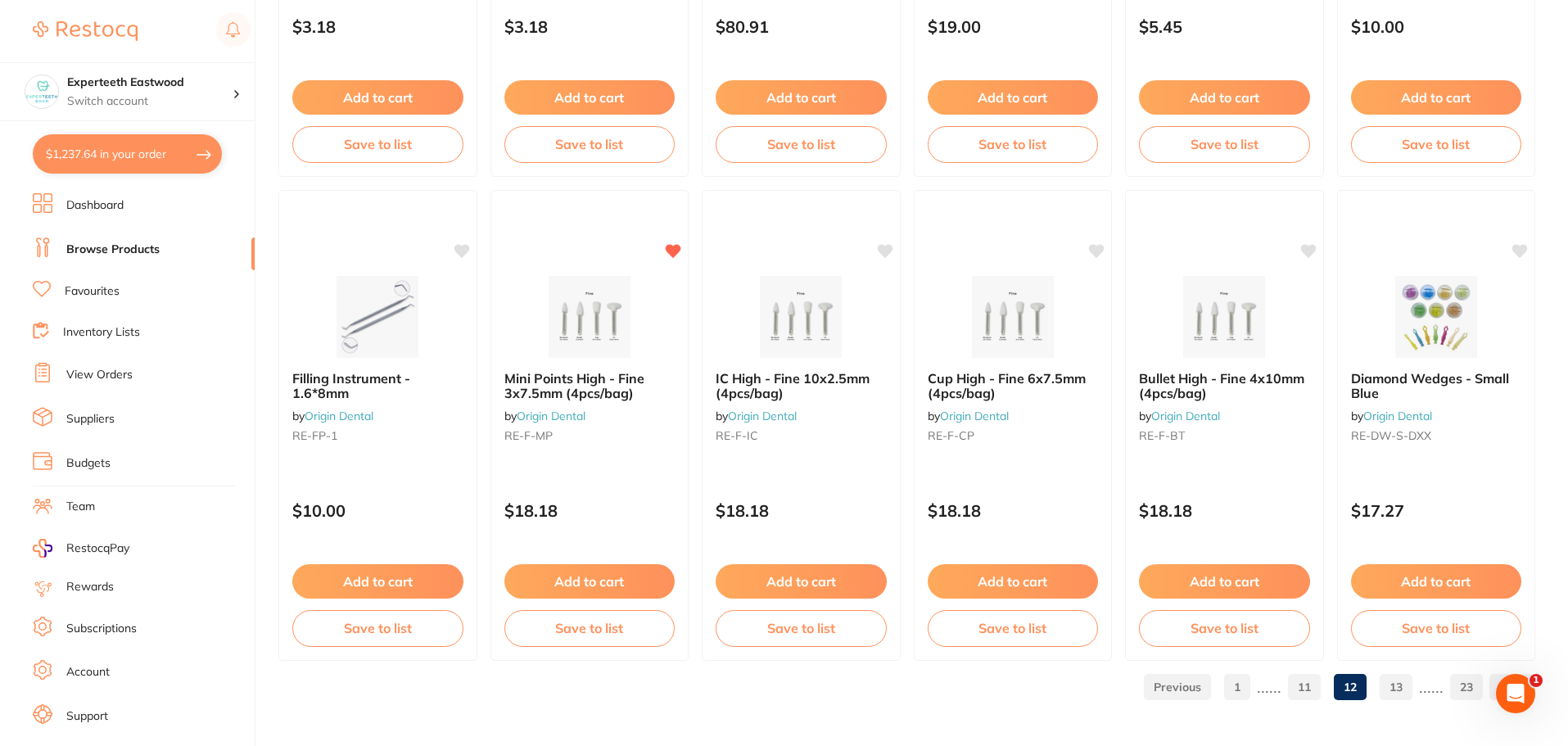
click at [1395, 686] on link "13" at bounding box center [1397, 686] width 33 height 33
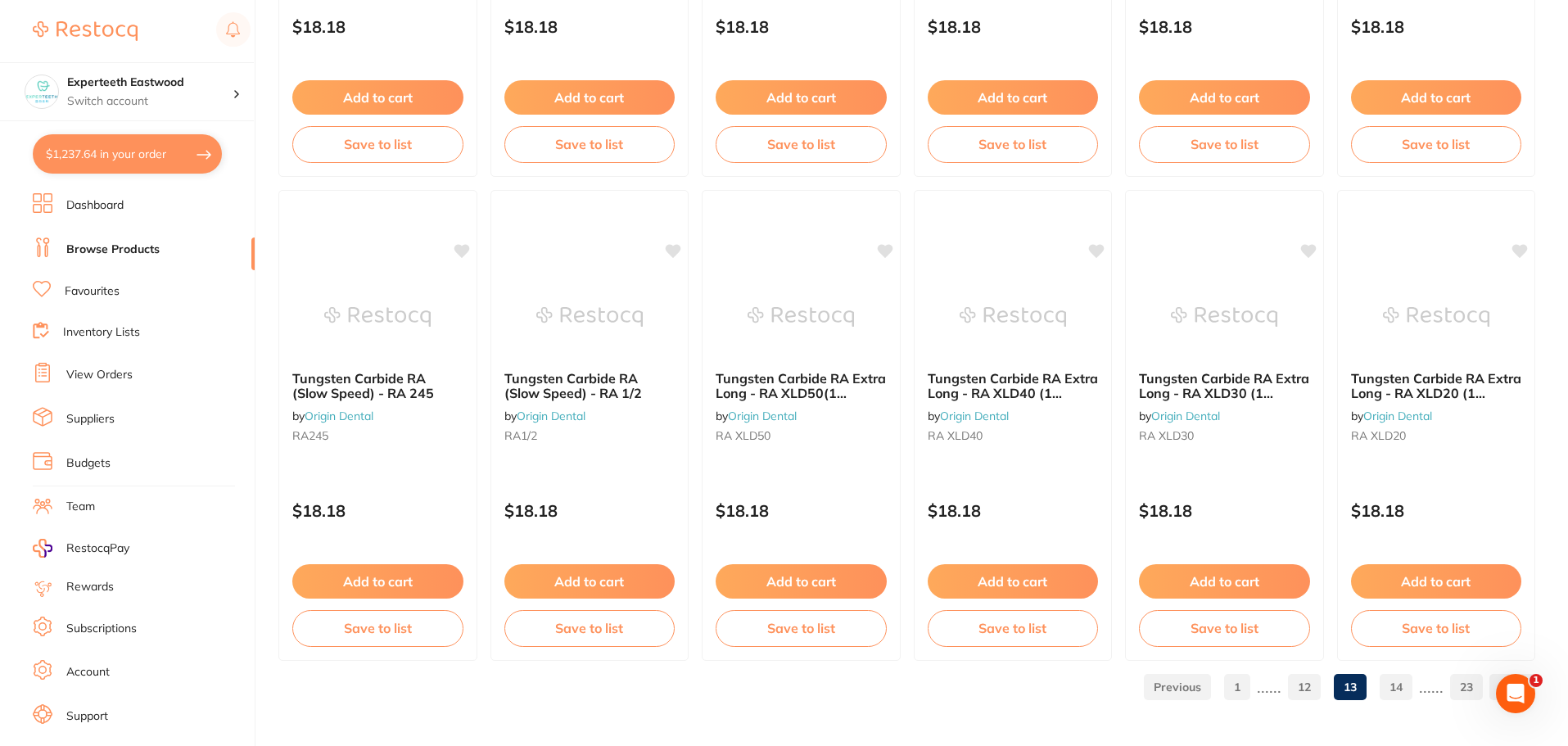
click at [1398, 682] on link "14" at bounding box center [1397, 686] width 33 height 33
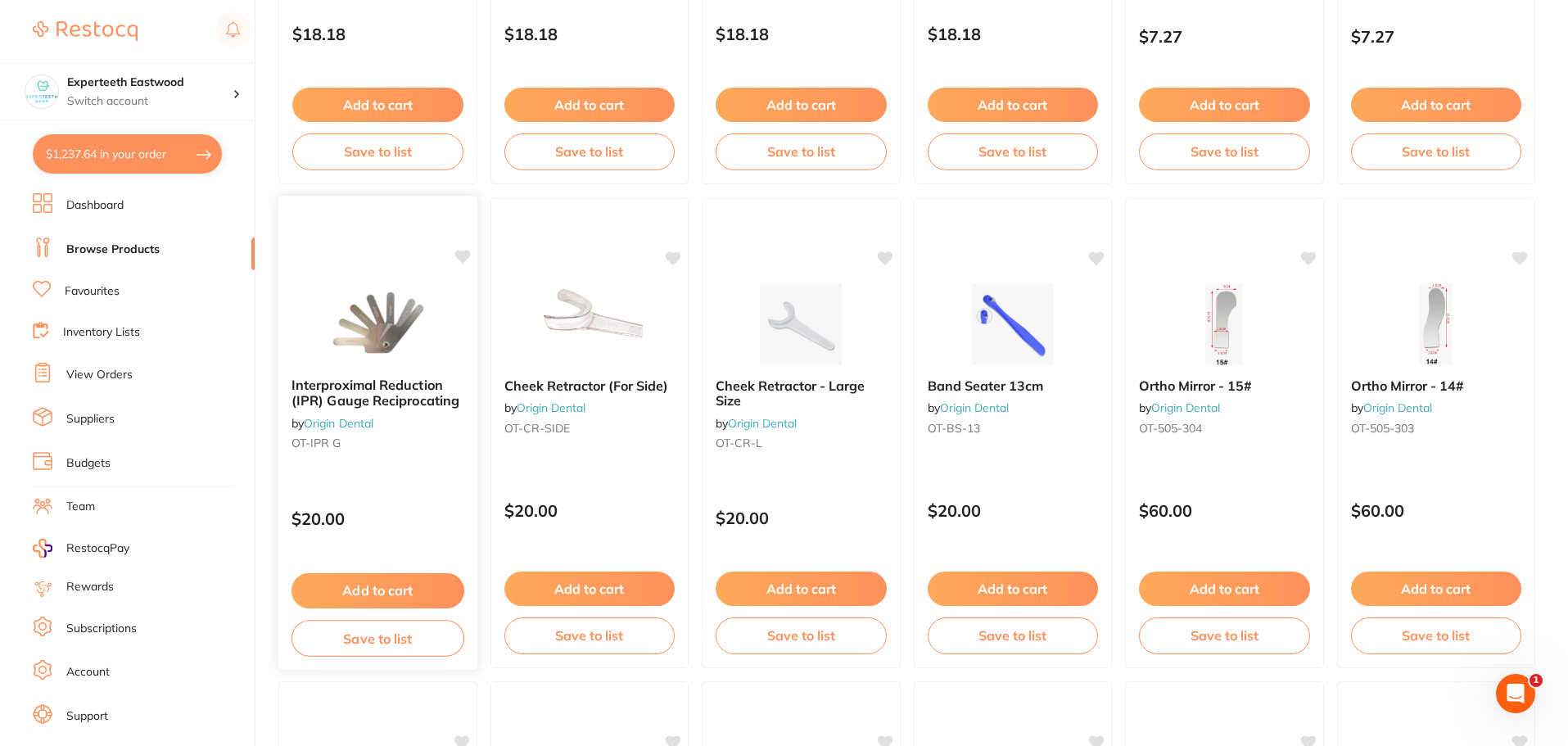
scroll to position [1064, 0]
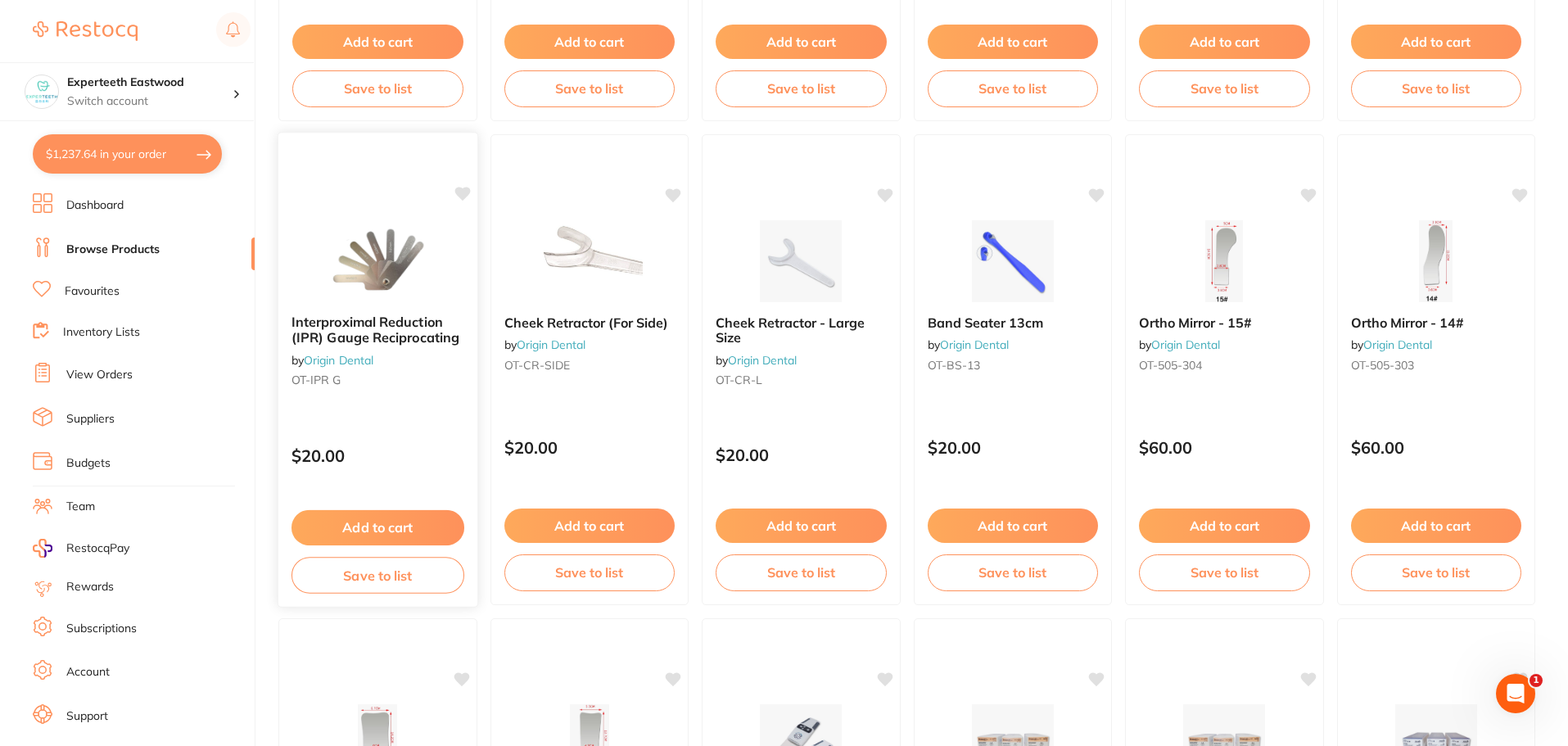
click at [456, 189] on icon at bounding box center [461, 193] width 16 height 16
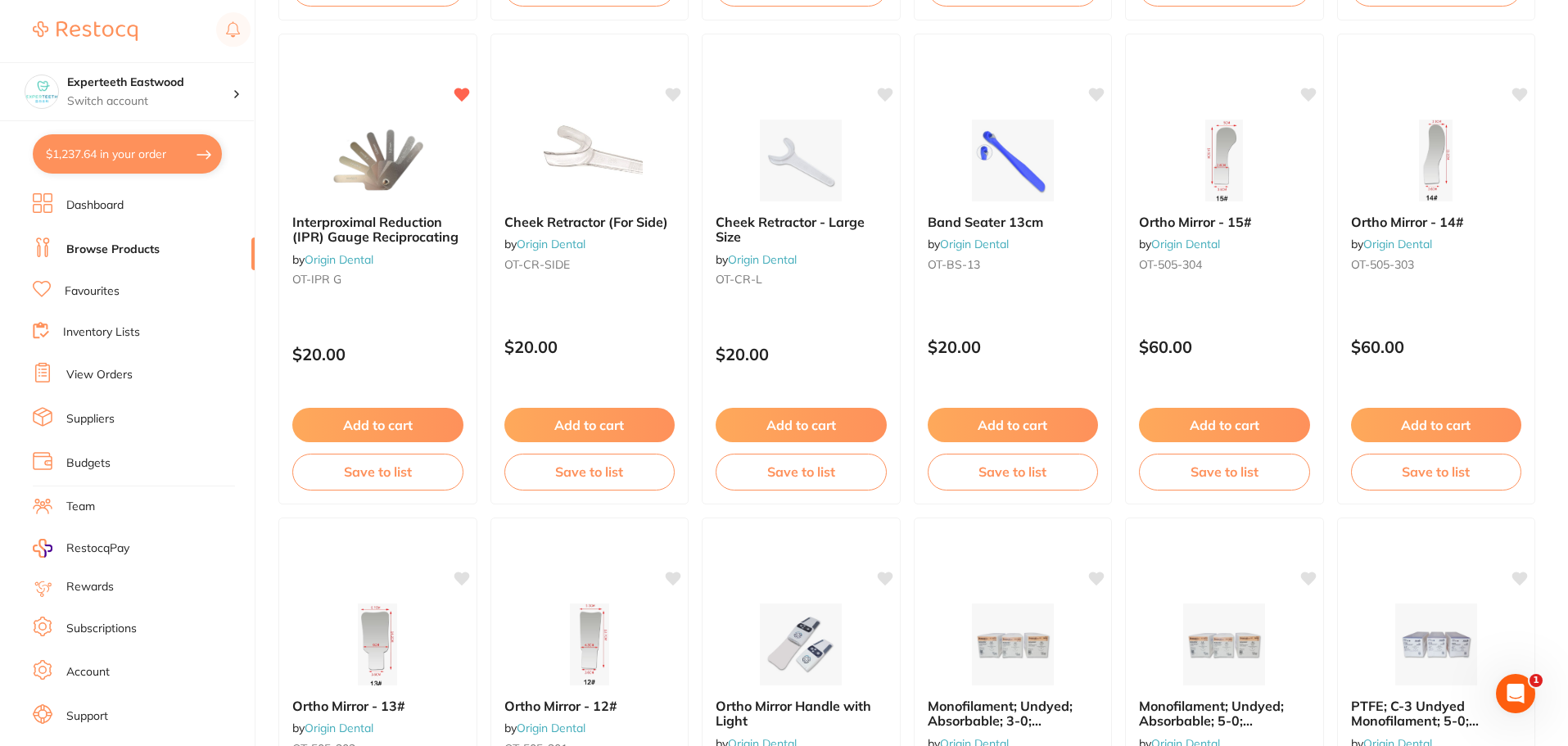
scroll to position [1145, 0]
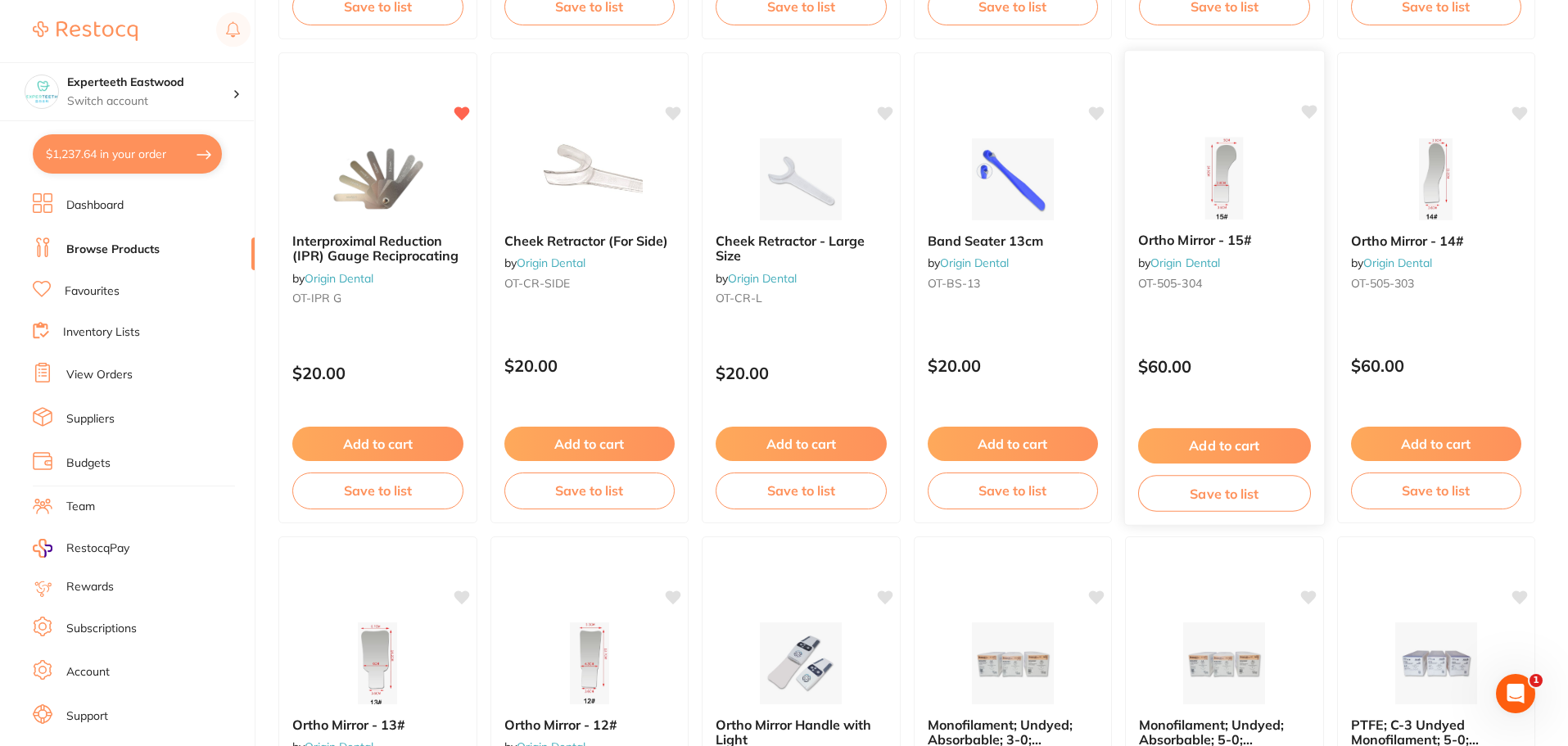
click at [1315, 116] on icon at bounding box center [1308, 112] width 16 height 16
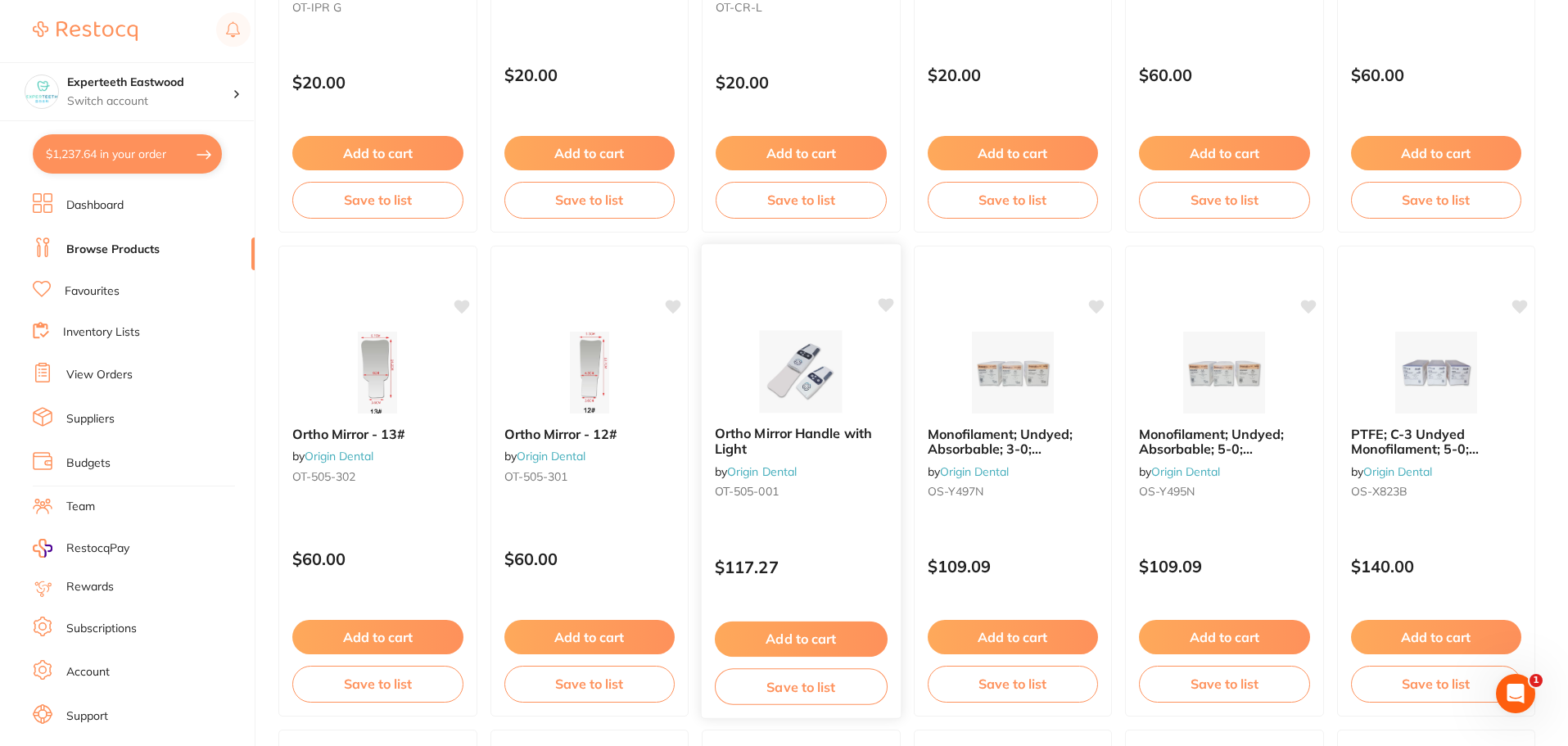
scroll to position [1474, 0]
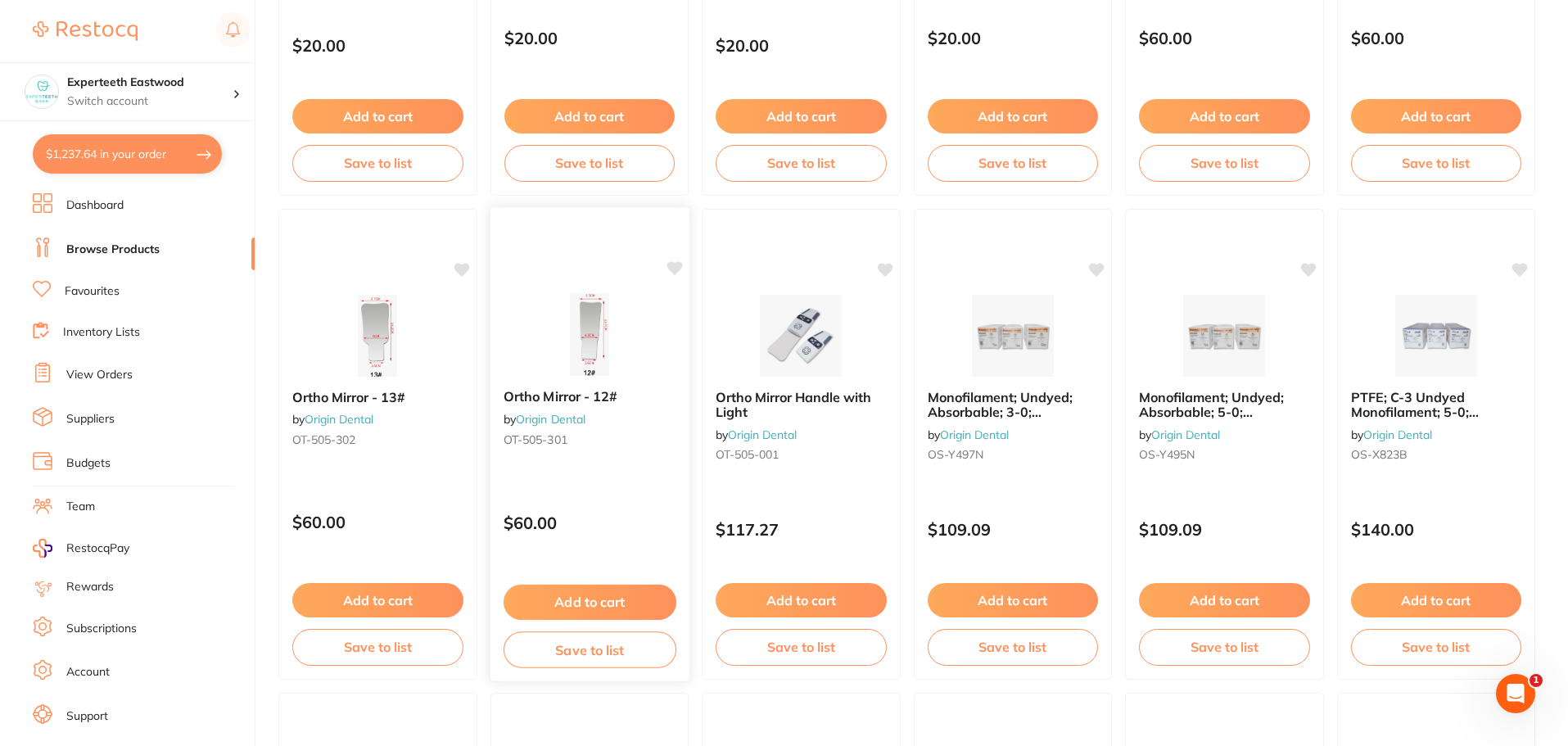
click at [676, 263] on icon at bounding box center [674, 268] width 15 height 13
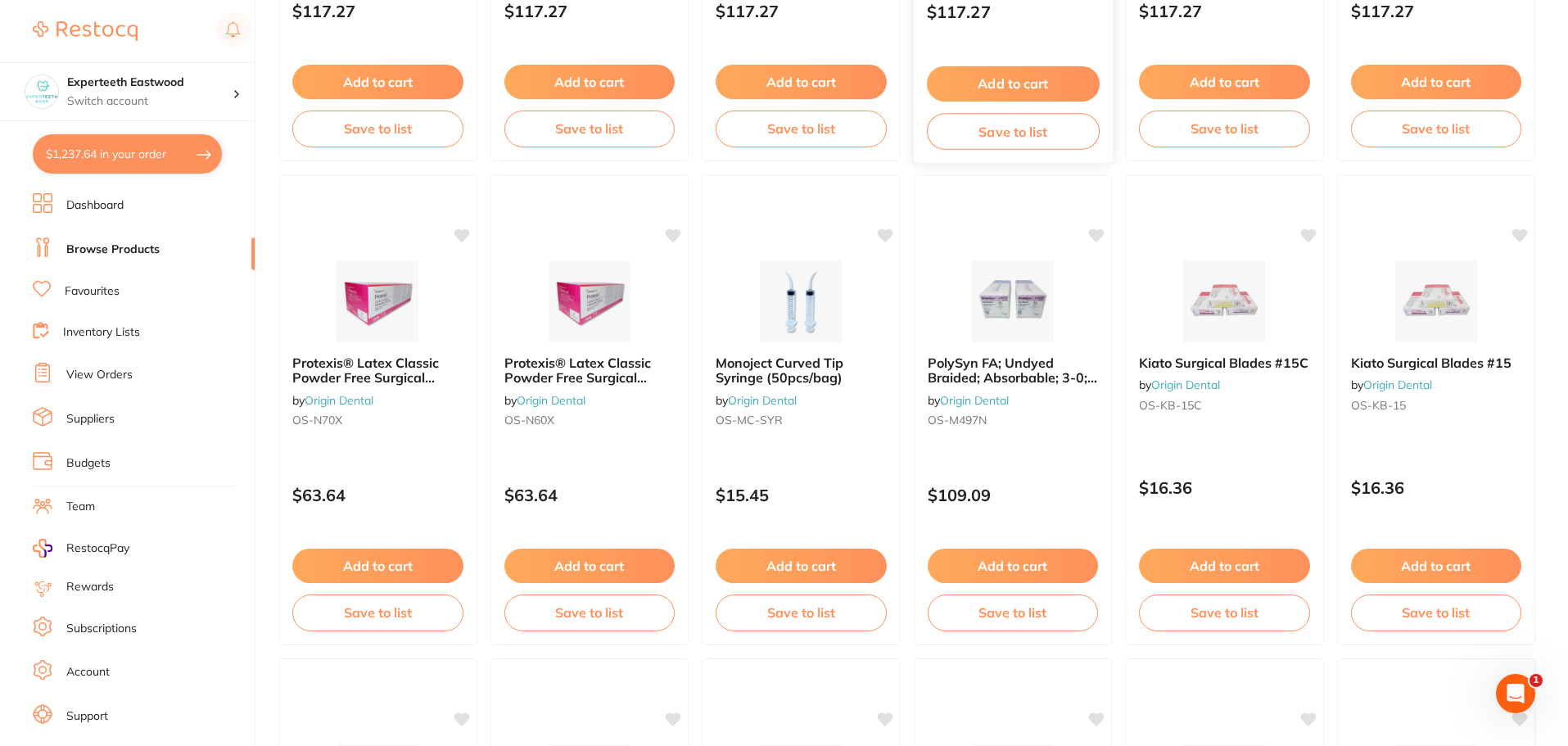
scroll to position [3028, 0]
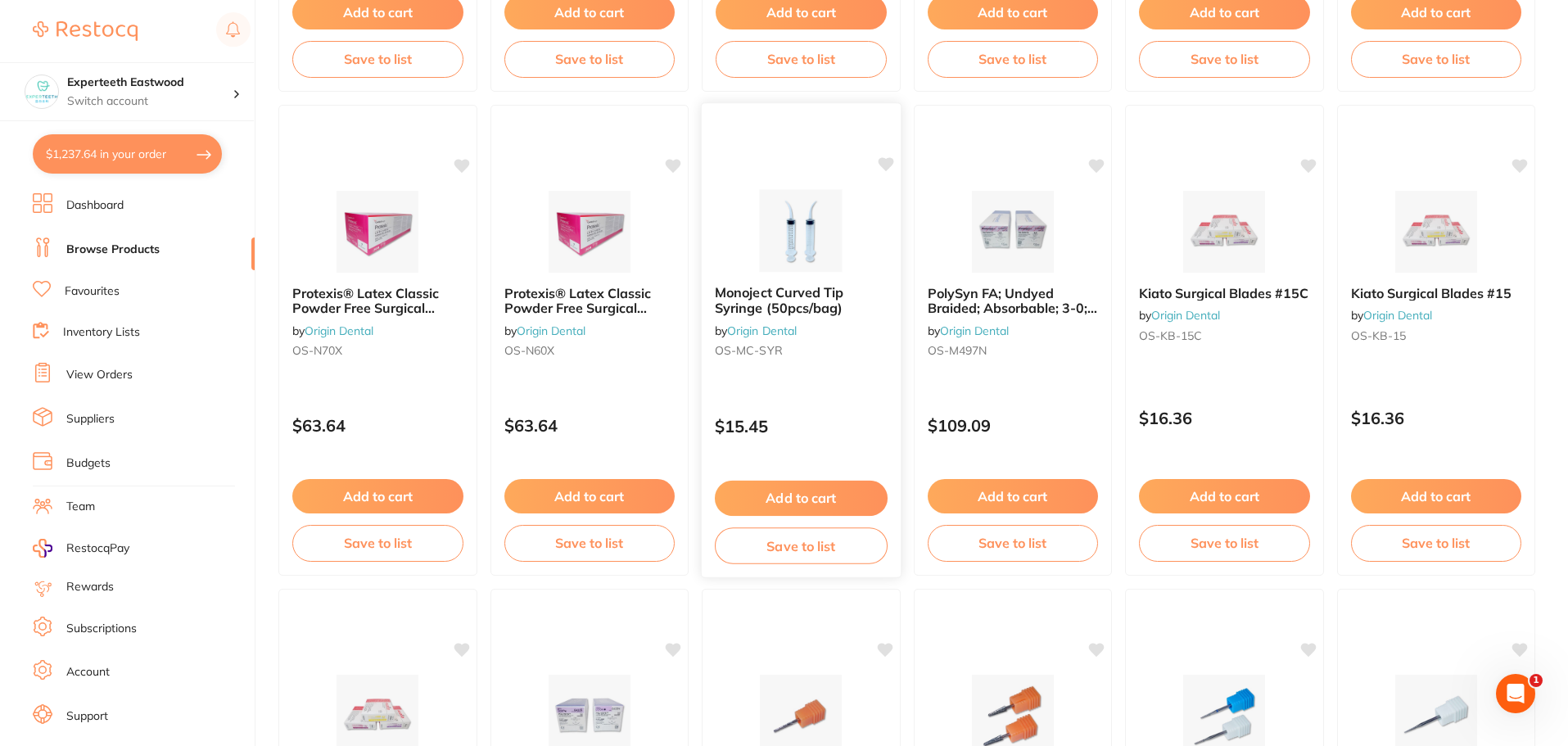
click at [877, 164] on icon at bounding box center [885, 164] width 16 height 16
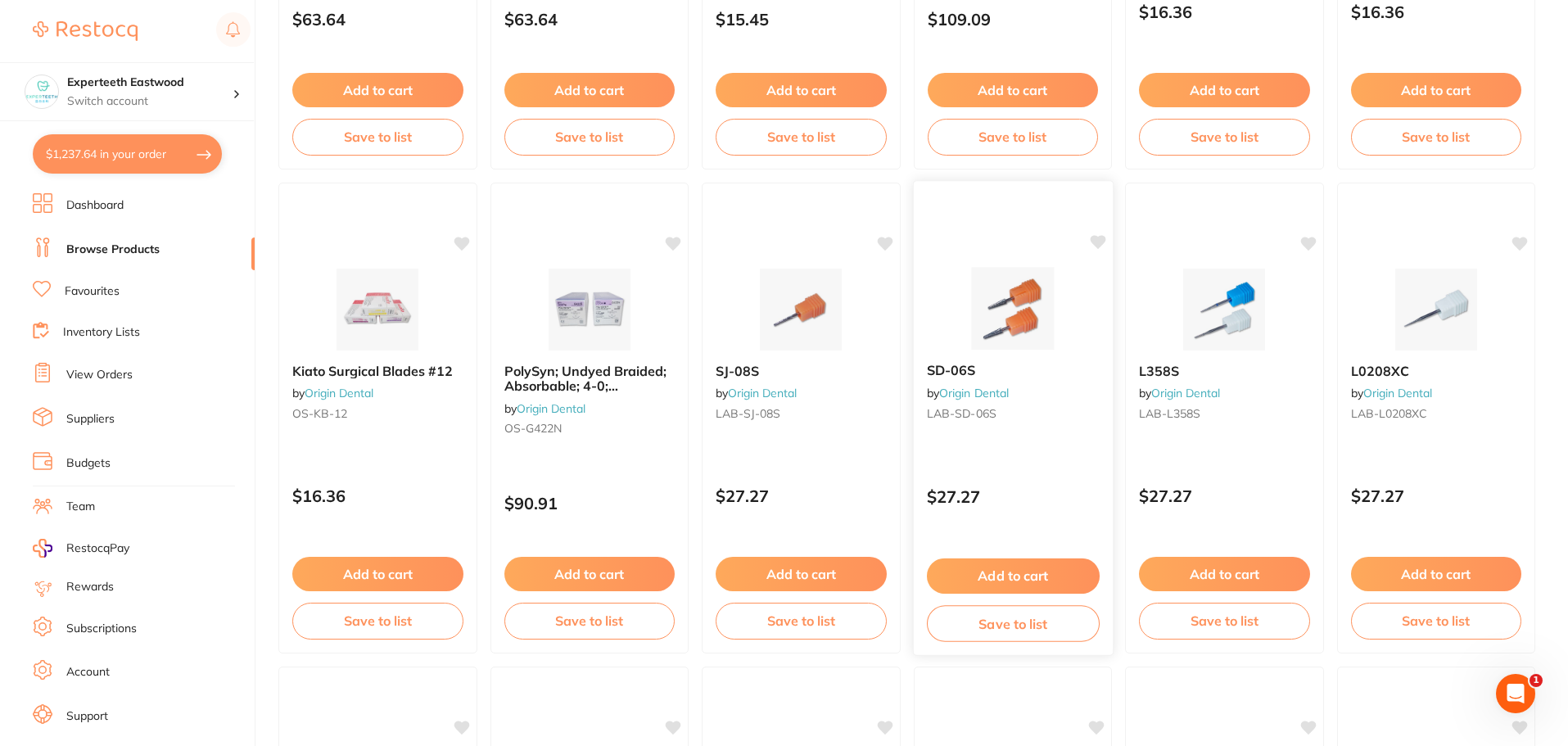
scroll to position [3437, 0]
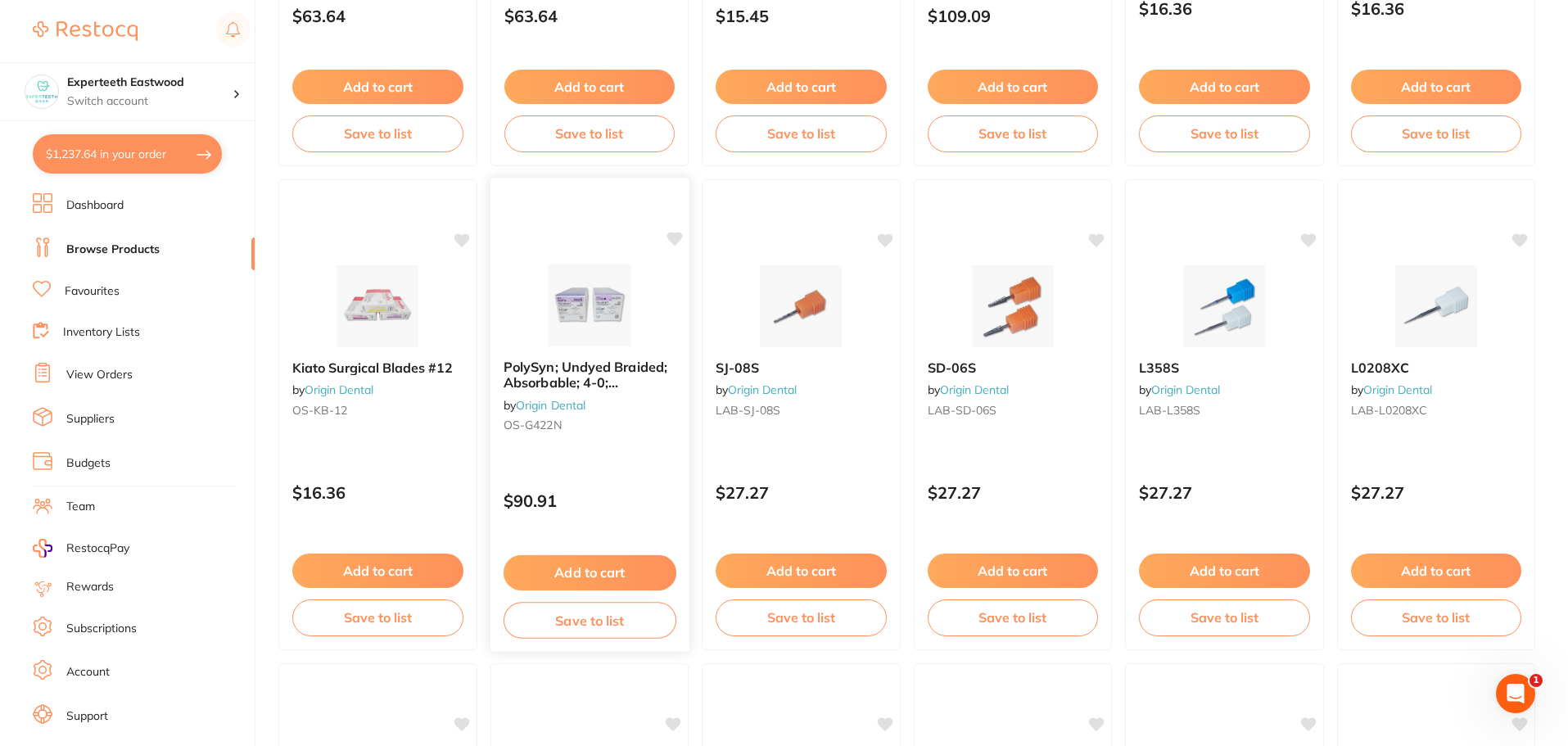
click at [668, 235] on icon at bounding box center [674, 239] width 15 height 13
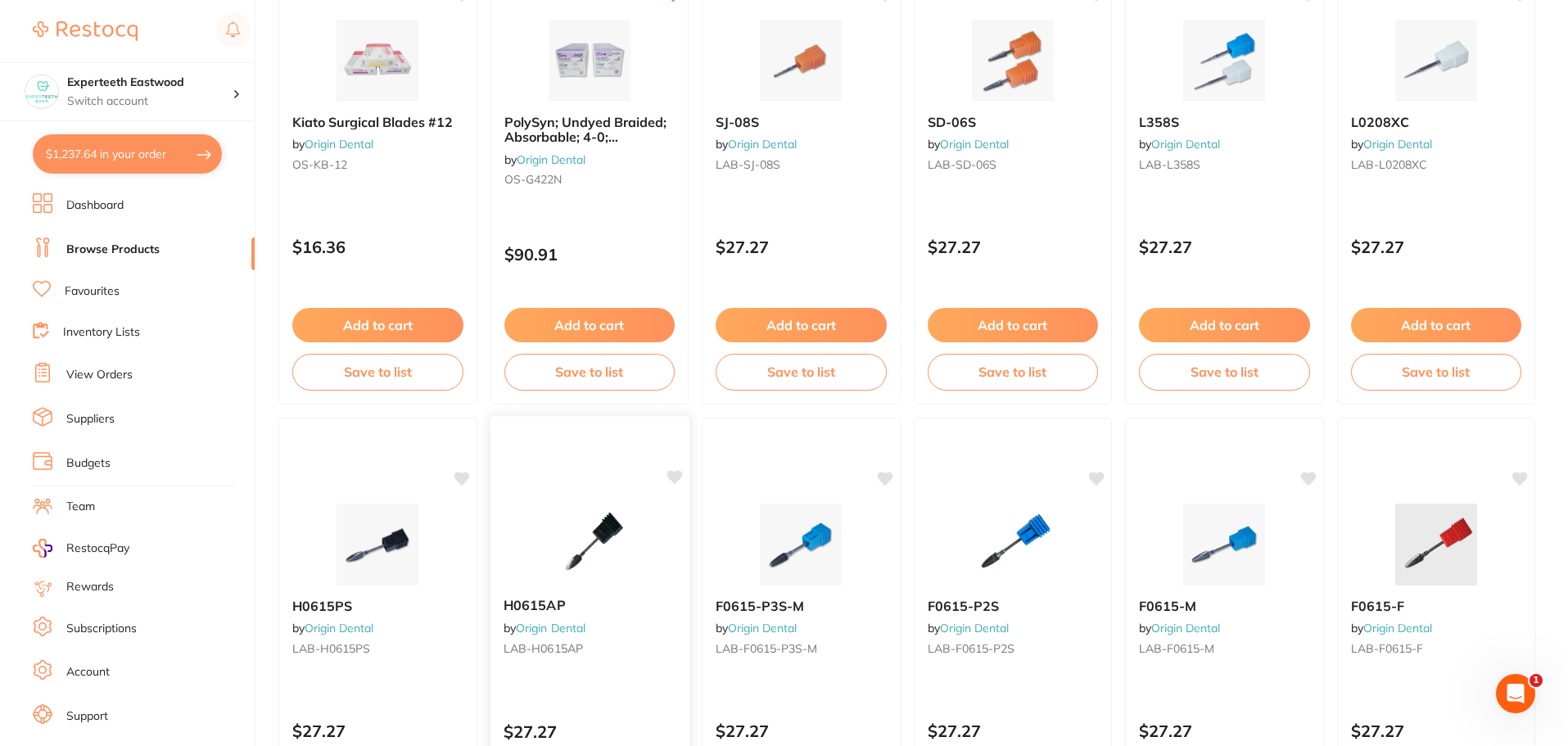
scroll to position [3911, 0]
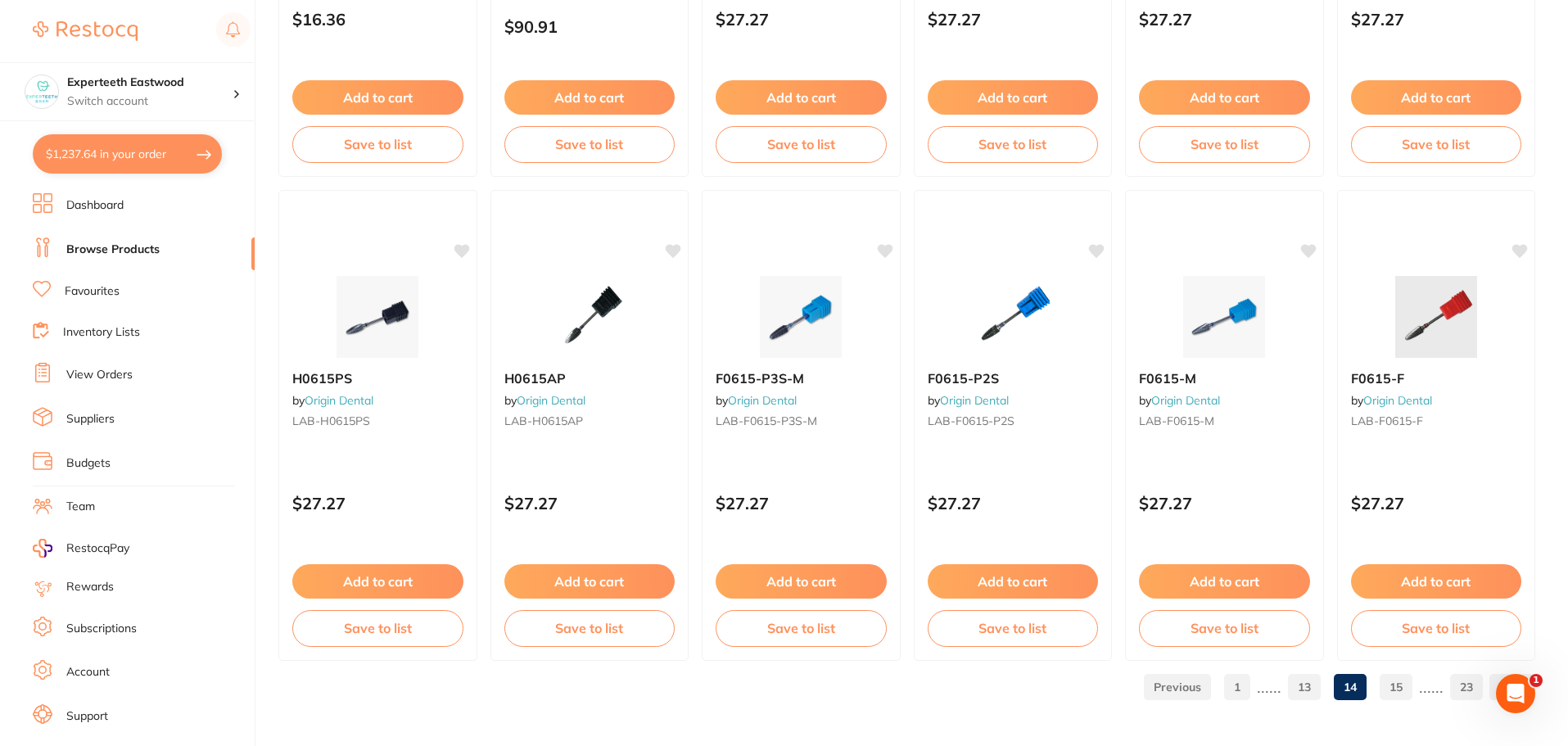
click at [1398, 687] on link "15" at bounding box center [1397, 686] width 33 height 33
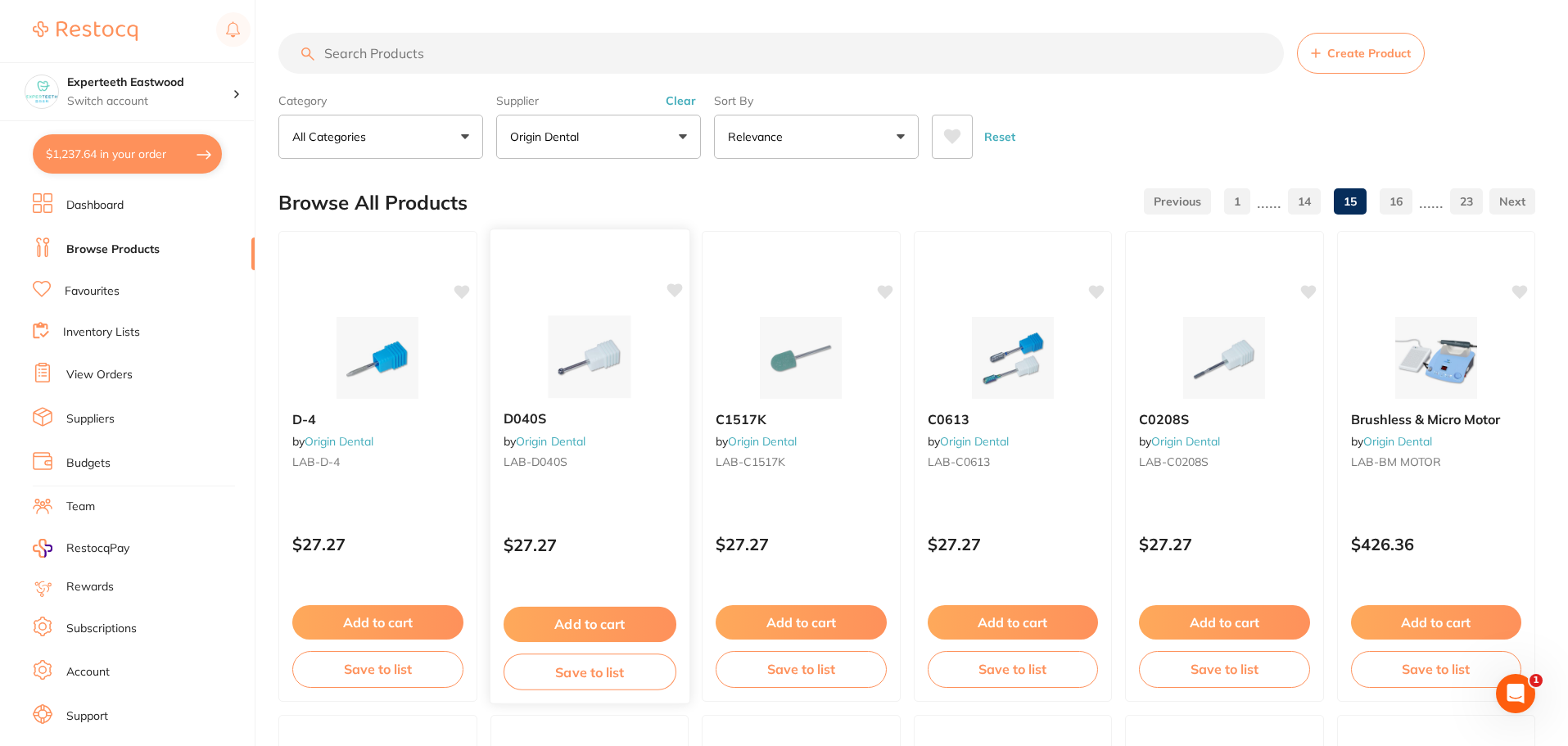
scroll to position [0, 0]
click at [803, 615] on button "Add to cart" at bounding box center [800, 624] width 172 height 36
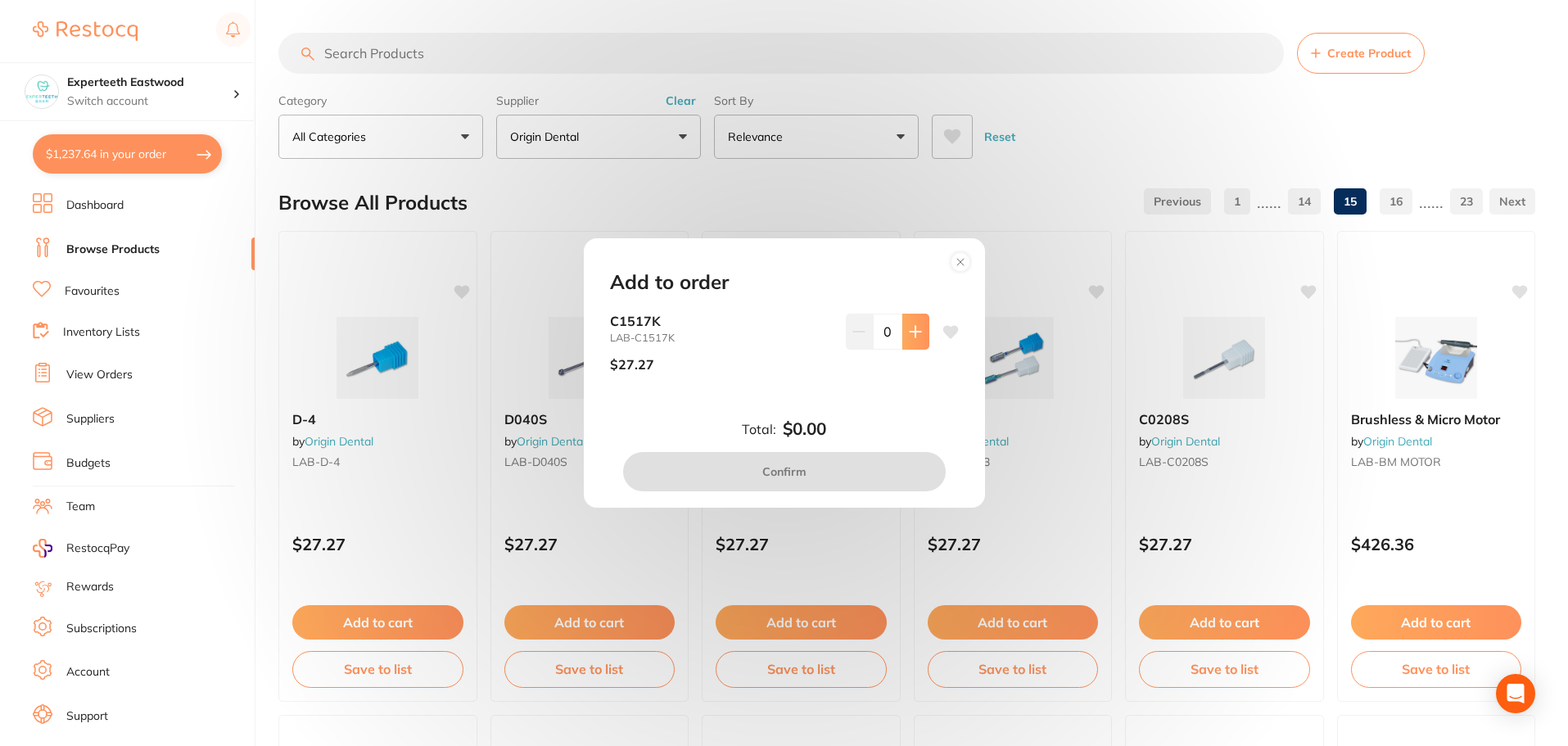
click at [911, 336] on icon at bounding box center [915, 330] width 11 height 11
type input "1"
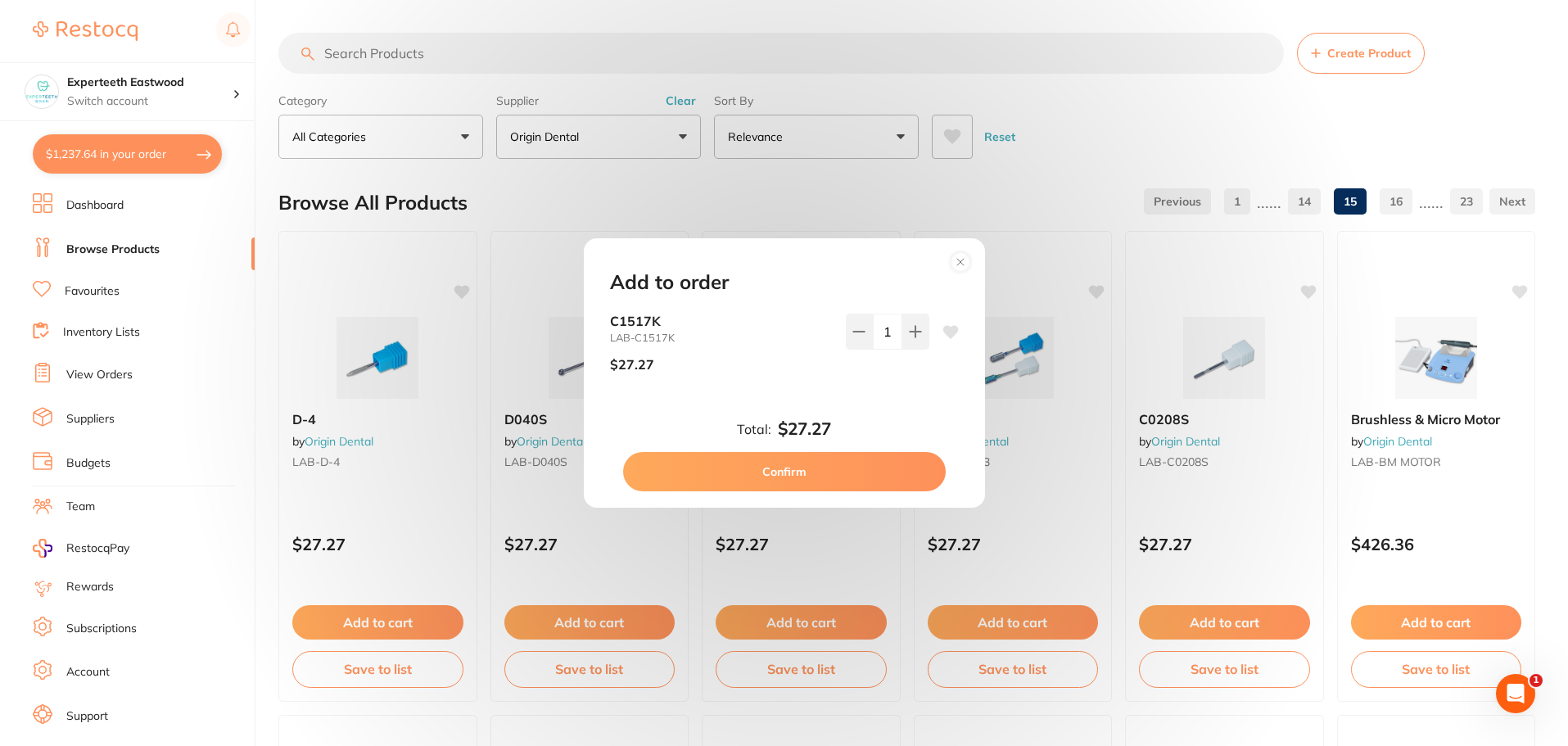
click at [804, 468] on button "Confirm" at bounding box center [784, 471] width 323 height 39
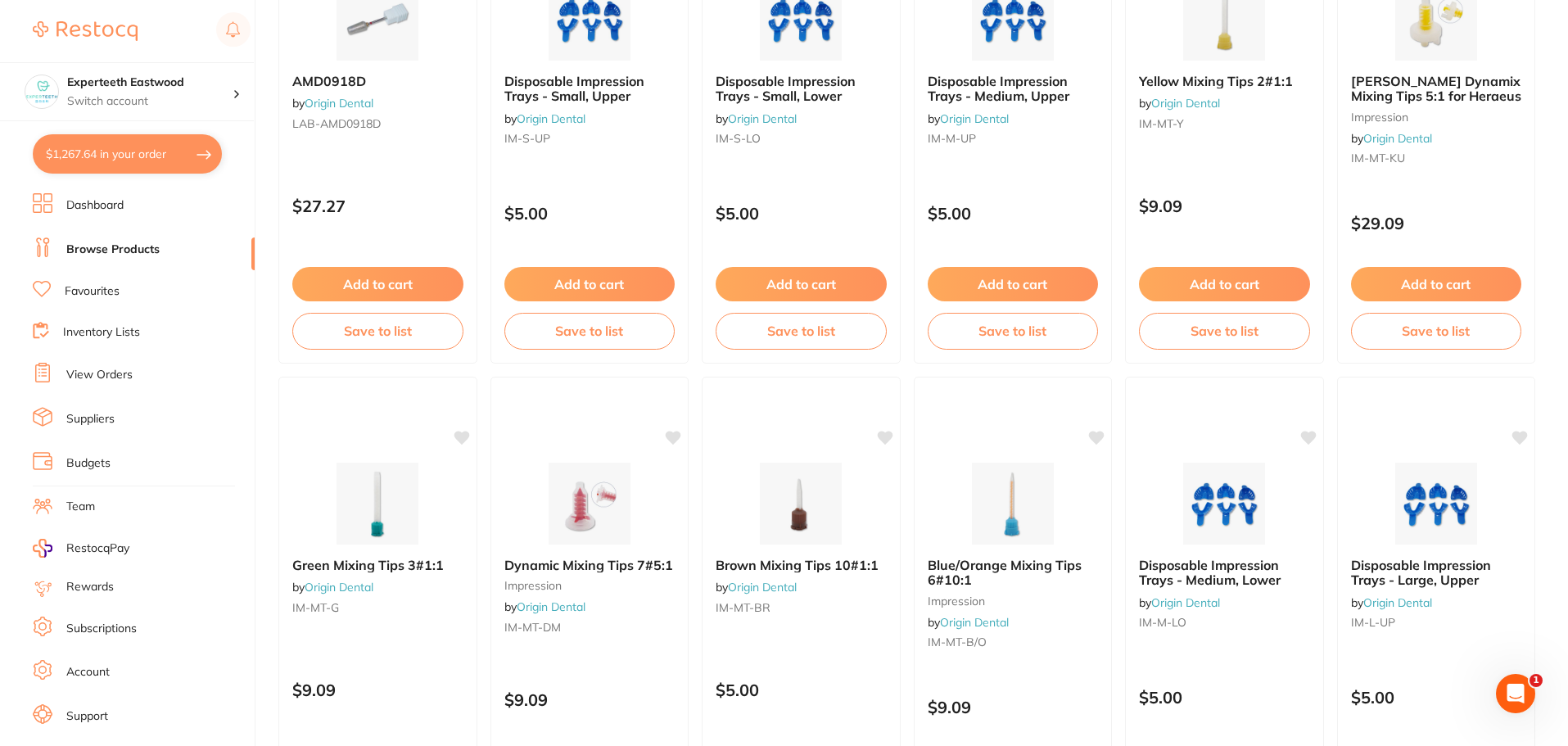
scroll to position [900, 0]
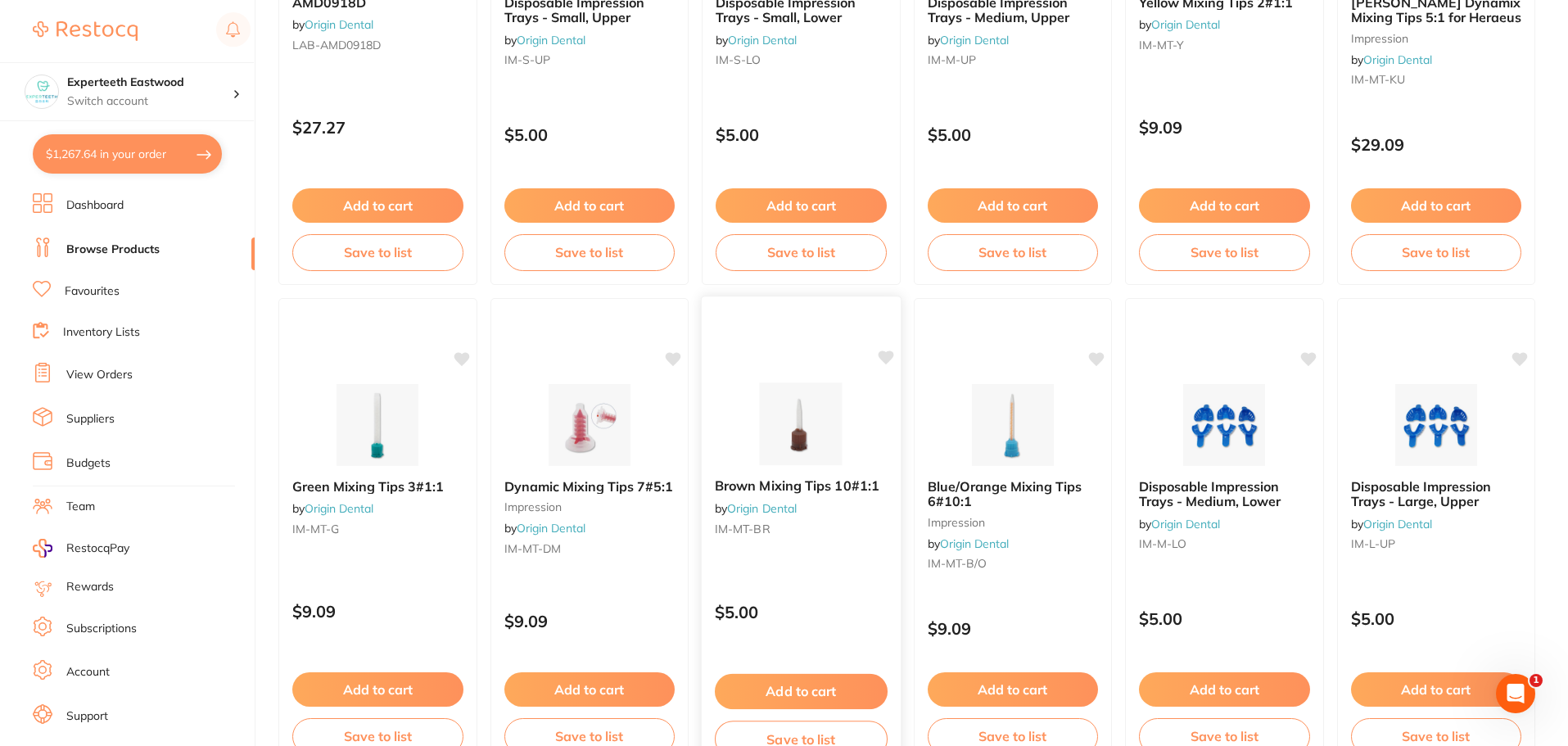
click at [891, 359] on icon at bounding box center [885, 357] width 16 height 16
click at [1095, 352] on icon at bounding box center [1098, 357] width 15 height 13
click at [459, 360] on icon at bounding box center [462, 357] width 15 height 13
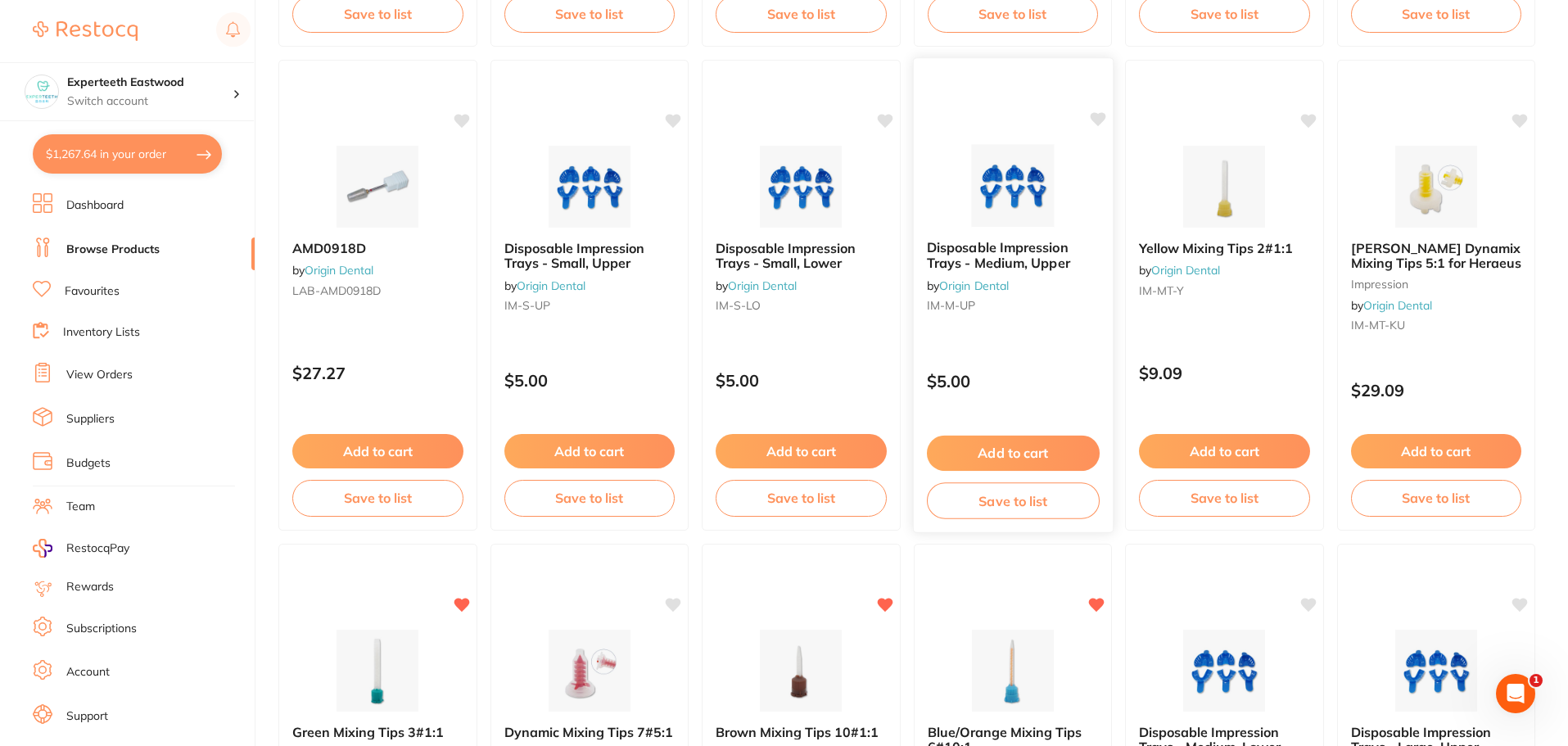
scroll to position [491, 0]
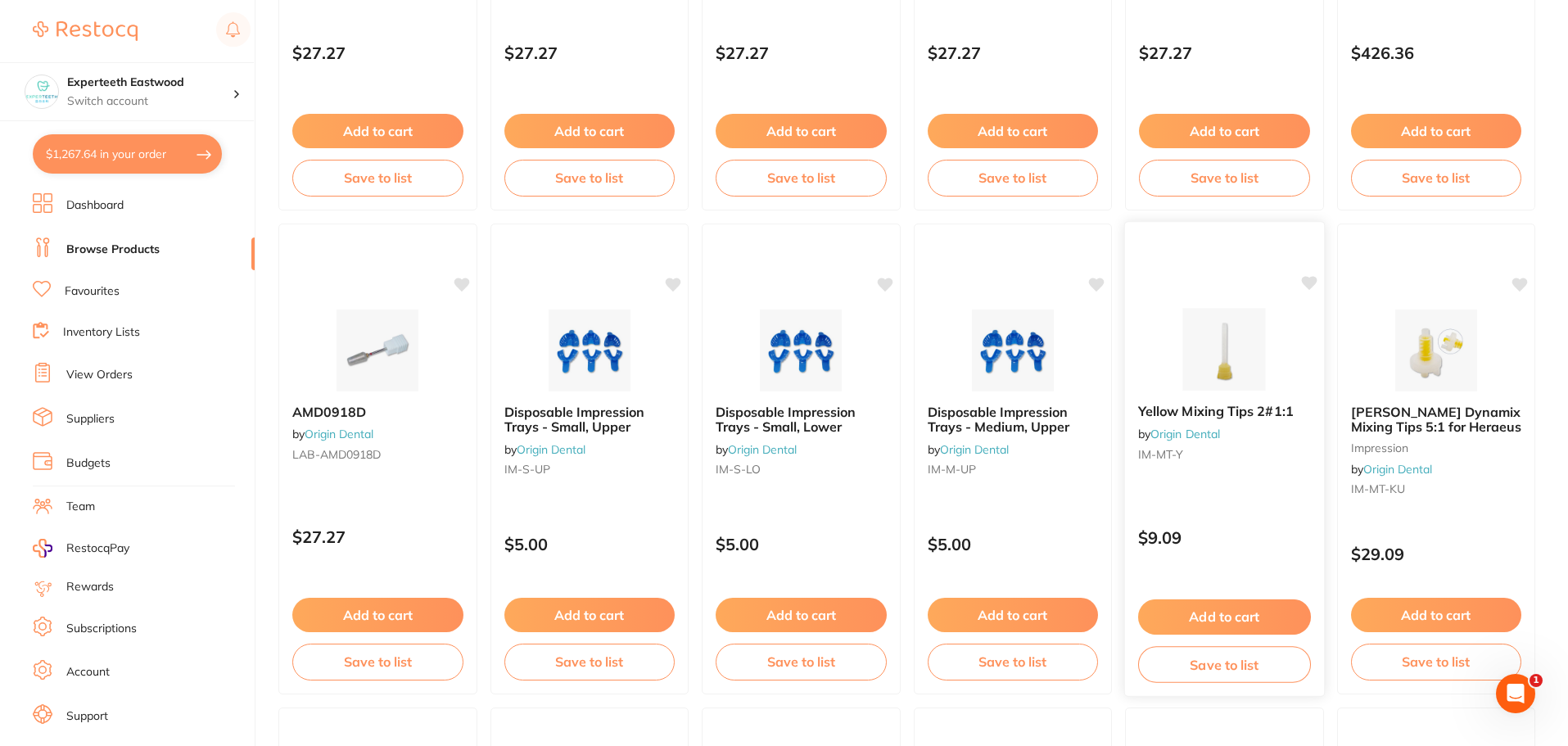
click at [1309, 279] on icon at bounding box center [1309, 283] width 15 height 13
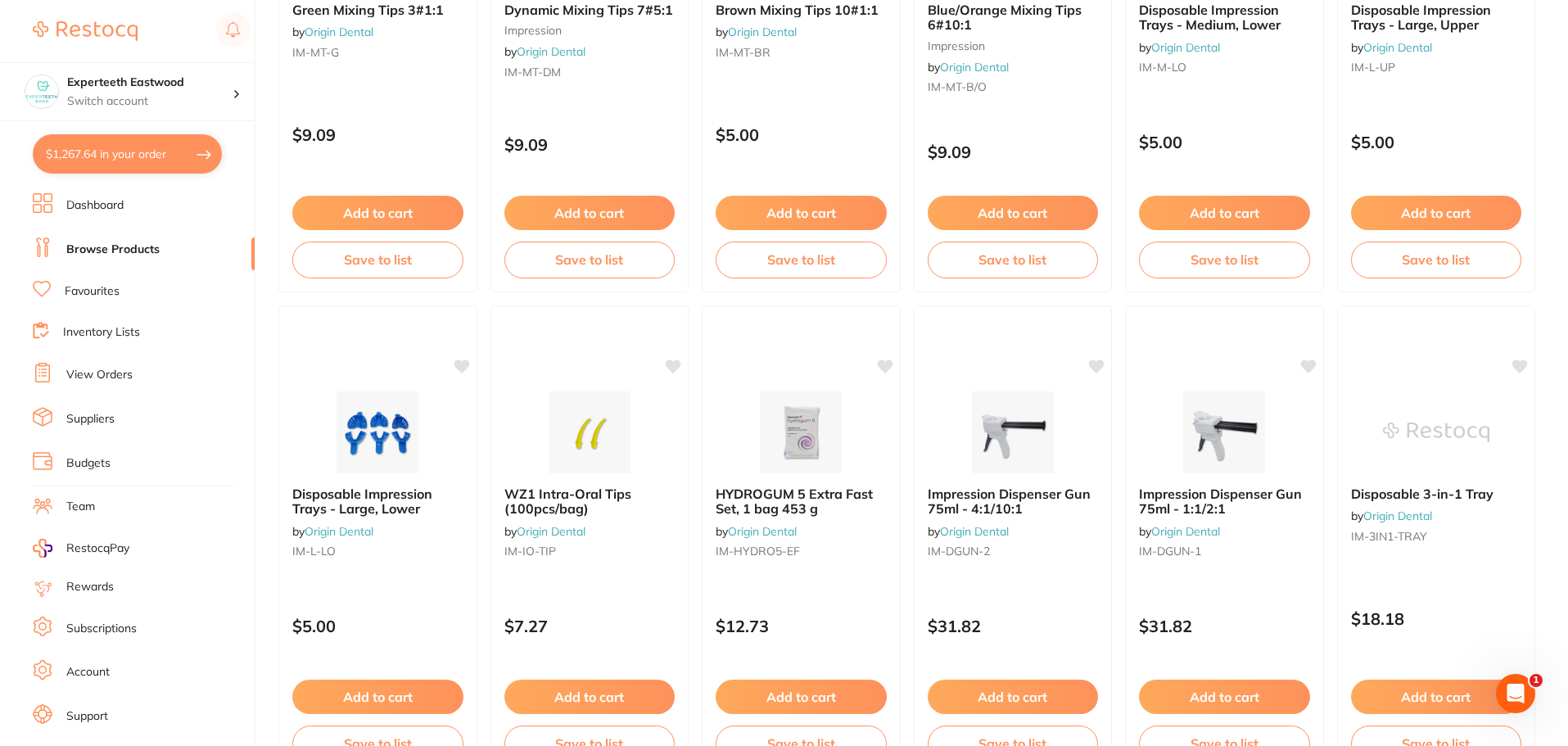
scroll to position [1392, 0]
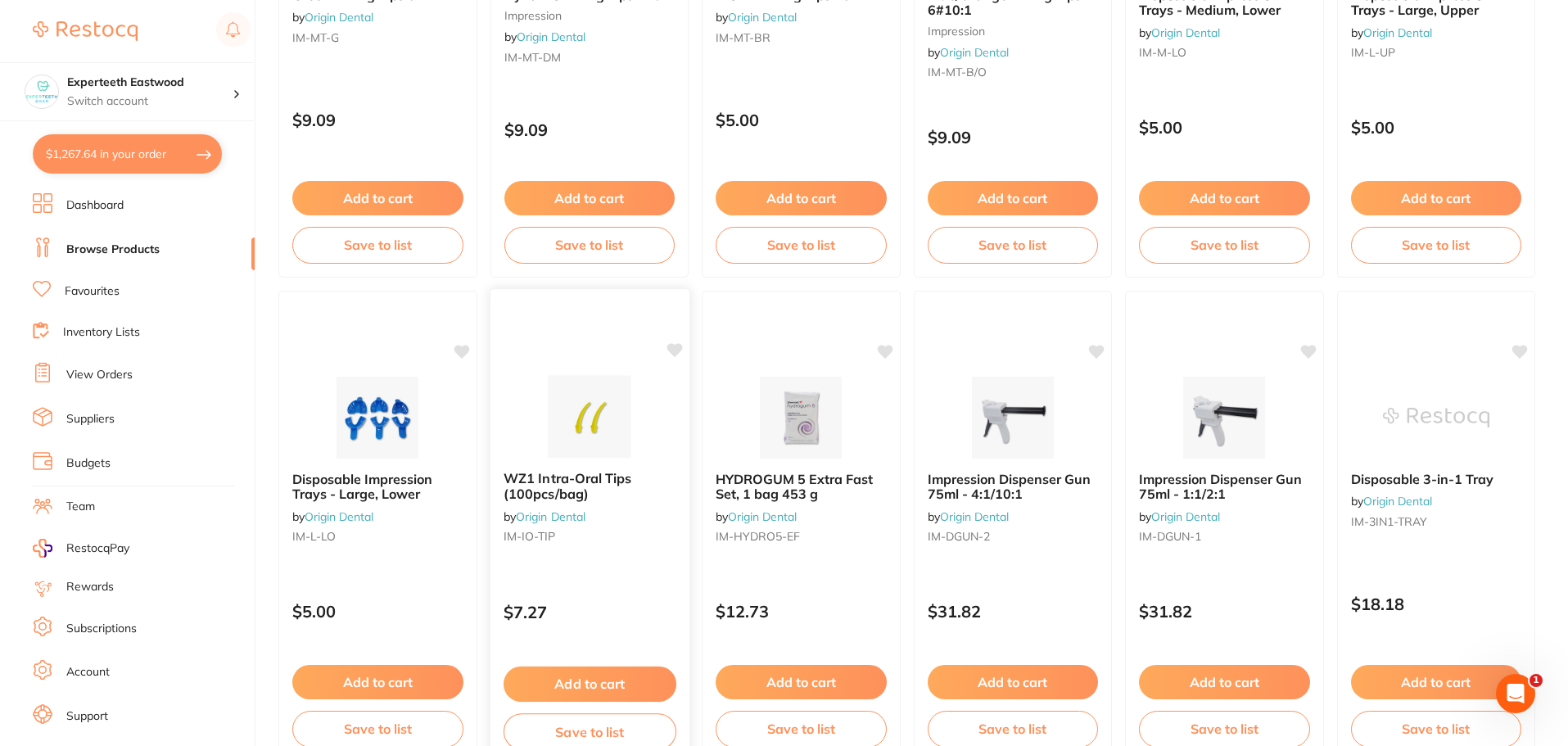
click at [674, 349] on icon at bounding box center [674, 349] width 15 height 13
click at [892, 352] on icon at bounding box center [885, 349] width 16 height 16
click at [786, 667] on button "Add to cart" at bounding box center [800, 683] width 172 height 36
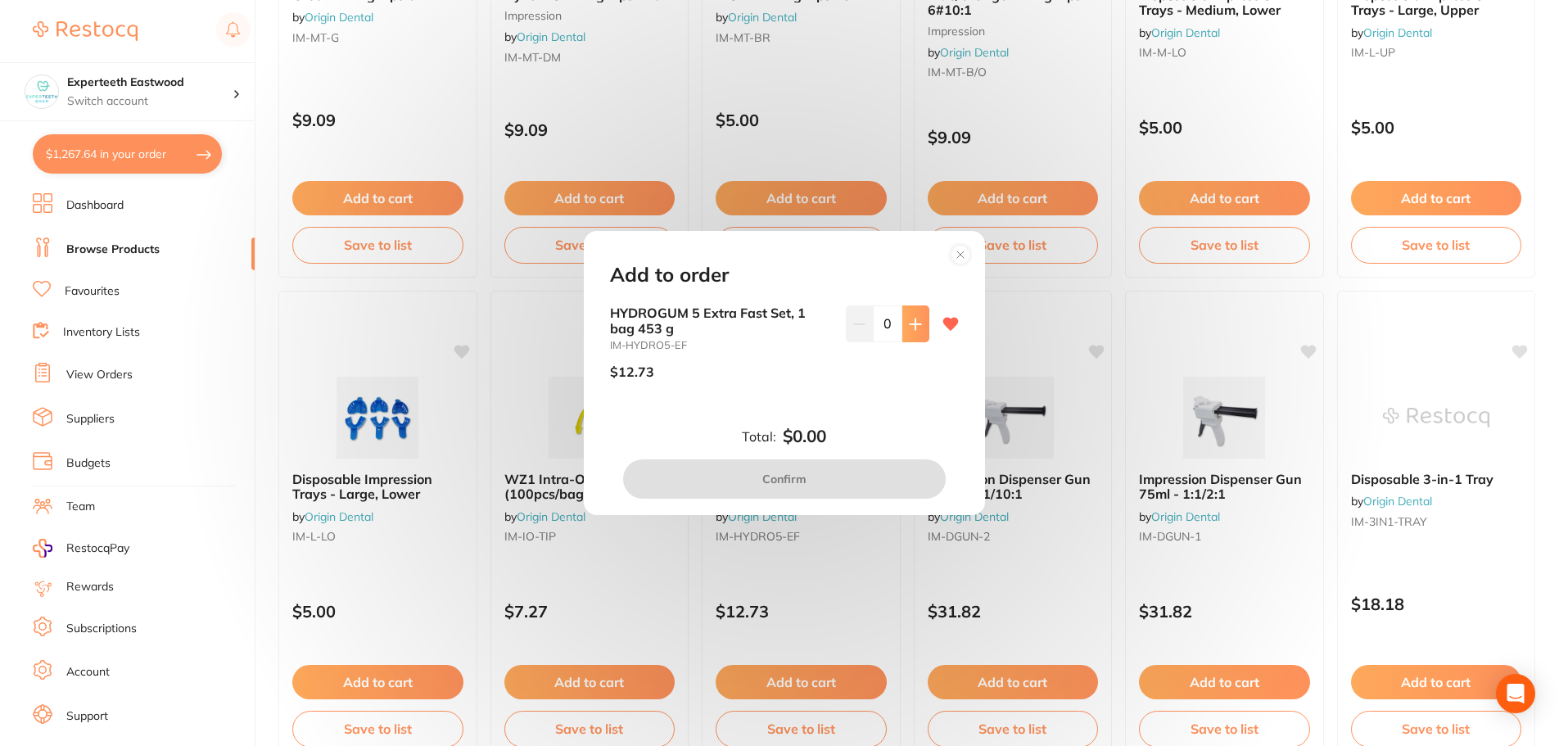
click at [917, 322] on icon at bounding box center [916, 324] width 13 height 13
type input "3"
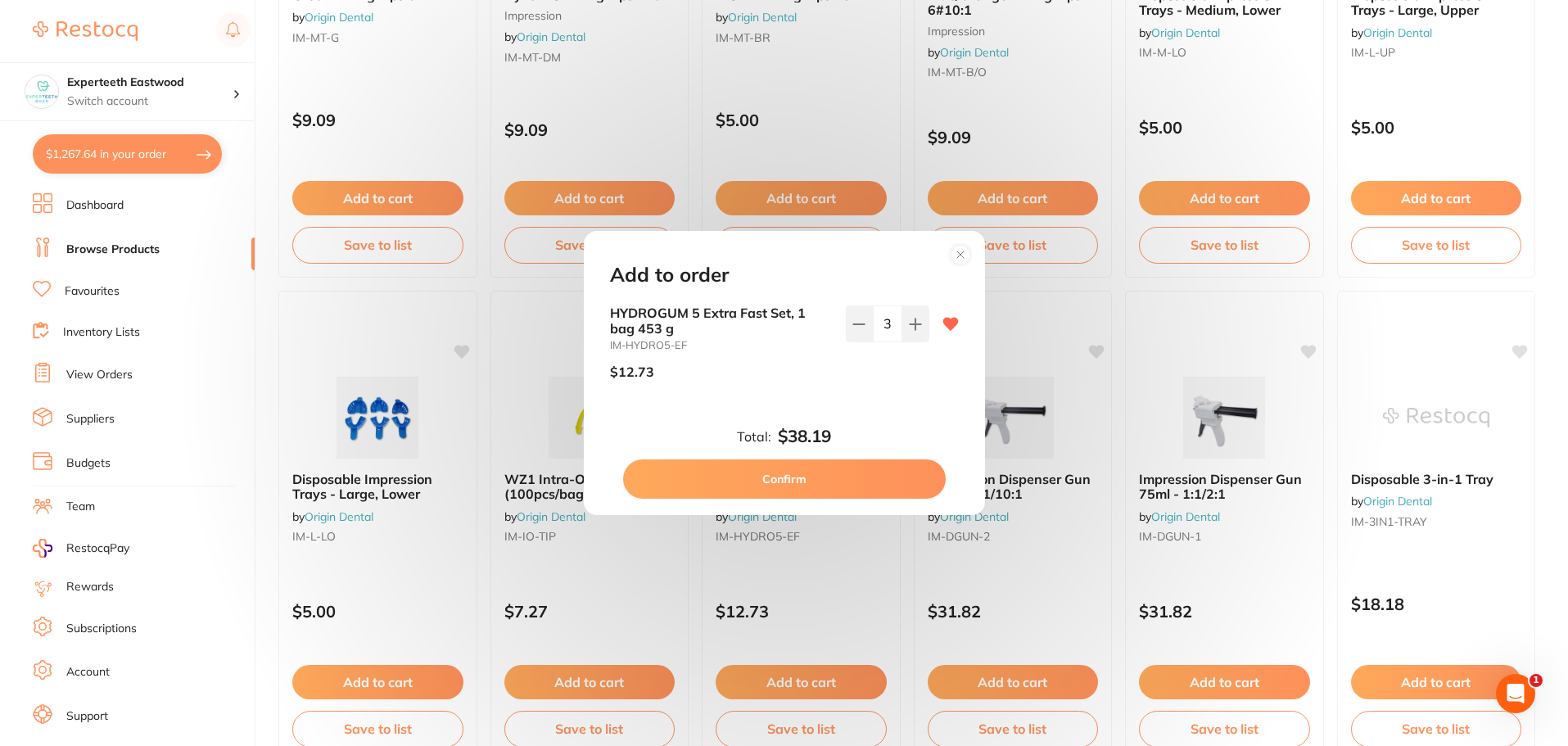
click at [831, 468] on button "Confirm" at bounding box center [784, 478] width 323 height 39
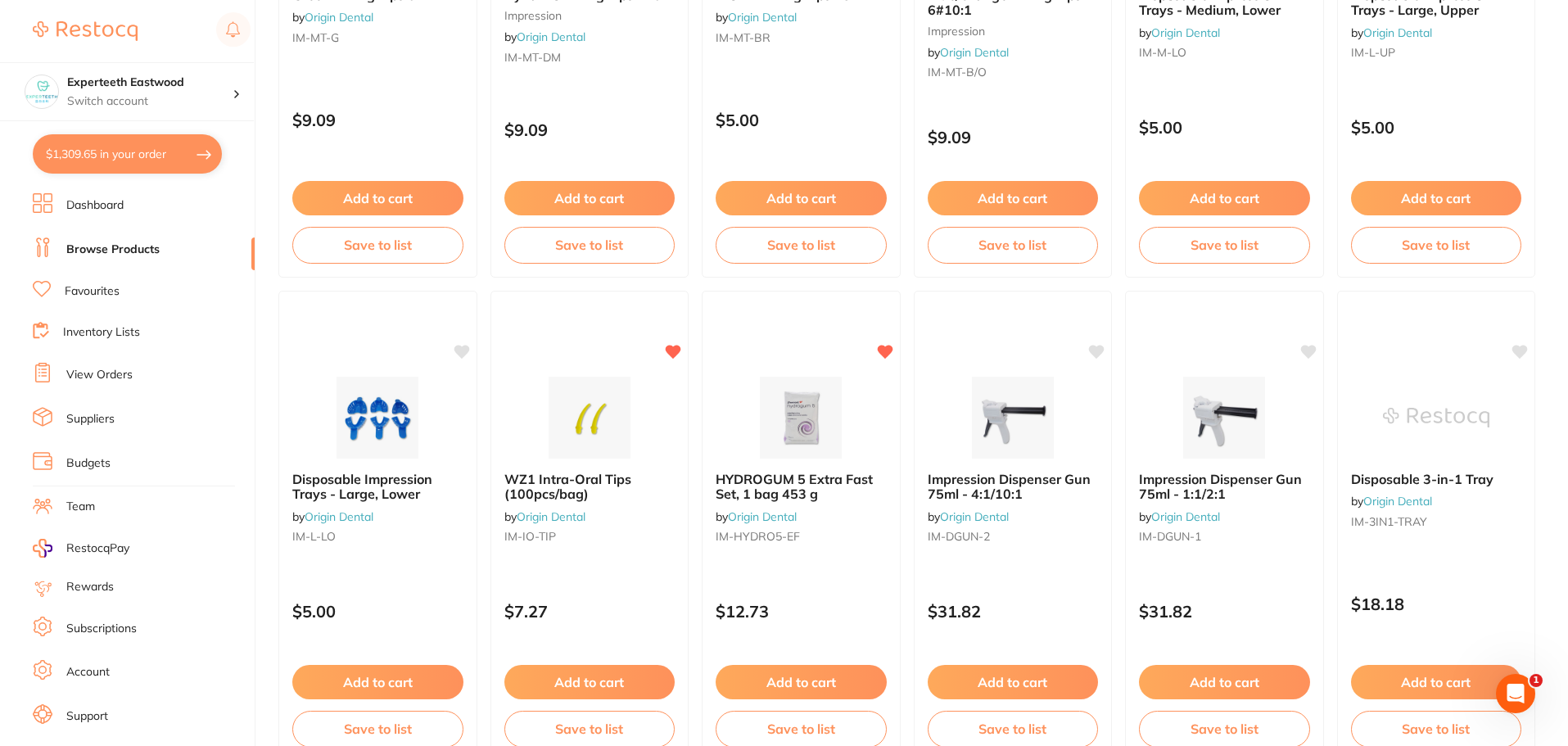
drag, startPoint x: 1241, startPoint y: 676, endPoint x: 1182, endPoint y: 569, distance: 122.2
click at [1241, 676] on button "Add to cart" at bounding box center [1225, 682] width 171 height 35
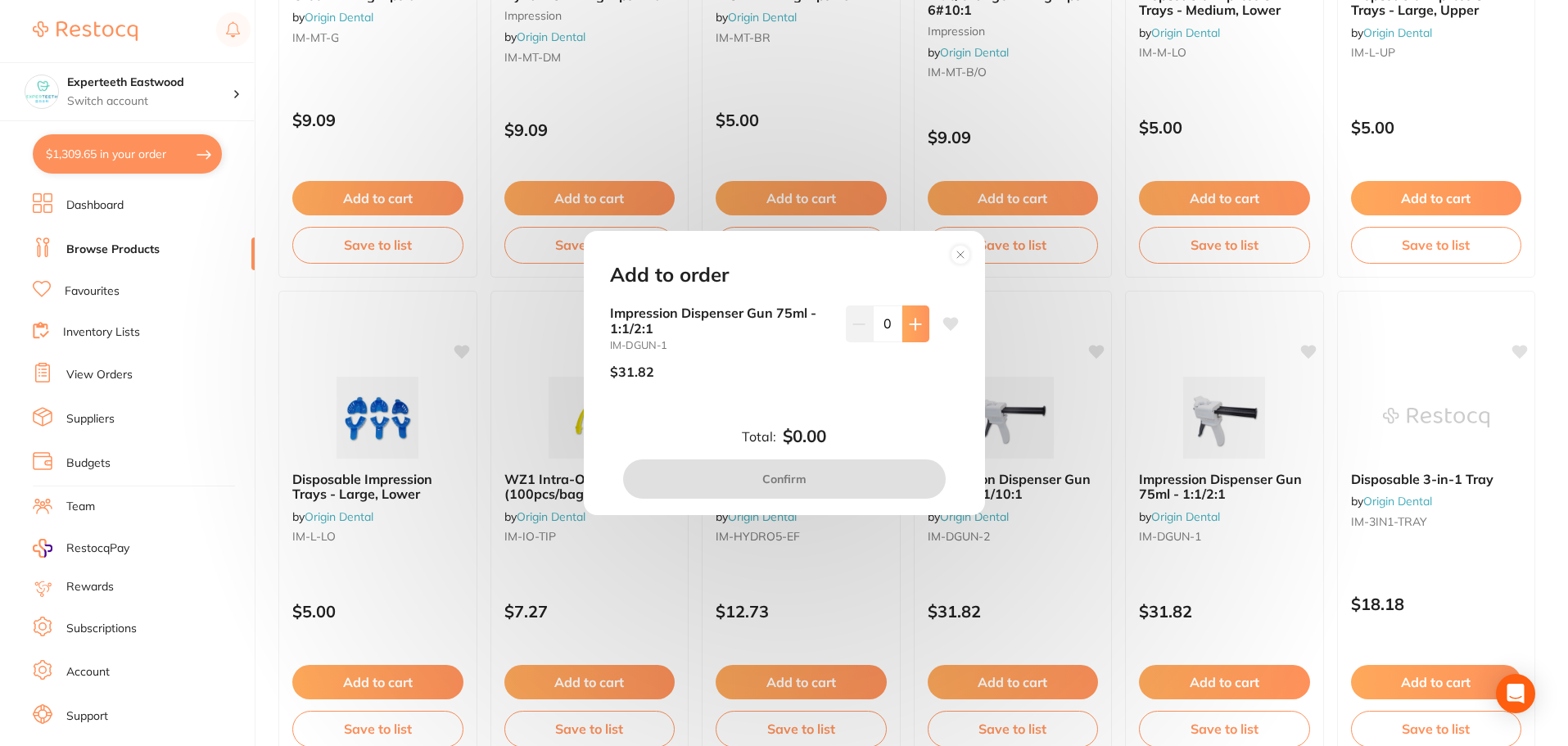
click at [918, 332] on button at bounding box center [916, 322] width 27 height 36
type input "1"
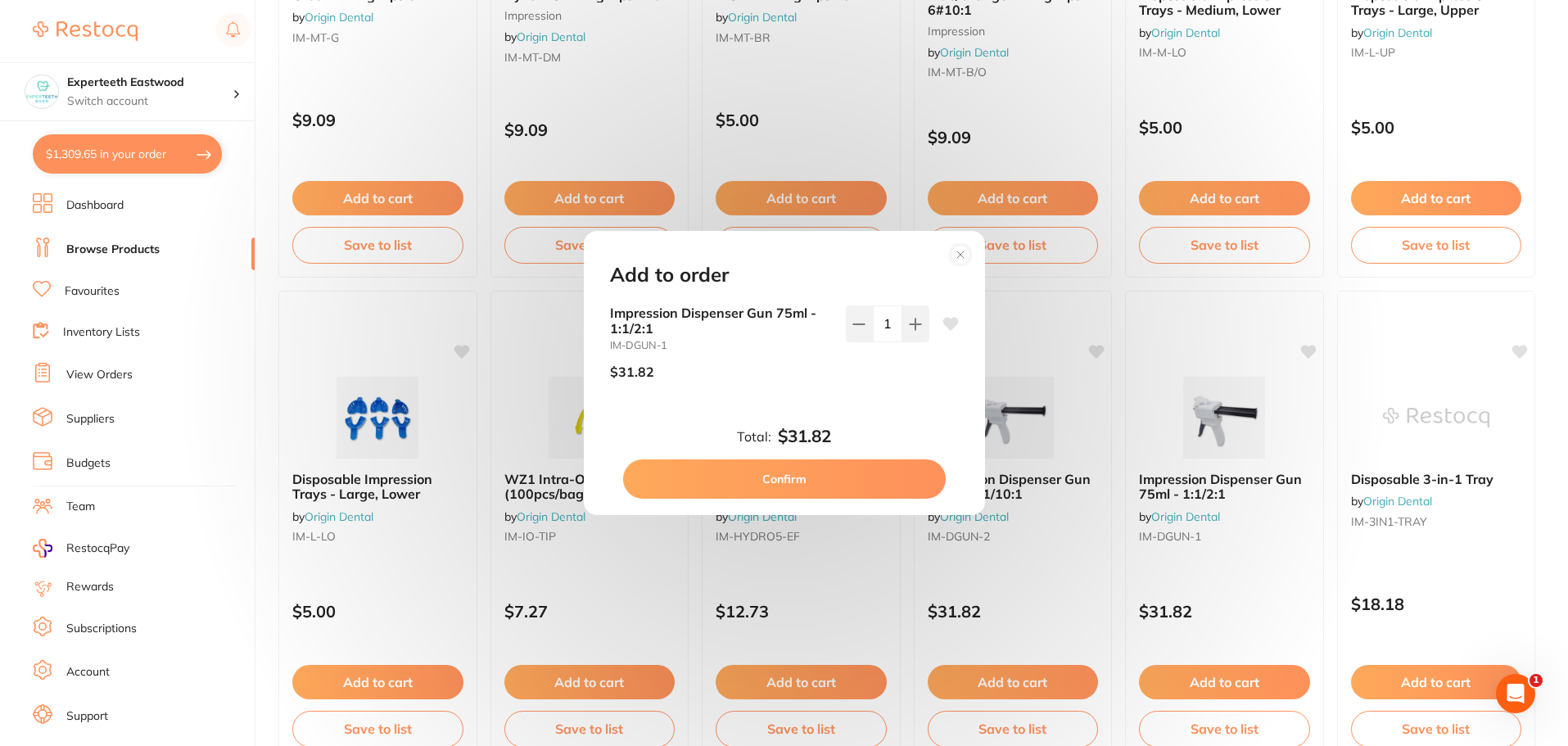
click at [802, 476] on button "Confirm" at bounding box center [784, 478] width 323 height 39
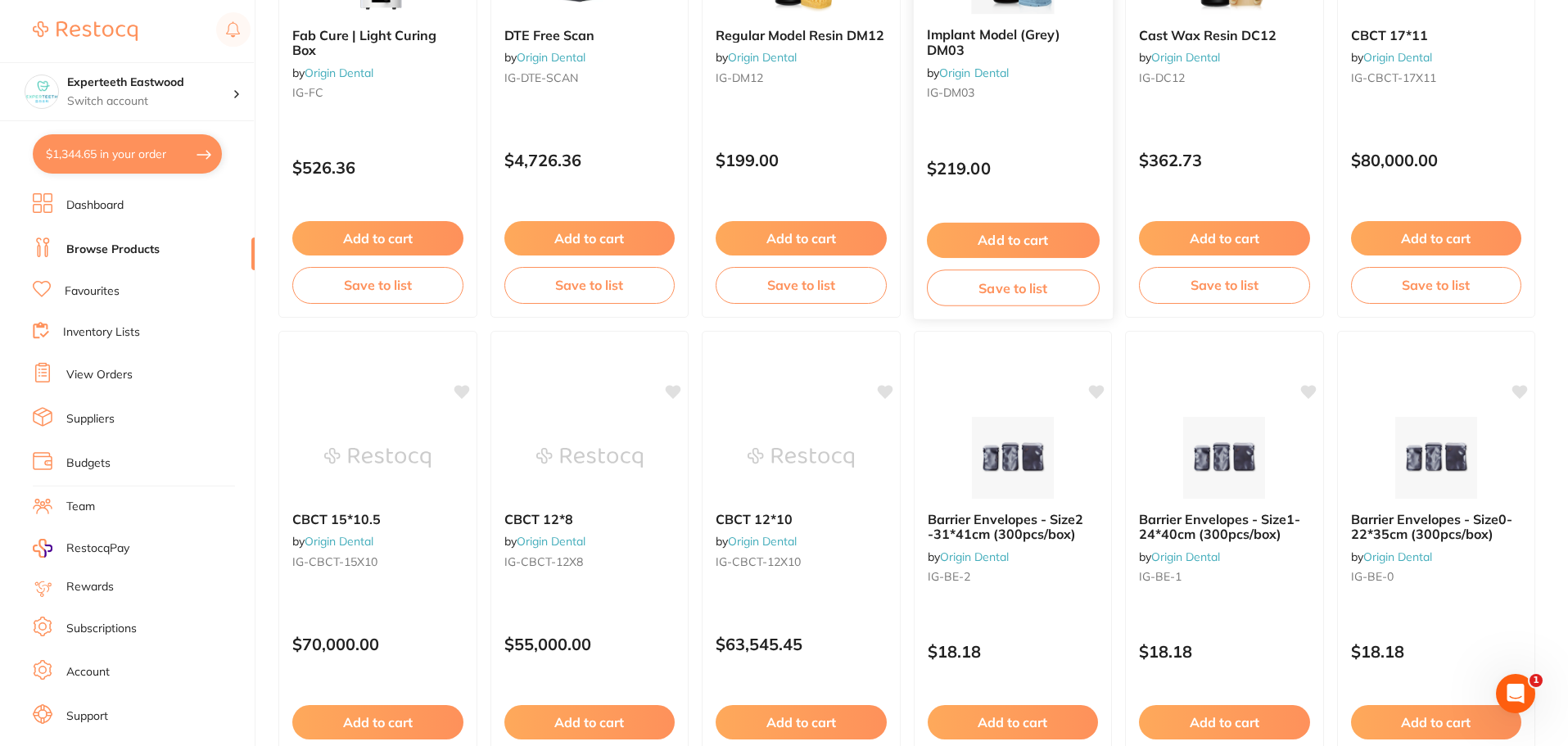
scroll to position [3846, 0]
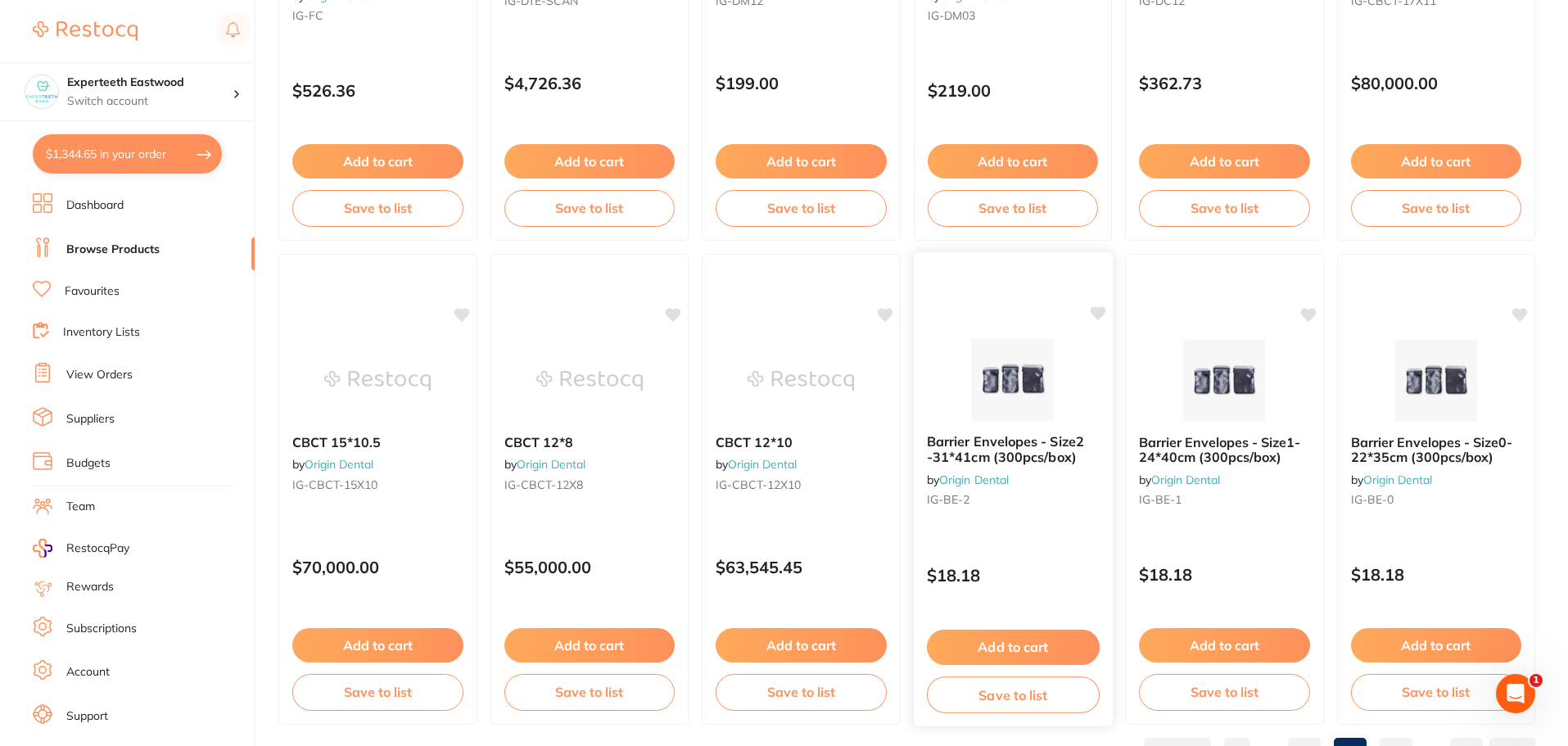
click at [1092, 311] on icon at bounding box center [1098, 313] width 15 height 13
click at [1304, 308] on icon at bounding box center [1309, 313] width 15 height 13
click at [1522, 318] on icon at bounding box center [1521, 313] width 15 height 13
drag, startPoint x: 1032, startPoint y: 648, endPoint x: 1059, endPoint y: 430, distance: 219.7
click at [1032, 648] on button "Add to cart" at bounding box center [1013, 645] width 171 height 35
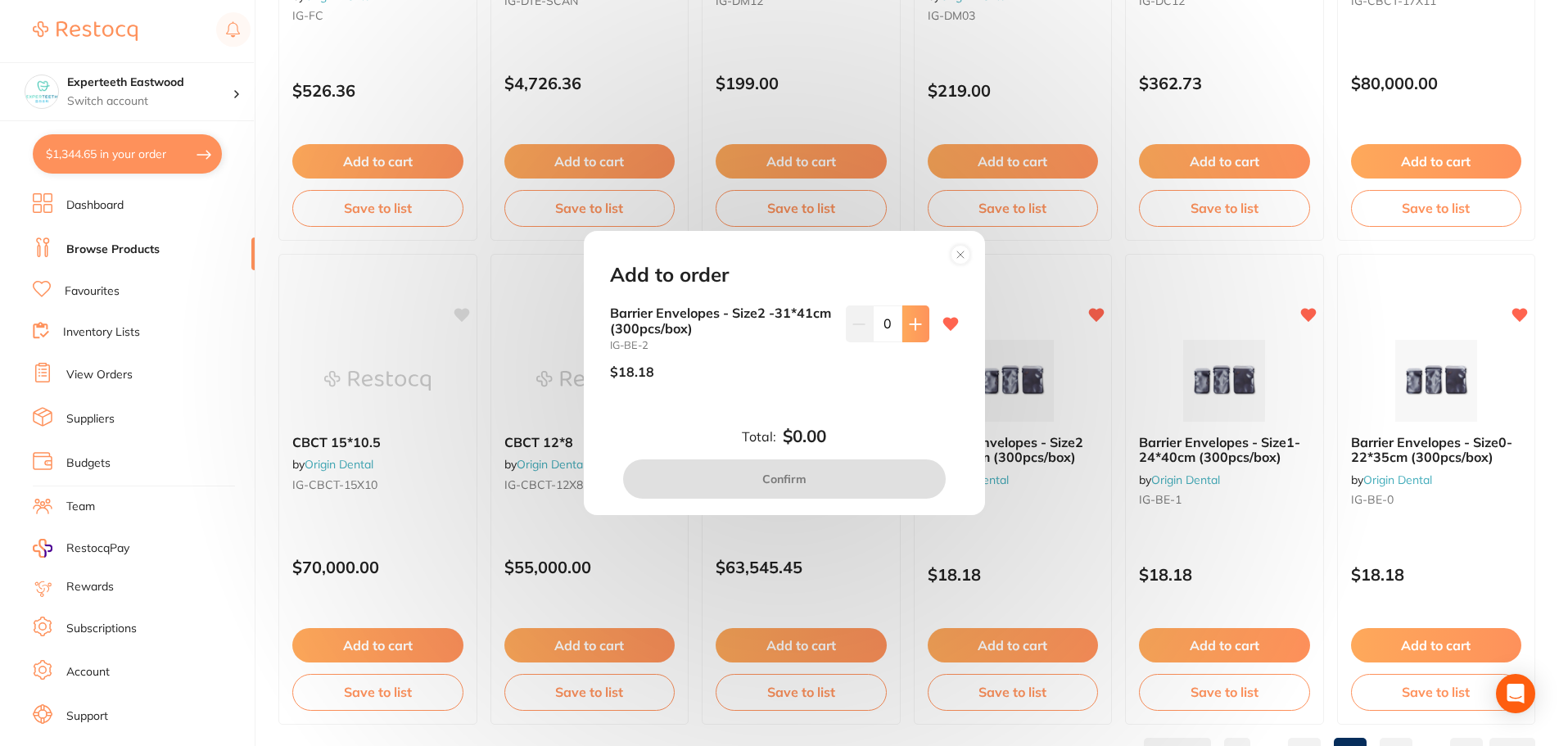
click at [909, 322] on icon at bounding box center [916, 324] width 13 height 13
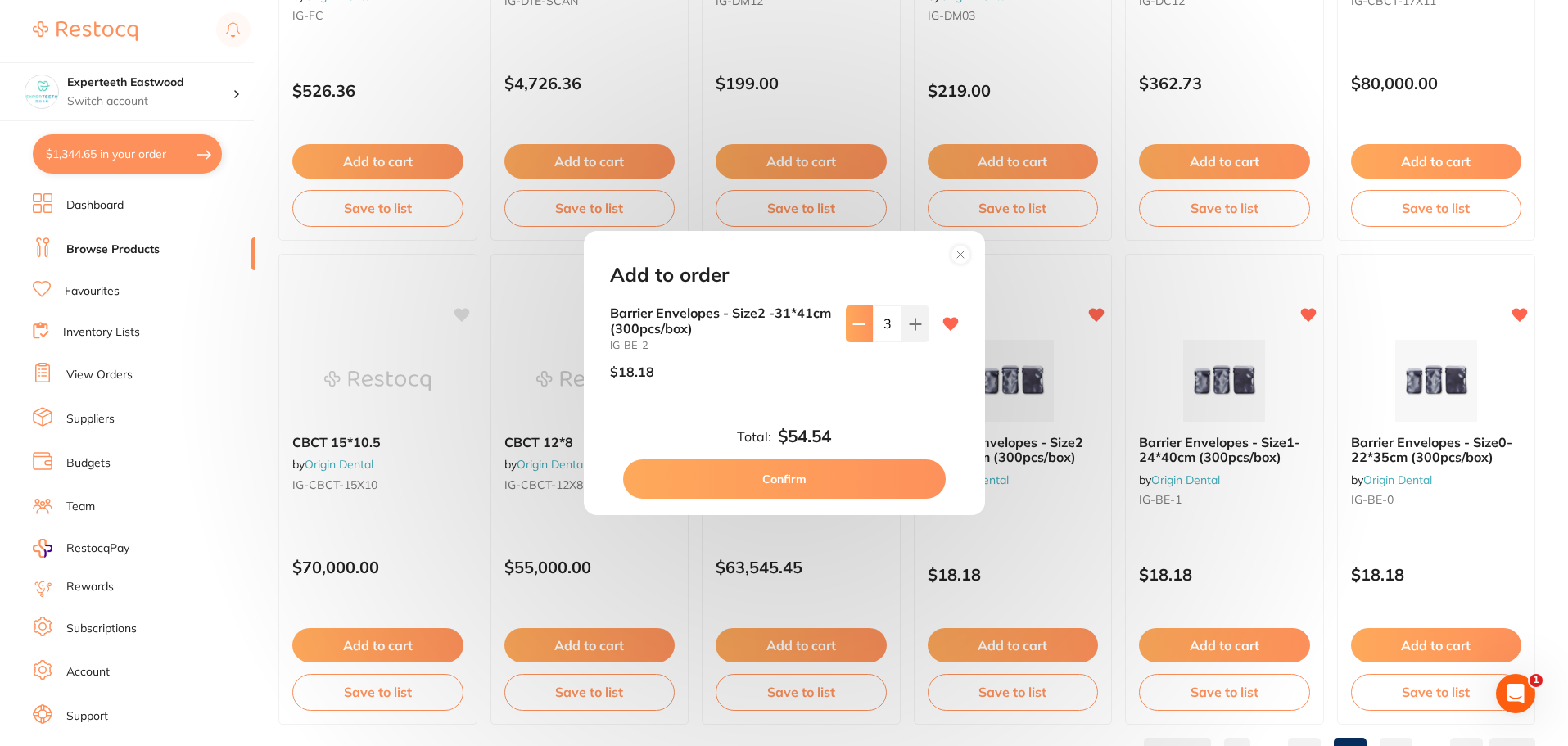
click at [848, 327] on button at bounding box center [859, 322] width 27 height 36
click at [911, 321] on icon at bounding box center [915, 323] width 11 height 11
type input "5"
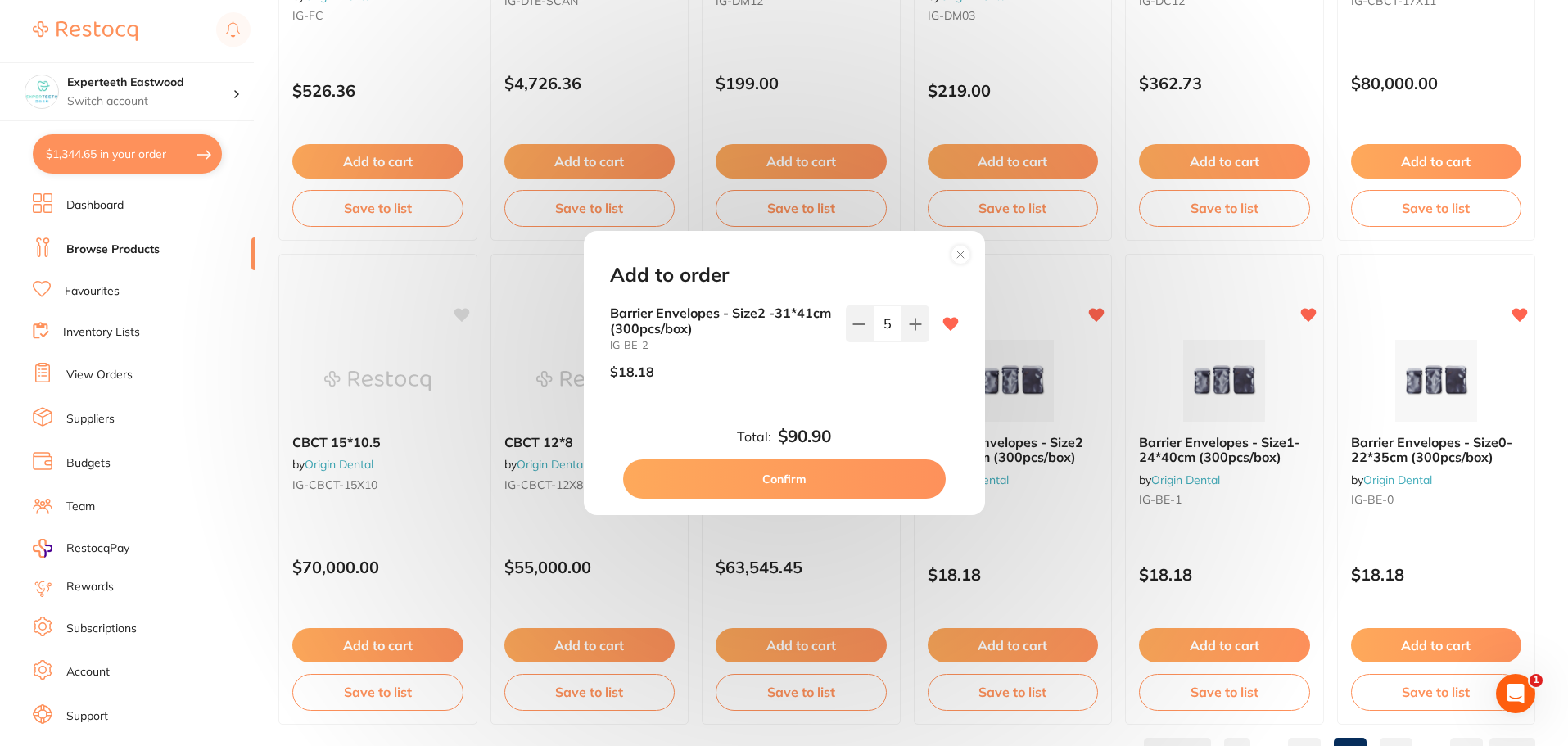
click at [802, 468] on button "Confirm" at bounding box center [784, 478] width 323 height 39
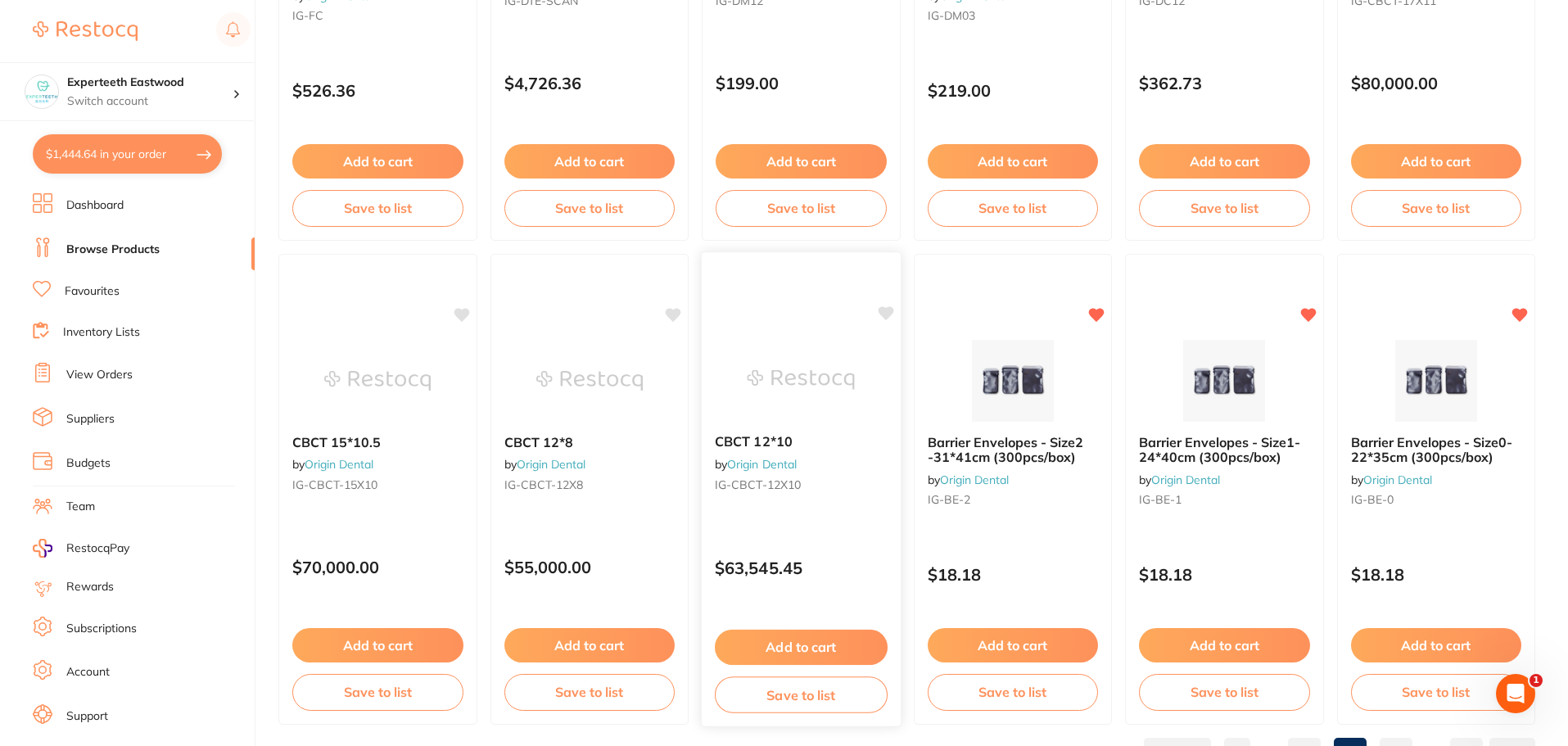
scroll to position [3911, 0]
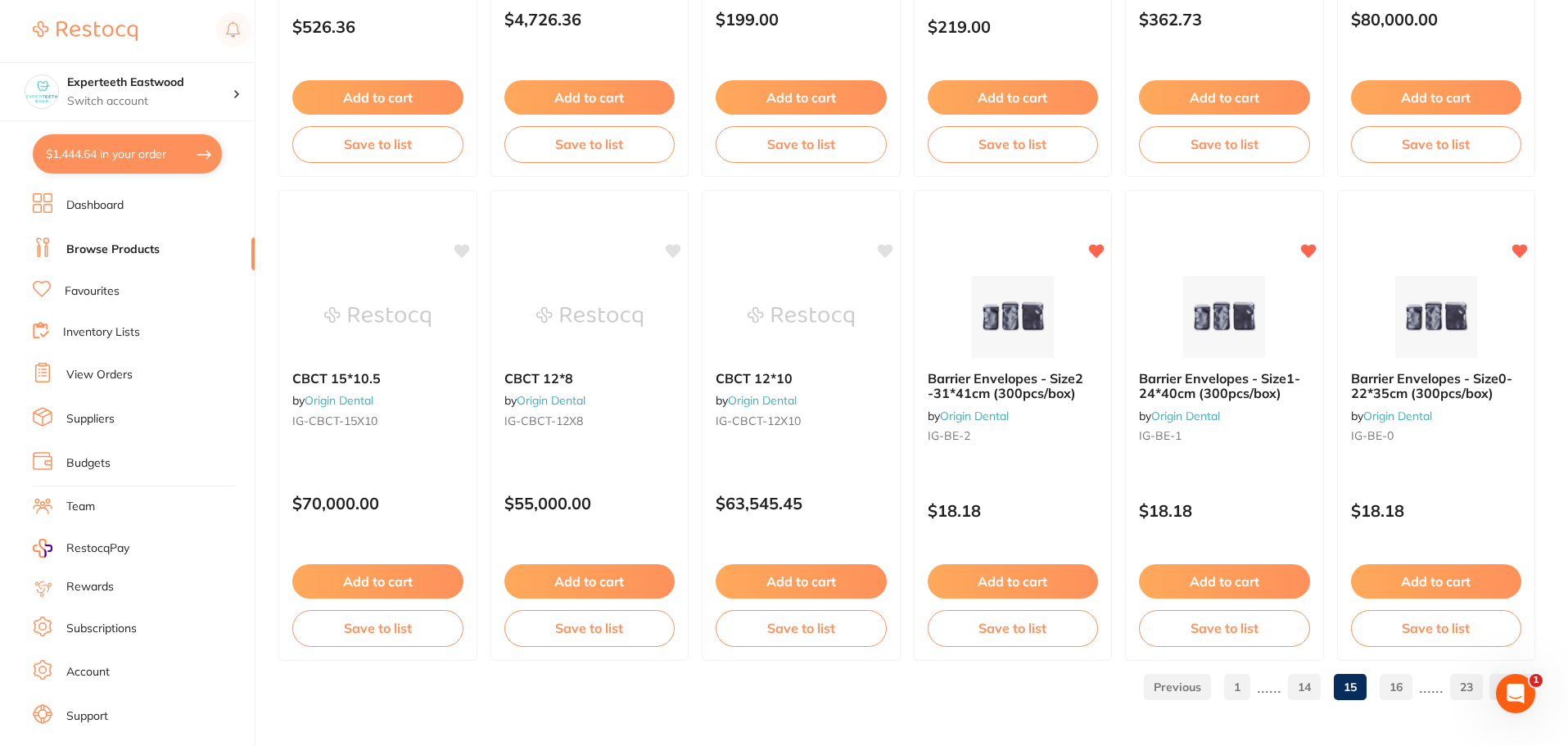
click at [1405, 688] on link "16" at bounding box center [1397, 686] width 33 height 33
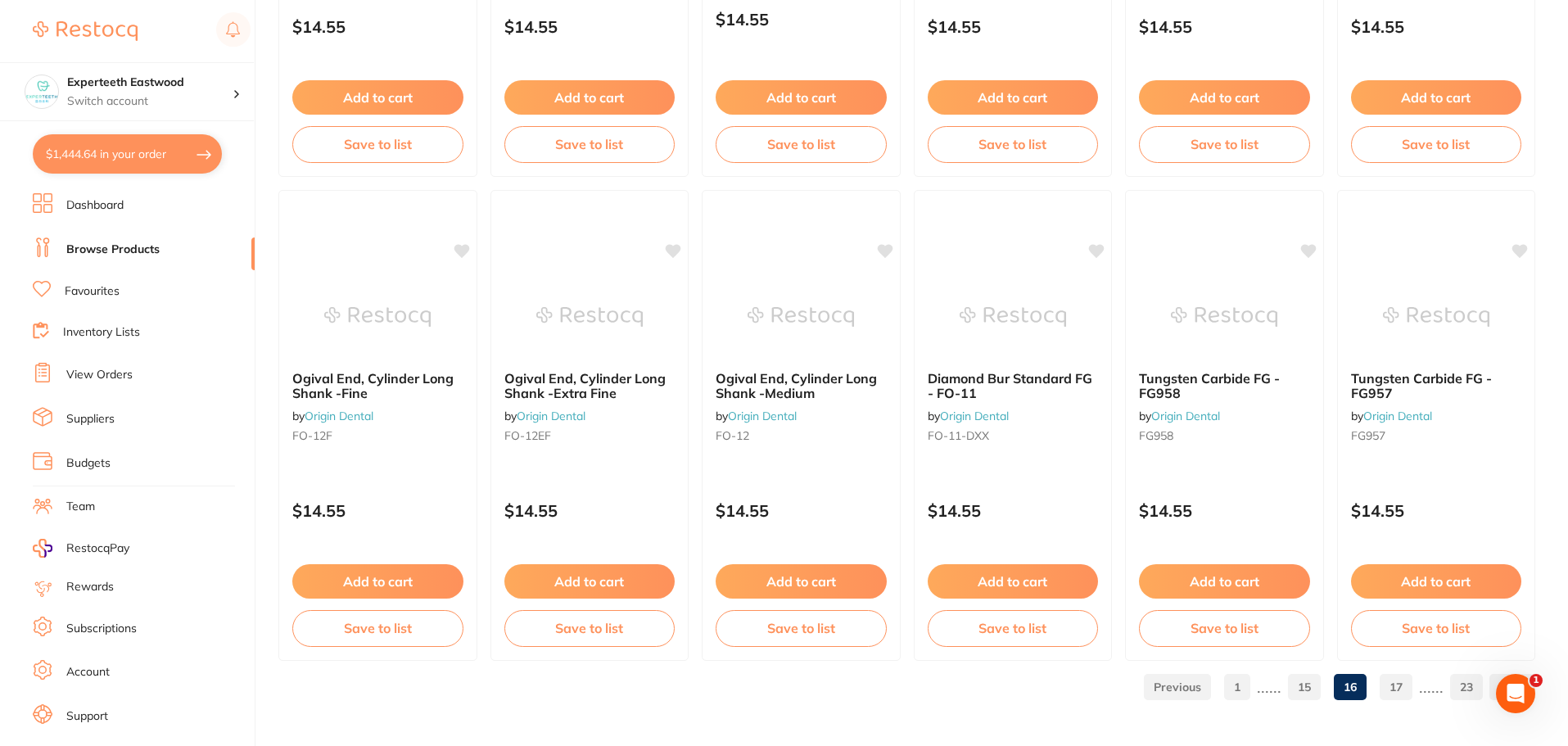
click at [1391, 683] on link "17" at bounding box center [1397, 686] width 33 height 33
click at [1392, 682] on link "18" at bounding box center [1397, 686] width 33 height 33
click at [1396, 682] on link "19" at bounding box center [1397, 686] width 33 height 33
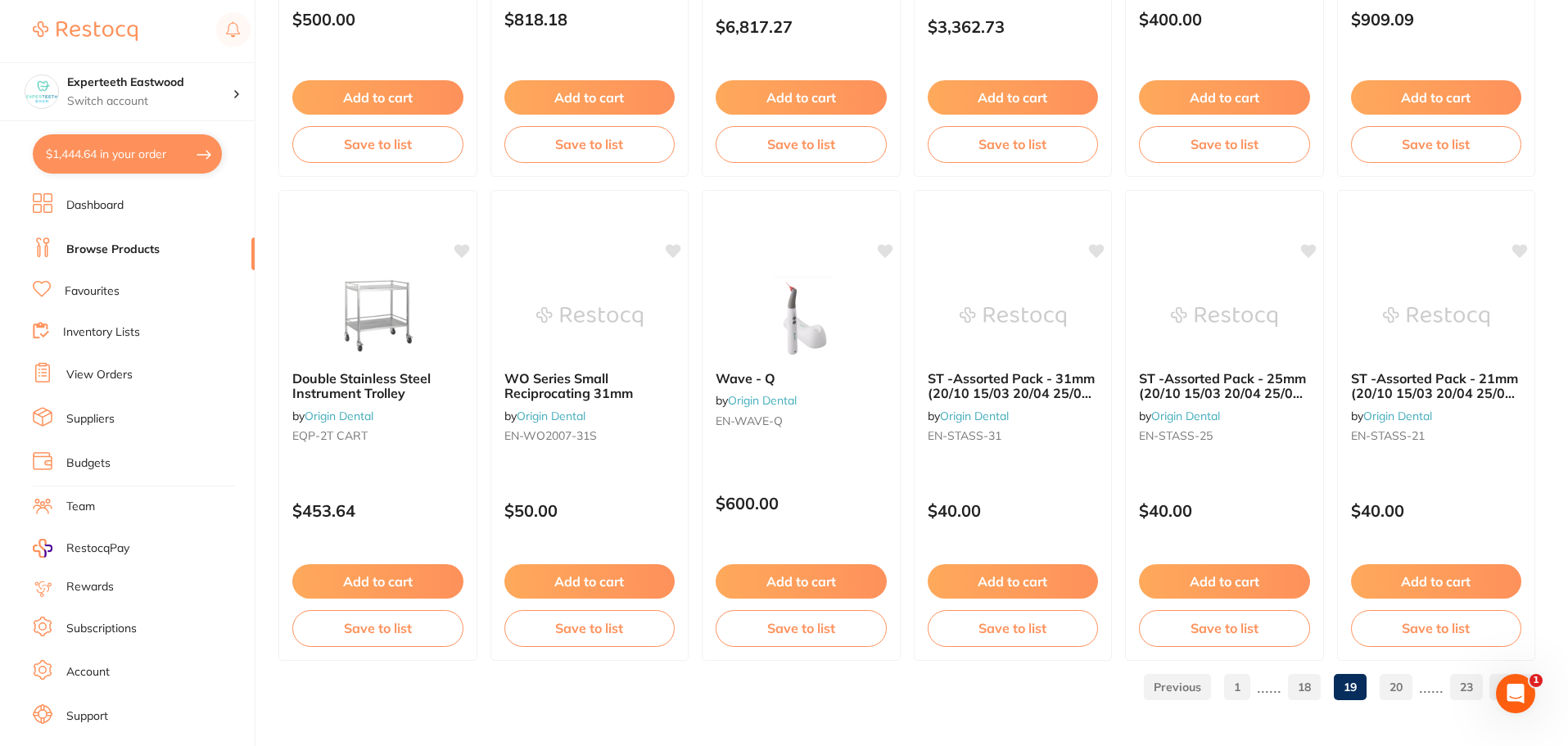
click at [1395, 691] on link "20" at bounding box center [1397, 686] width 33 height 33
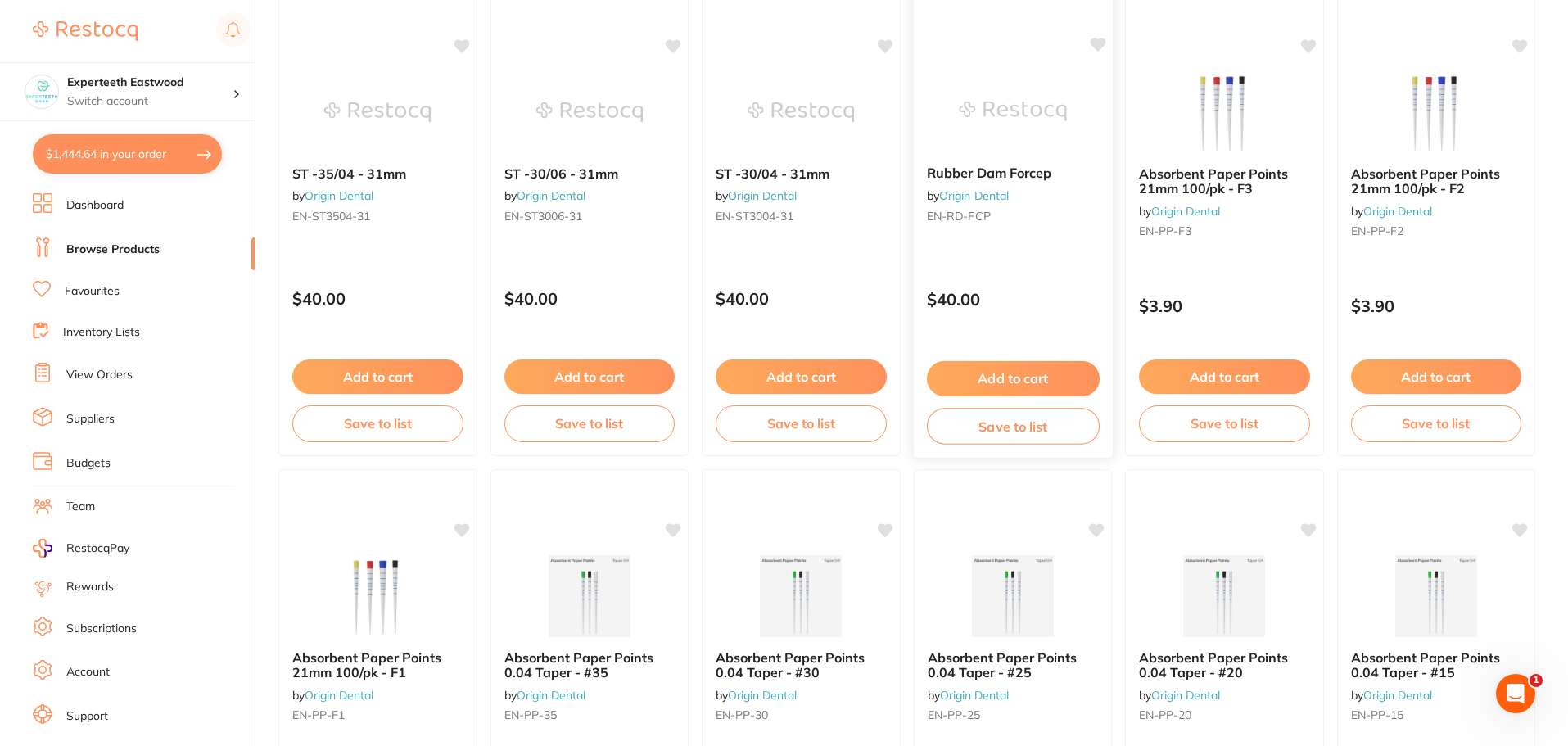
scroll to position [164, 0]
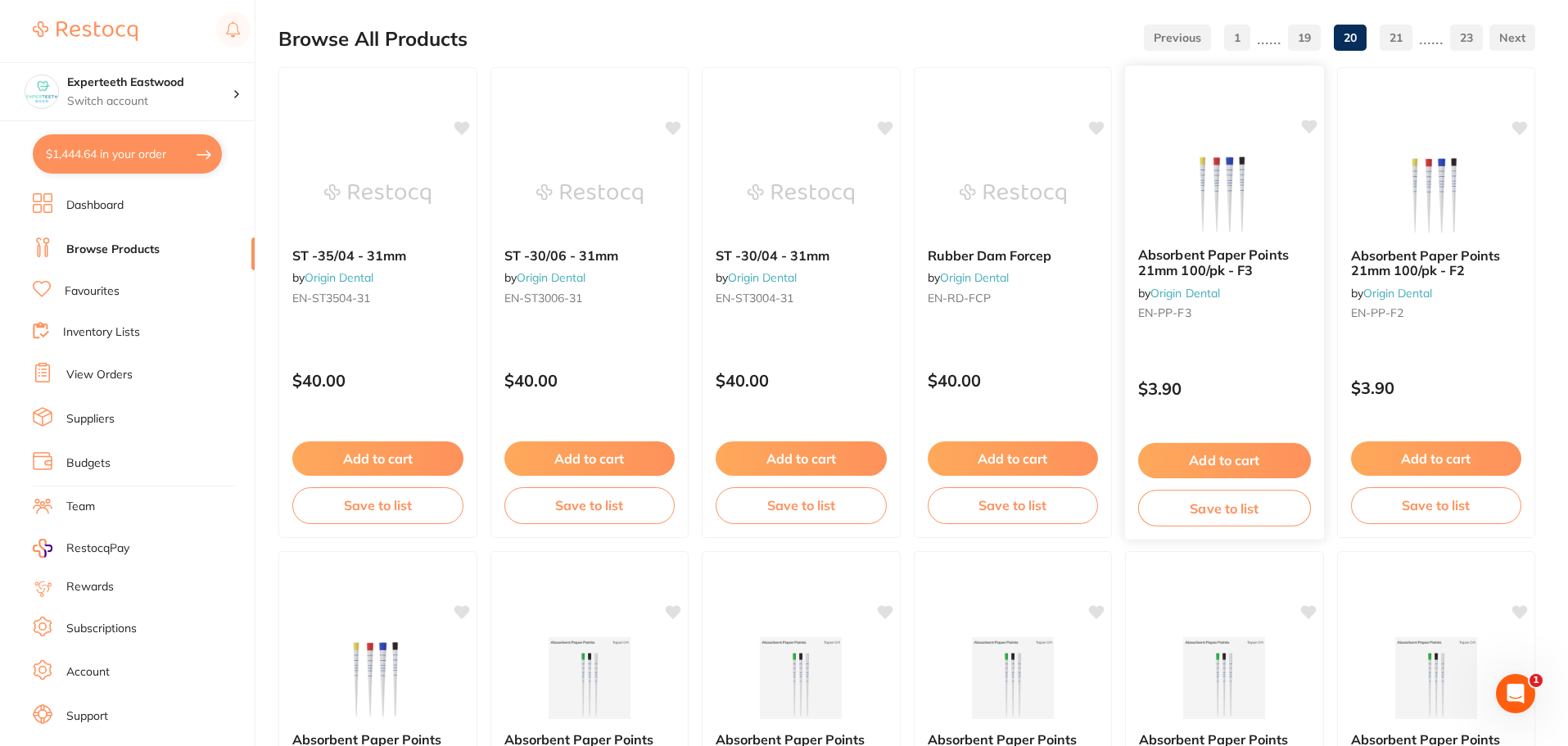
click at [1308, 126] on icon at bounding box center [1309, 126] width 15 height 13
click at [1524, 121] on icon at bounding box center [1521, 126] width 15 height 13
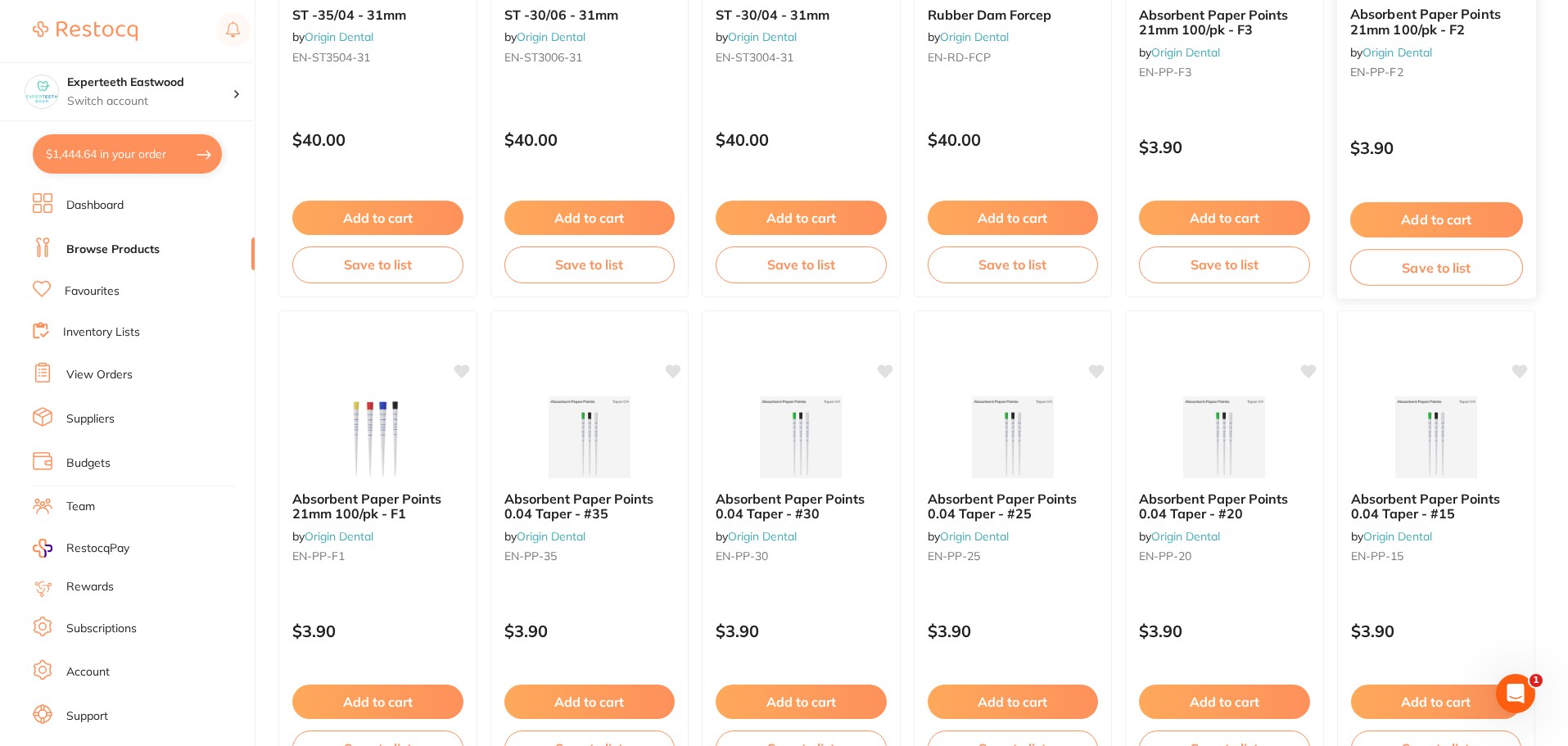
scroll to position [409, 0]
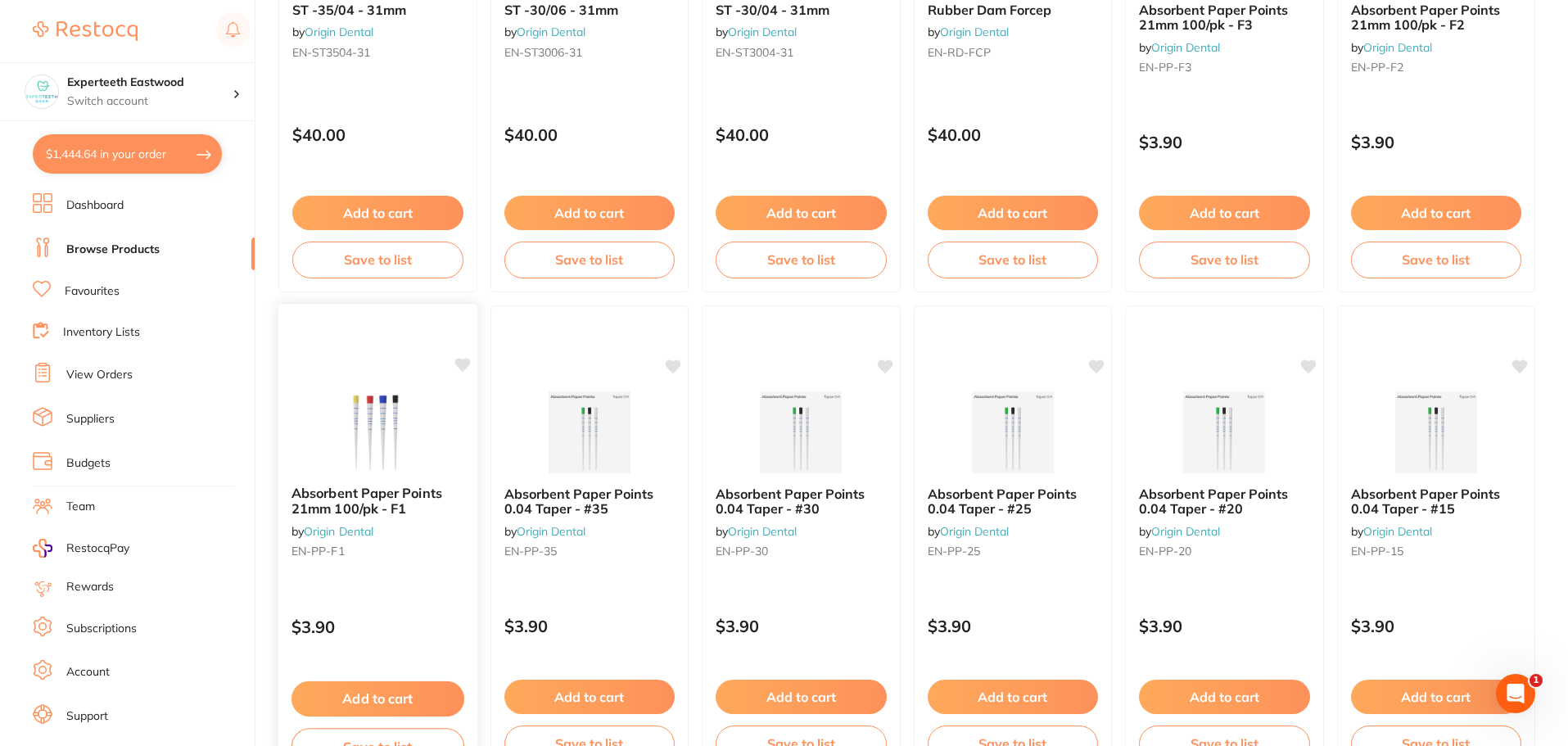
click at [462, 363] on icon at bounding box center [462, 365] width 15 height 13
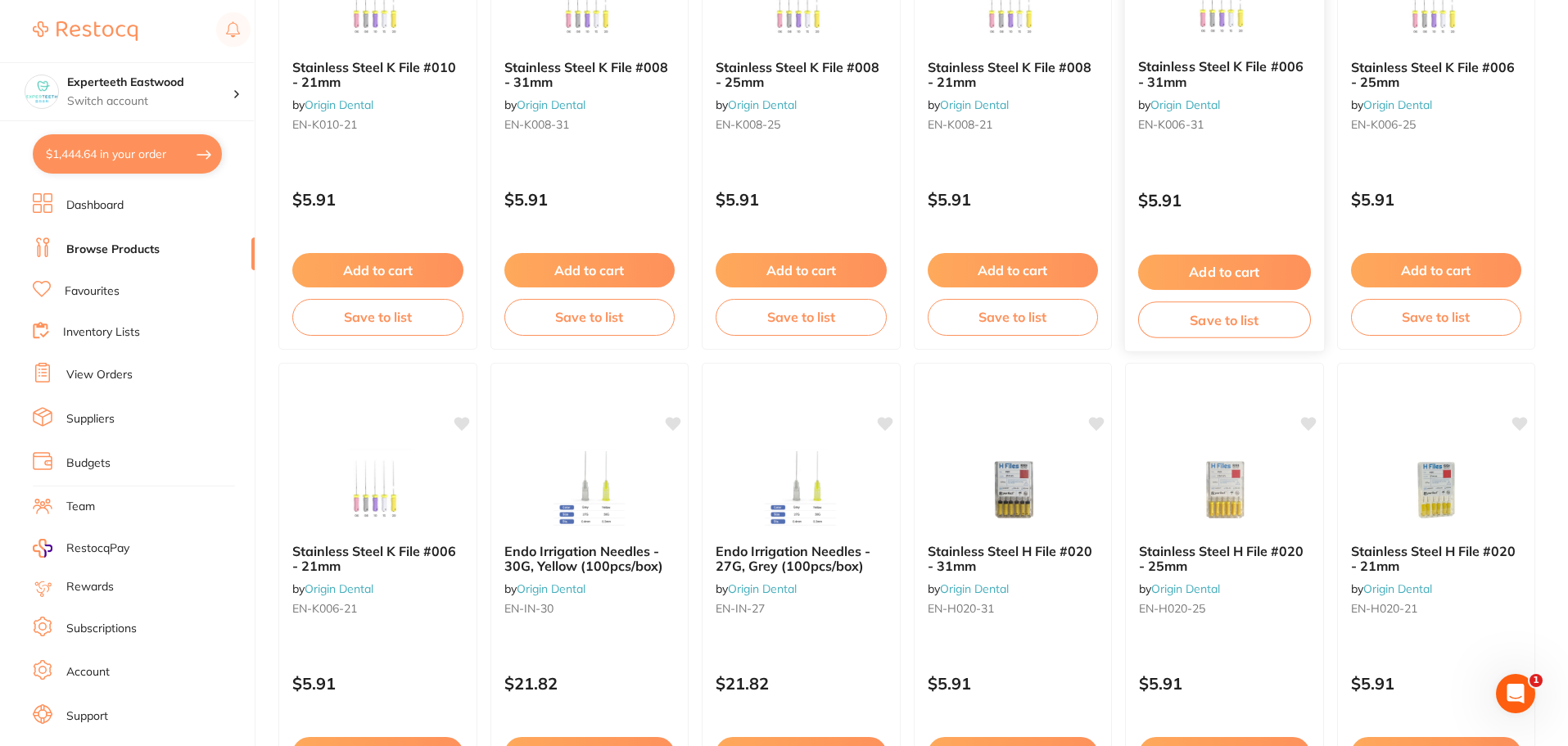
scroll to position [2374, 0]
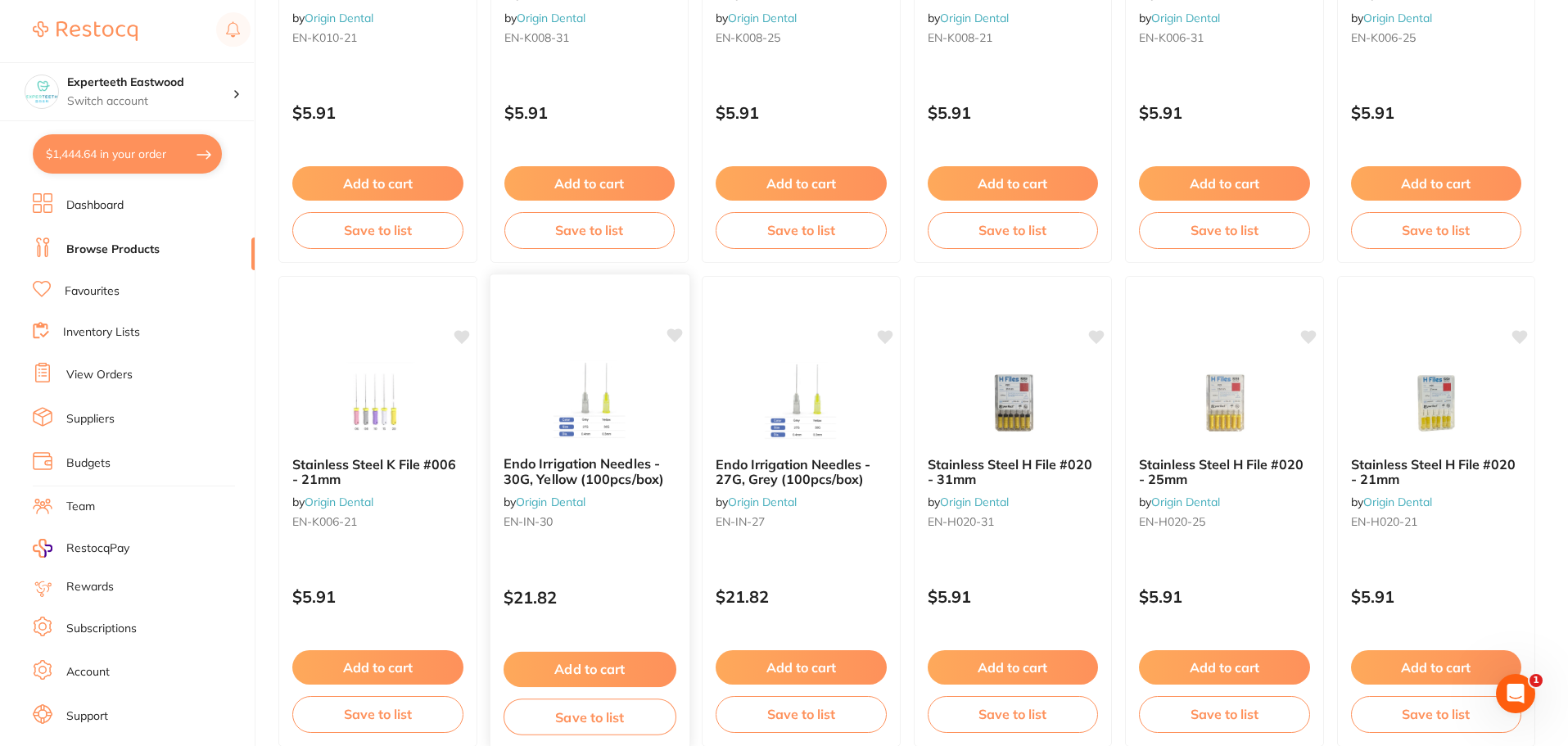
click at [670, 333] on icon at bounding box center [674, 335] width 15 height 13
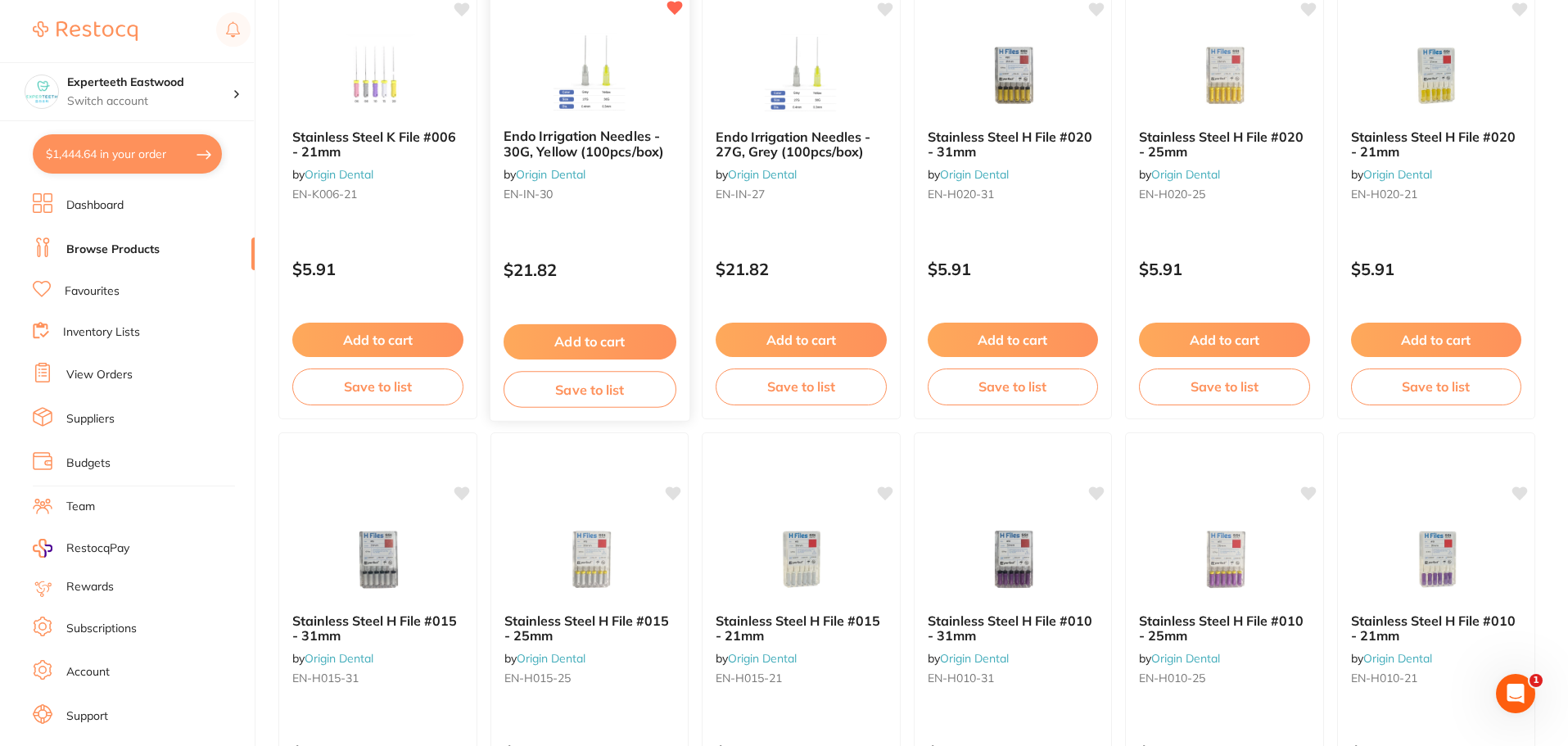
scroll to position [2619, 0]
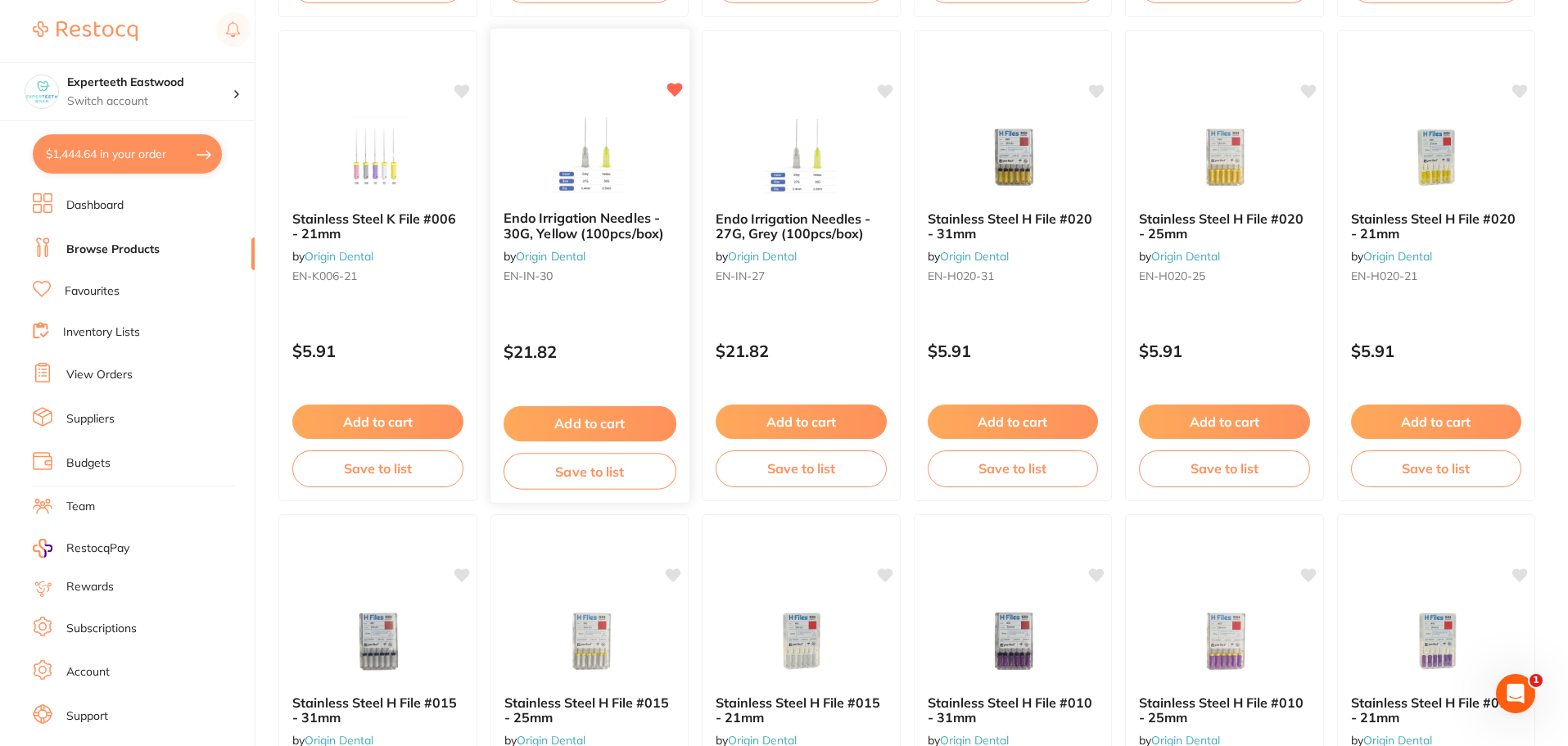
click at [599, 416] on button "Add to cart" at bounding box center [588, 424] width 172 height 36
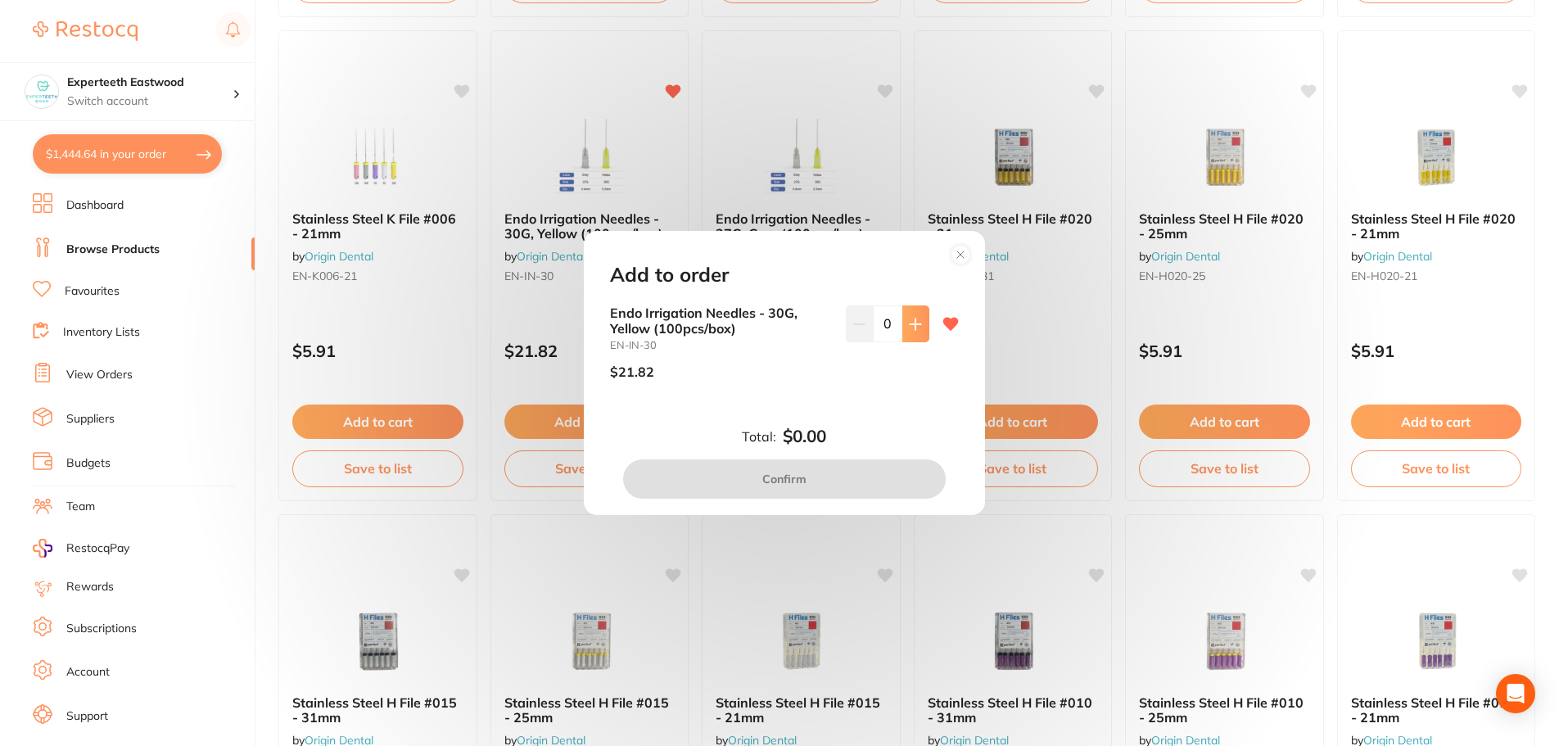
click at [910, 321] on icon at bounding box center [916, 324] width 13 height 13
type input "1"
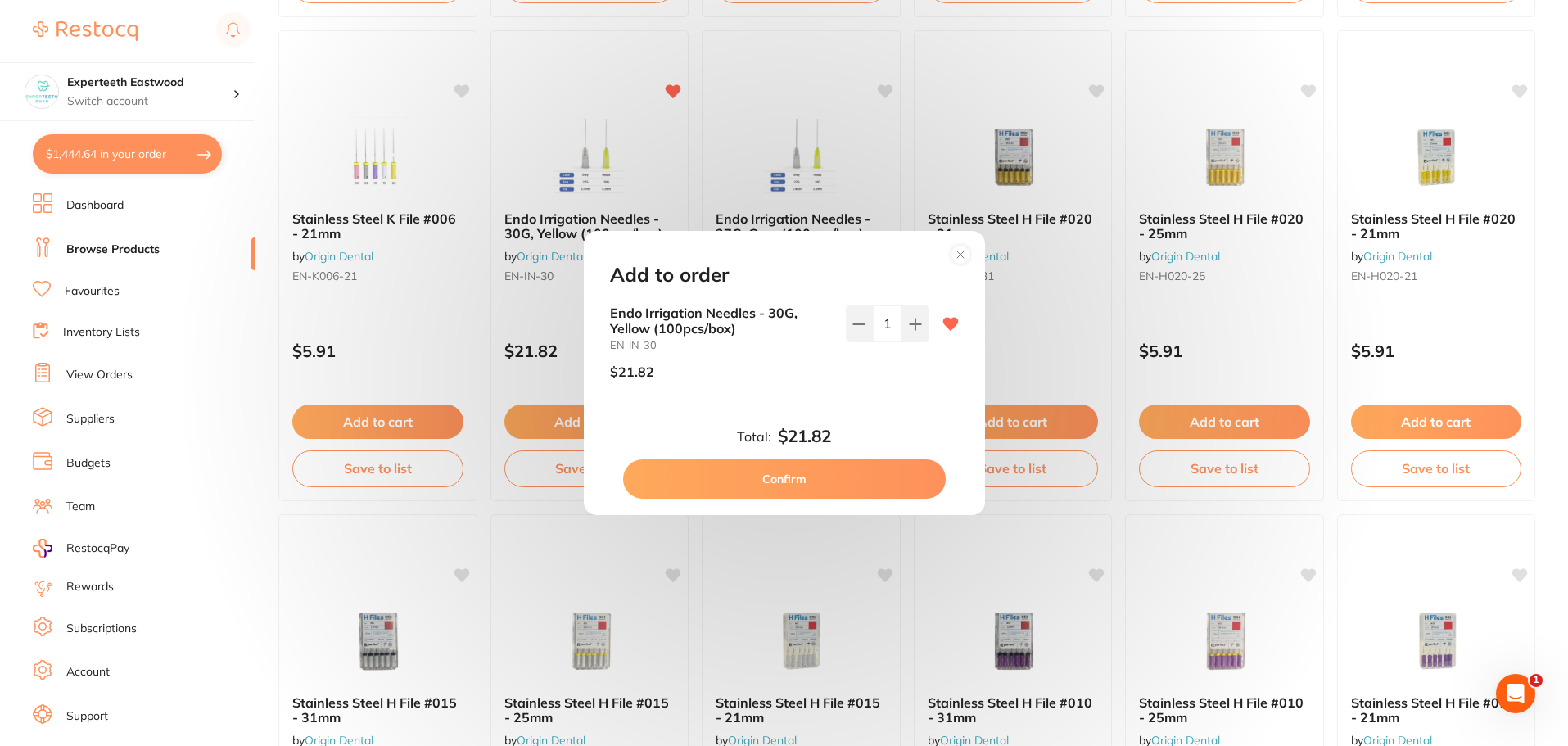
scroll to position [0, 0]
click at [791, 468] on button "Confirm" at bounding box center [784, 478] width 323 height 39
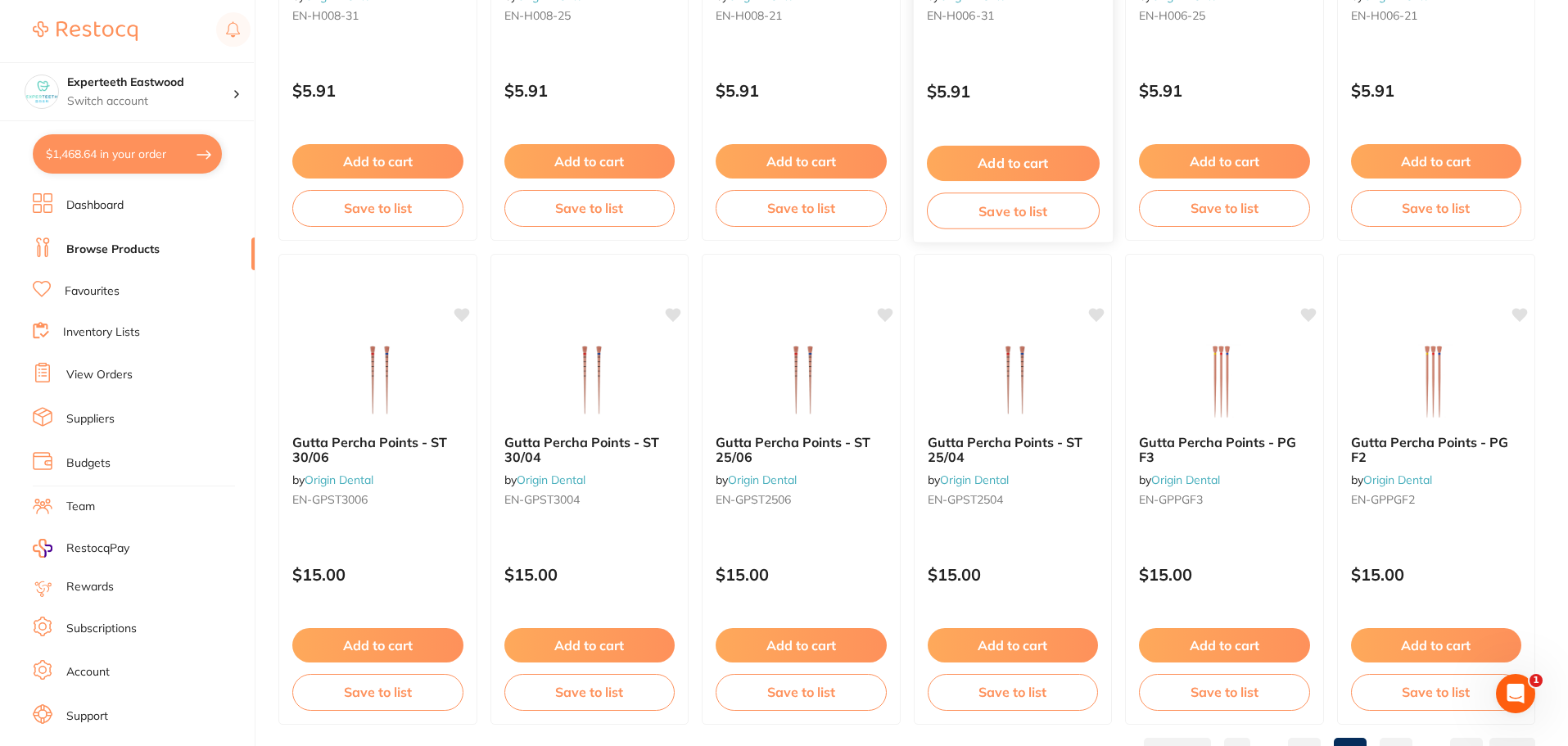
scroll to position [3911, 0]
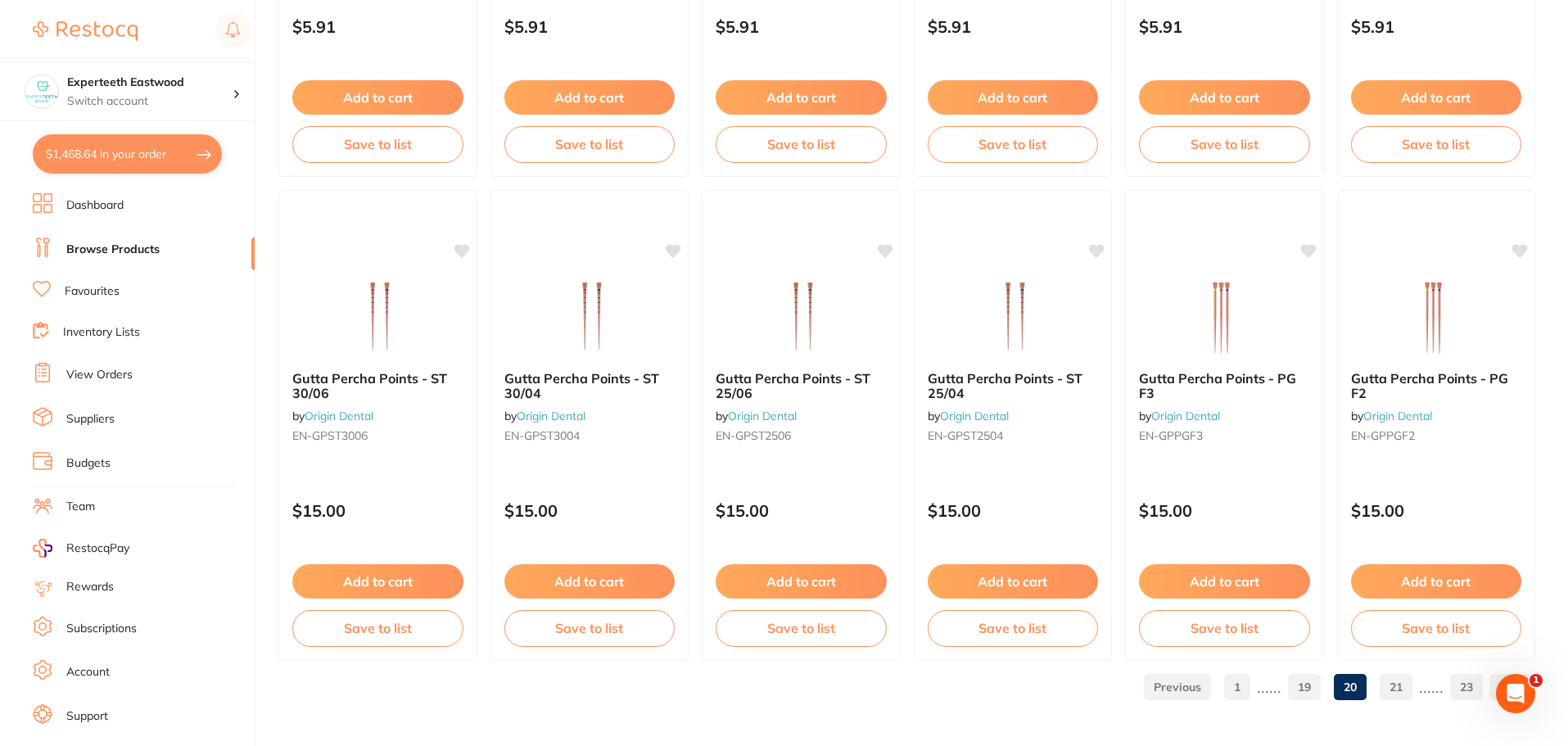
click at [1405, 686] on link "21" at bounding box center [1397, 686] width 33 height 33
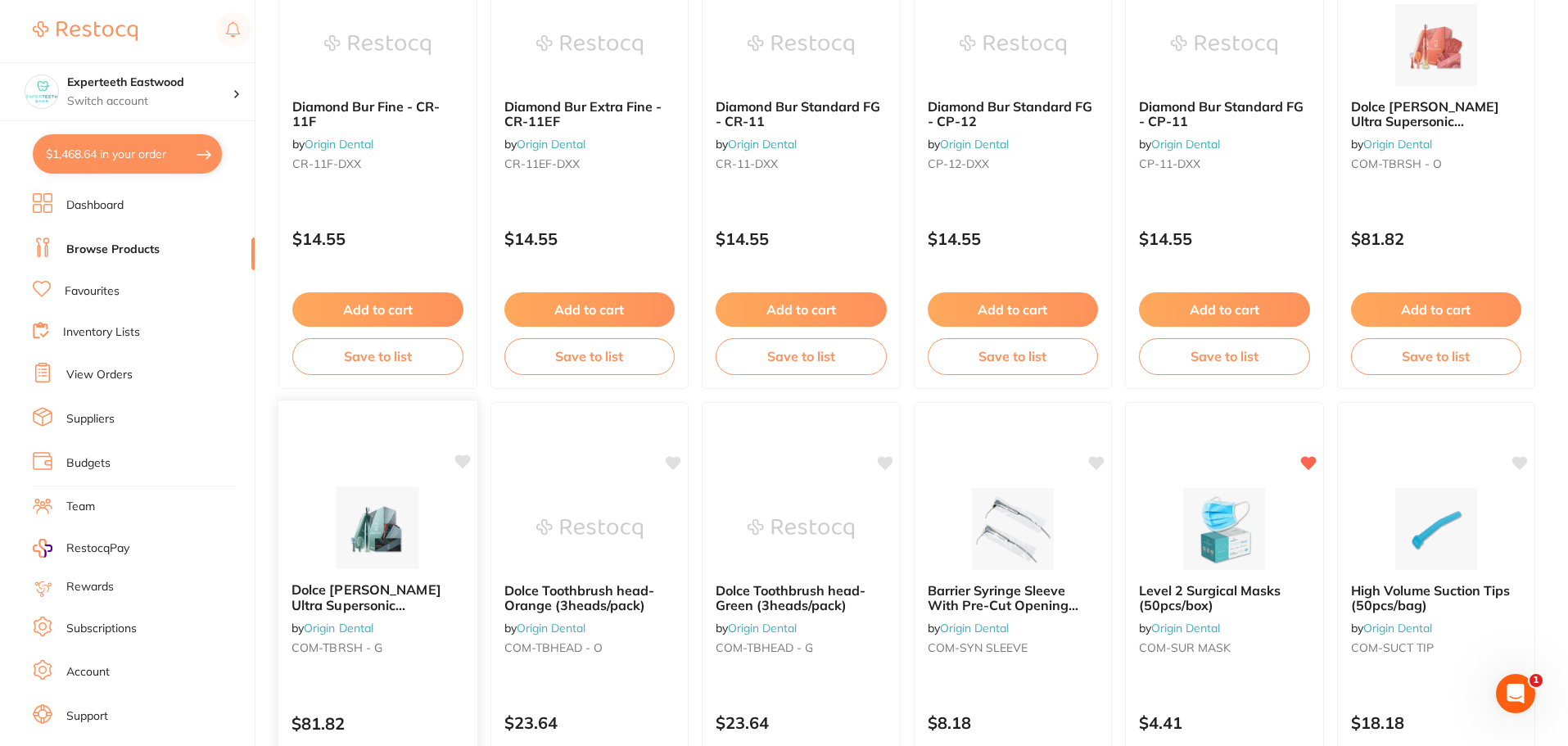
scroll to position [1965, 0]
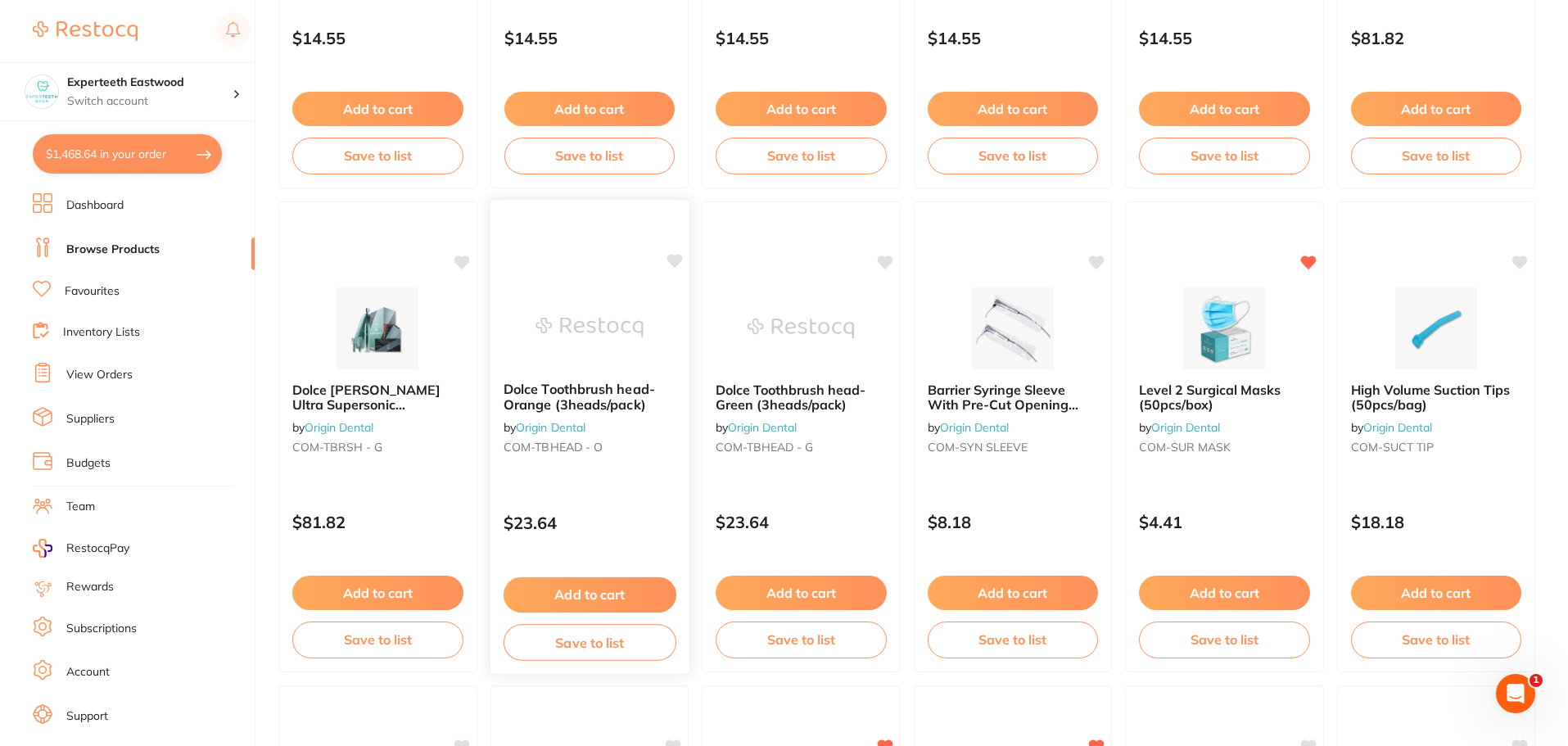
click at [675, 256] on icon at bounding box center [674, 261] width 15 height 13
click at [583, 591] on button "Add to cart" at bounding box center [588, 594] width 172 height 36
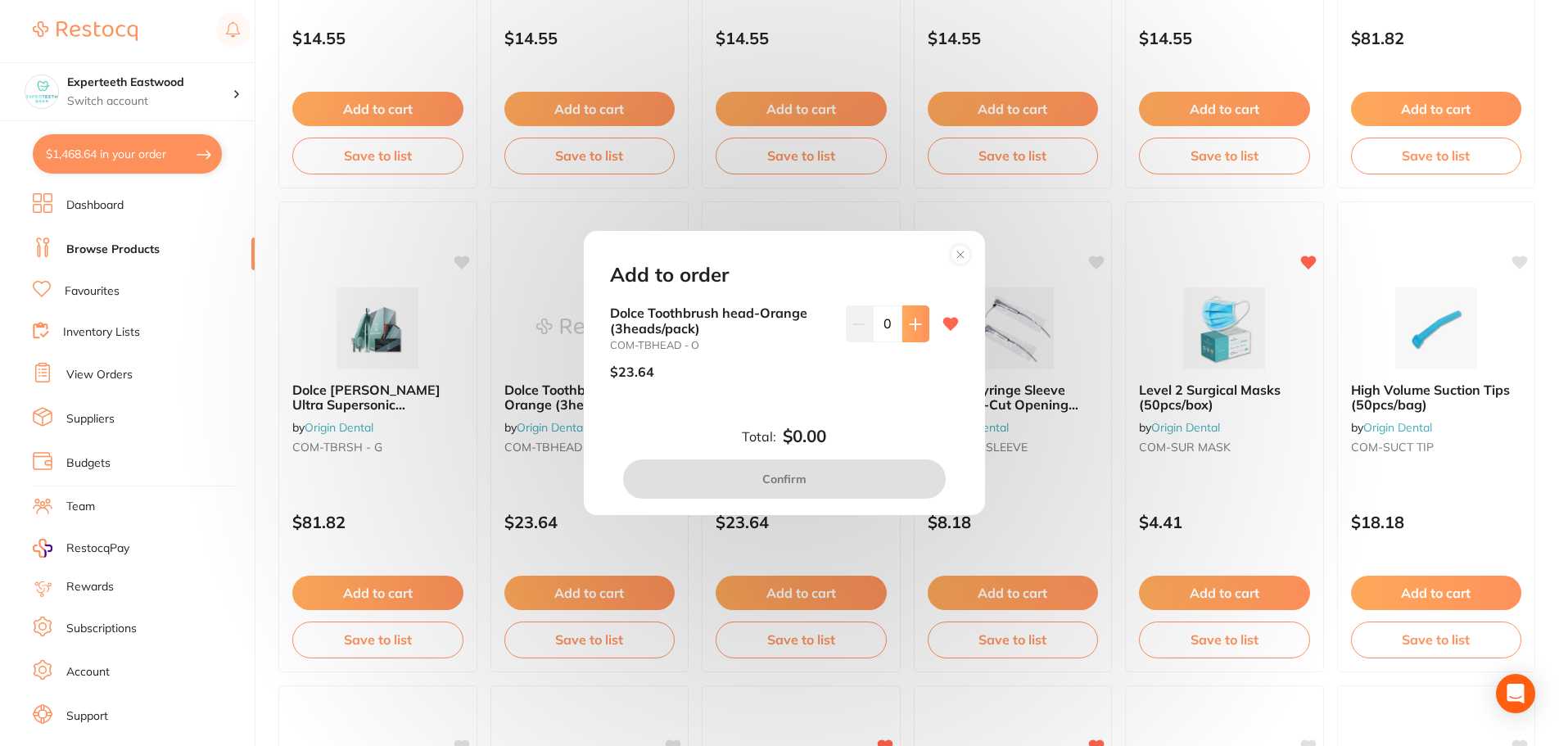
click at [922, 330] on button at bounding box center [916, 322] width 27 height 36
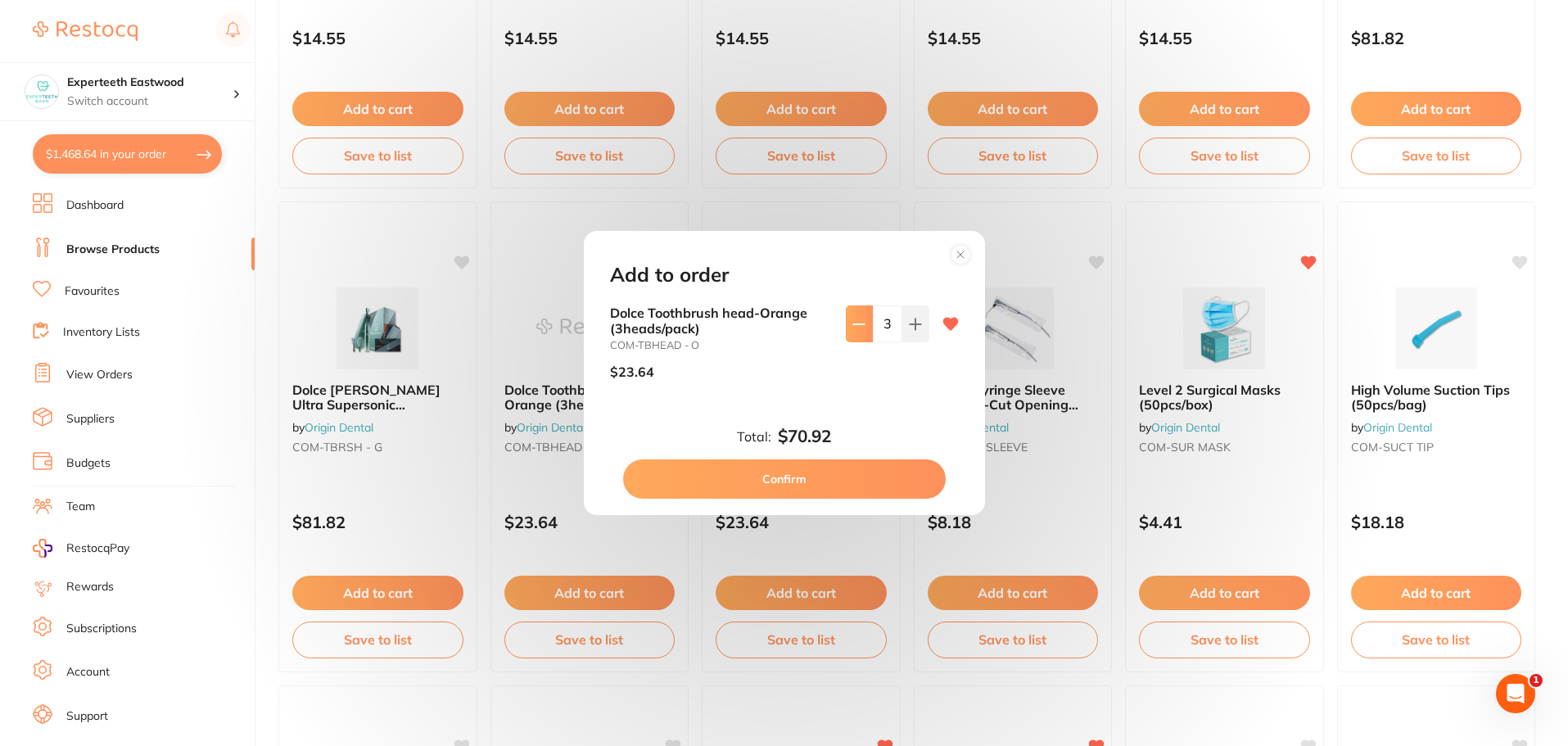
click at [855, 321] on icon at bounding box center [859, 324] width 13 height 13
type input "2"
click at [797, 470] on button "Confirm" at bounding box center [784, 478] width 323 height 39
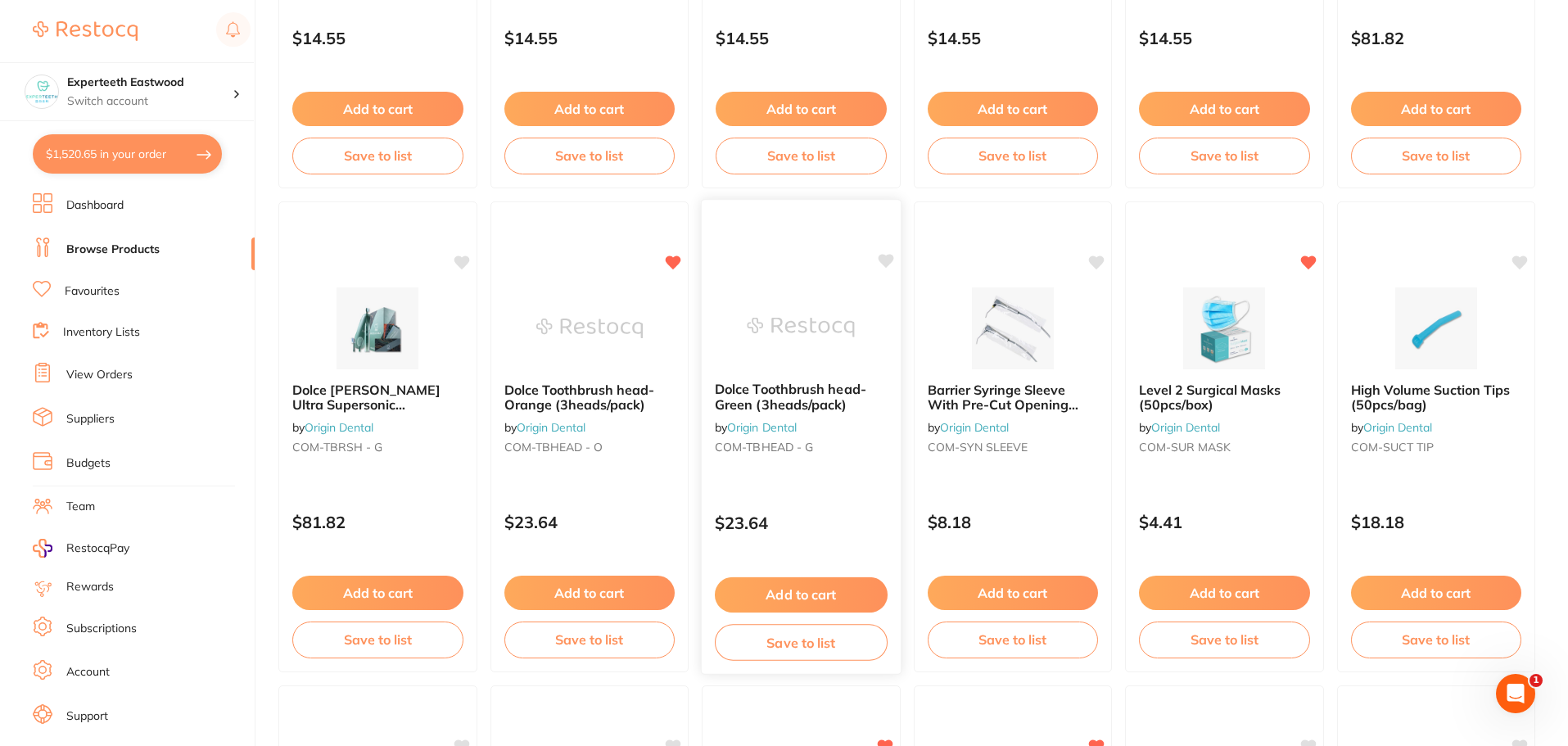
click at [887, 257] on icon at bounding box center [886, 261] width 15 height 13
click at [886, 255] on icon at bounding box center [886, 261] width 15 height 13
click at [887, 256] on icon at bounding box center [886, 261] width 15 height 13
click at [769, 588] on button "Add to cart" at bounding box center [800, 594] width 172 height 36
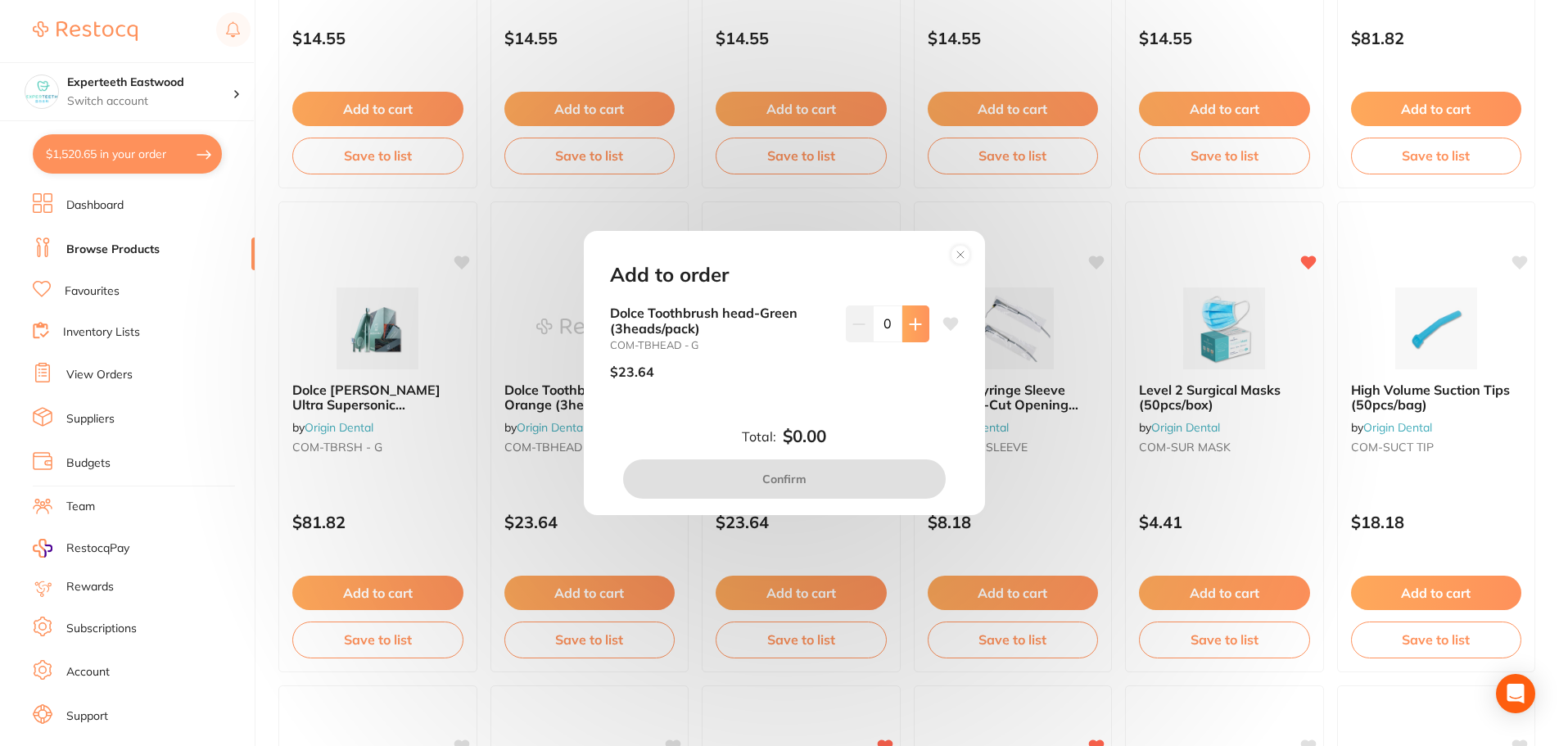
click at [909, 330] on icon at bounding box center [916, 324] width 13 height 13
type input "2"
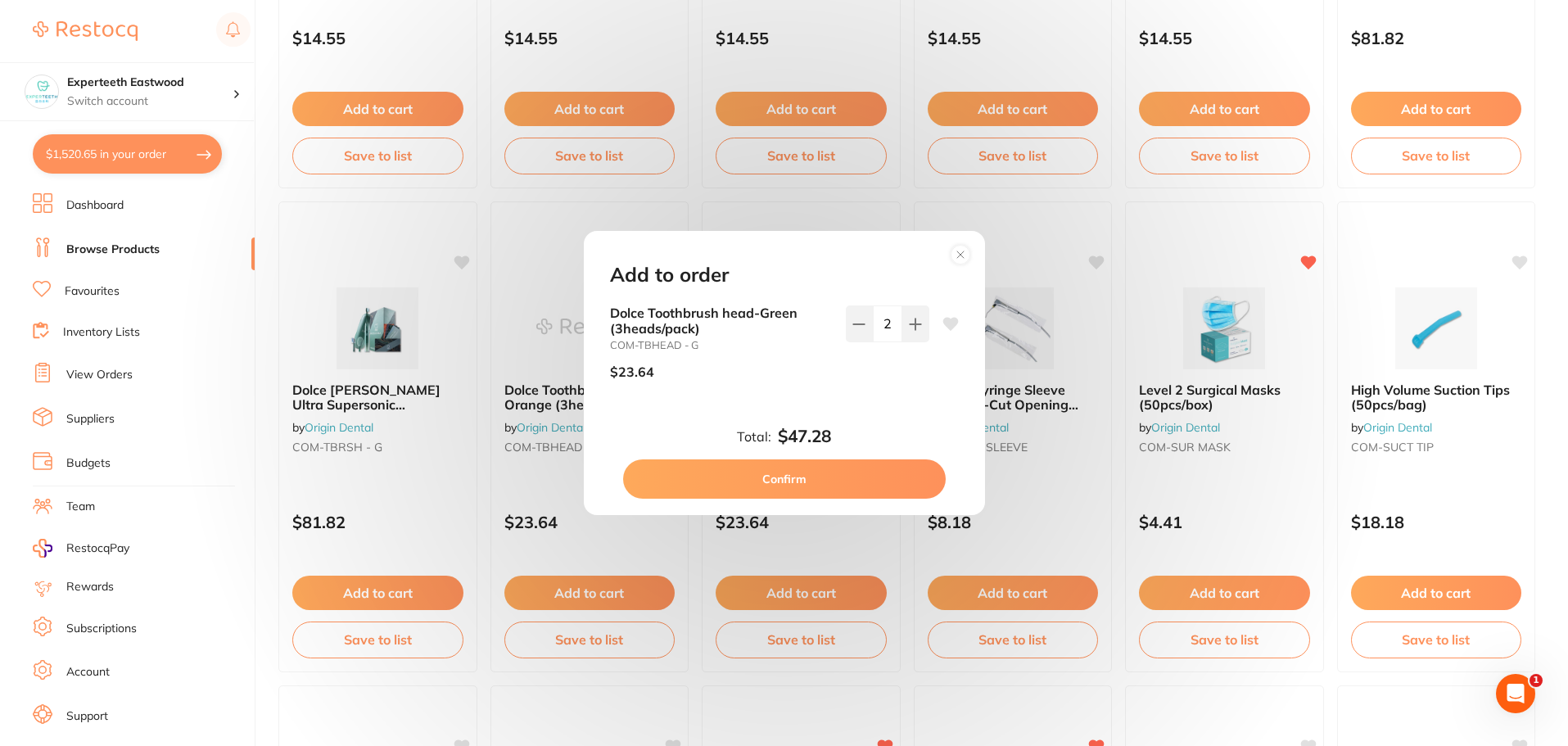
click at [829, 478] on button "Confirm" at bounding box center [784, 478] width 323 height 39
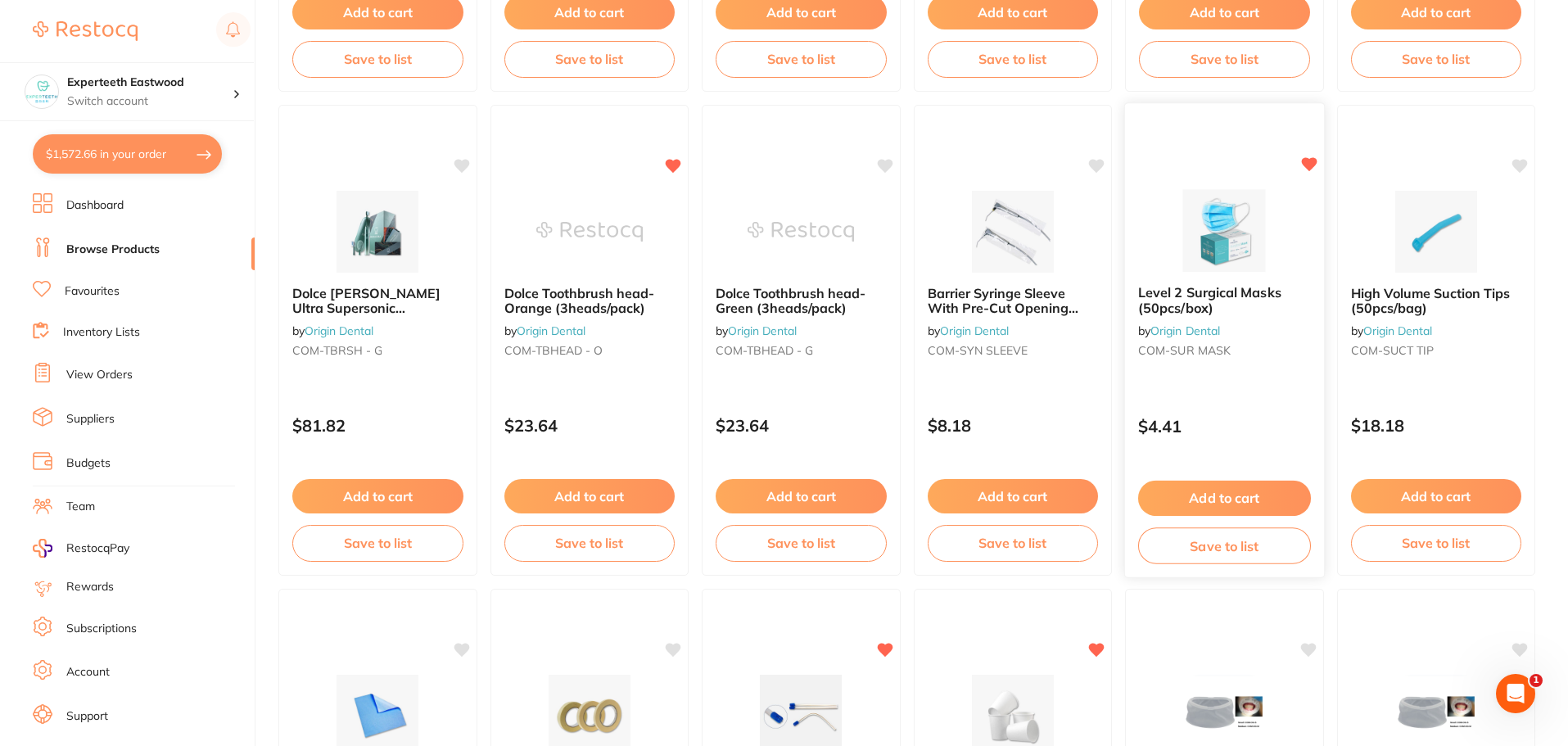
scroll to position [2046, 0]
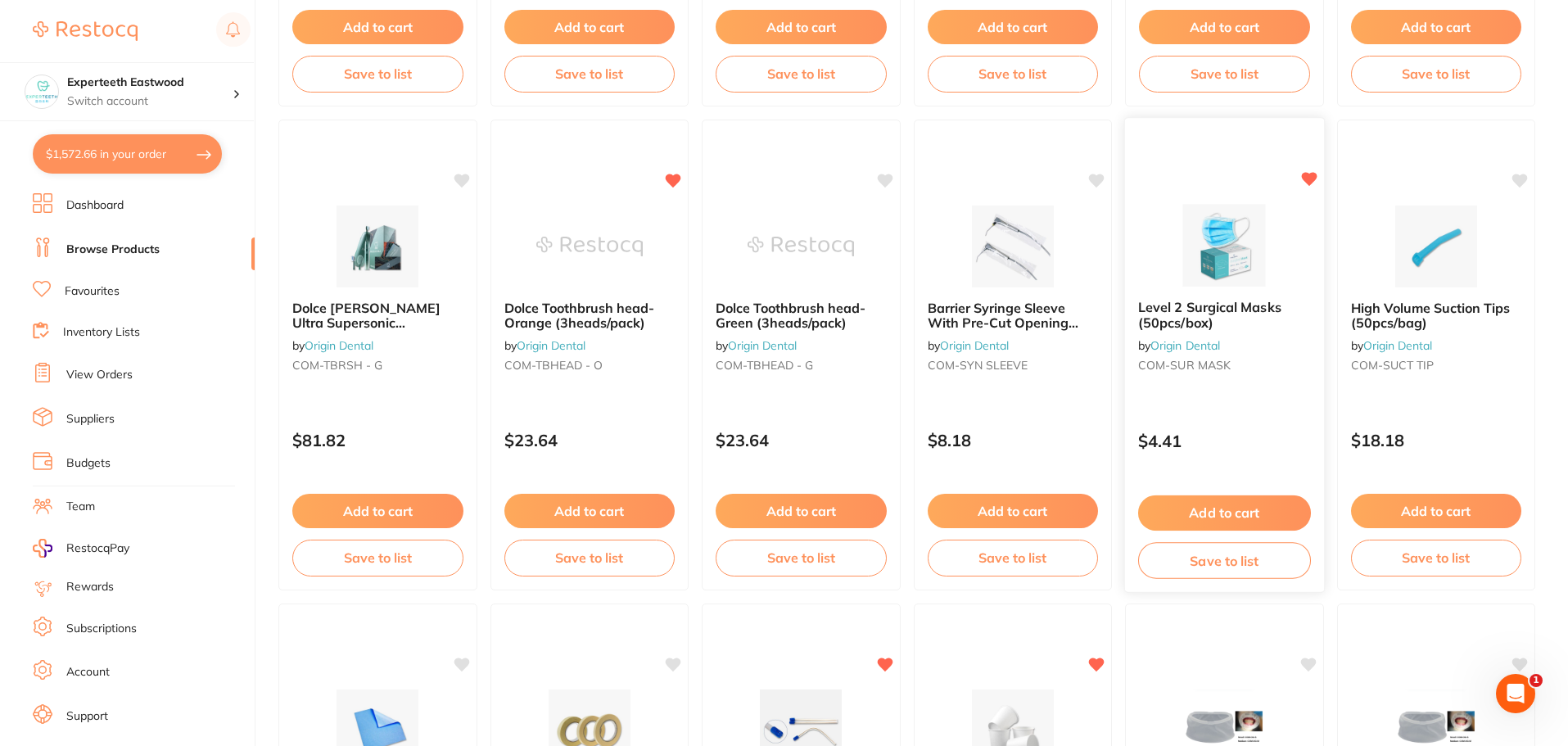
click at [1221, 268] on img at bounding box center [1224, 245] width 107 height 83
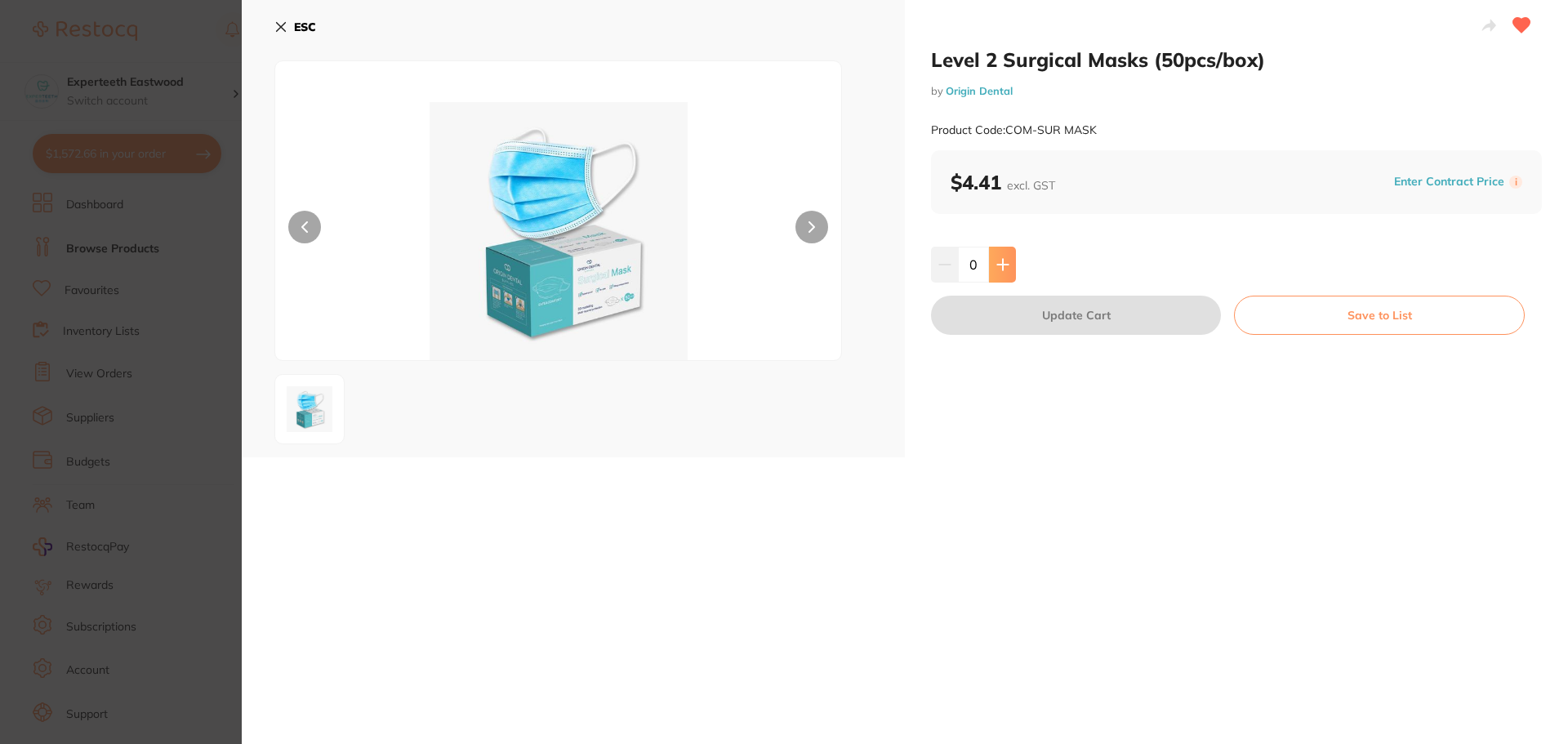
click at [997, 262] on icon at bounding box center [1002, 265] width 13 height 13
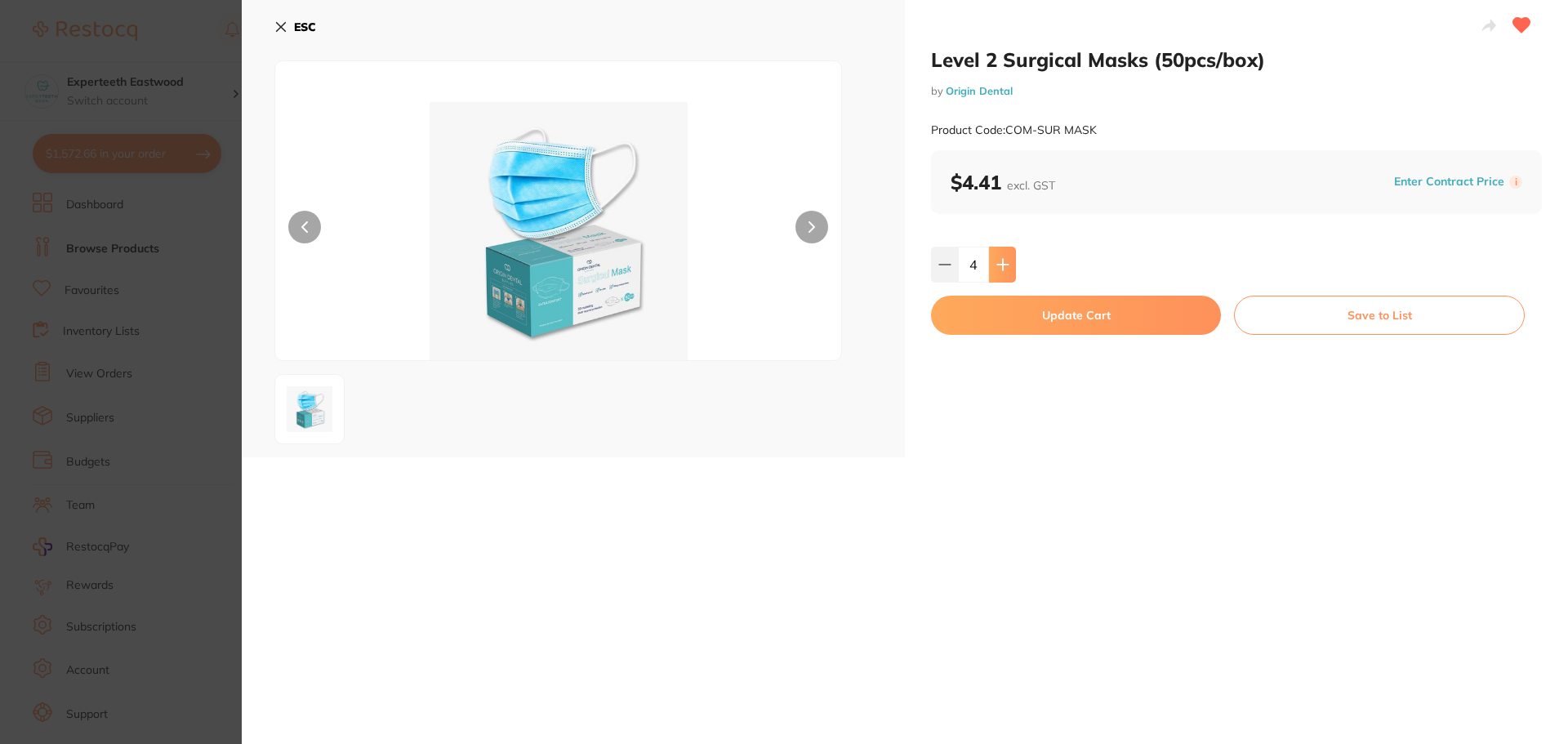
type input "5"
click at [1061, 321] on button "Update Cart" at bounding box center [1075, 315] width 290 height 39
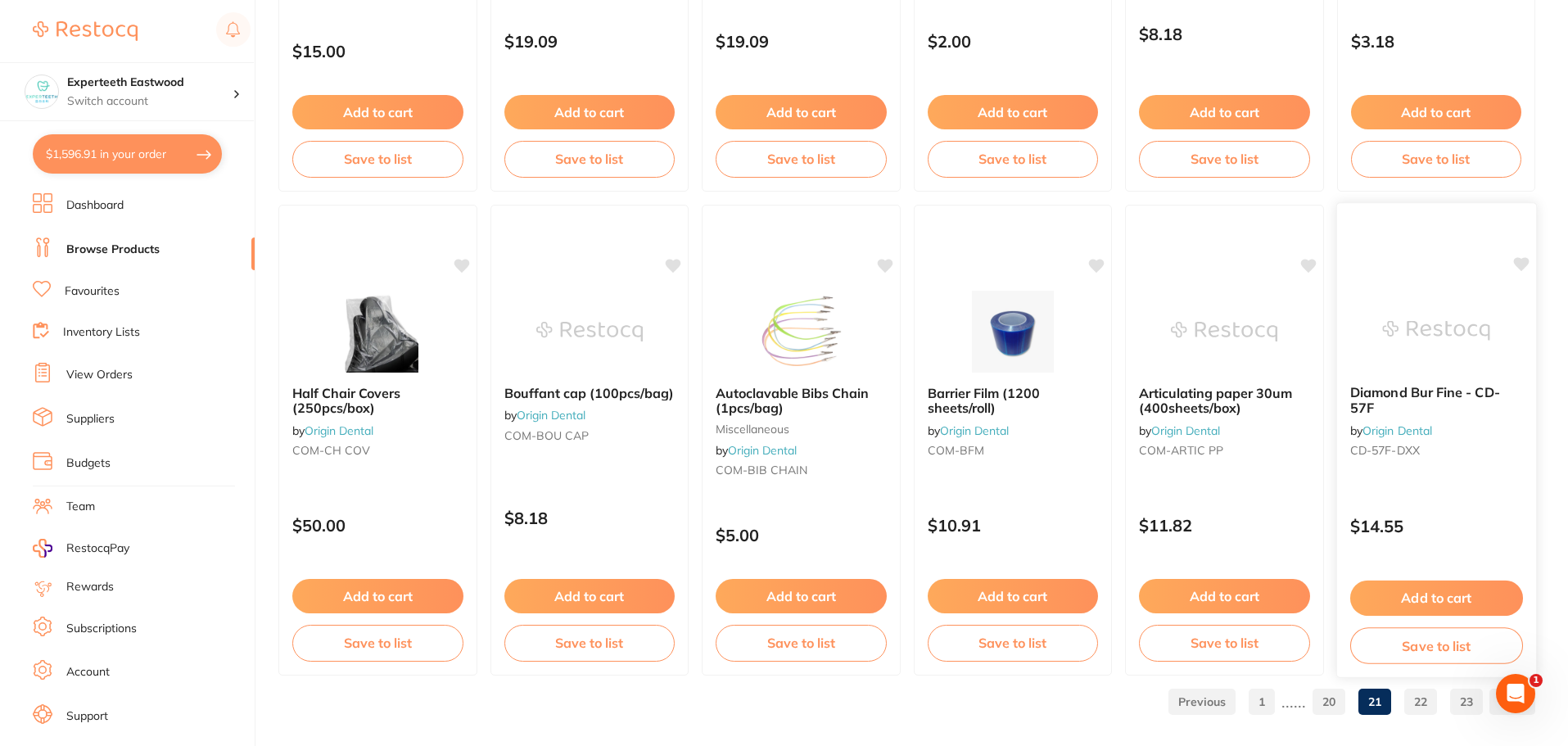
scroll to position [3911, 0]
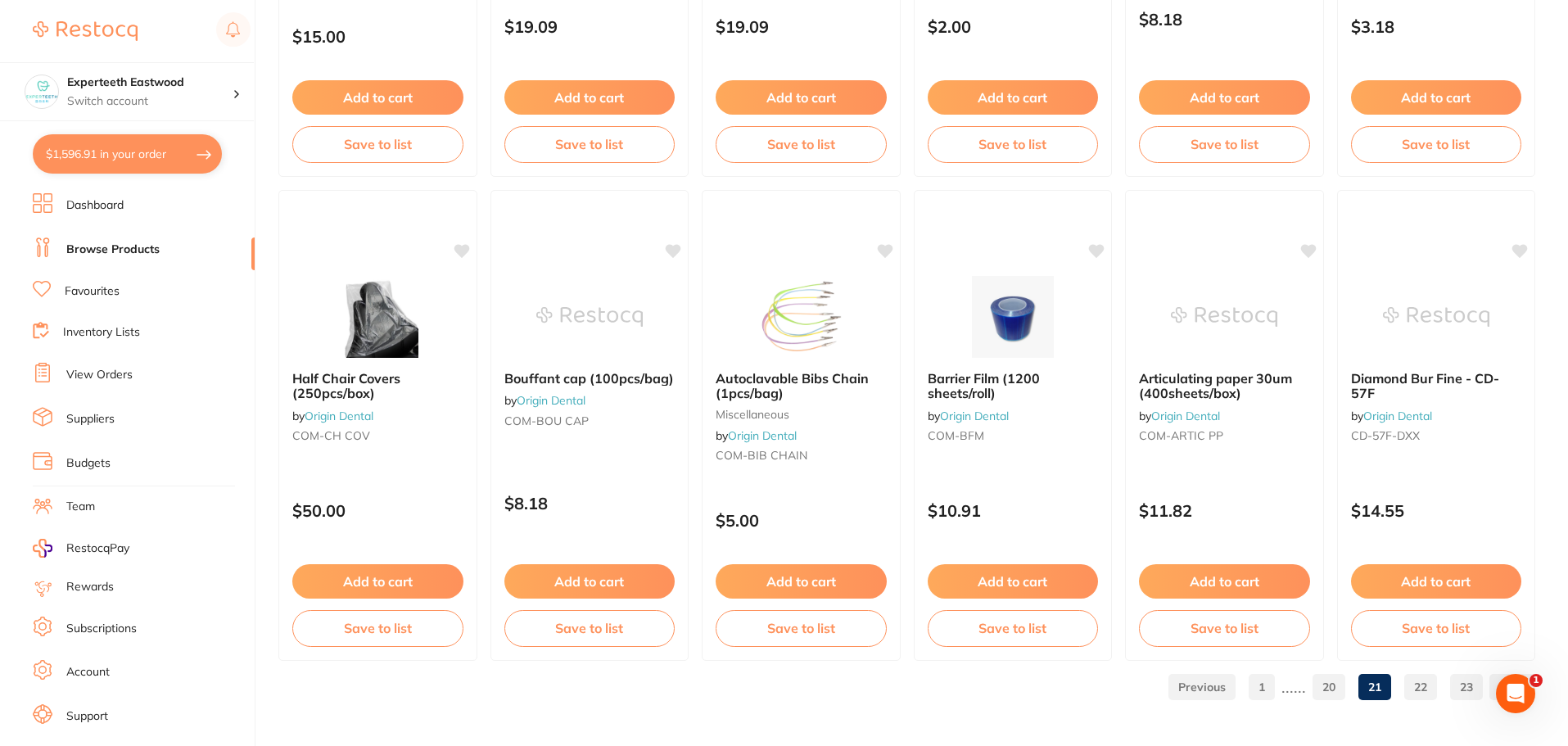
click at [1414, 686] on link "22" at bounding box center [1421, 686] width 33 height 33
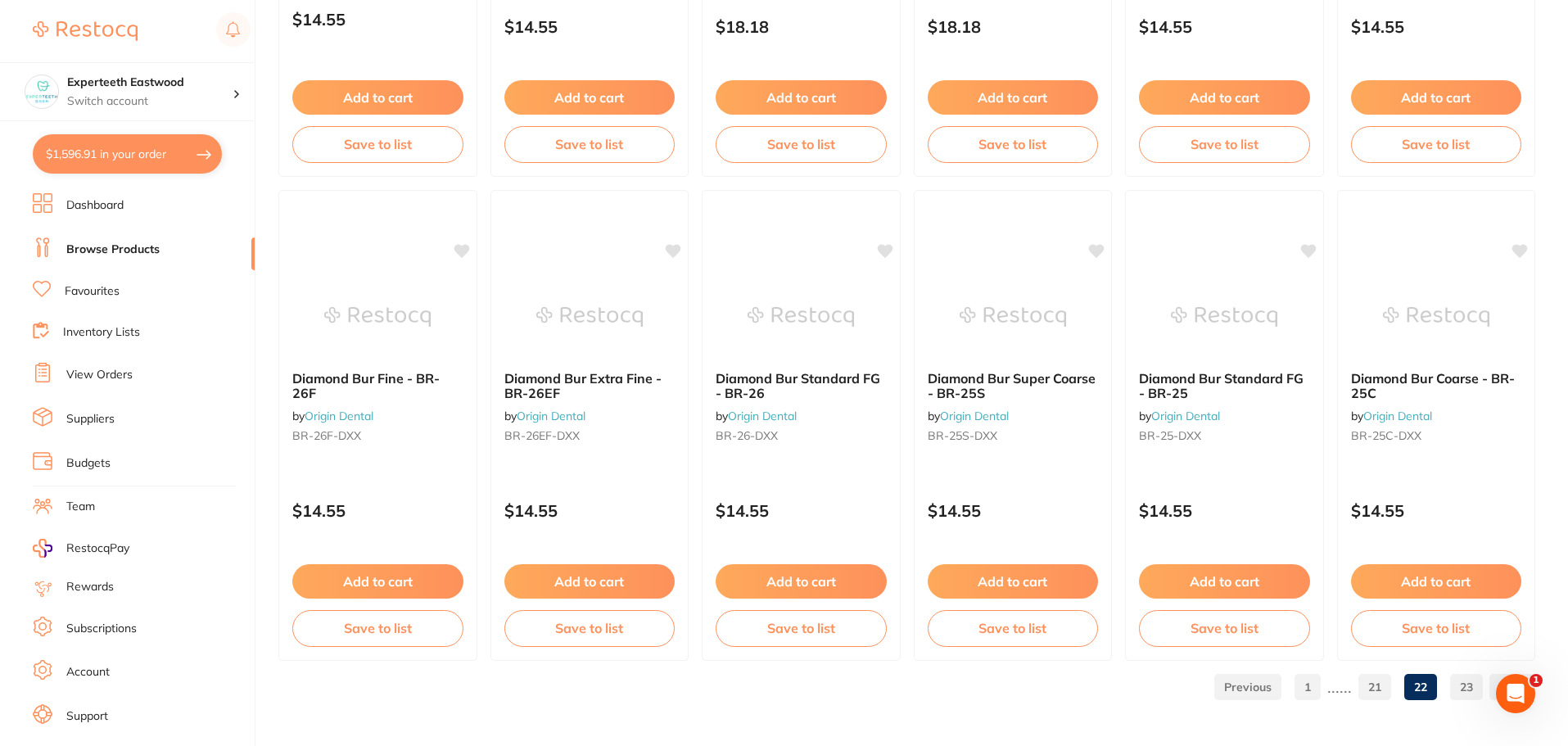
click at [1461, 685] on link "23" at bounding box center [1467, 686] width 33 height 33
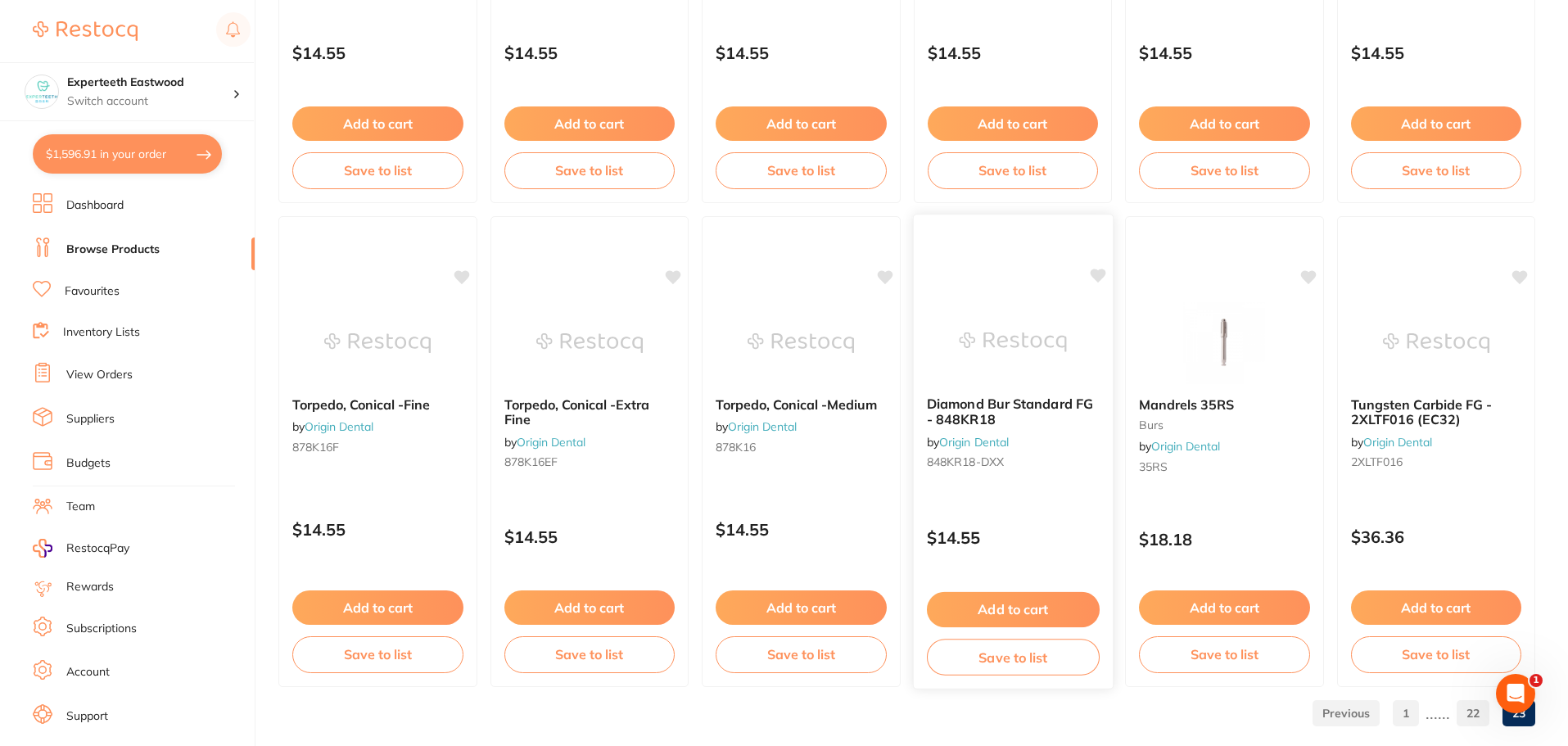
scroll to position [525, 0]
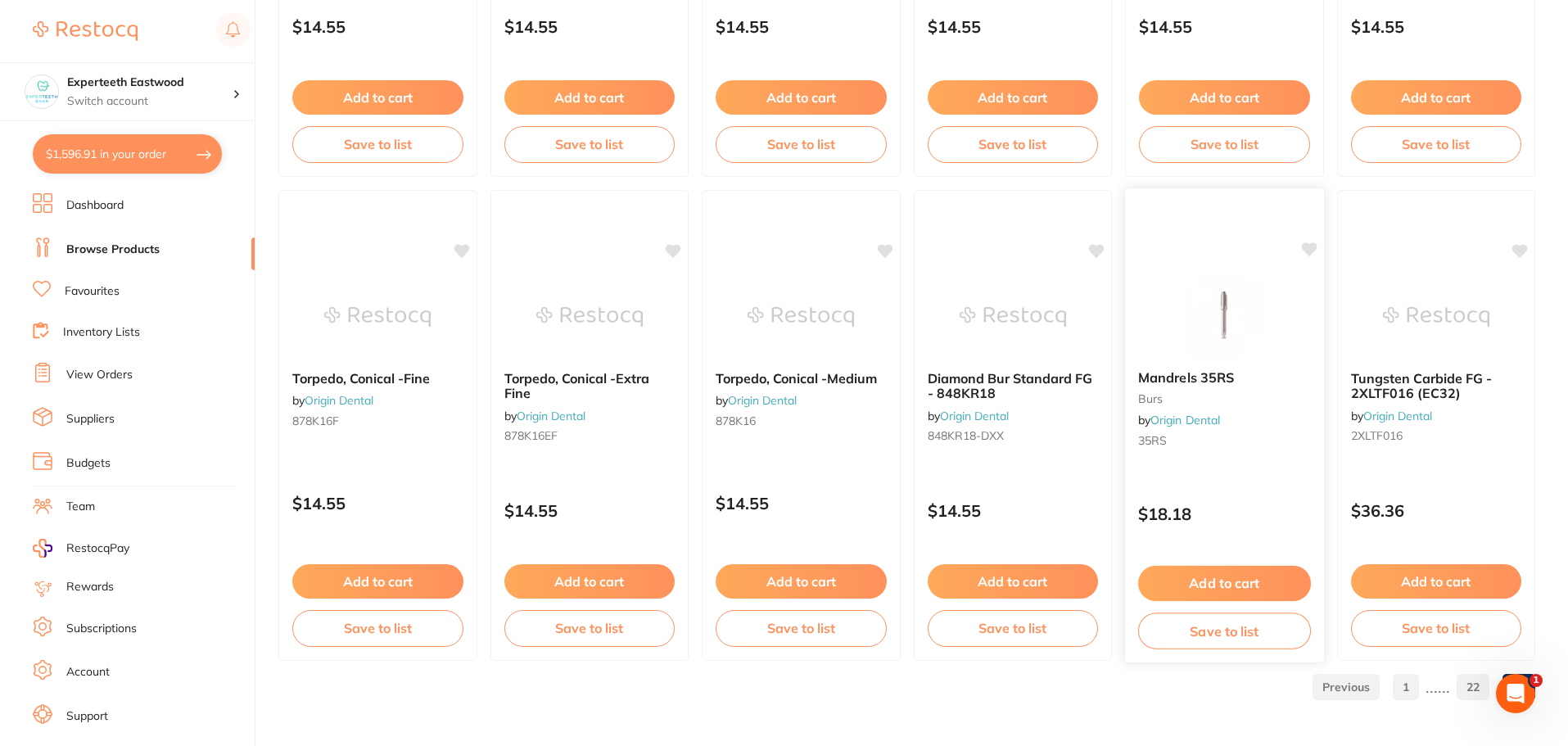
click at [1299, 244] on div "Mandrels 35RS burs by Origin Dental 35RS $18.18 Add to cart Save to list" at bounding box center [1224, 425] width 200 height 476
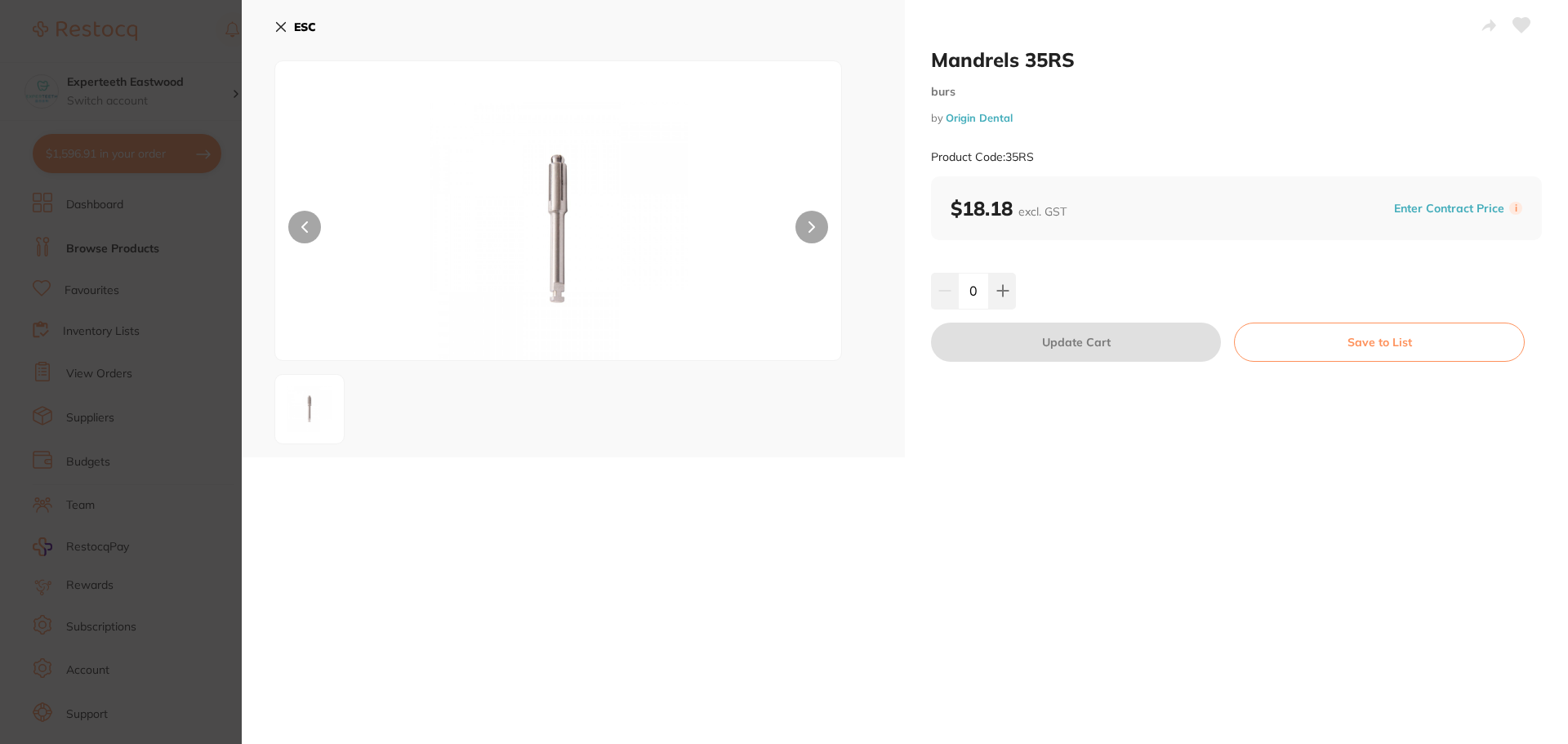
click at [282, 27] on icon at bounding box center [281, 27] width 13 height 13
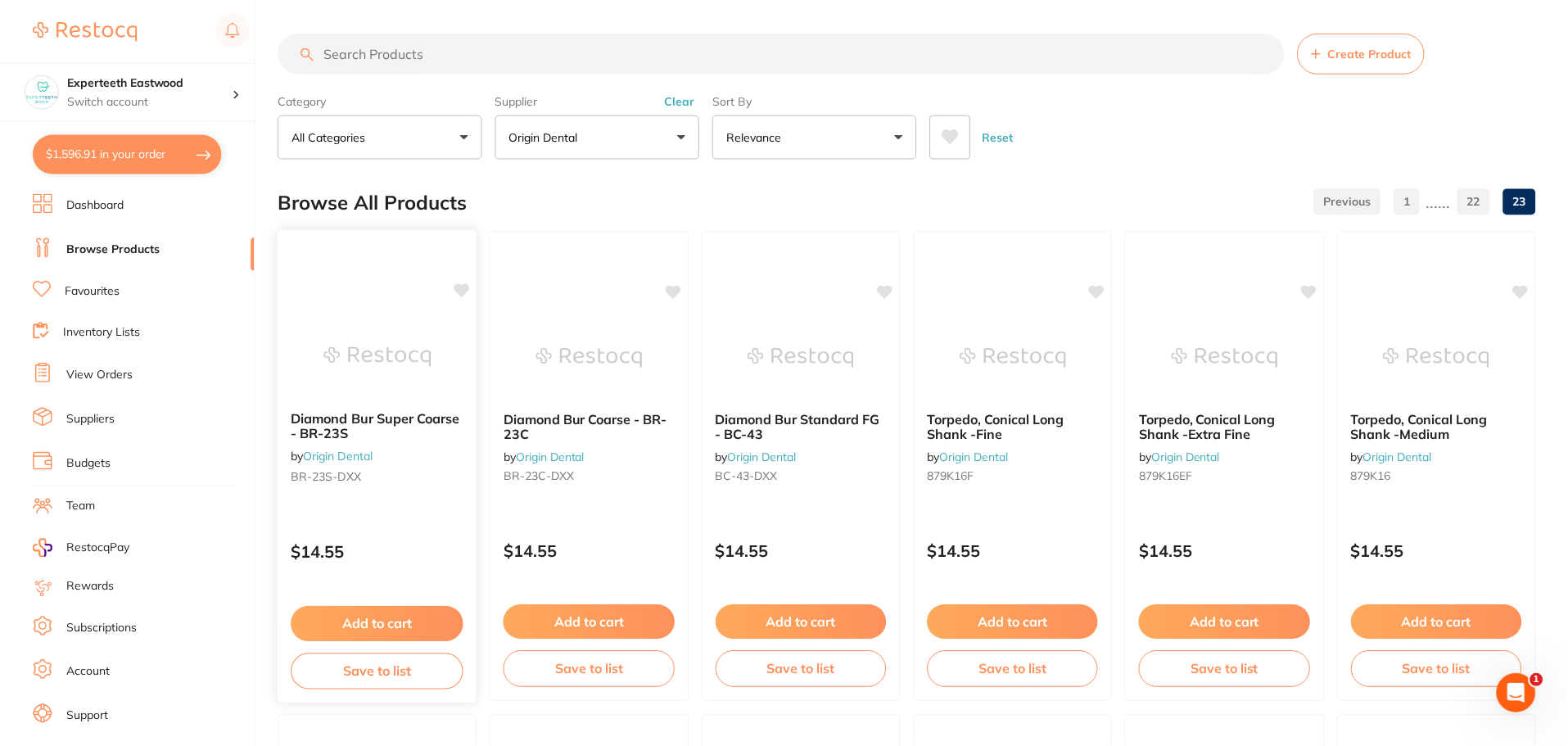
scroll to position [525, 0]
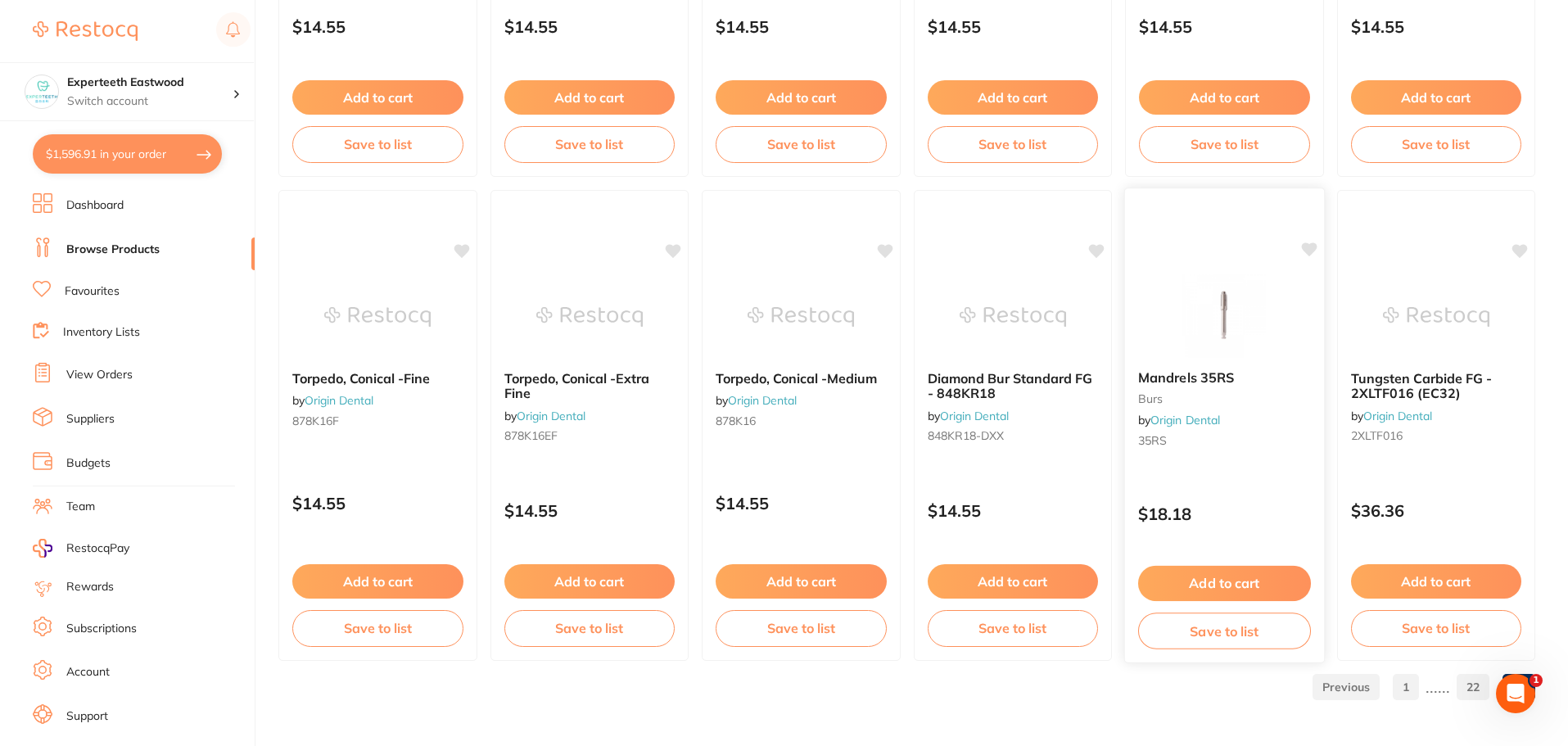
click at [1308, 248] on icon at bounding box center [1309, 249] width 15 height 13
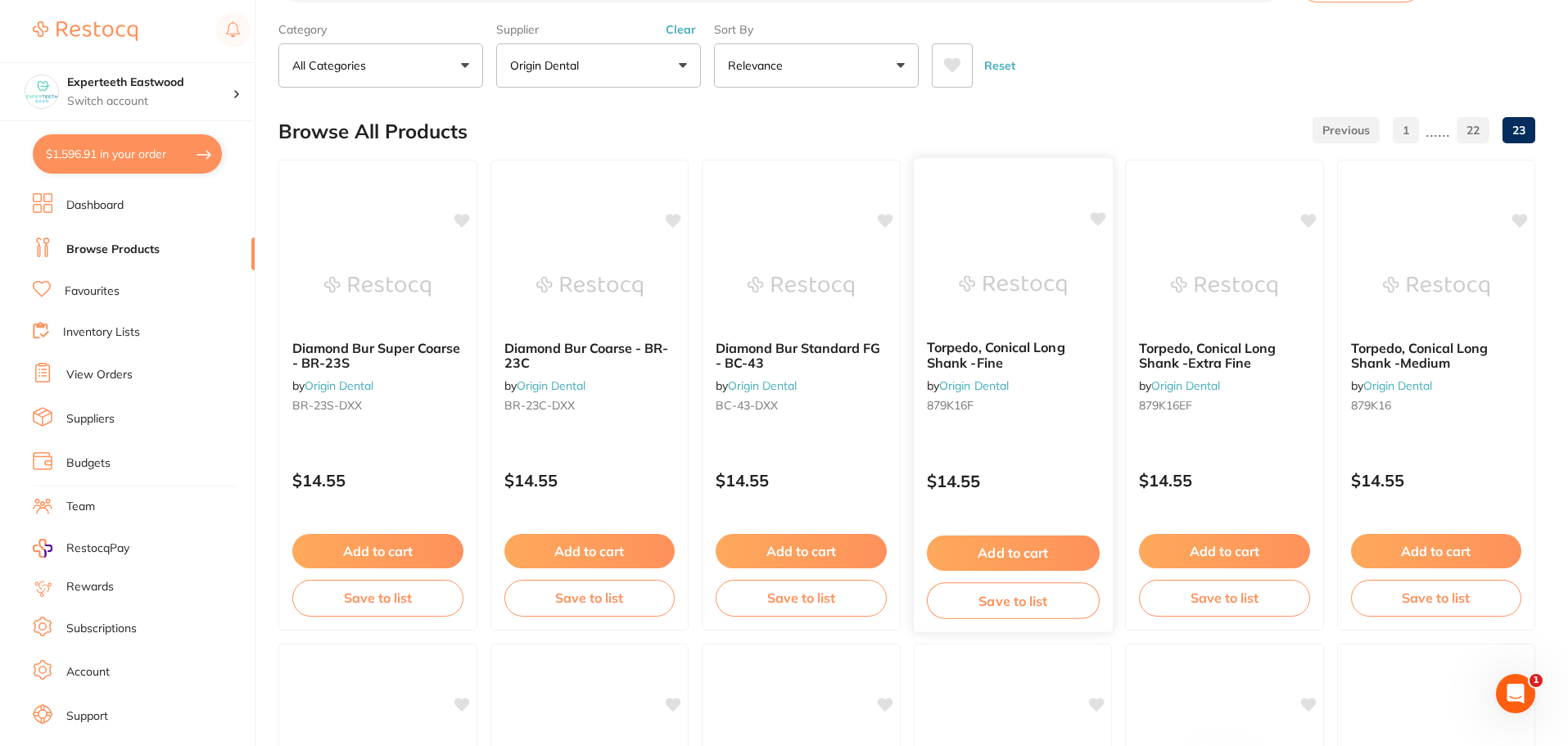
scroll to position [0, 0]
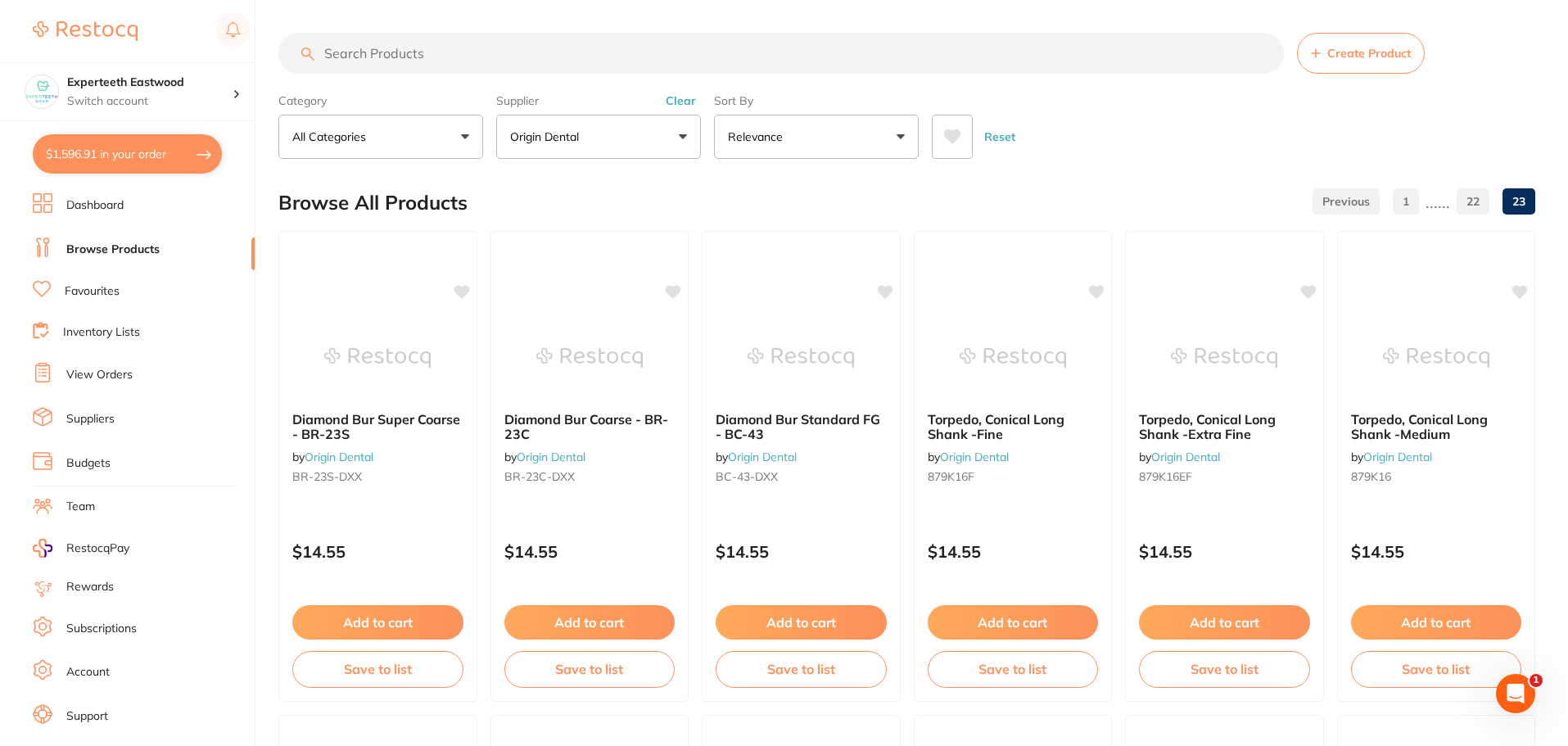
click at [619, 129] on button "Origin Dental" at bounding box center [598, 137] width 205 height 44
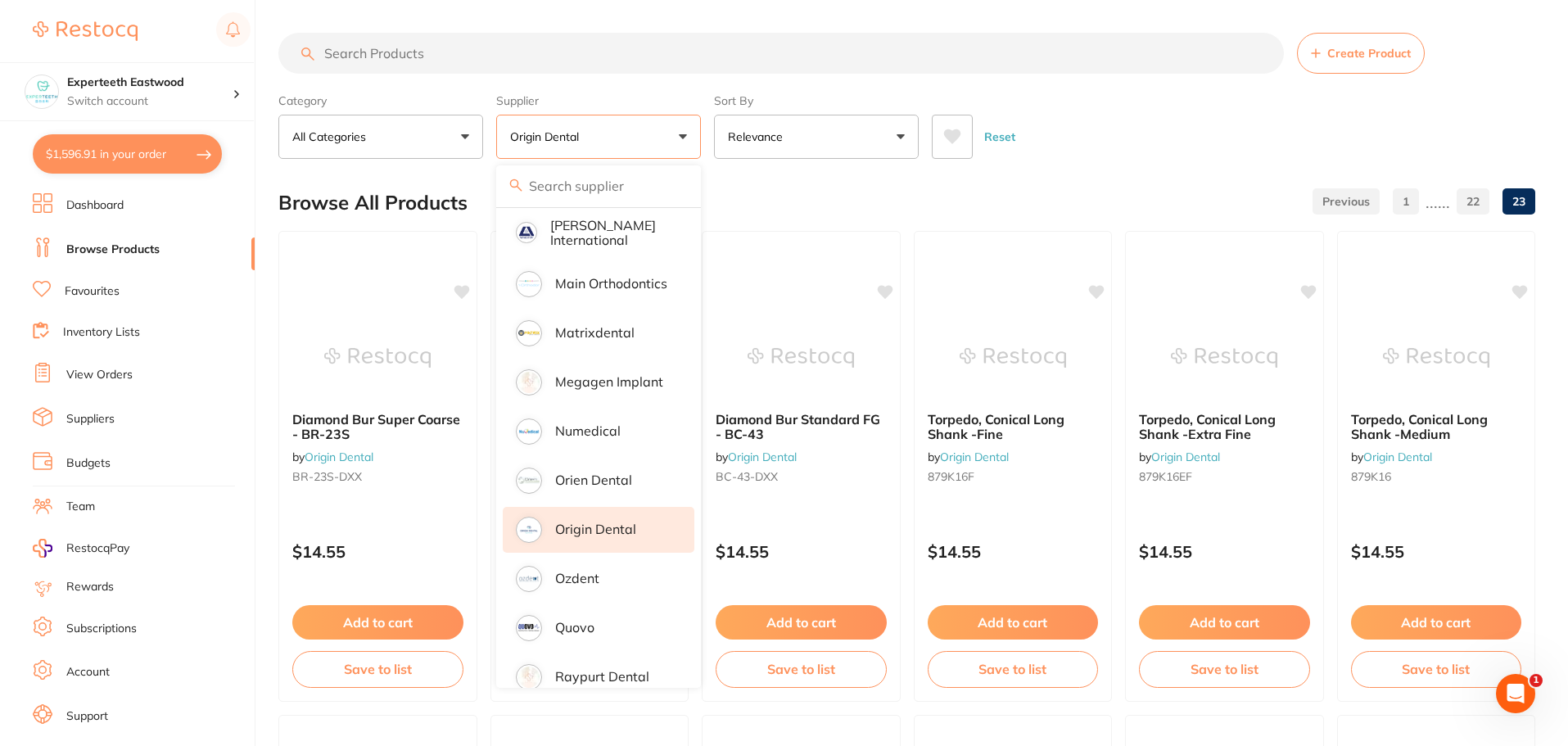
scroll to position [1227, 0]
click at [609, 502] on li "Origin Dental" at bounding box center [598, 526] width 192 height 46
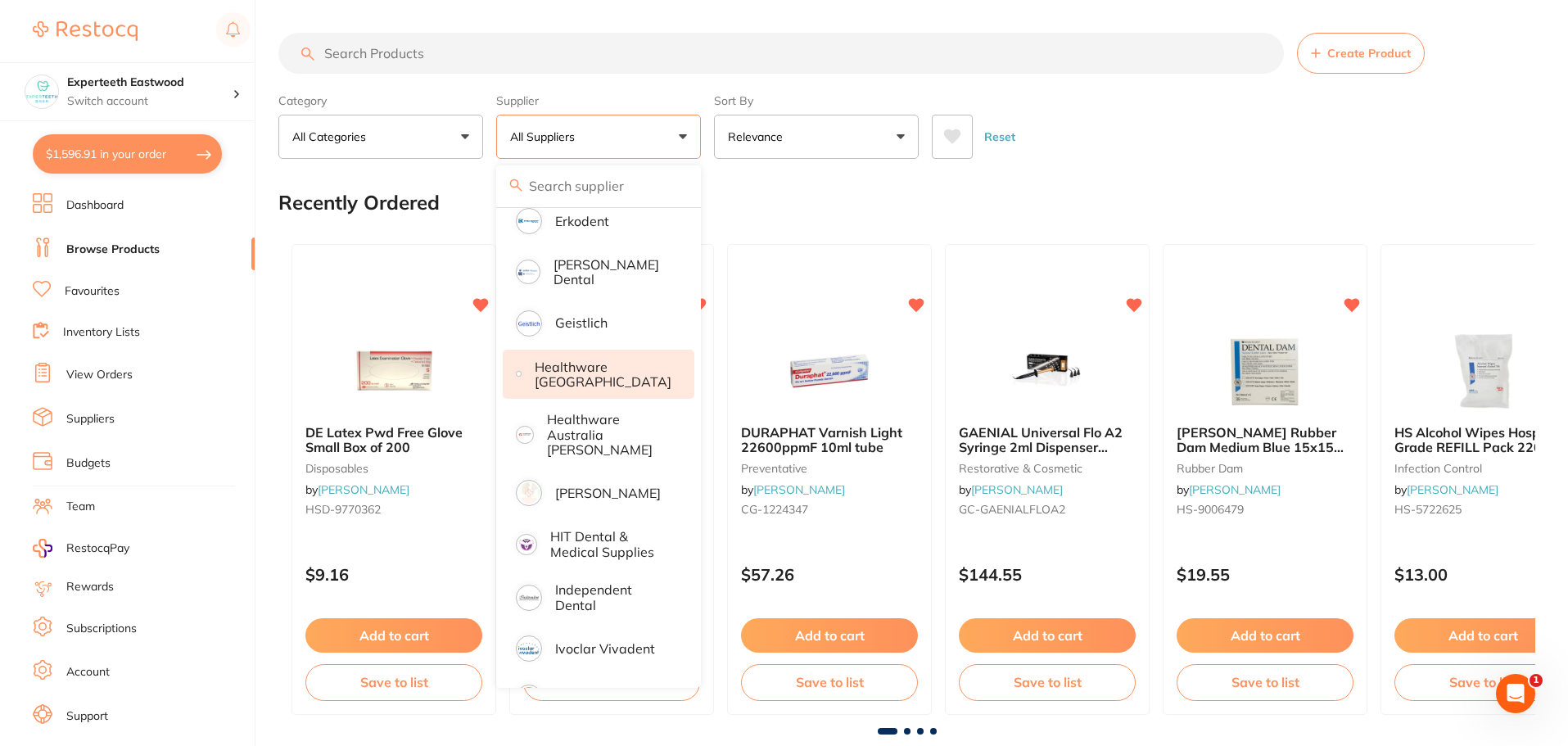
scroll to position [736, 0]
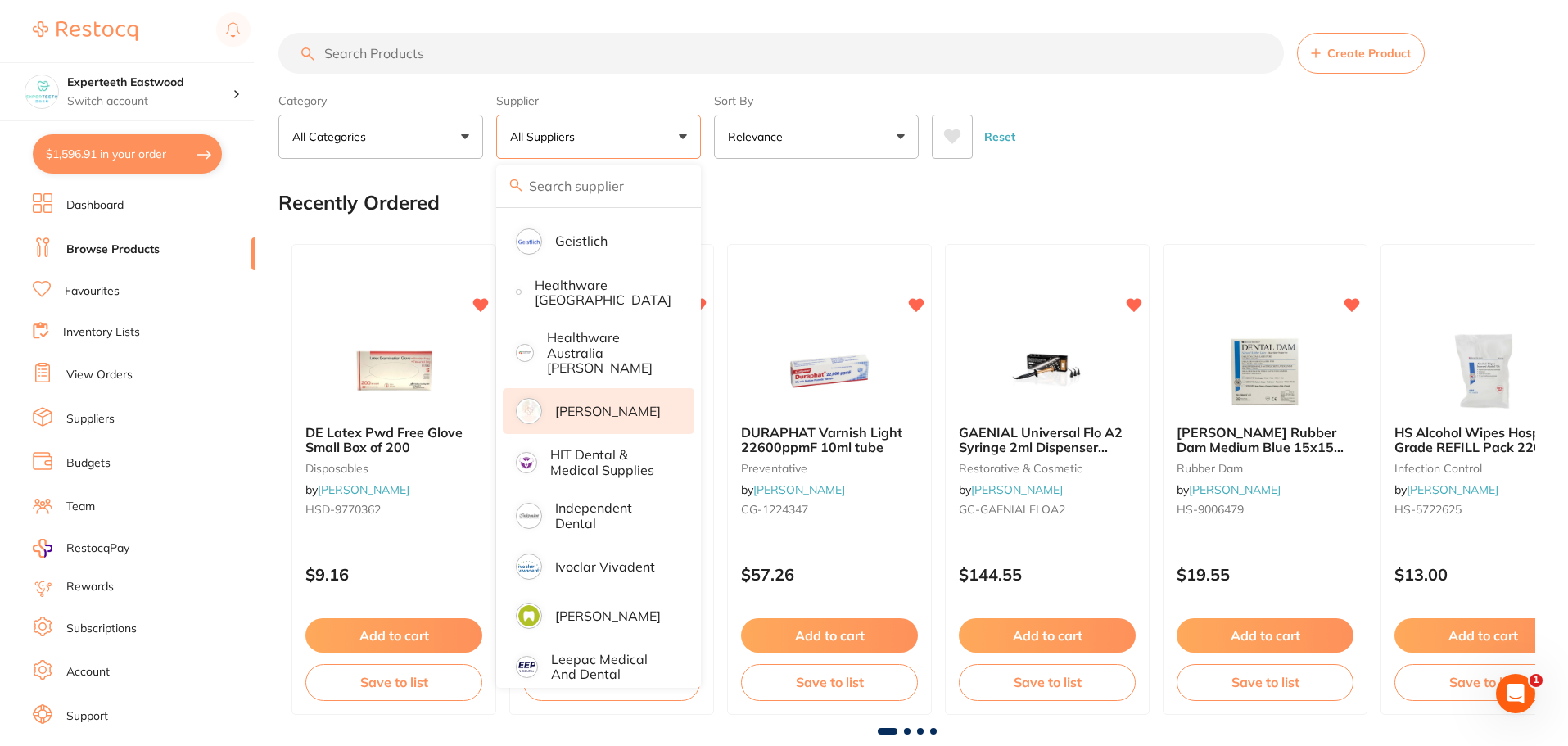
click at [611, 403] on p "[PERSON_NAME]" at bounding box center [609, 410] width 106 height 14
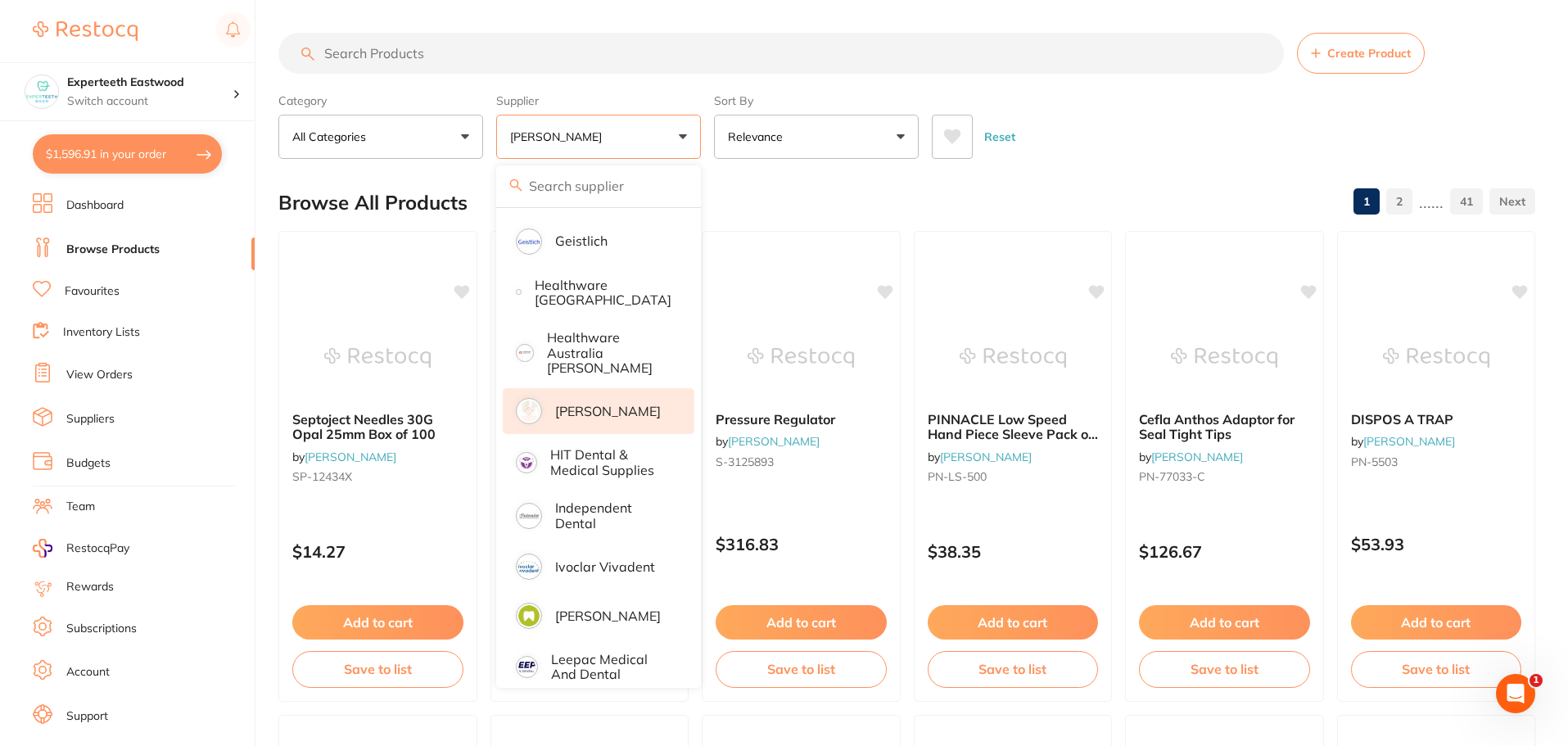
scroll to position [0, 0]
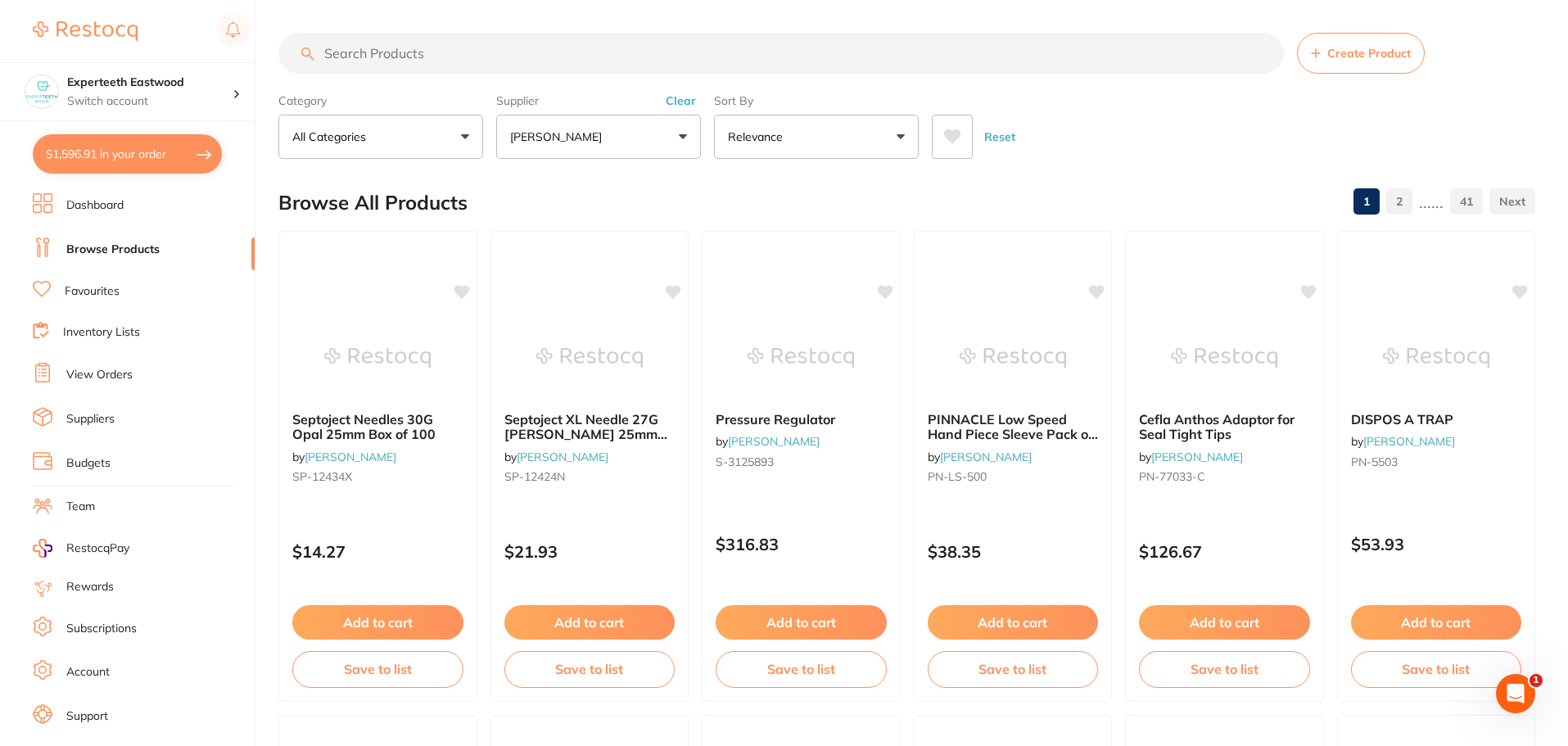
click at [950, 133] on icon at bounding box center [953, 136] width 17 height 14
click at [128, 153] on button "$1,596.91 in your order" at bounding box center [127, 153] width 189 height 39
checkbox input "true"
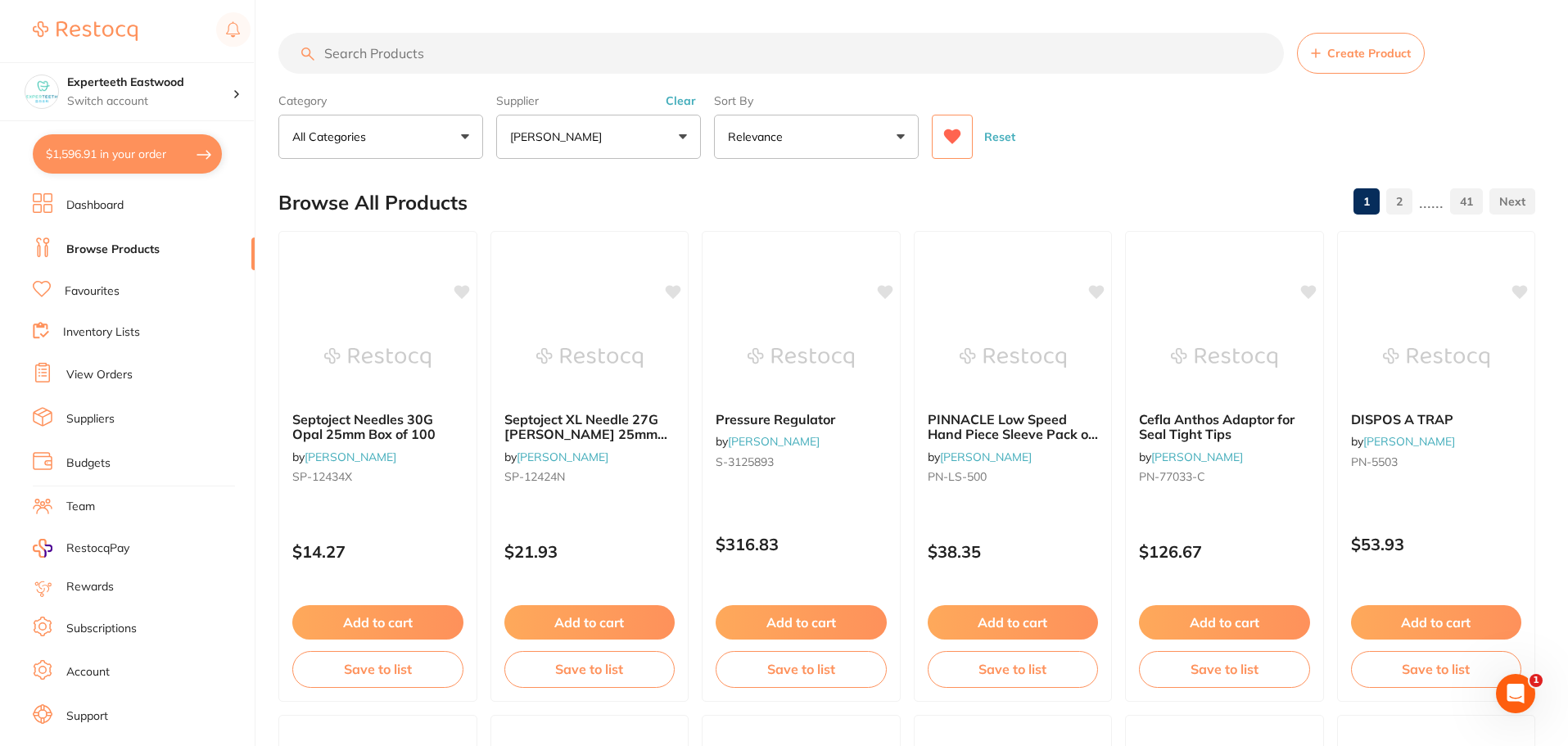
checkbox input "true"
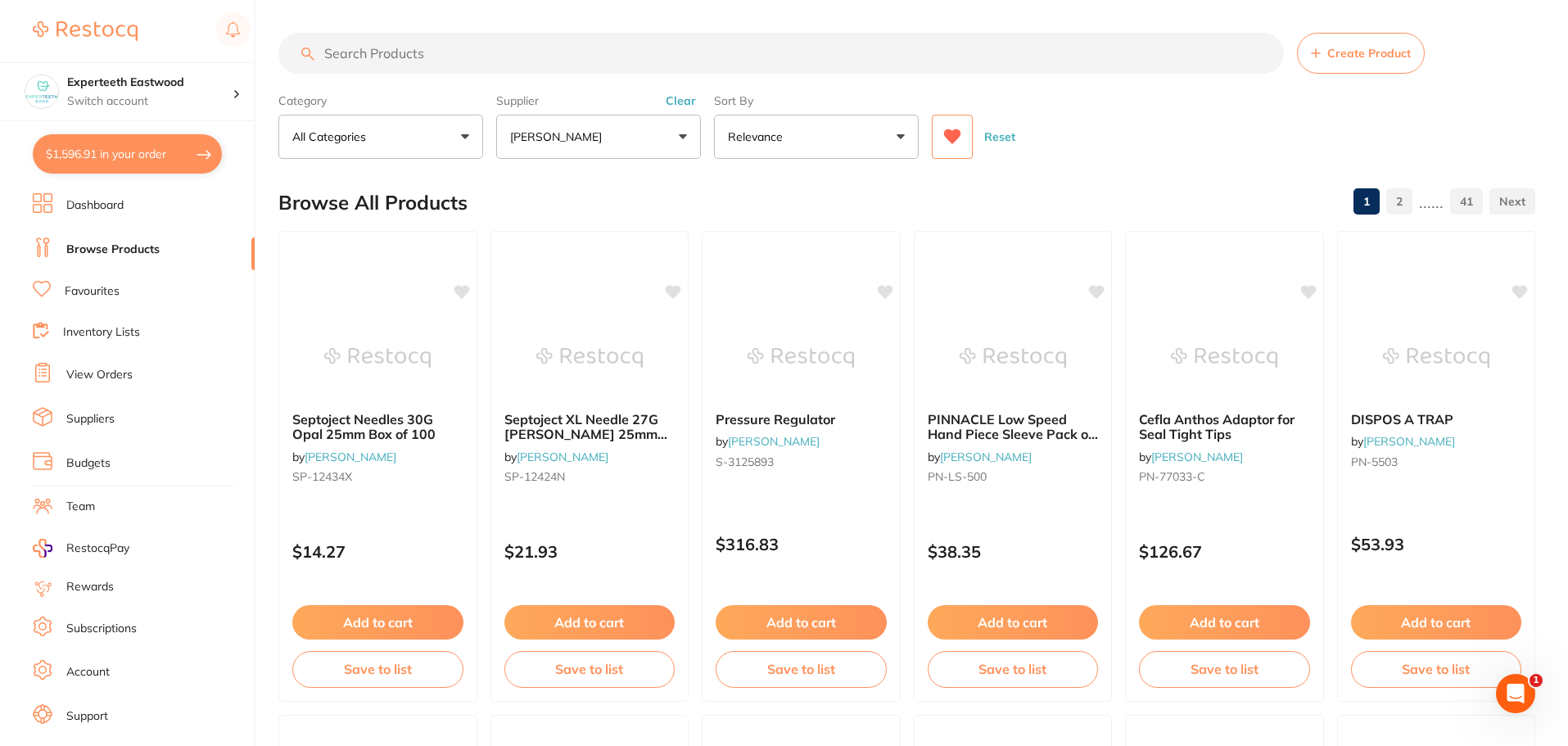
checkbox input "true"
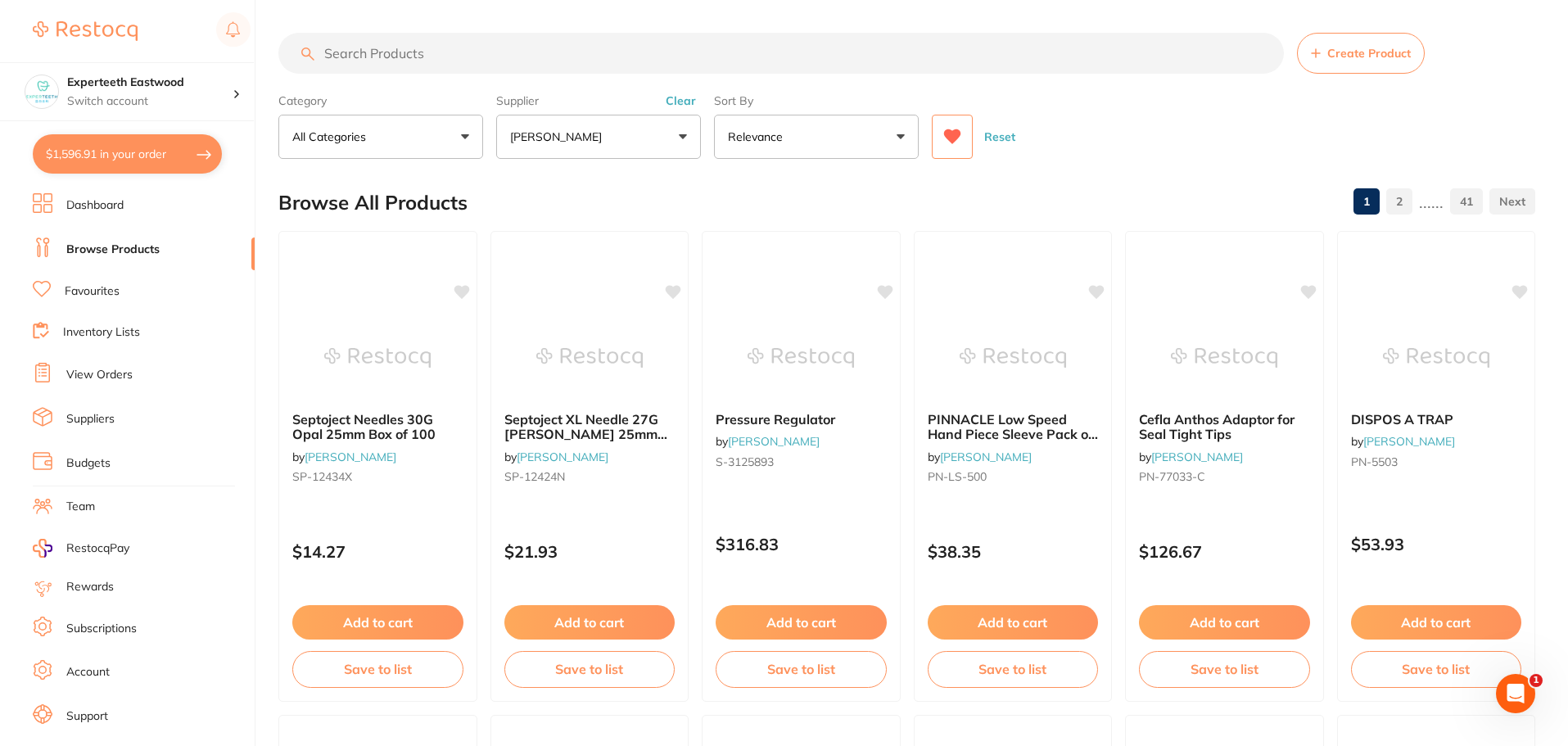
checkbox input "true"
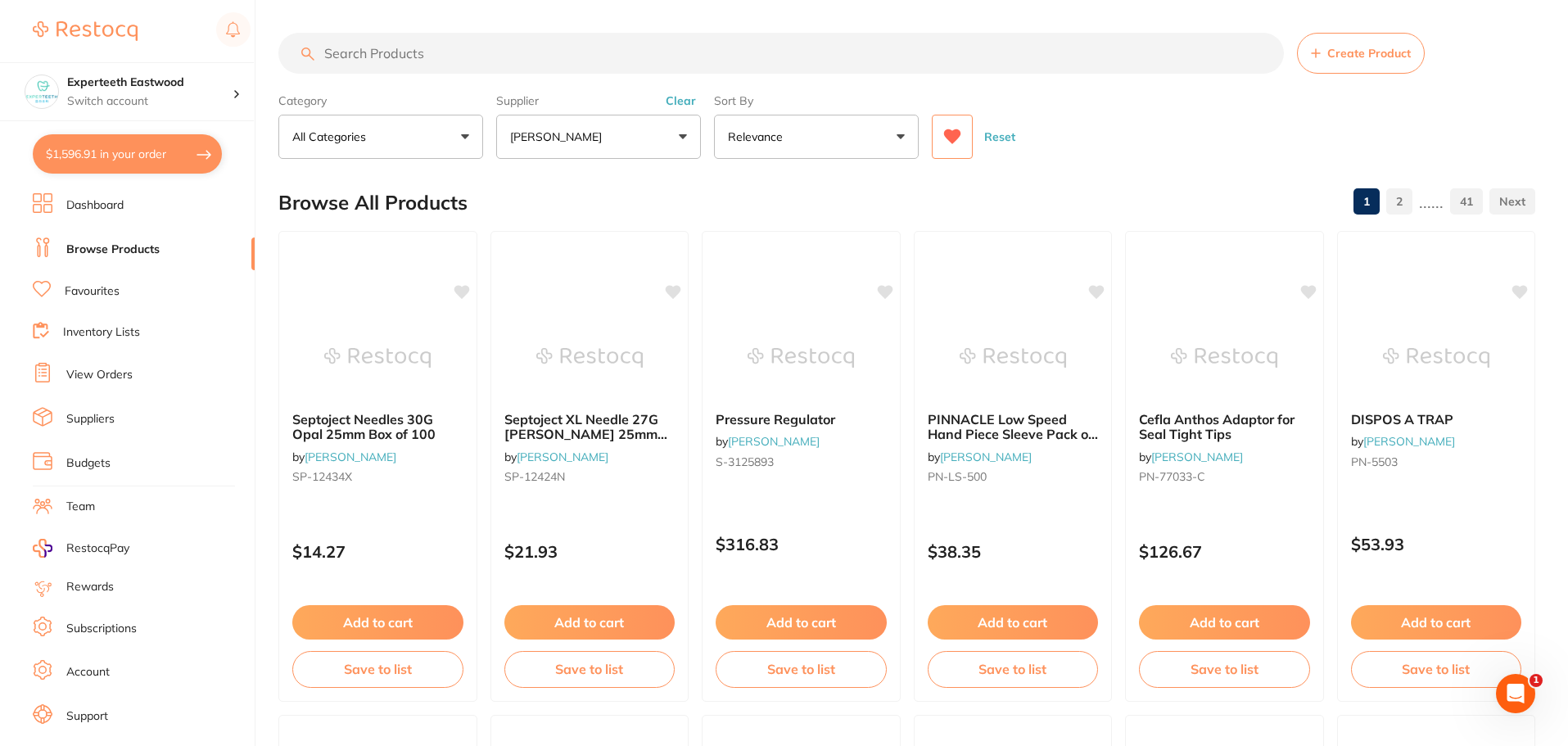
checkbox input "true"
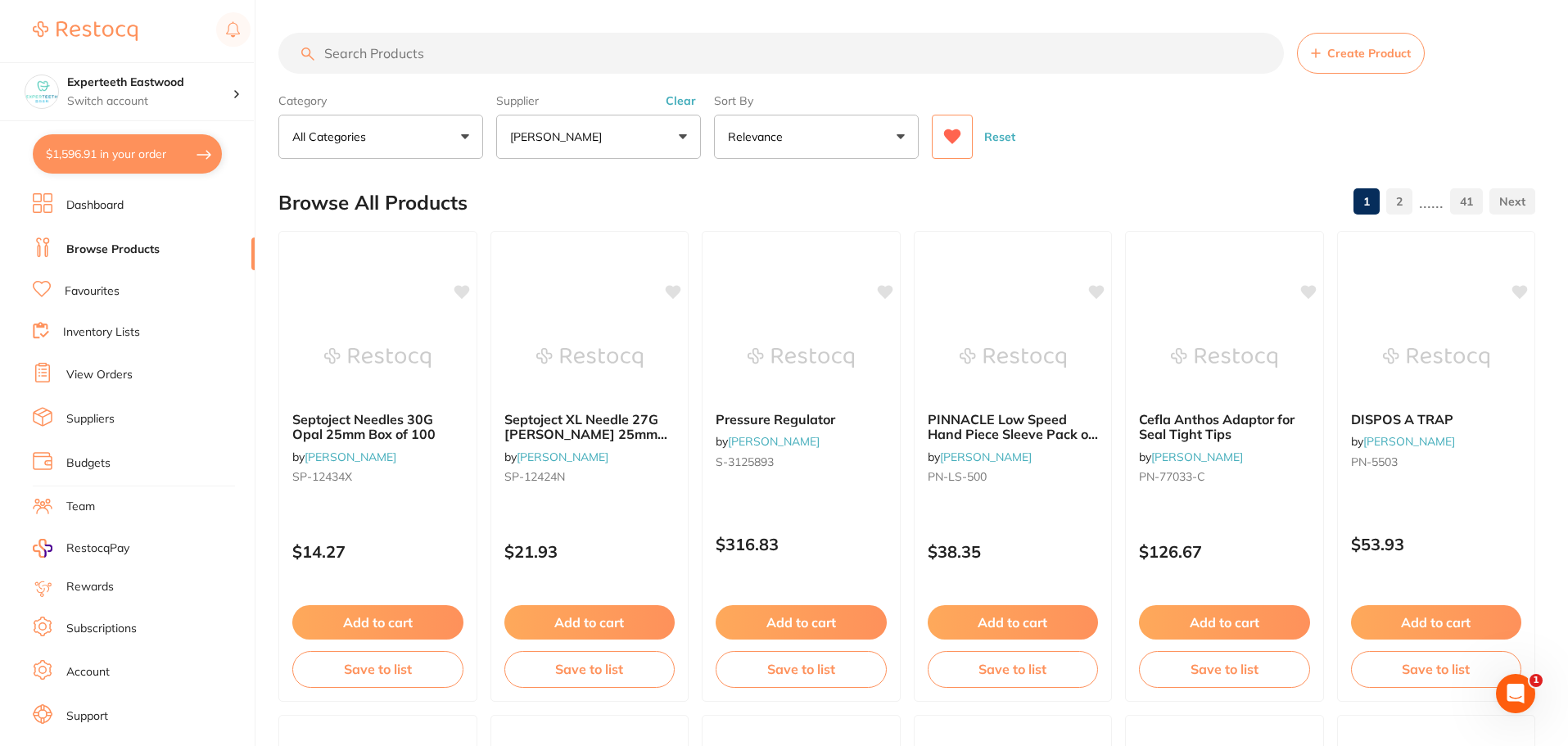
checkbox input "true"
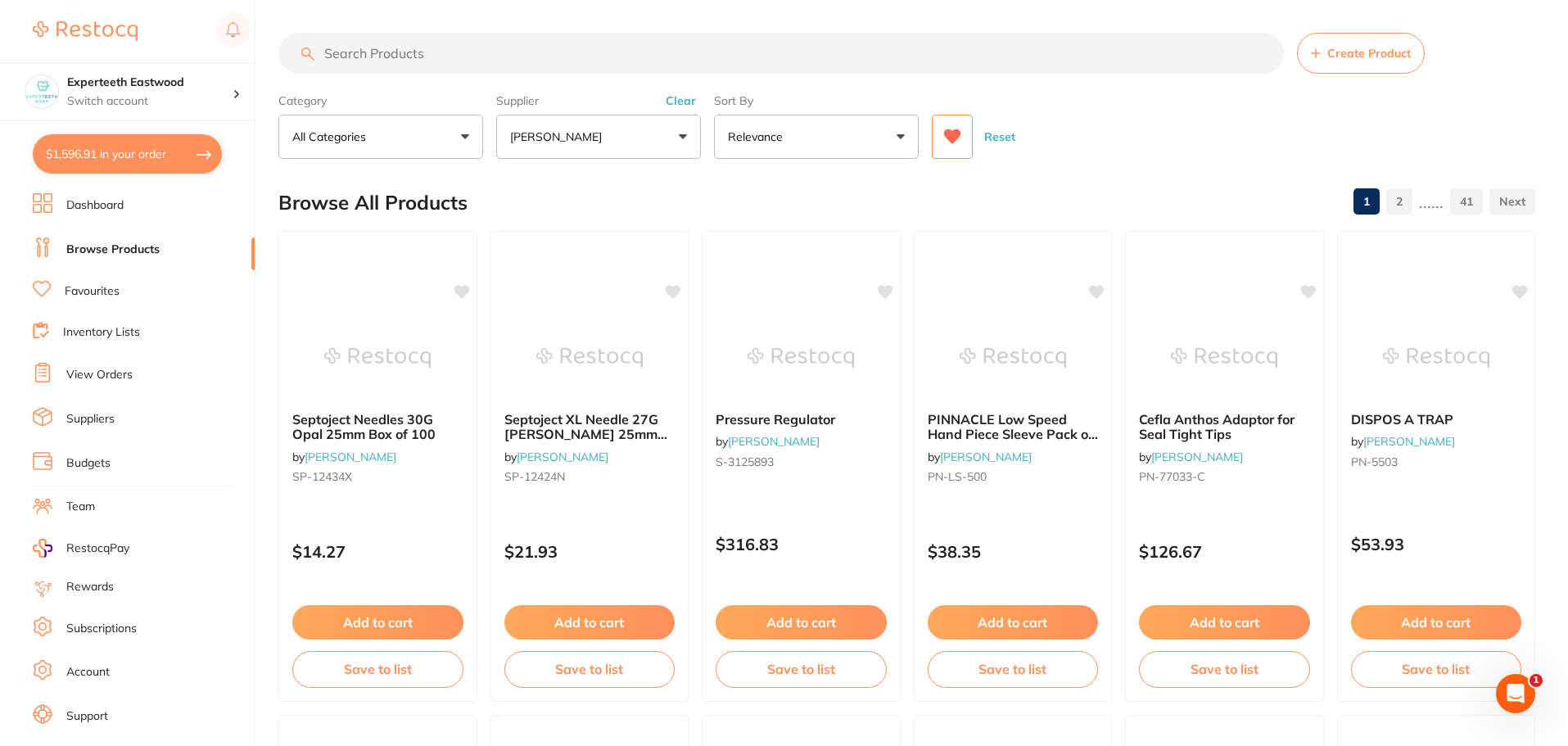
checkbox input "true"
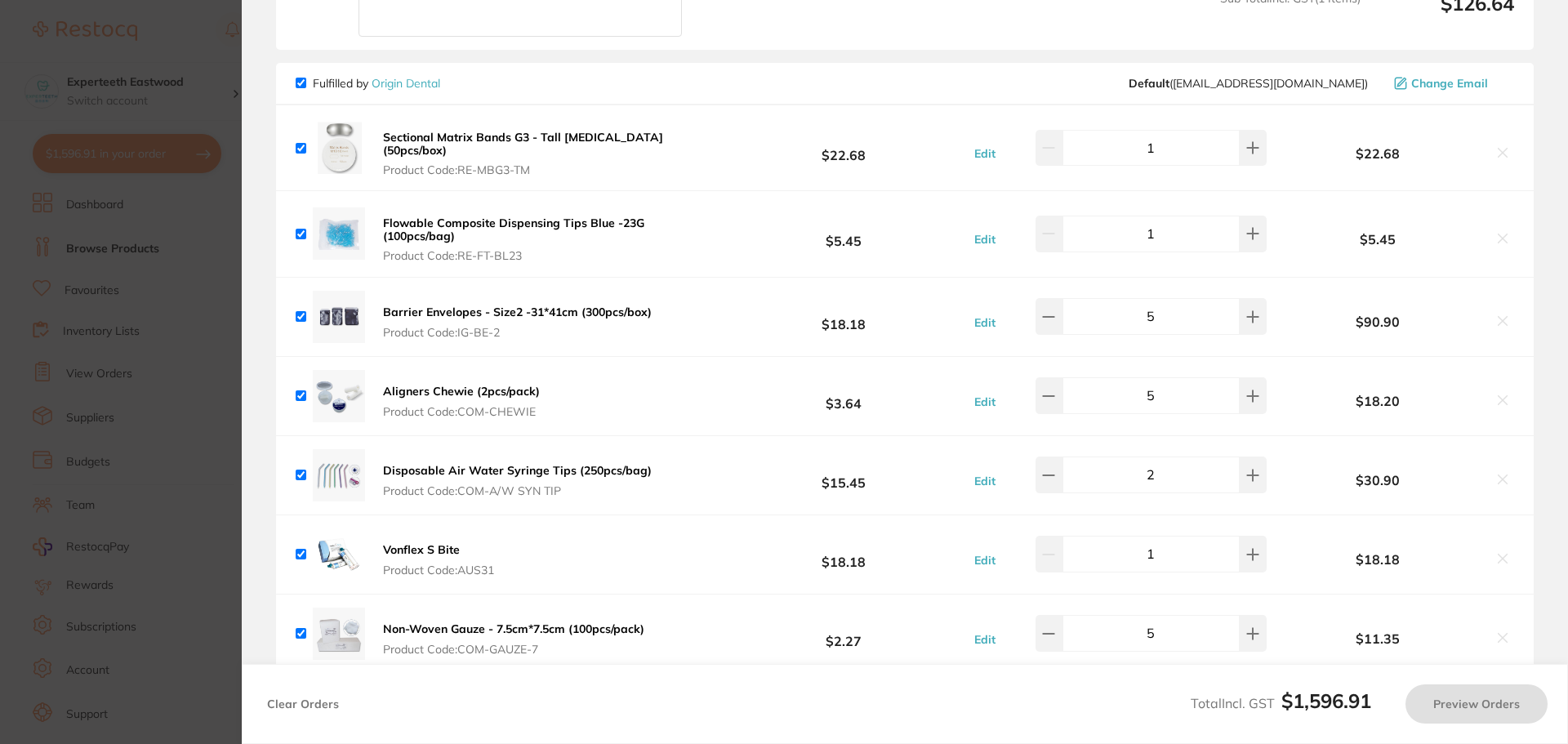
checkbox input "true"
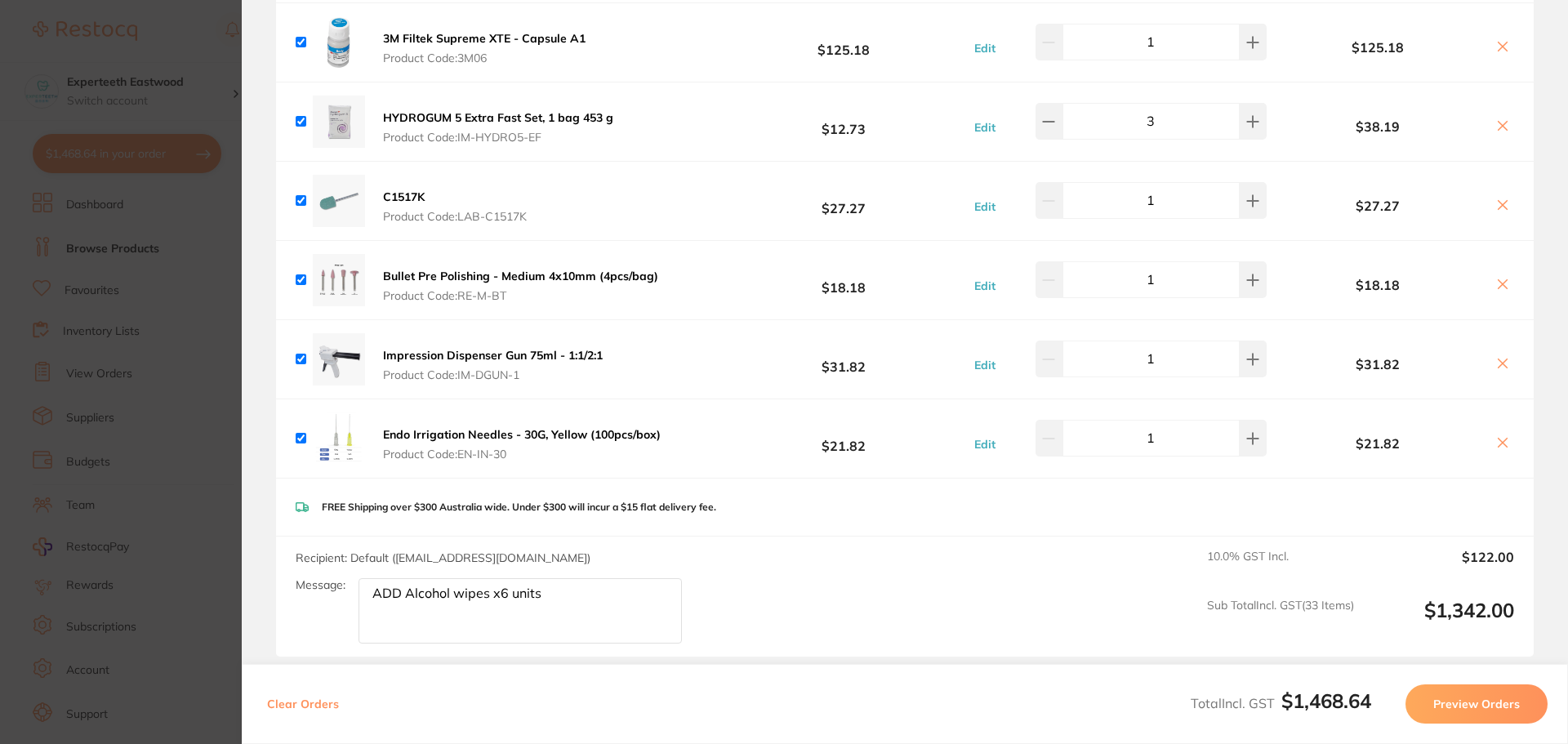
scroll to position [2850, 0]
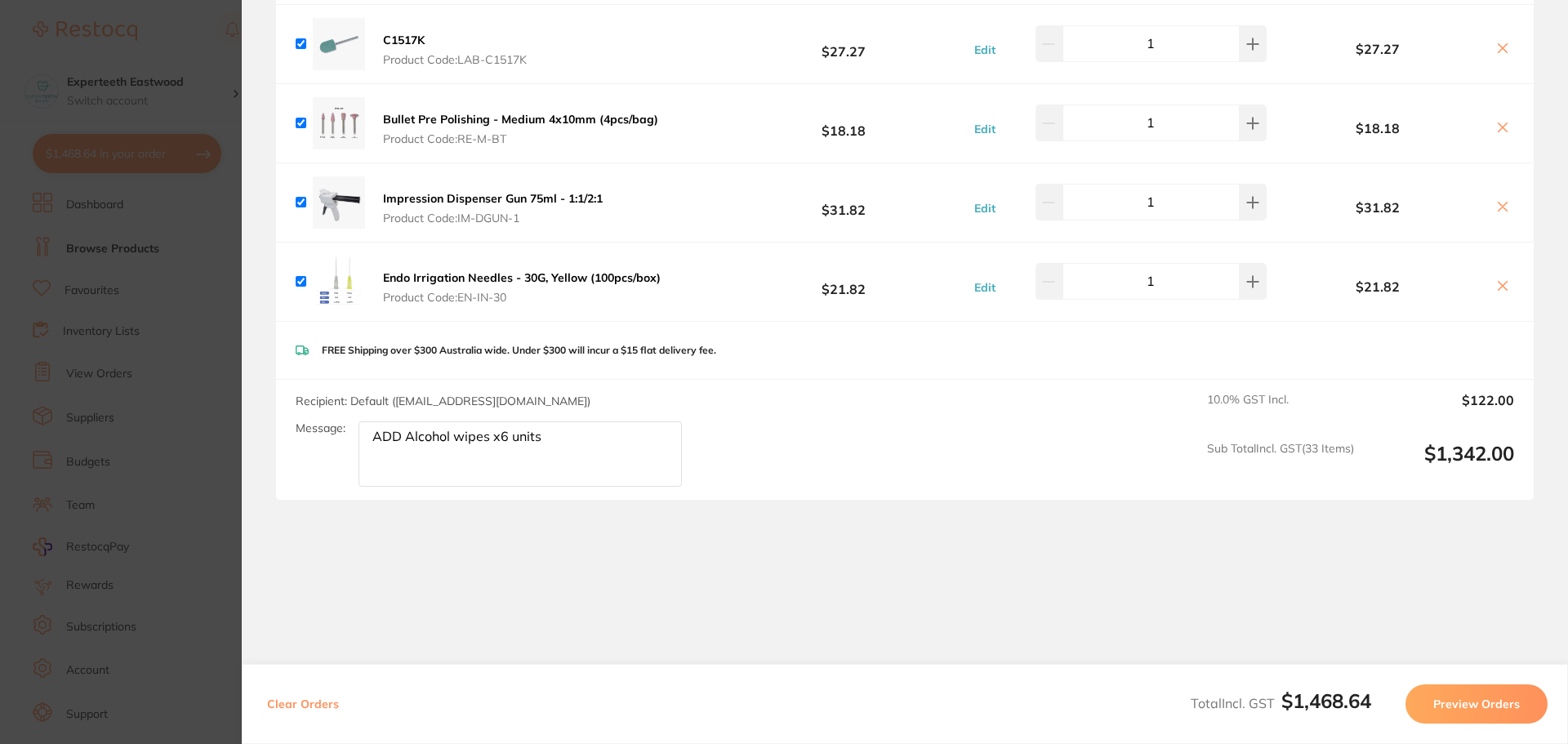
type textarea "ADD Alcohol wipes x units 5"
click at [807, 459] on div "Recipient: Default ( info@origindental.com.au ) Message: ADD Alcohol wipes x un…" at bounding box center [904, 439] width 1257 height 120
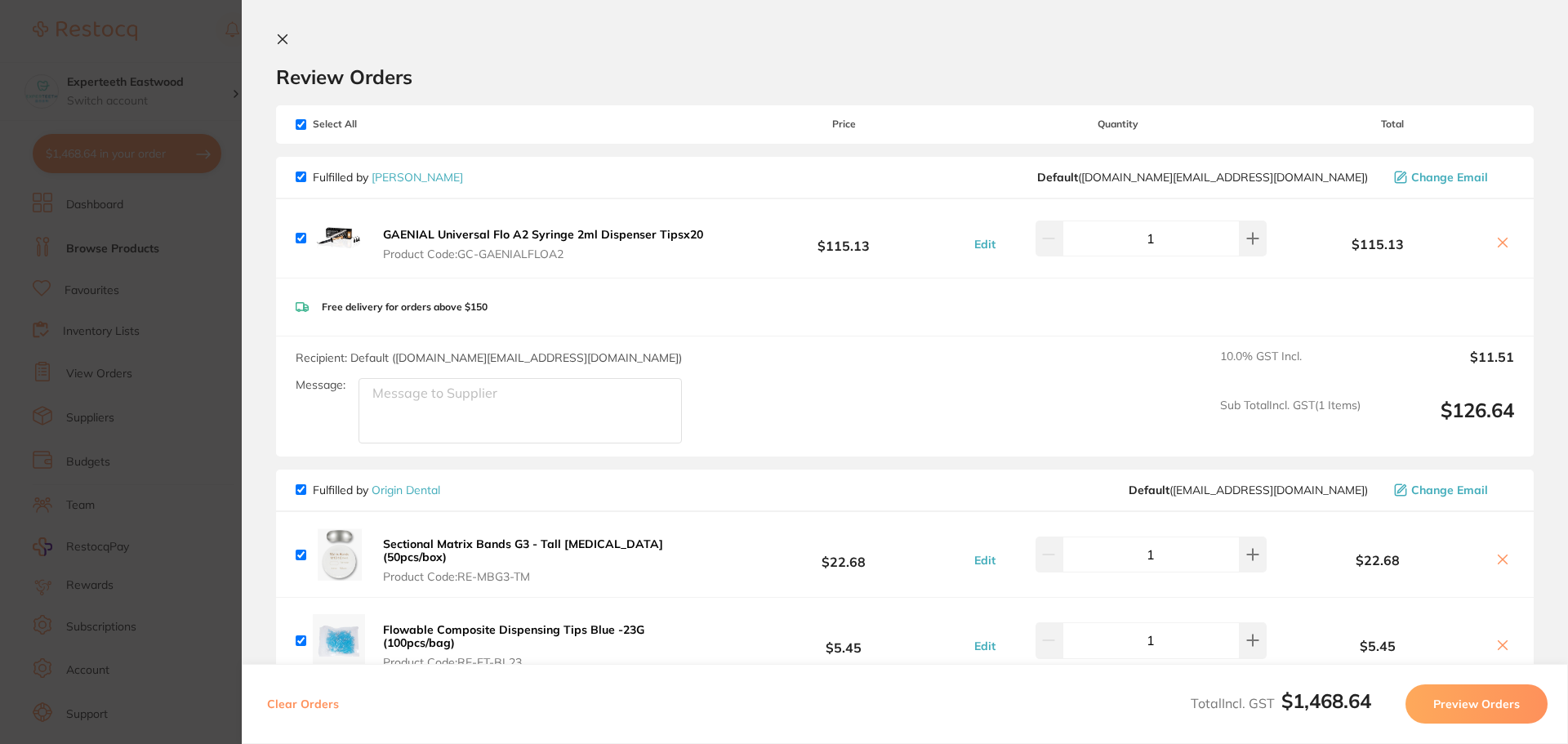
scroll to position [0, 0]
drag, startPoint x: 208, startPoint y: 213, endPoint x: 357, endPoint y: 248, distance: 153.1
click at [208, 213] on section "Update RRP Set your pre negotiated price for this item. Item Agreed RRP (excl. …" at bounding box center [784, 372] width 1568 height 744
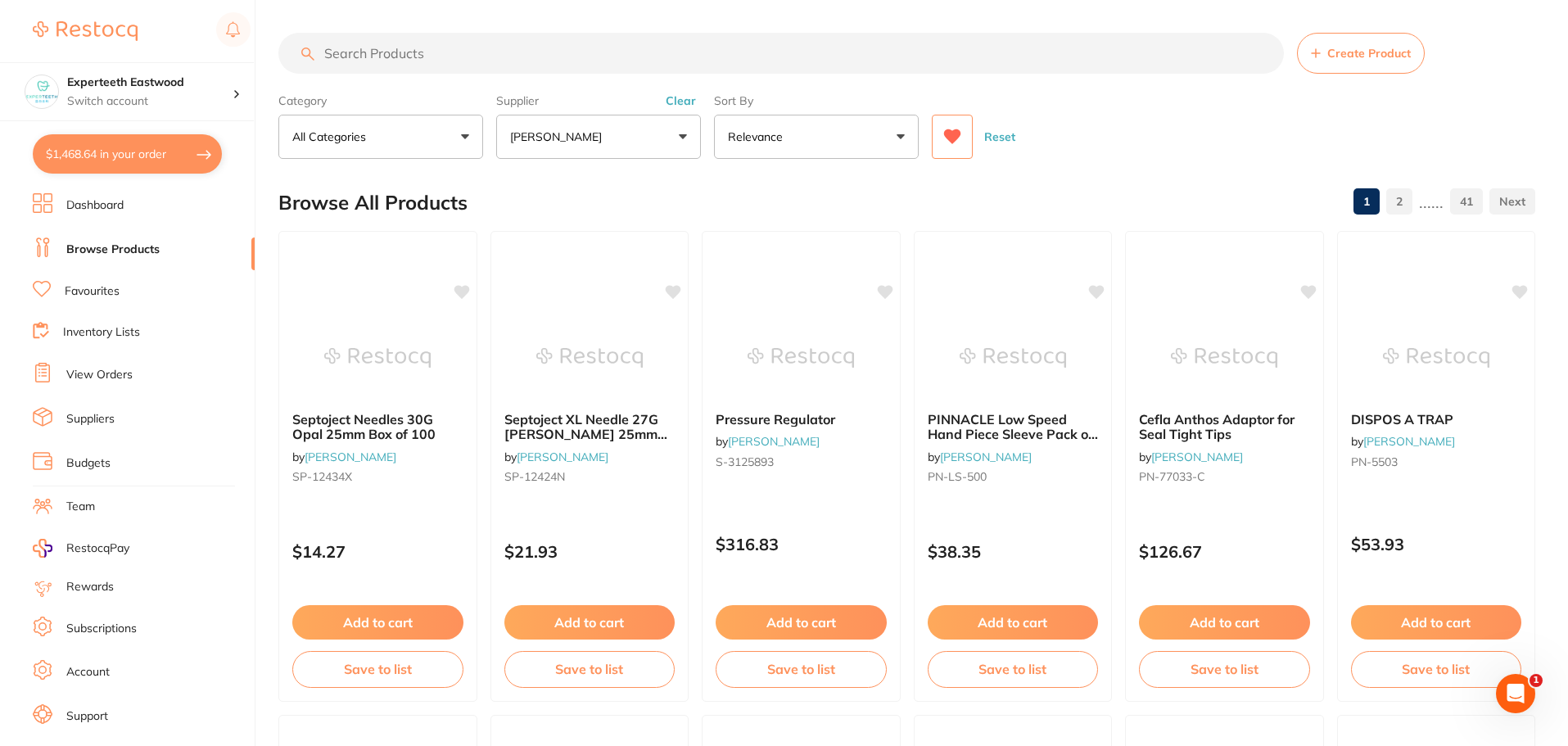
click at [143, 150] on button "$1,468.64 in your order" at bounding box center [127, 153] width 189 height 39
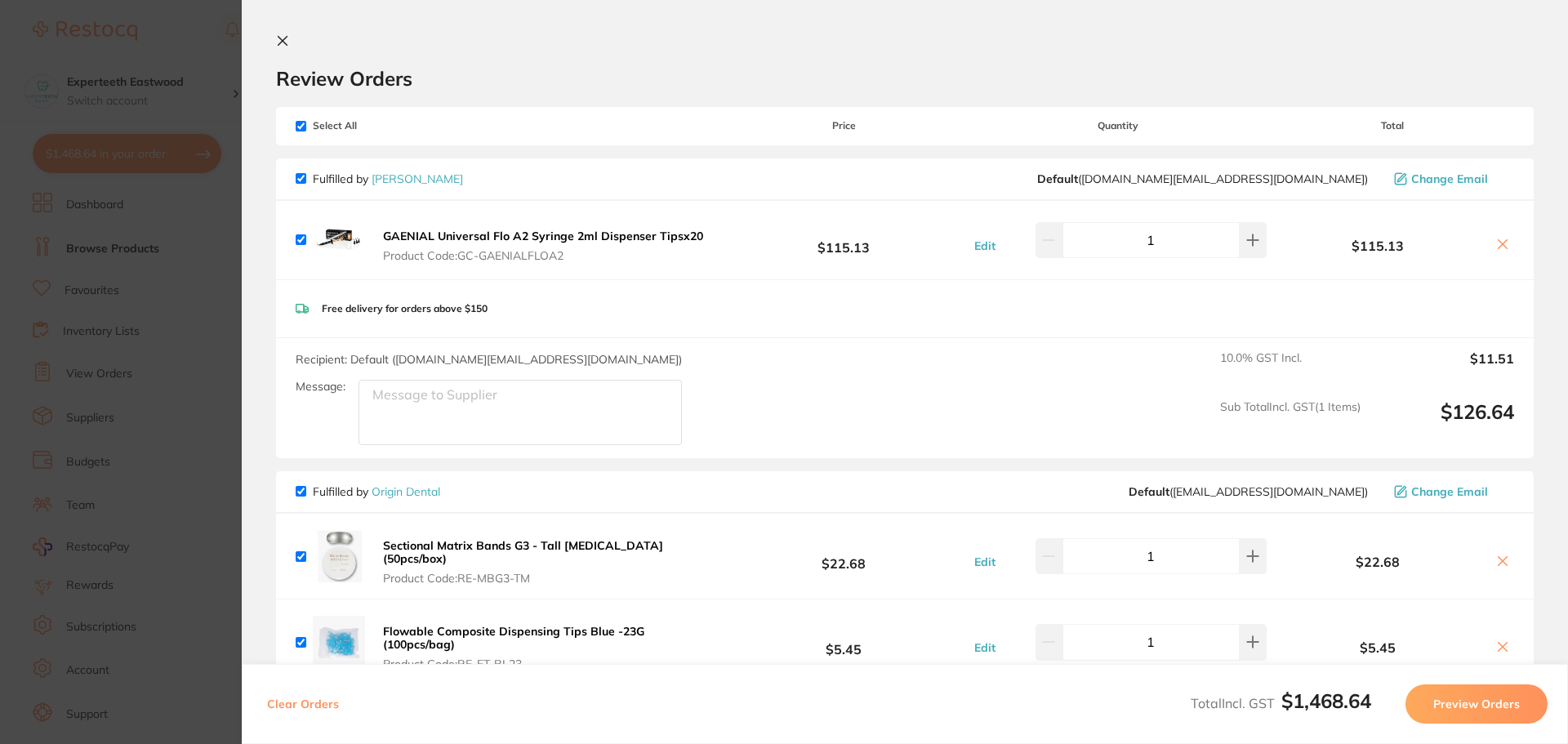
click at [412, 177] on link "[PERSON_NAME]" at bounding box center [417, 179] width 91 height 14
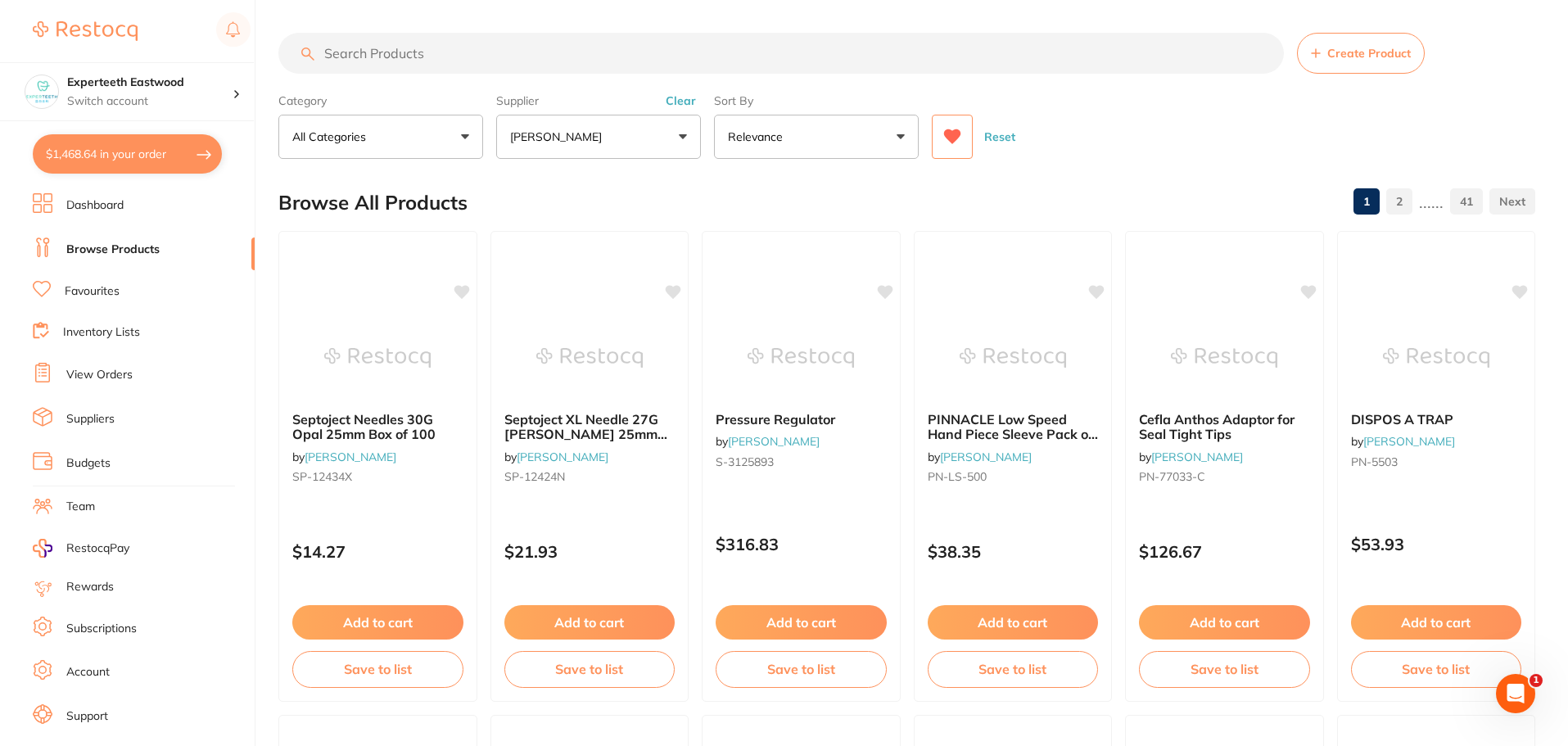
click at [957, 130] on icon at bounding box center [953, 136] width 17 height 14
click at [956, 132] on icon at bounding box center [953, 136] width 17 height 14
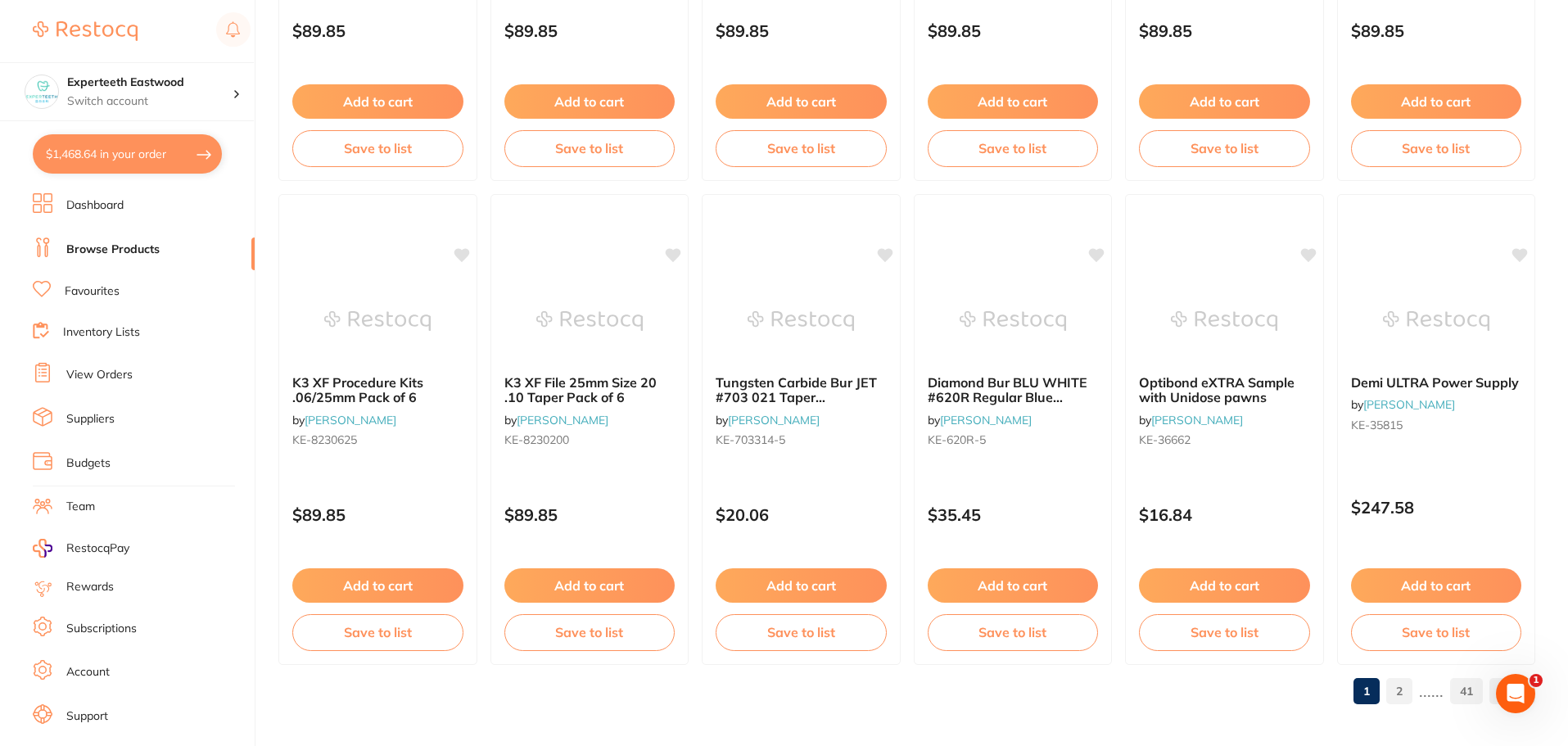
scroll to position [3911, 0]
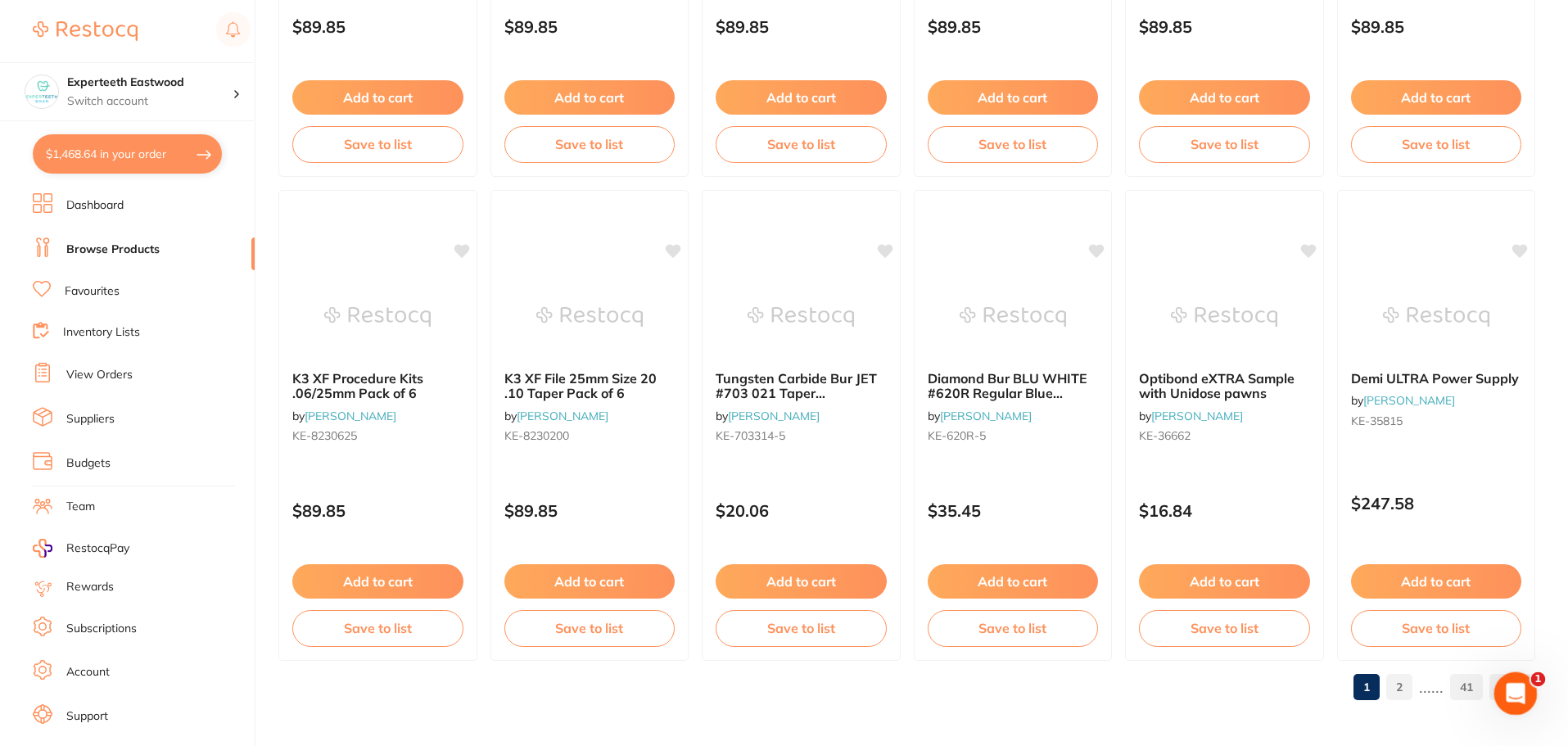
click at [1507, 682] on icon "Open Intercom Messenger" at bounding box center [1514, 691] width 27 height 27
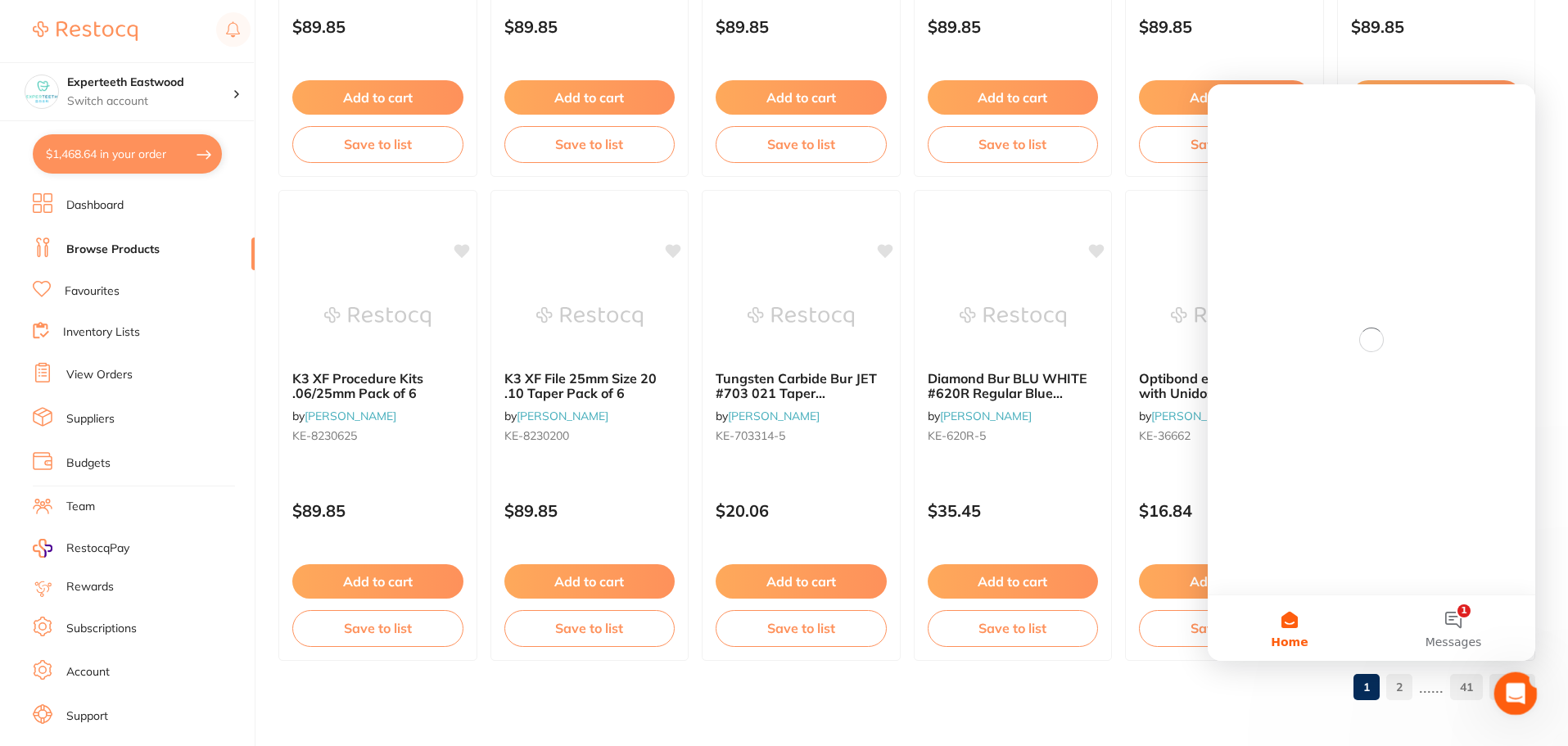
scroll to position [0, 0]
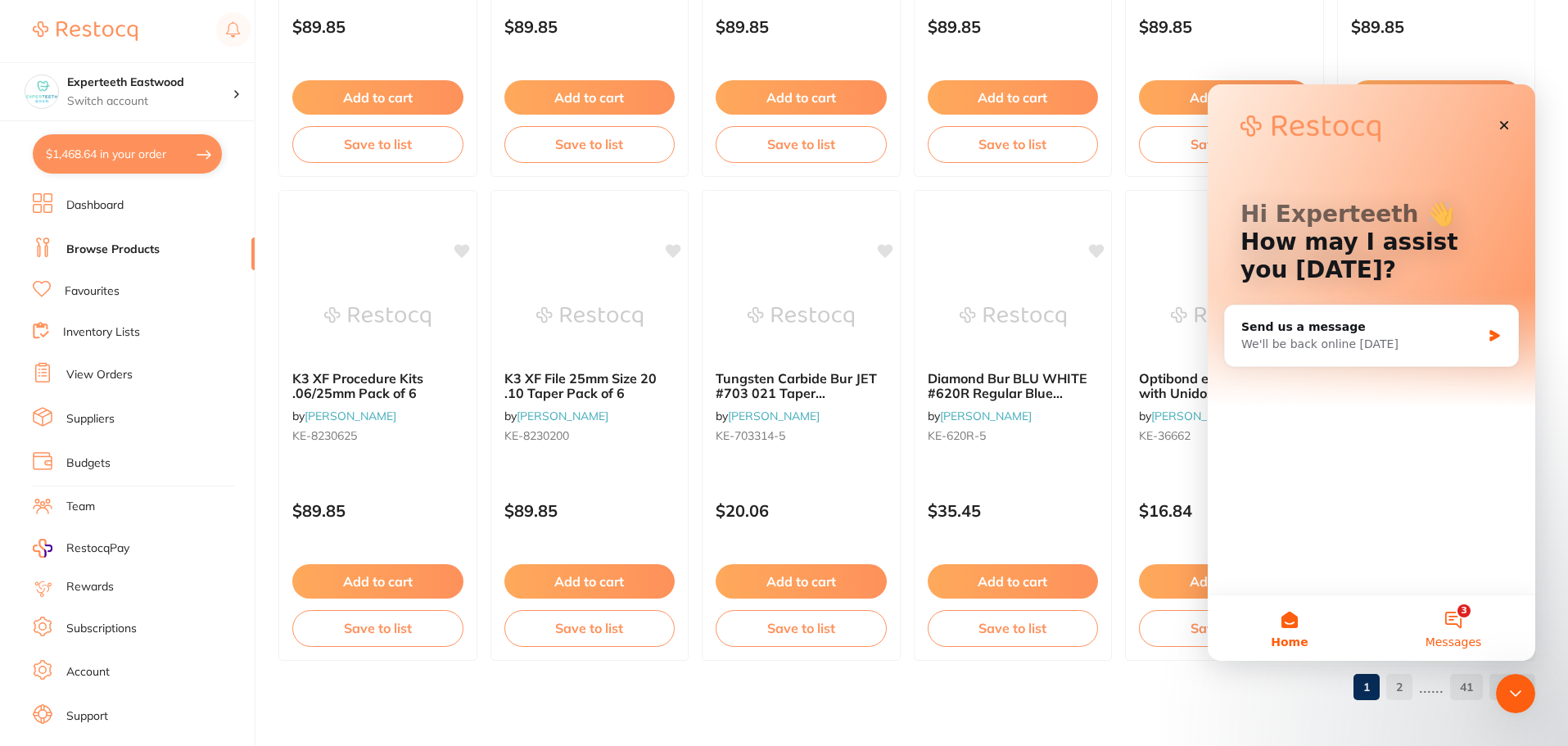
click at [1447, 609] on button "3 Messages" at bounding box center [1453, 628] width 164 height 65
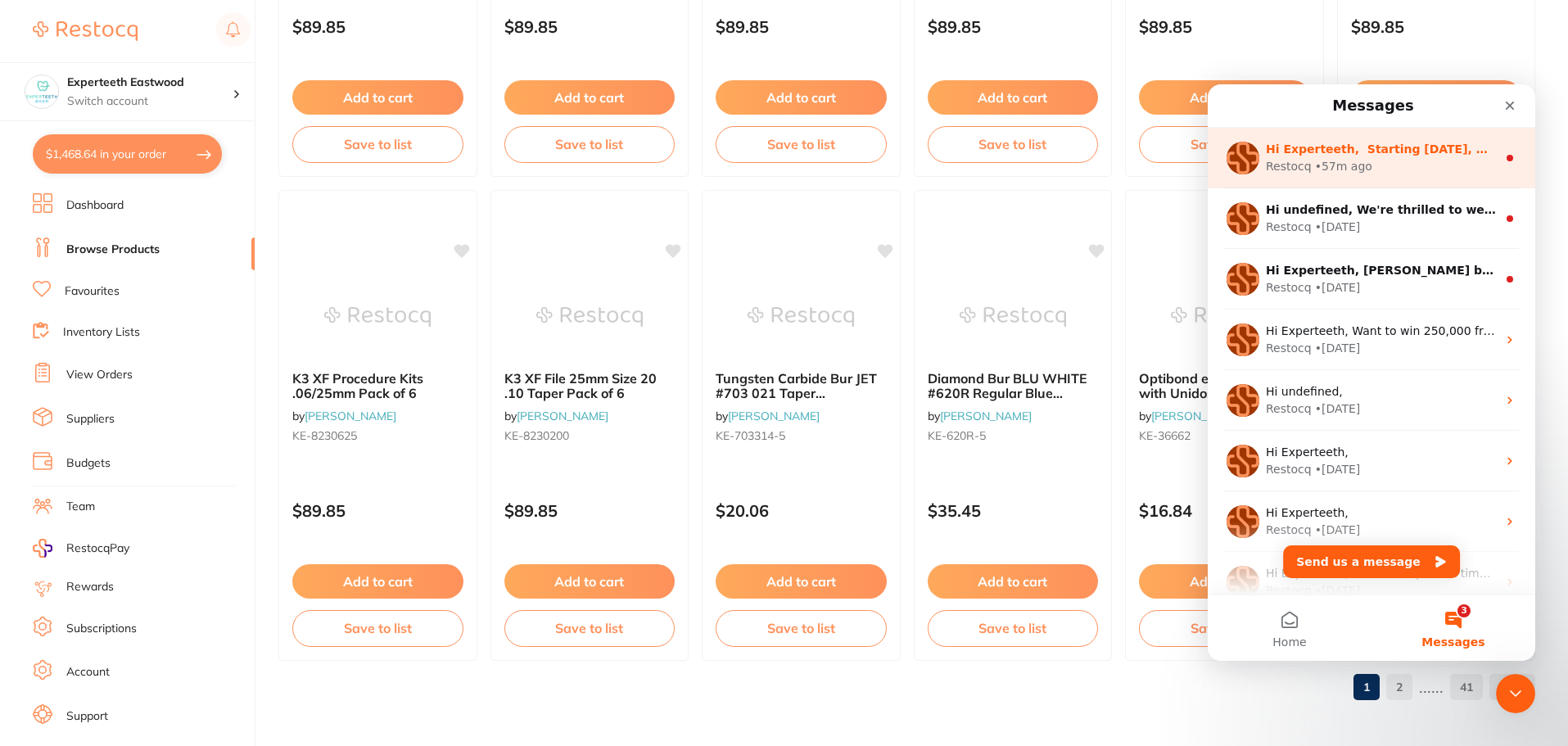
click at [1380, 178] on div "Hi Experteeth, ​ Starting 11 August, we’re making some updates to our product o…" at bounding box center [1372, 158] width 327 height 61
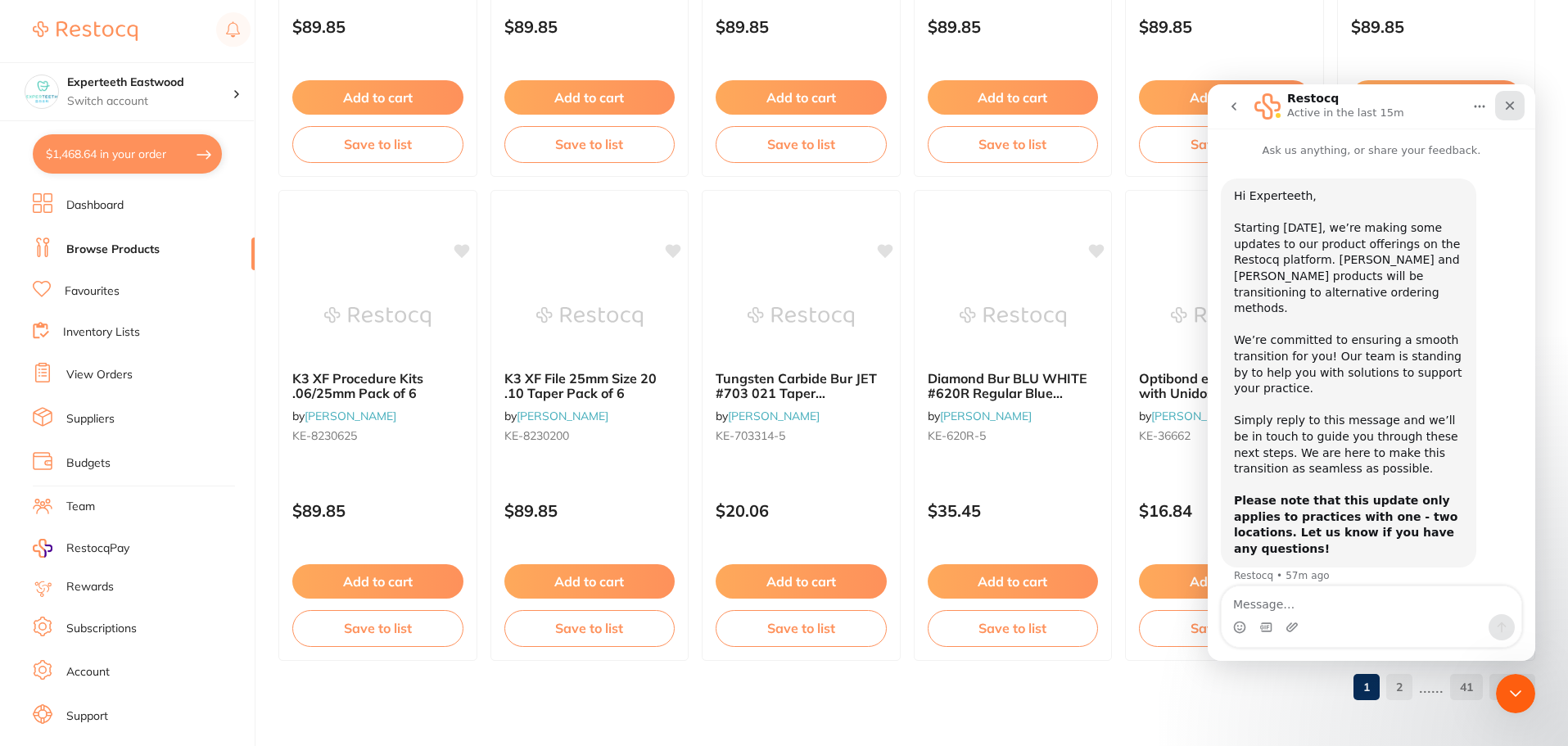
click at [1506, 105] on icon "Close" at bounding box center [1510, 106] width 13 height 13
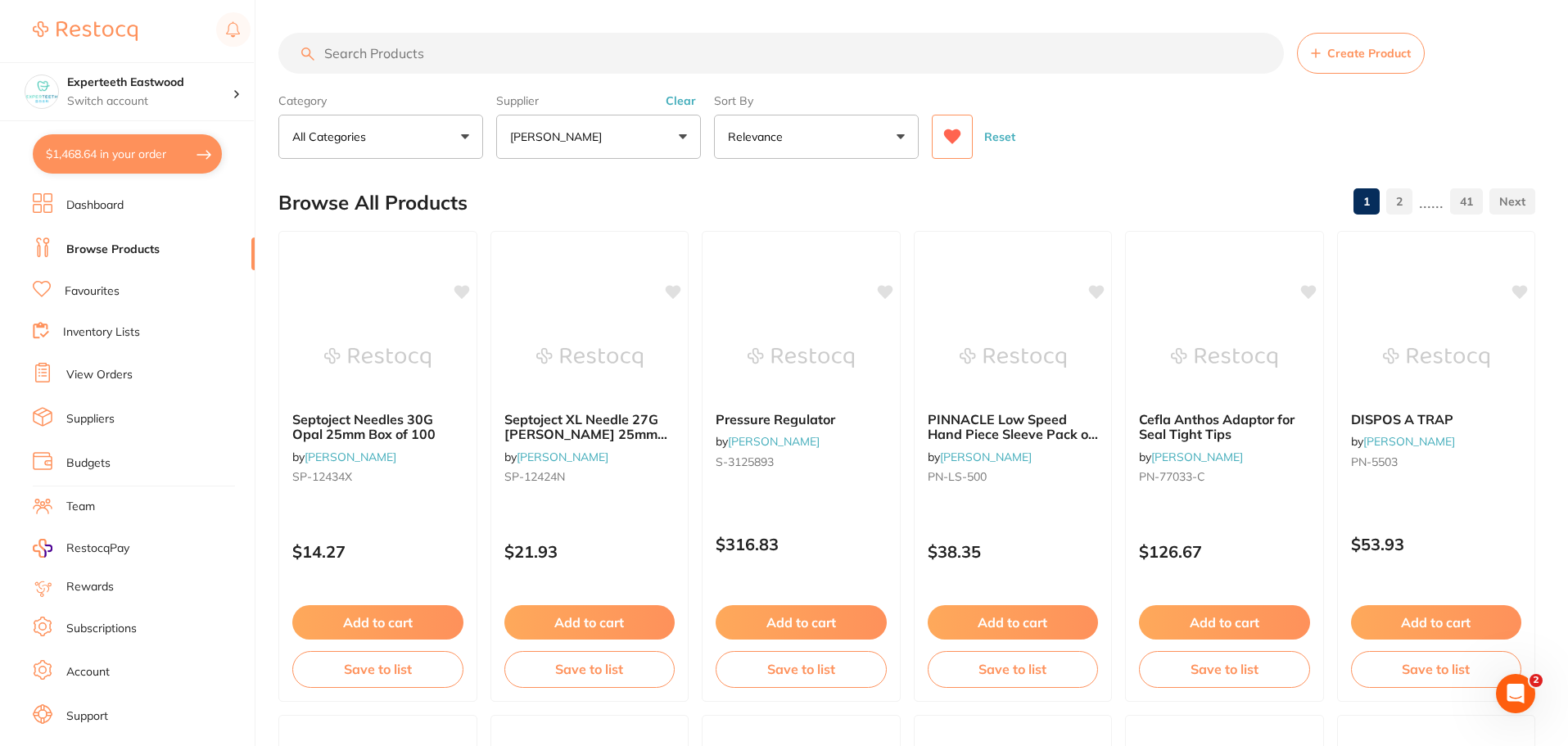
click at [956, 129] on icon at bounding box center [953, 136] width 18 height 16
click at [960, 135] on icon at bounding box center [953, 136] width 17 height 14
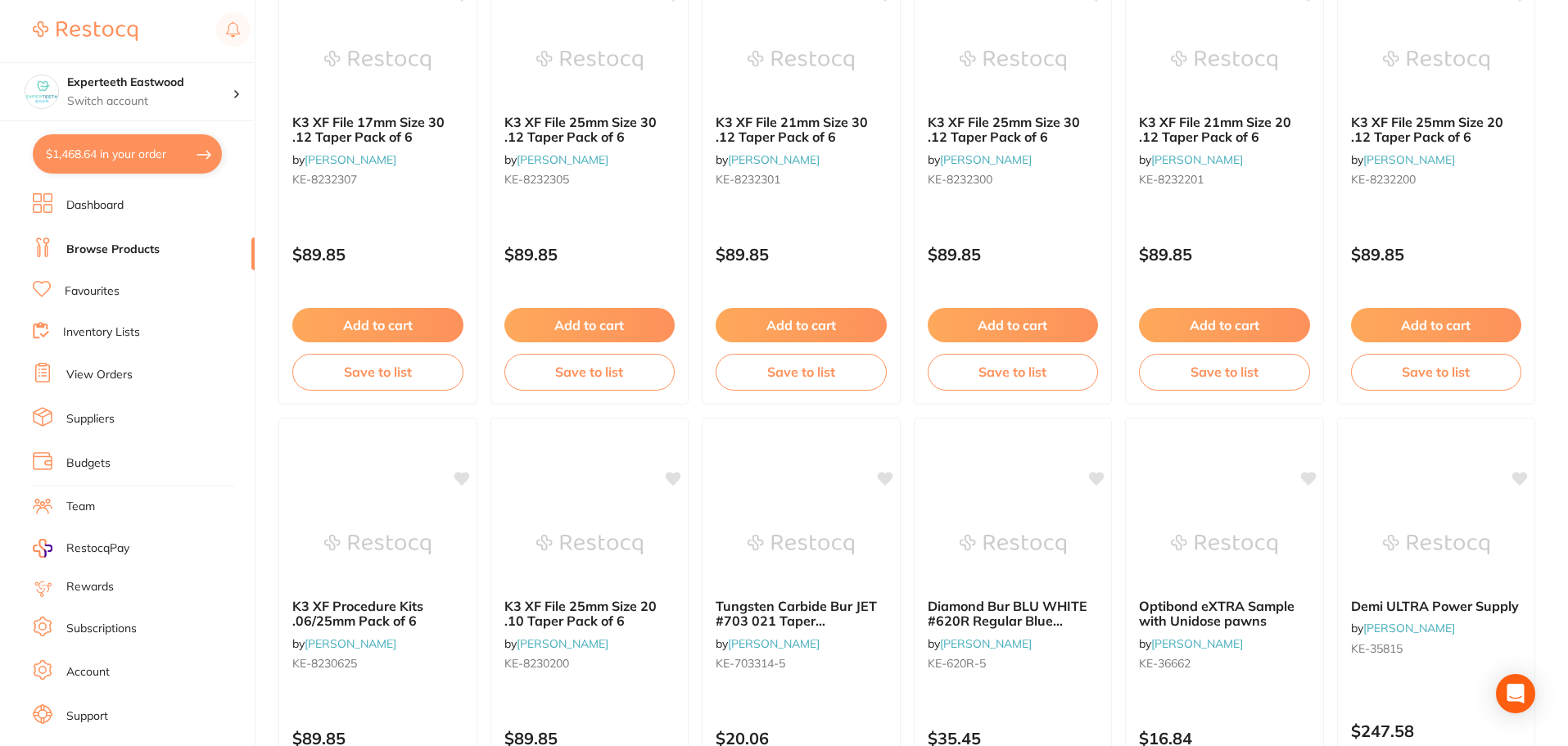
scroll to position [3911, 0]
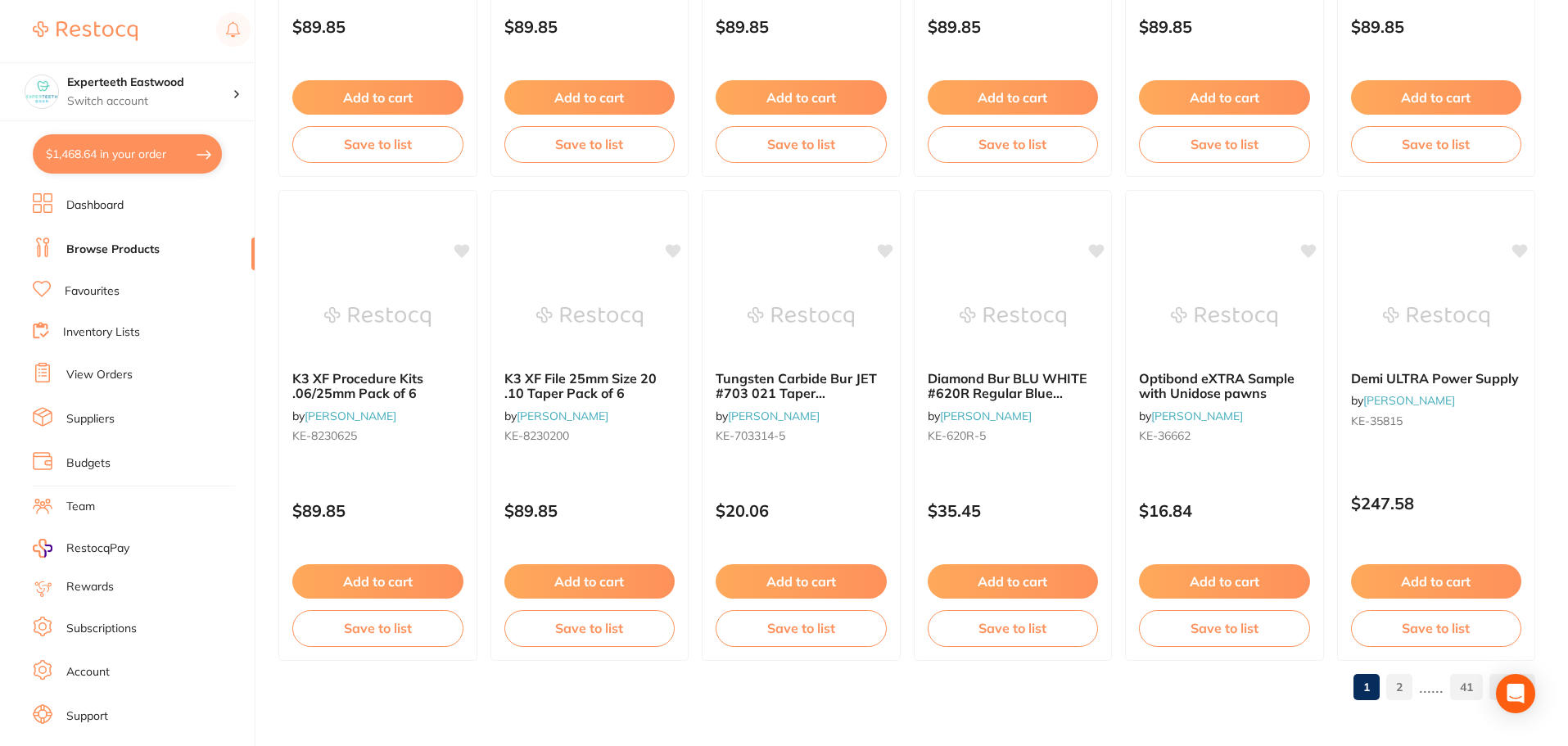
click at [107, 244] on link "Browse Products" at bounding box center [113, 249] width 93 height 16
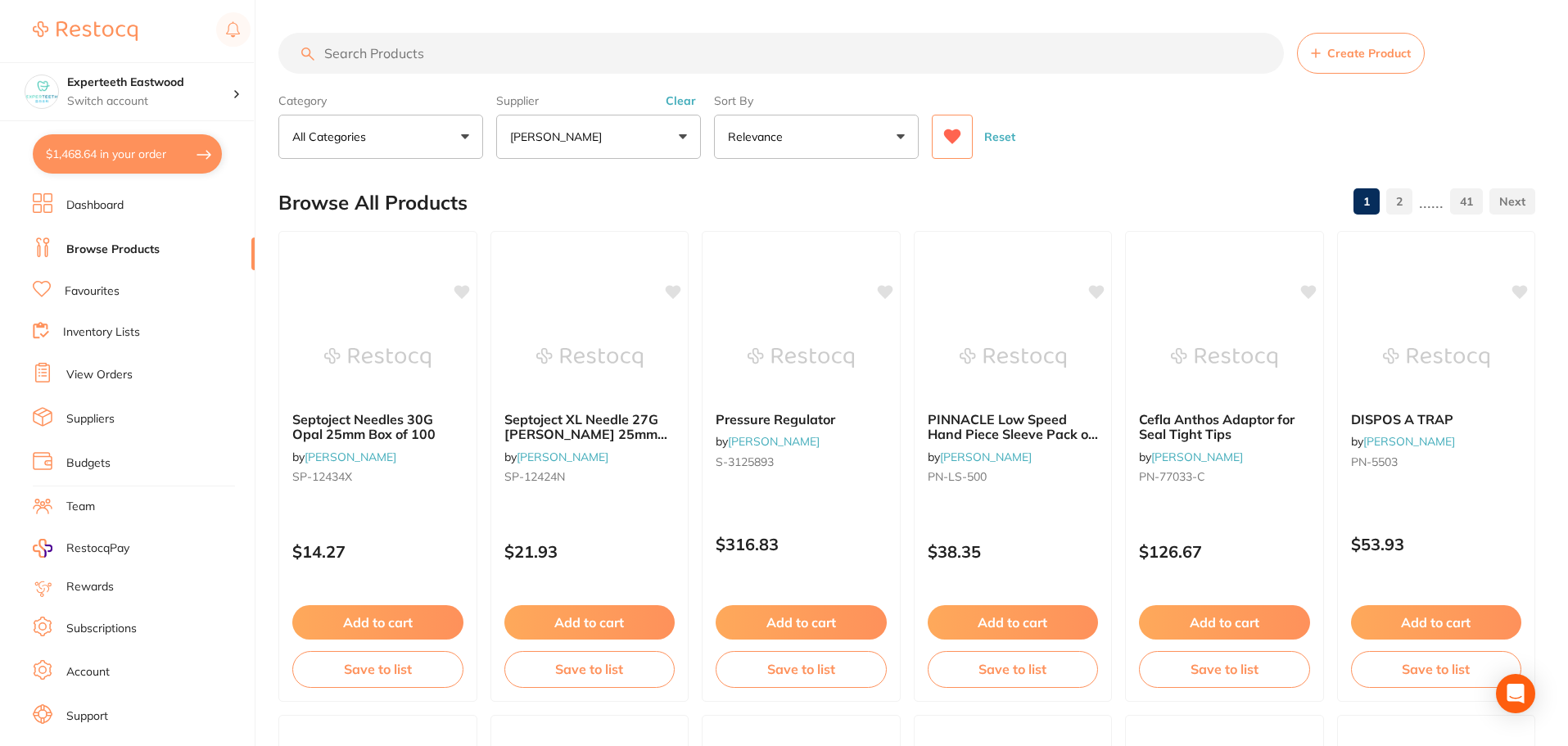
click at [137, 247] on link "Browse Products" at bounding box center [113, 249] width 93 height 16
click at [134, 207] on li "Dashboard" at bounding box center [144, 206] width 222 height 25
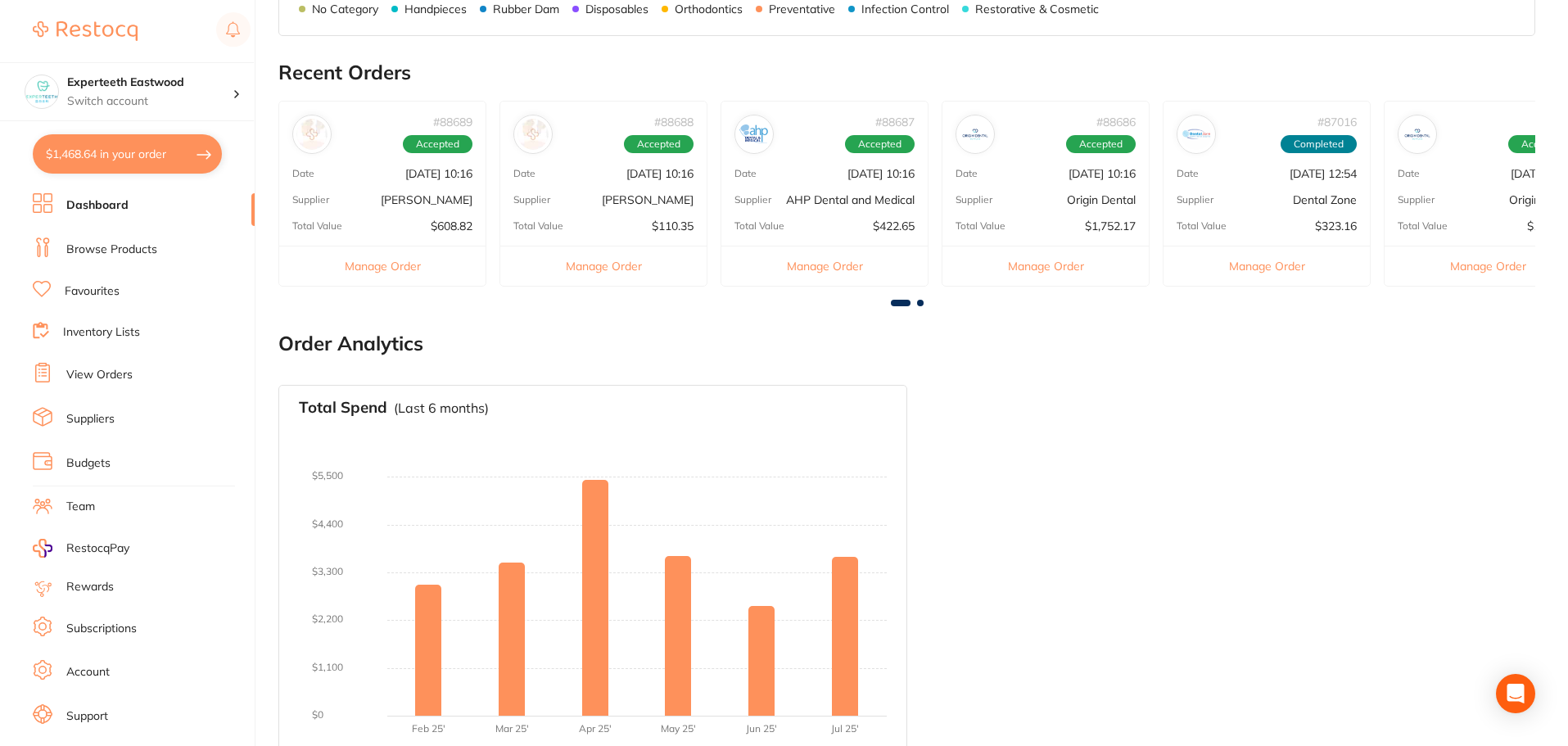
scroll to position [883, 0]
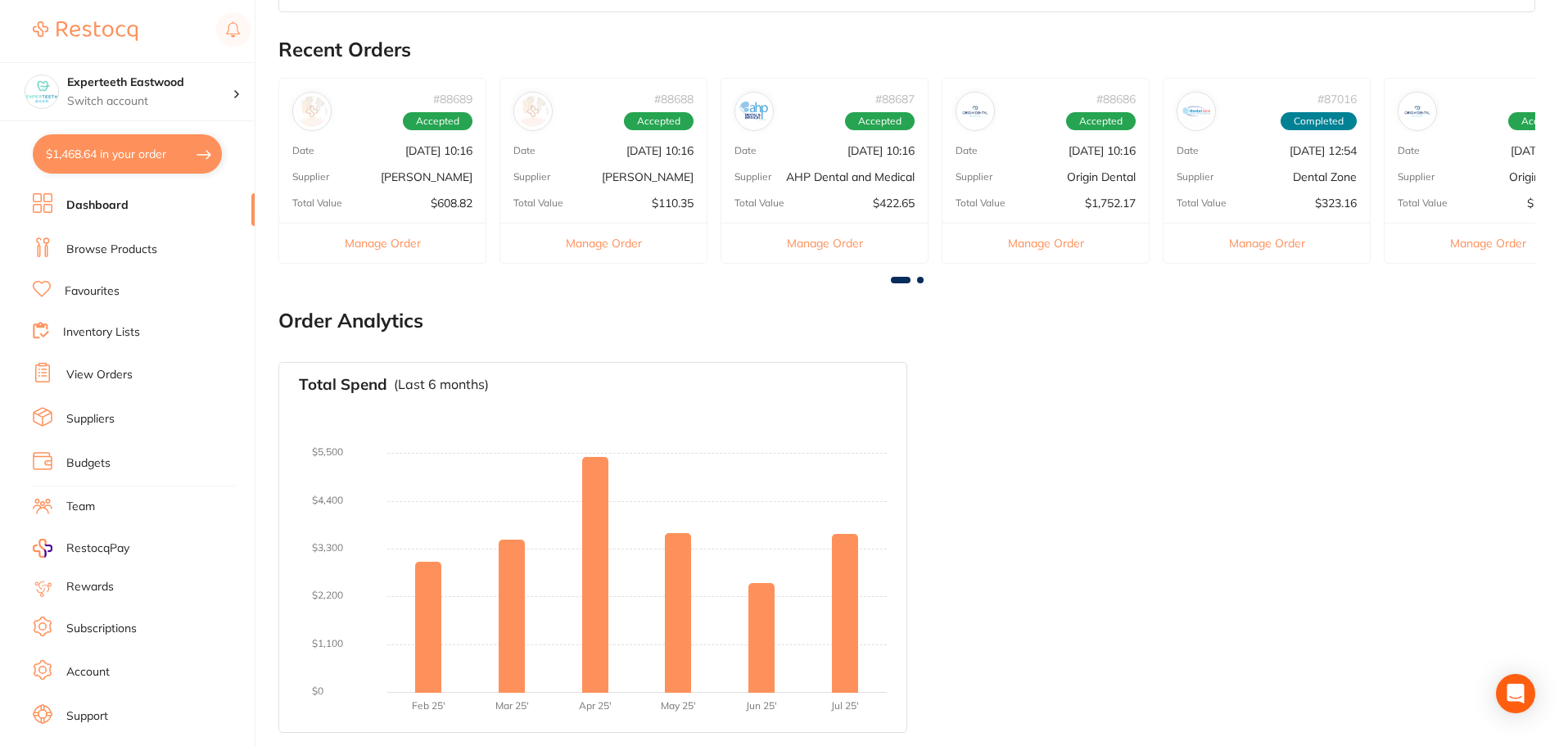
click at [116, 246] on link "Browse Products" at bounding box center [112, 249] width 91 height 16
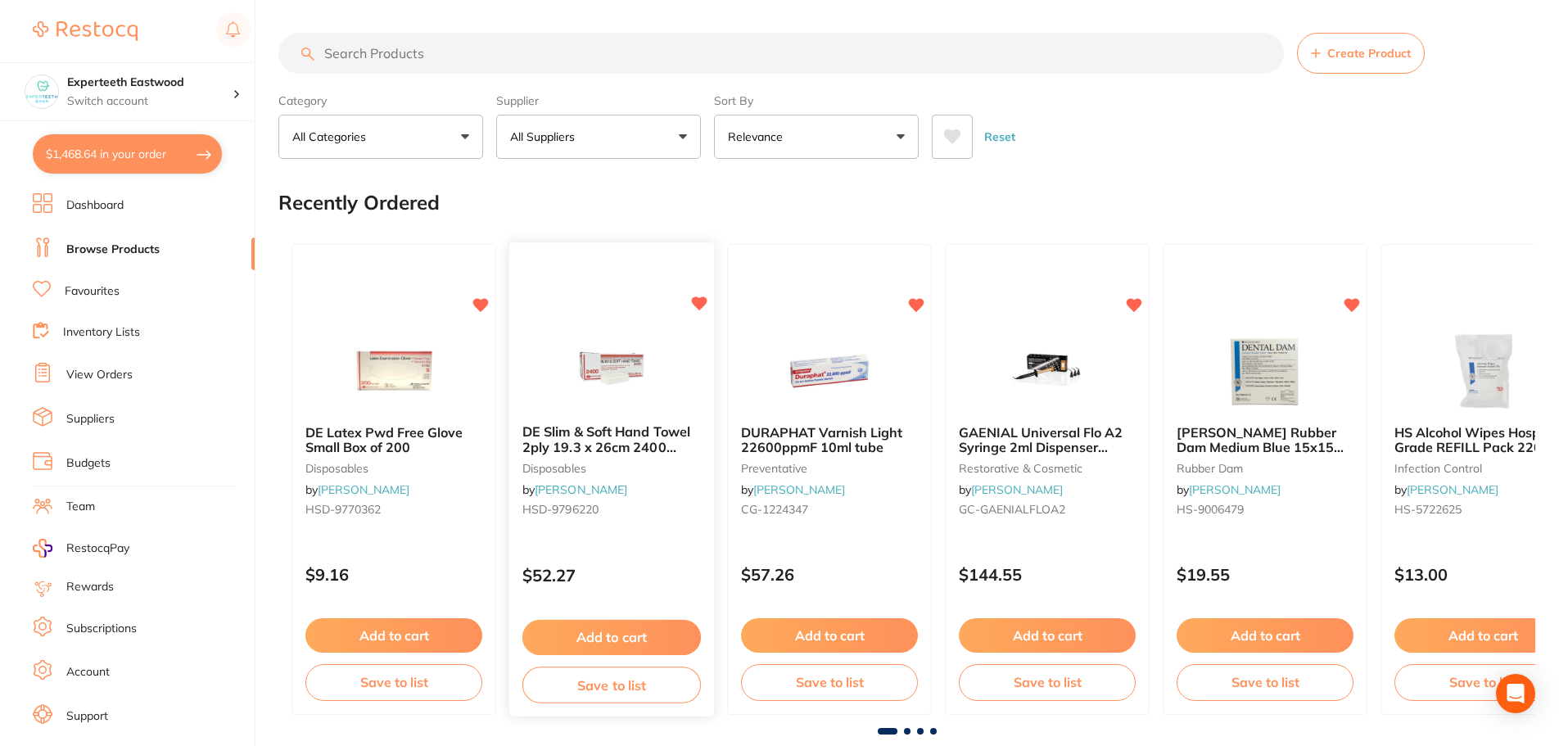
click at [586, 352] on img at bounding box center [611, 370] width 107 height 83
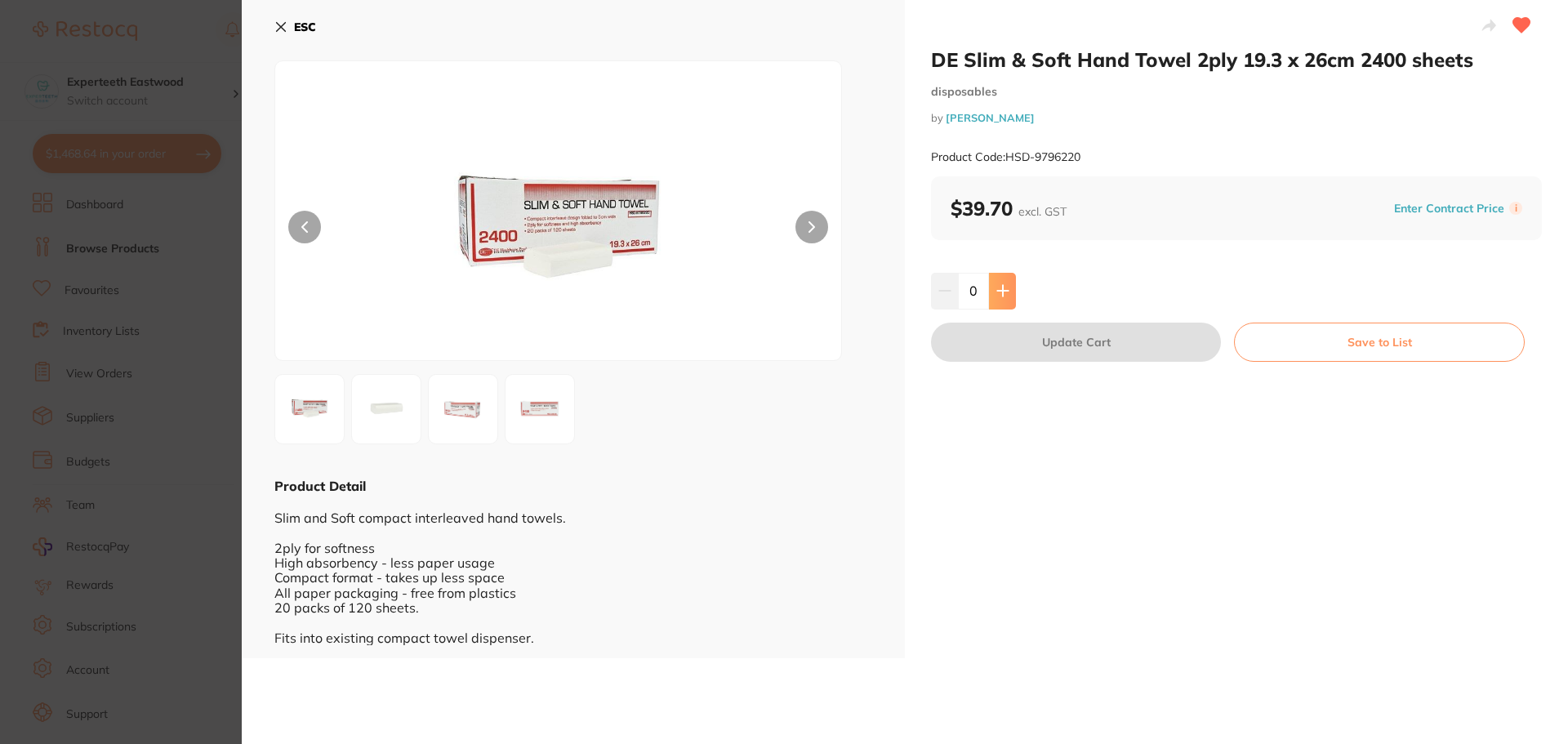
click at [996, 289] on icon at bounding box center [1002, 291] width 13 height 13
type input "1"
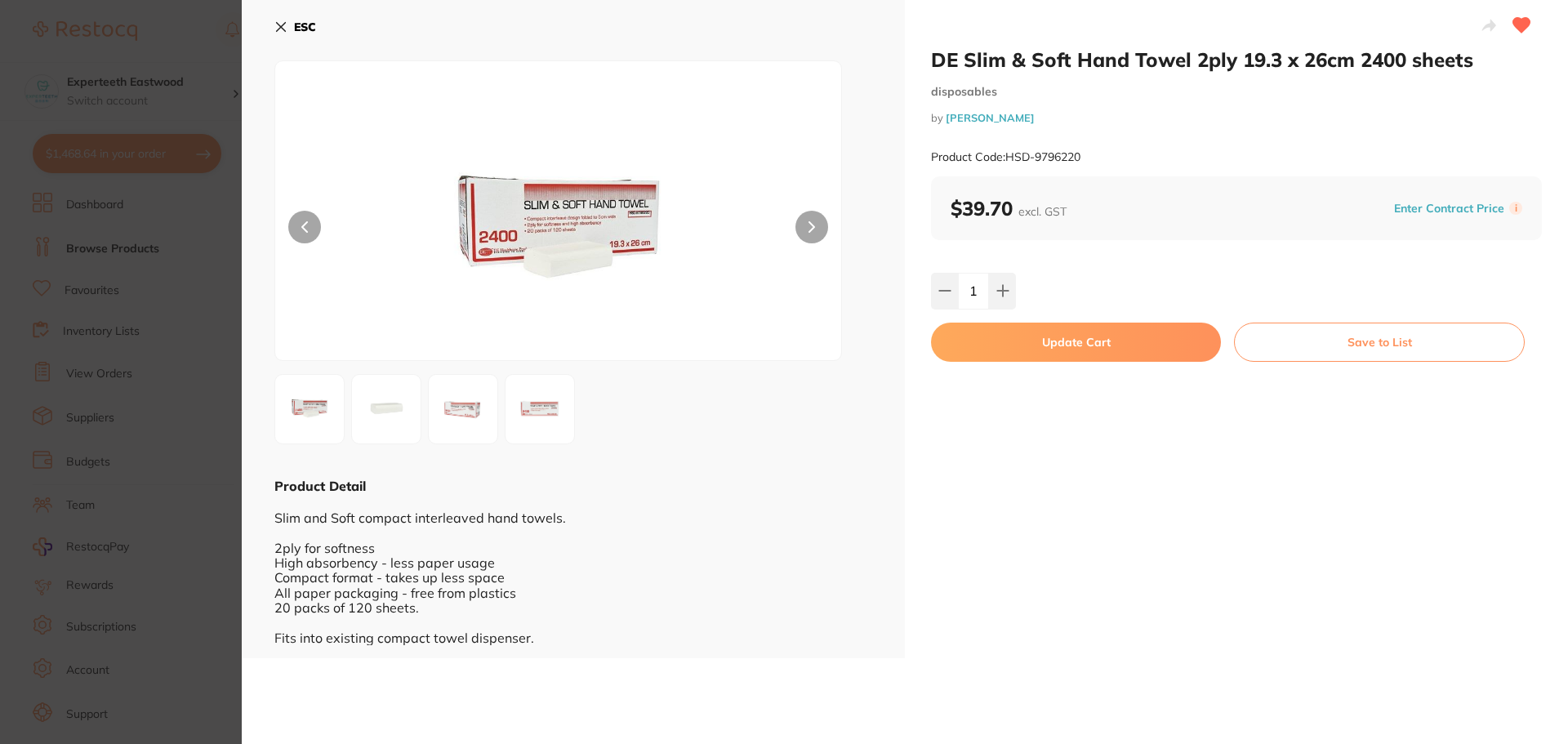
click at [1040, 337] on button "Update Cart" at bounding box center [1075, 342] width 290 height 39
checkbox input "false"
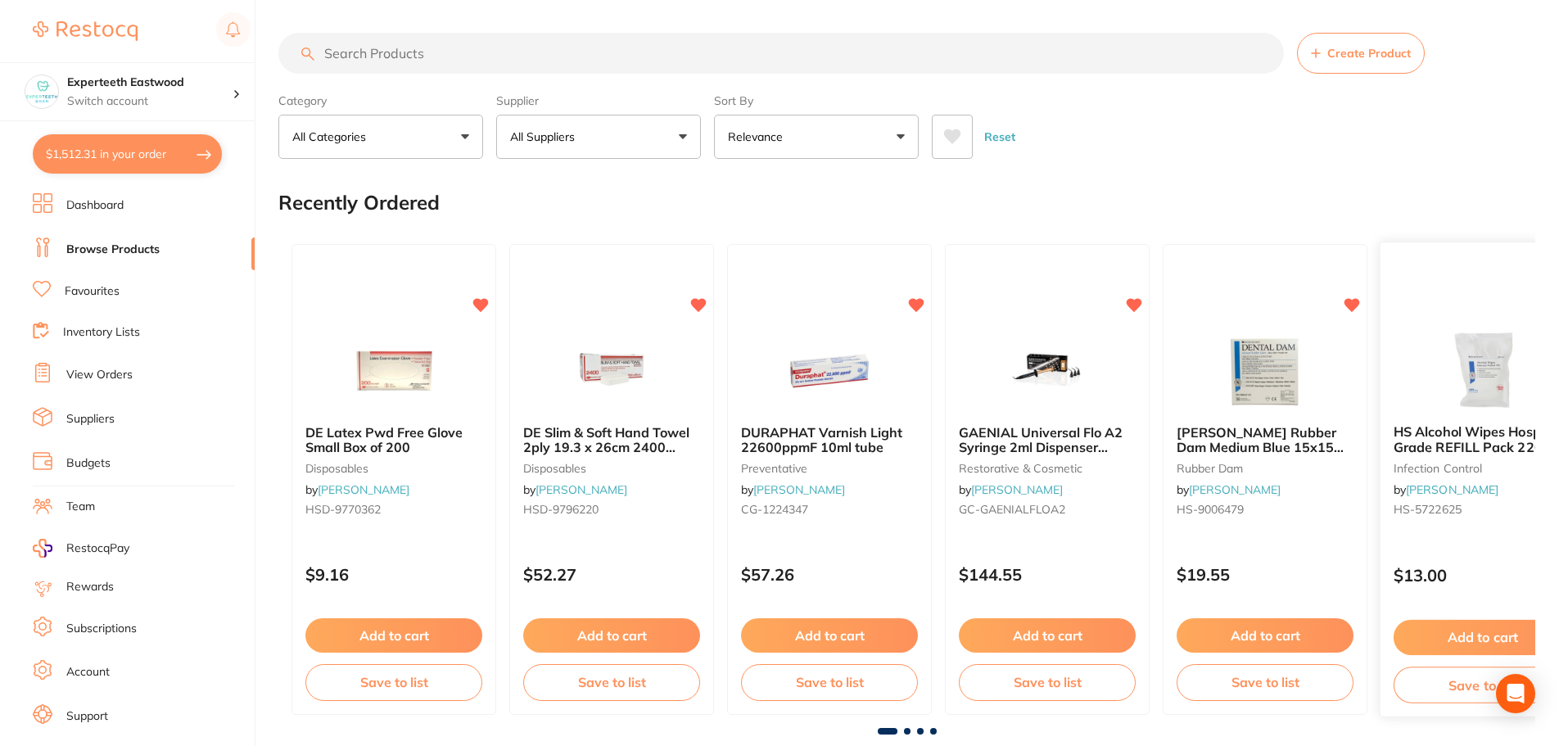
click at [1452, 630] on button "Add to cart" at bounding box center [1482, 637] width 178 height 36
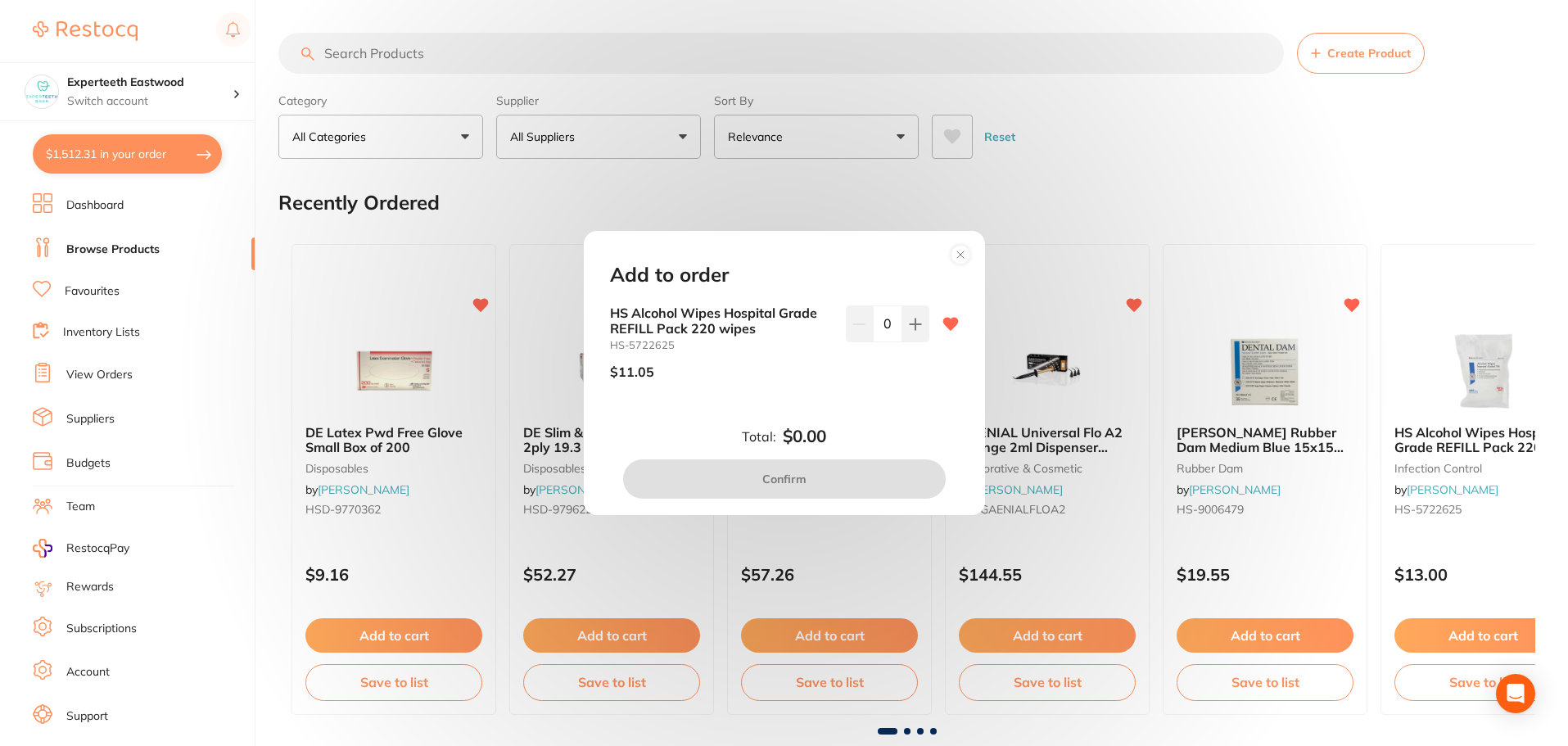
click at [952, 253] on circle at bounding box center [960, 254] width 19 height 19
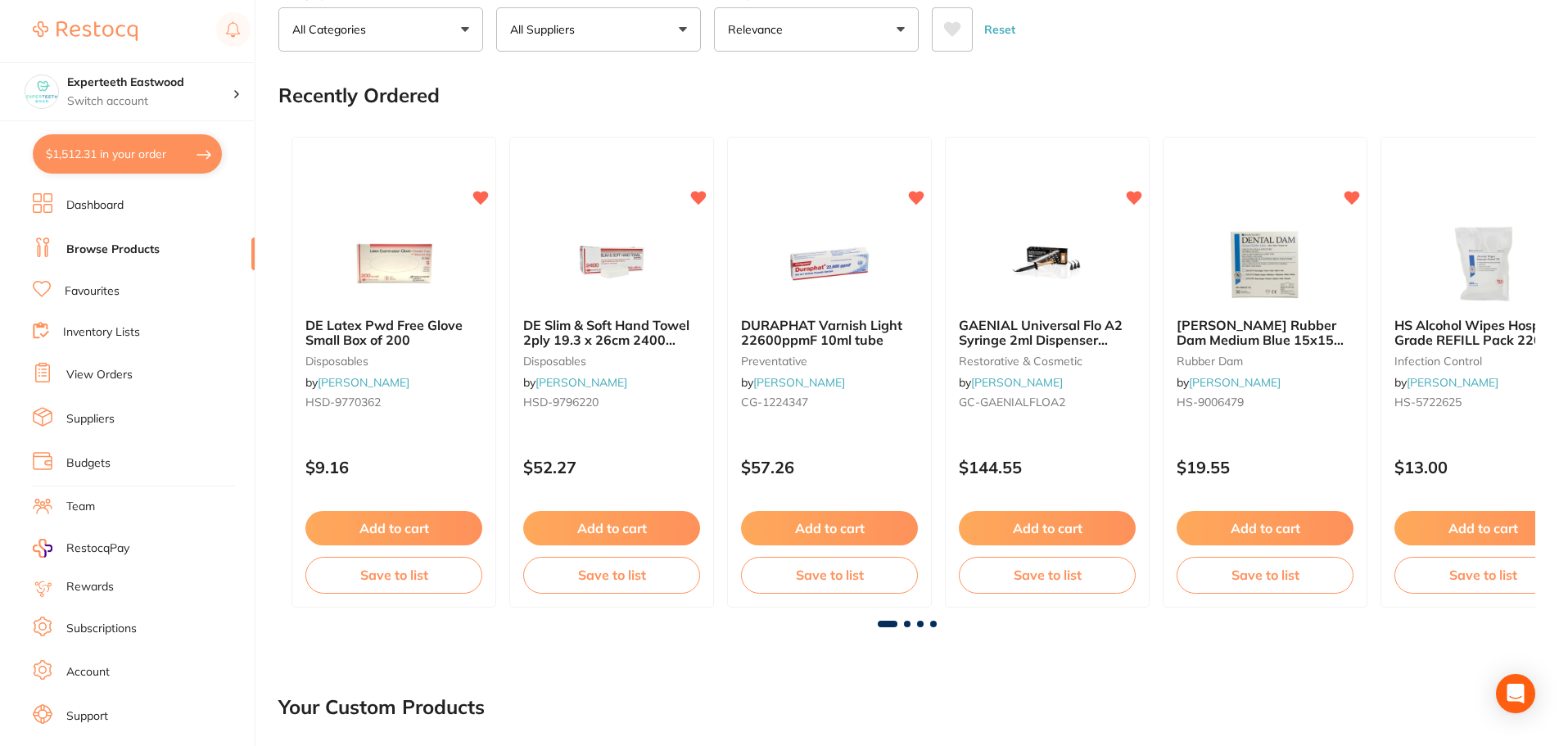
scroll to position [164, 0]
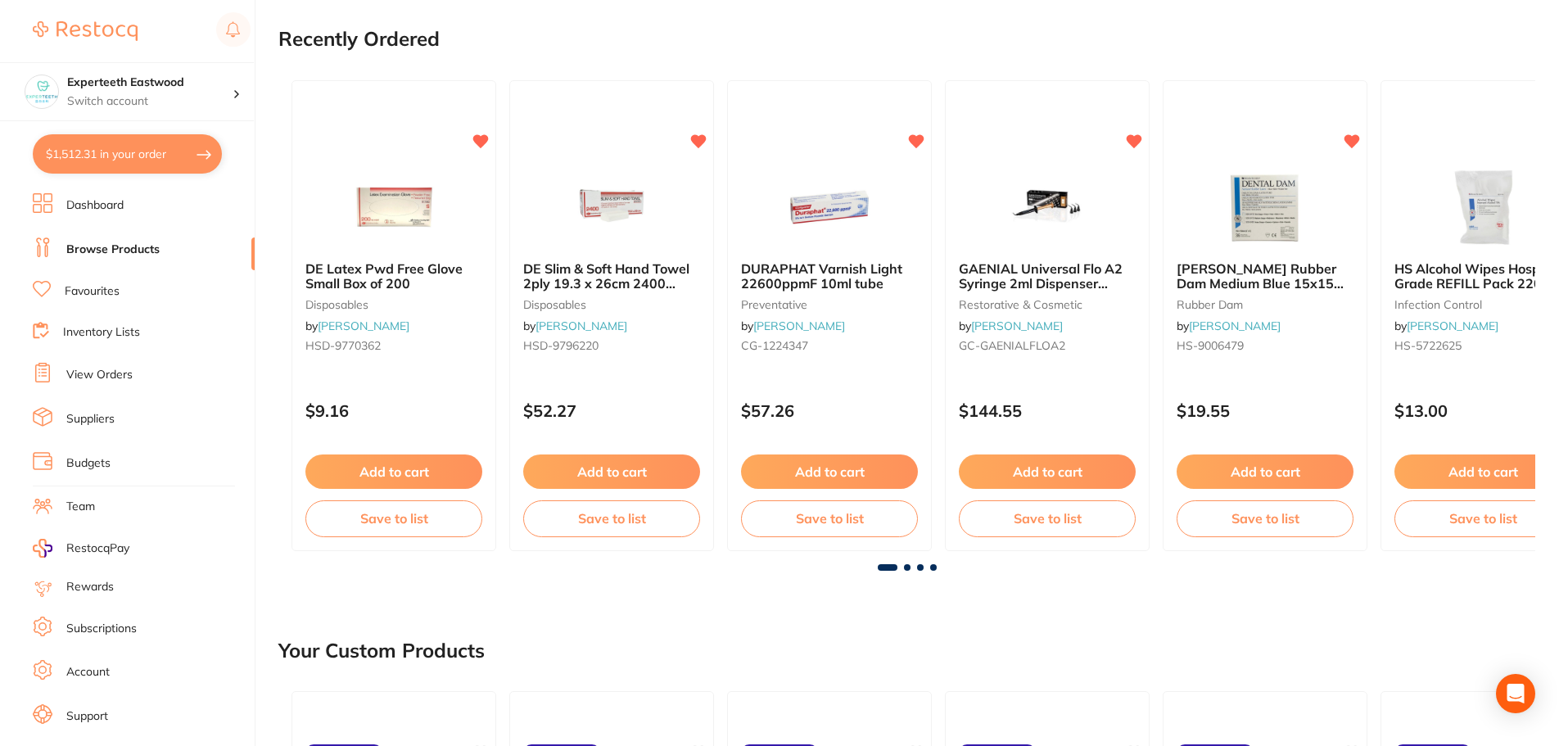
click at [905, 564] on span at bounding box center [907, 567] width 7 height 7
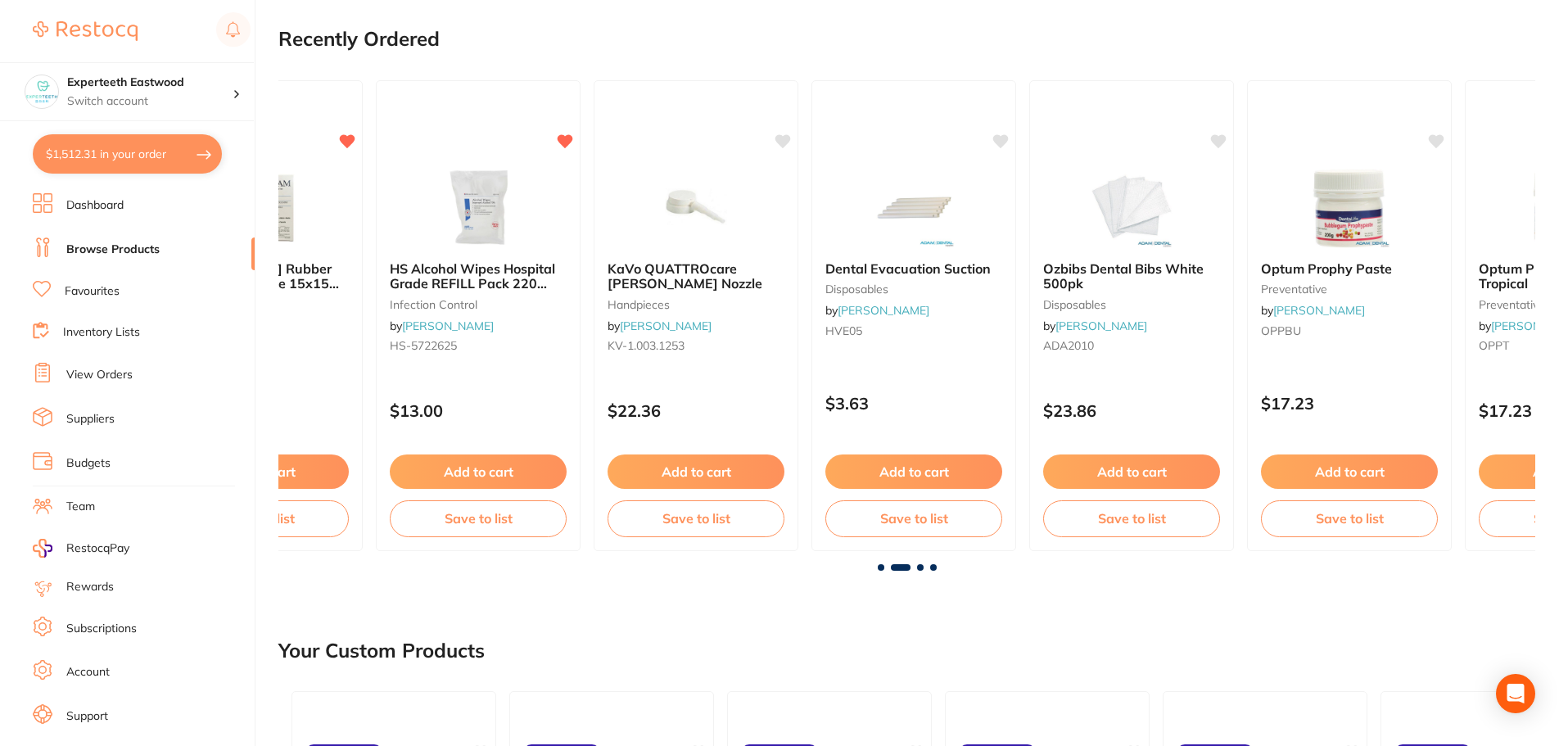
scroll to position [0, 1257]
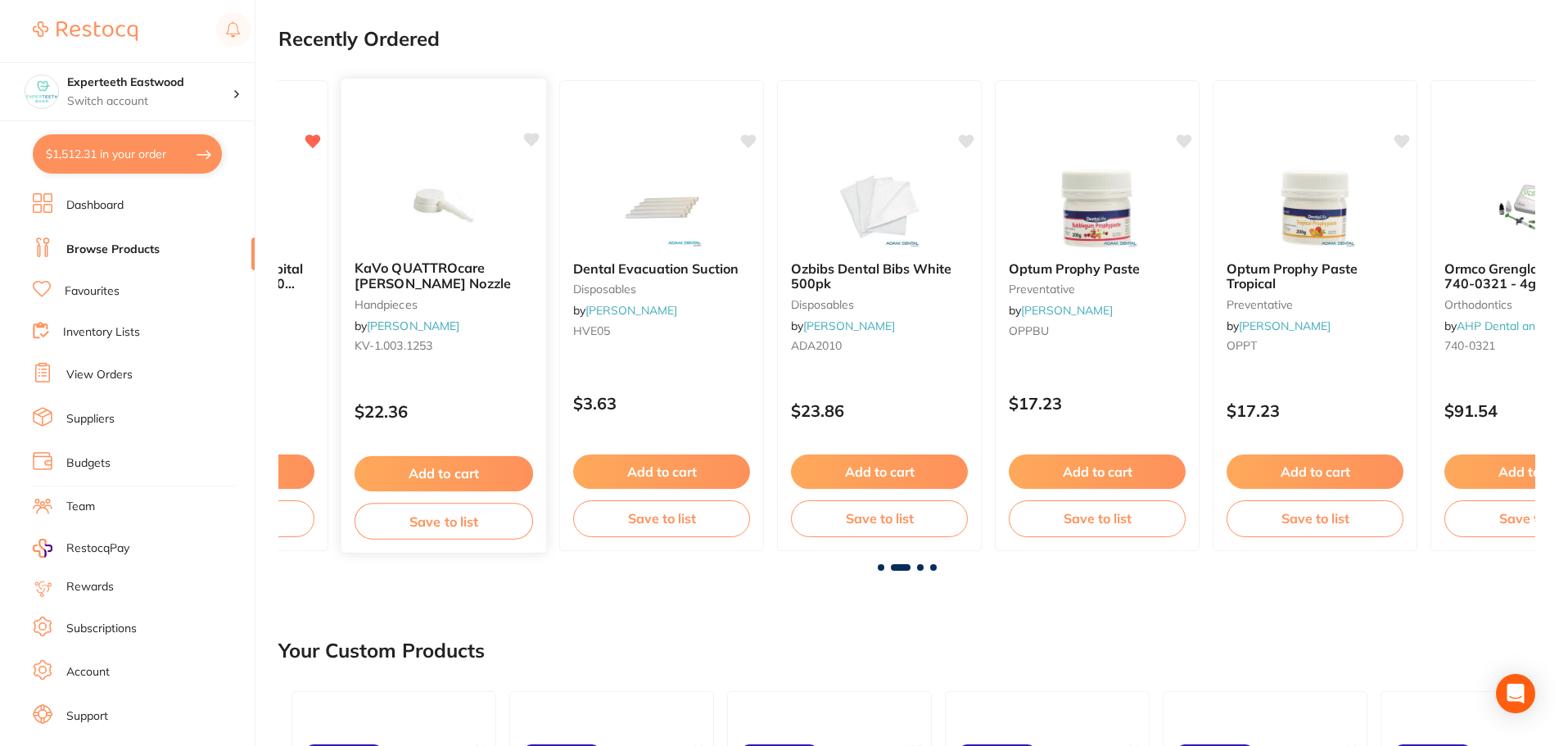
click at [450, 475] on button "Add to cart" at bounding box center [443, 474] width 178 height 36
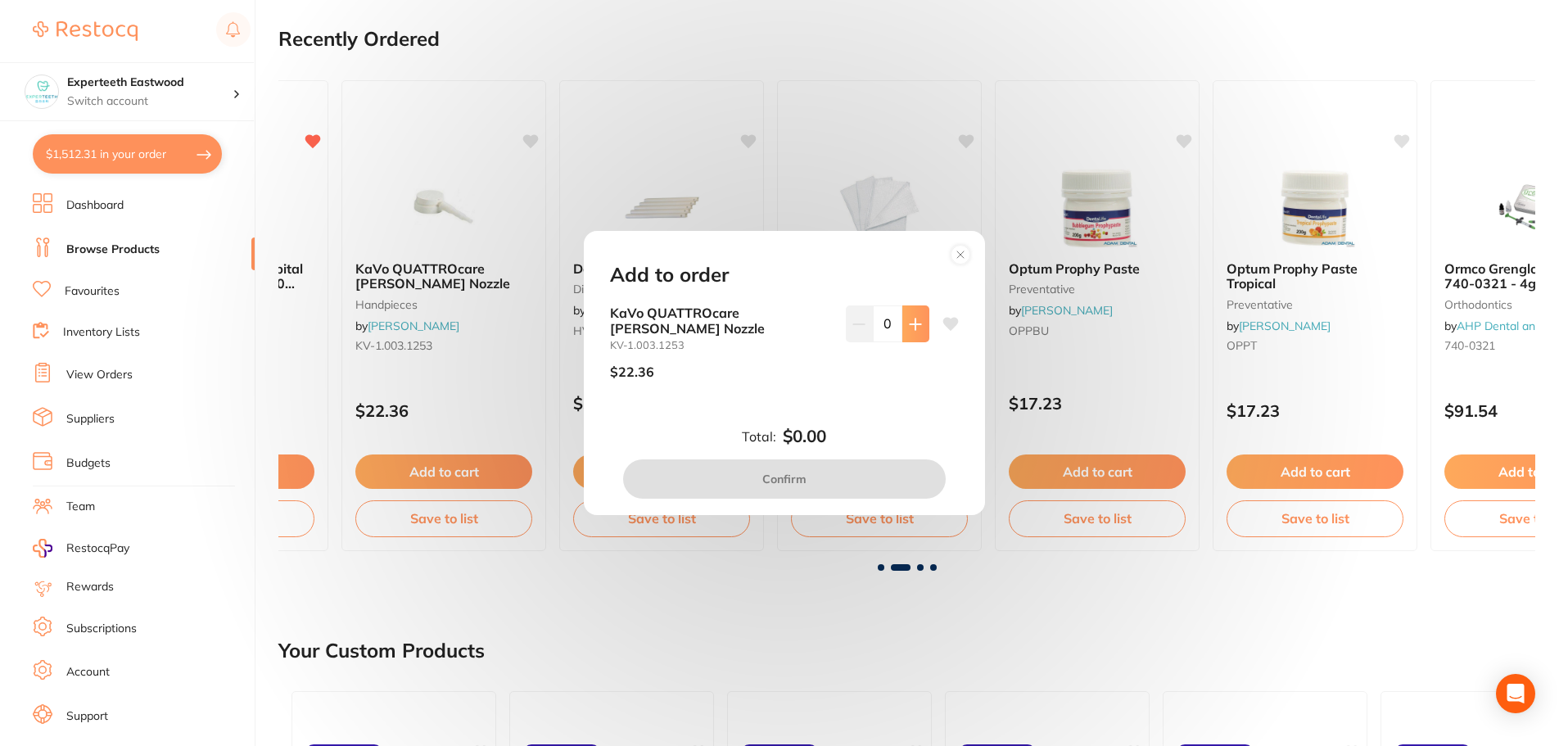
click at [912, 331] on button at bounding box center [916, 322] width 27 height 36
type input "1"
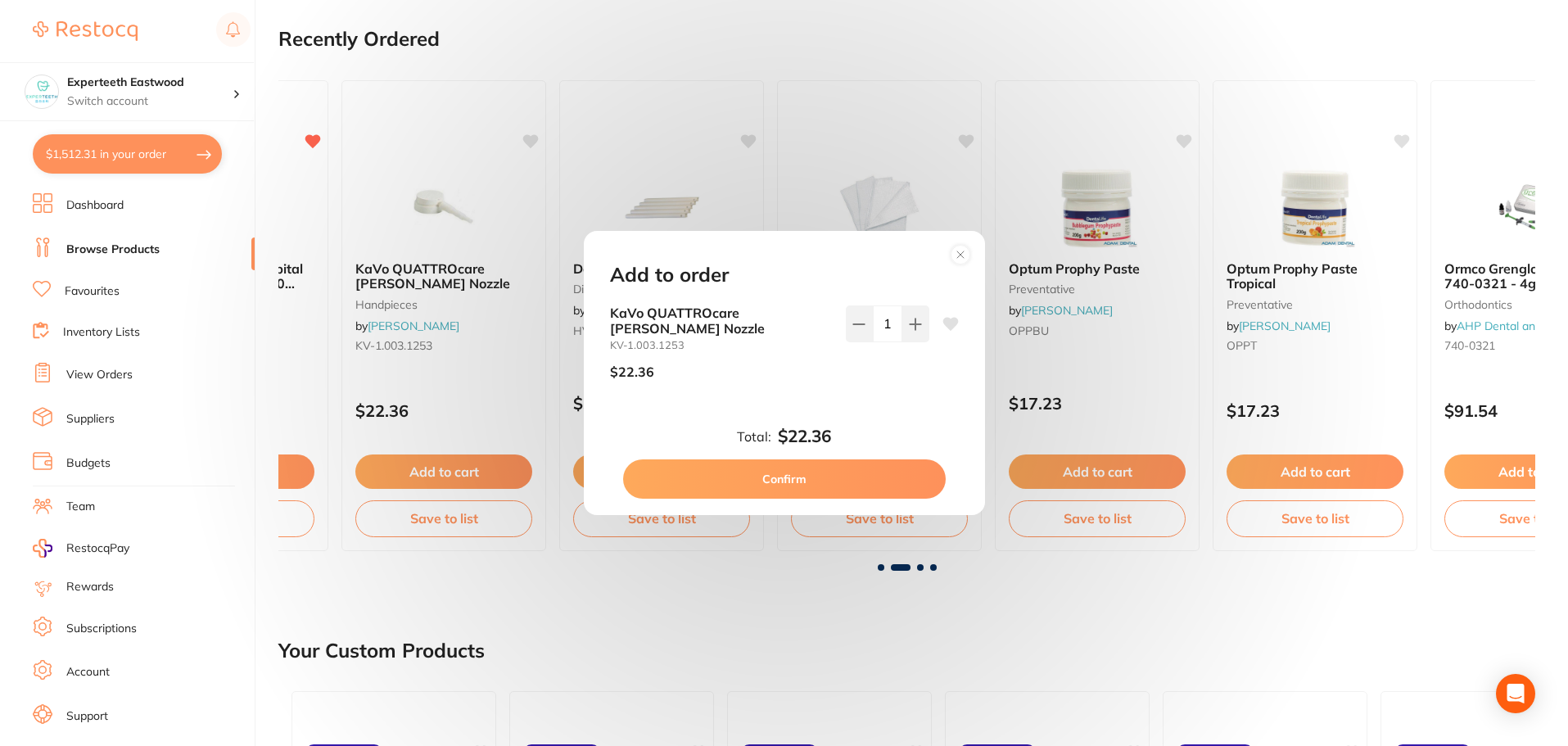
click at [810, 467] on button "Confirm" at bounding box center [784, 478] width 323 height 39
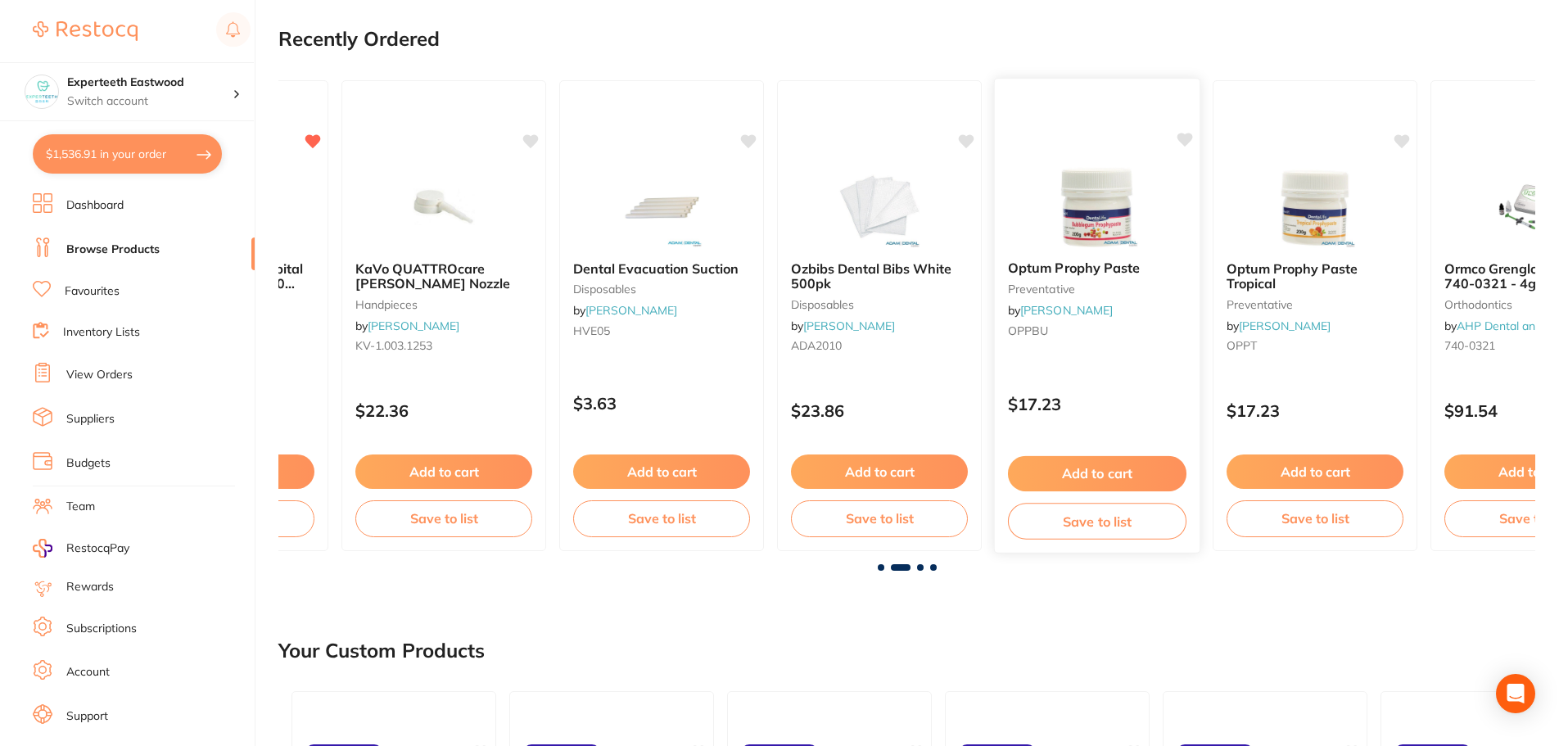
click at [1116, 468] on button "Add to cart" at bounding box center [1097, 474] width 178 height 36
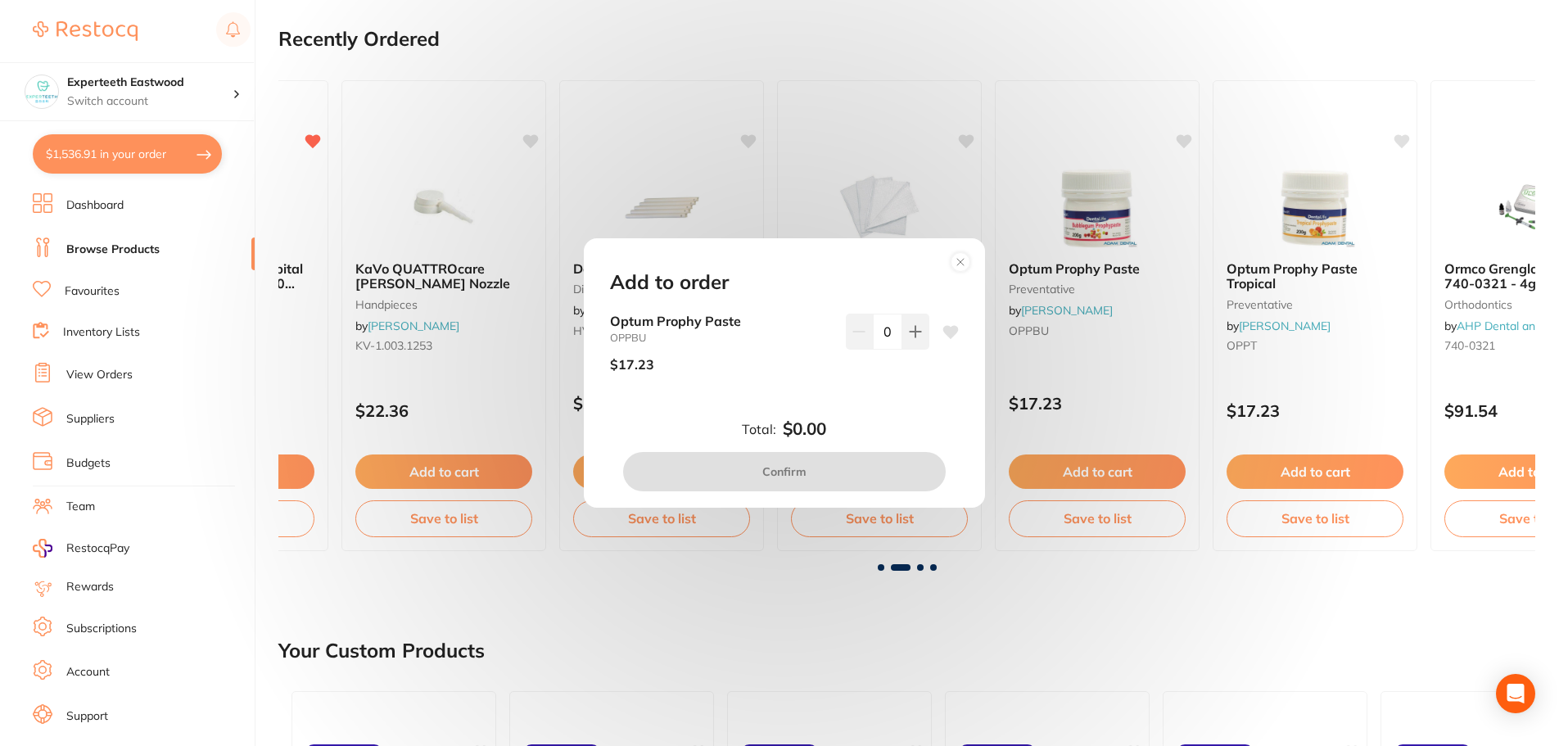
click at [909, 325] on icon at bounding box center [916, 332] width 13 height 13
type input "1"
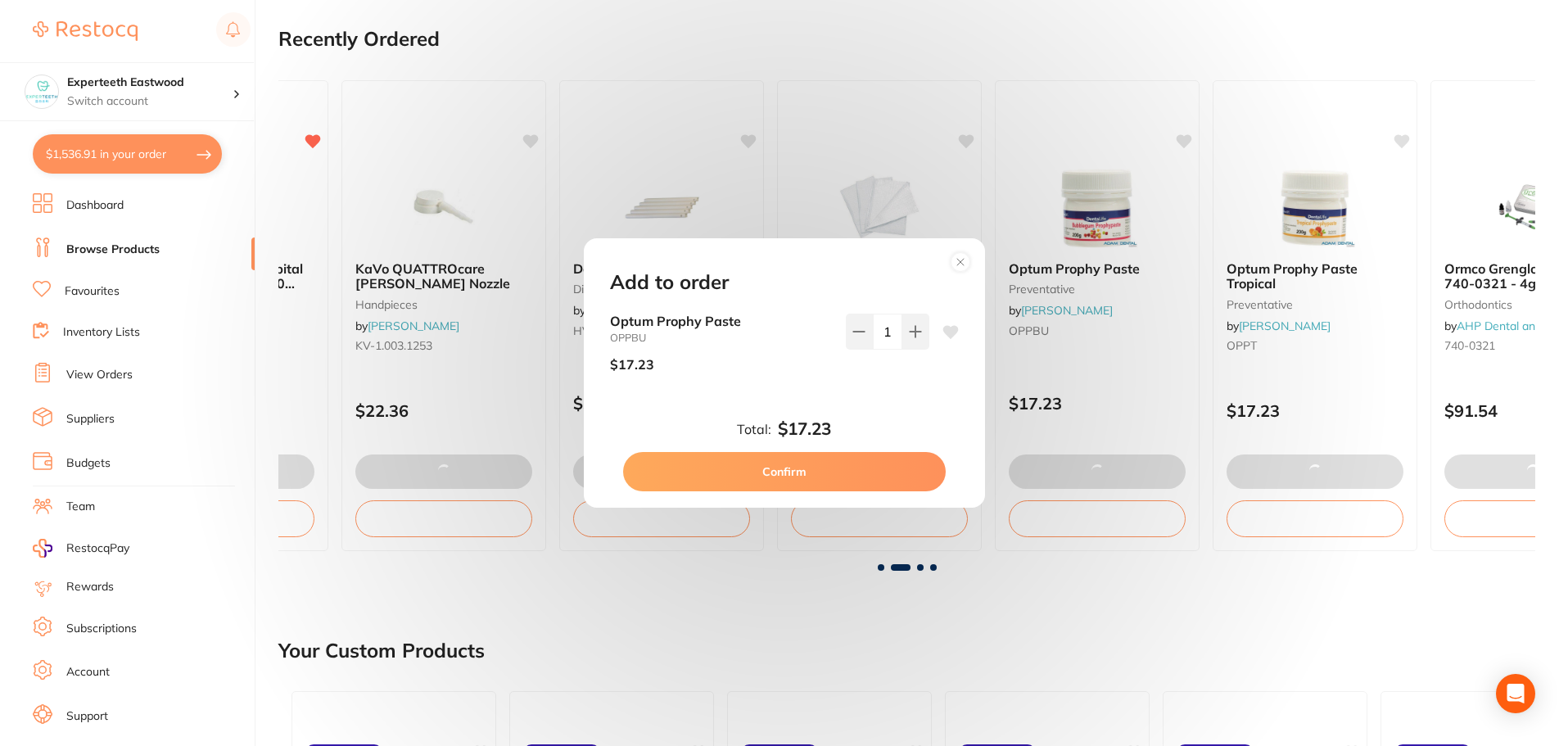
checkbox input "false"
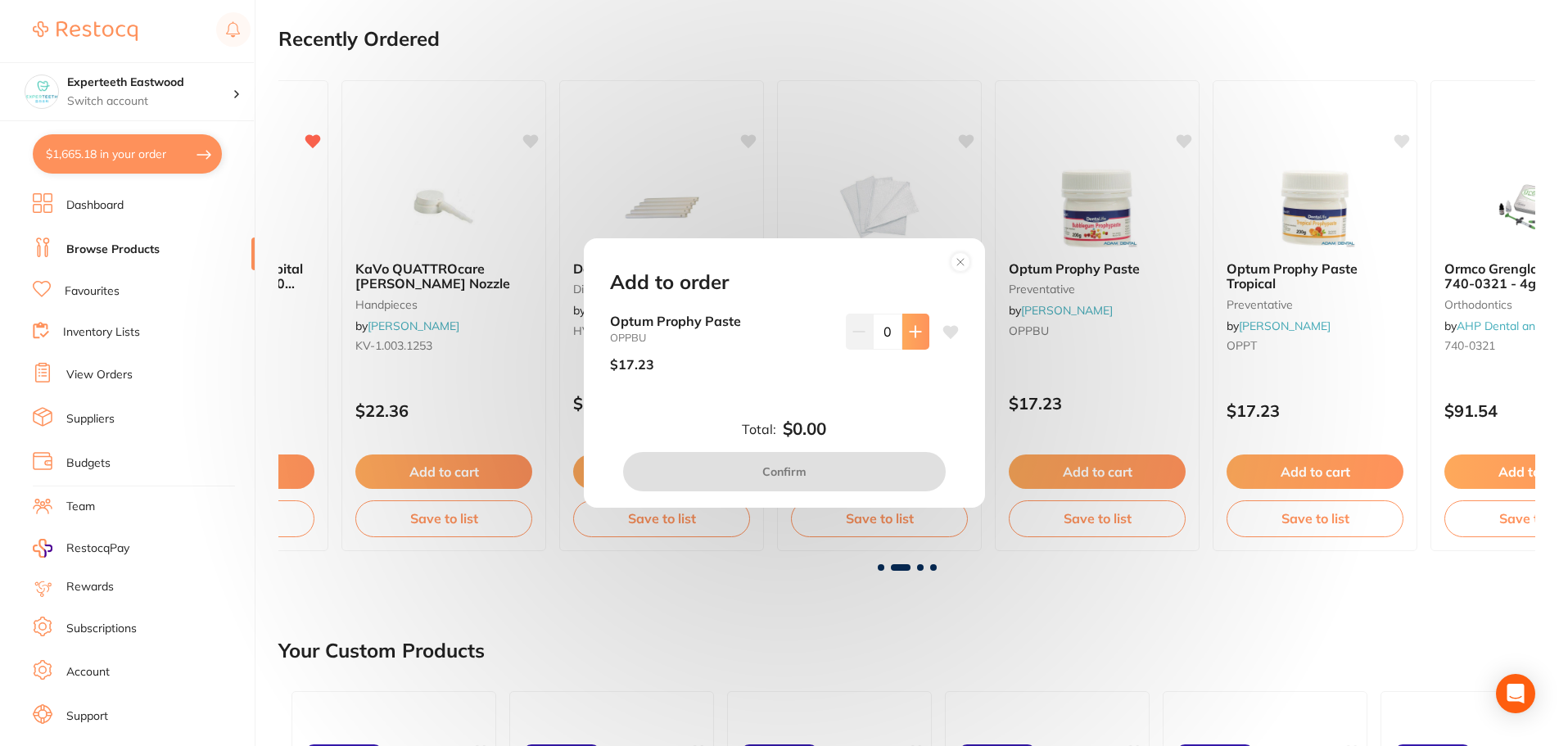
click at [911, 334] on icon at bounding box center [915, 330] width 11 height 11
type input "1"
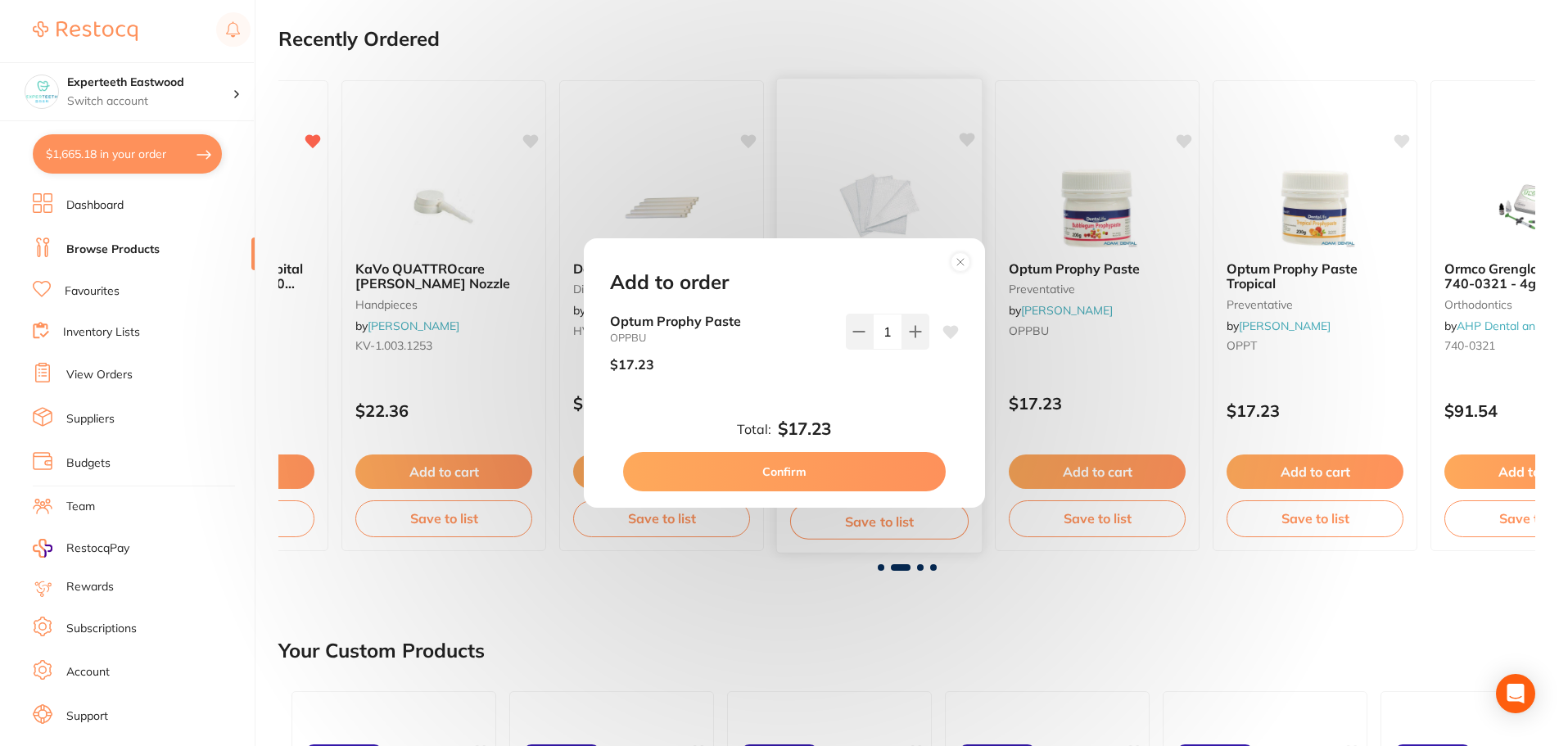
drag, startPoint x: 829, startPoint y: 483, endPoint x: 950, endPoint y: 483, distance: 121.0
click at [828, 483] on button "Confirm" at bounding box center [784, 471] width 323 height 39
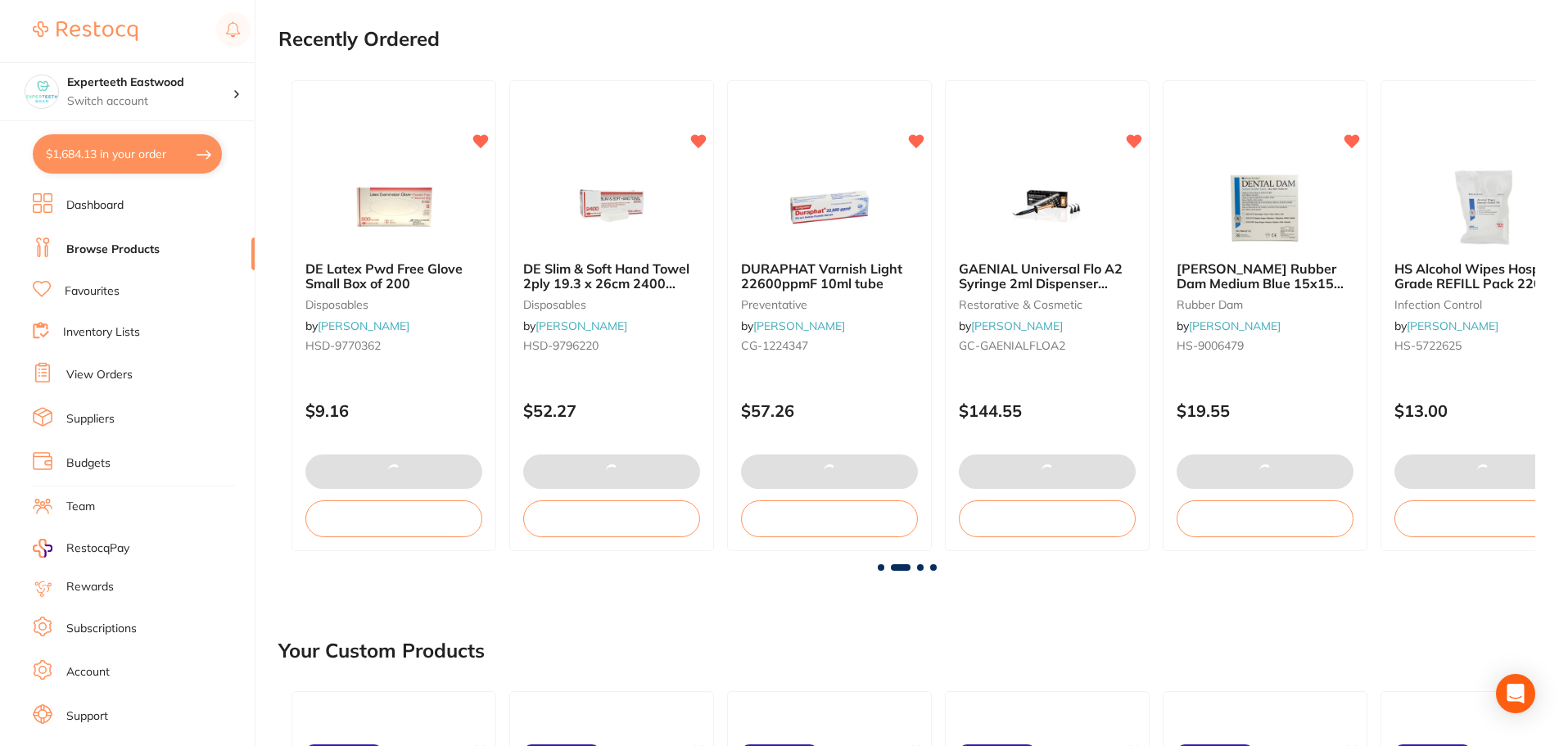
scroll to position [1, 0]
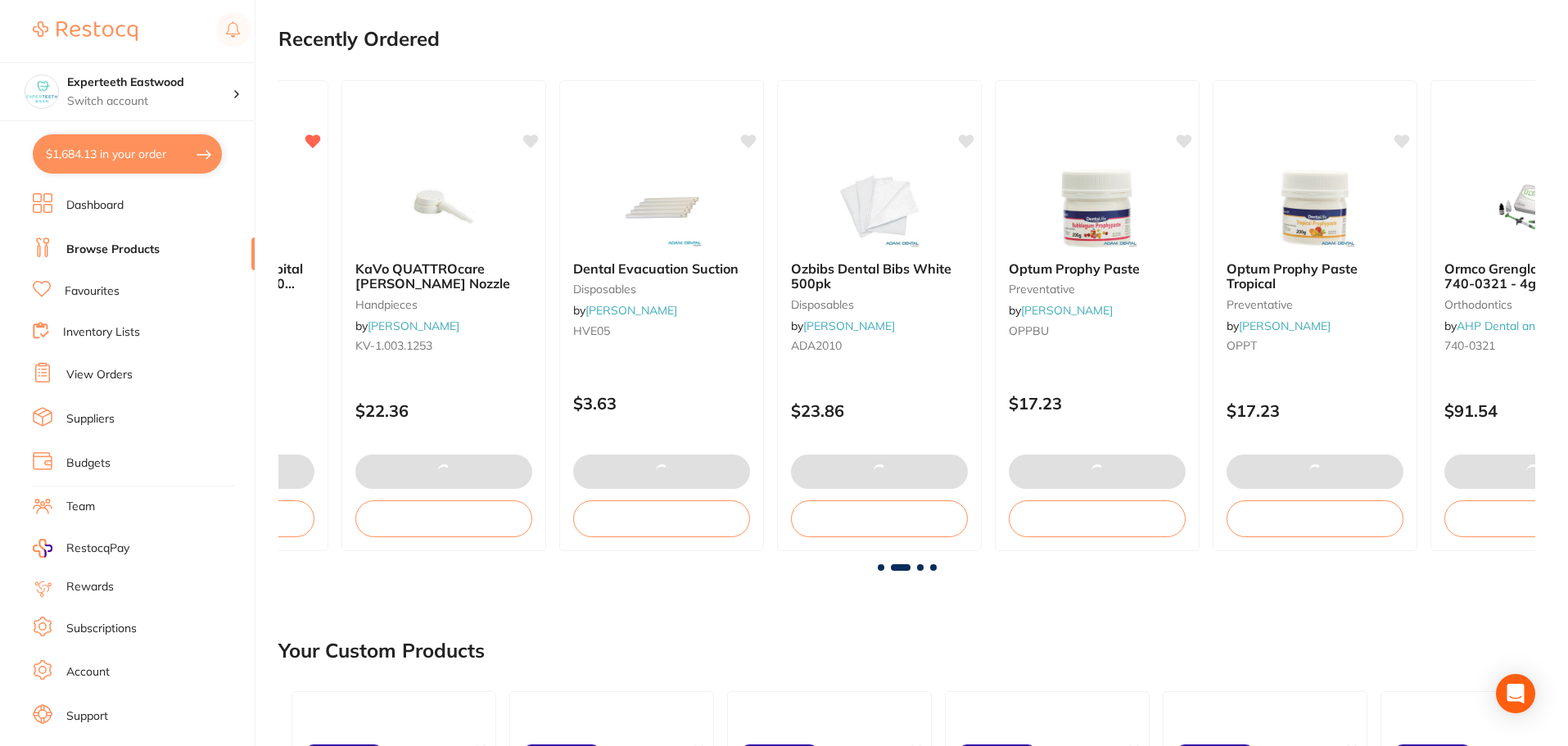
drag, startPoint x: 1328, startPoint y: 229, endPoint x: 1309, endPoint y: 383, distance: 155.2
click at [1328, 229] on img at bounding box center [1315, 207] width 107 height 82
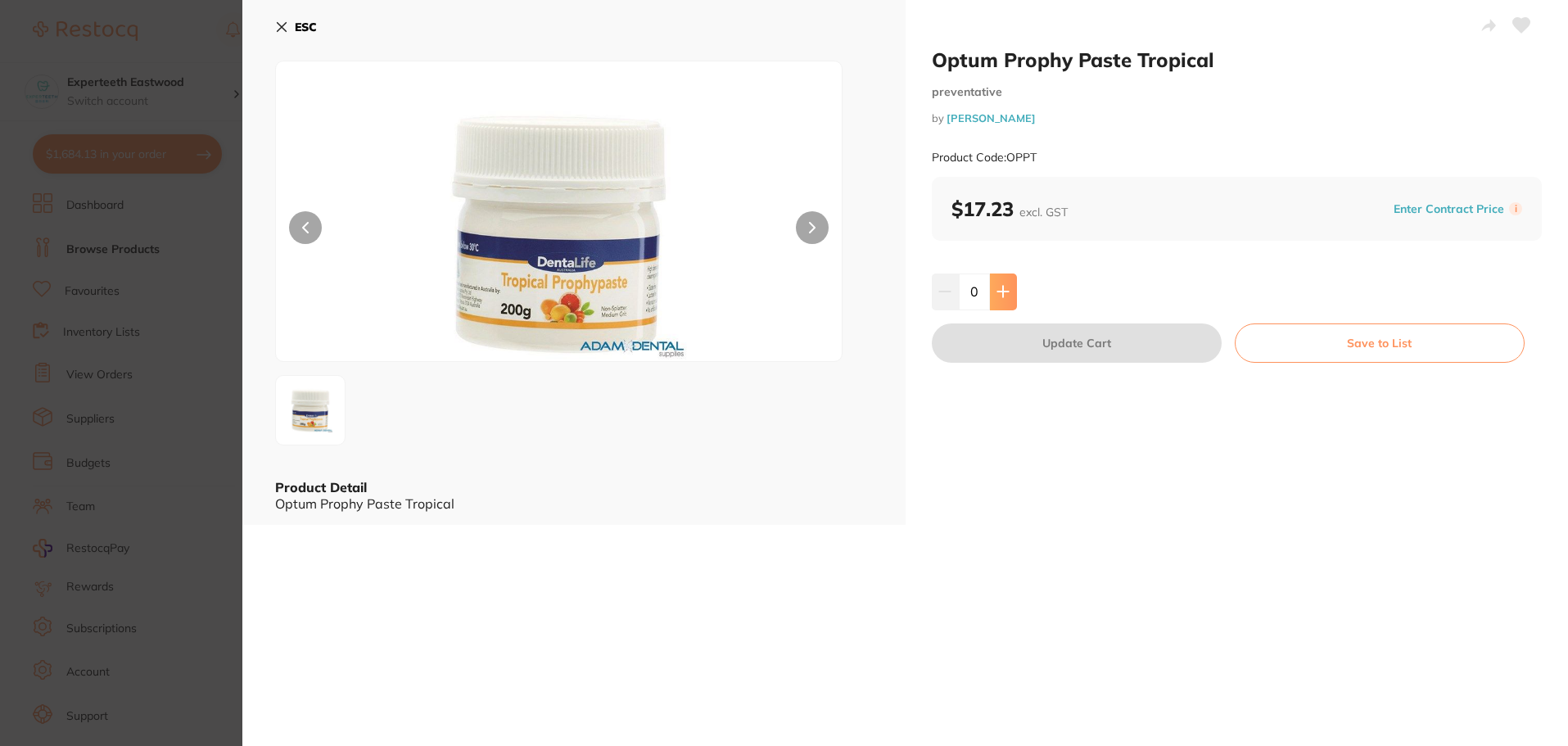
click at [998, 282] on button at bounding box center [1004, 291] width 27 height 36
type input "1"
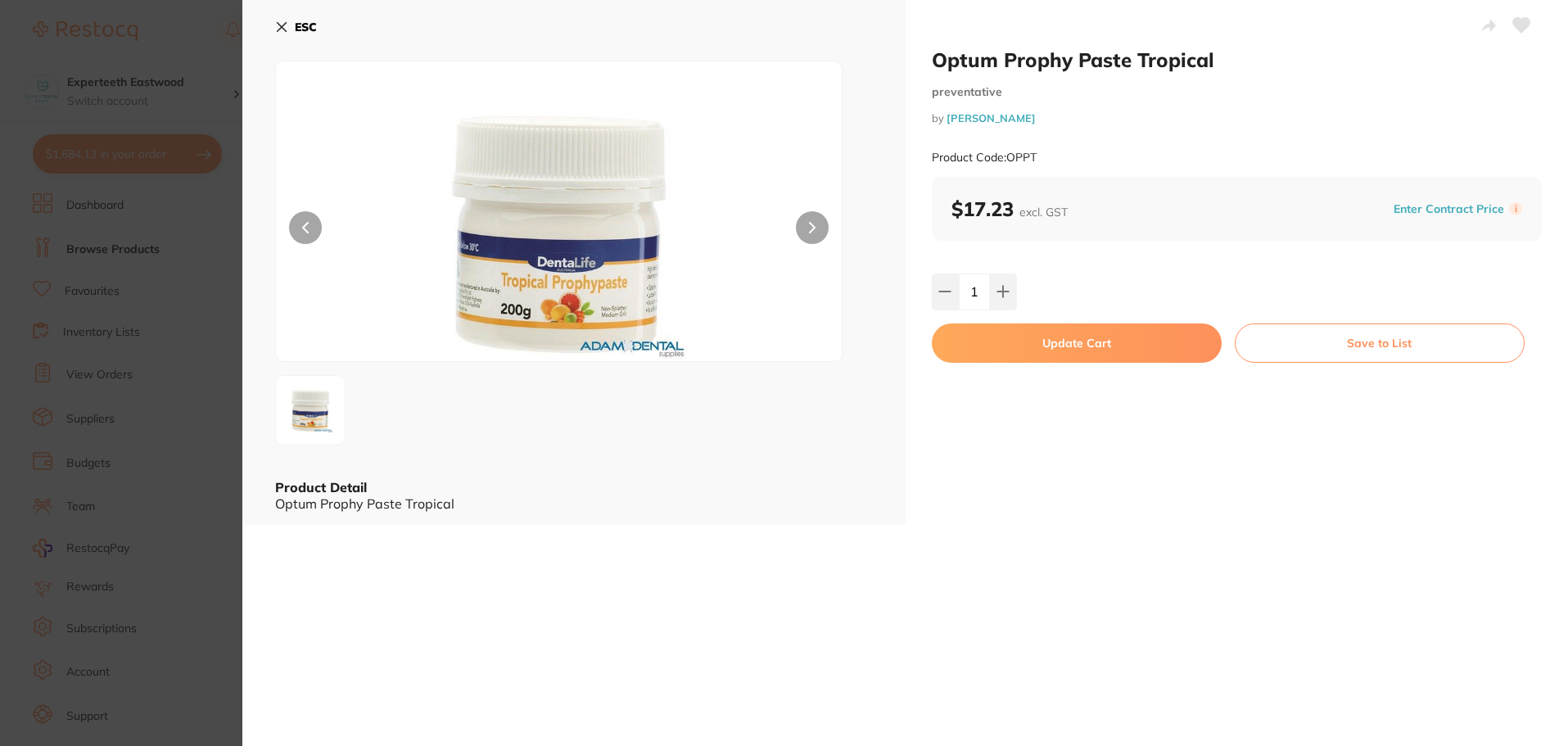
click at [1047, 340] on button "Update Cart" at bounding box center [1077, 343] width 290 height 39
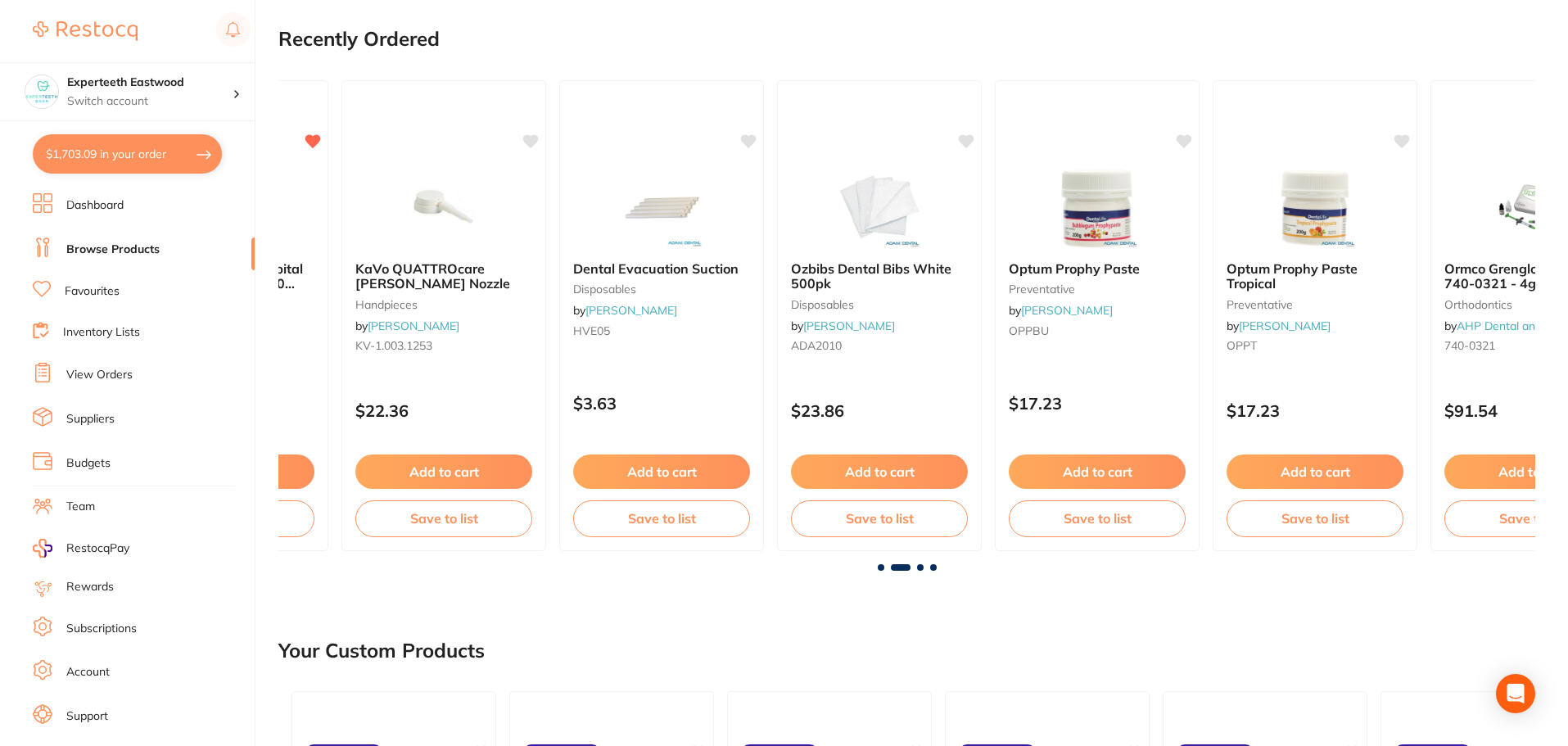
click at [917, 565] on span at bounding box center [920, 567] width 7 height 7
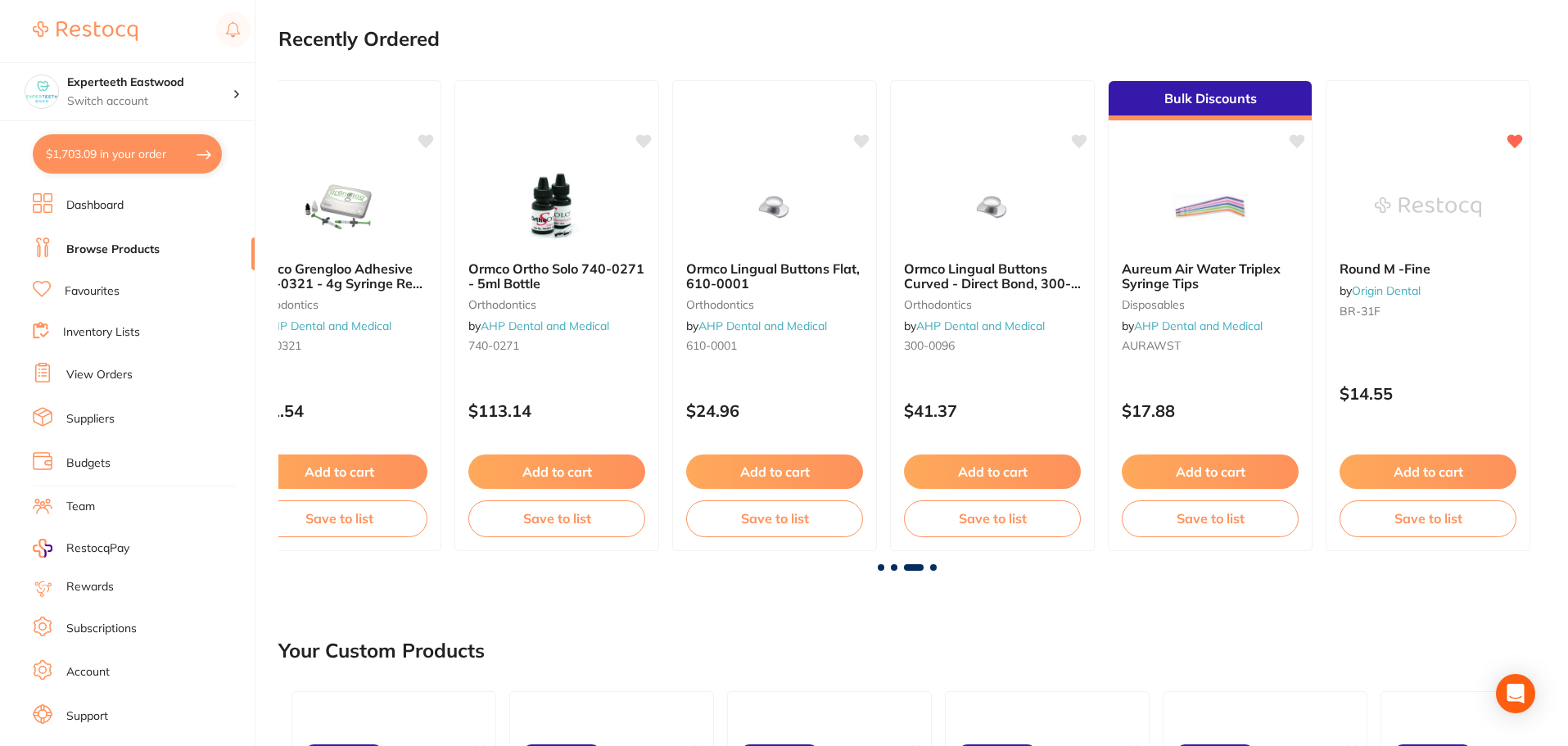
scroll to position [0, 2514]
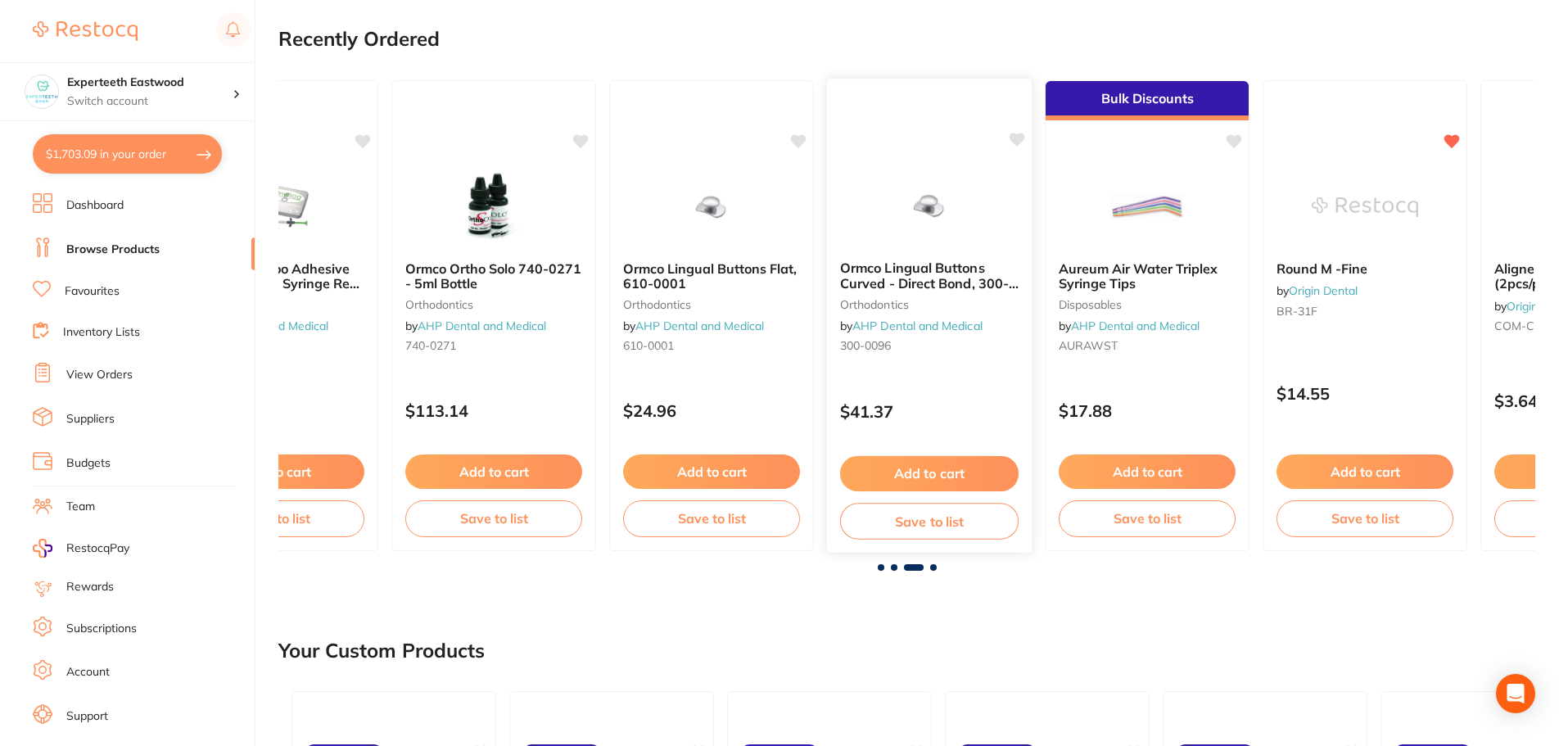
click at [1015, 137] on icon at bounding box center [1017, 140] width 15 height 13
click at [801, 137] on icon at bounding box center [799, 140] width 15 height 13
click at [577, 138] on icon at bounding box center [582, 140] width 15 height 13
click at [932, 564] on span at bounding box center [933, 567] width 7 height 7
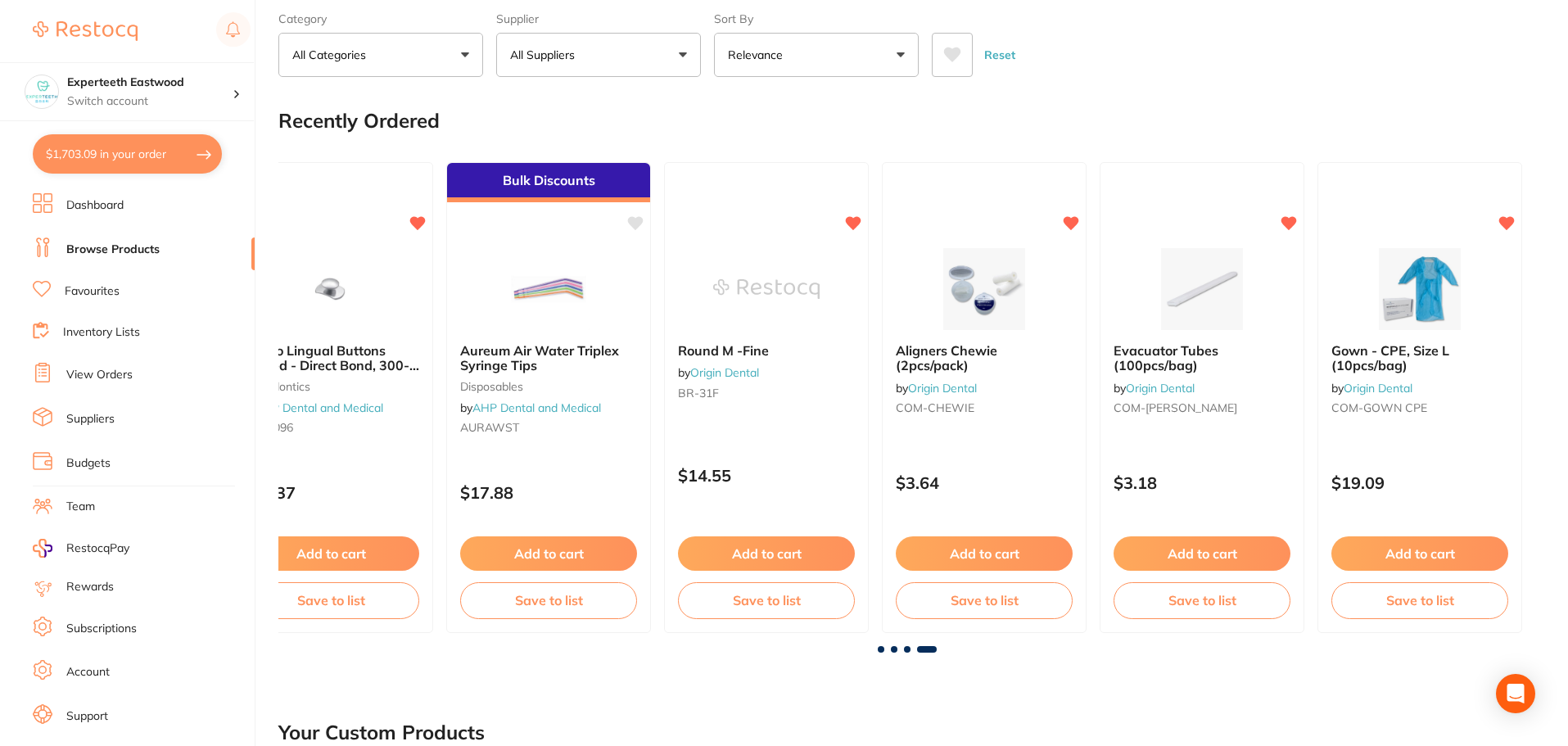
scroll to position [0, 0]
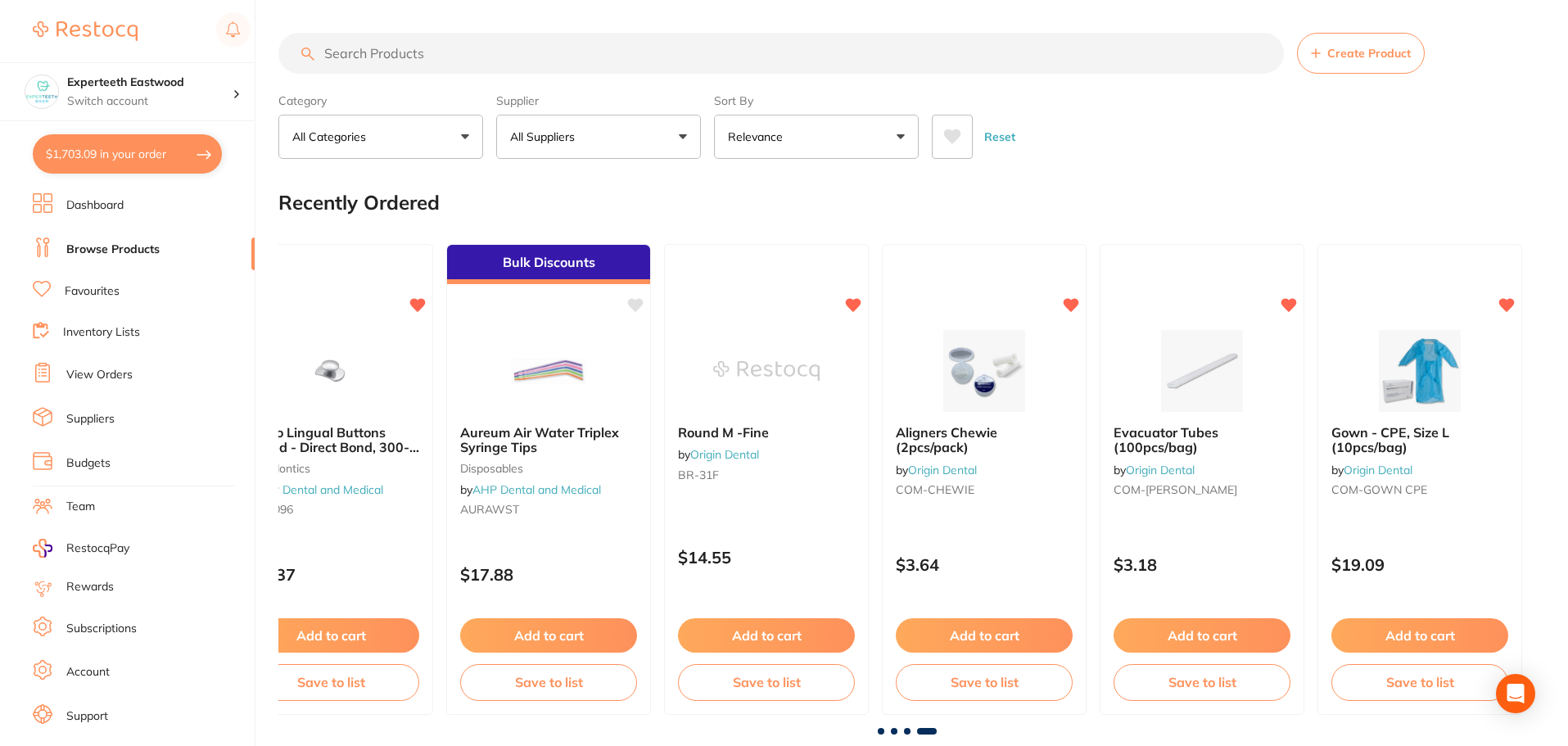
click at [619, 132] on button "All Suppliers" at bounding box center [598, 137] width 205 height 44
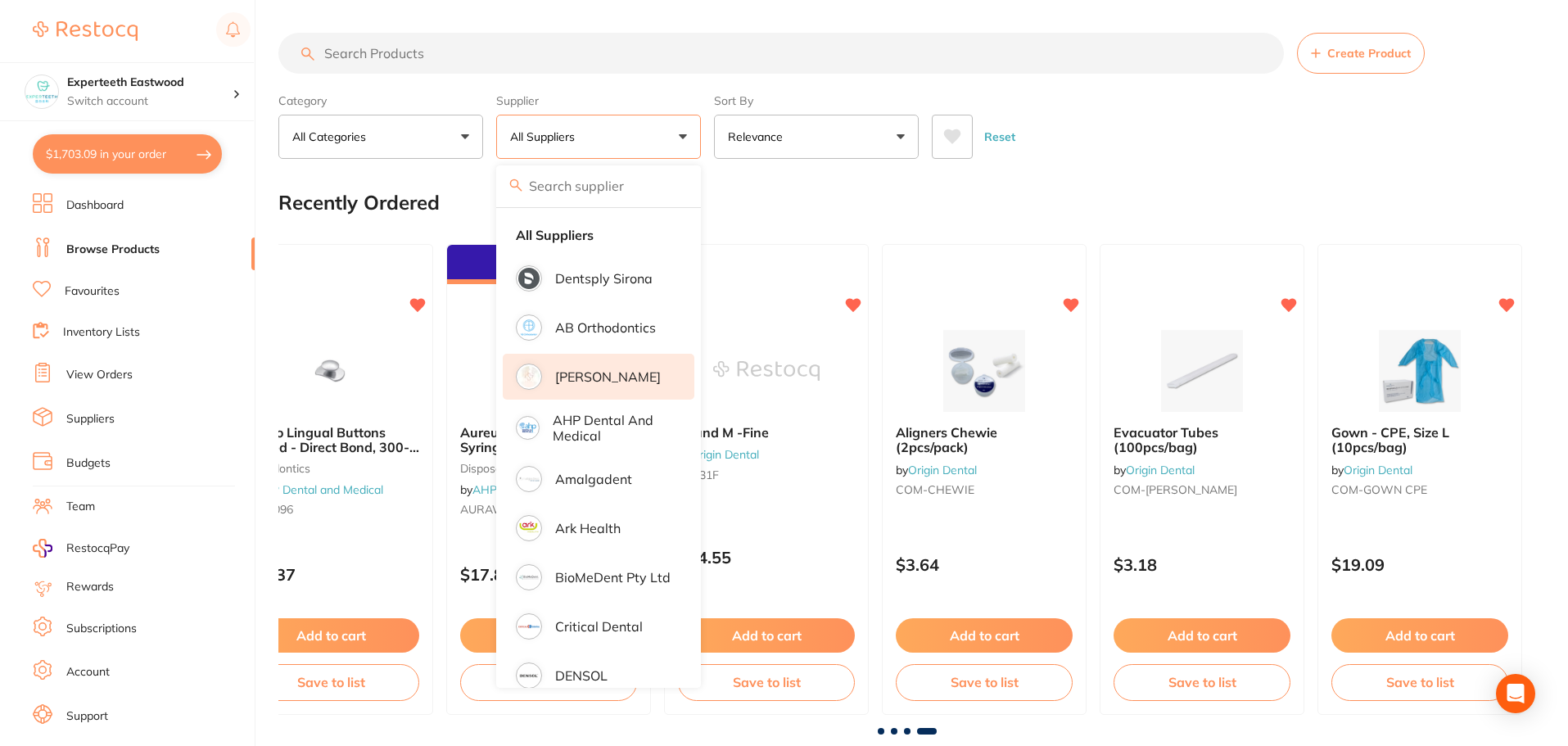
click at [591, 372] on p "[PERSON_NAME]" at bounding box center [609, 375] width 106 height 14
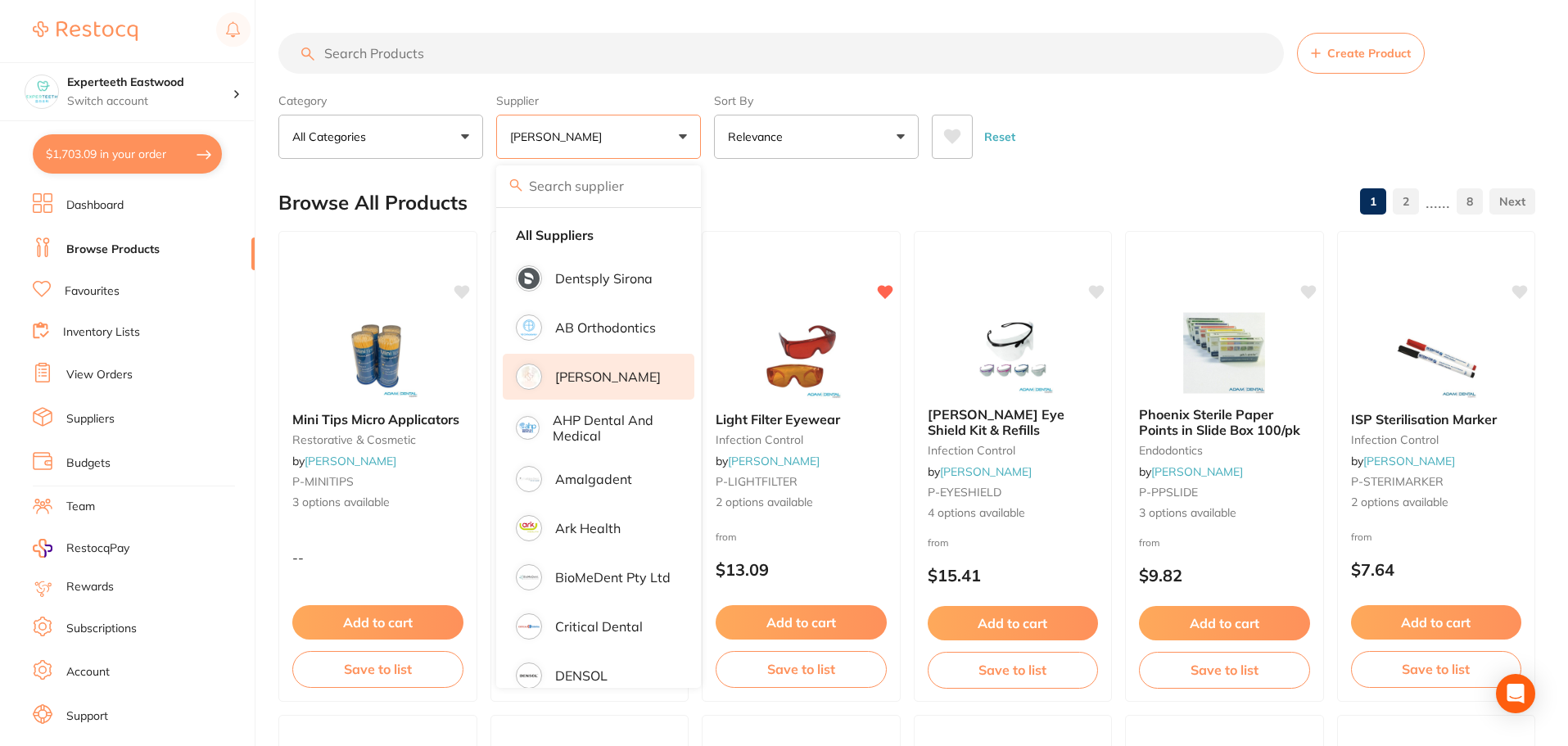
click at [1091, 196] on div "Browse All Products 1 2 ...... 8" at bounding box center [906, 202] width 1257 height 55
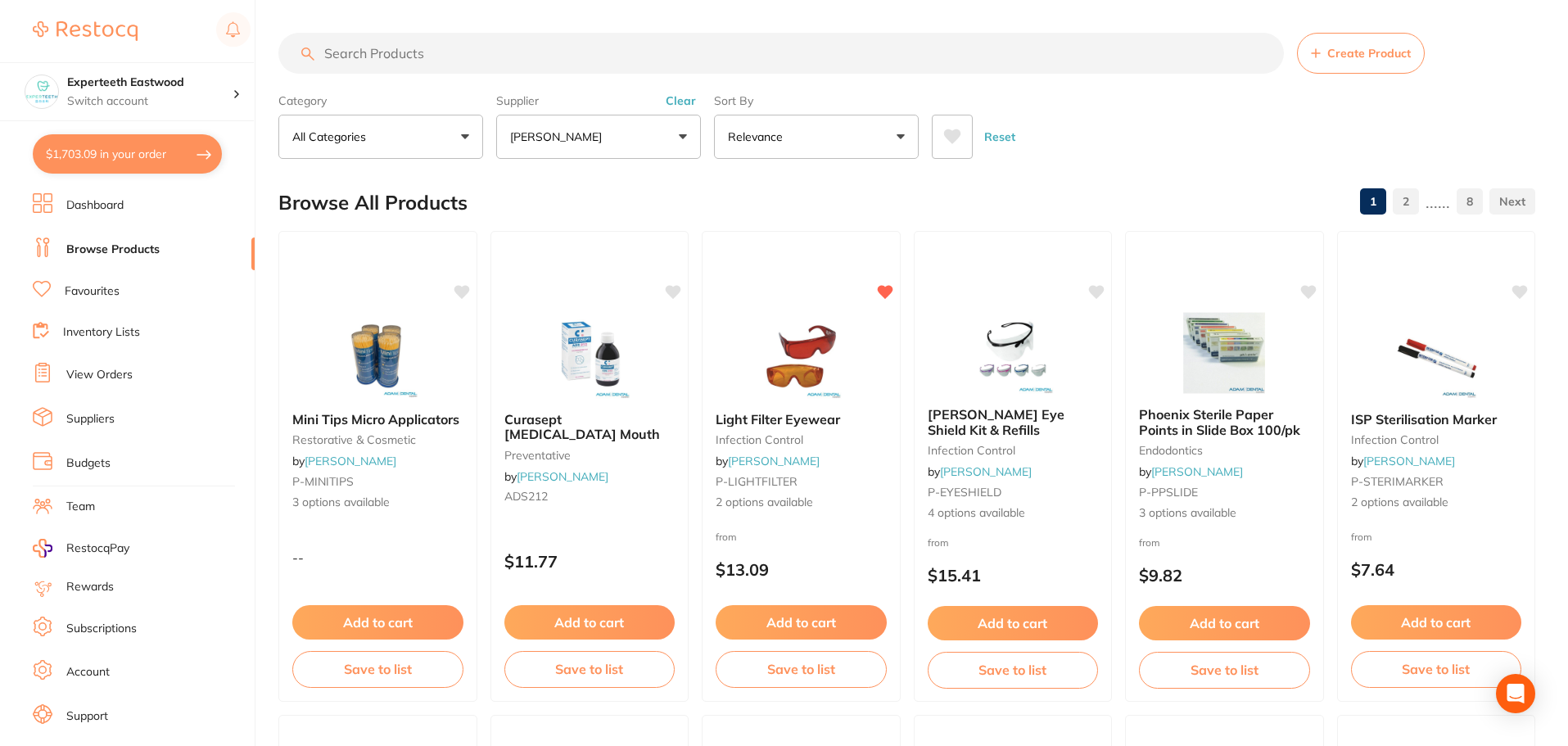
click at [955, 133] on icon at bounding box center [953, 136] width 17 height 14
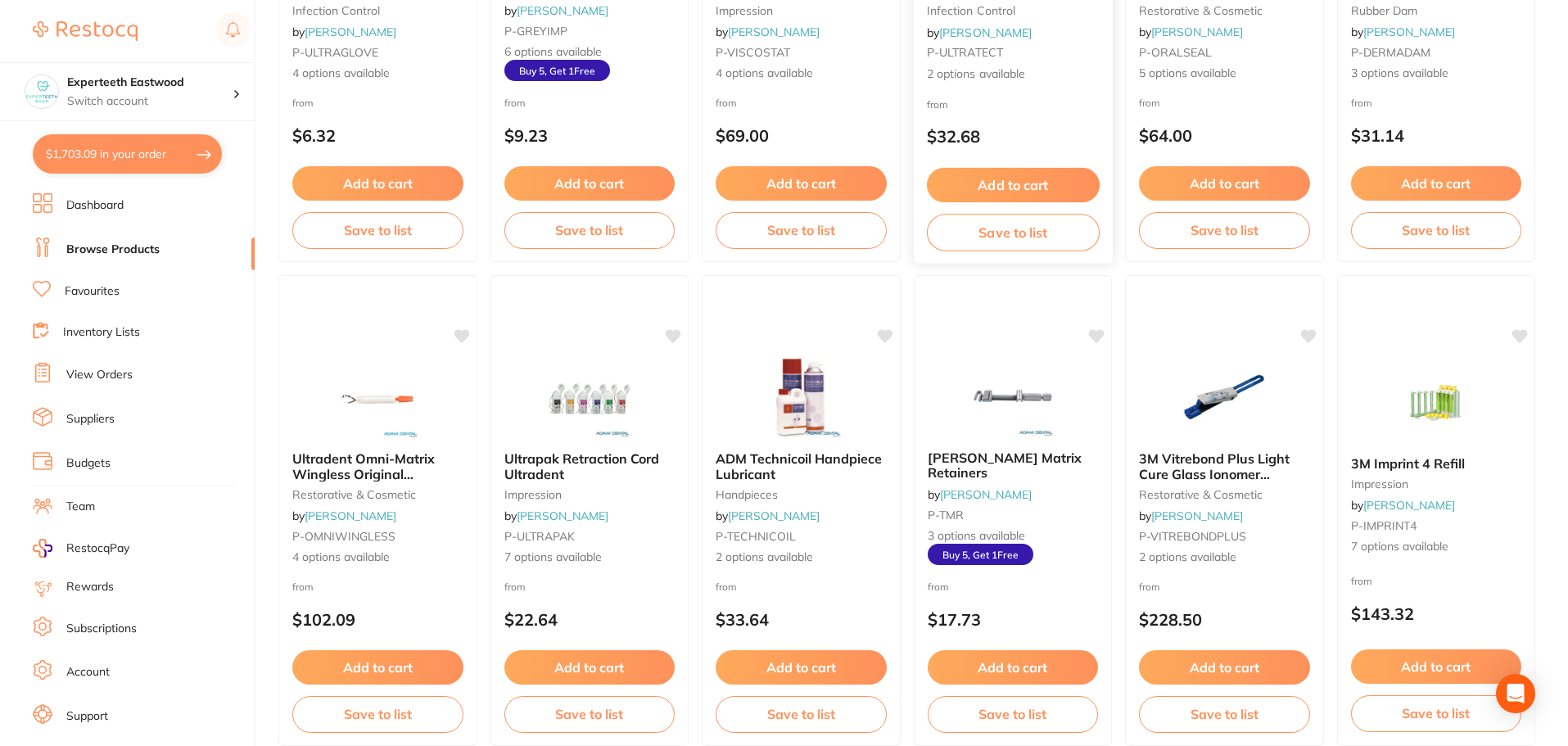
scroll to position [2946, 0]
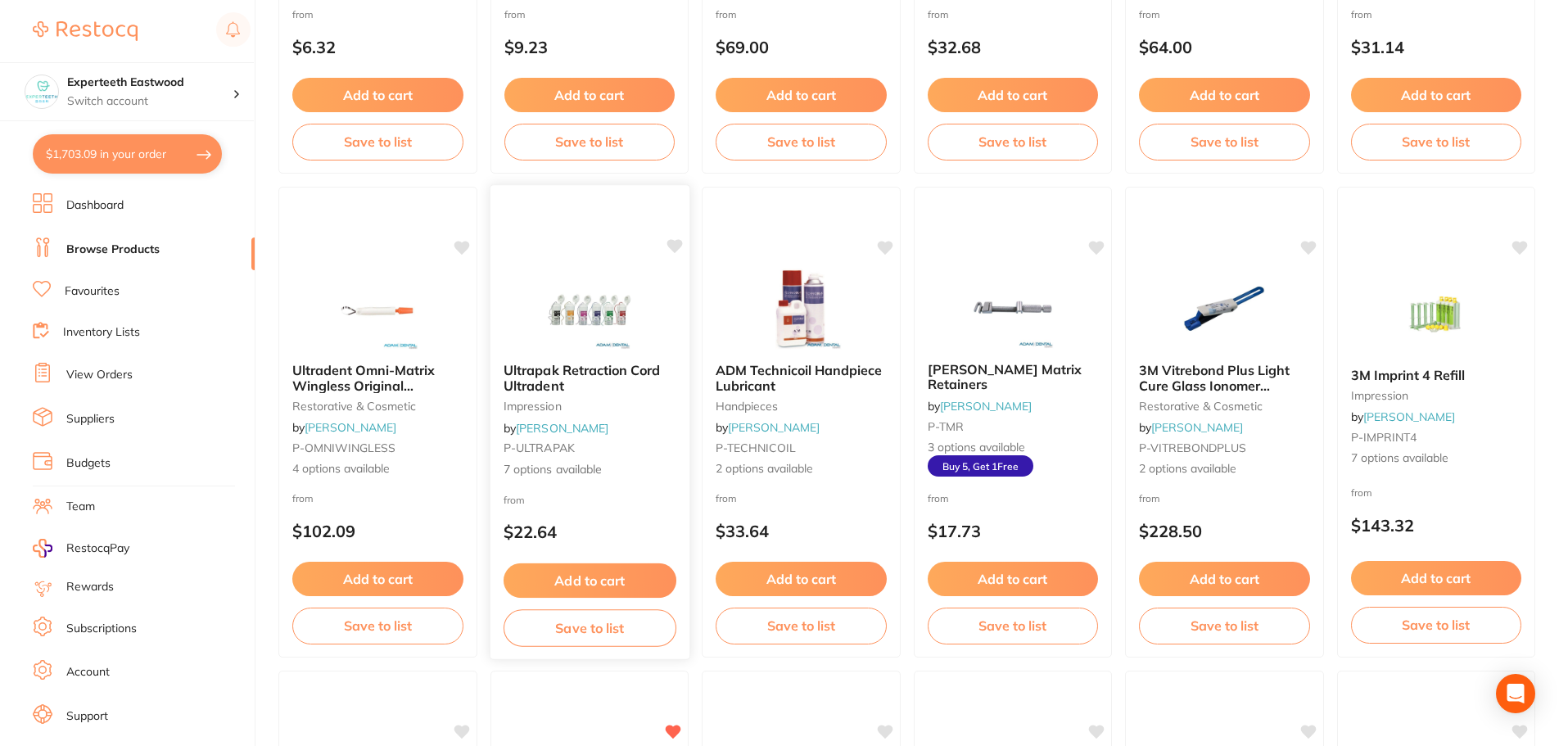
click at [678, 244] on icon at bounding box center [674, 245] width 15 height 13
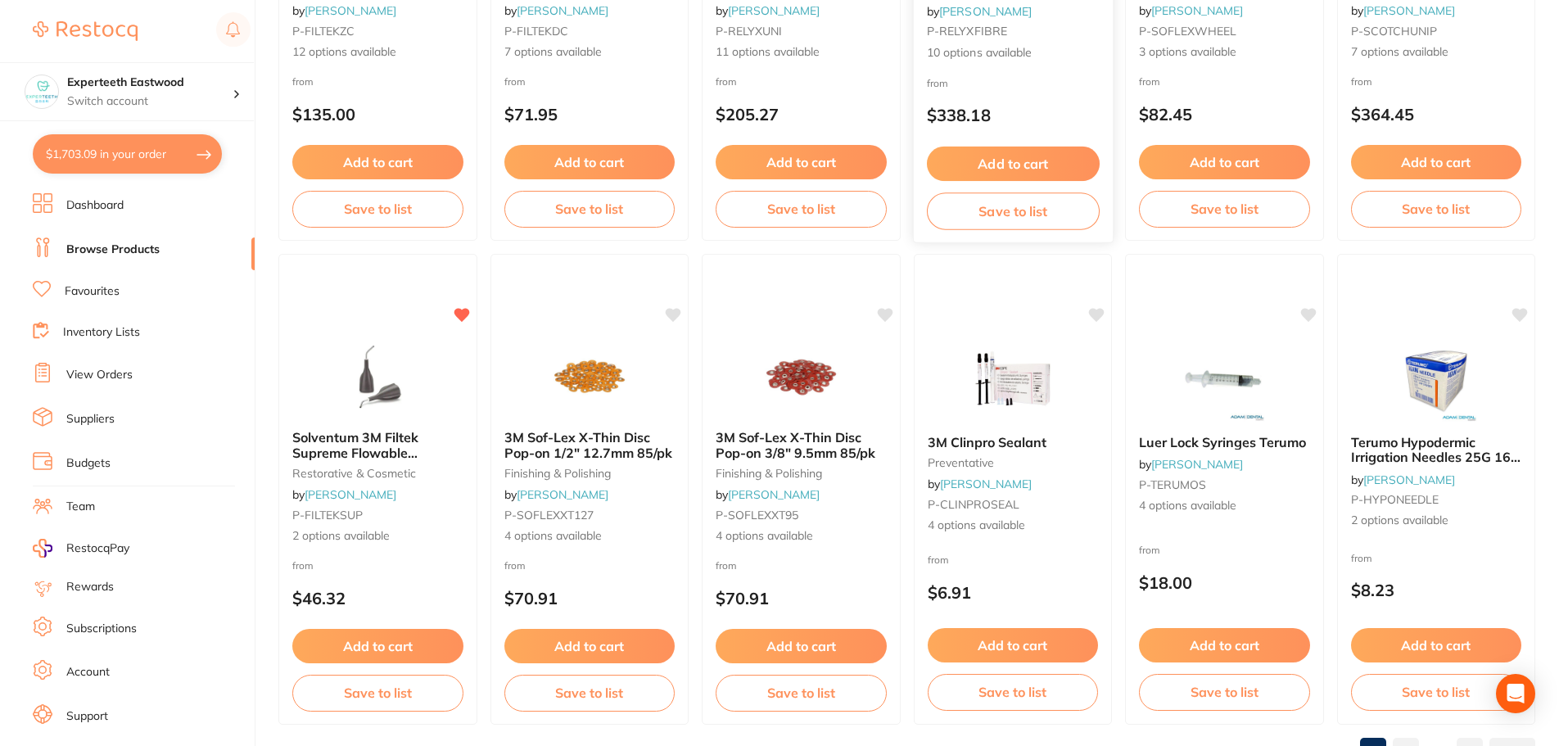
scroll to position [3911, 0]
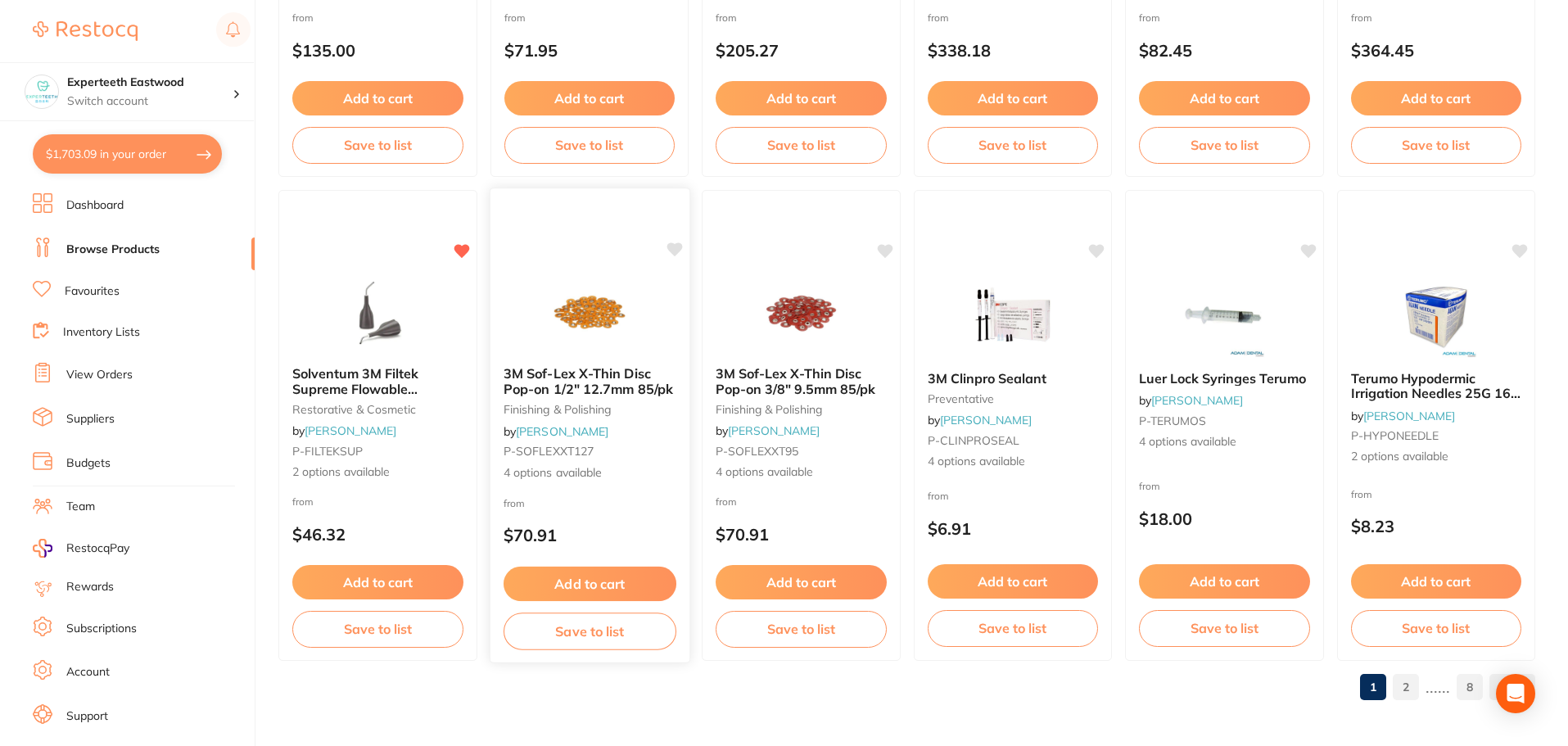
click at [672, 249] on icon at bounding box center [674, 249] width 15 height 13
click at [881, 245] on icon at bounding box center [886, 249] width 15 height 13
click at [1406, 690] on link "2" at bounding box center [1405, 686] width 26 height 33
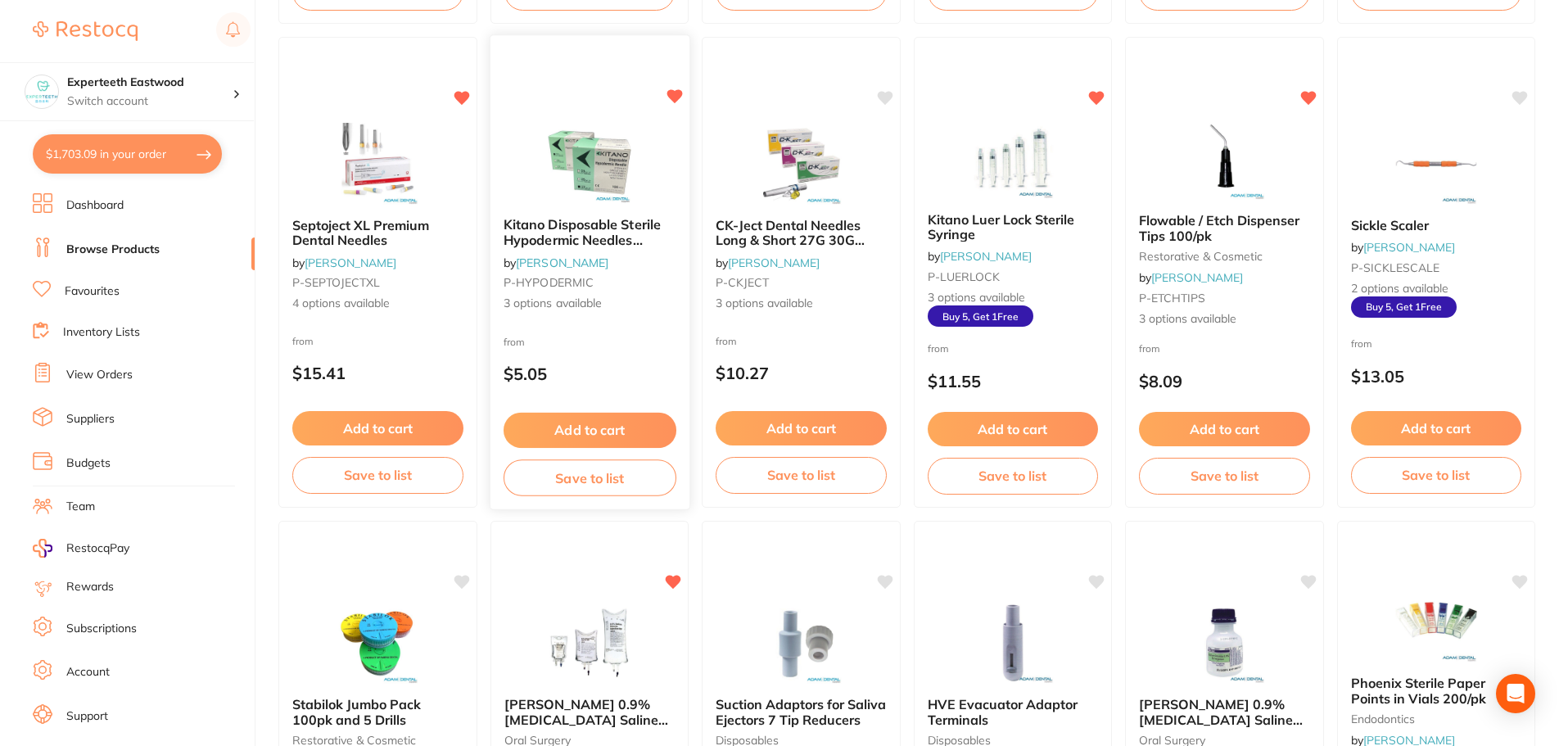
scroll to position [655, 0]
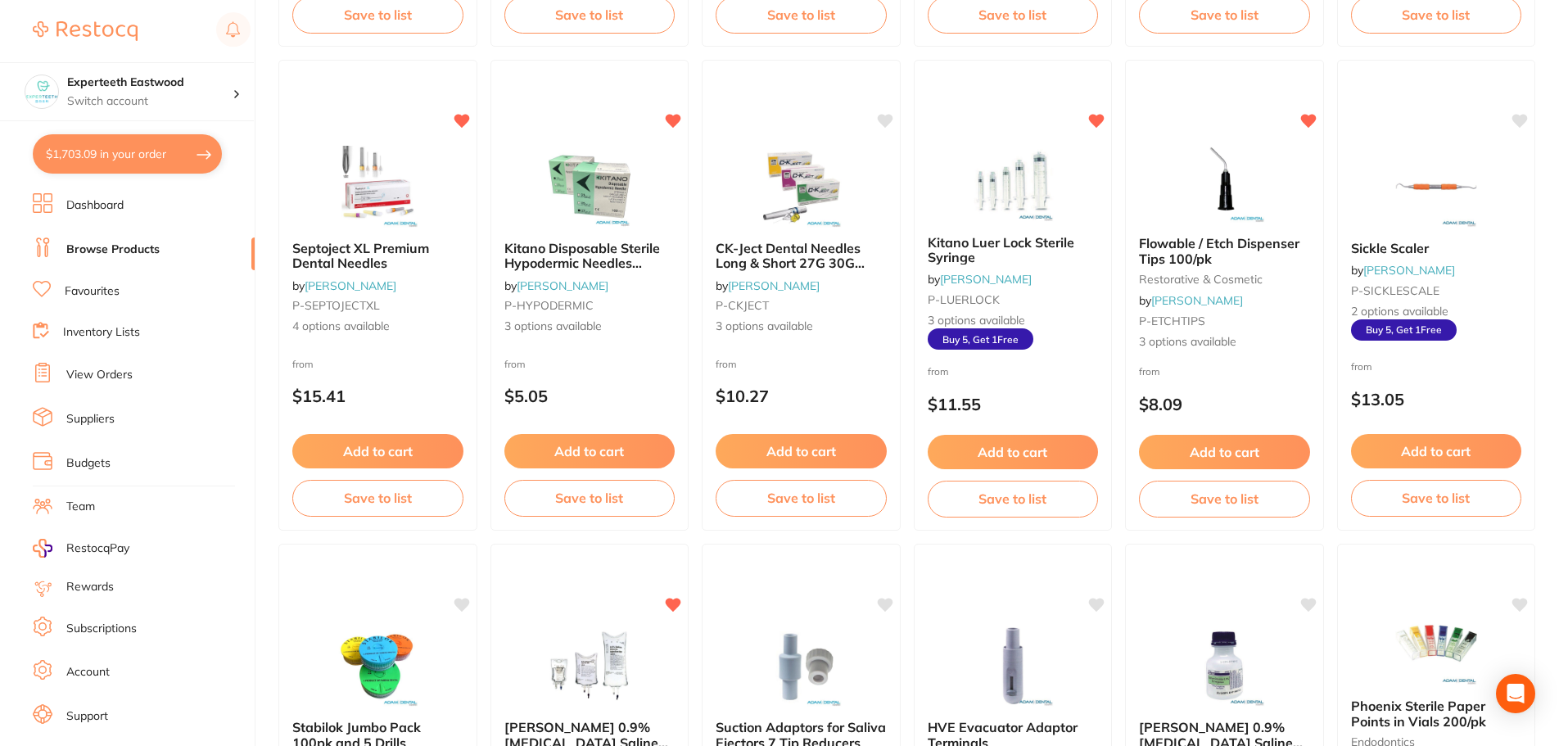
drag, startPoint x: 358, startPoint y: 191, endPoint x: 742, endPoint y: 384, distance: 429.8
click at [358, 191] on img at bounding box center [378, 186] width 107 height 82
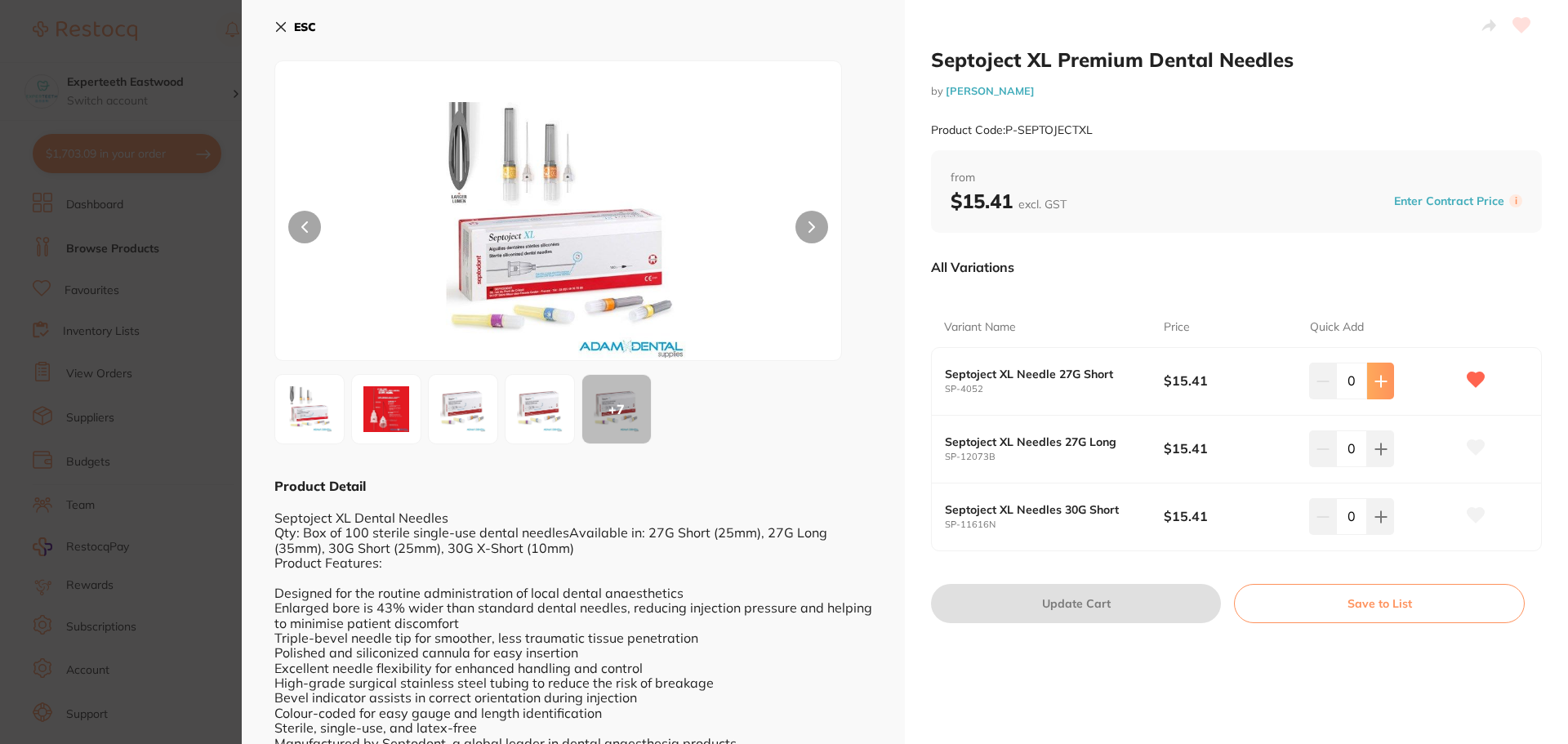
click at [1377, 386] on icon at bounding box center [1380, 380] width 11 height 11
type input "1"
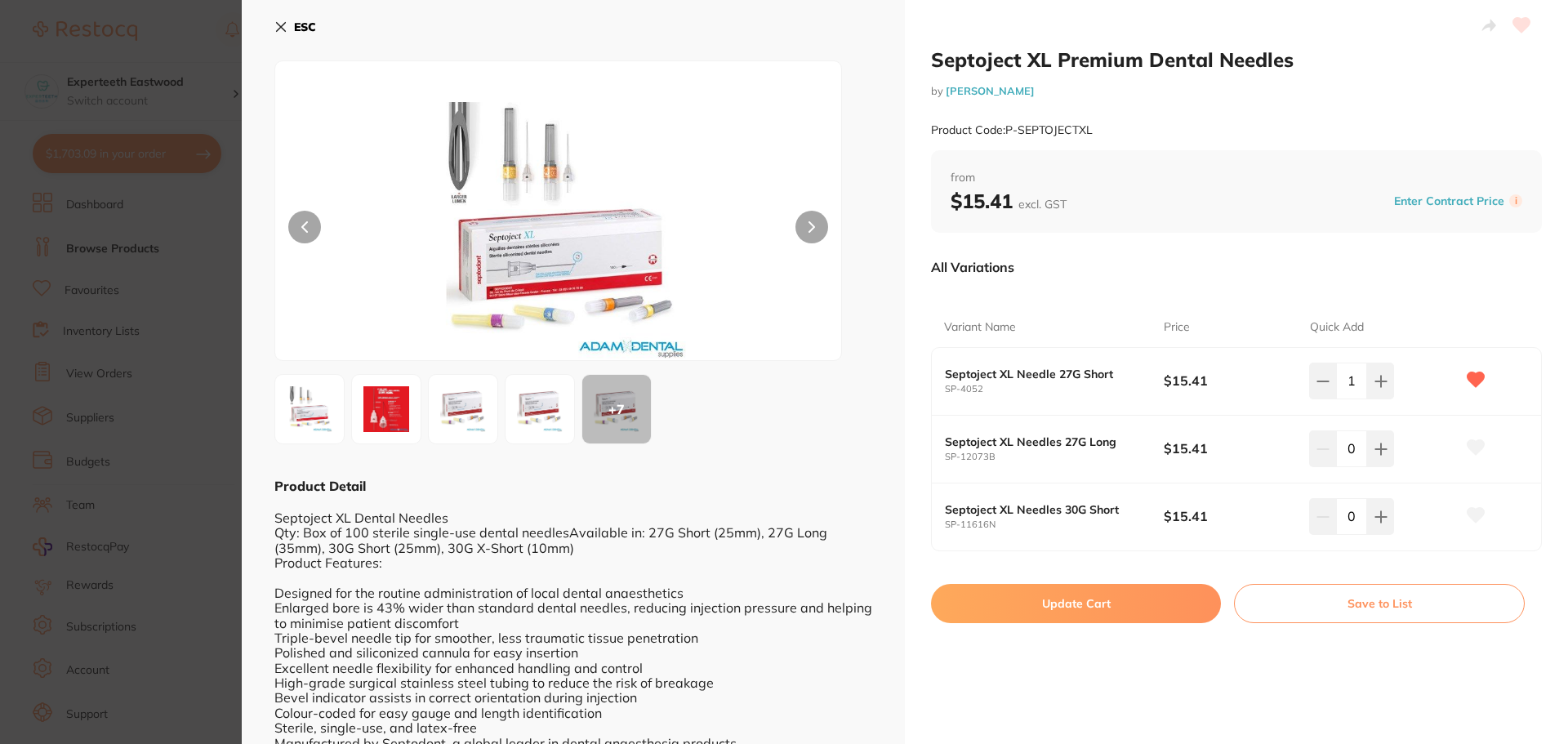
click at [1116, 605] on button "Update Cart" at bounding box center [1075, 603] width 290 height 39
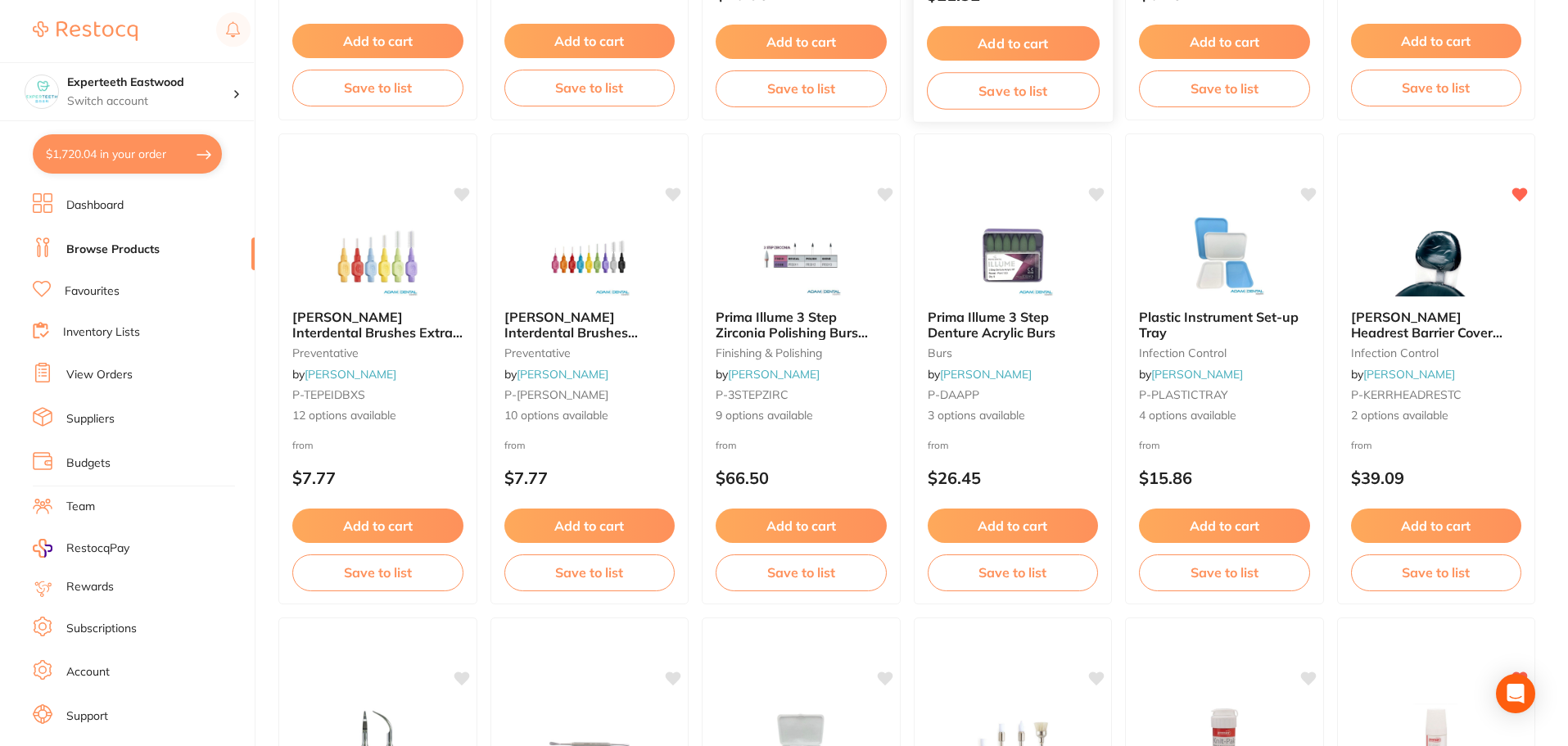
scroll to position [2046, 0]
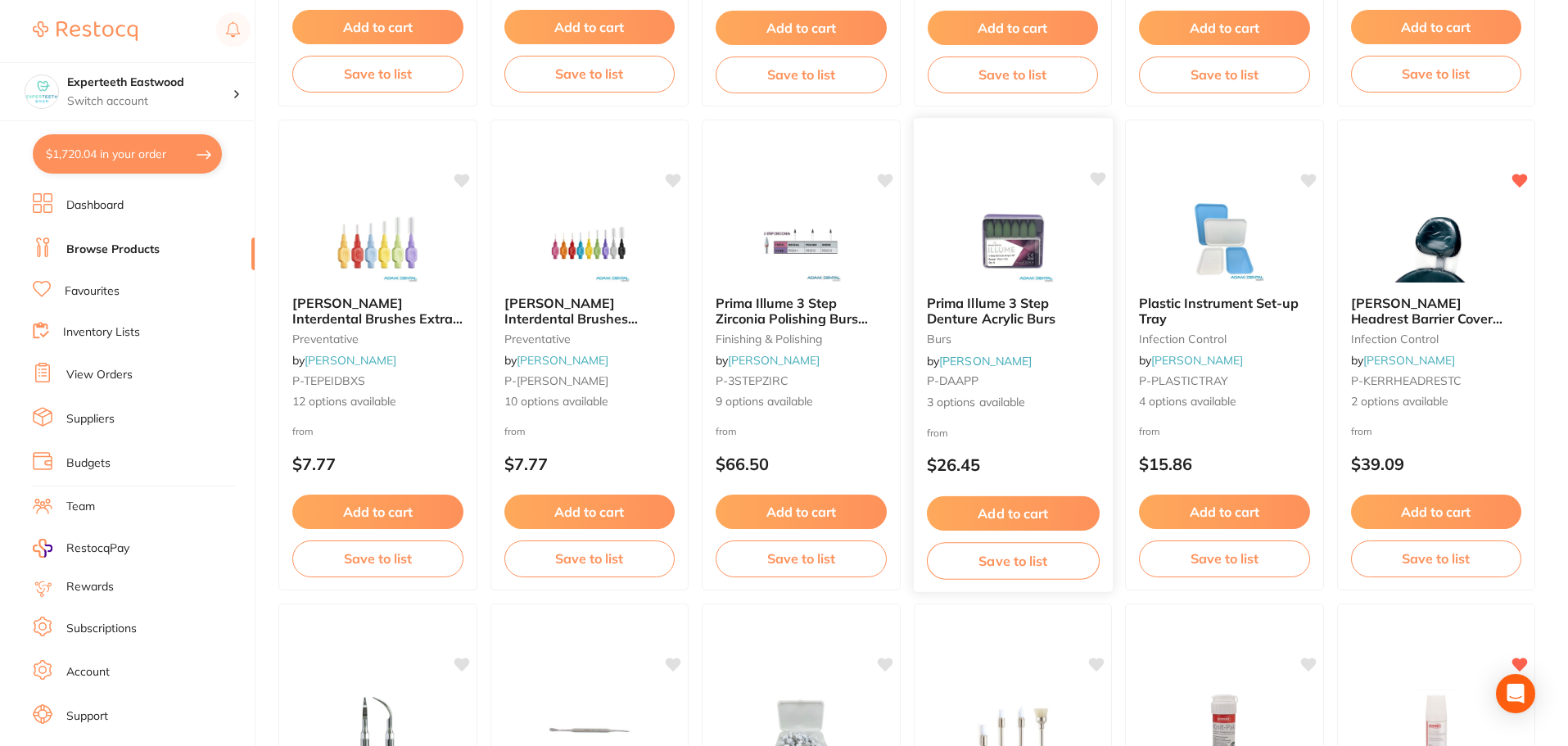
click at [980, 509] on button "Add to cart" at bounding box center [1012, 513] width 172 height 36
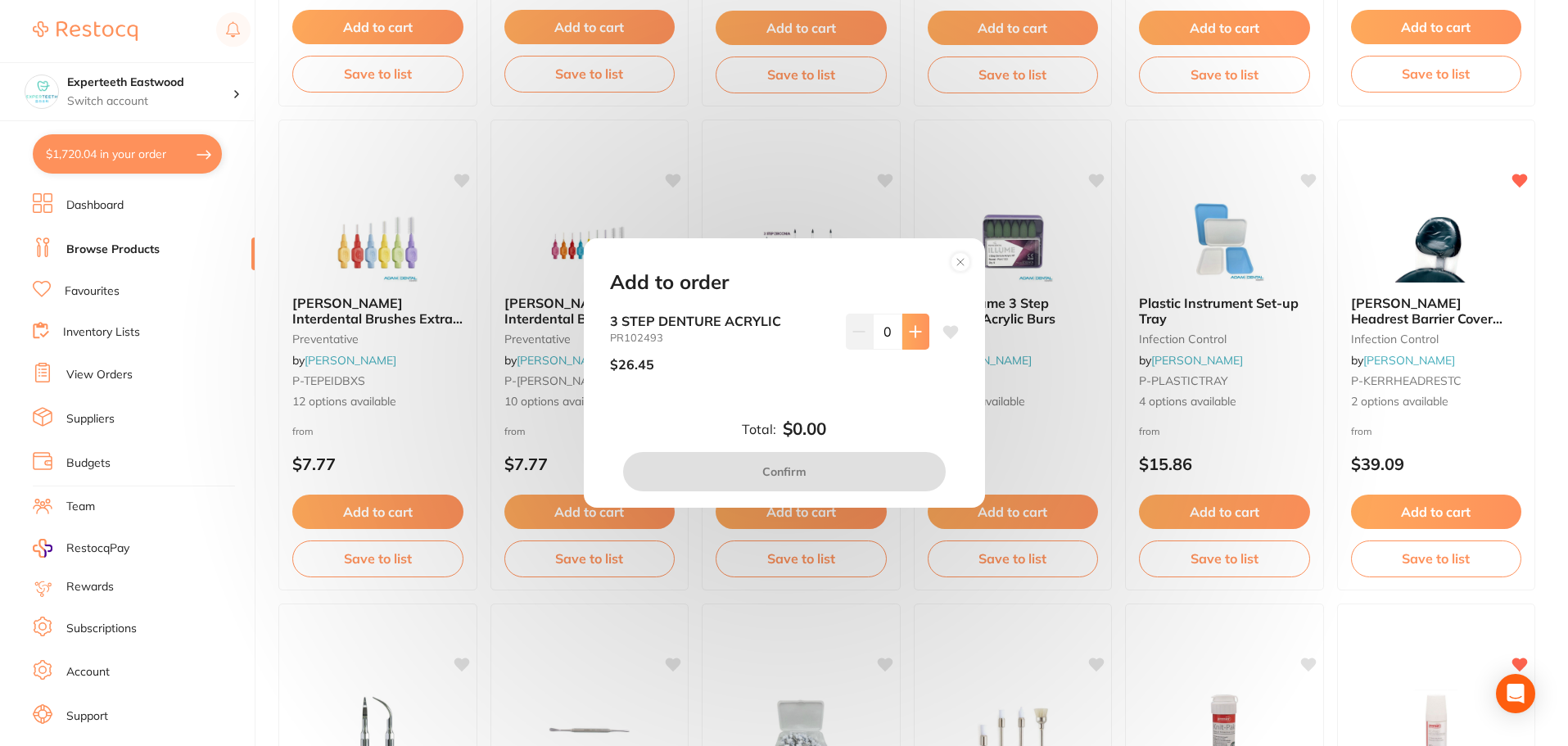
click at [911, 329] on icon at bounding box center [915, 330] width 11 height 11
type input "1"
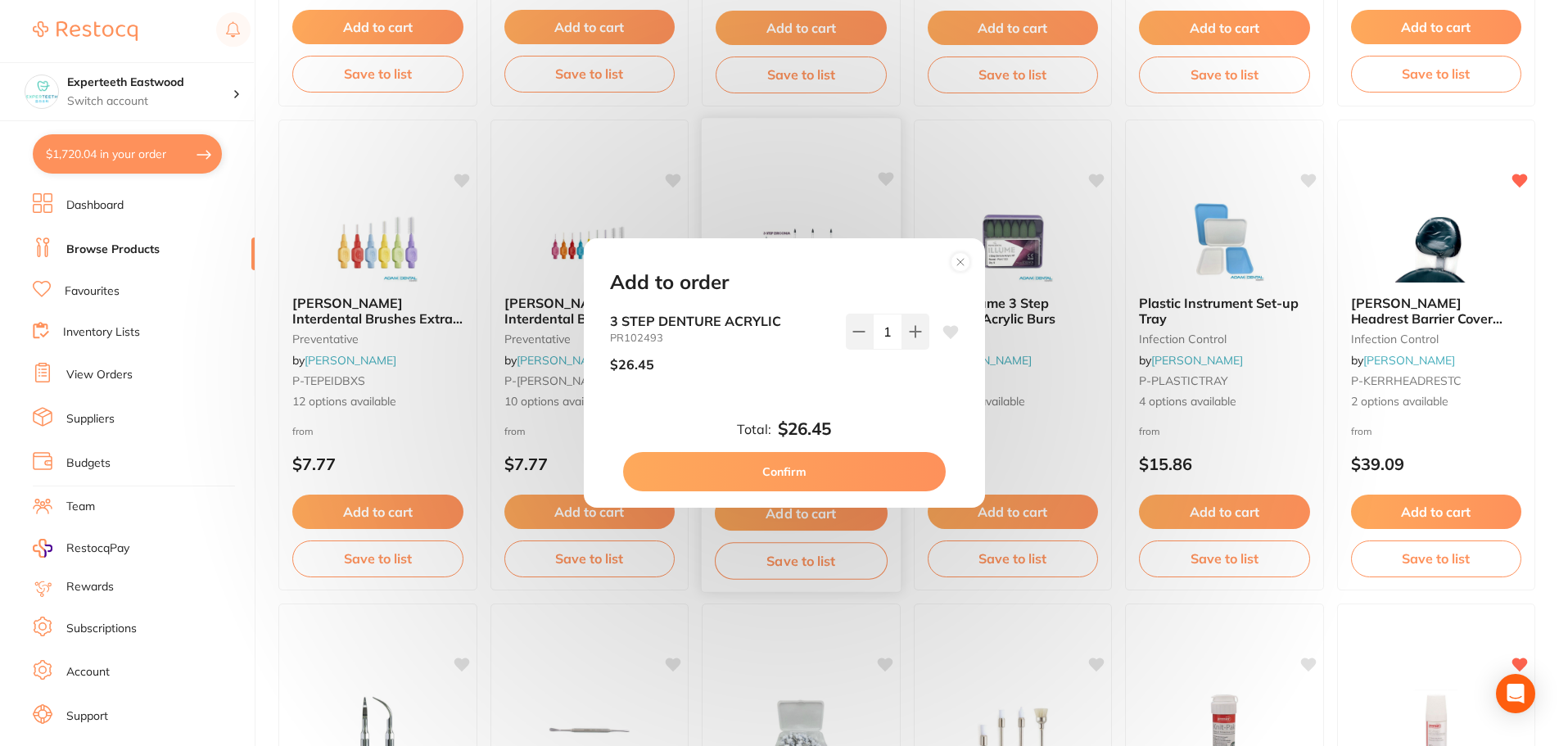
click at [788, 465] on button "Confirm" at bounding box center [784, 471] width 323 height 39
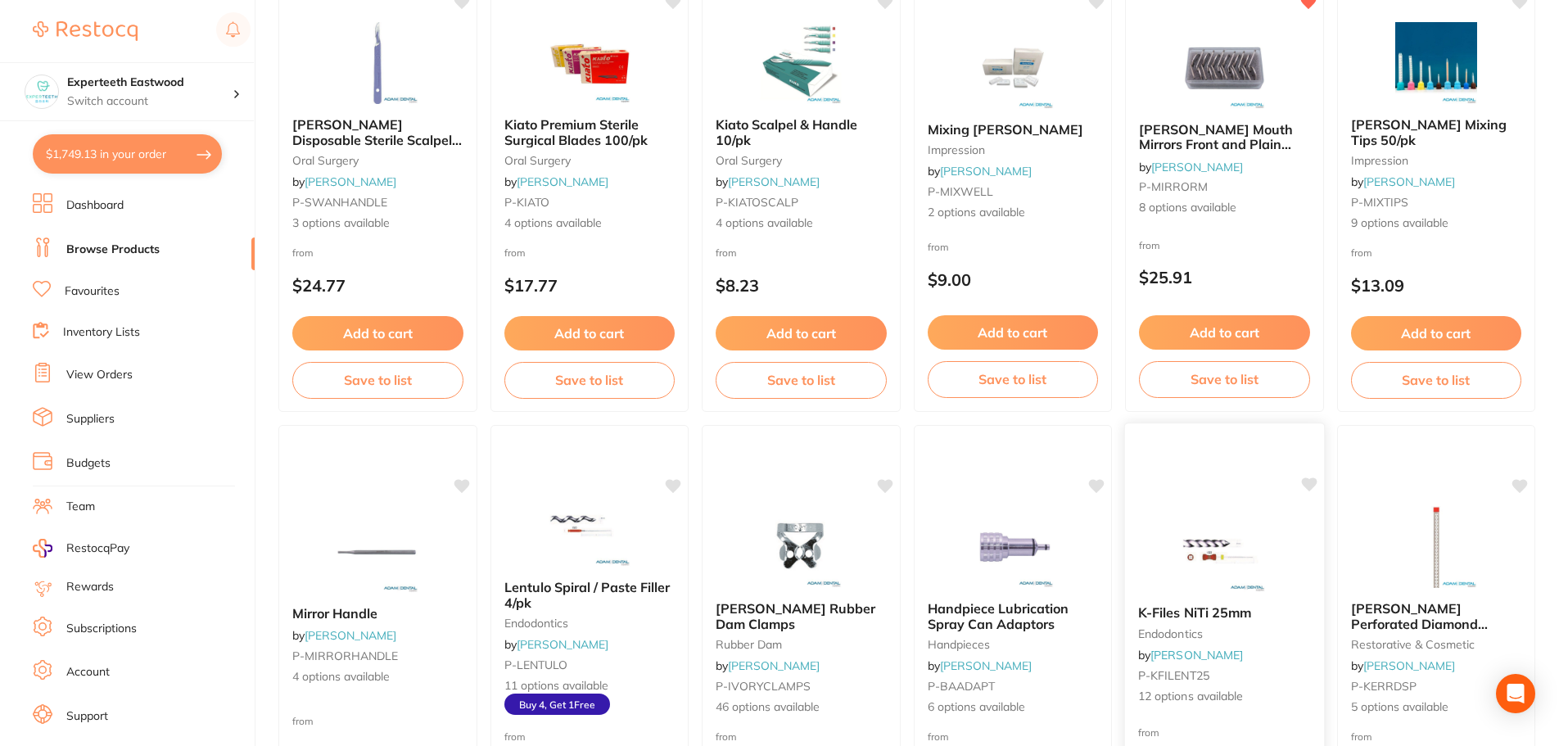
scroll to position [3028, 0]
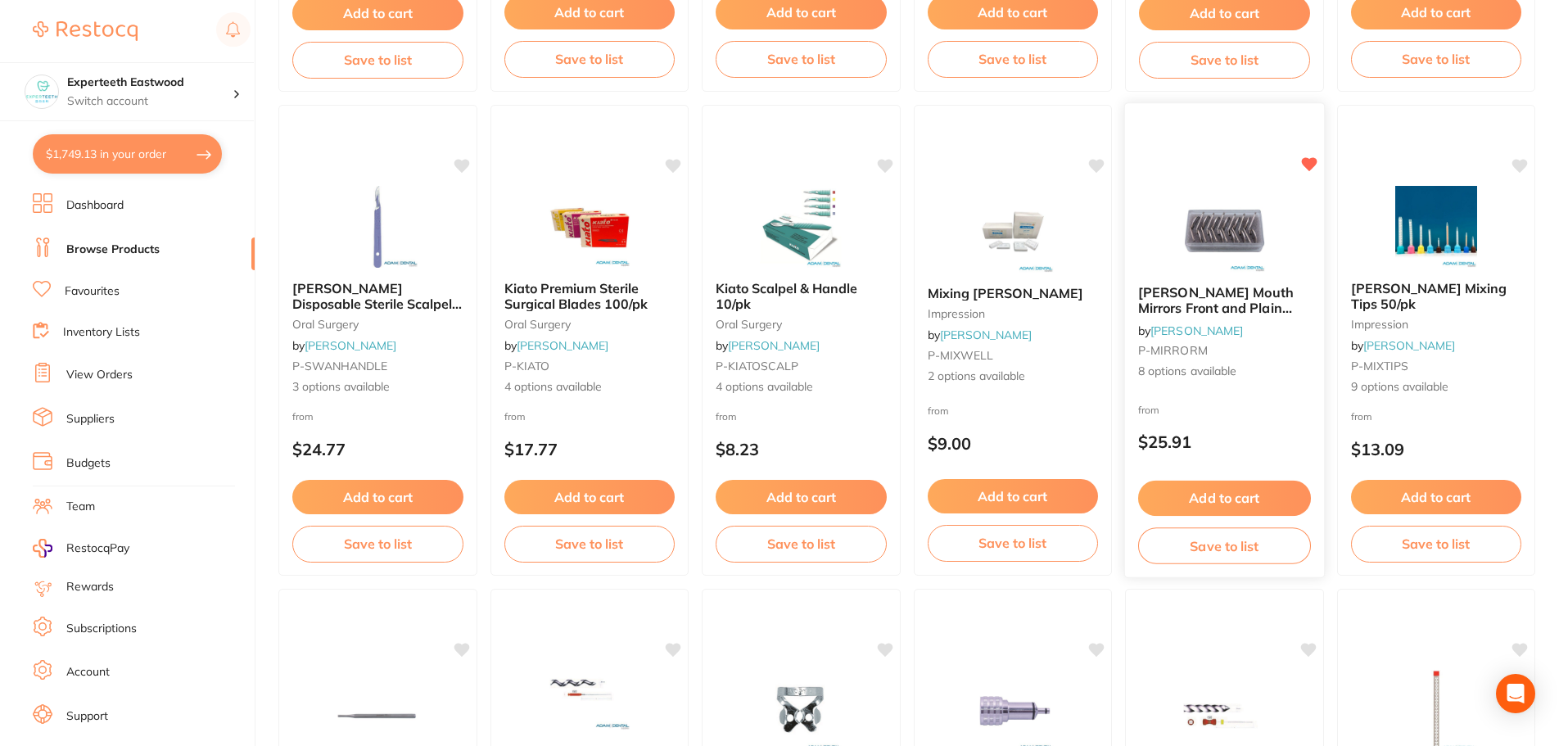
click at [1174, 287] on span "[PERSON_NAME] Mouth Mirrors Front and Plain Surface" at bounding box center [1216, 307] width 156 height 46
click at [1174, 287] on section at bounding box center [784, 373] width 1568 height 746
click at [1195, 270] on img at bounding box center [1224, 230] width 107 height 83
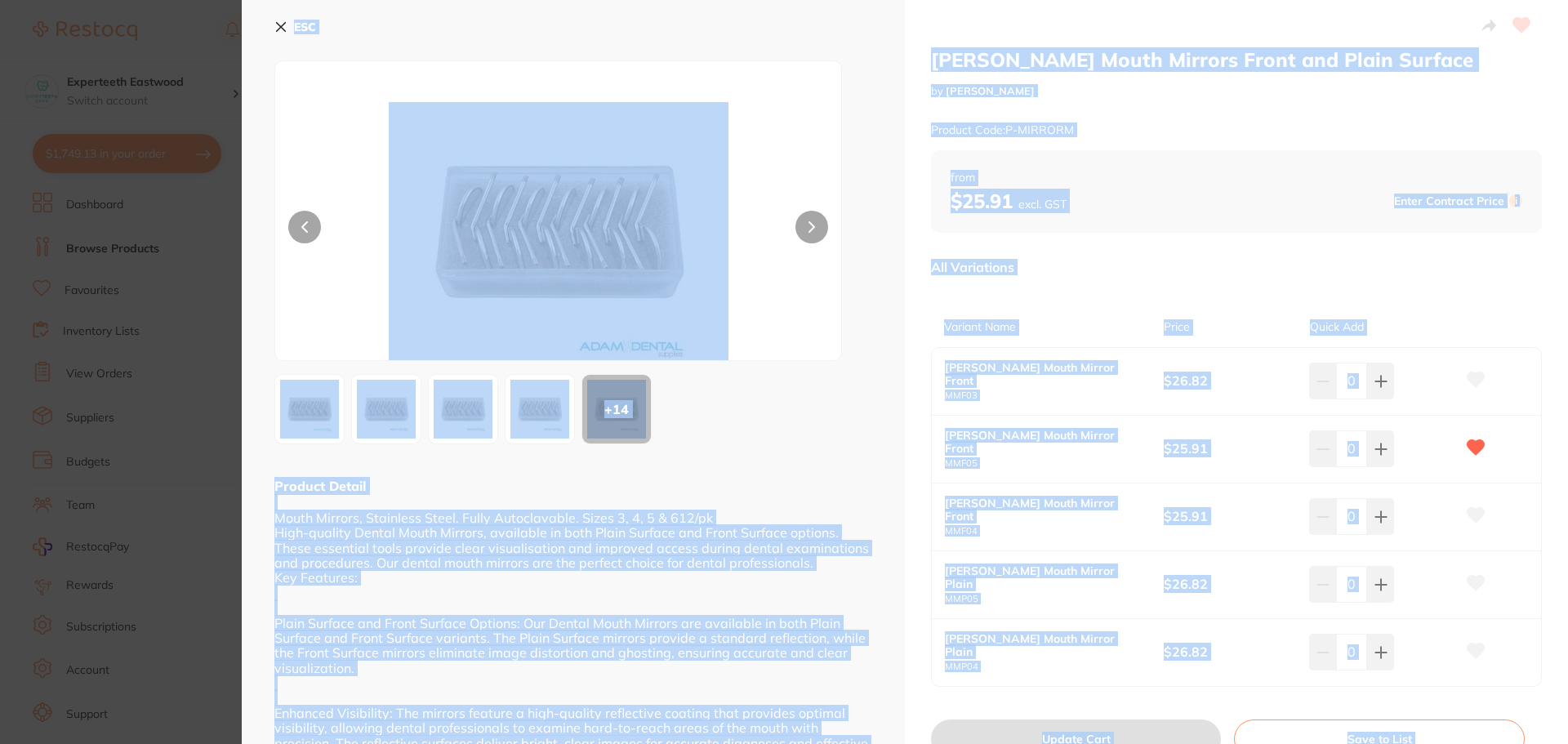
click at [1205, 164] on div "from $25.91 excl. GST Enter Contract Price i" at bounding box center [1236, 191] width 611 height 84
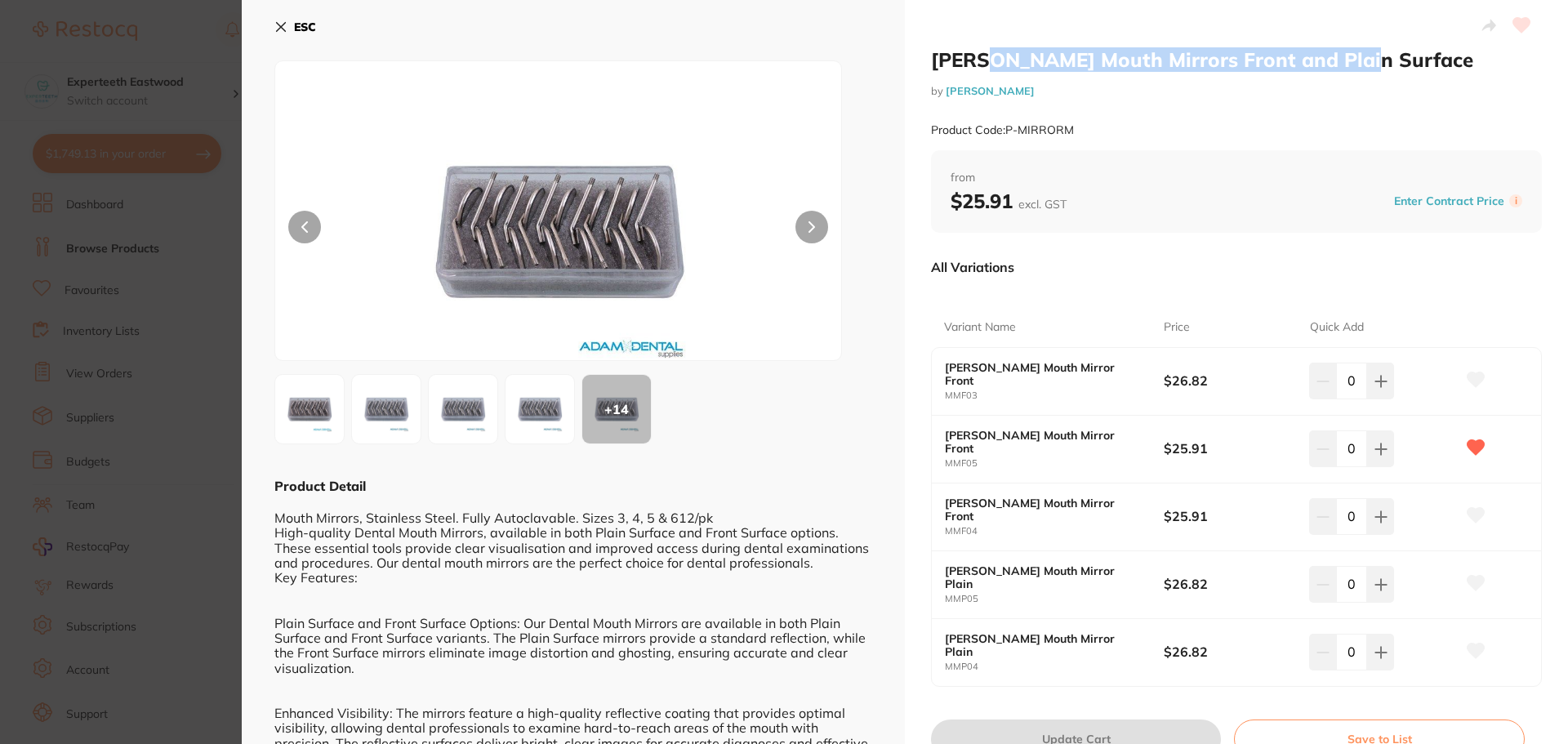
drag, startPoint x: 990, startPoint y: 57, endPoint x: 1362, endPoint y: 61, distance: 372.0
click at [1362, 61] on h2 "[PERSON_NAME] Mouth Mirrors Front and Plain Surface" at bounding box center [1236, 60] width 611 height 25
copy h2 "Mouth Mirrors Front and Plain Surface"
click at [276, 25] on icon at bounding box center [281, 27] width 13 height 13
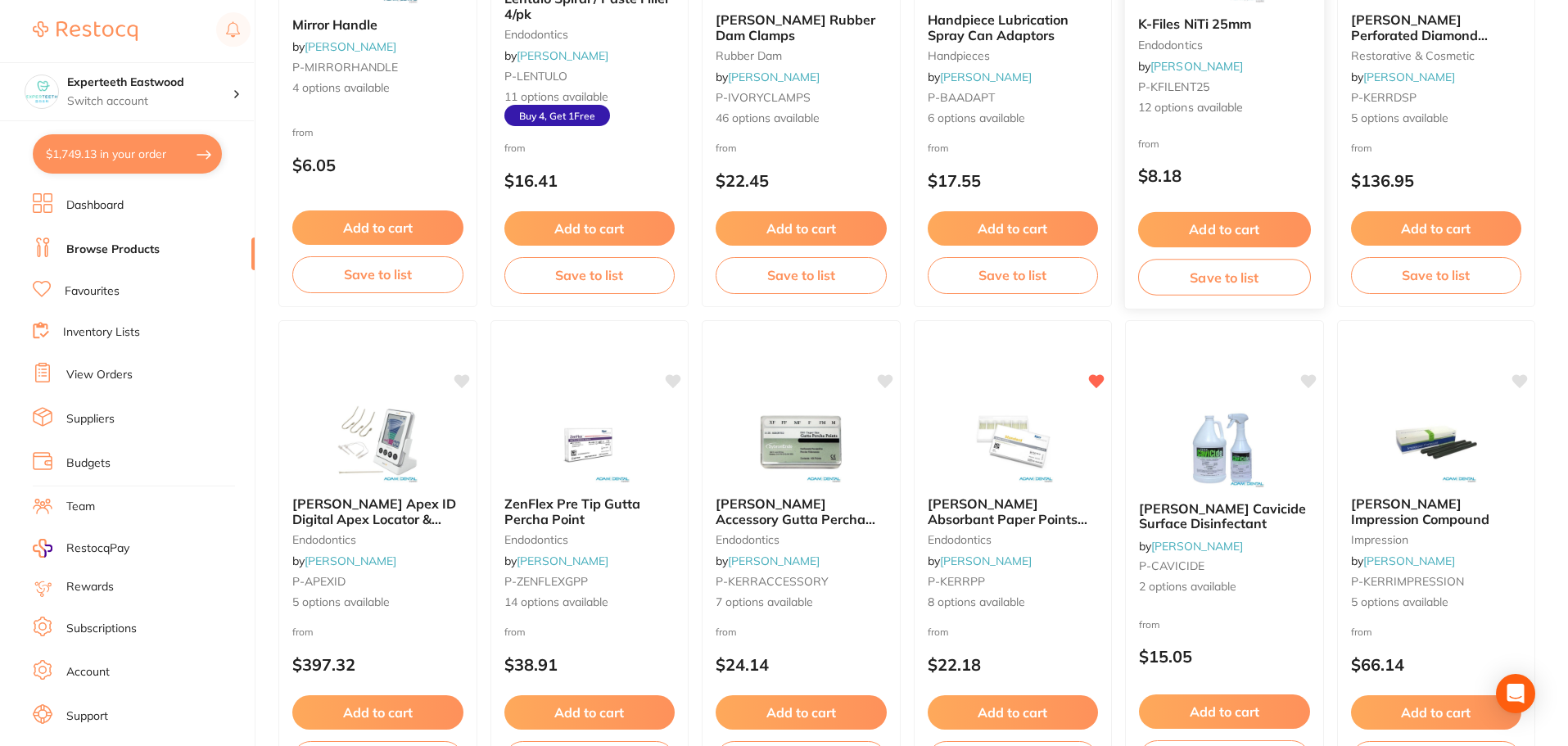
scroll to position [3911, 0]
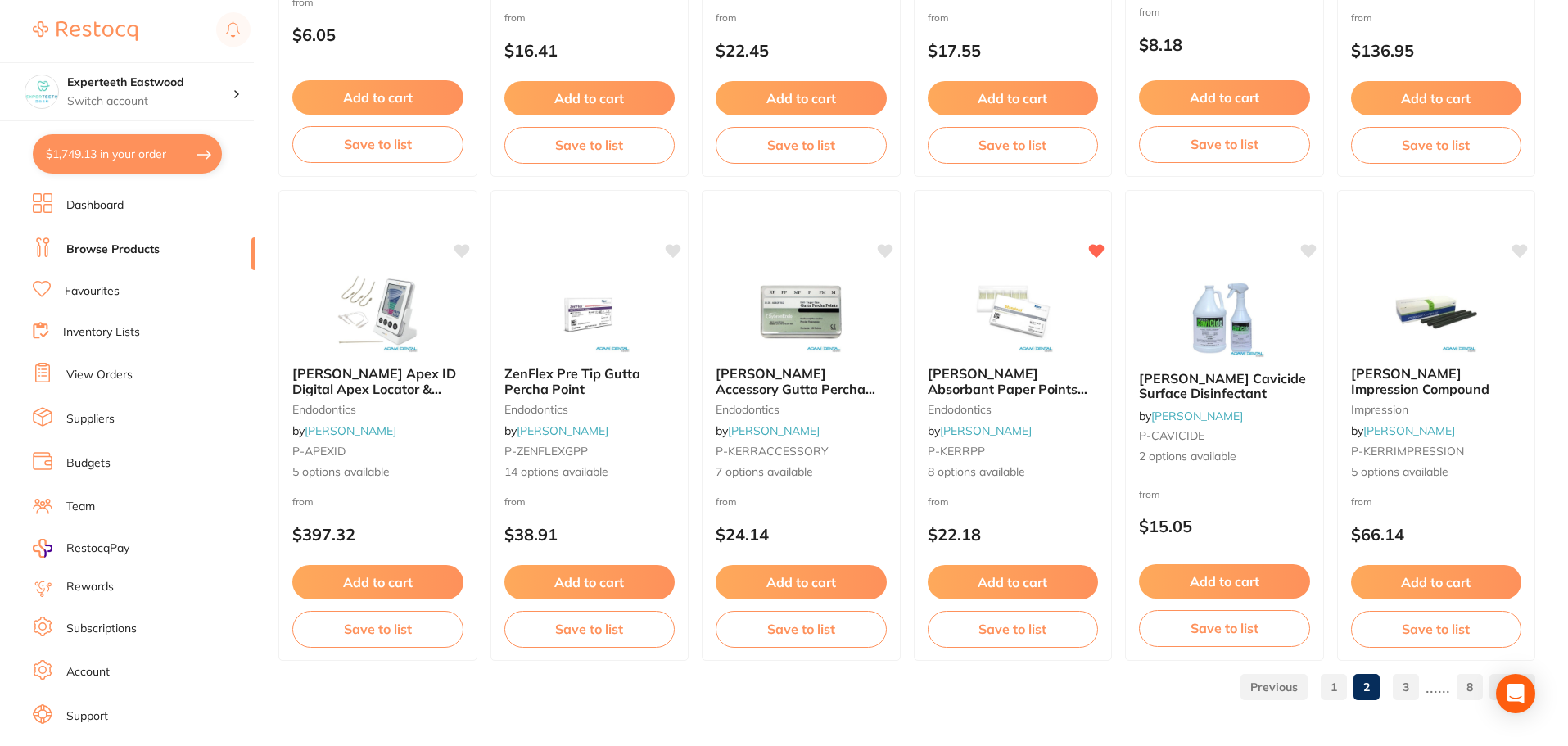
click at [1413, 688] on link "3" at bounding box center [1405, 686] width 26 height 33
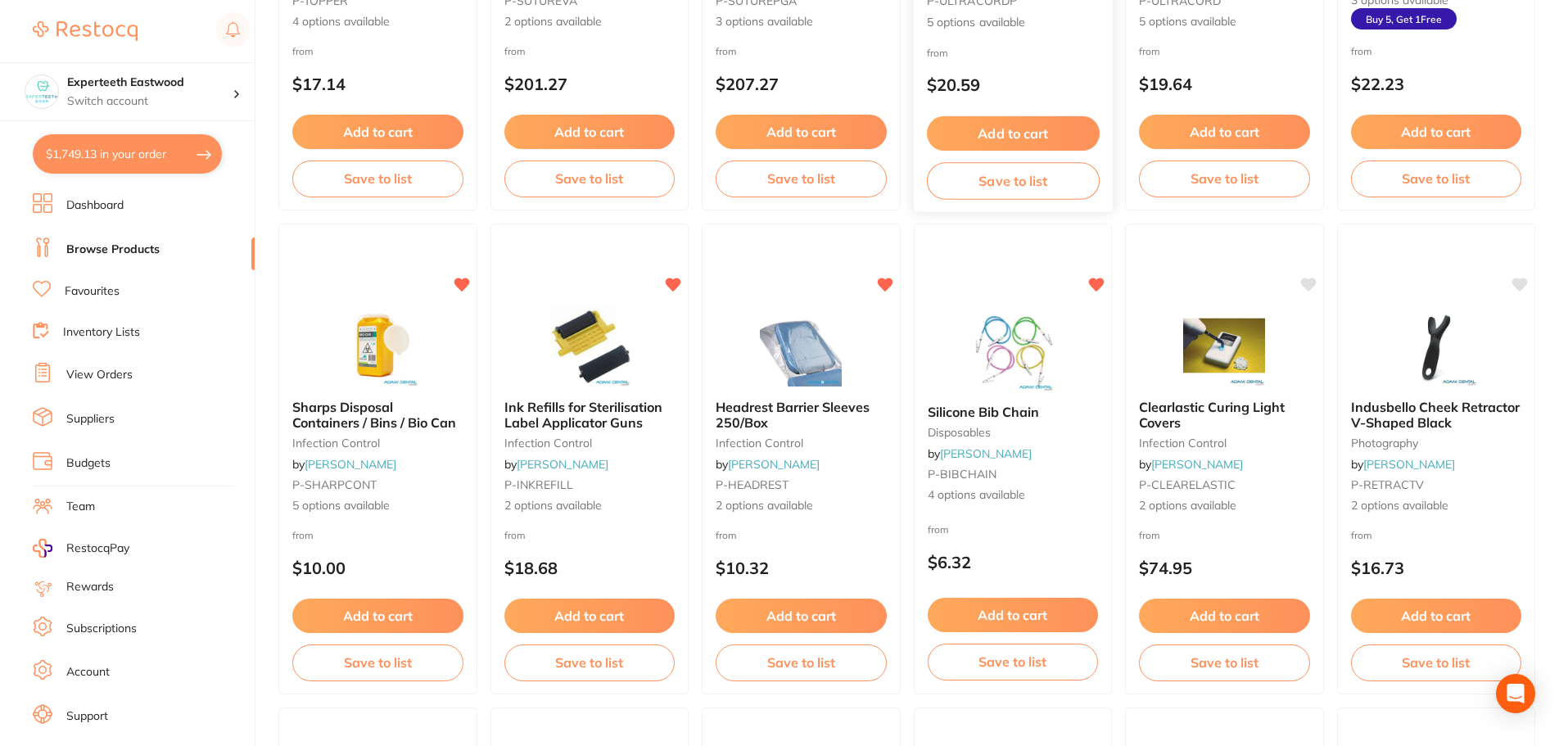
scroll to position [573, 0]
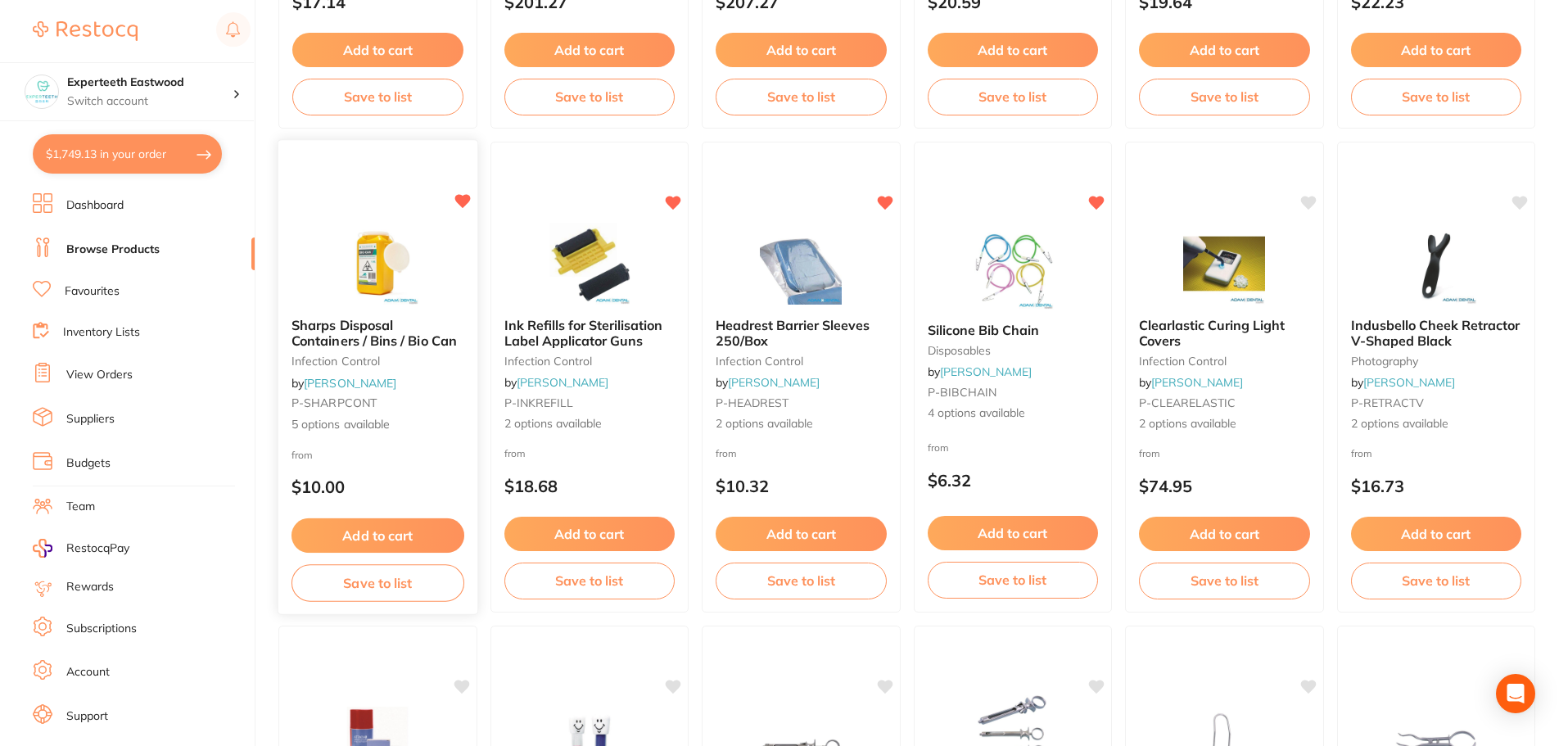
click at [392, 273] on img at bounding box center [378, 263] width 107 height 83
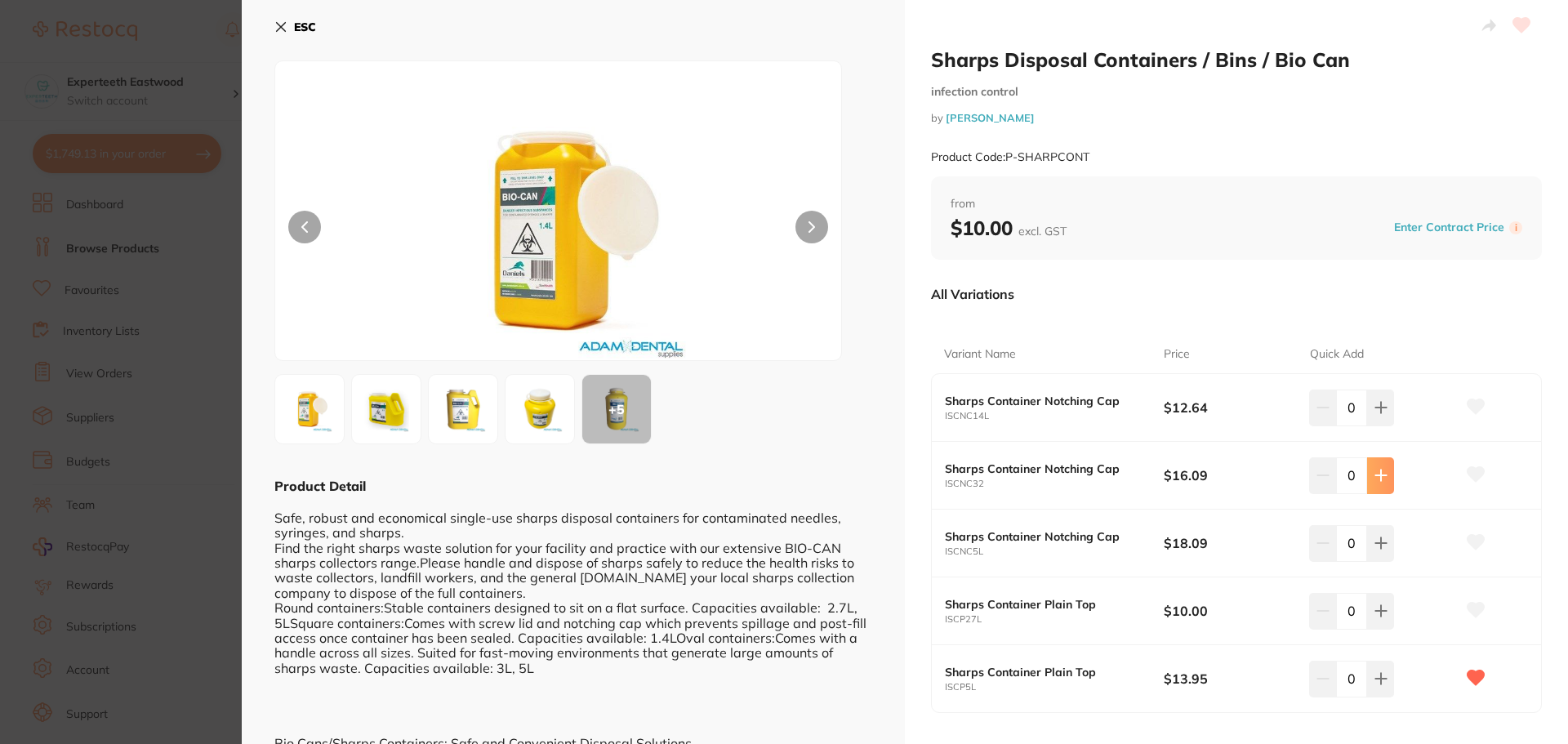
click at [1381, 414] on icon at bounding box center [1381, 407] width 13 height 13
type input "1"
click at [1464, 461] on button at bounding box center [1475, 475] width 41 height 41
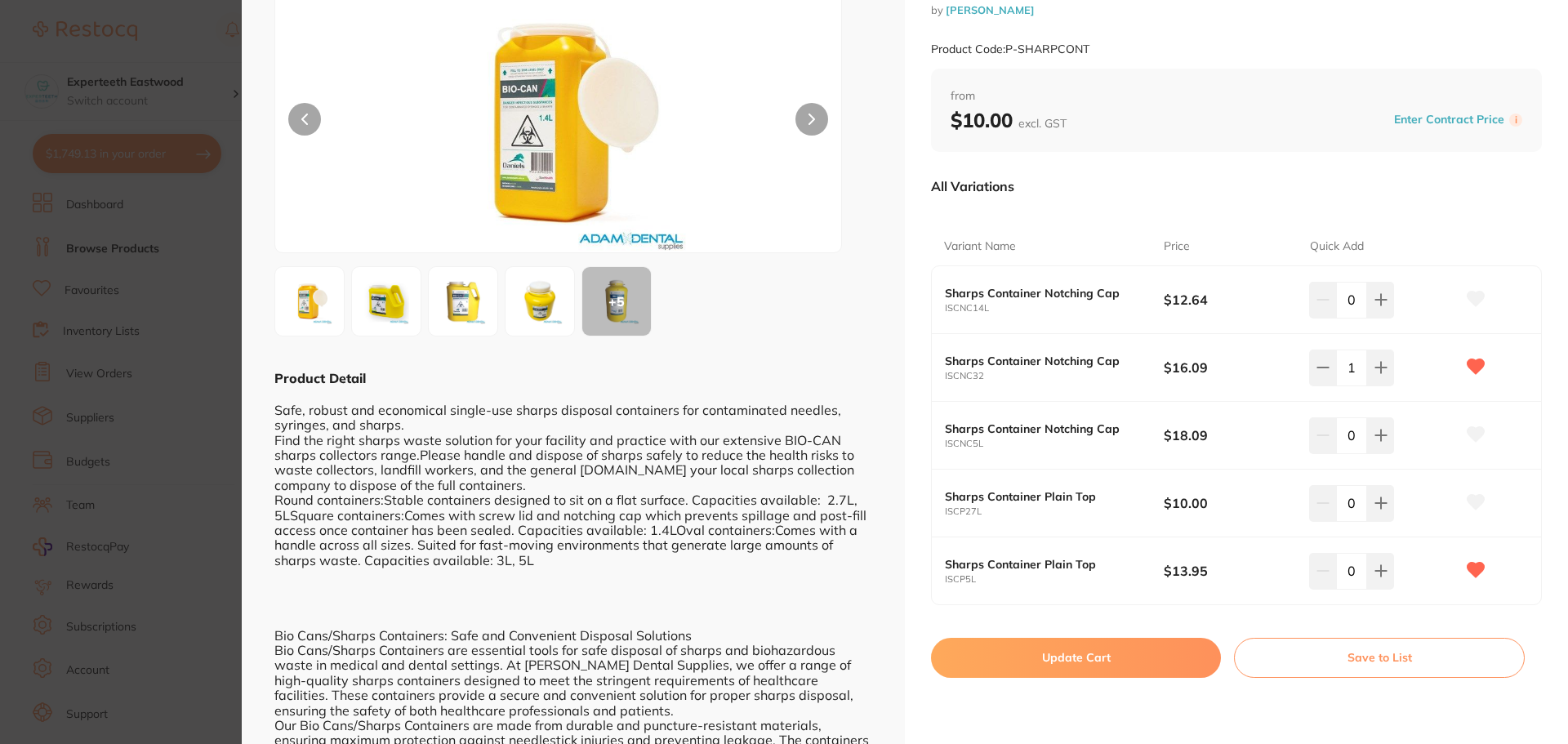
scroll to position [82, 0]
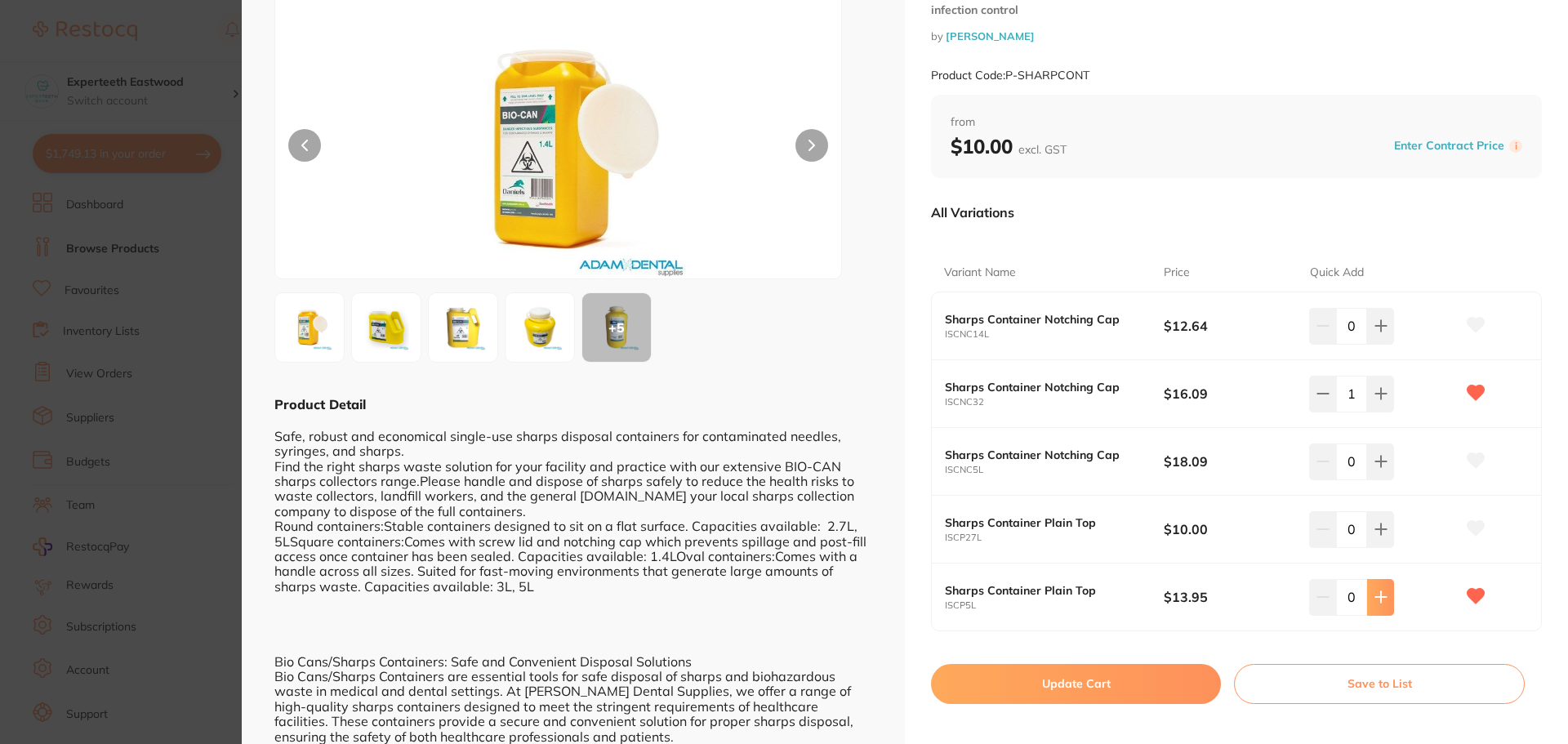
click at [1380, 332] on icon at bounding box center [1381, 325] width 13 height 13
type input "1"
click at [1119, 683] on button "Update Cart" at bounding box center [1075, 683] width 290 height 39
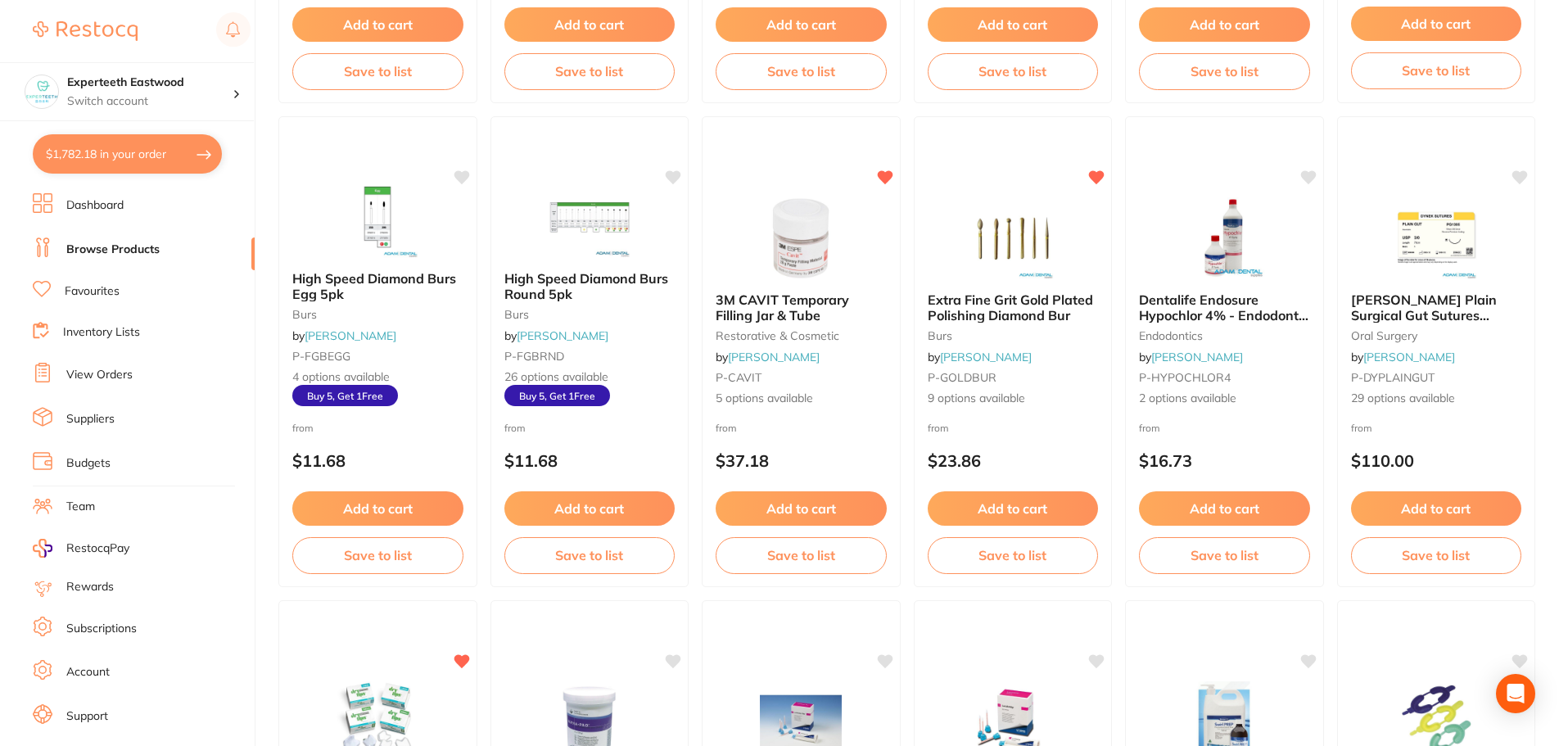
scroll to position [3028, 0]
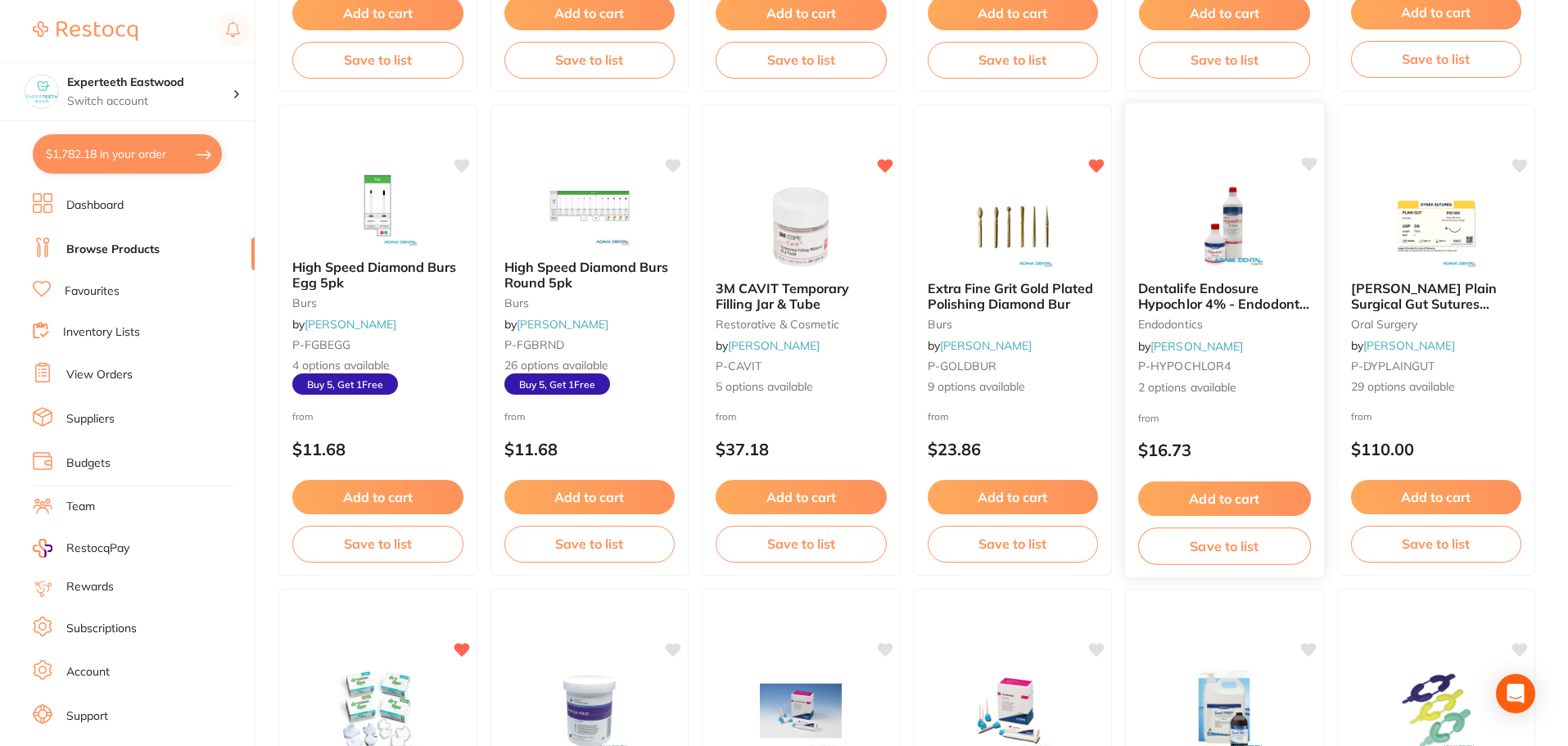
click at [1313, 159] on icon at bounding box center [1309, 164] width 15 height 13
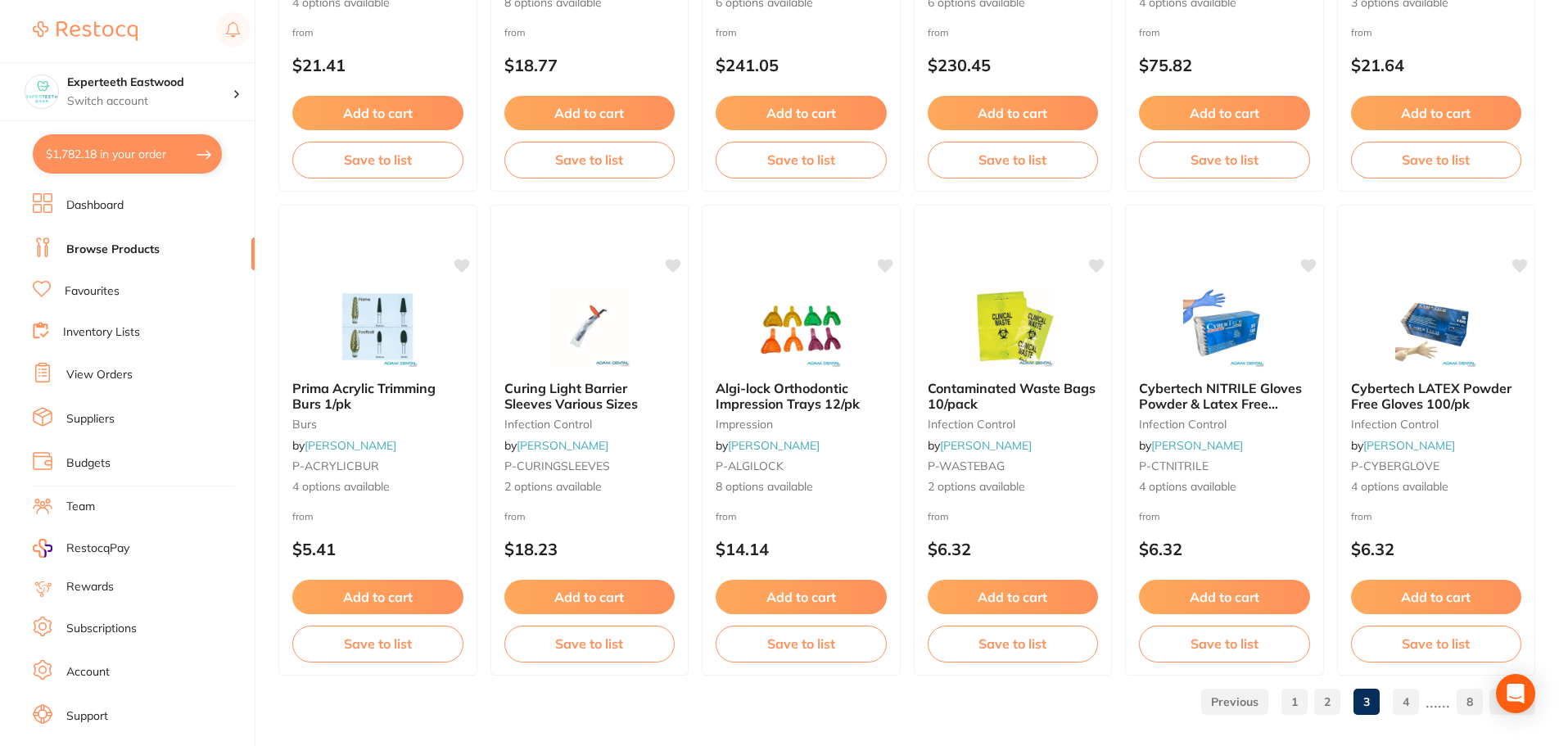
scroll to position [3911, 0]
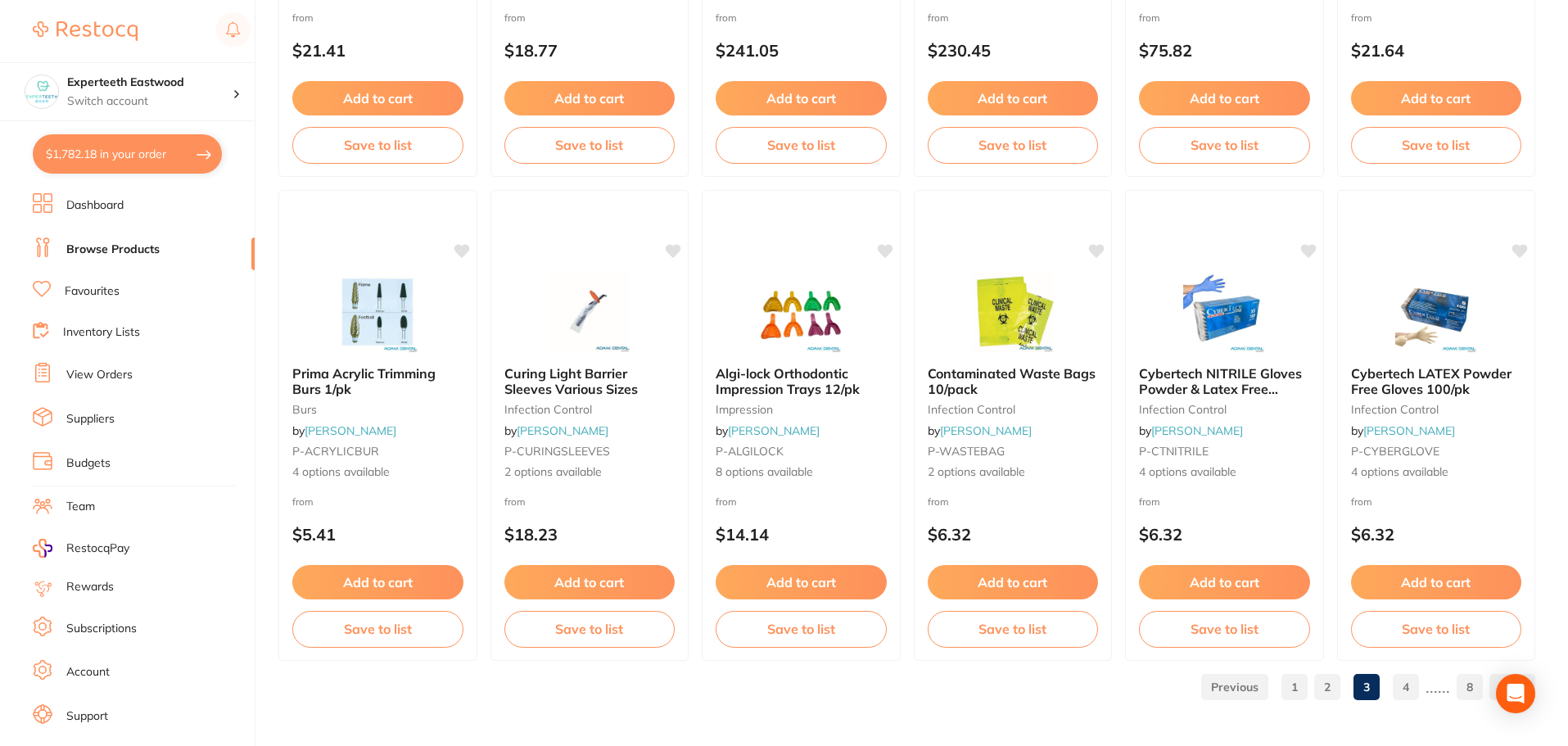
click at [1411, 685] on link "4" at bounding box center [1405, 686] width 26 height 33
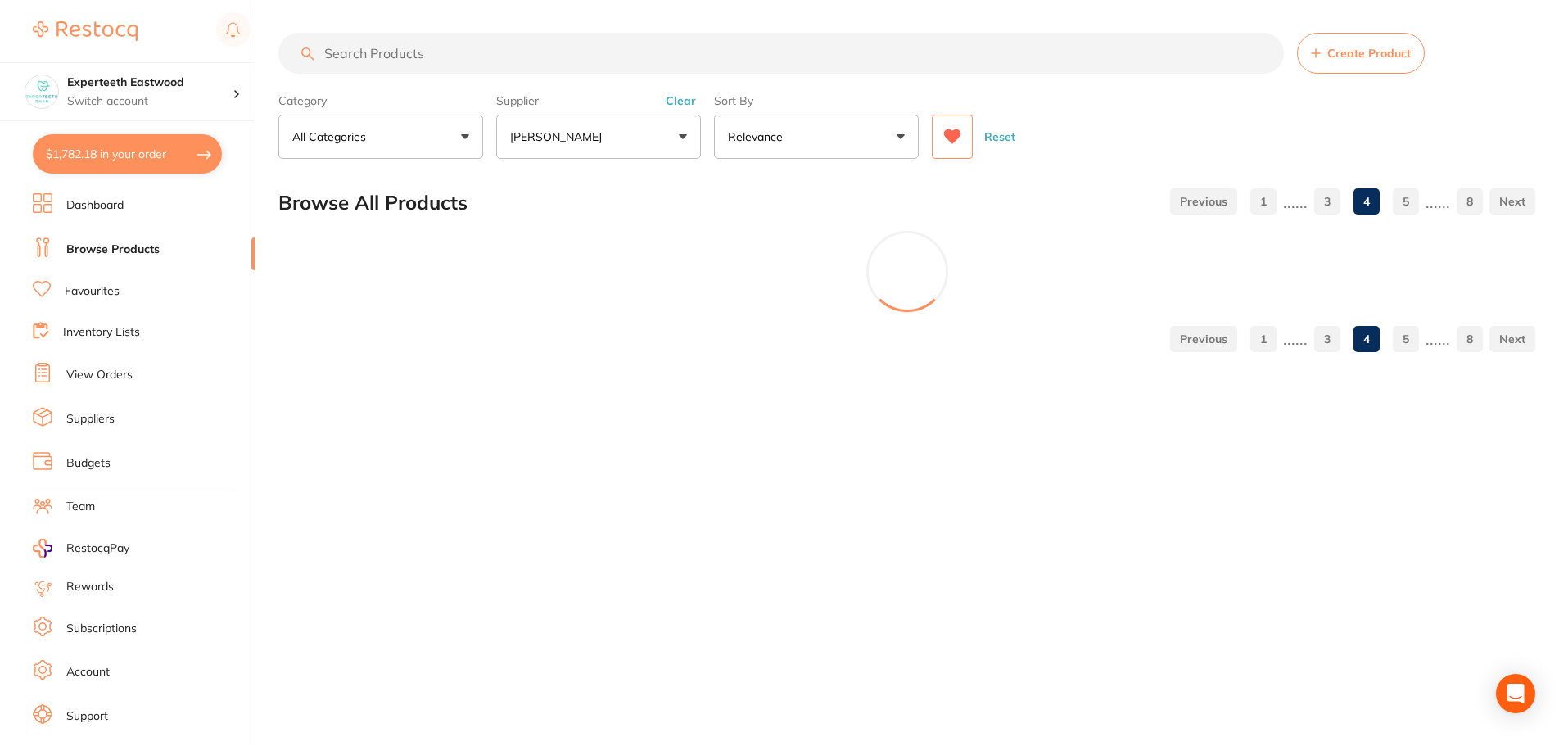
scroll to position [0, 0]
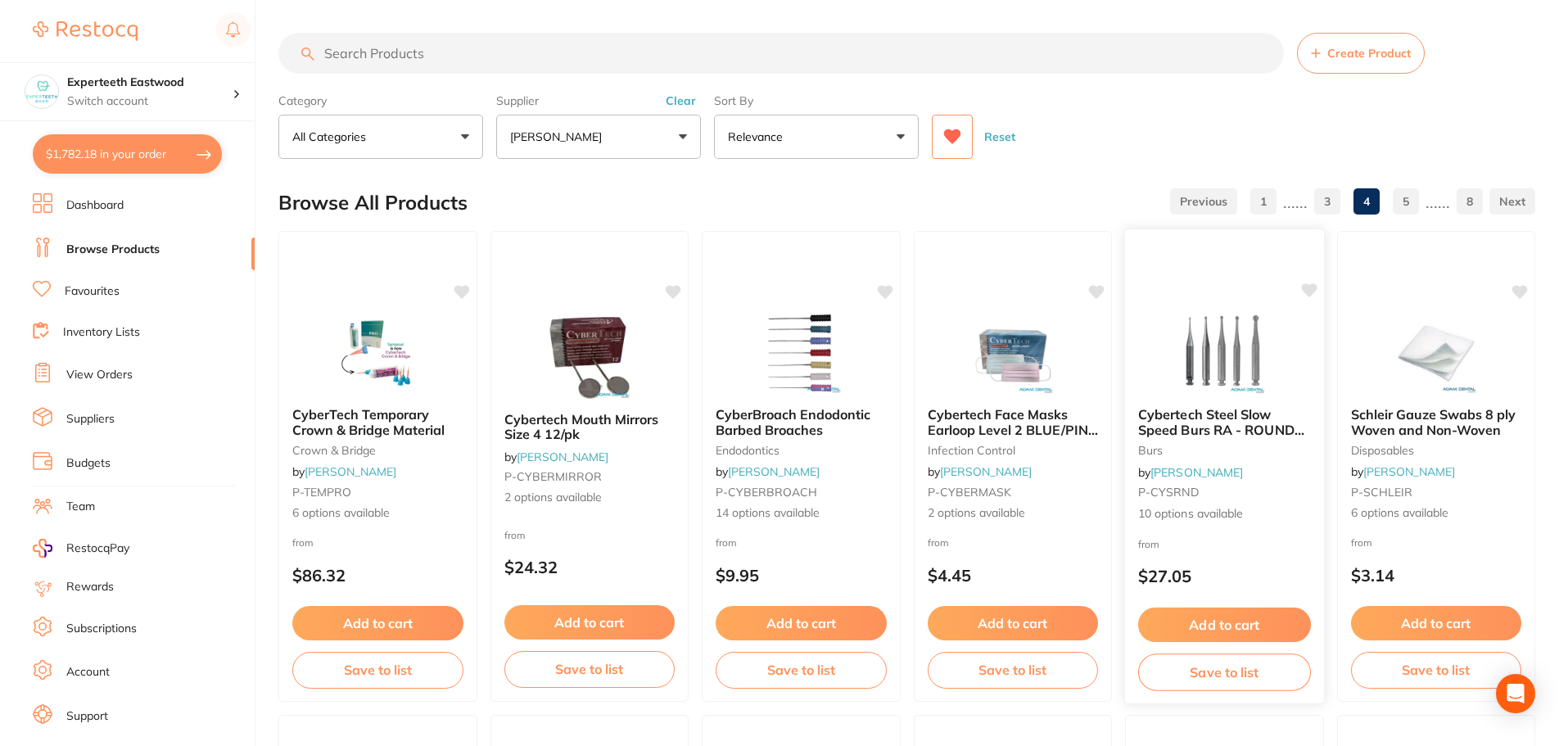
click at [1301, 285] on icon at bounding box center [1308, 290] width 16 height 16
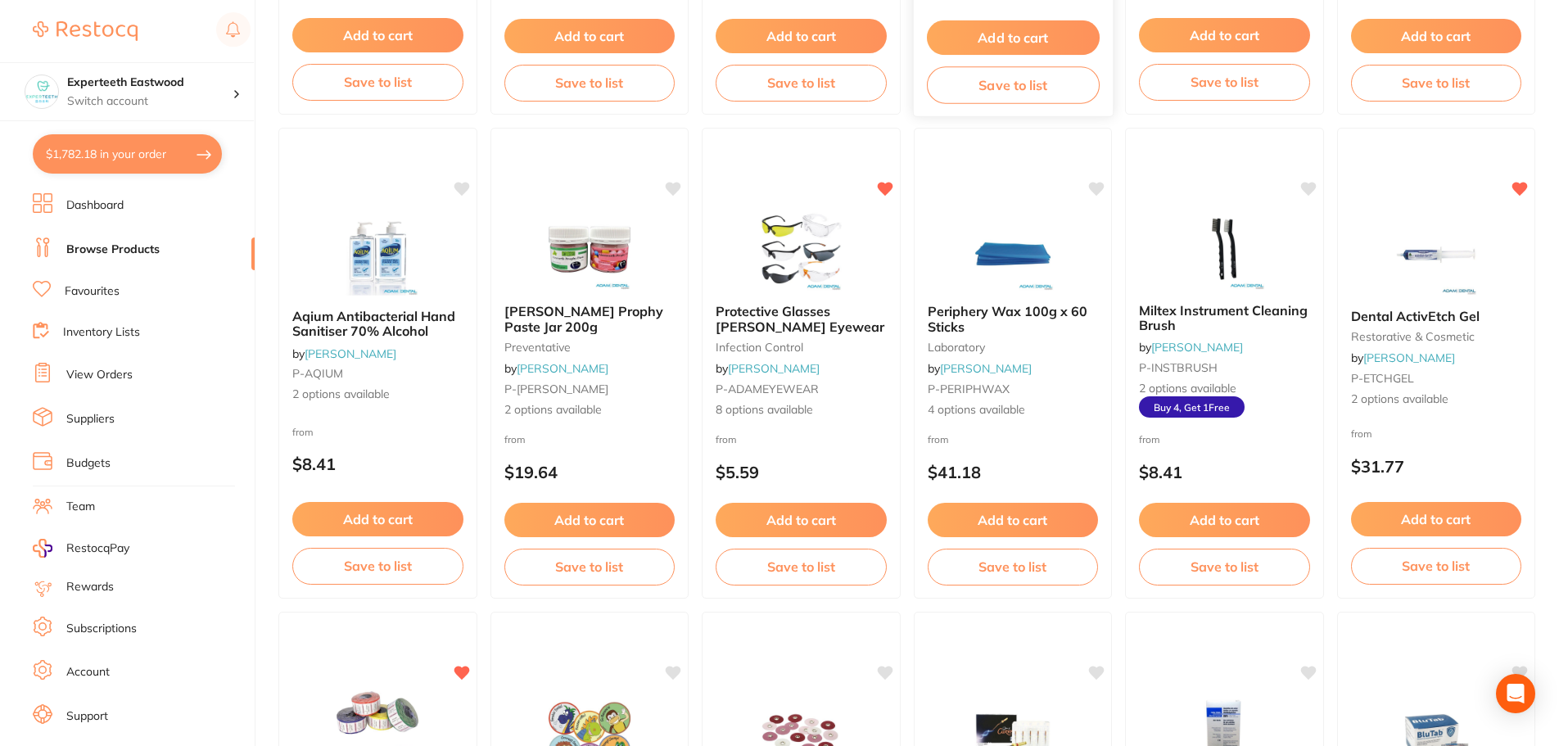
scroll to position [1556, 0]
click at [816, 509] on button "Add to cart" at bounding box center [800, 521] width 172 height 36
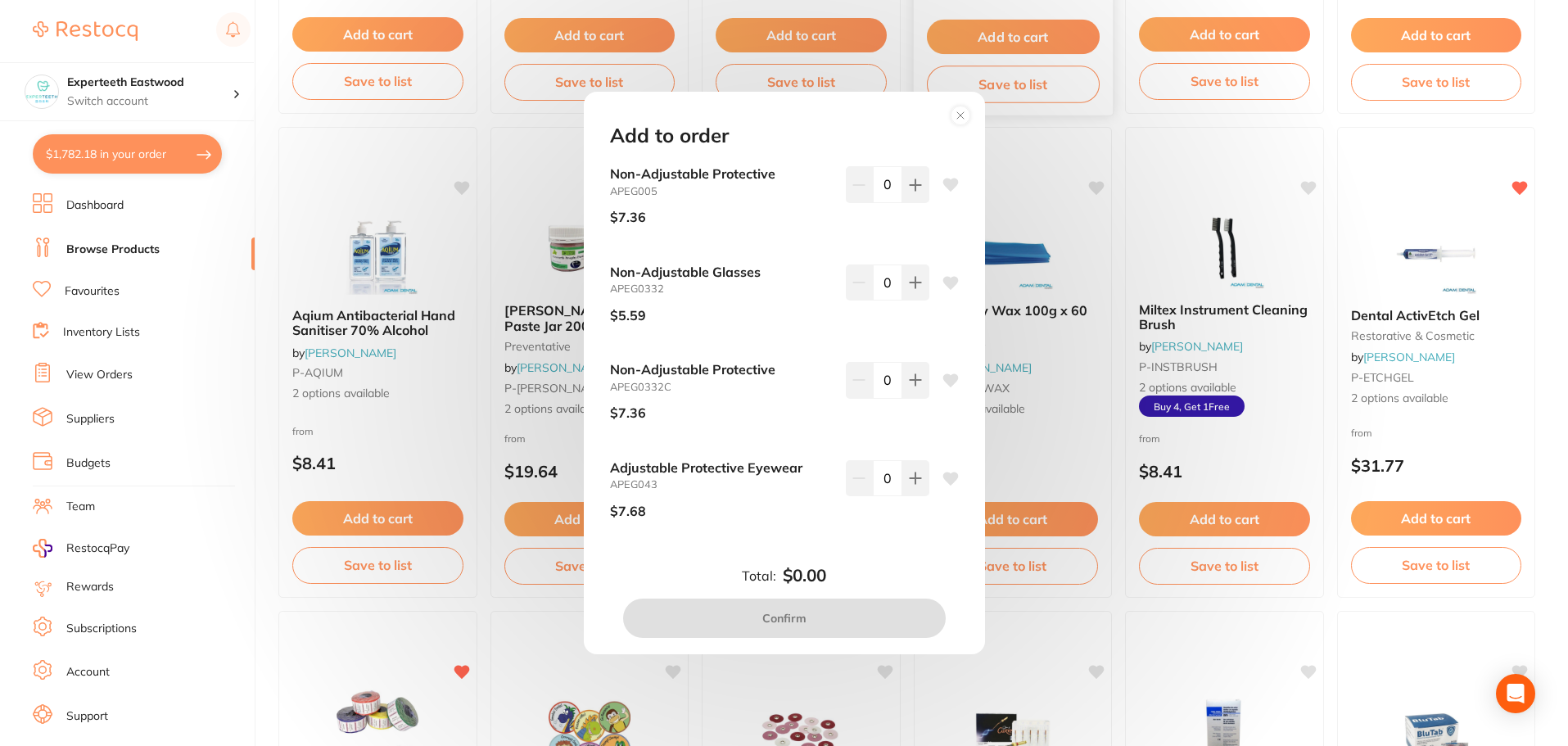
click at [958, 112] on circle at bounding box center [960, 116] width 19 height 19
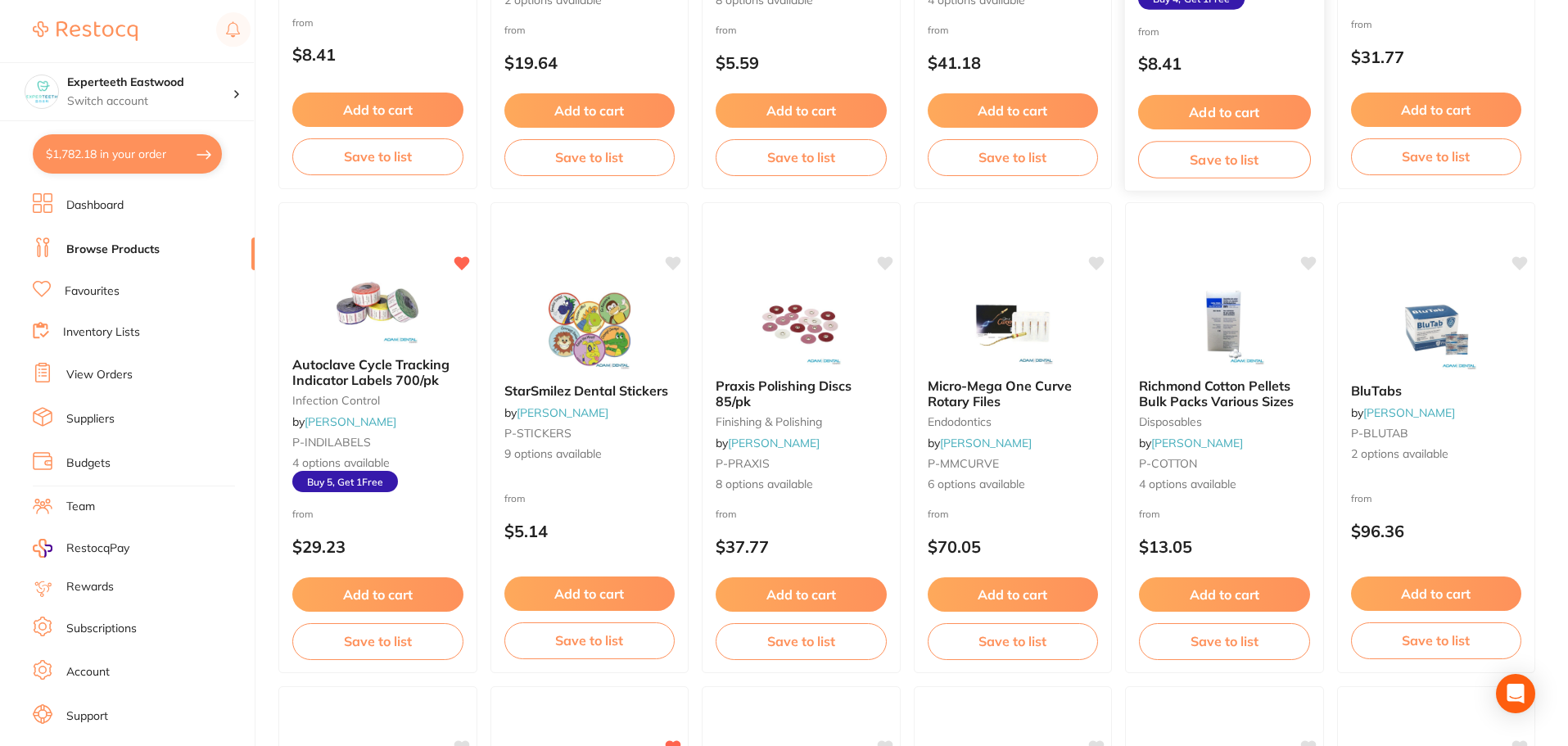
scroll to position [1965, 0]
drag, startPoint x: 363, startPoint y: 585, endPoint x: 575, endPoint y: 522, distance: 221.2
click at [363, 585] on button "Add to cart" at bounding box center [379, 594] width 171 height 35
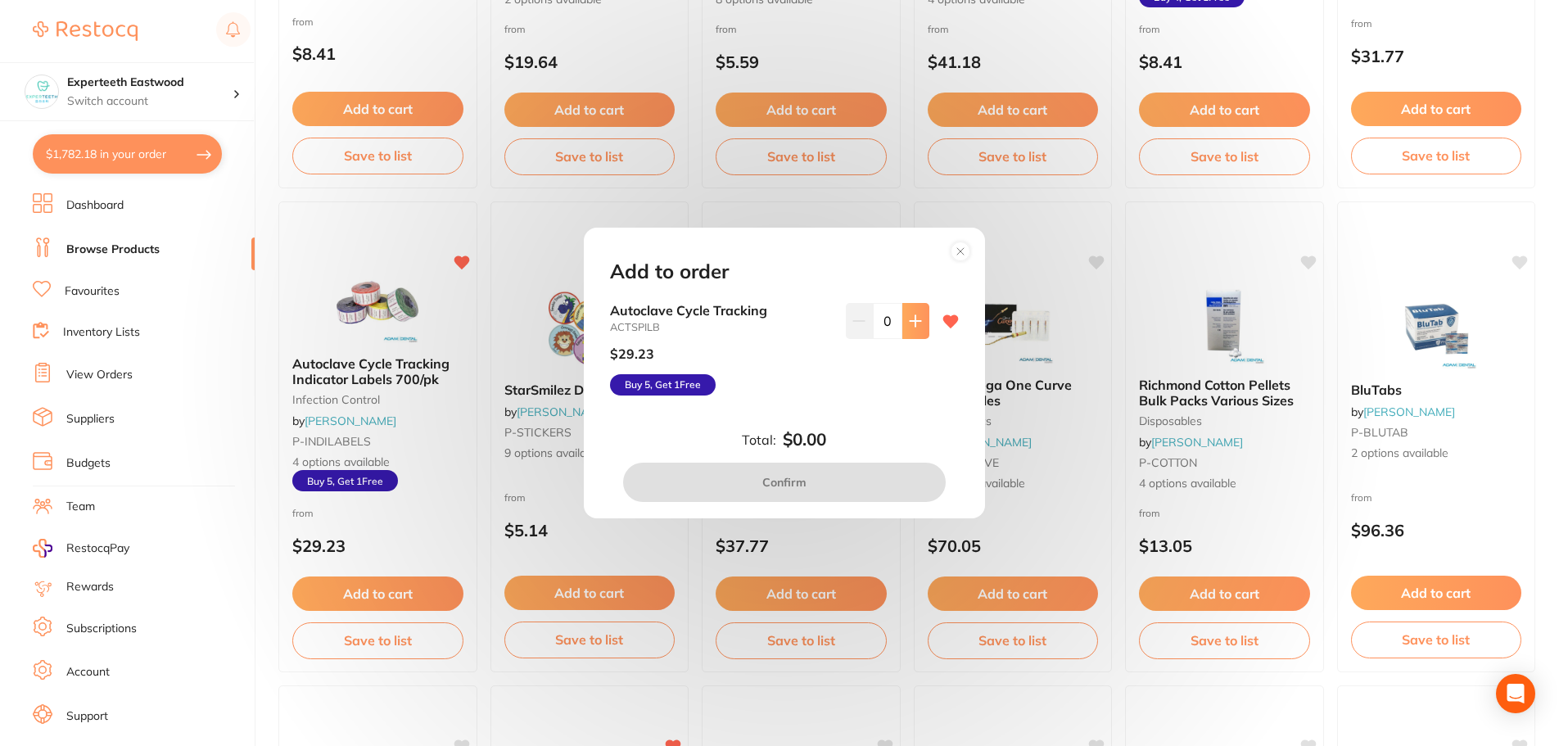
click at [909, 319] on icon at bounding box center [916, 322] width 13 height 13
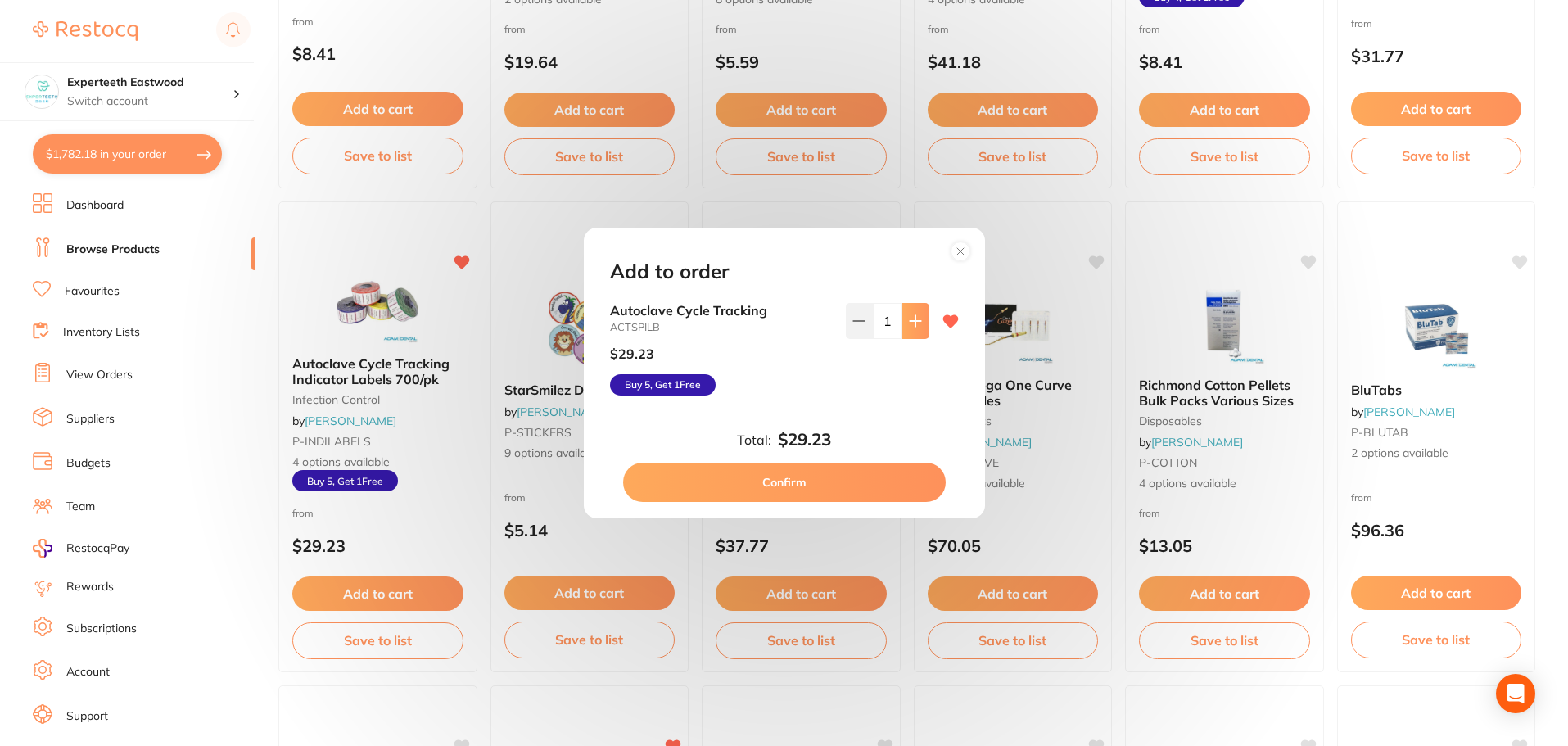
click at [909, 319] on icon at bounding box center [916, 322] width 13 height 13
click at [909, 320] on icon at bounding box center [916, 322] width 13 height 13
type input "5"
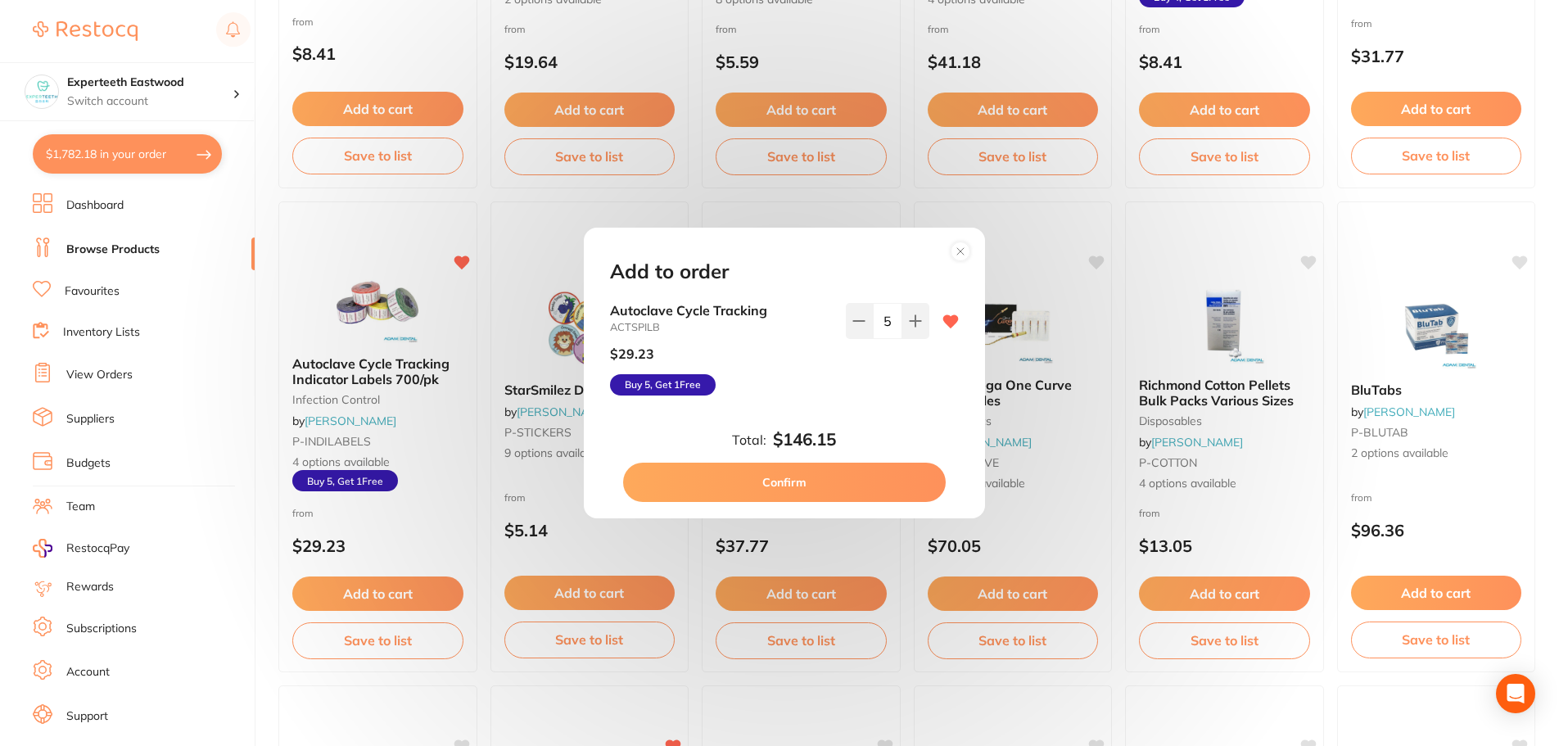
click at [801, 481] on button "Confirm" at bounding box center [784, 481] width 323 height 39
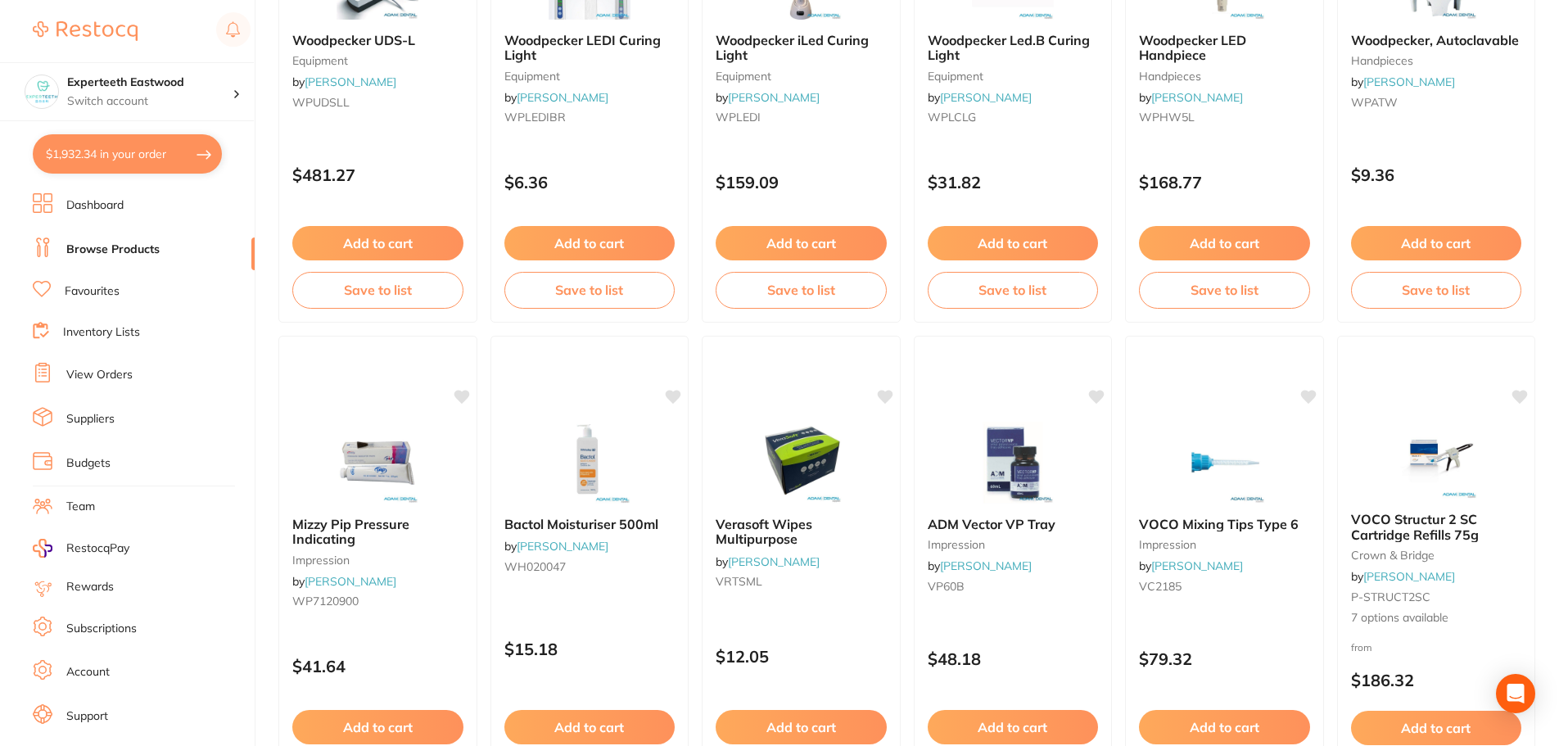
scroll to position [3911, 0]
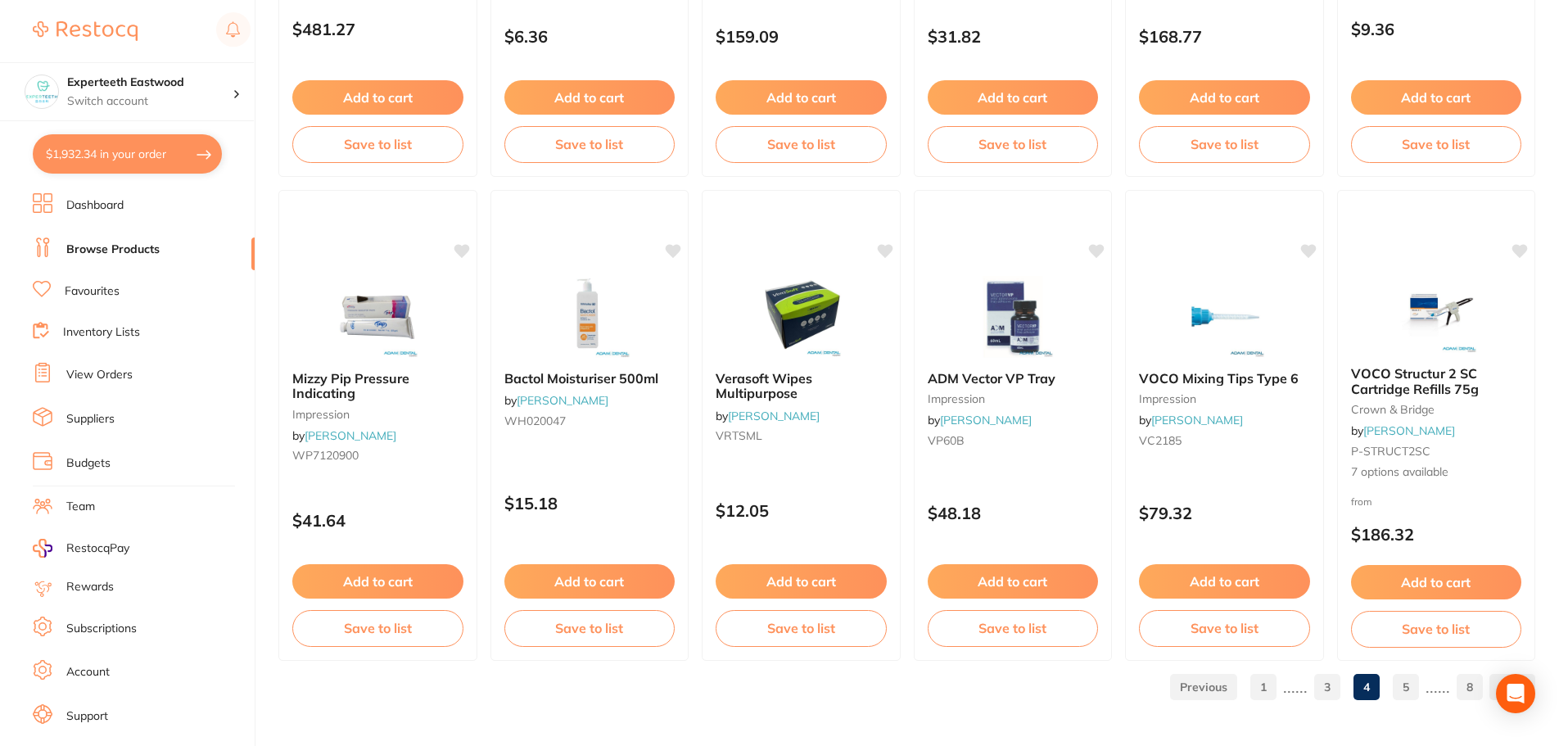
click at [1411, 690] on link "5" at bounding box center [1405, 686] width 26 height 33
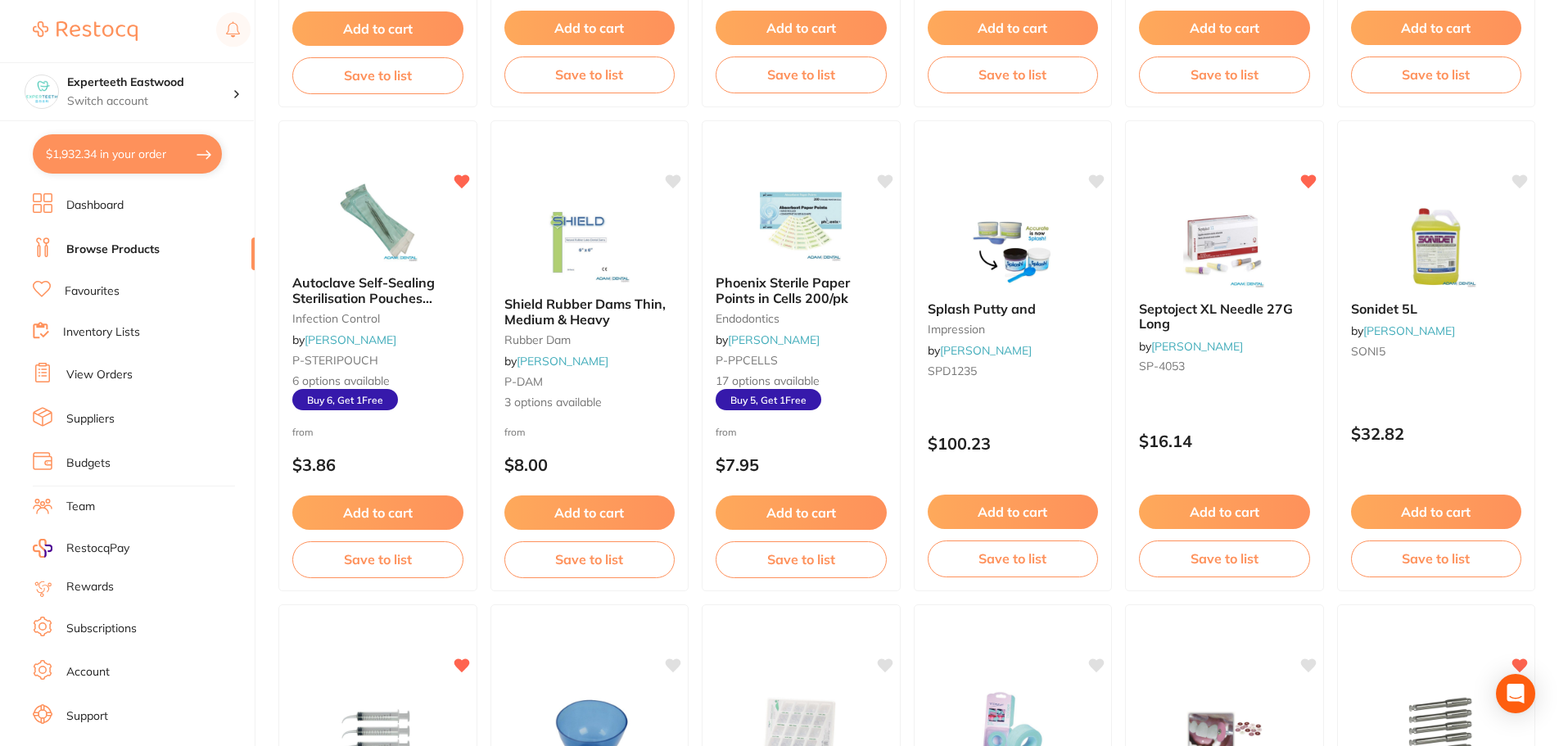
scroll to position [2046, 0]
click at [675, 178] on icon at bounding box center [674, 179] width 15 height 13
click at [546, 508] on button "Add to cart" at bounding box center [588, 513] width 172 height 36
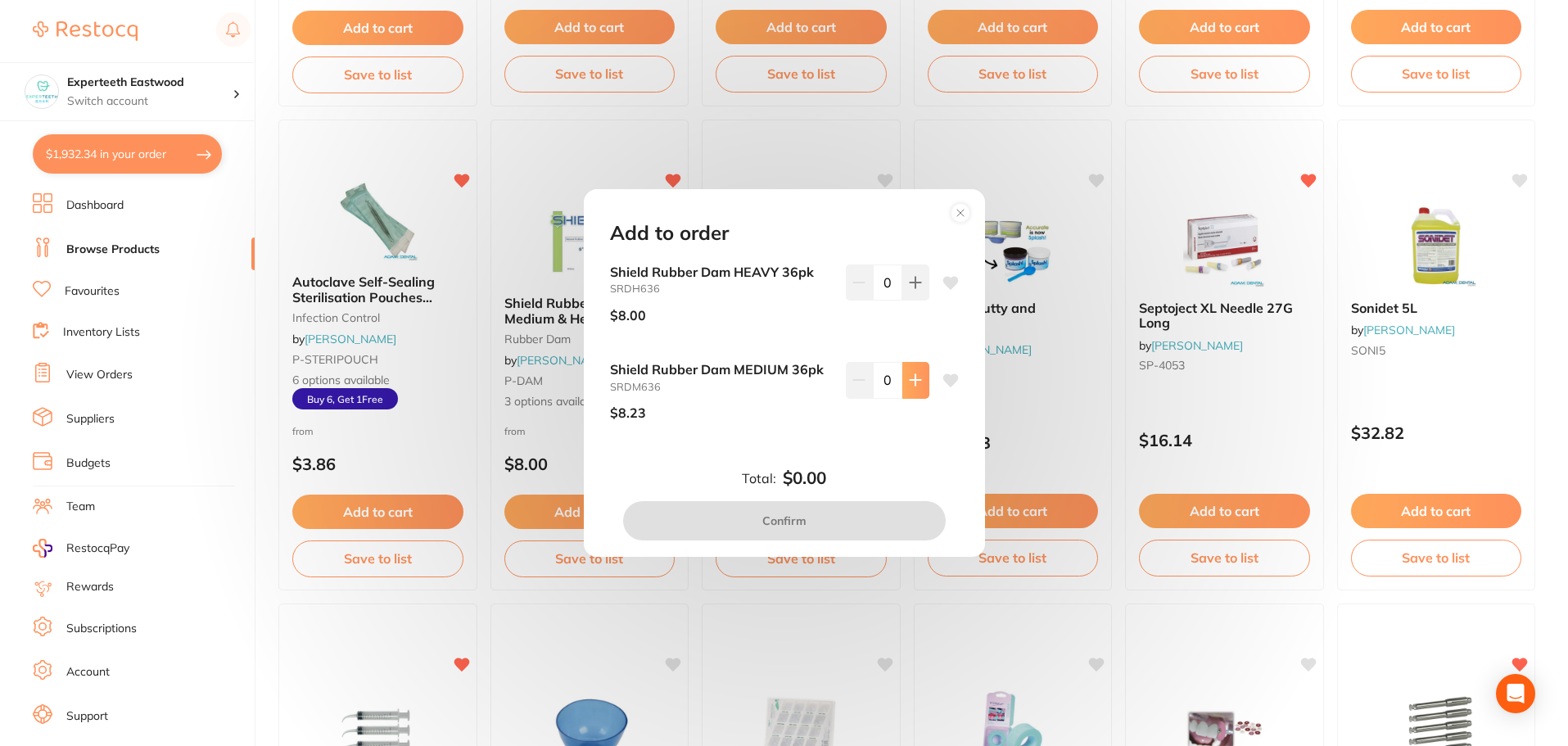
click at [915, 289] on icon at bounding box center [916, 283] width 13 height 13
type input "1"
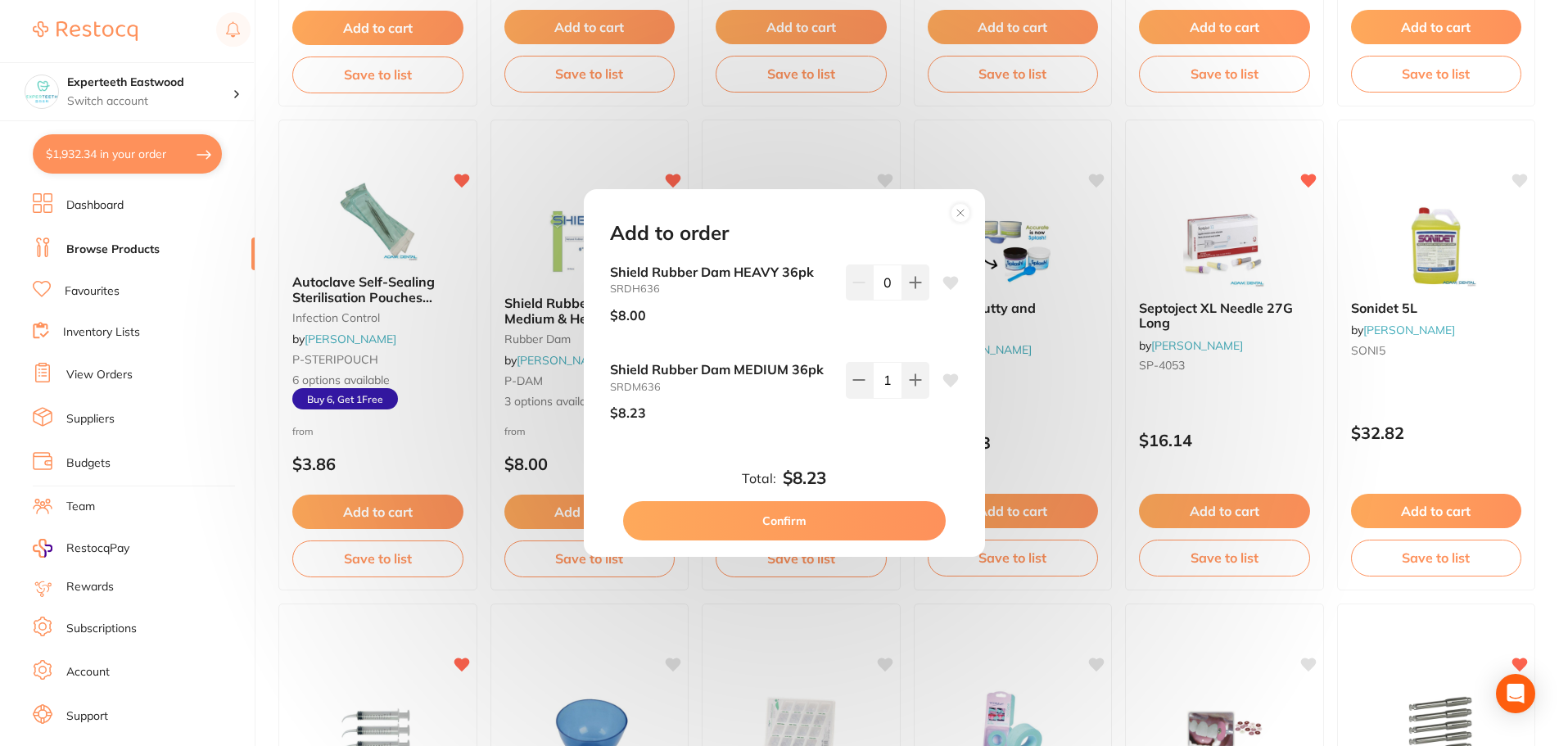
click at [823, 517] on button "Confirm" at bounding box center [784, 520] width 323 height 39
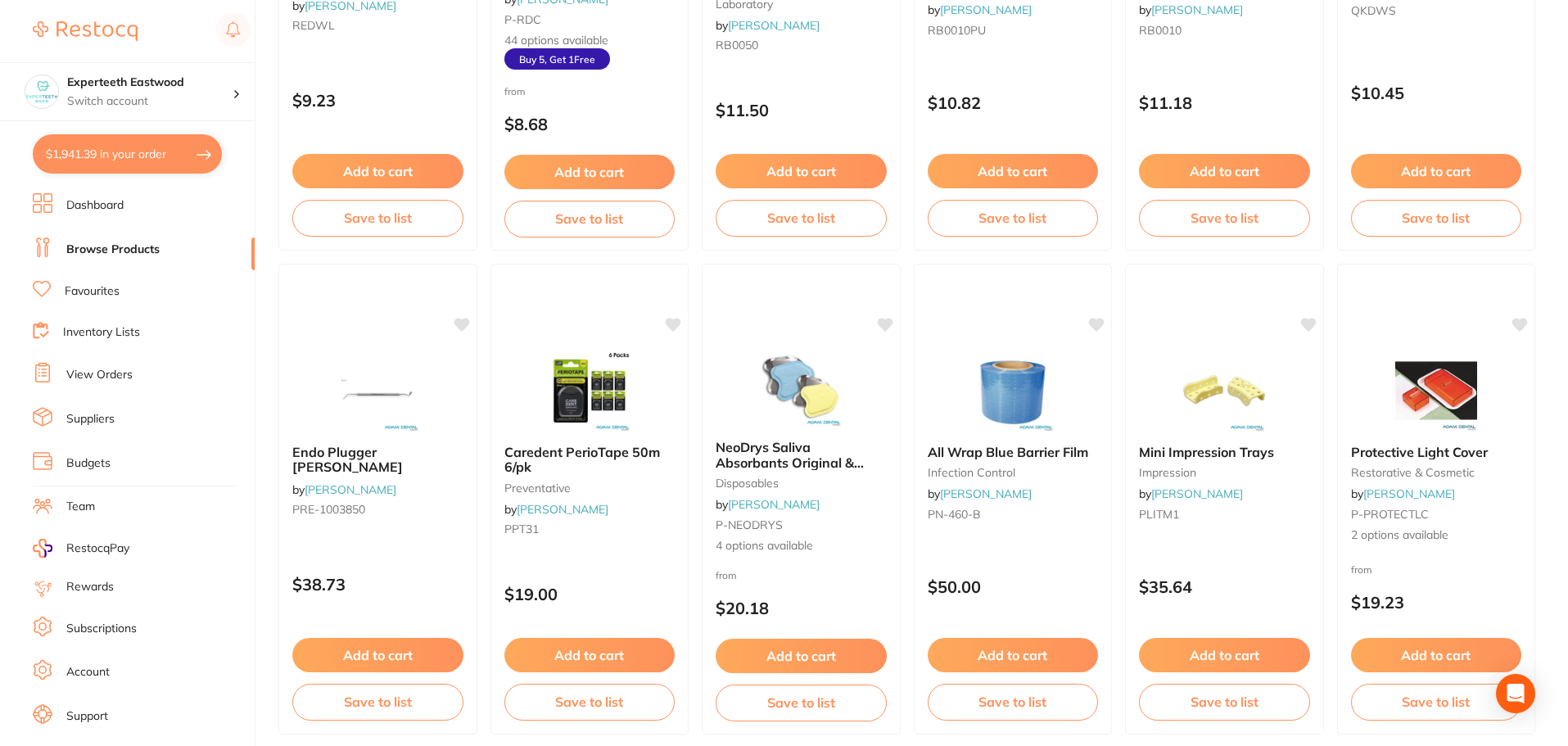
scroll to position [3911, 0]
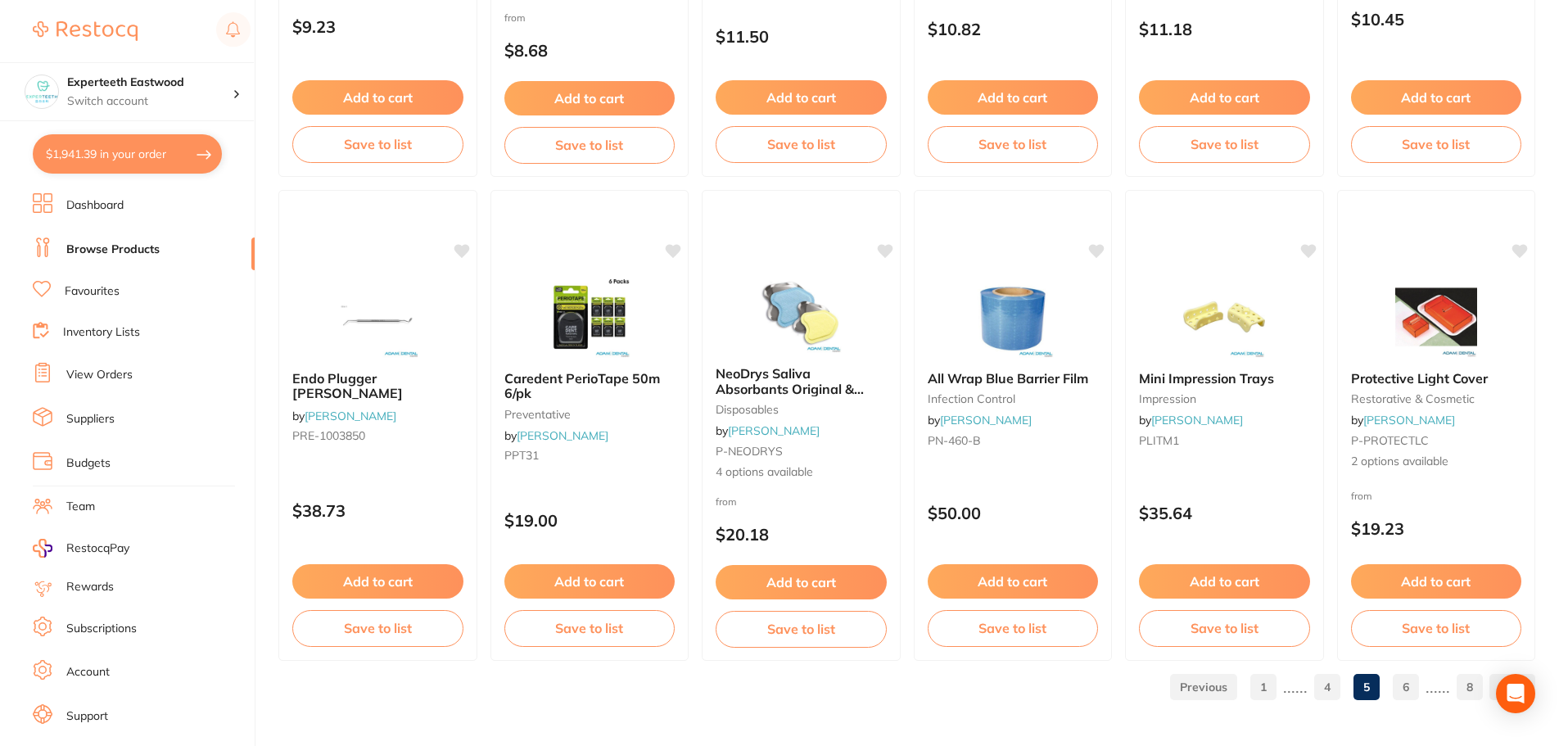
click at [1404, 690] on link "6" at bounding box center [1405, 686] width 26 height 33
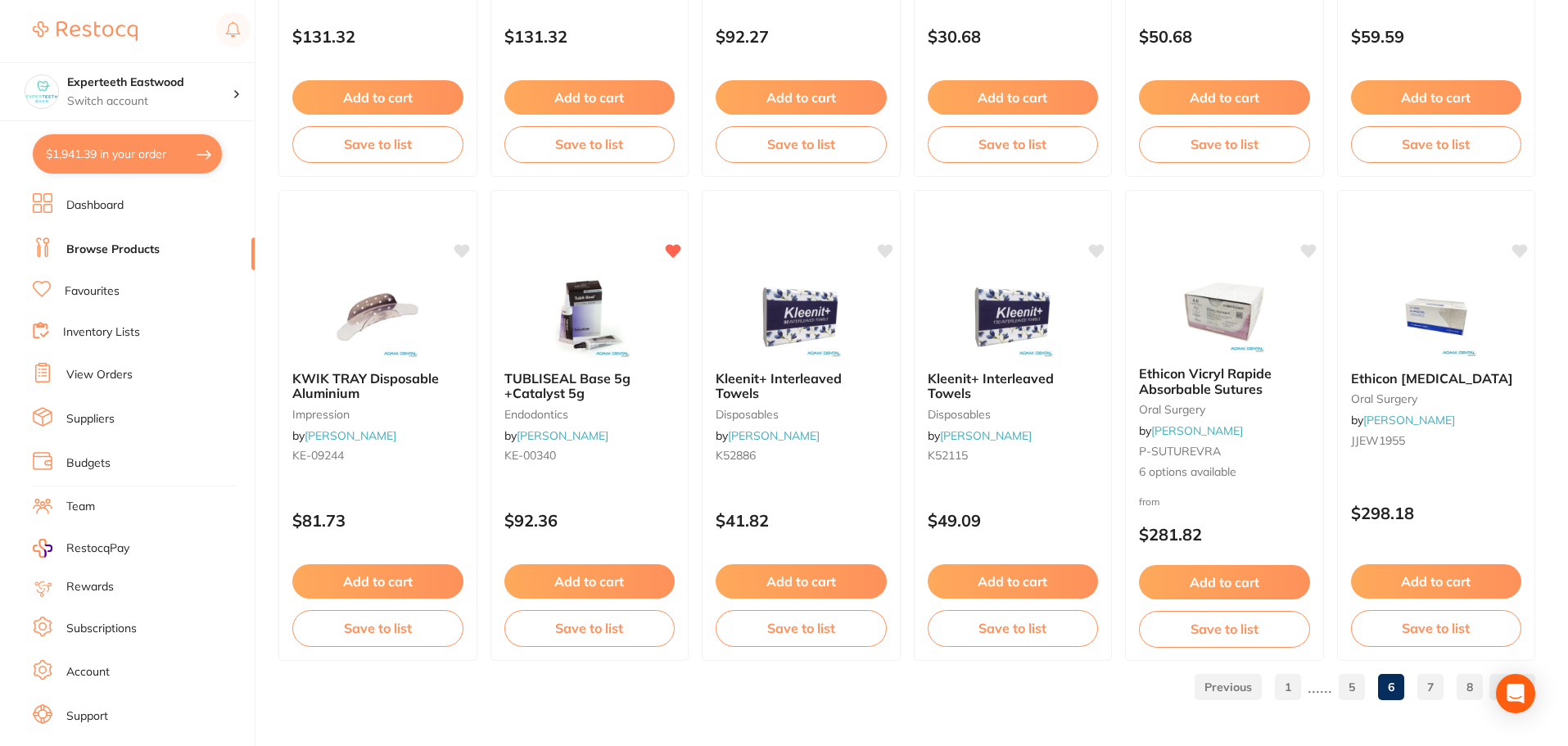
click at [1434, 691] on link "7" at bounding box center [1430, 686] width 26 height 33
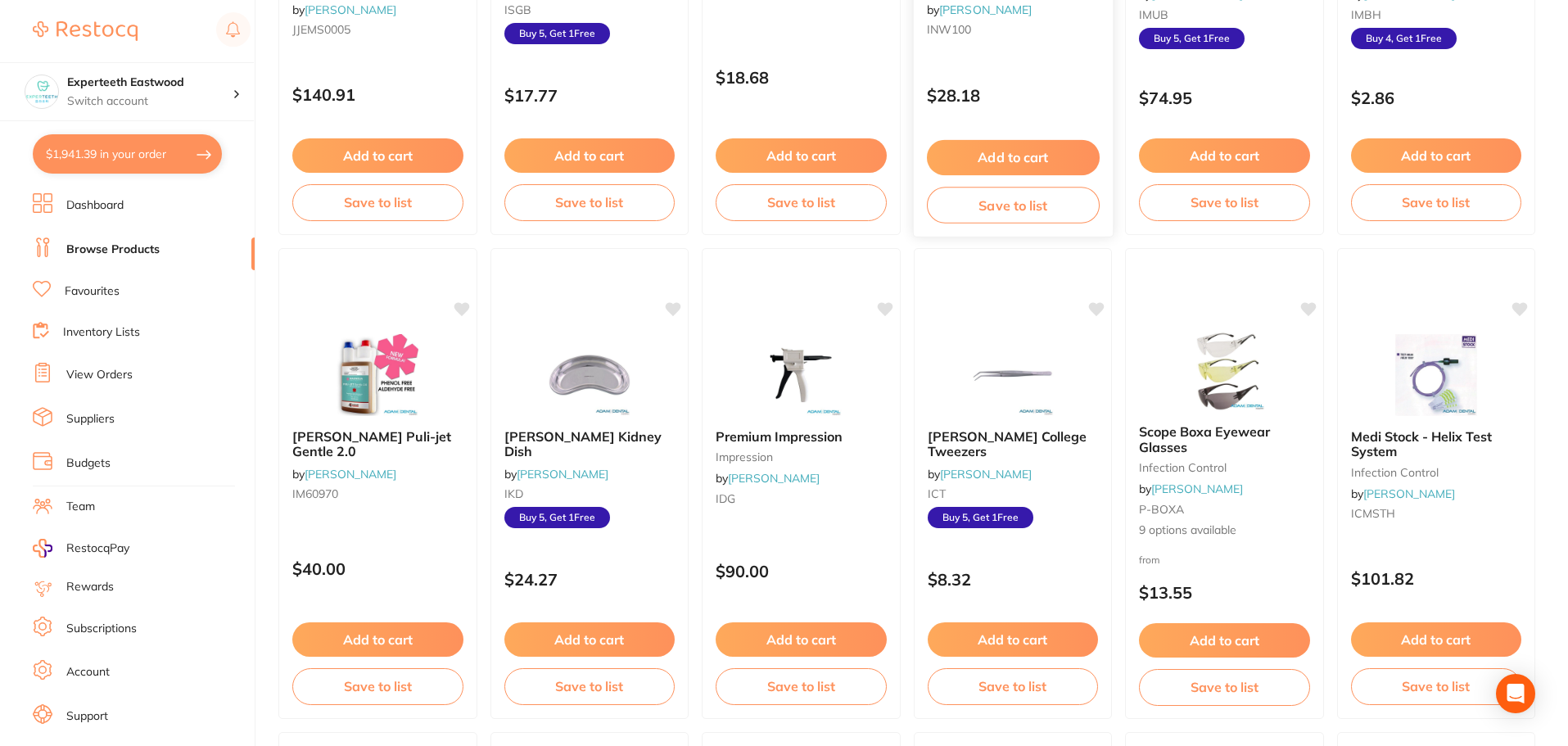
scroll to position [491, 0]
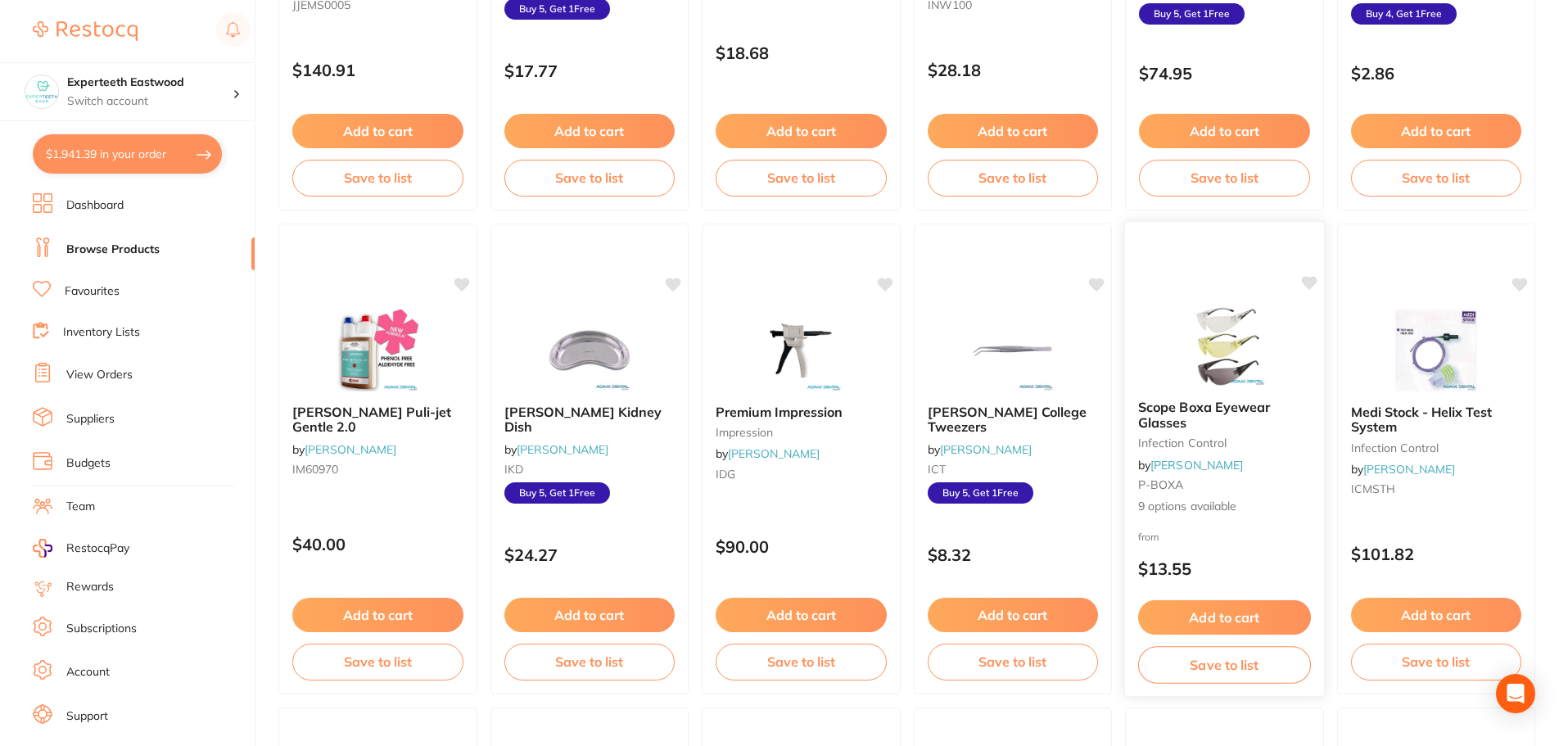
click at [1269, 604] on button "Add to cart" at bounding box center [1224, 617] width 172 height 36
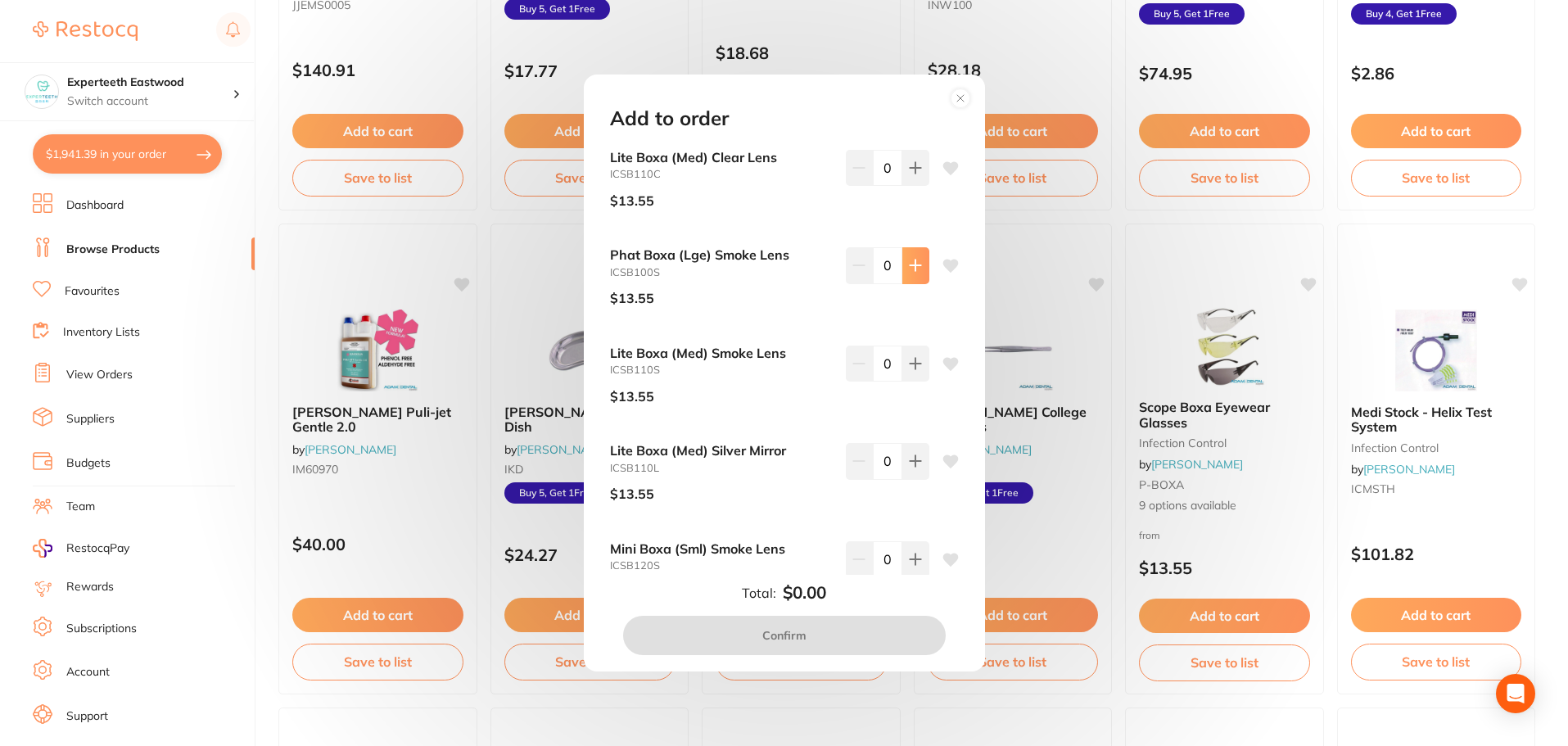
click at [912, 172] on icon at bounding box center [915, 167] width 11 height 11
type input "1"
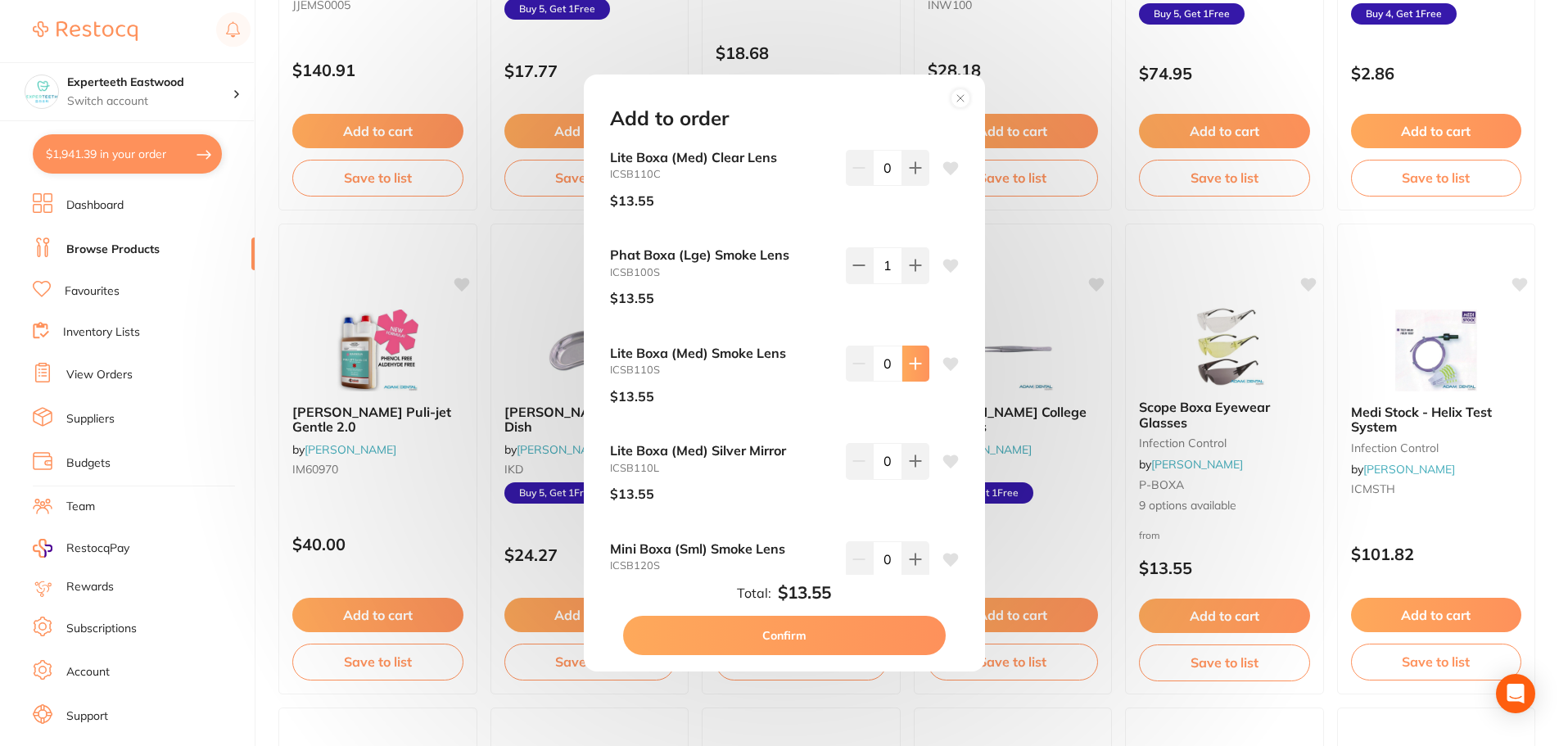
click at [910, 172] on icon at bounding box center [915, 167] width 11 height 11
type input "1"
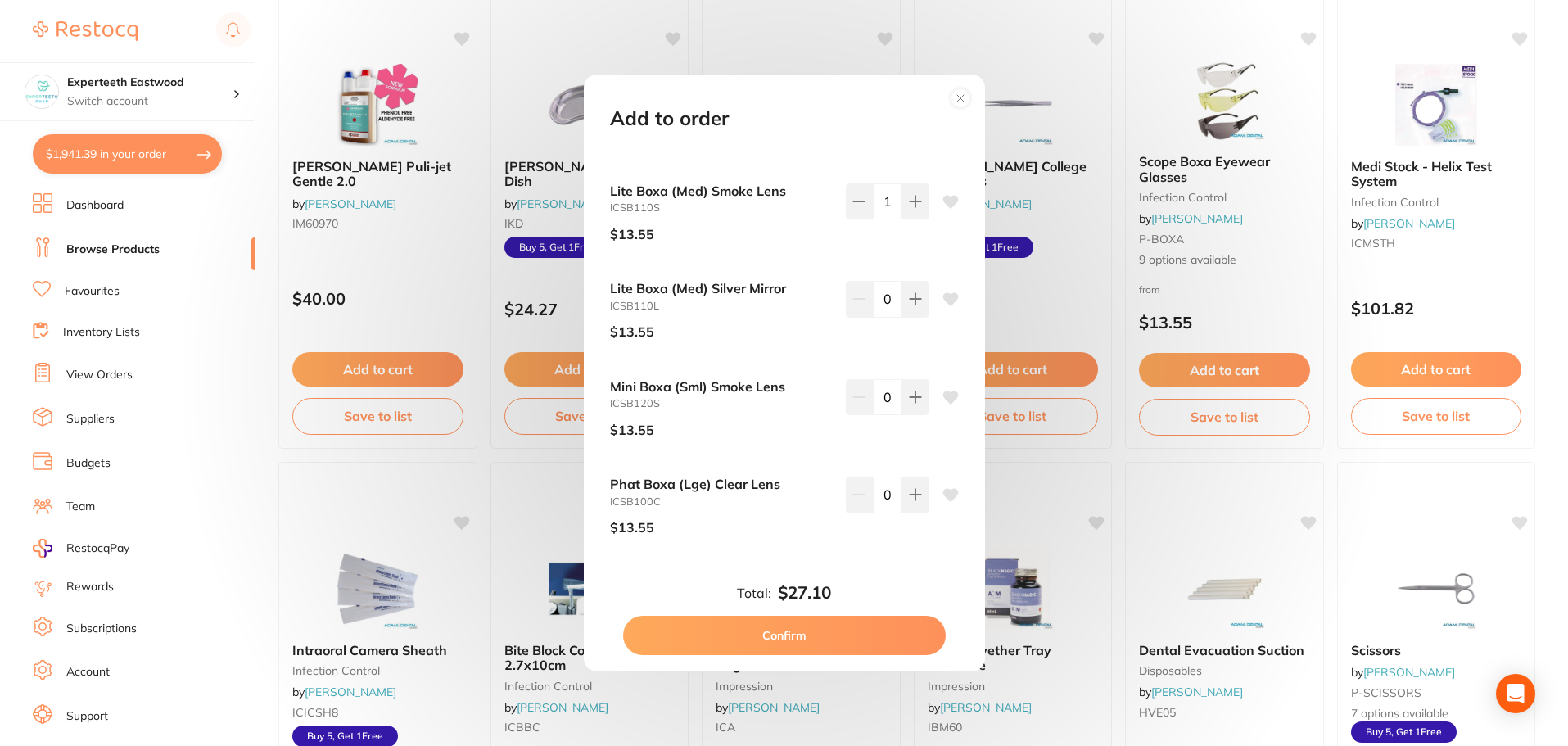
scroll to position [0, 0]
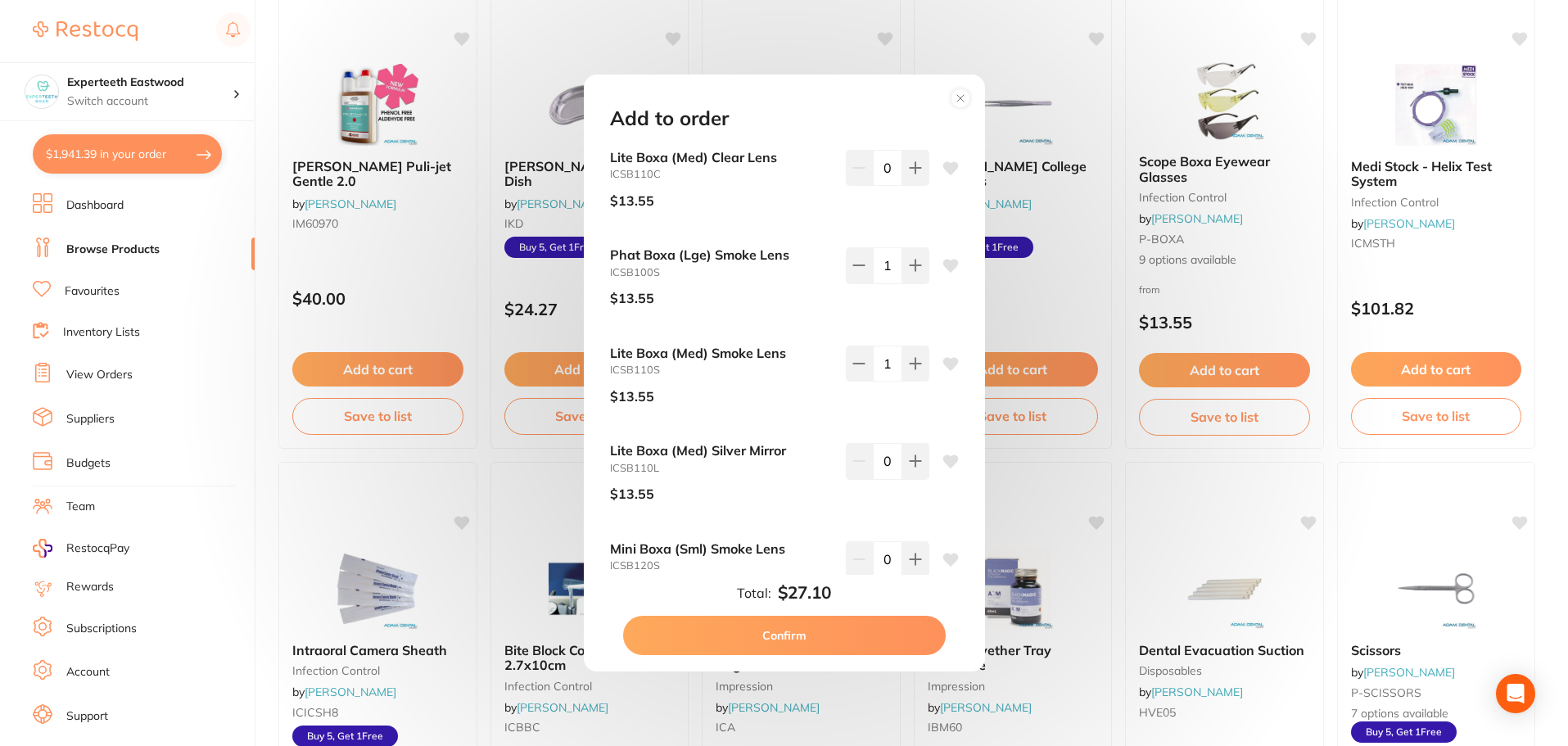
click at [799, 631] on button "Confirm" at bounding box center [784, 634] width 323 height 39
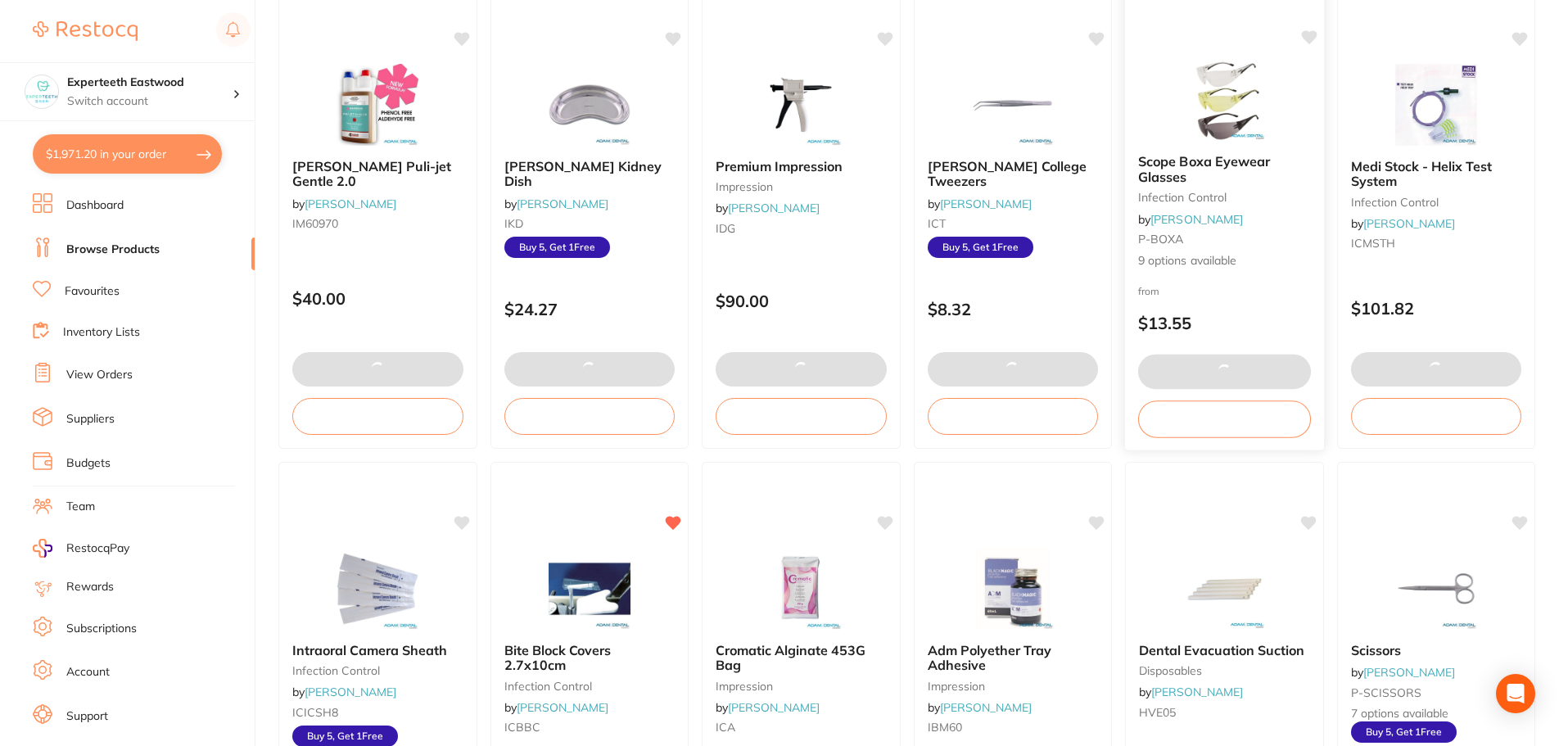
click at [1305, 36] on icon at bounding box center [1309, 37] width 15 height 13
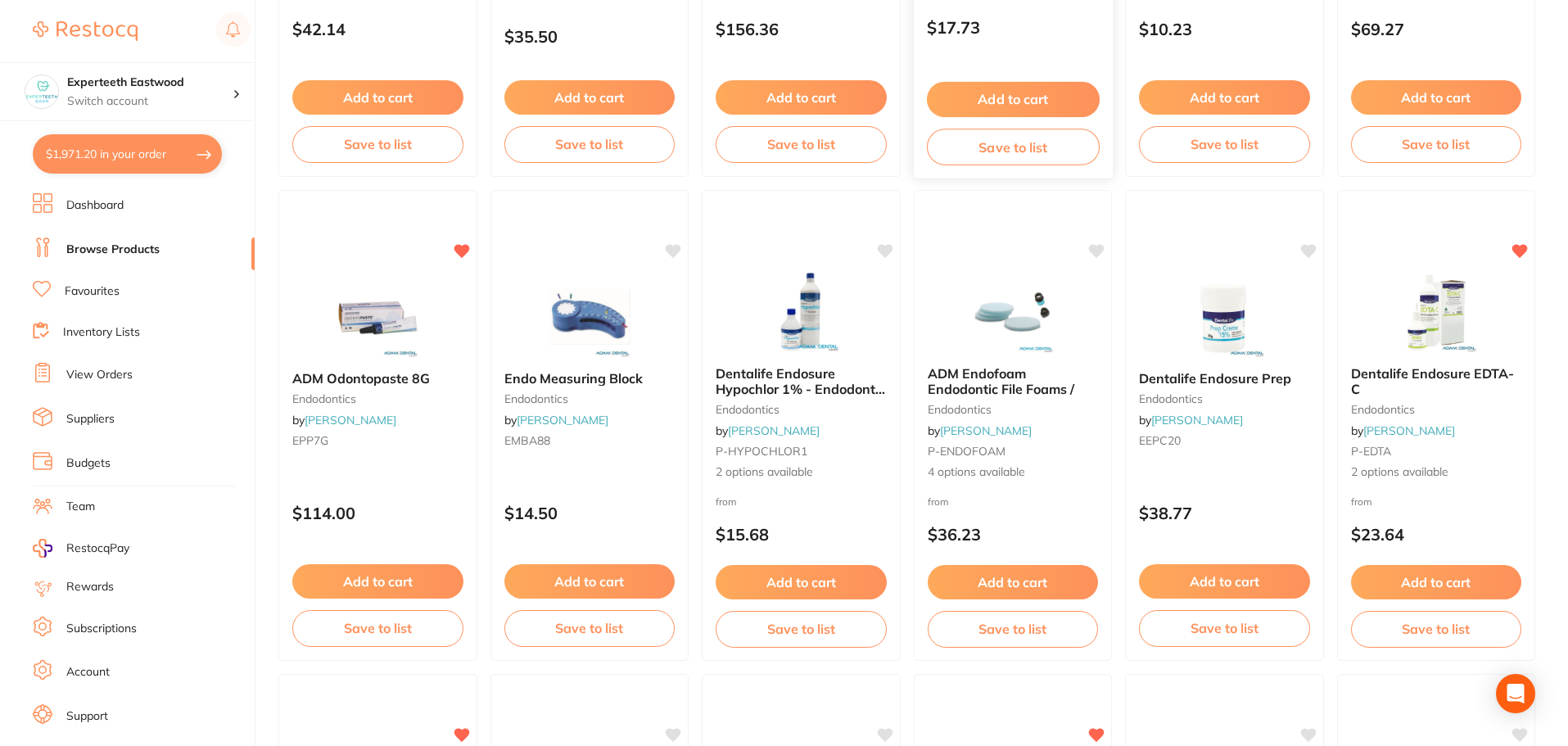
scroll to position [3028, 0]
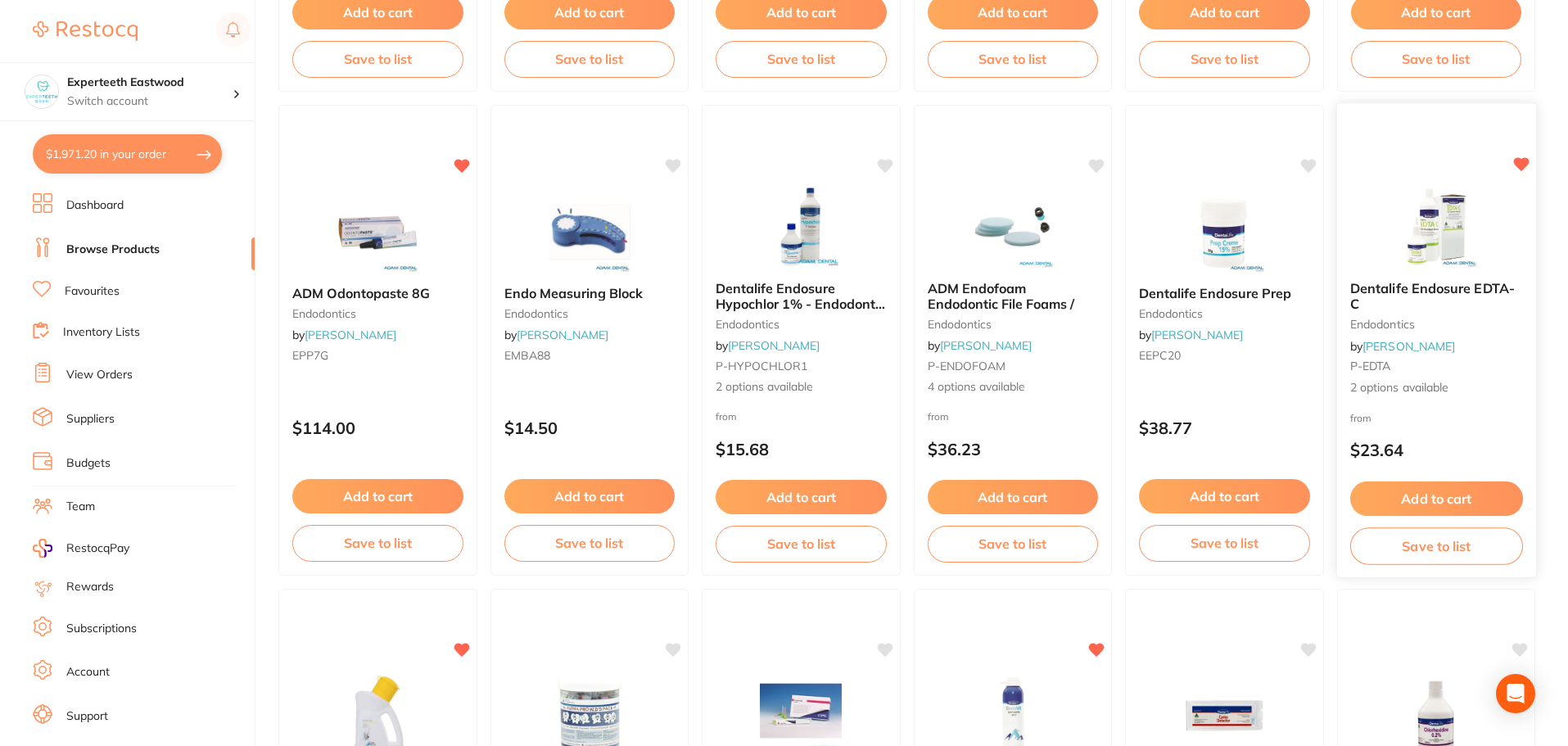
click at [1430, 488] on button "Add to cart" at bounding box center [1435, 499] width 172 height 36
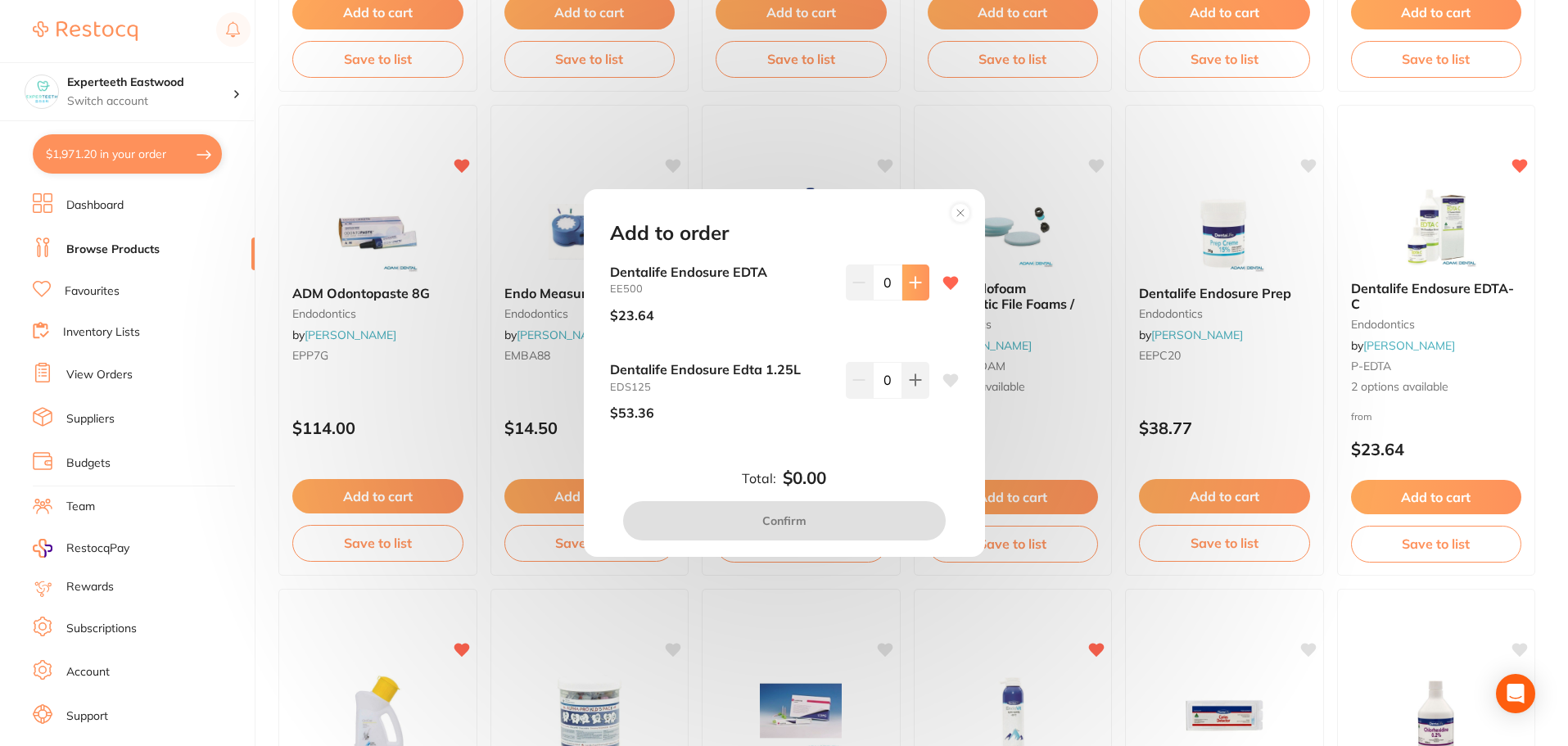
click at [911, 282] on icon at bounding box center [915, 281] width 11 height 11
type input "1"
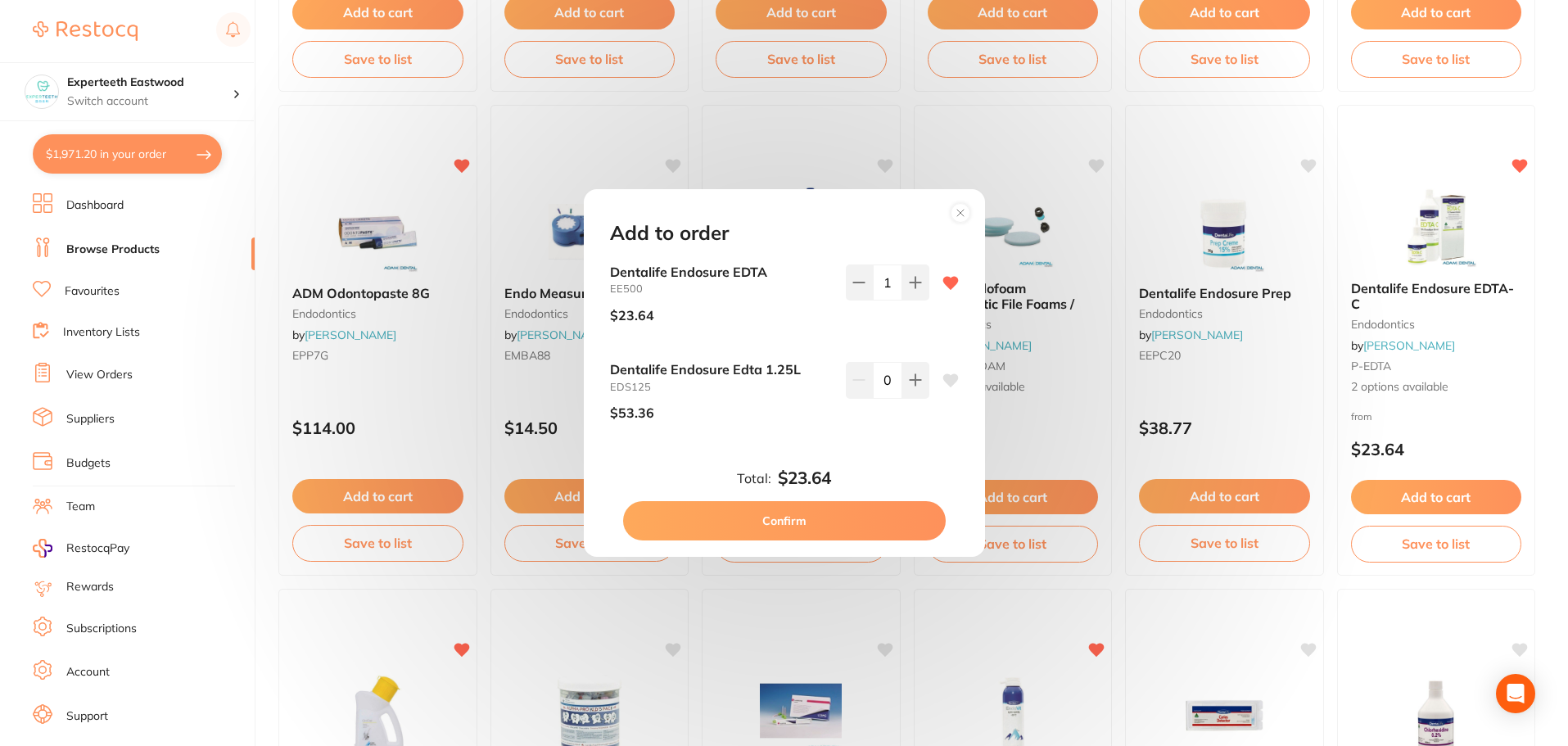
click at [779, 511] on button "Confirm" at bounding box center [784, 520] width 323 height 39
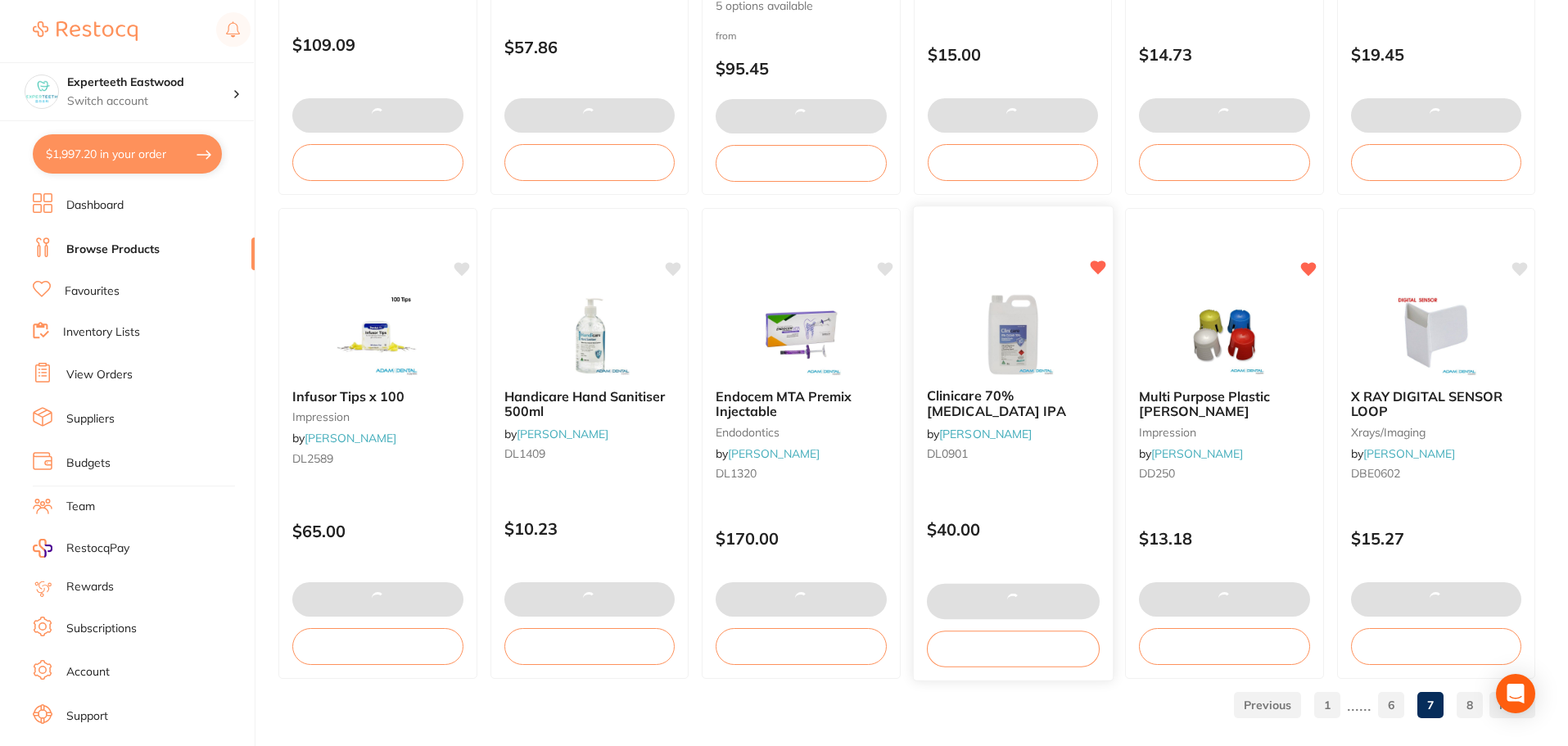
scroll to position [3911, 0]
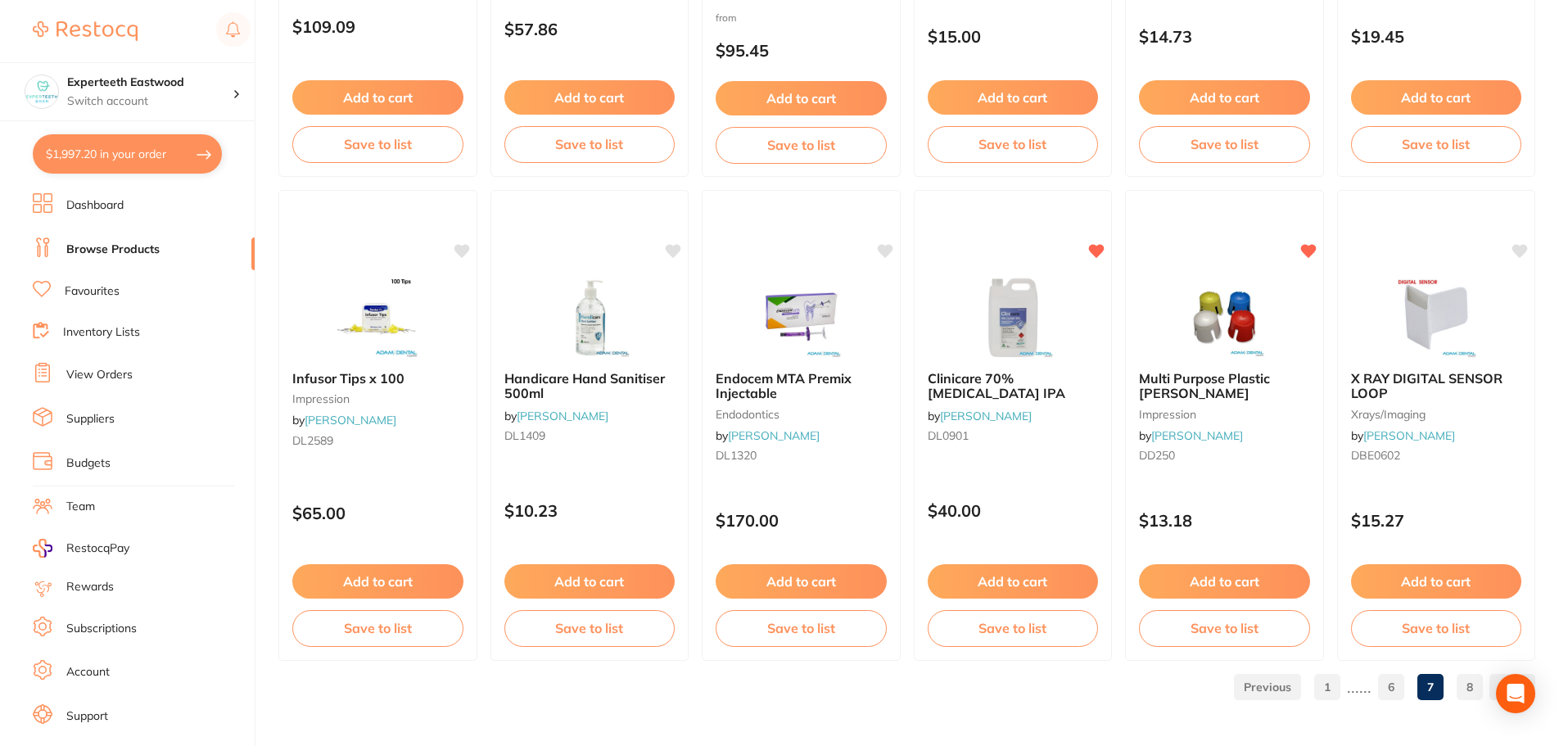
click at [1463, 683] on link "8" at bounding box center [1470, 686] width 26 height 33
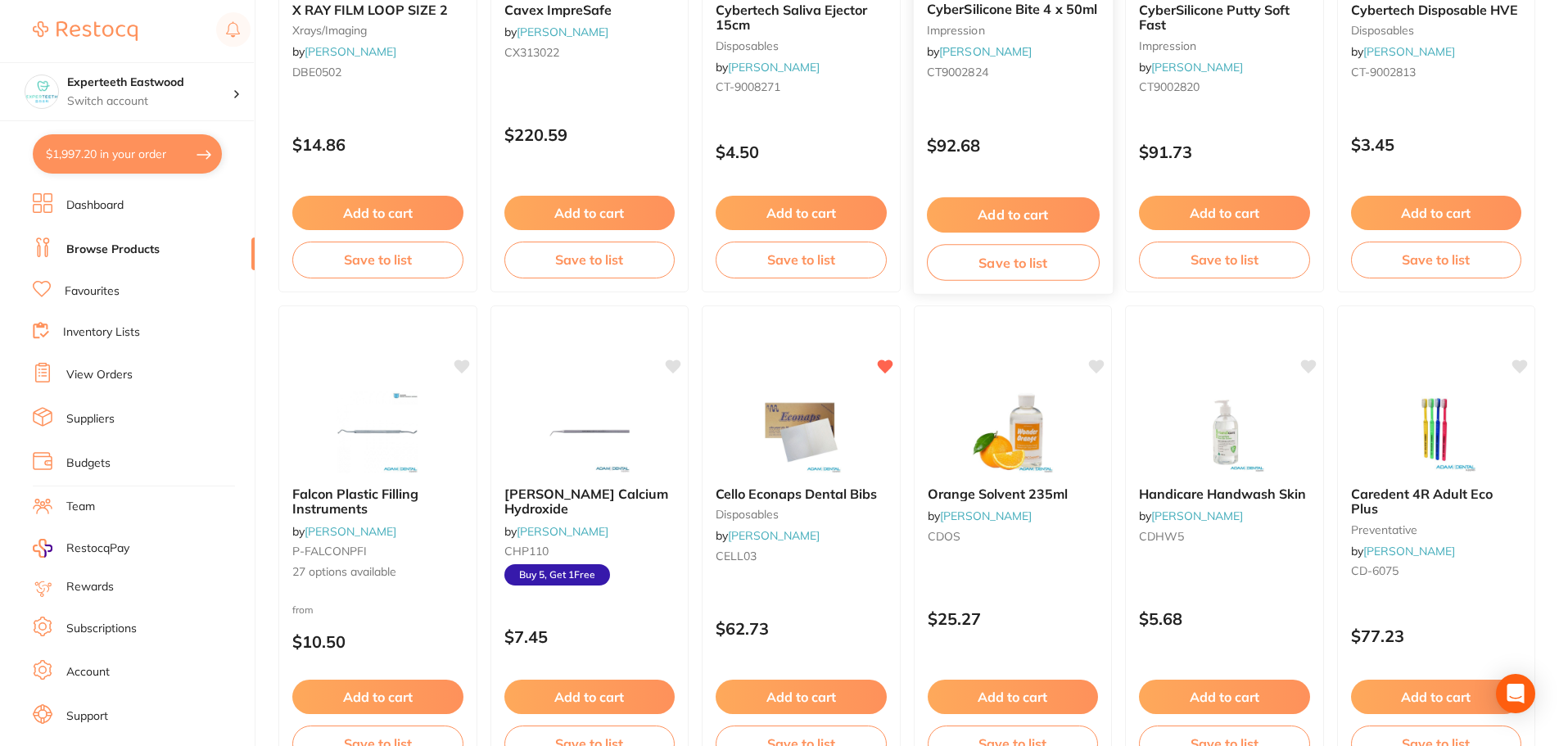
scroll to position [655, 0]
